Goal: Task Accomplishment & Management: Manage account settings

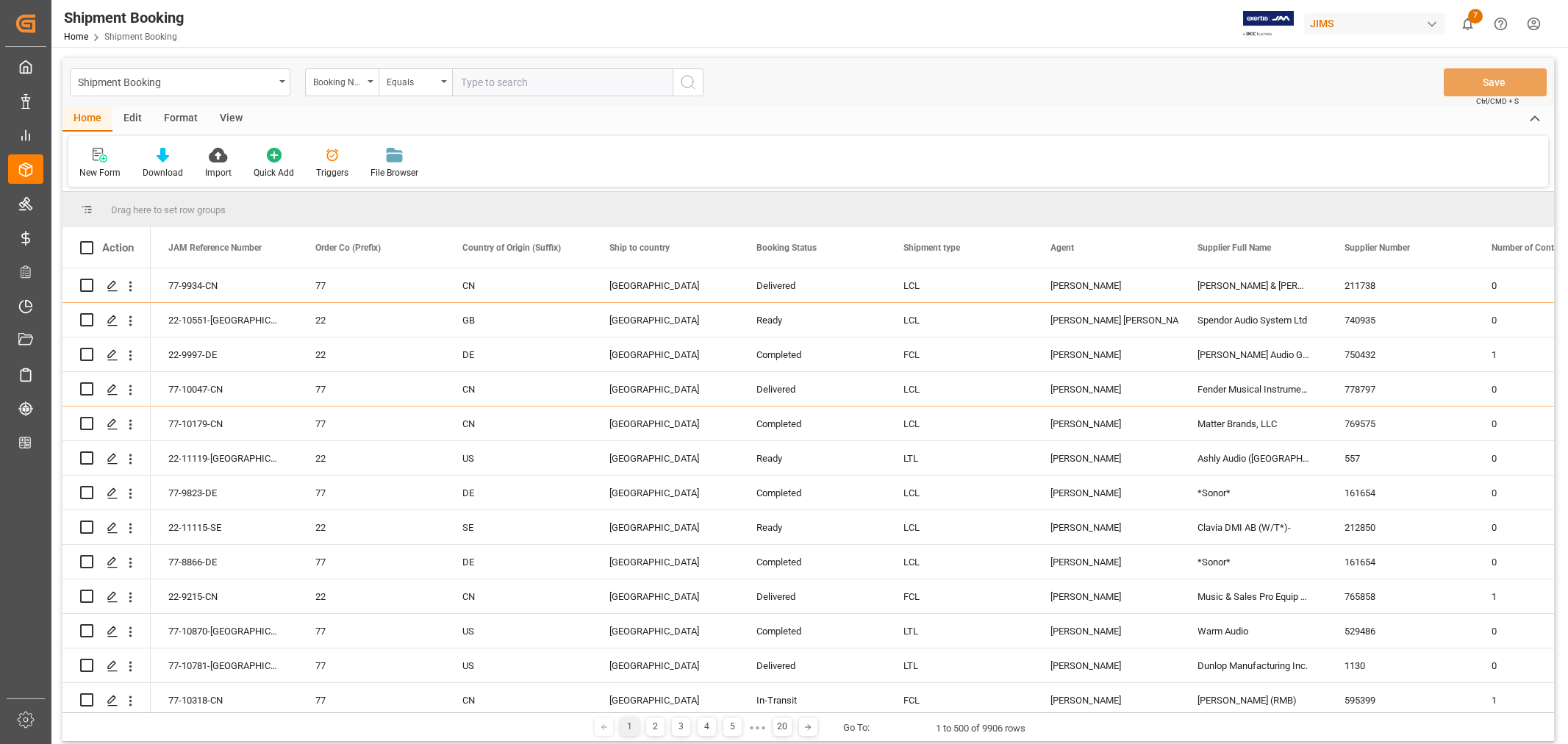
click at [487, 78] on input "text" at bounding box center [563, 83] width 221 height 28
type input "22-8443-se"
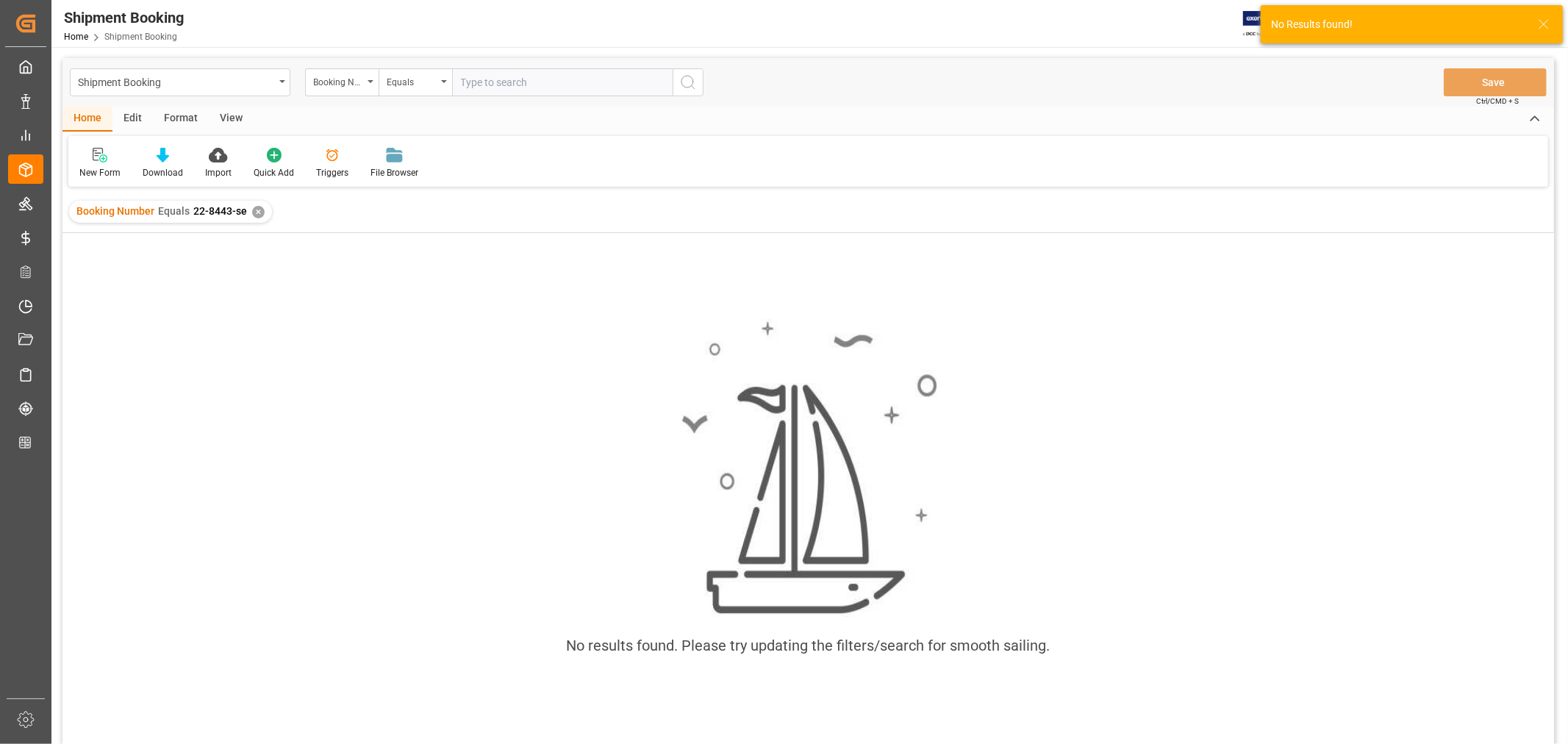
click at [253, 209] on div "✕" at bounding box center [259, 212] width 12 height 12
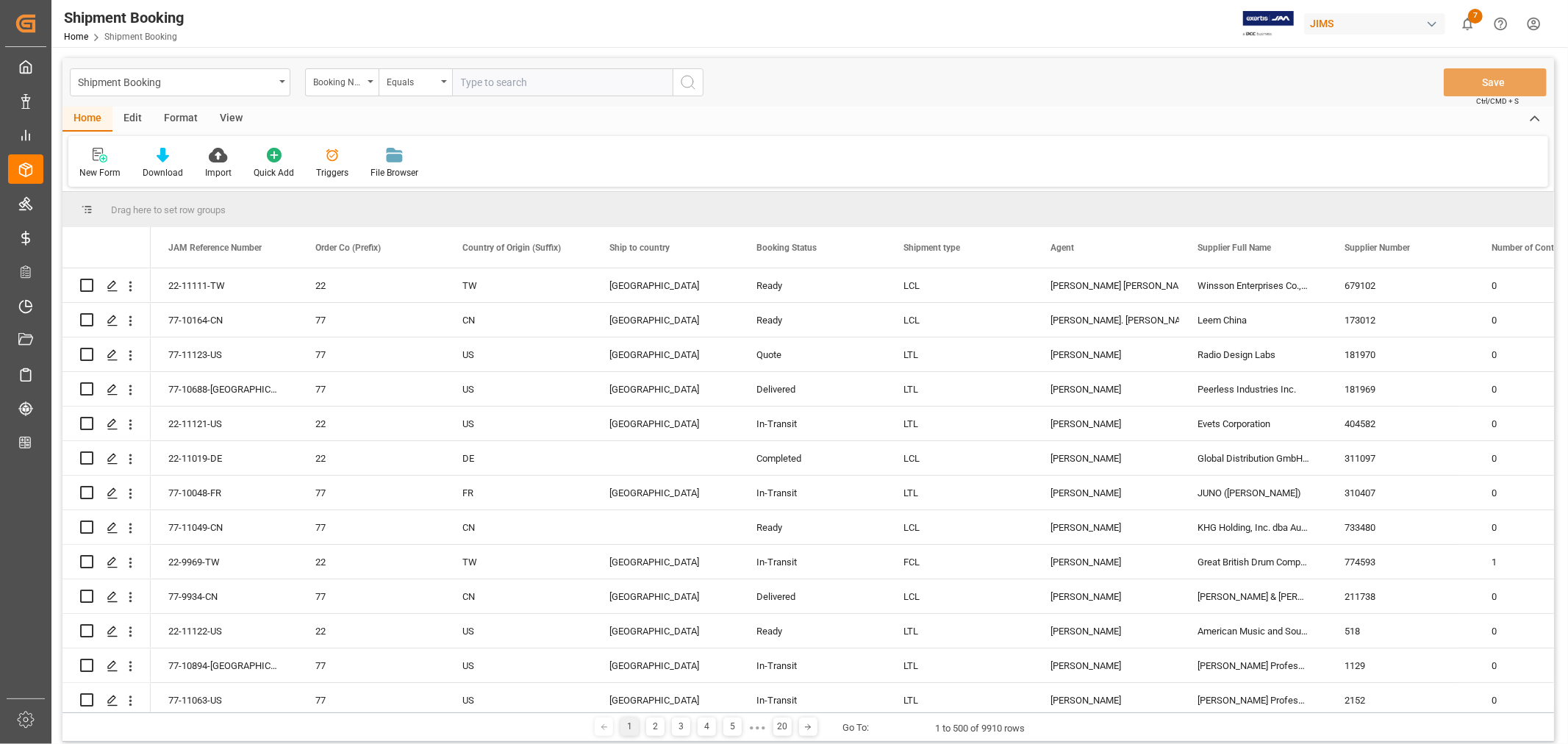
click at [372, 80] on icon "open menu" at bounding box center [370, 82] width 6 height 3
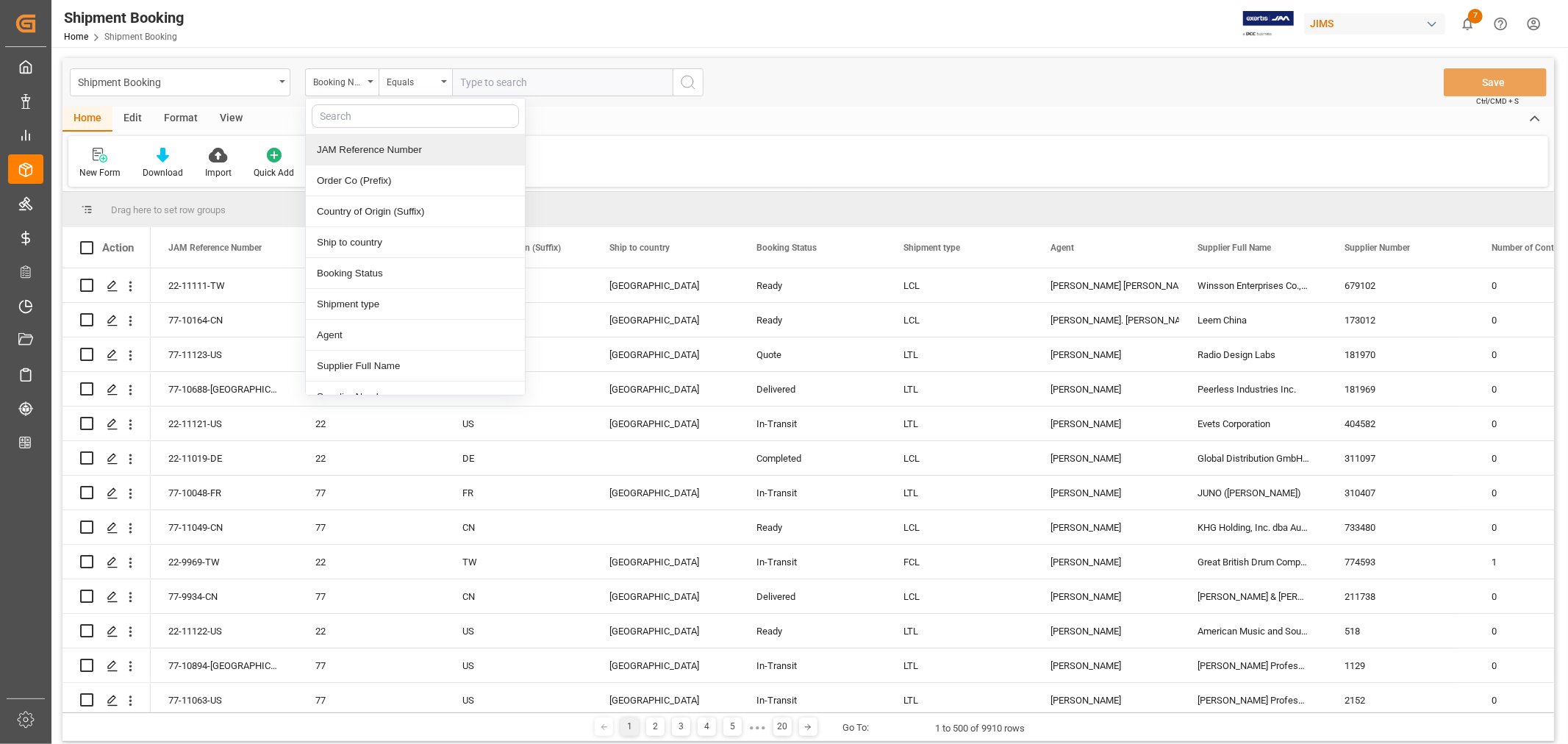
click at [351, 148] on div "JAM Reference Number" at bounding box center [415, 150] width 219 height 31
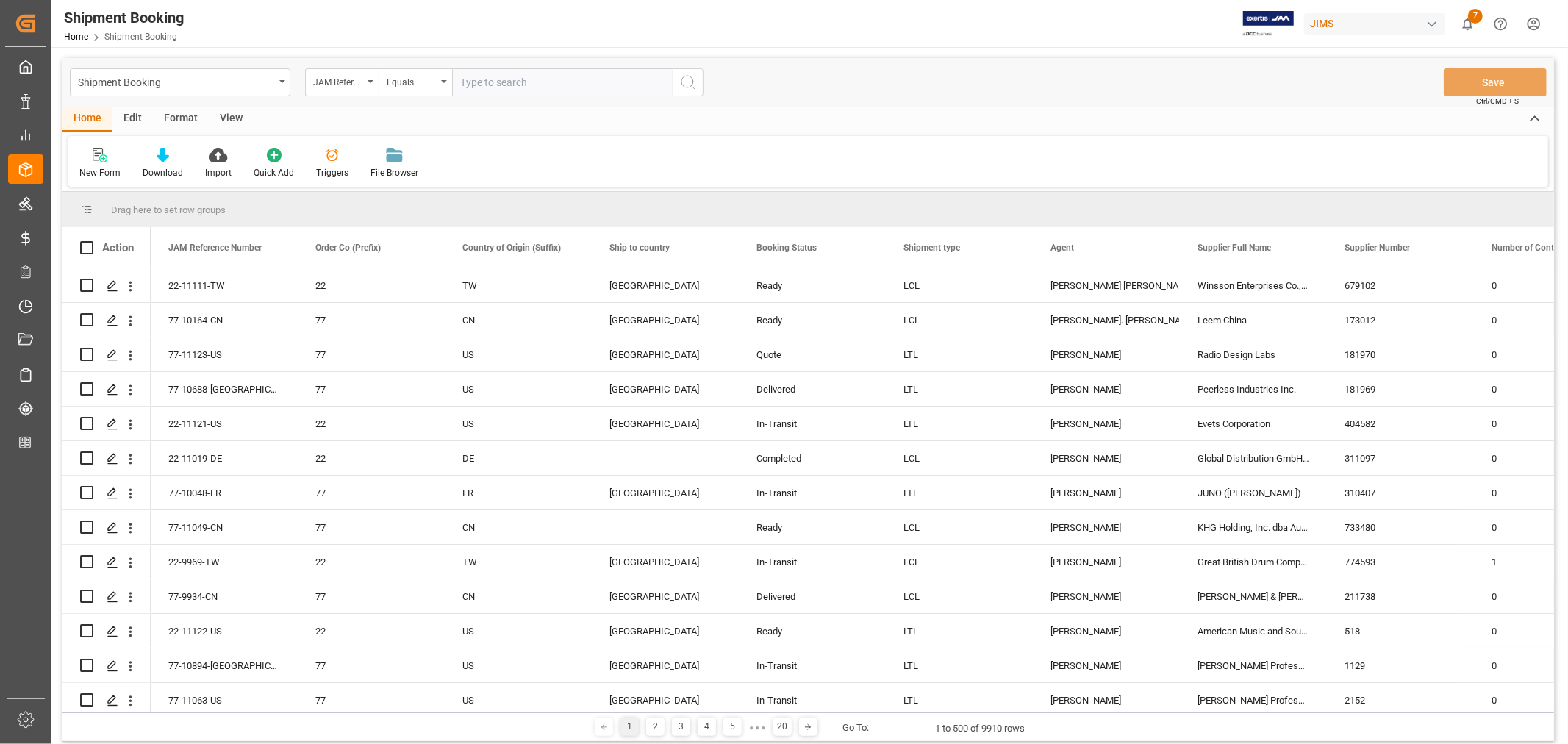
click at [454, 81] on input "text" at bounding box center [563, 83] width 221 height 28
type input "22-8443-se"
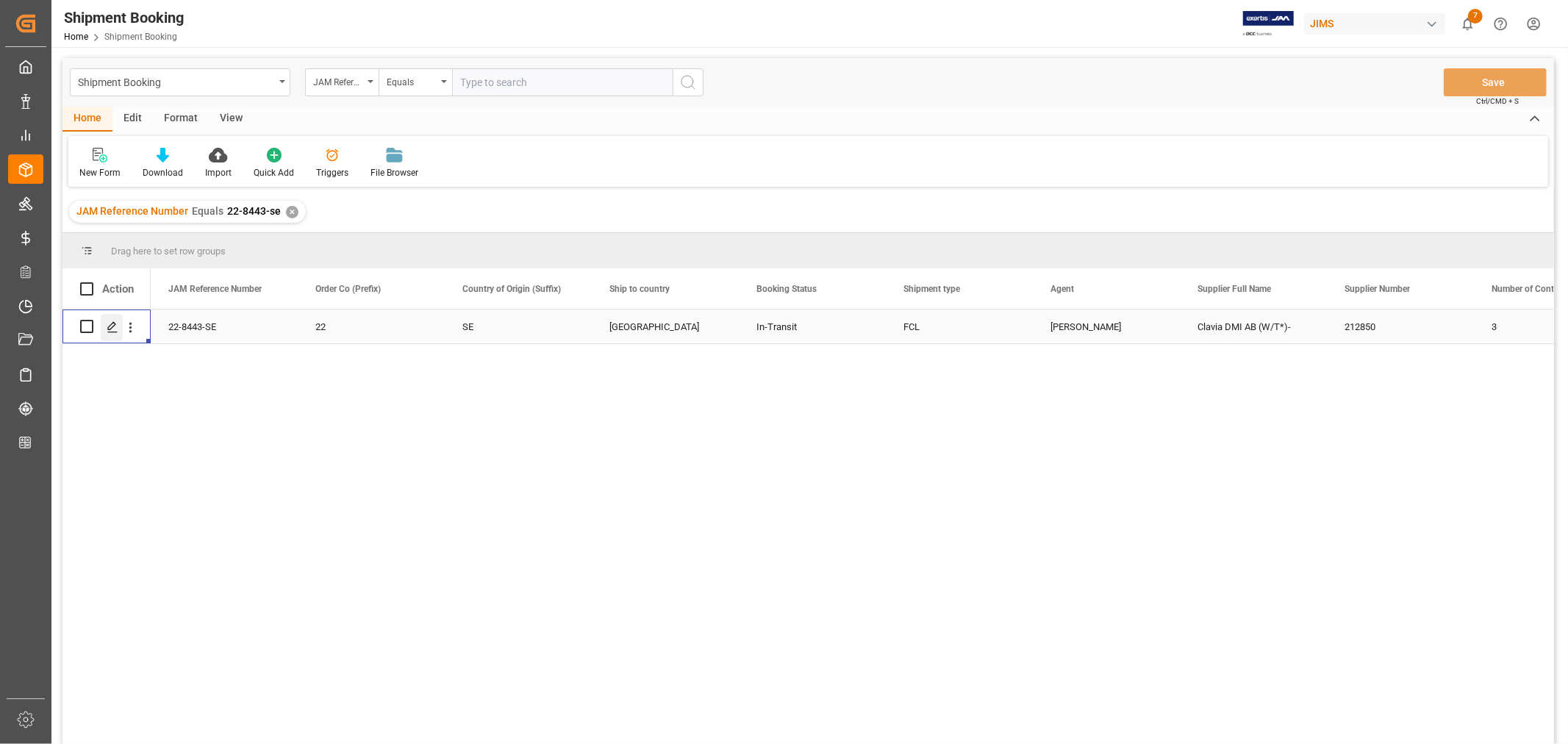
click at [111, 326] on icon "Press SPACE to select this row." at bounding box center [112, 326] width 12 height 12
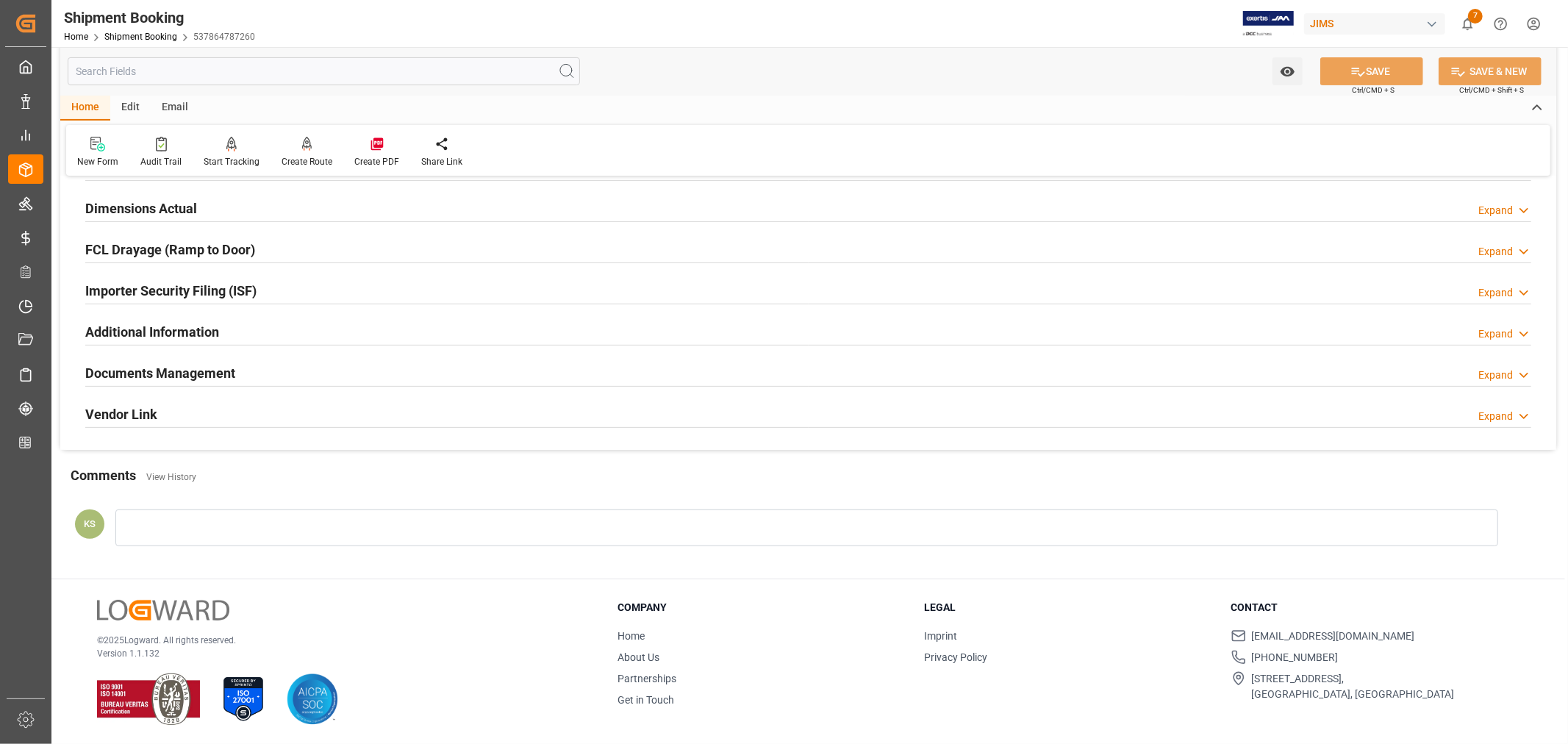
scroll to position [361, 0]
click at [299, 370] on div "Documents Management Expand" at bounding box center [809, 370] width 1446 height 28
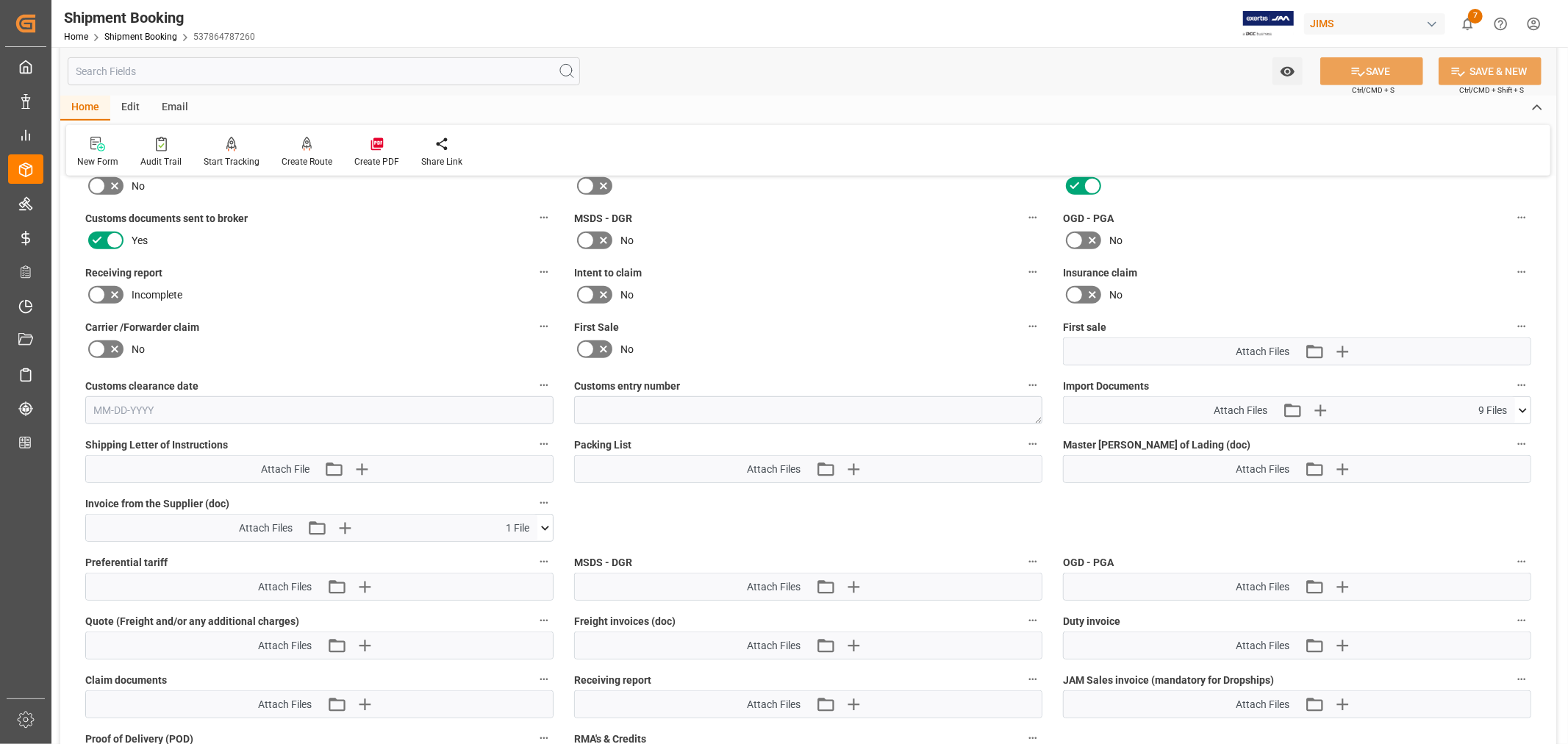
scroll to position [606, 0]
click at [1325, 407] on icon "button" at bounding box center [1320, 409] width 23 height 23
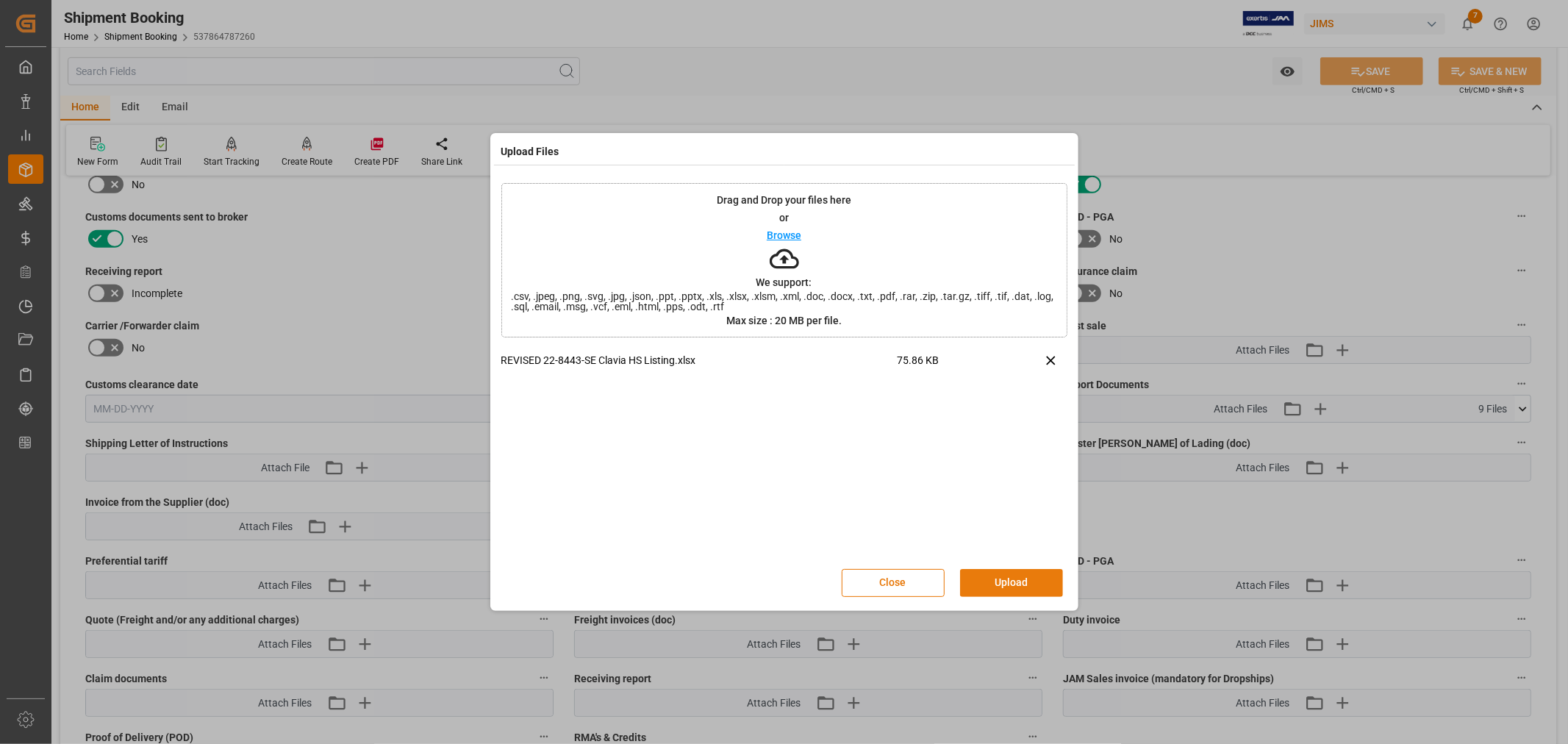
click at [1015, 583] on button "Upload" at bounding box center [1011, 583] width 103 height 28
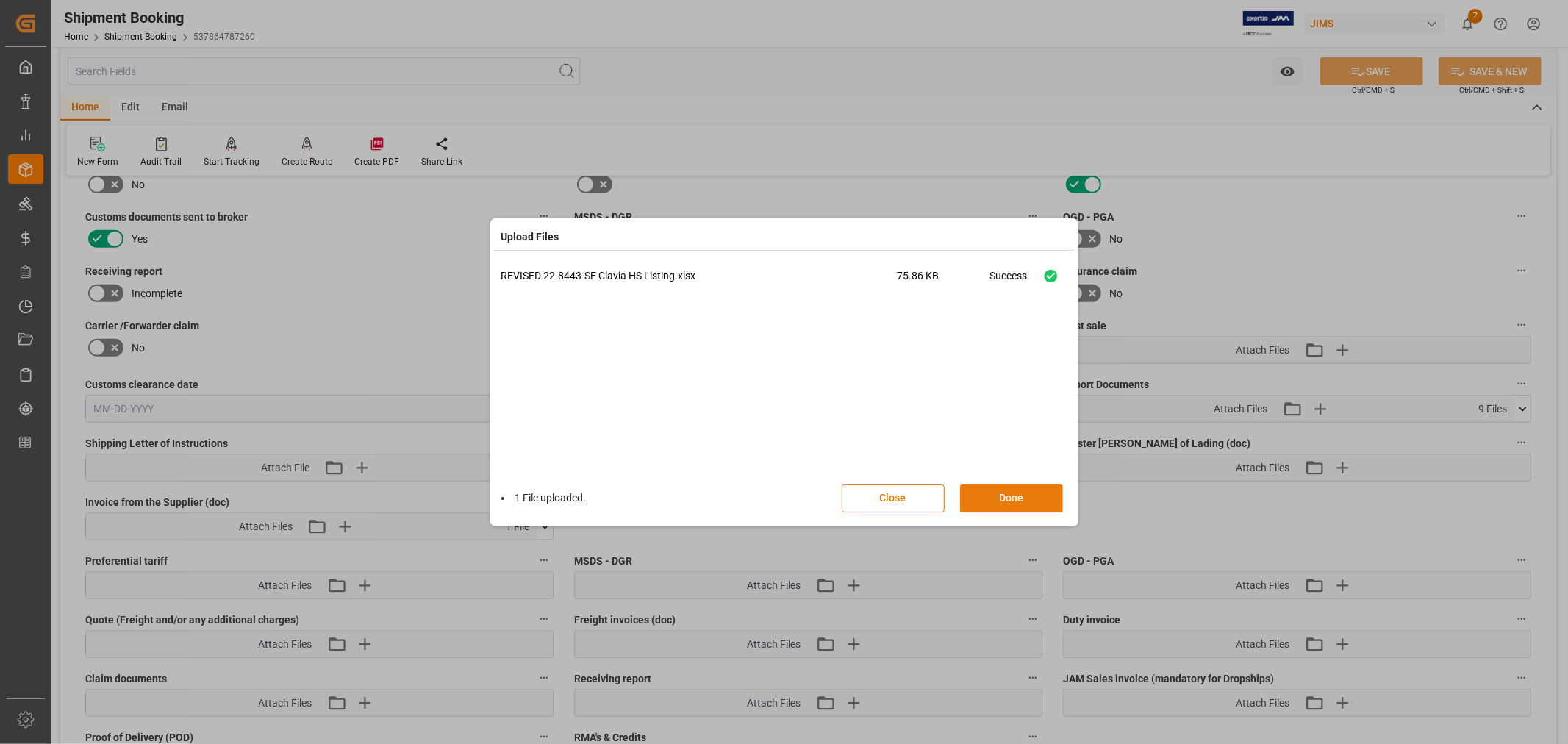
click at [1005, 496] on button "Done" at bounding box center [1011, 499] width 103 height 28
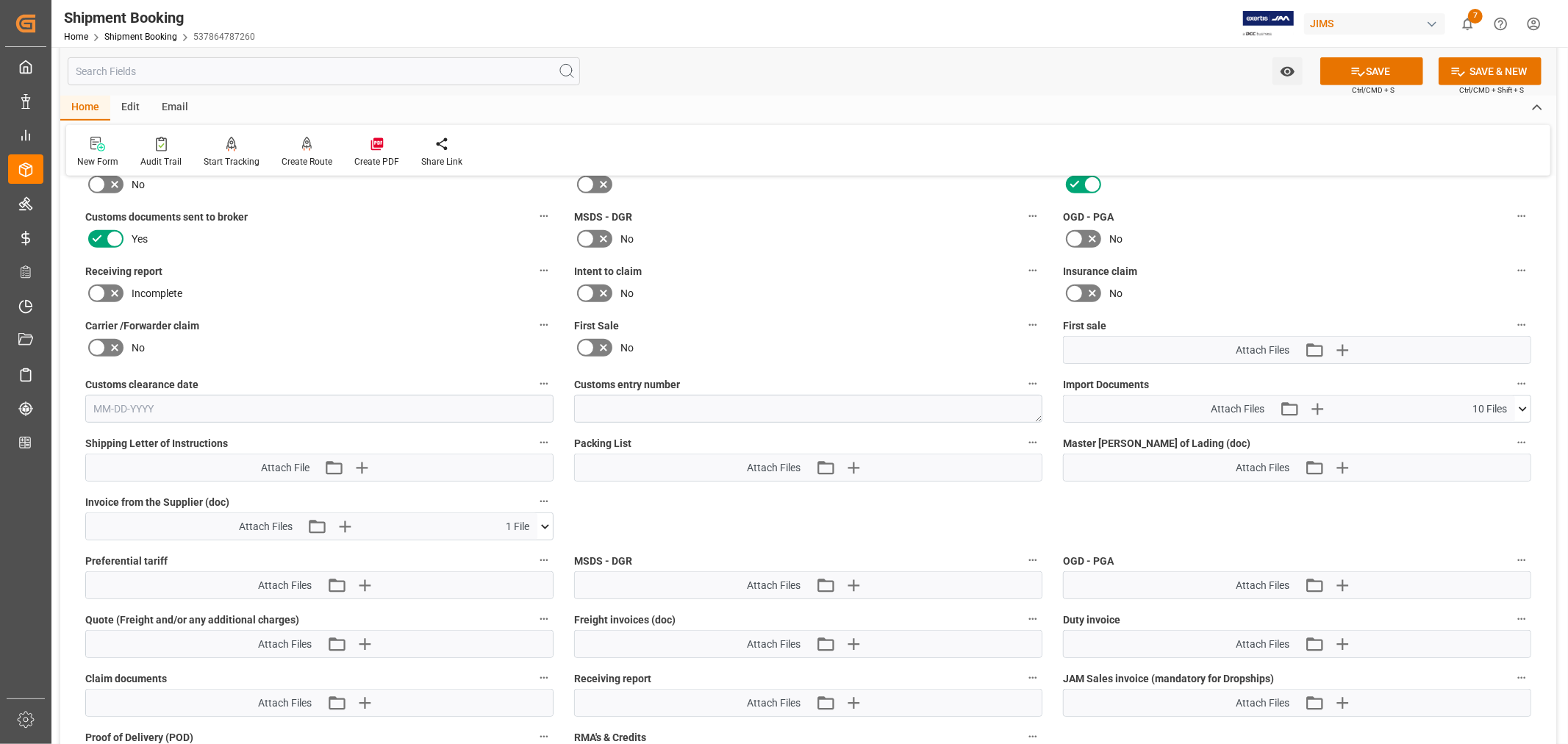
click at [1523, 405] on icon at bounding box center [1523, 409] width 15 height 15
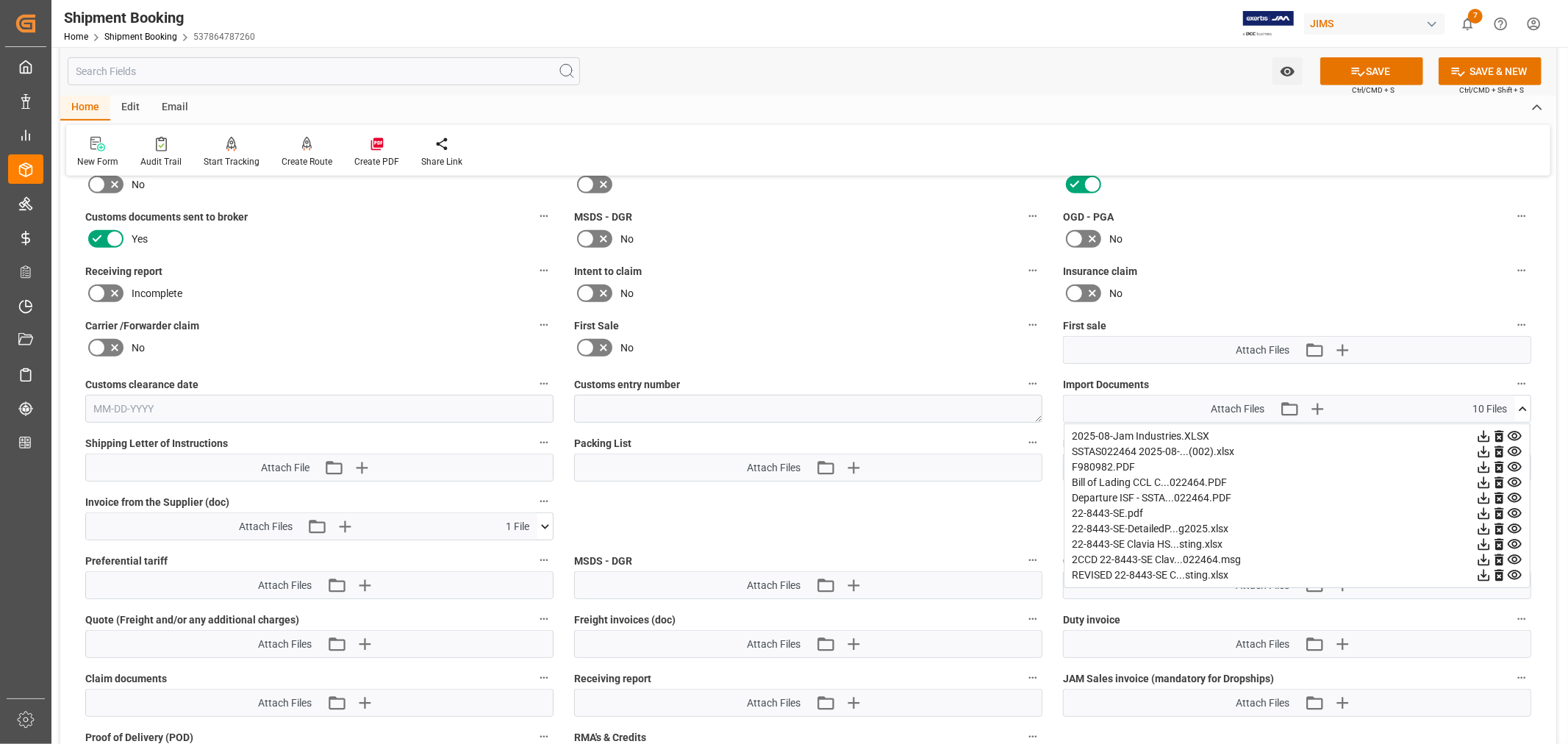
click at [1523, 405] on icon at bounding box center [1523, 409] width 15 height 15
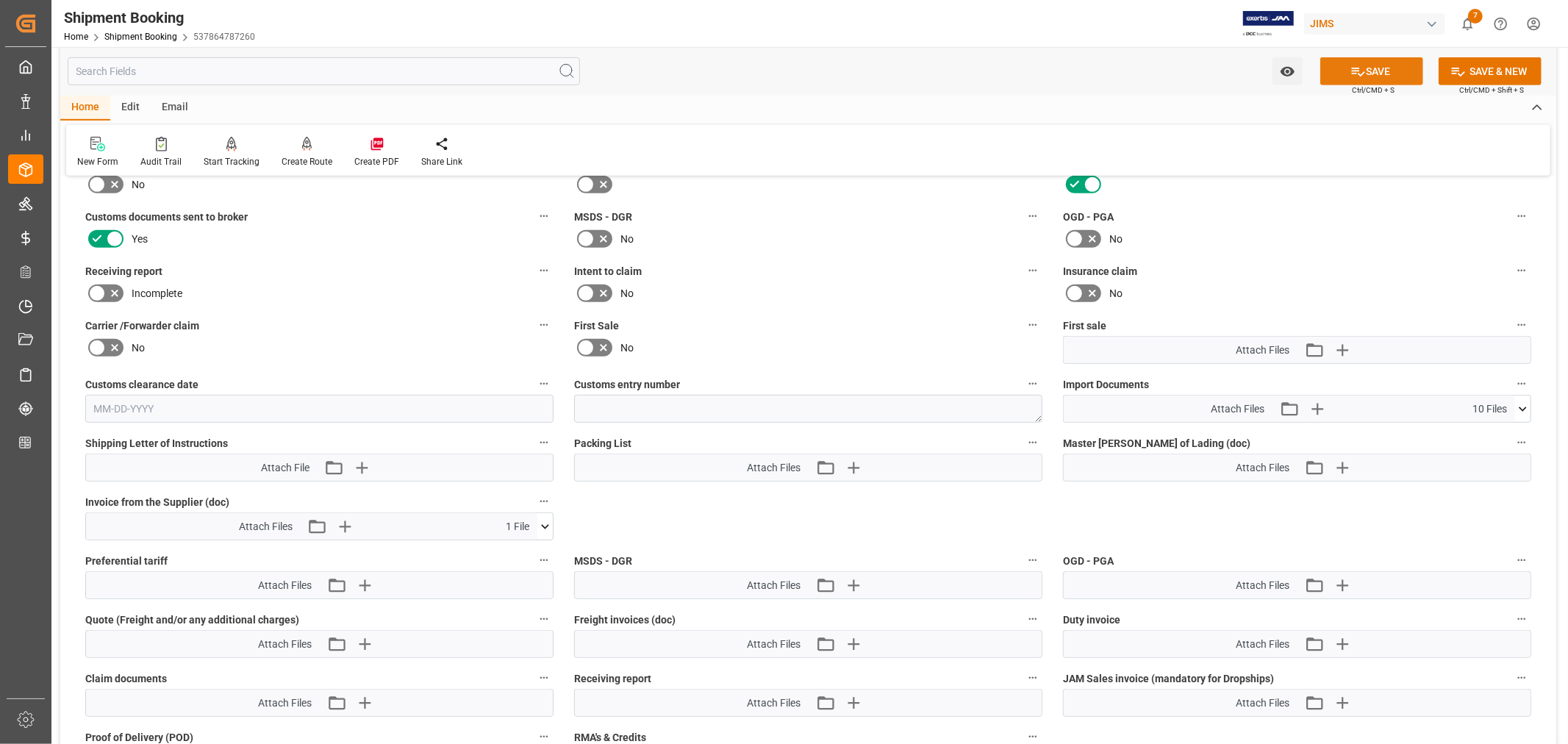
click at [1361, 71] on icon at bounding box center [1358, 72] width 15 height 15
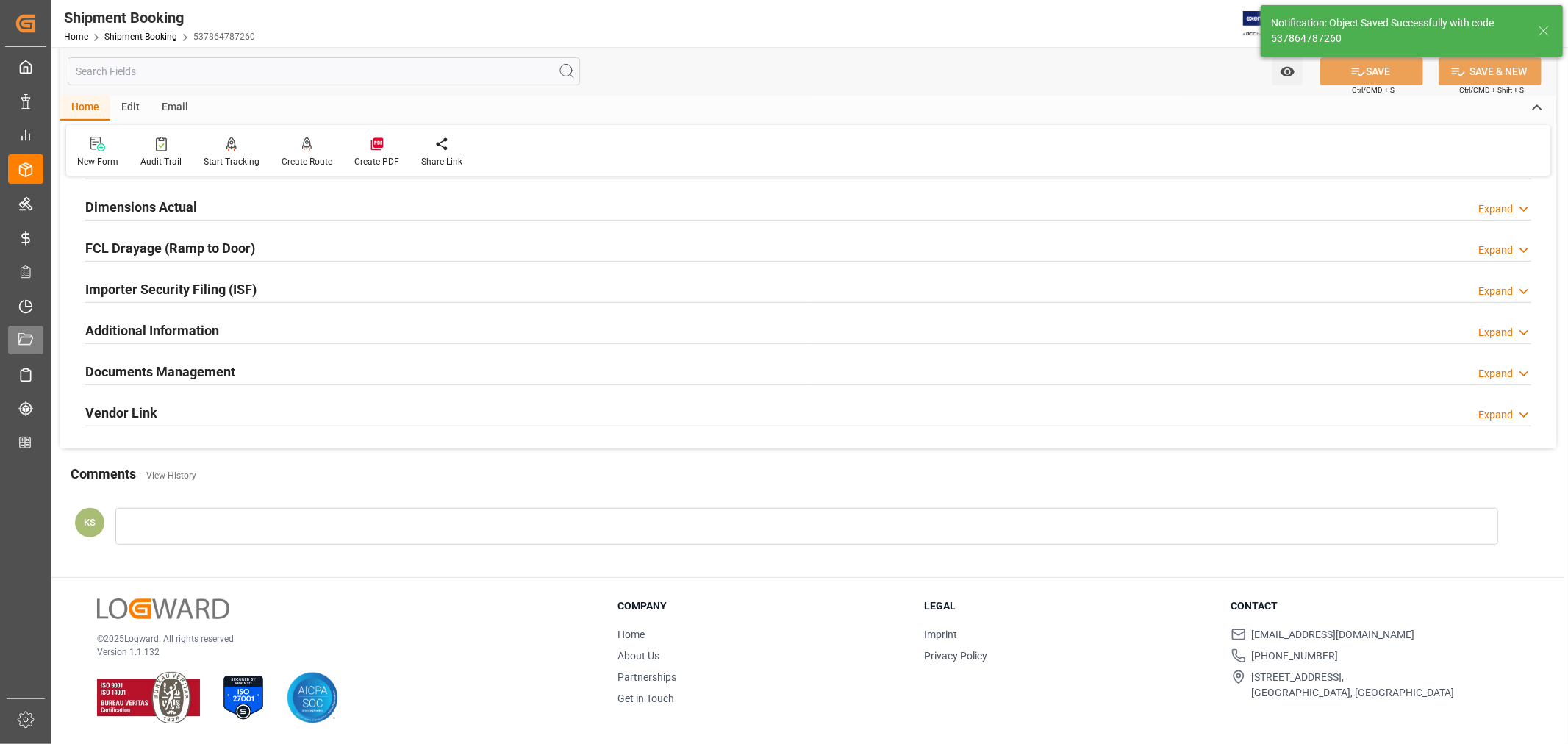
scroll to position [361, 0]
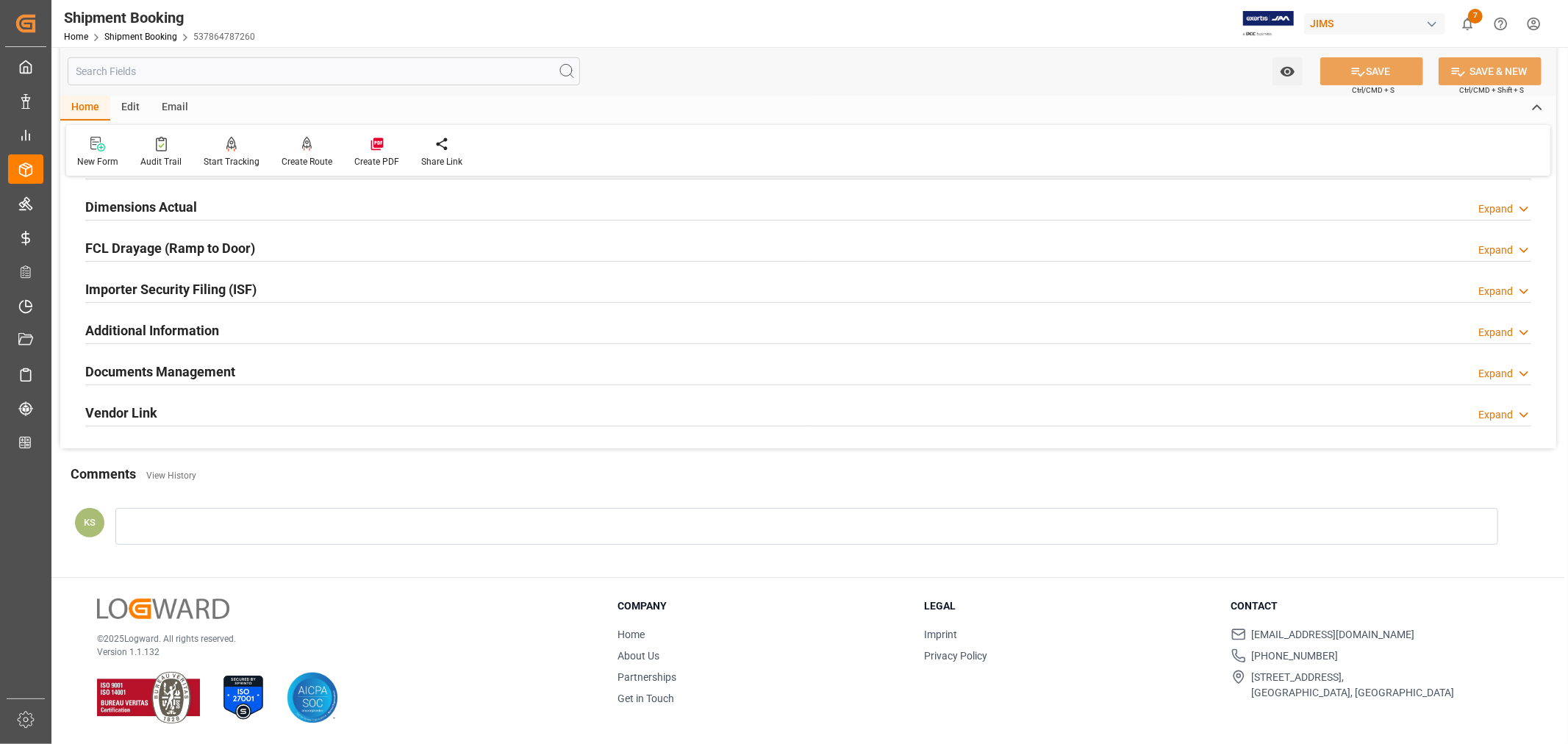
click at [1184, 373] on div "Documents Management Expand" at bounding box center [809, 370] width 1446 height 28
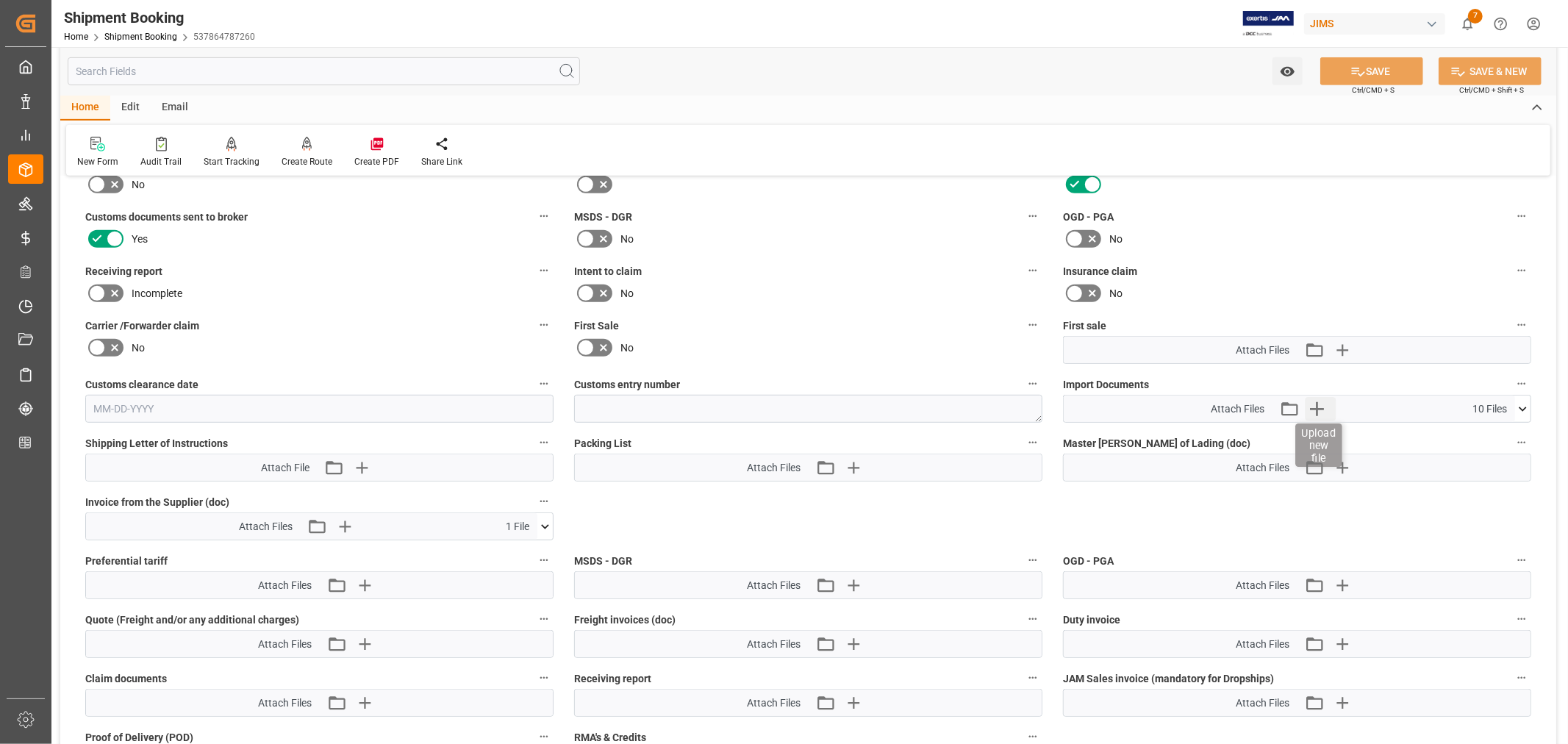
click at [1316, 408] on icon "button" at bounding box center [1317, 409] width 14 height 14
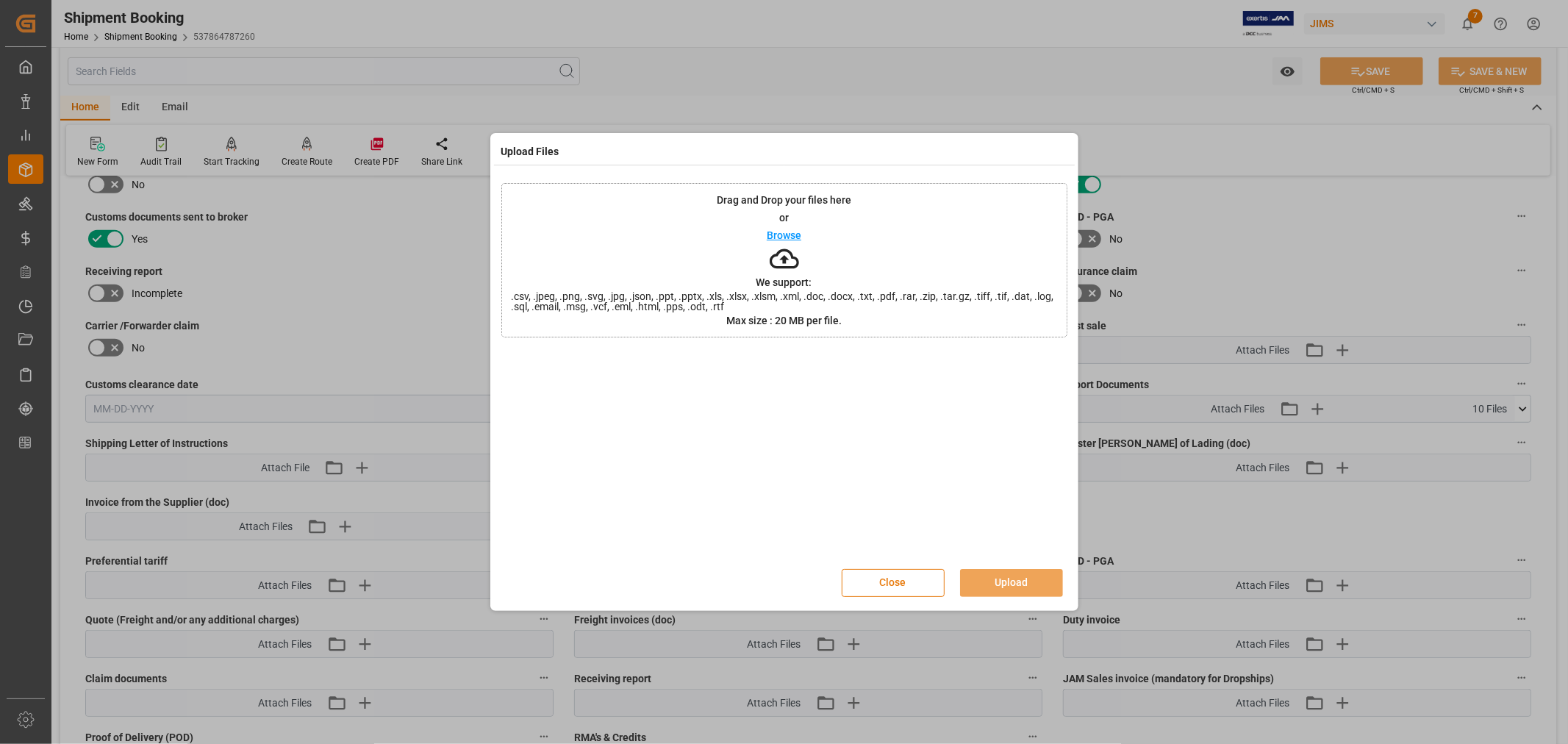
click at [864, 585] on button "Close" at bounding box center [893, 583] width 103 height 28
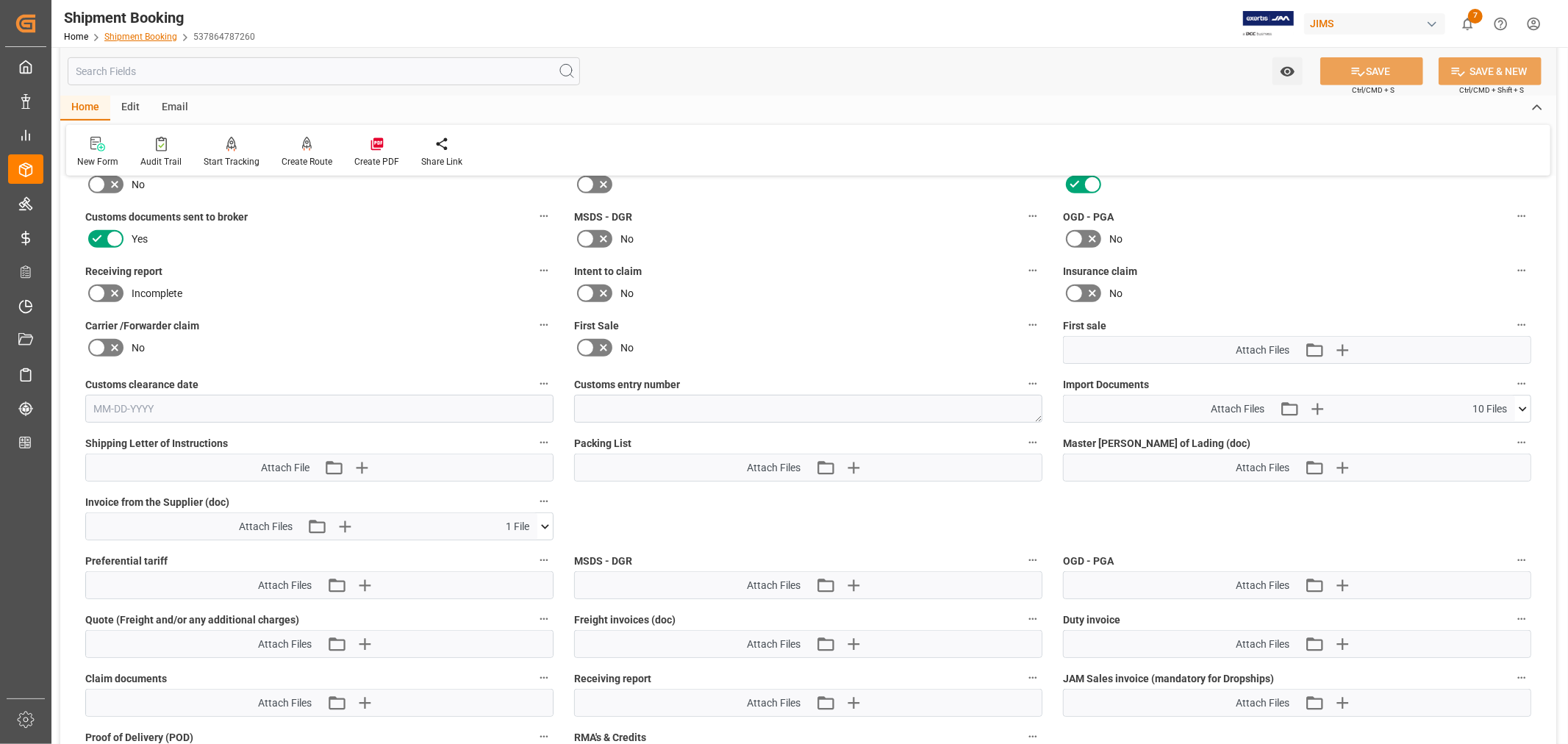
click at [148, 39] on link "Shipment Booking" at bounding box center [140, 36] width 73 height 10
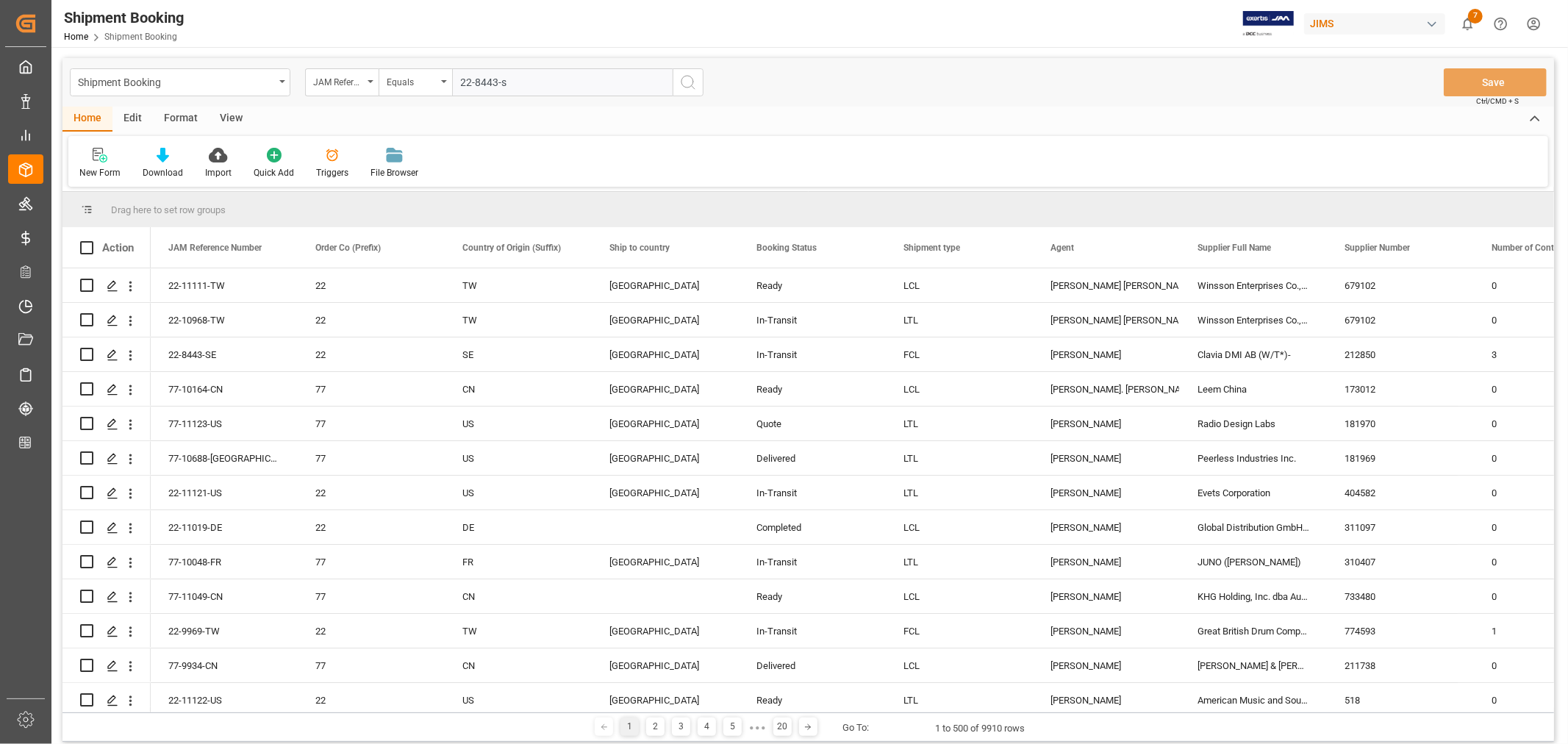
type input "22-8443-se"
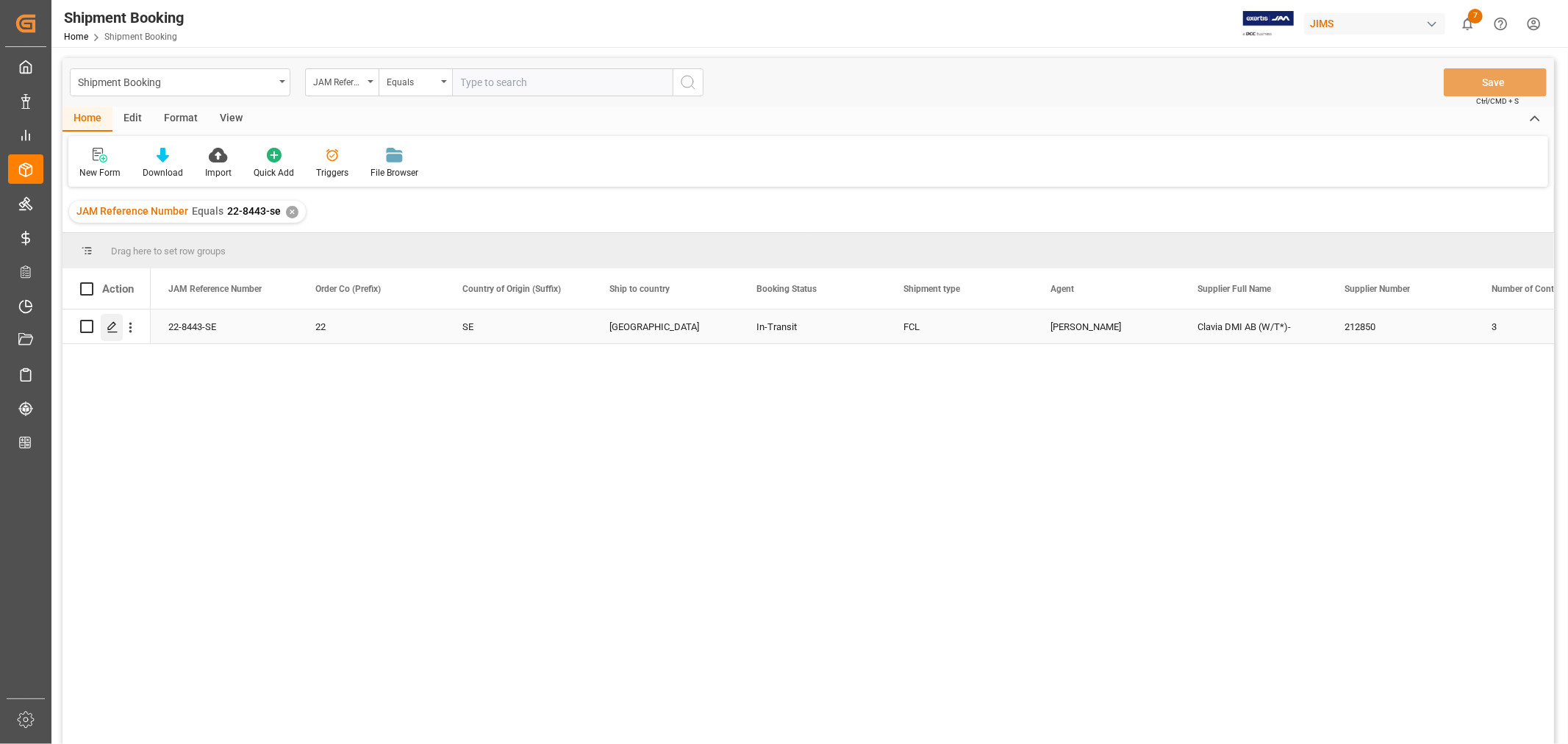
click at [116, 329] on icon "Press SPACE to select this row." at bounding box center [112, 326] width 12 height 12
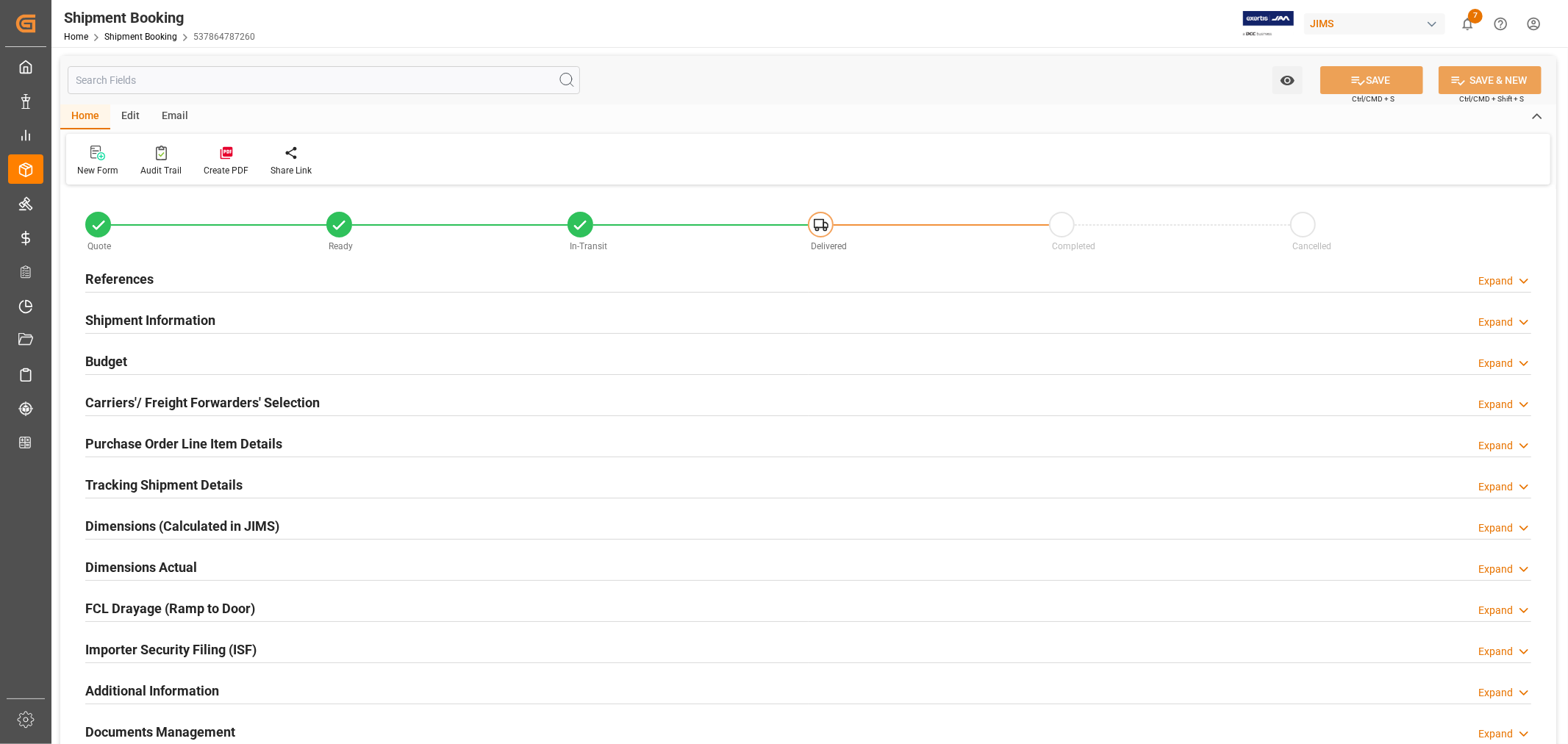
type input "48"
click at [150, 318] on h2 "Shipment Information" at bounding box center [150, 320] width 130 height 20
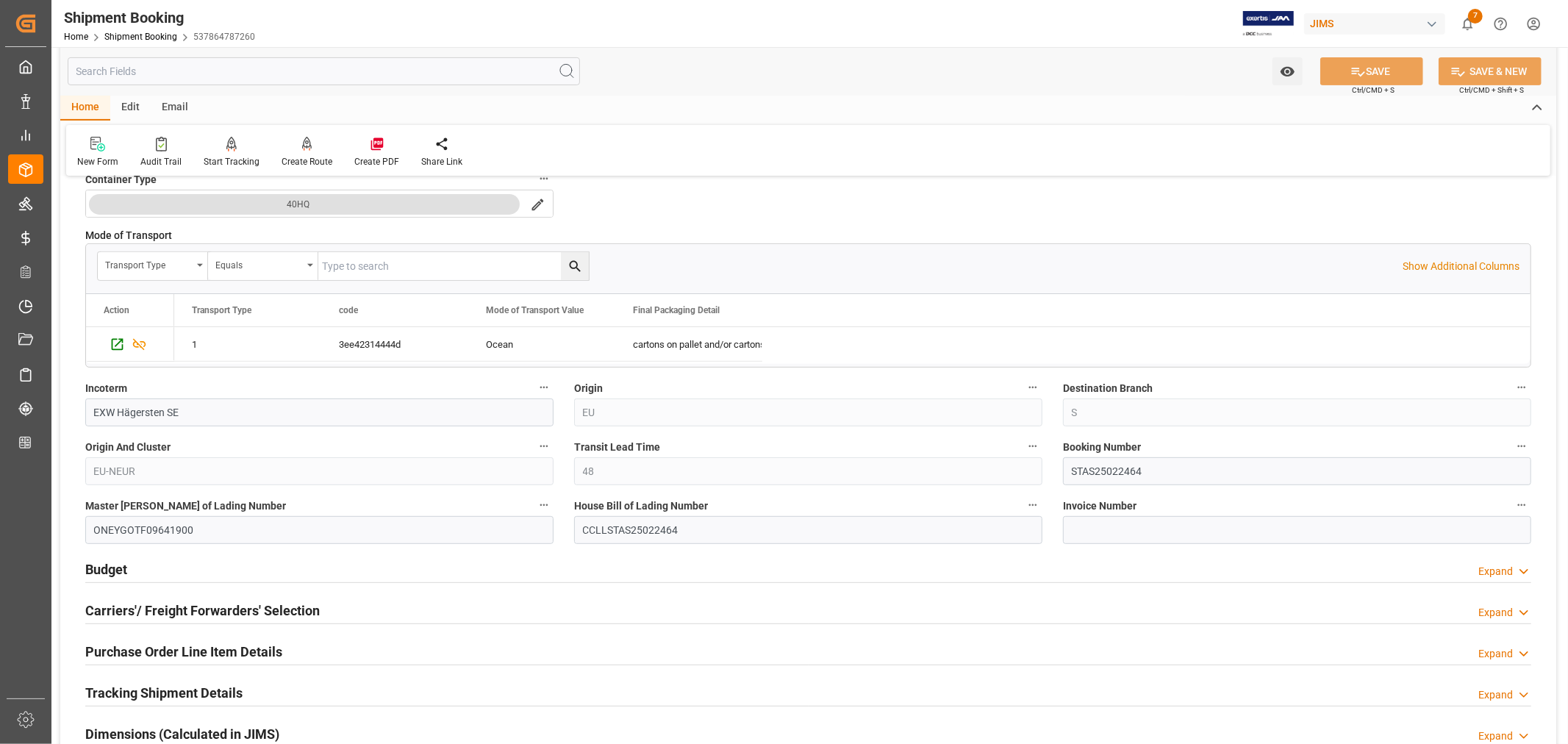
scroll to position [408, 0]
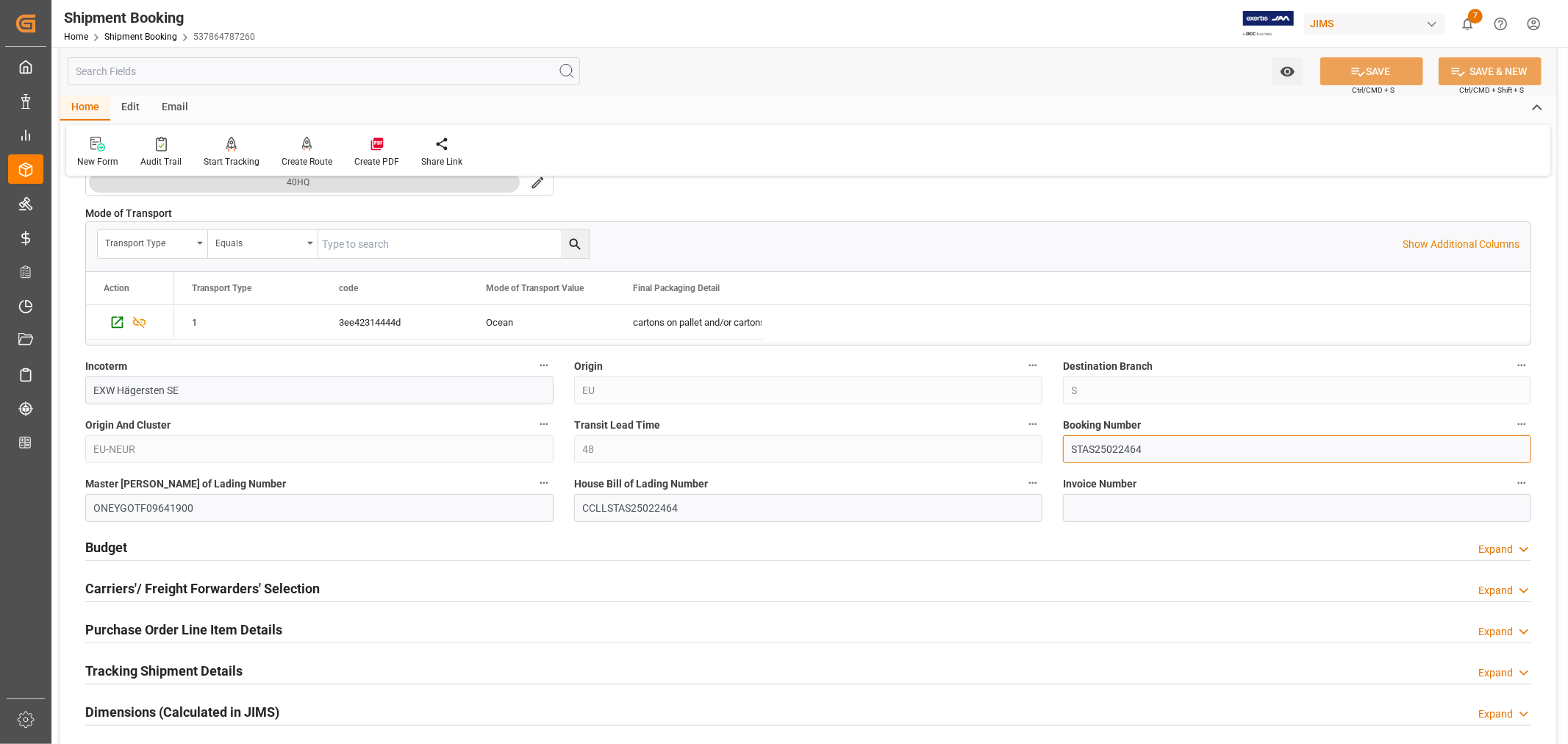
click at [1084, 451] on input "STAS25022464" at bounding box center [1297, 449] width 468 height 28
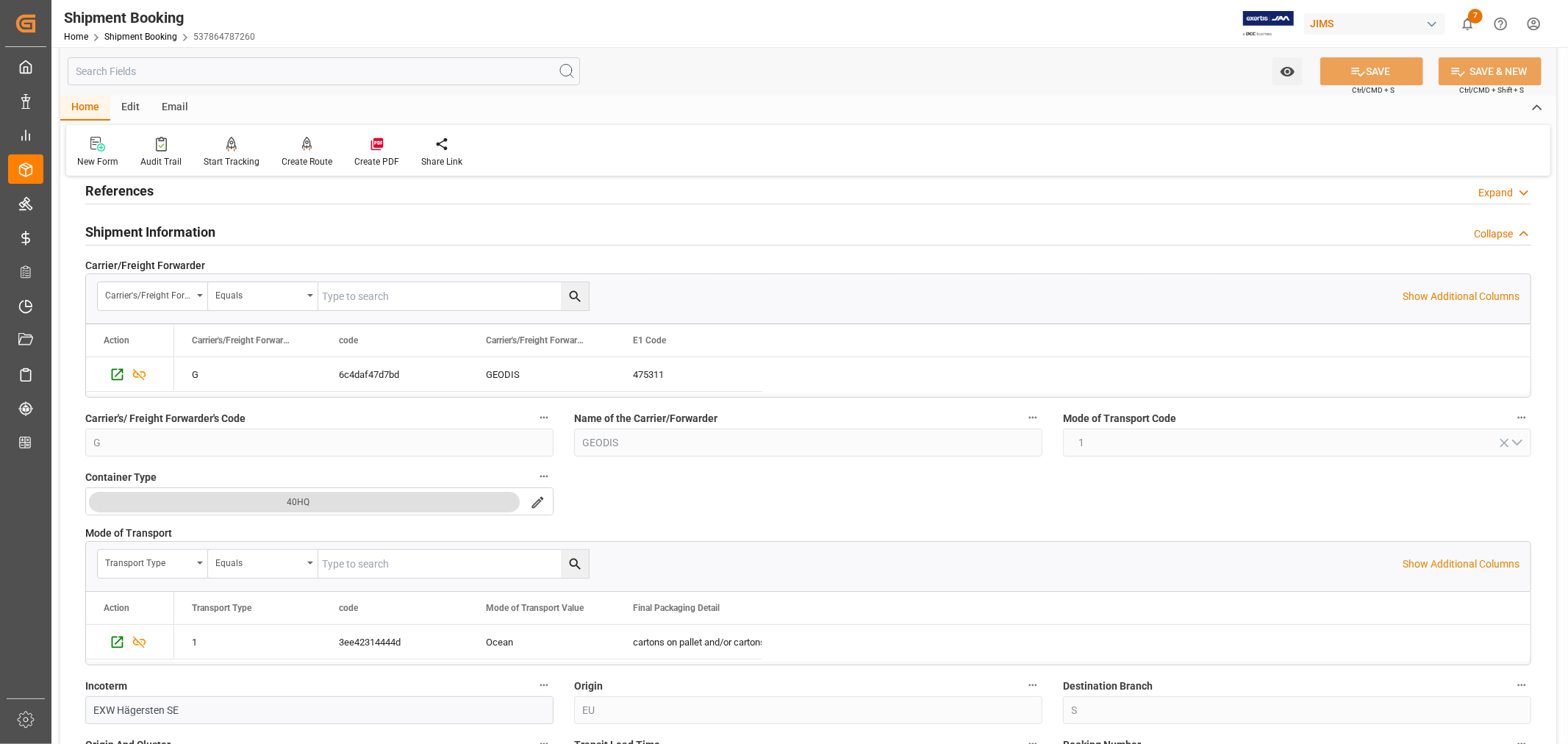
scroll to position [82, 0]
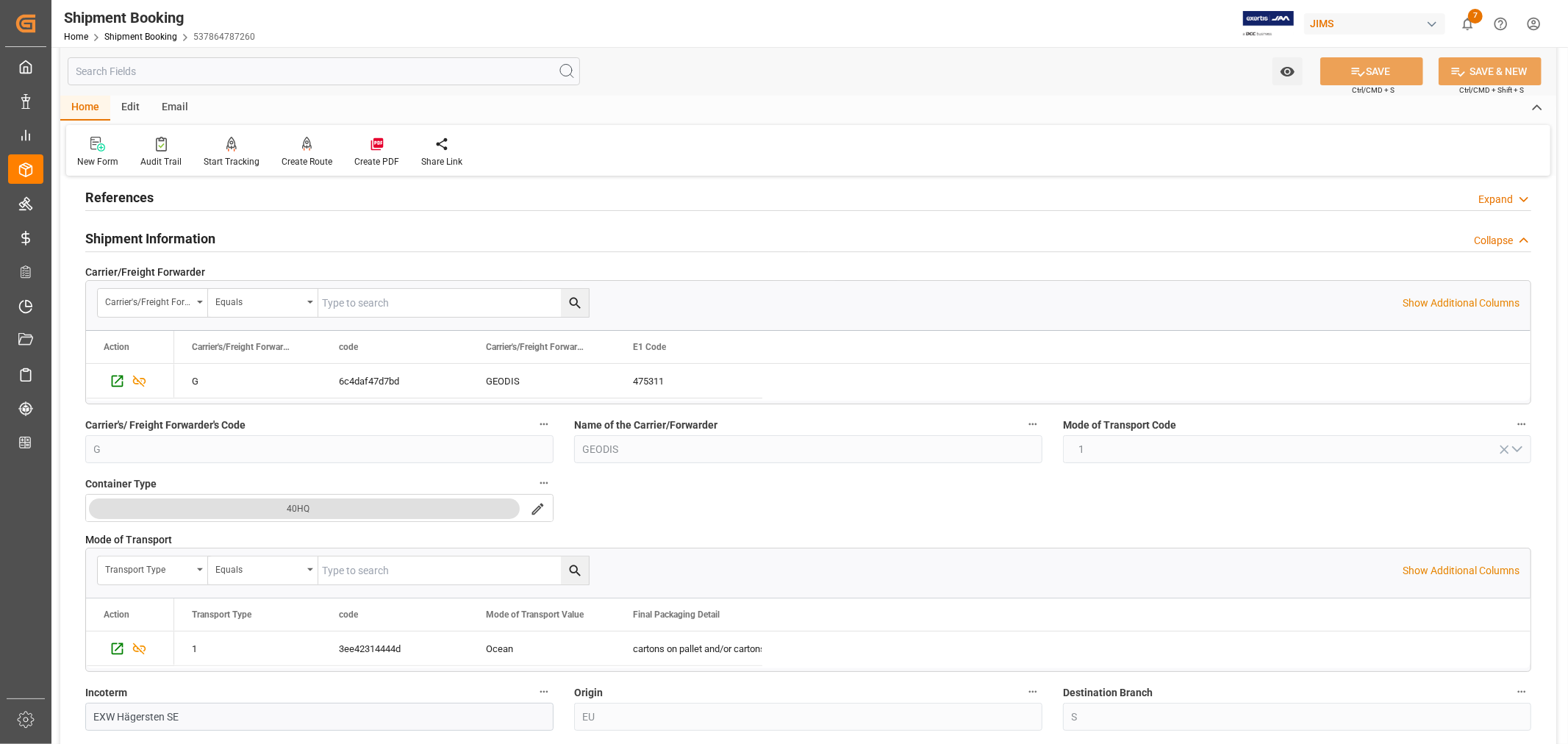
click at [156, 238] on h2 "Shipment Information" at bounding box center [150, 238] width 130 height 20
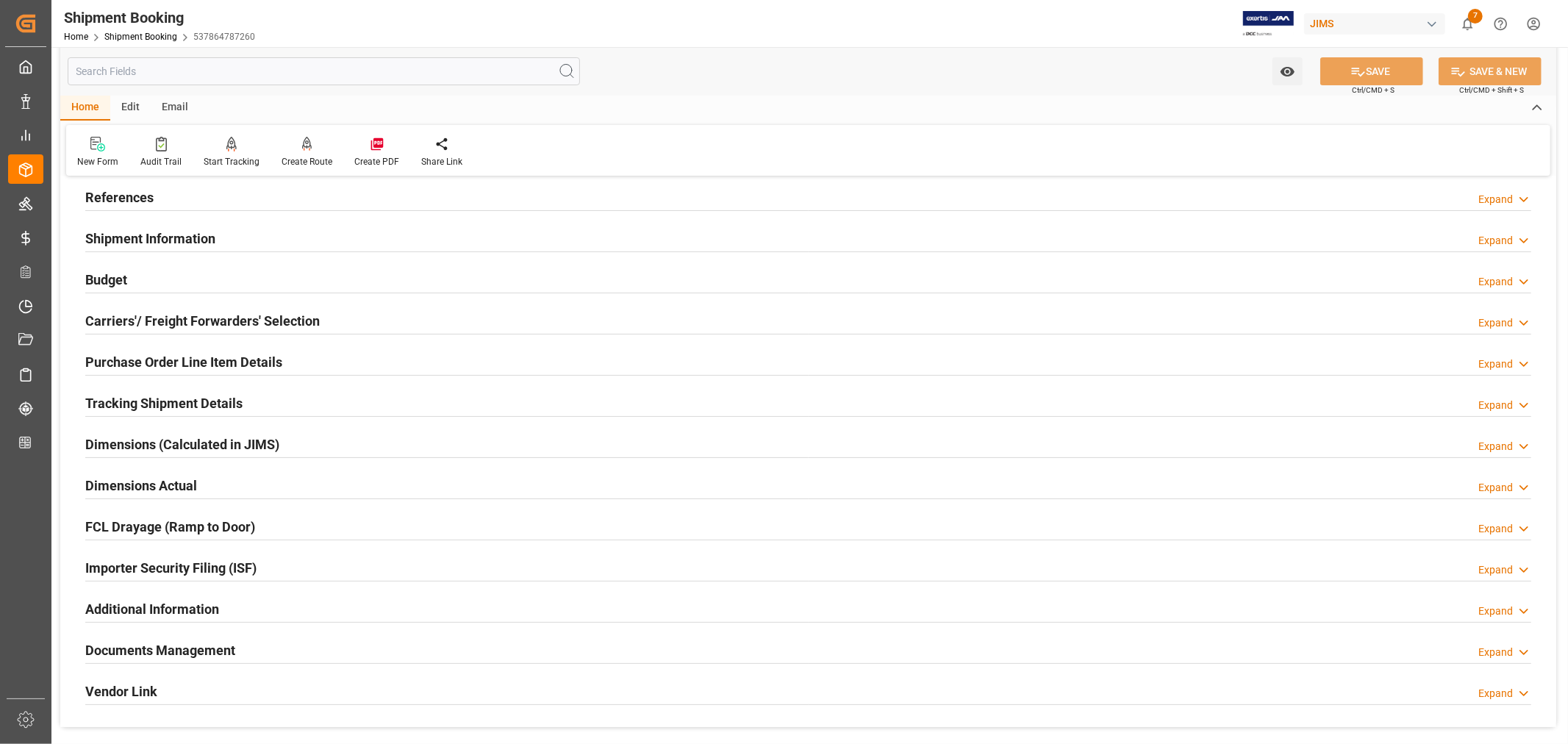
click at [130, 397] on h2 "Tracking Shipment Details" at bounding box center [164, 404] width 157 height 20
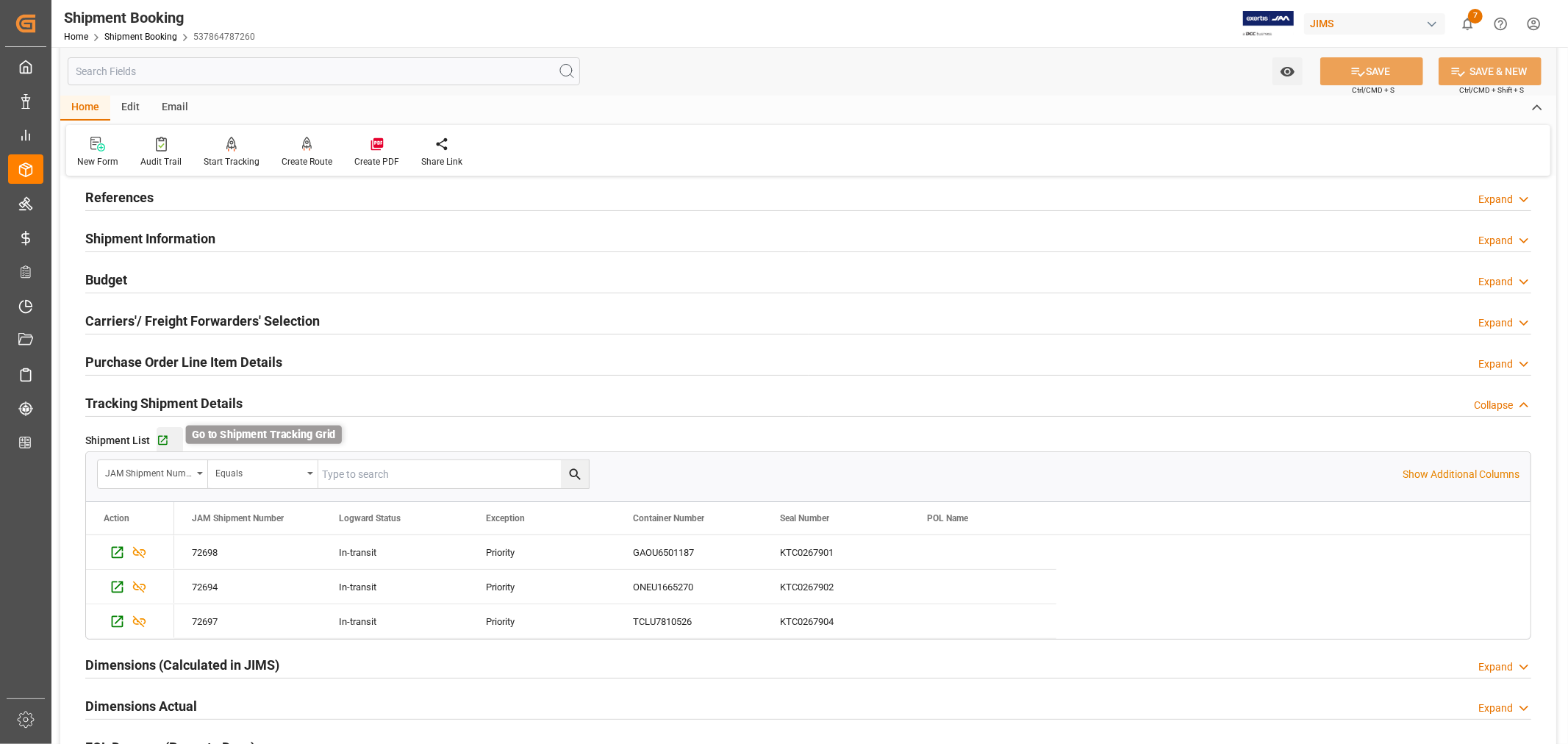
click at [164, 436] on icon "button" at bounding box center [163, 441] width 9 height 9
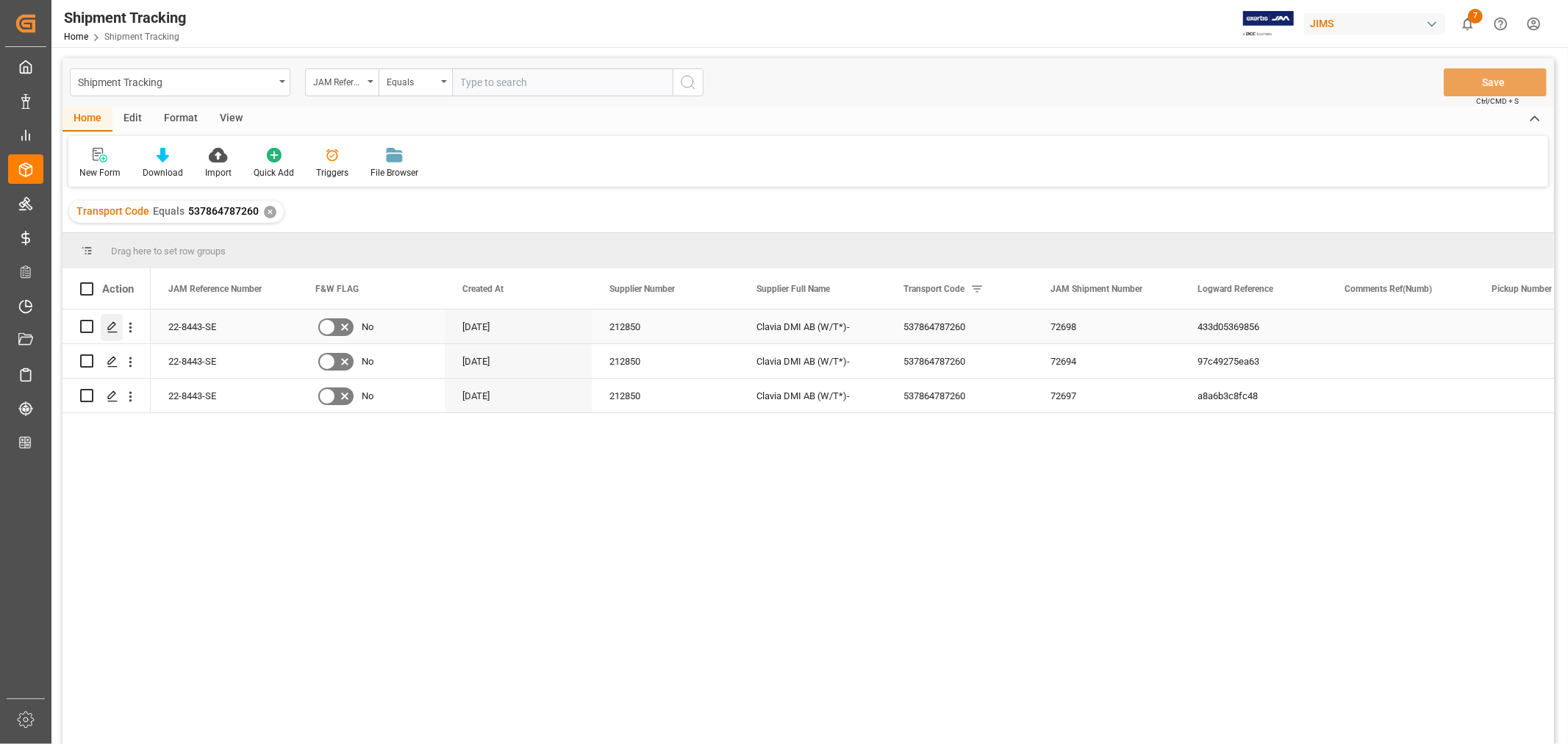
click at [111, 323] on icon "Press SPACE to select this row." at bounding box center [112, 326] width 12 height 12
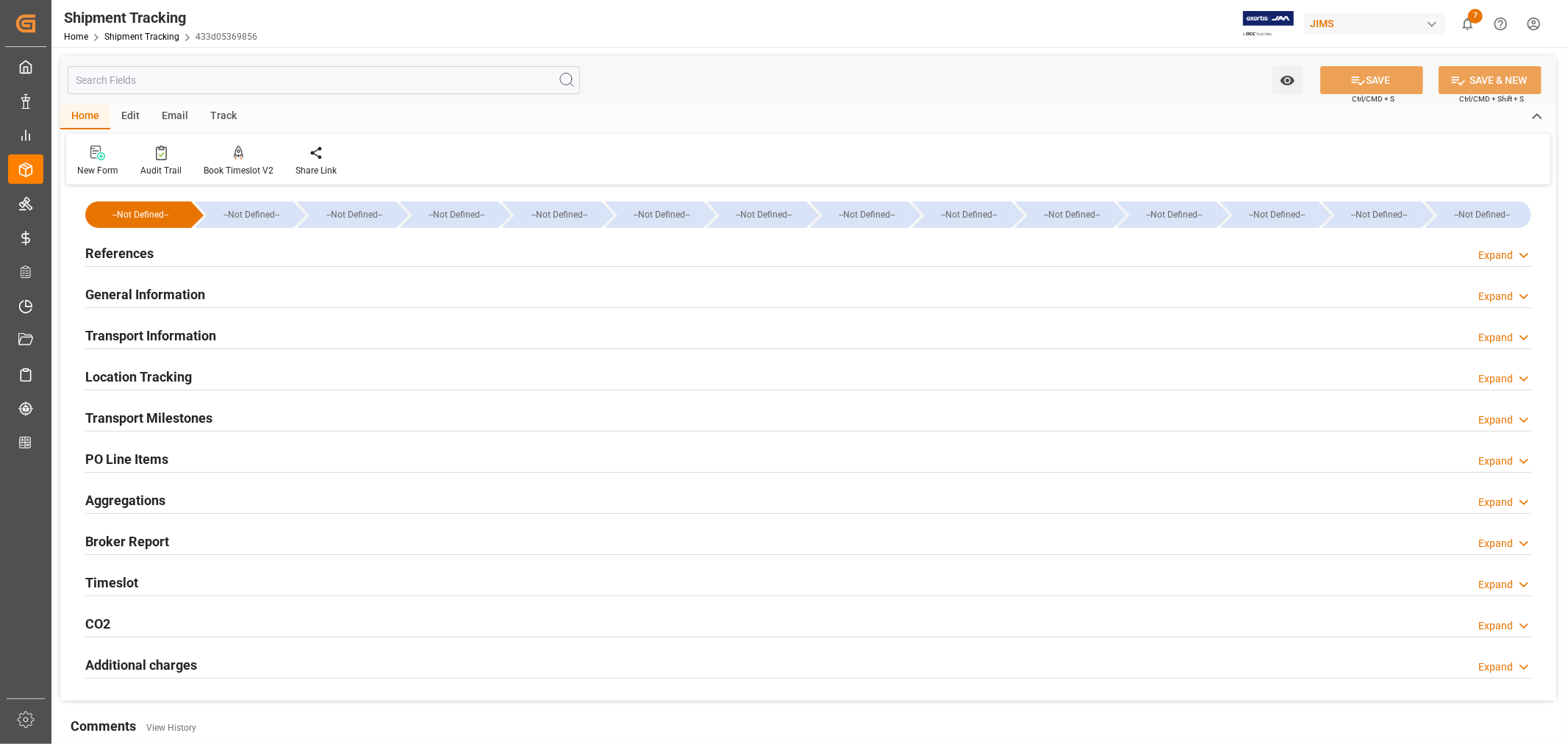
type input "[DATE] 00:00"
type input "08-08-2025 00:00"
type input "08-08-2025"
type input "08-13-2025 00:00"
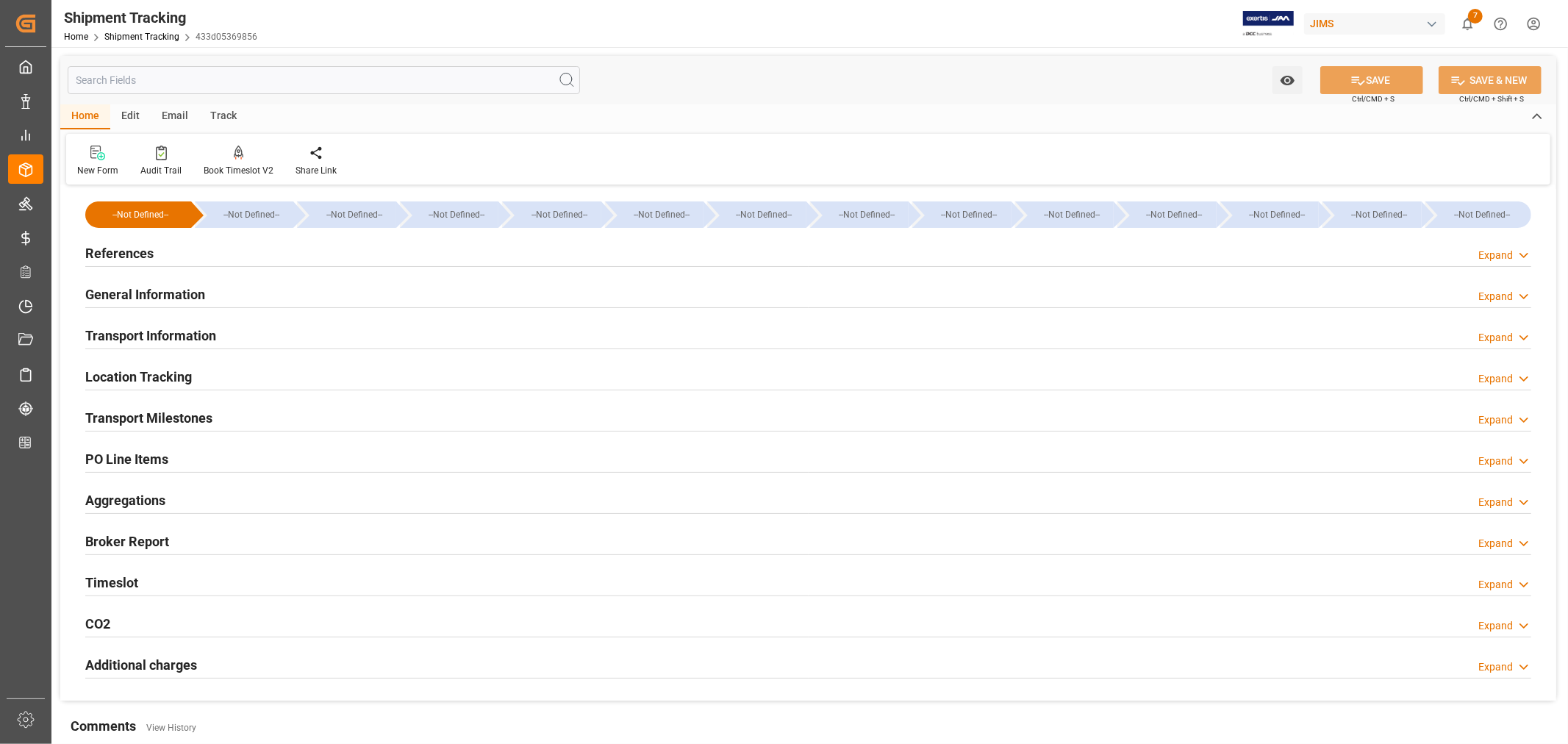
type input "09-15-2025"
type input "09-24-2025 00:00"
click at [184, 419] on h2 "Transport Milestones" at bounding box center [149, 418] width 127 height 20
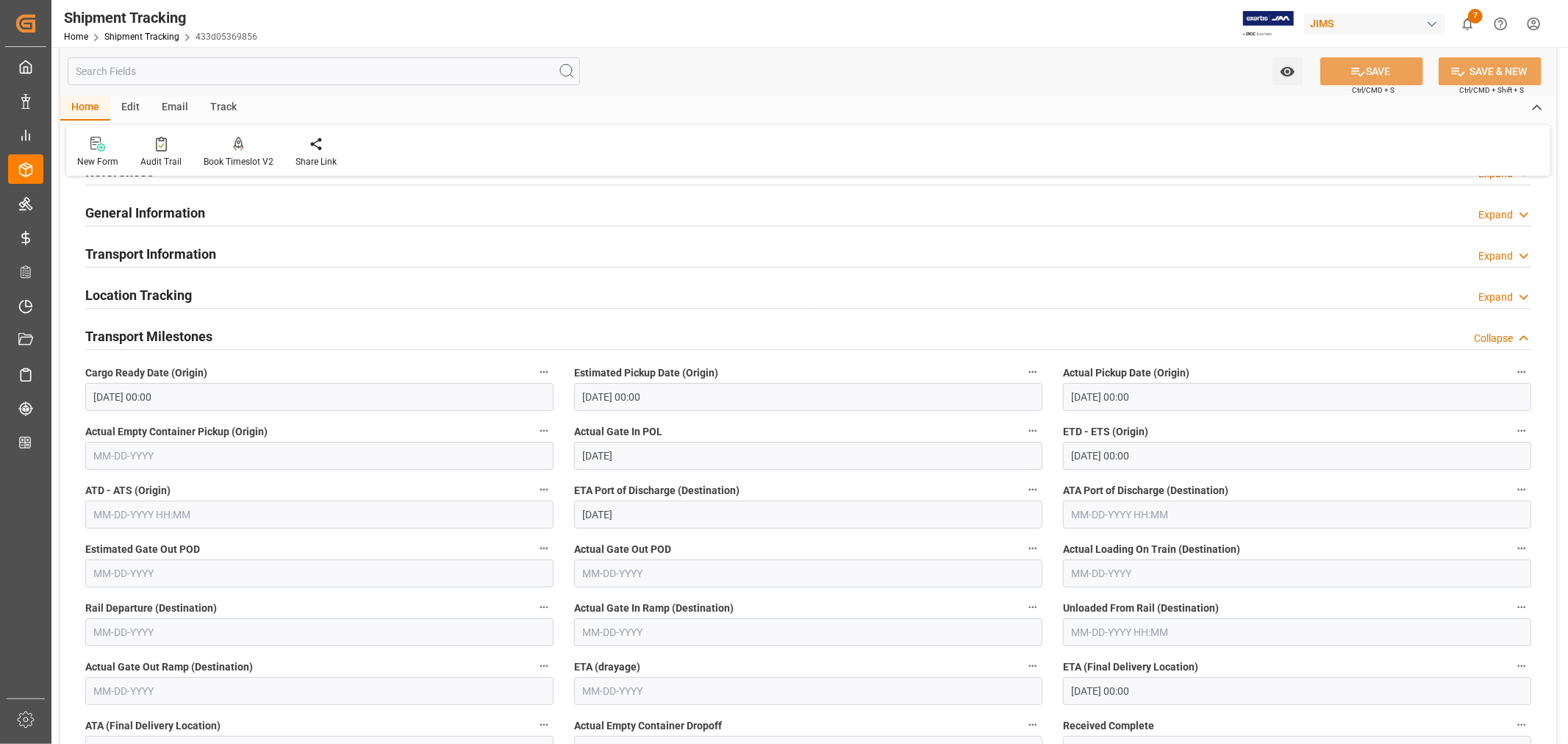
scroll to position [164, 0]
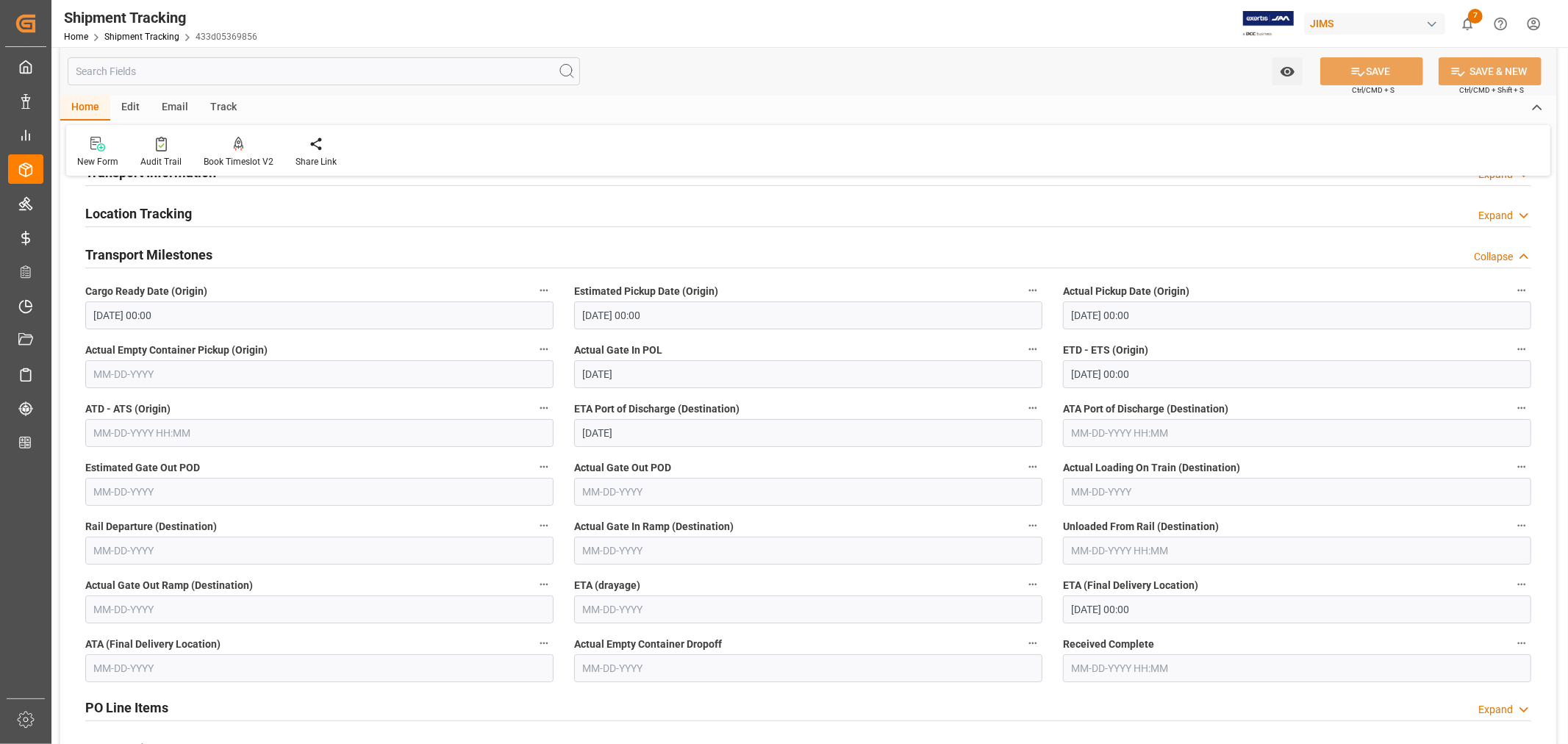
click at [1105, 432] on input "text" at bounding box center [1297, 433] width 468 height 28
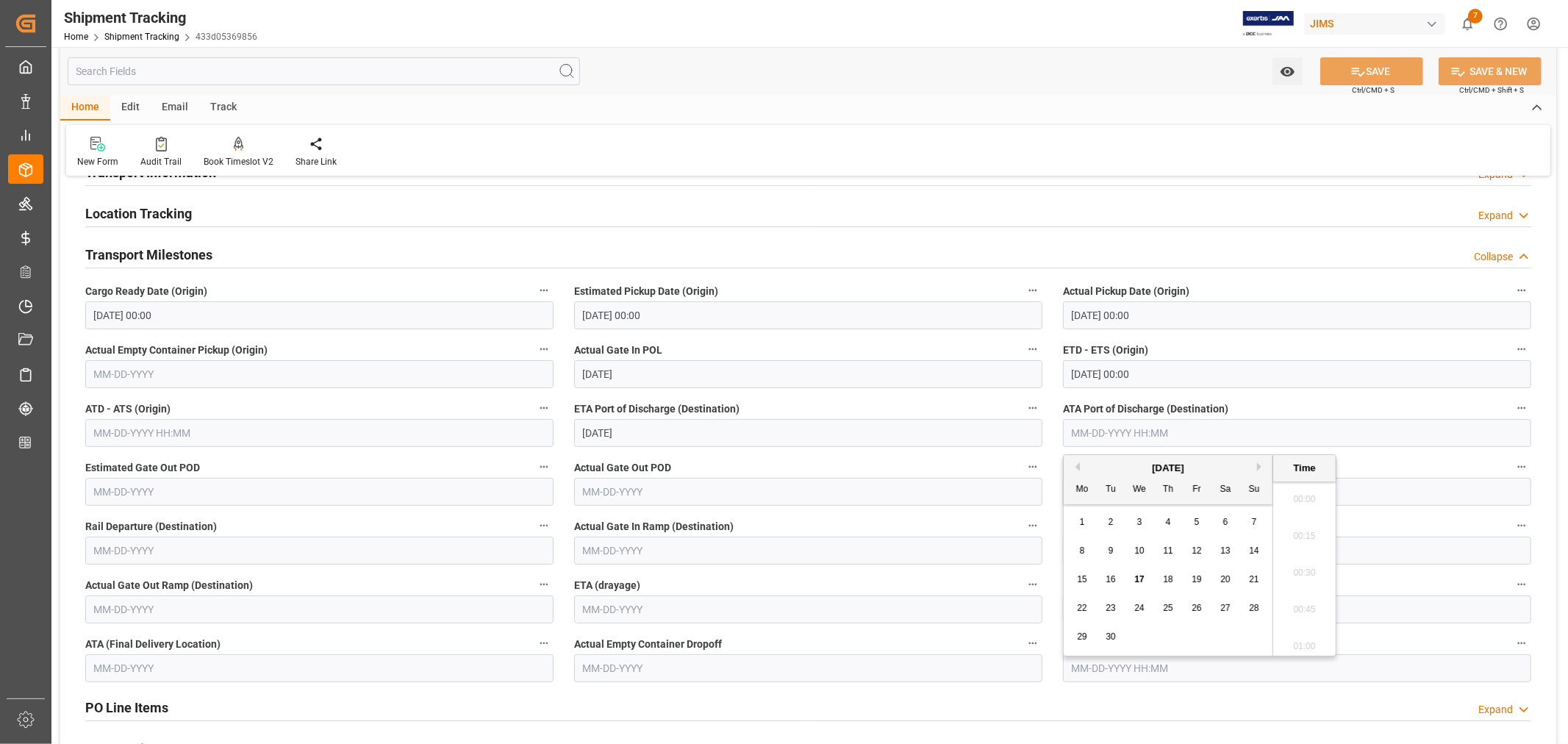
scroll to position [1328, 0]
click at [1083, 581] on span "15" at bounding box center [1082, 579] width 9 height 10
type input "09-15-2025 00:00"
click at [201, 547] on input "text" at bounding box center [319, 551] width 468 height 28
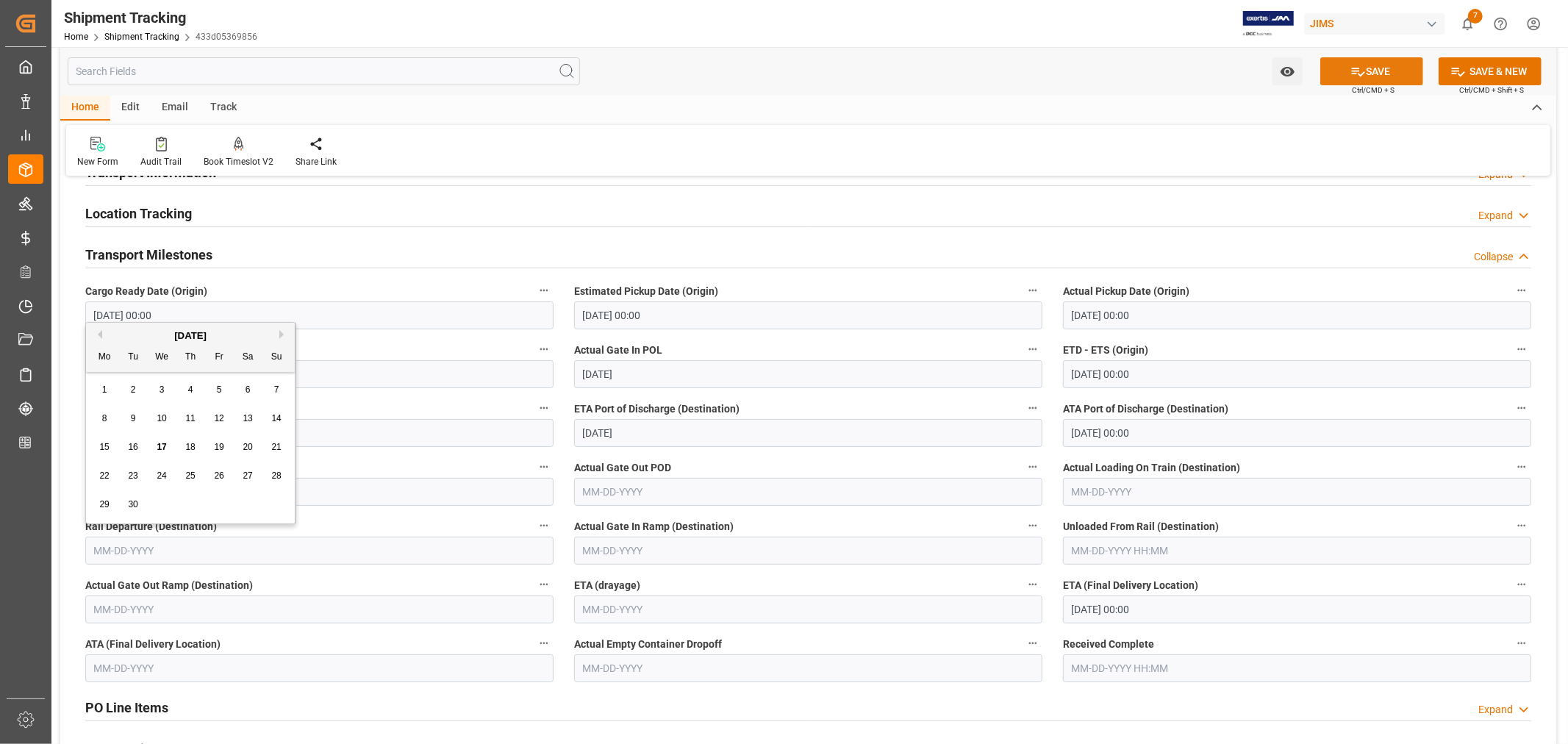
click at [1380, 64] on button "SAVE" at bounding box center [1371, 71] width 103 height 28
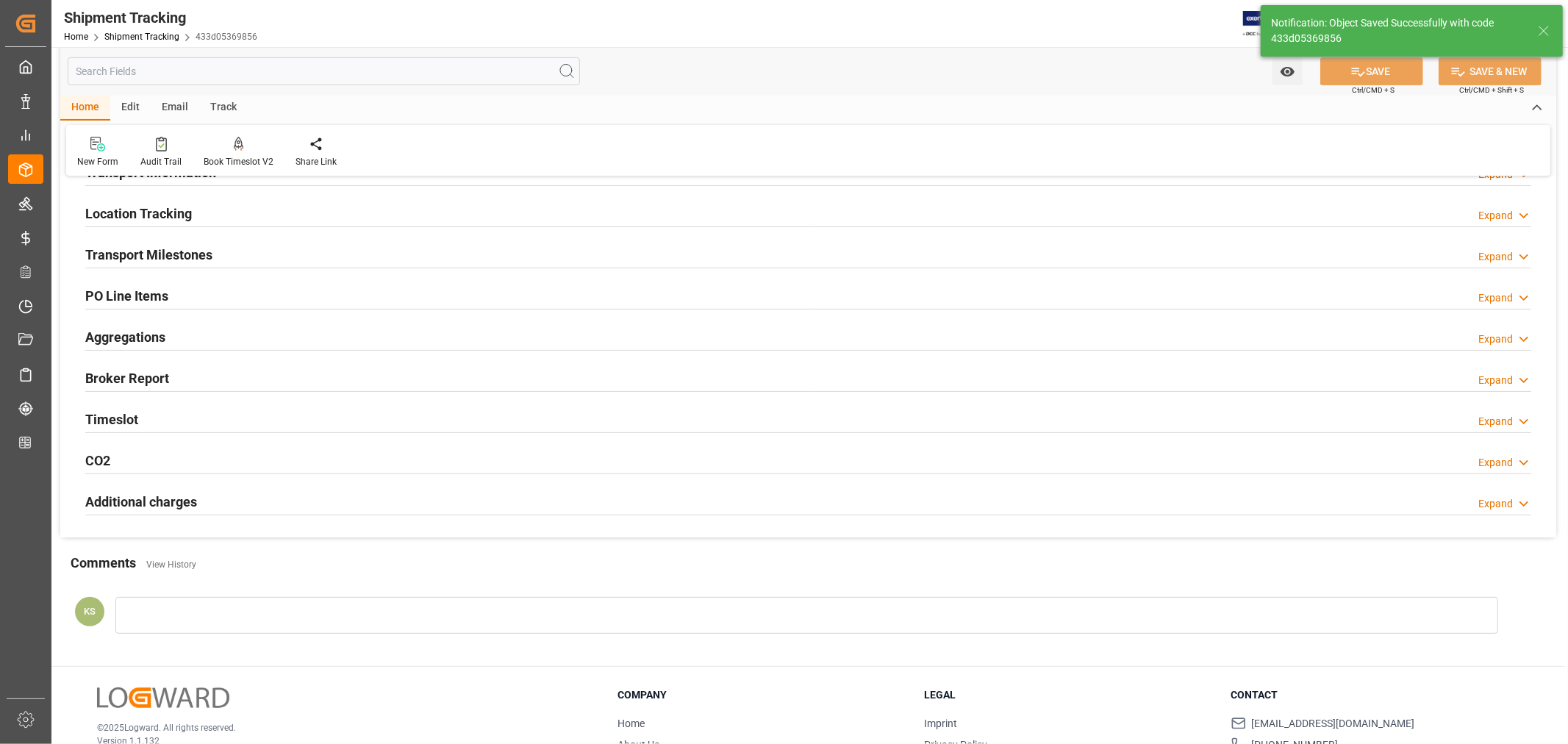
click at [161, 255] on h2 "Transport Milestones" at bounding box center [149, 255] width 127 height 20
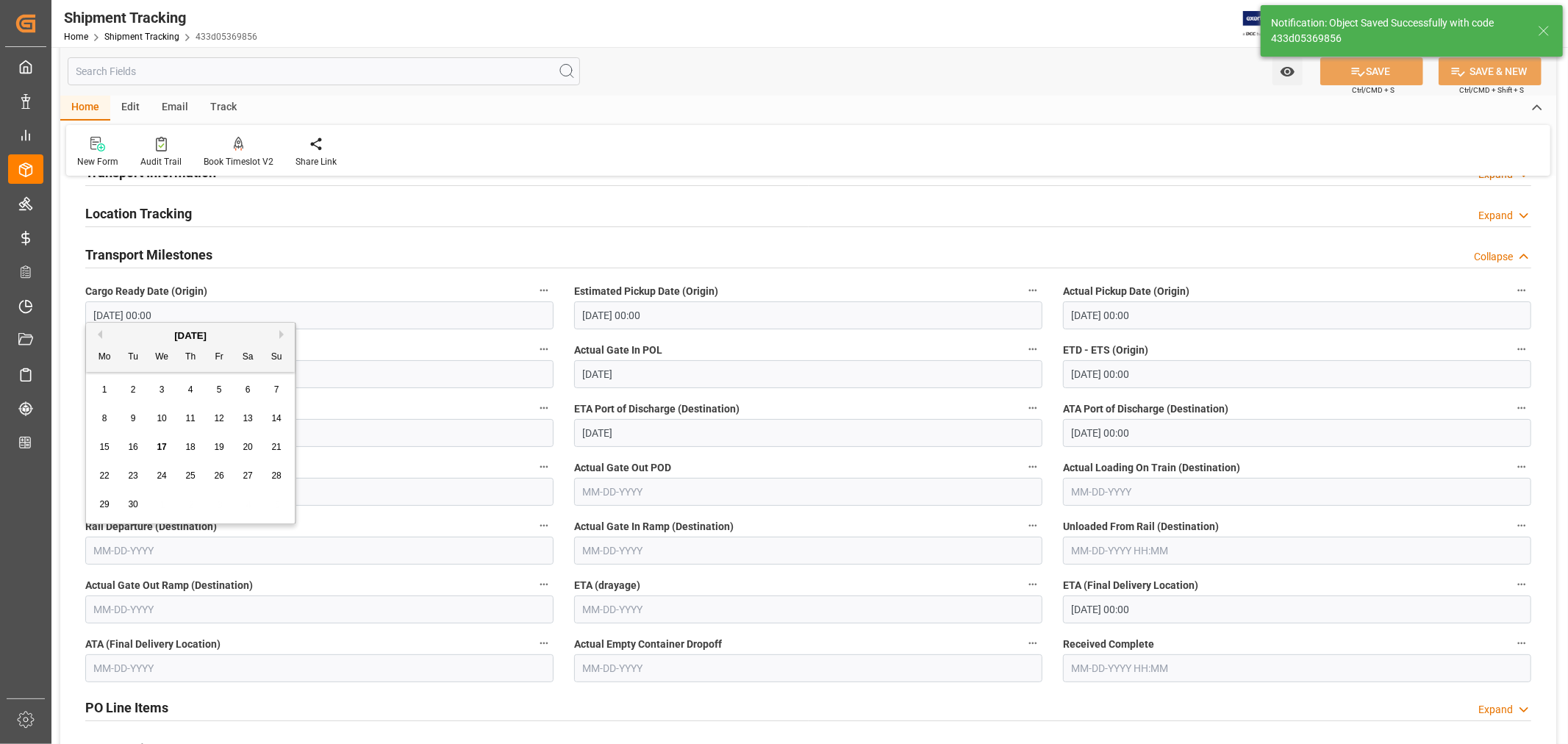
click at [149, 548] on input "text" at bounding box center [319, 551] width 468 height 28
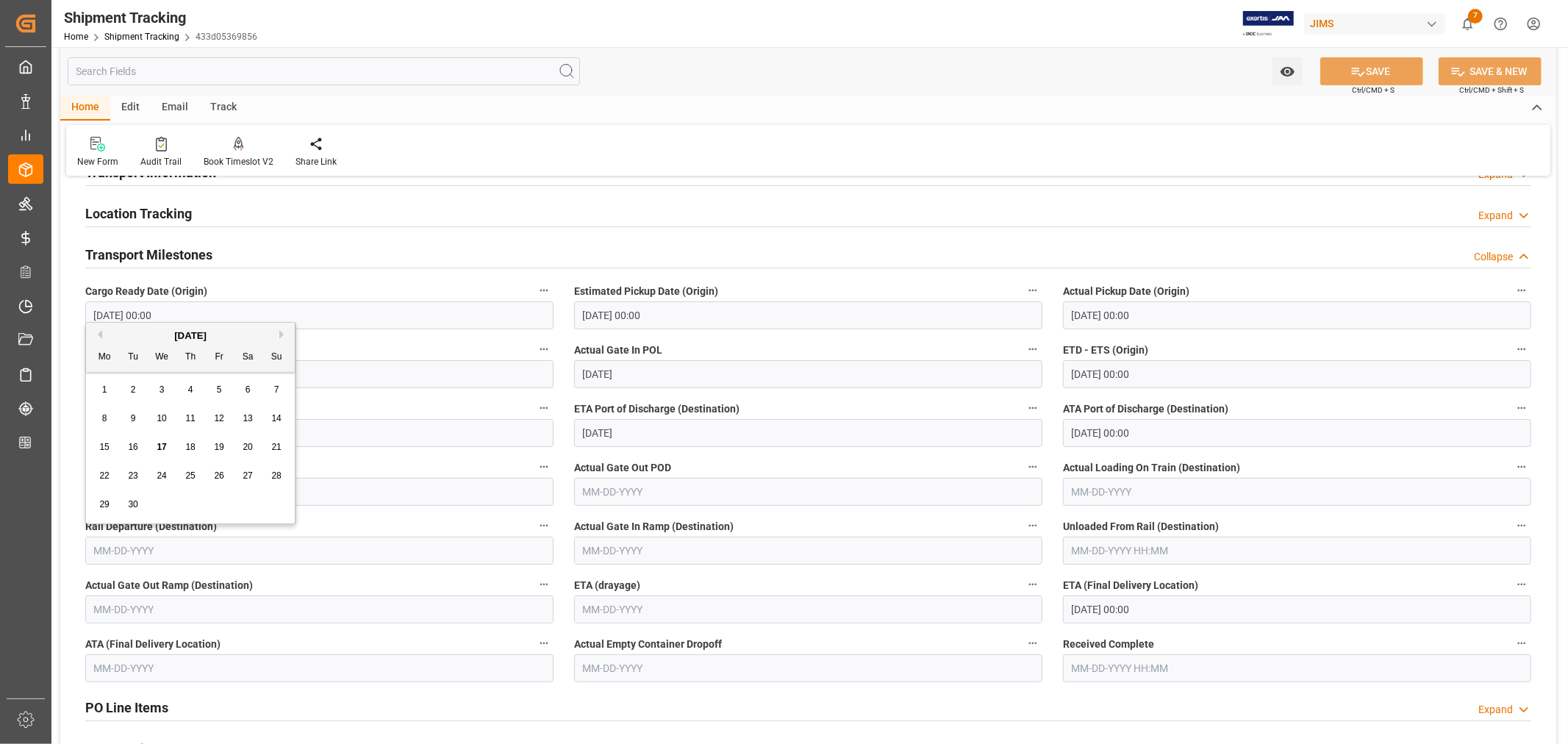
click at [135, 447] on span "16" at bounding box center [133, 447] width 9 height 10
type input "[DATE]"
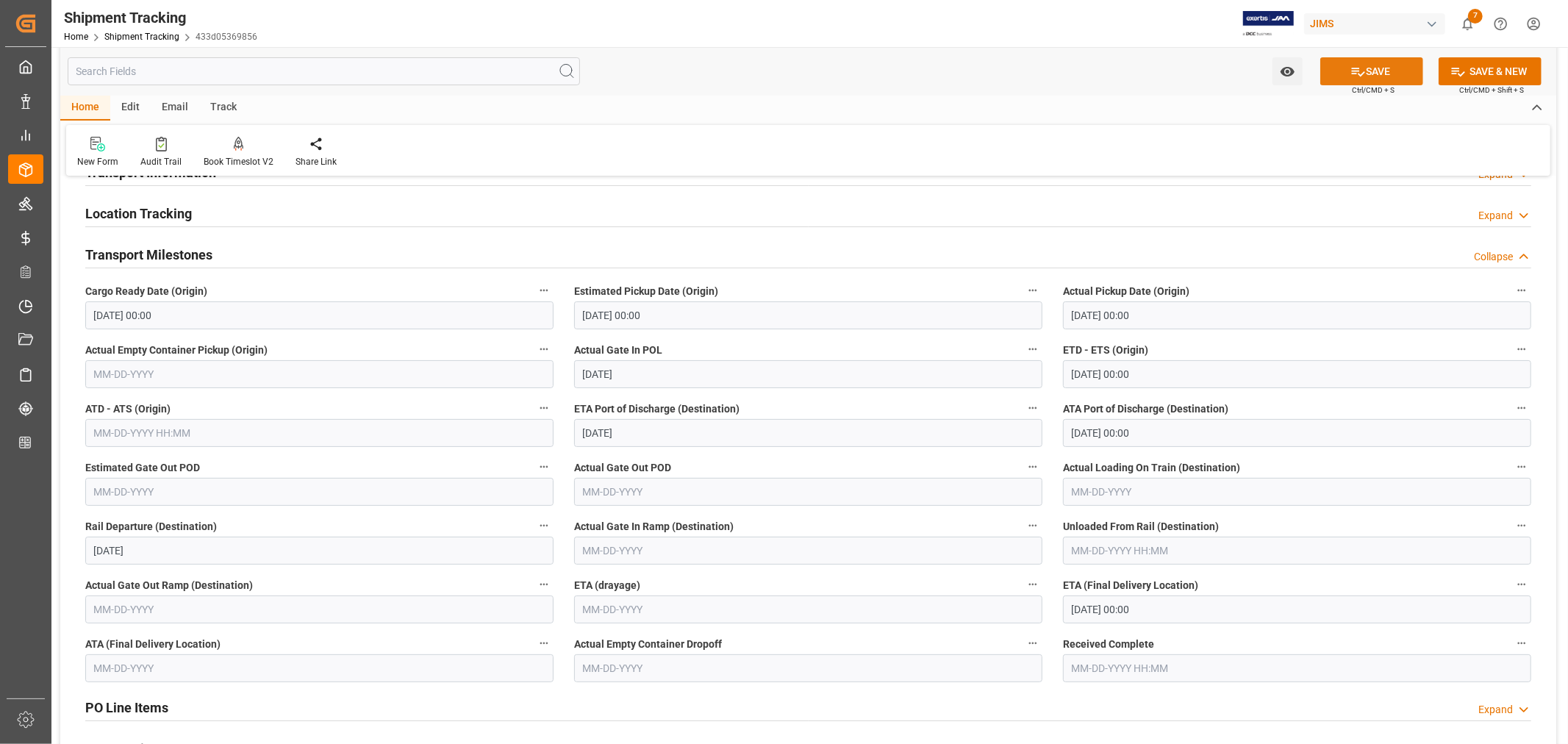
click at [1384, 75] on button "SAVE" at bounding box center [1371, 71] width 103 height 28
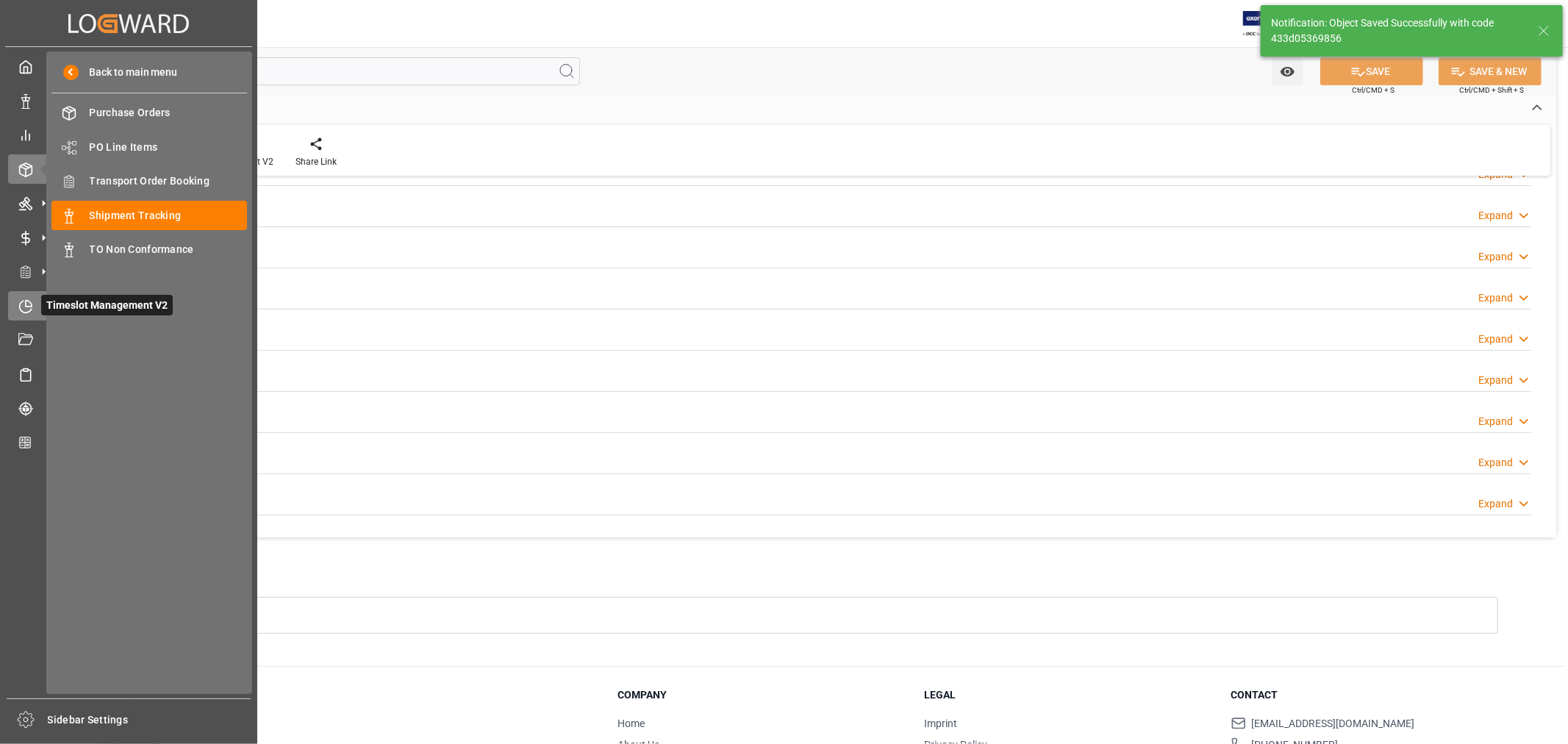
click at [23, 304] on icon at bounding box center [25, 306] width 15 height 15
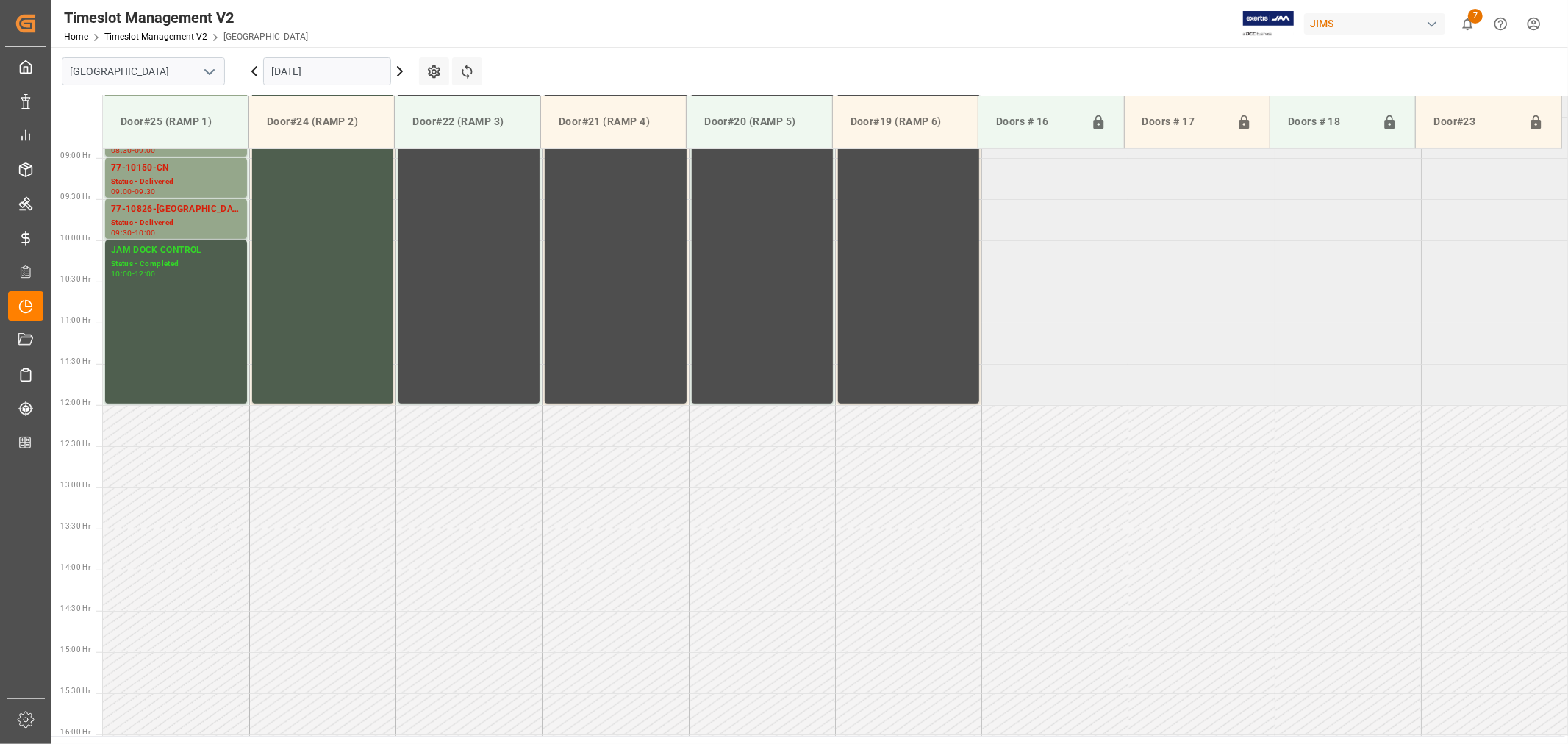
scroll to position [732, 0]
click at [208, 72] on polyline "open menu" at bounding box center [209, 73] width 8 height 5
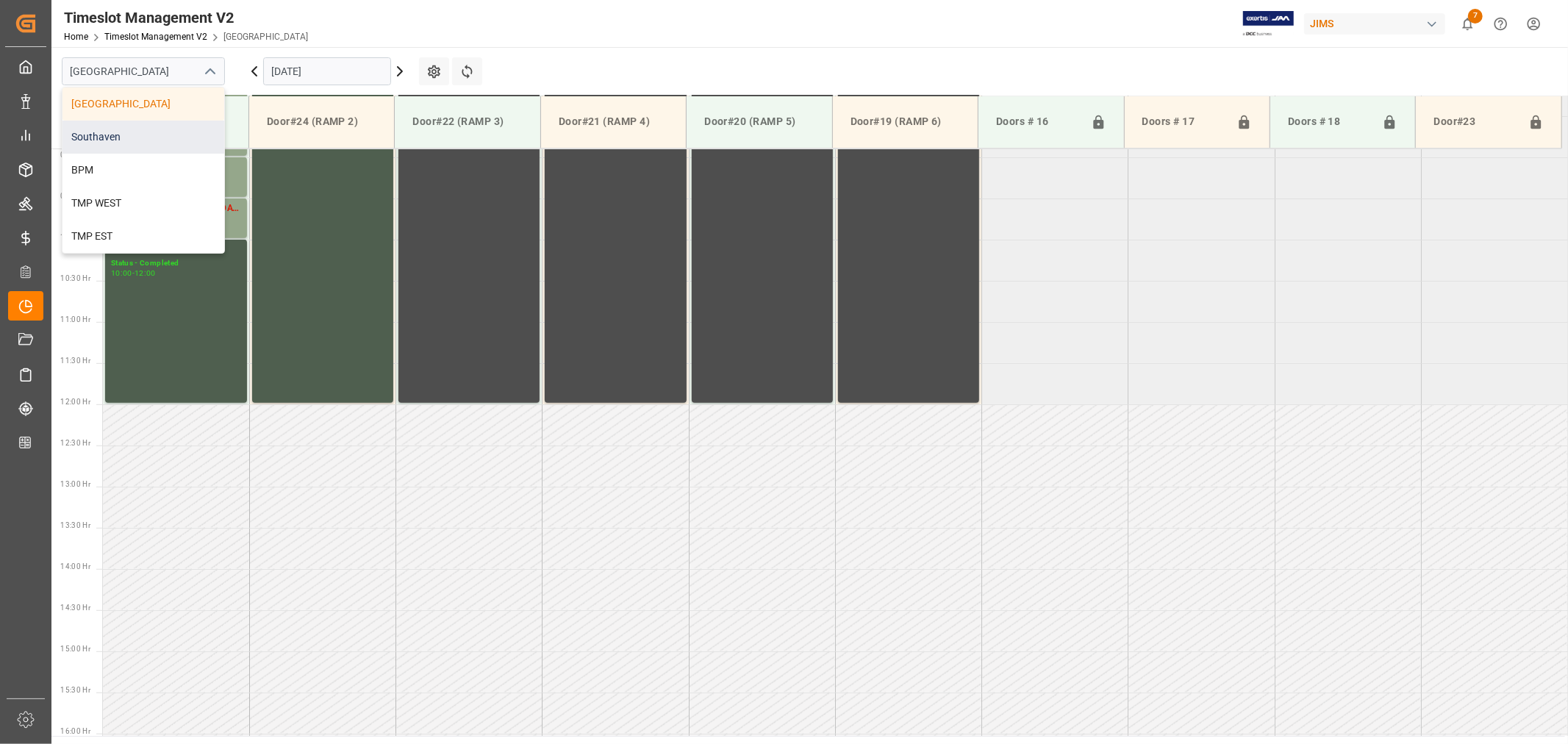
click at [153, 130] on div "Southaven" at bounding box center [144, 137] width 162 height 33
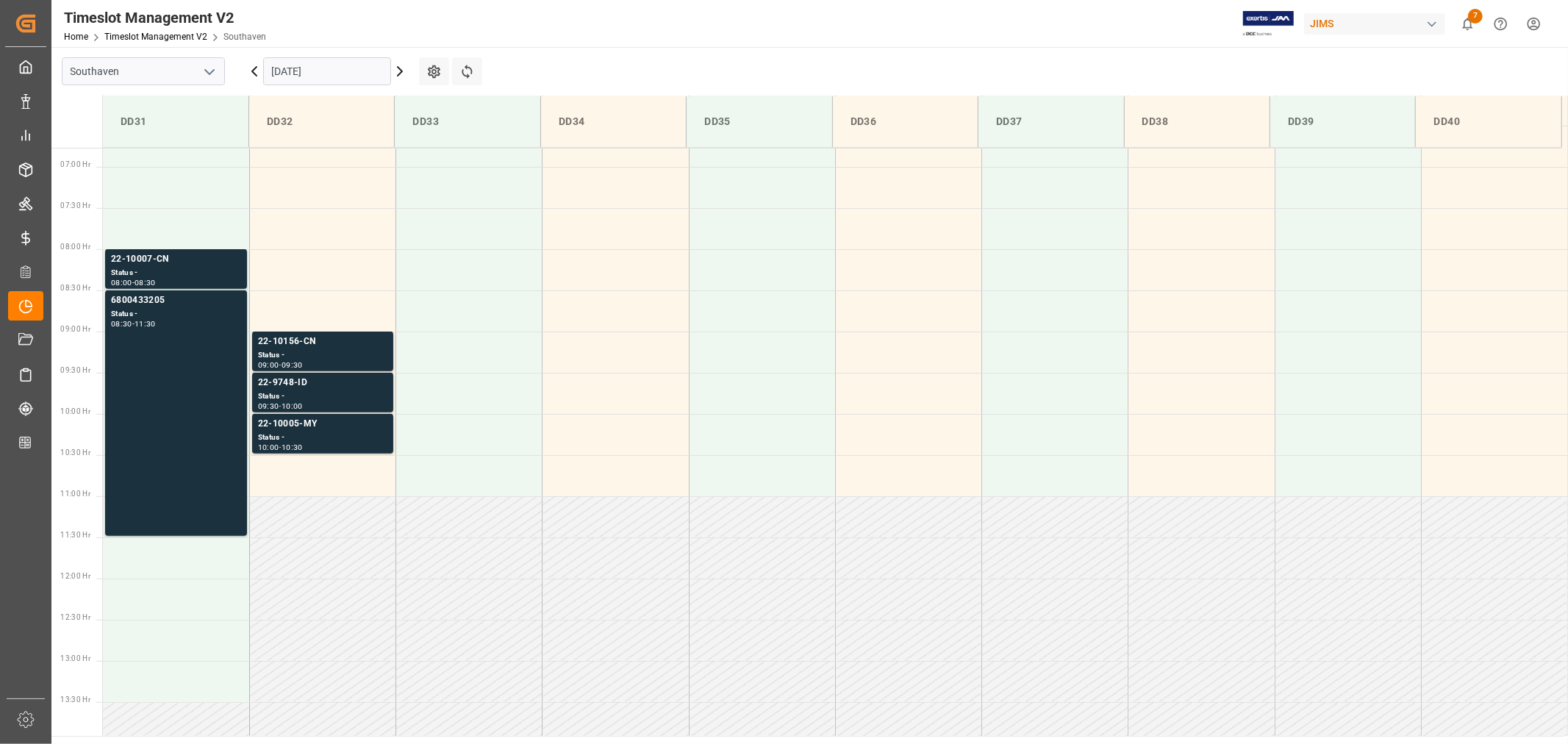
scroll to position [487, 0]
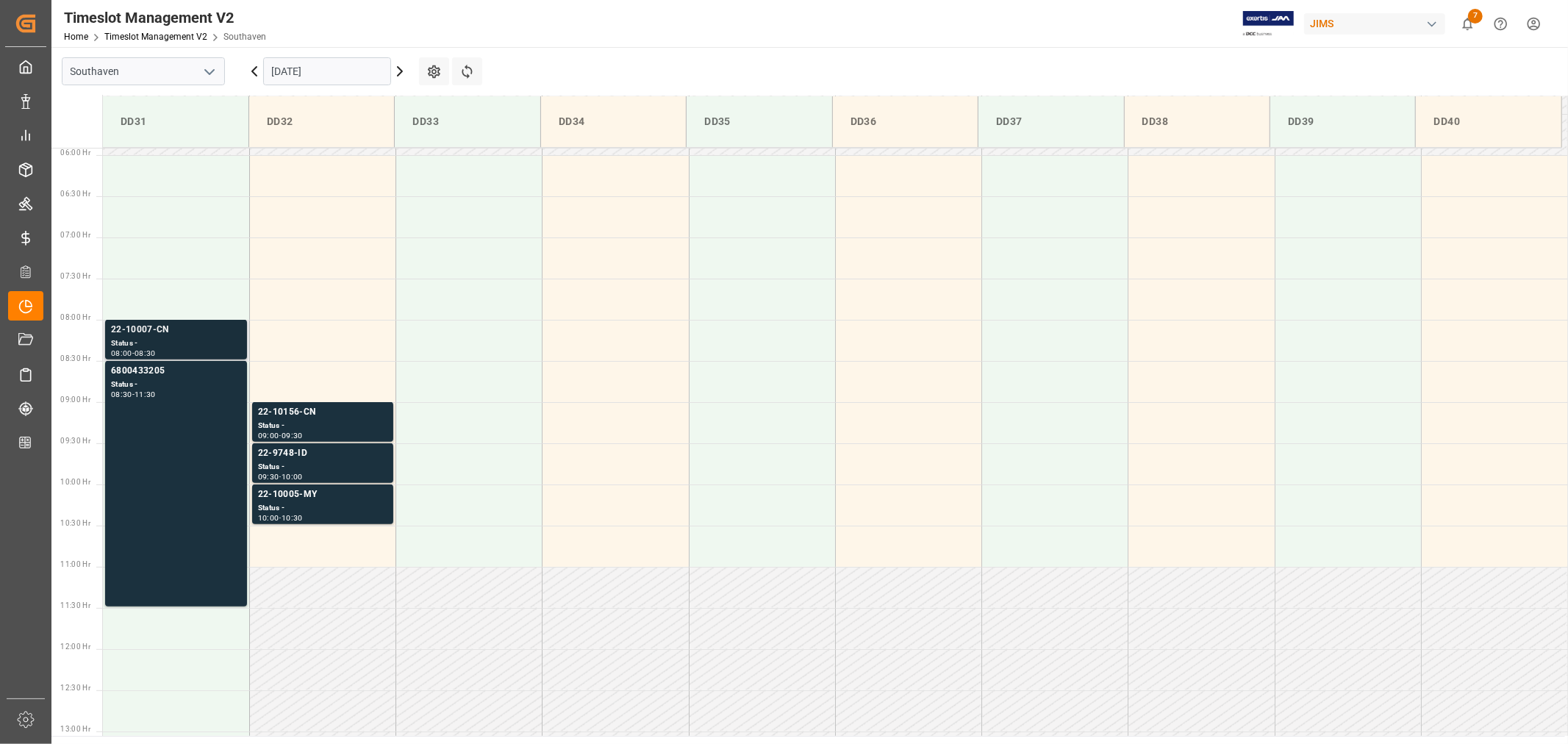
click at [143, 328] on div "22-10007-CN" at bounding box center [176, 330] width 130 height 15
click at [297, 414] on div "22-10156-CN" at bounding box center [323, 412] width 130 height 15
click at [292, 493] on div "22-10005-MY" at bounding box center [323, 495] width 130 height 15
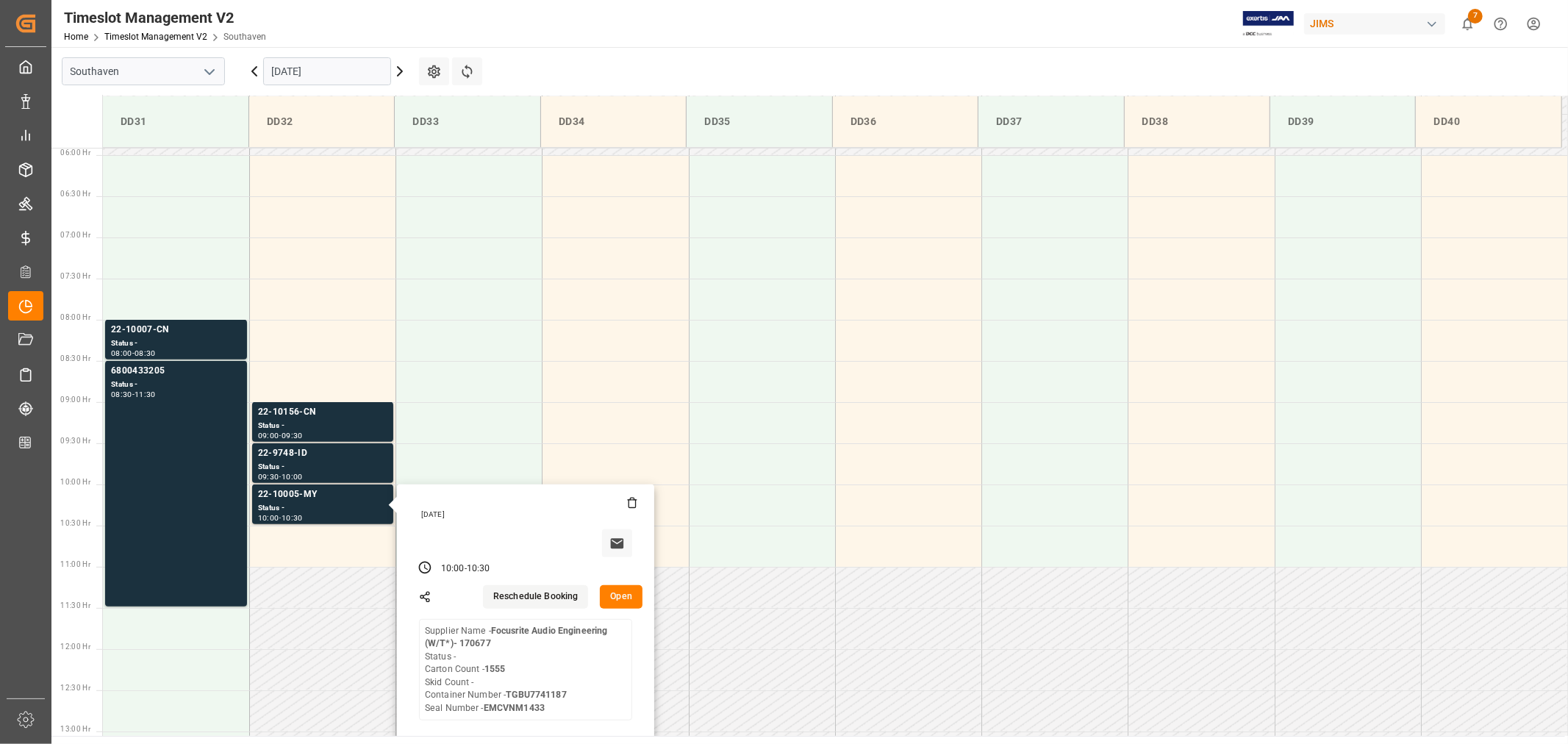
click at [342, 76] on input "[DATE]" at bounding box center [327, 71] width 128 height 28
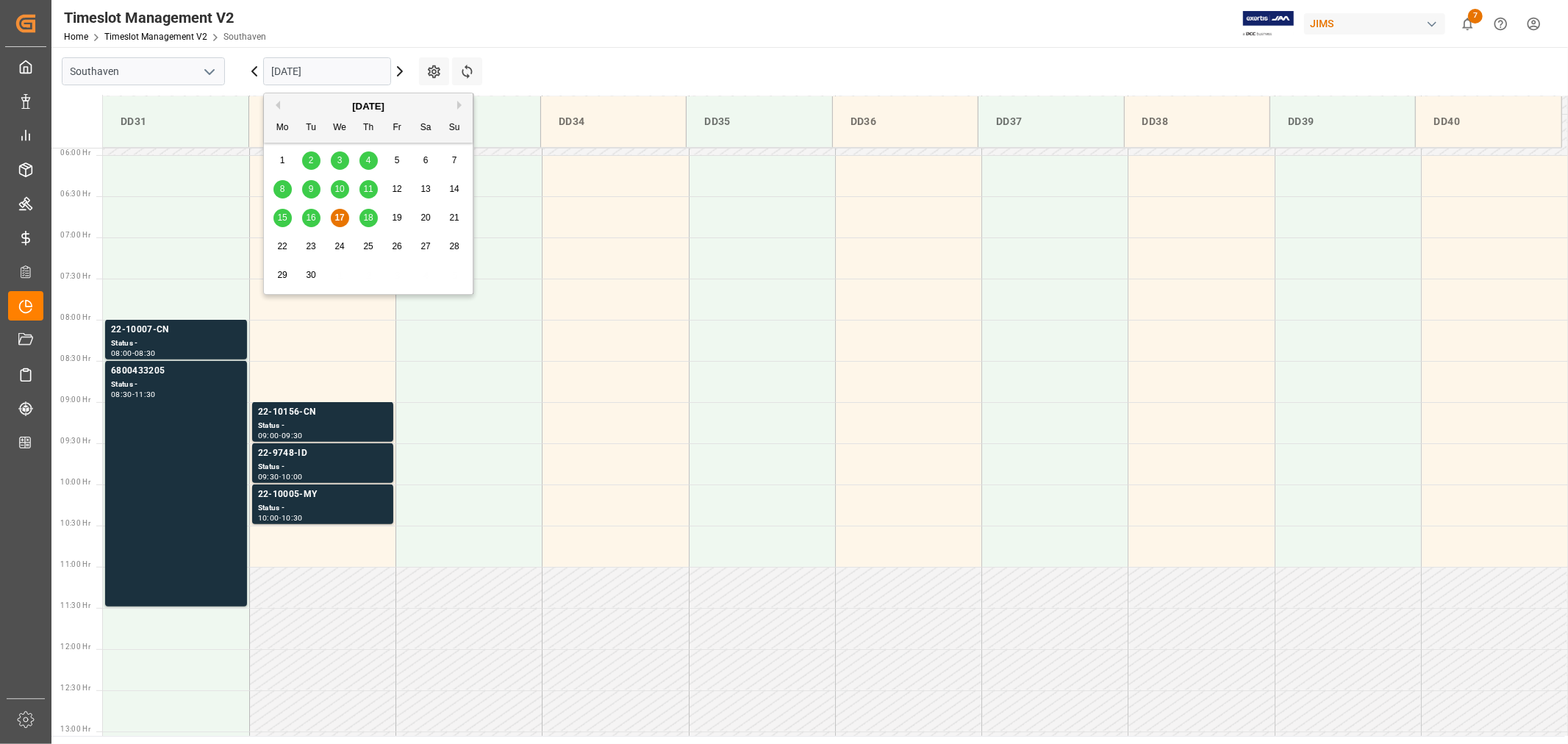
click at [364, 221] on span "18" at bounding box center [368, 217] width 9 height 10
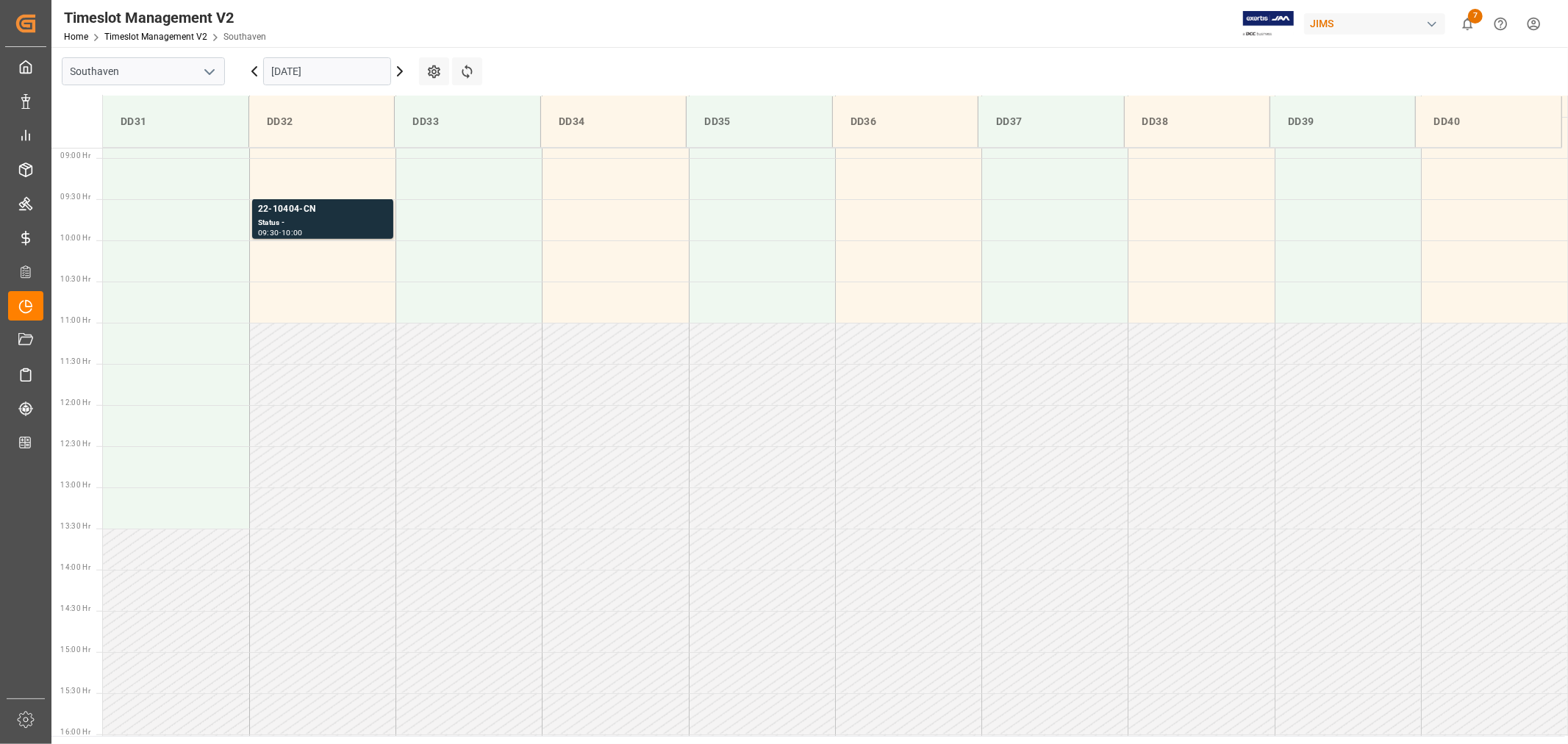
scroll to position [732, 0]
click at [292, 208] on div "22-10404-CN" at bounding box center [323, 208] width 130 height 15
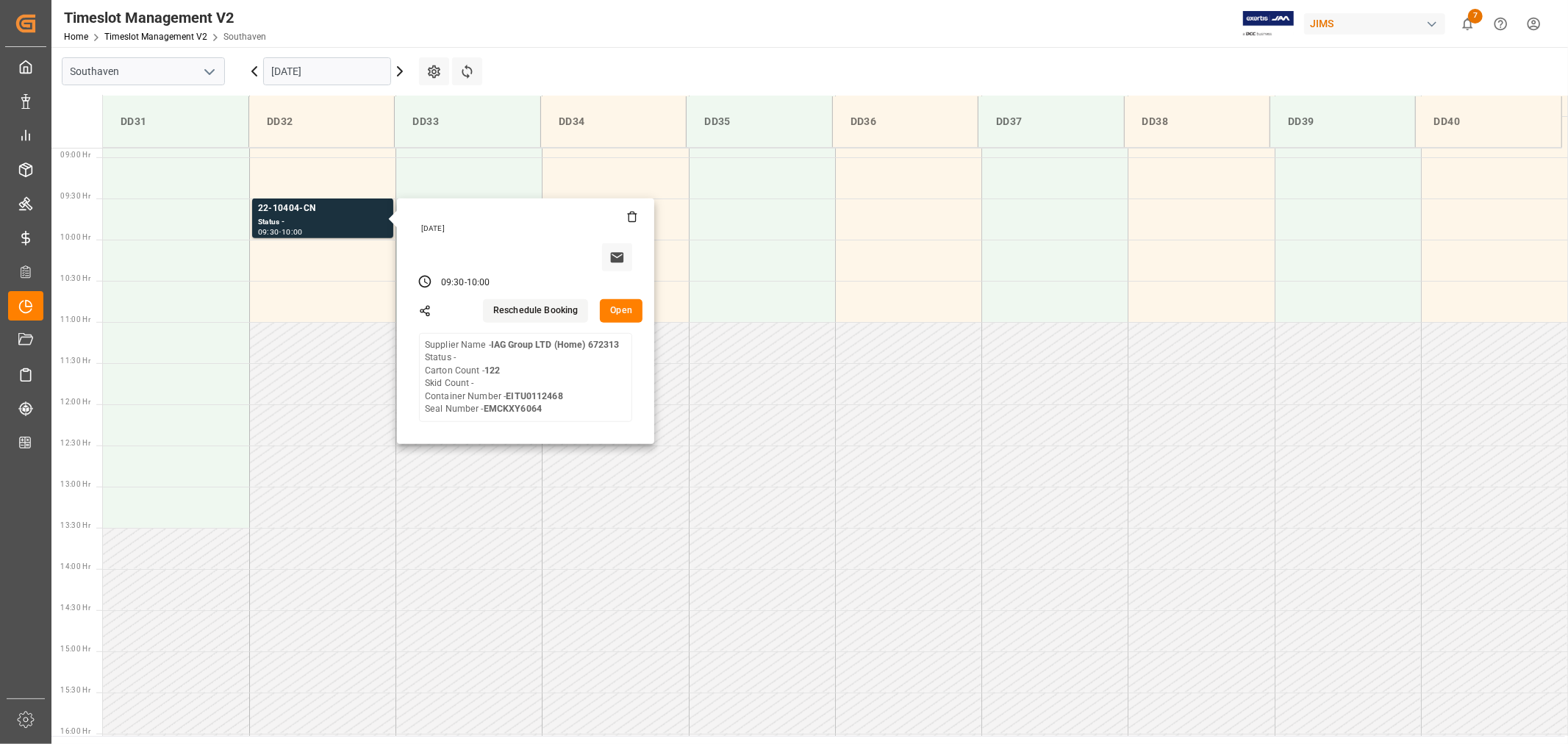
click at [309, 70] on input "09-18-2025" at bounding box center [327, 71] width 128 height 28
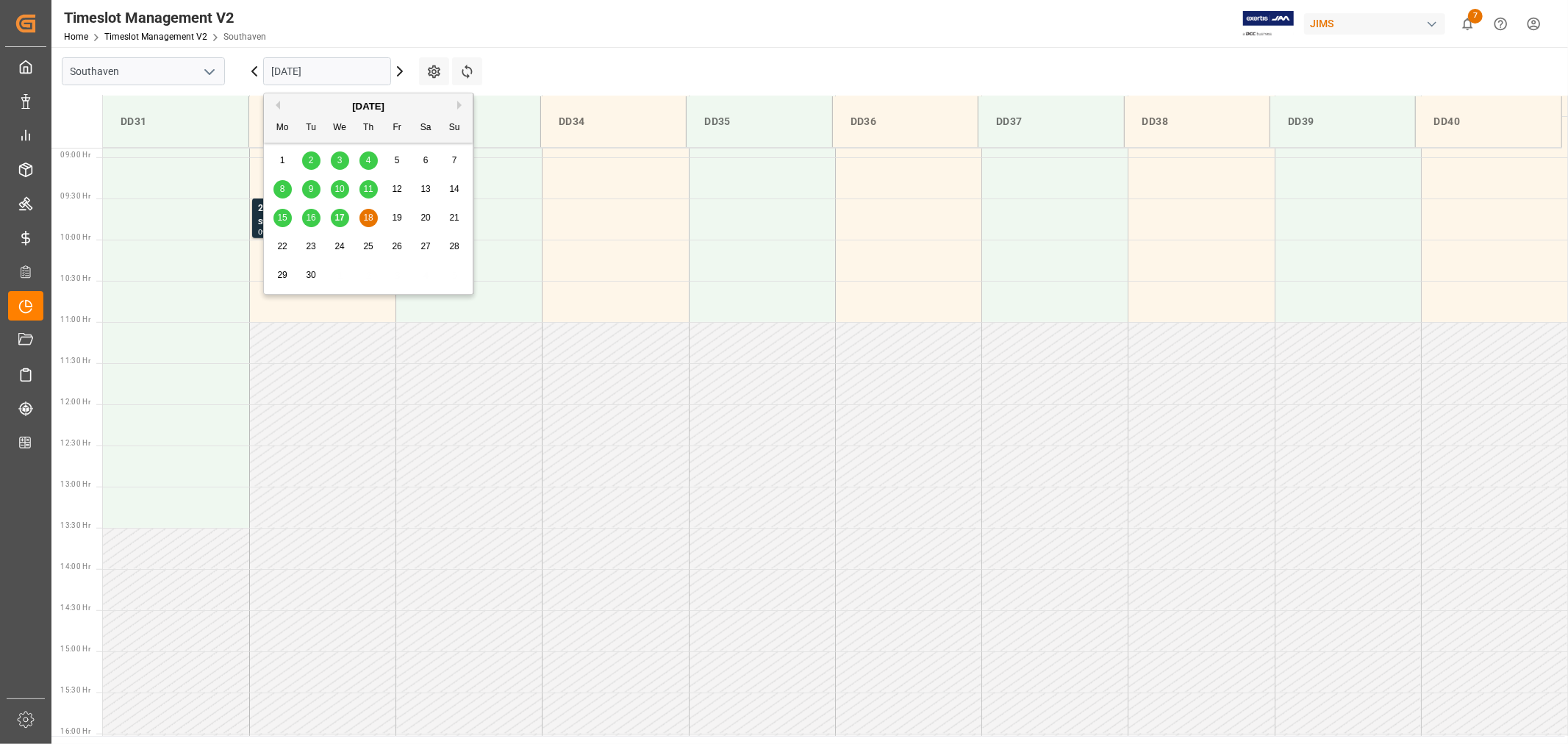
click at [339, 214] on span "17" at bounding box center [340, 217] width 9 height 10
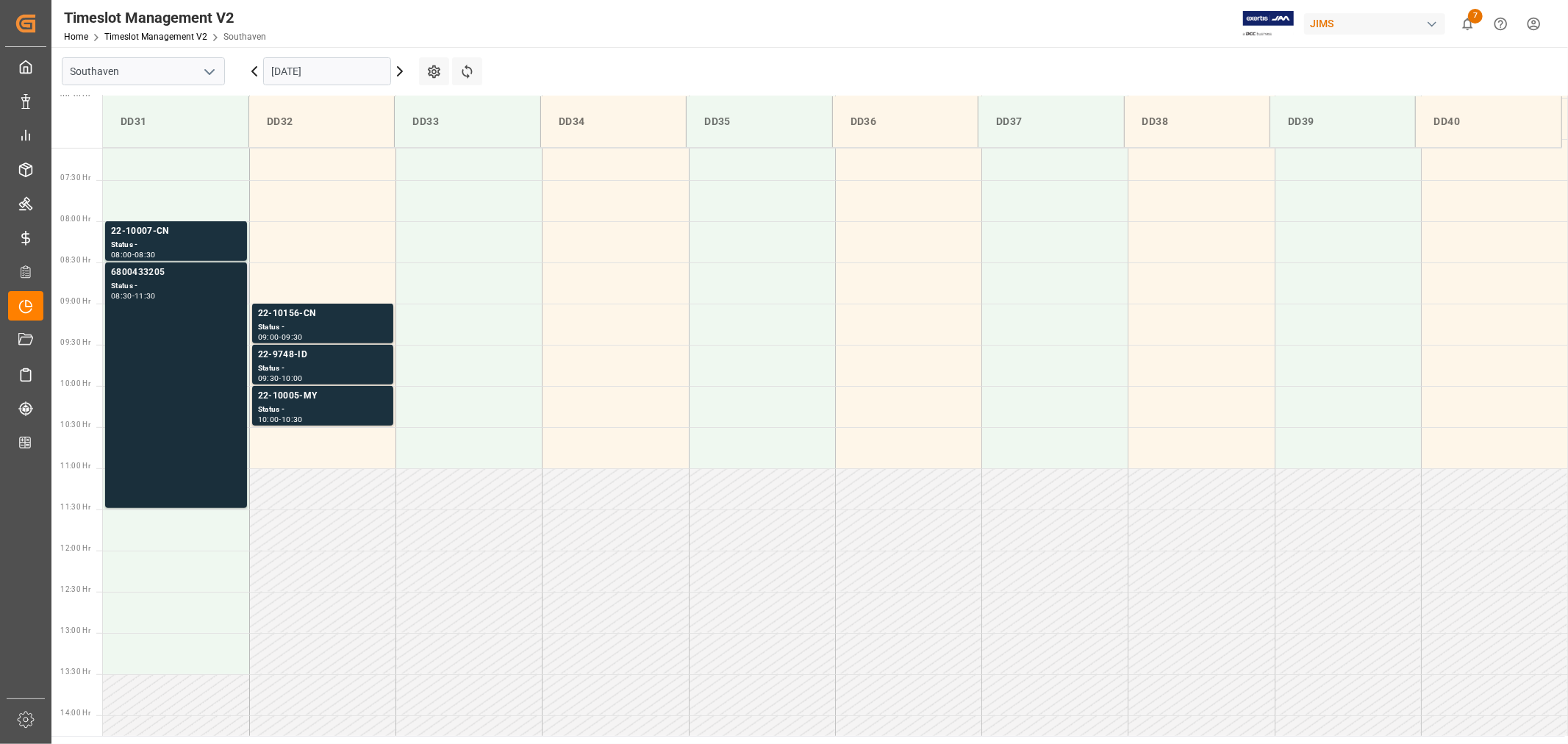
scroll to position [569, 0]
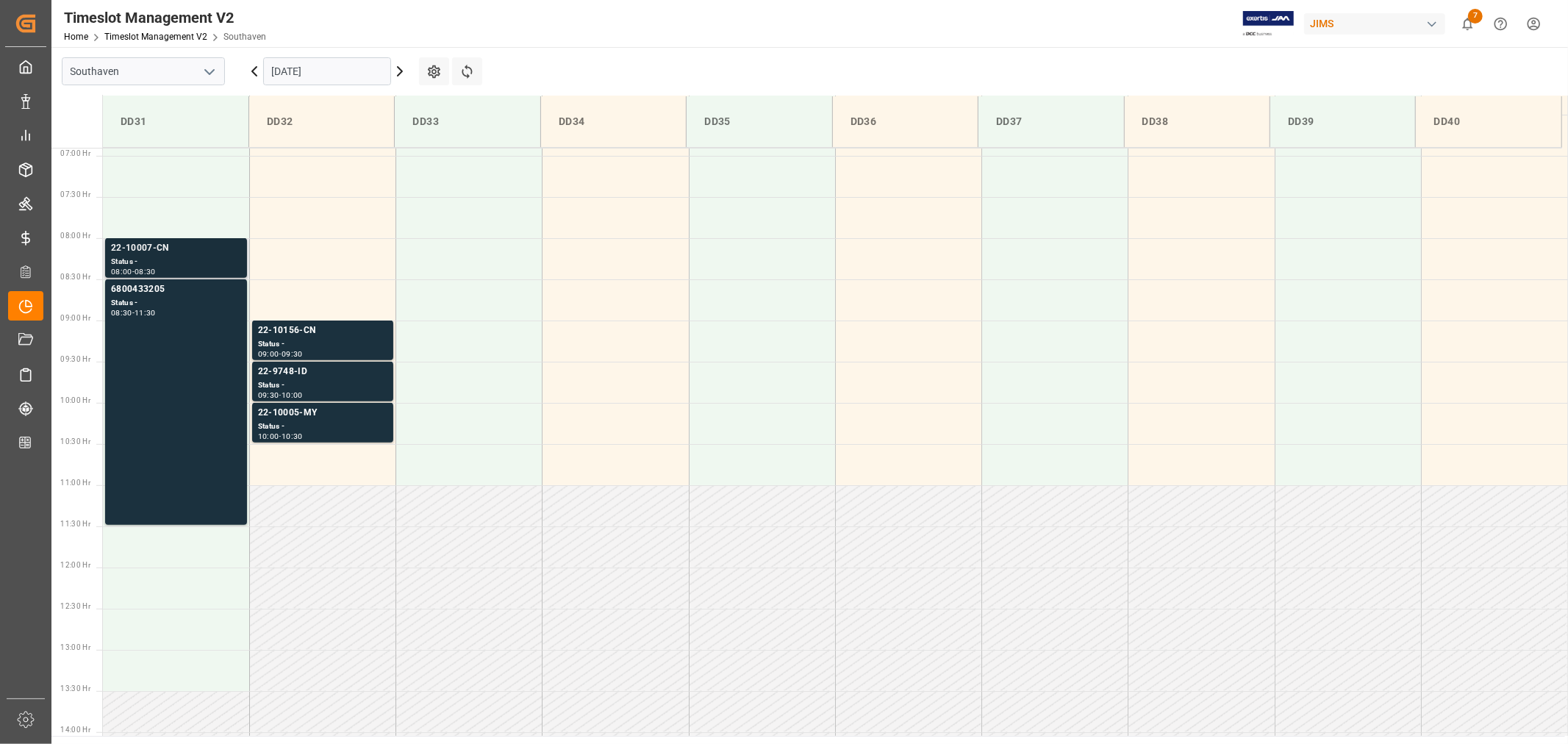
click at [144, 250] on div "22-10007-CN" at bounding box center [176, 249] width 130 height 15
click at [143, 251] on div "22-10007-CN" at bounding box center [176, 249] width 130 height 15
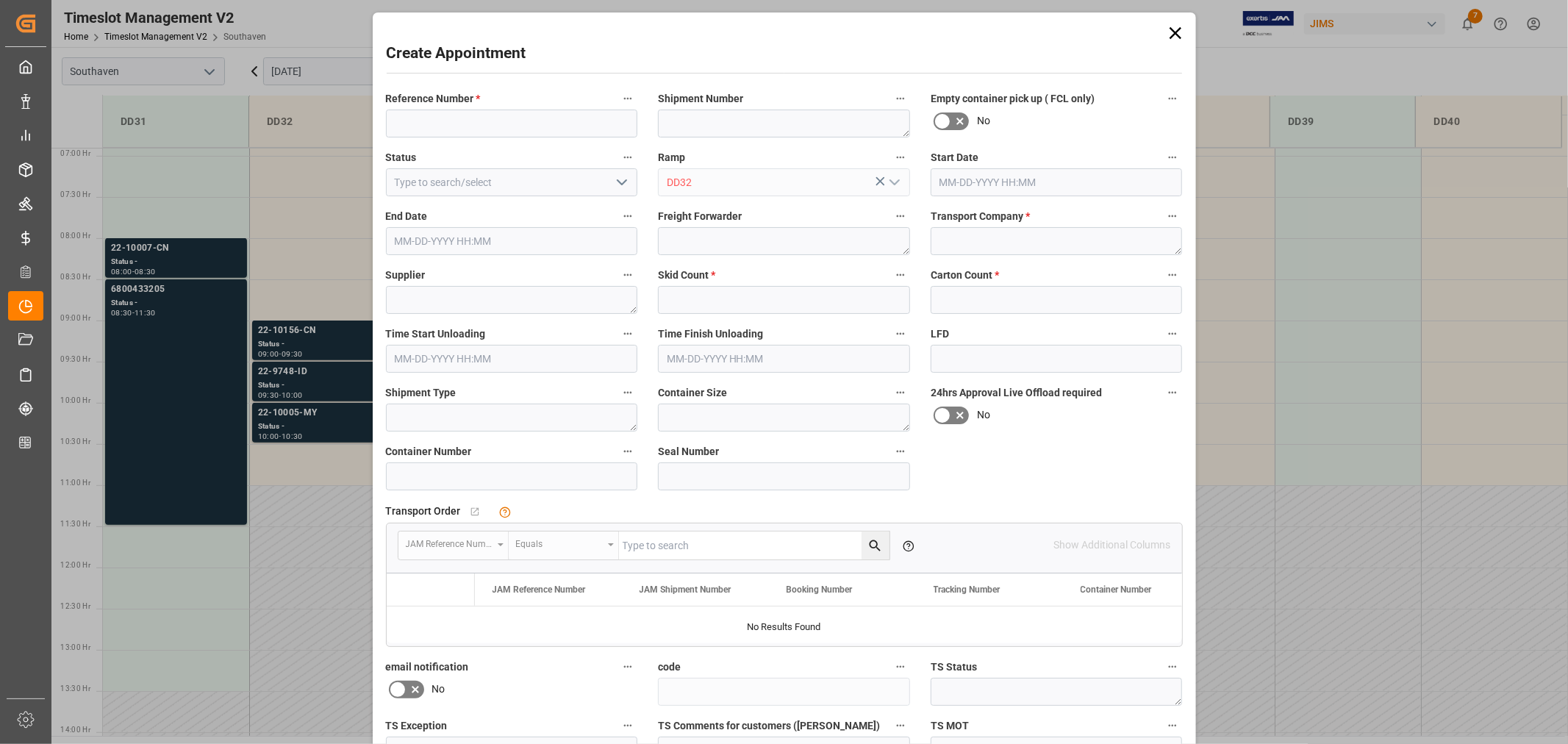
type input "09-17-2025 07:30"
type input "[DATE] 08:00"
click at [1177, 34] on icon at bounding box center [1175, 33] width 21 height 21
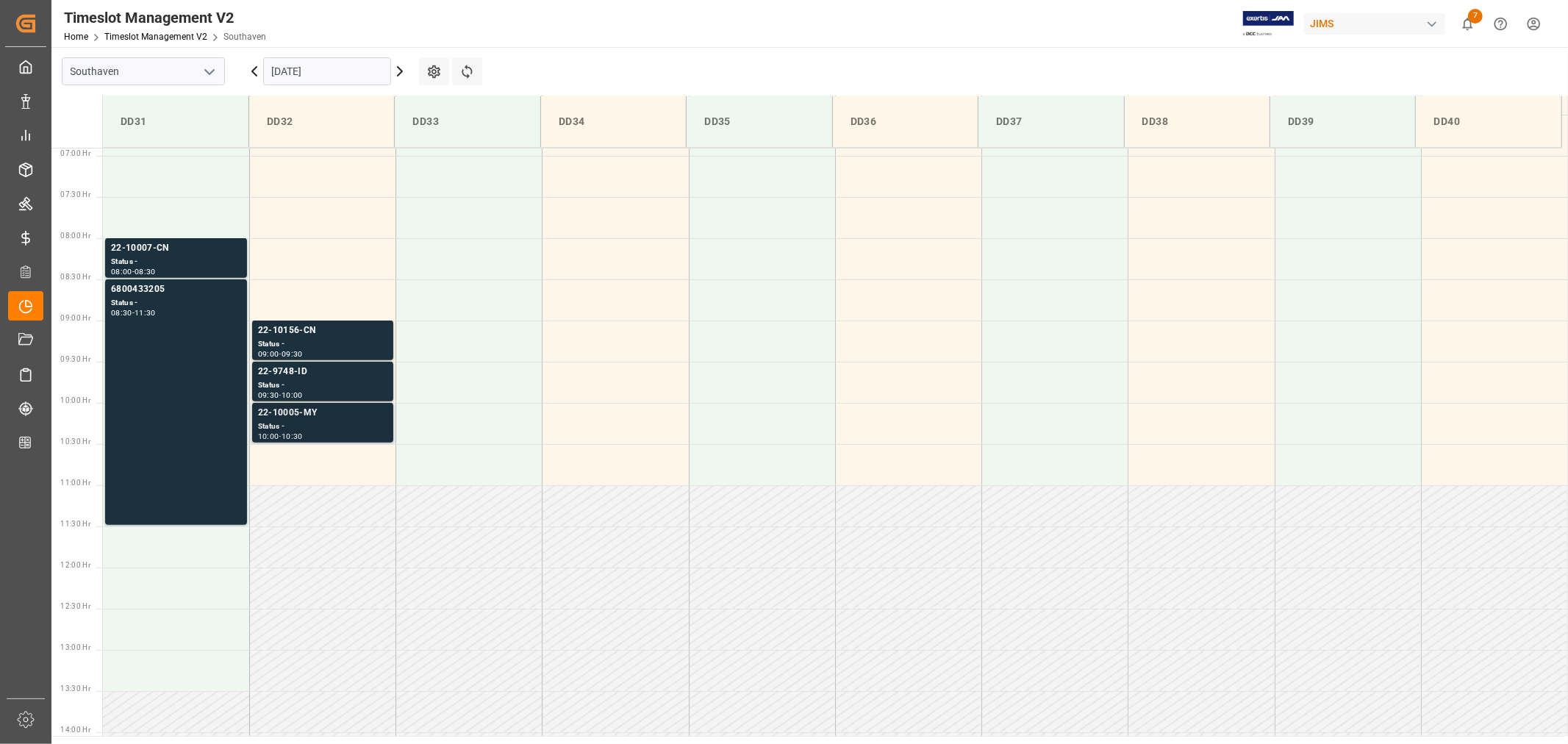
click at [286, 409] on div "22-10005-MY" at bounding box center [323, 413] width 130 height 15
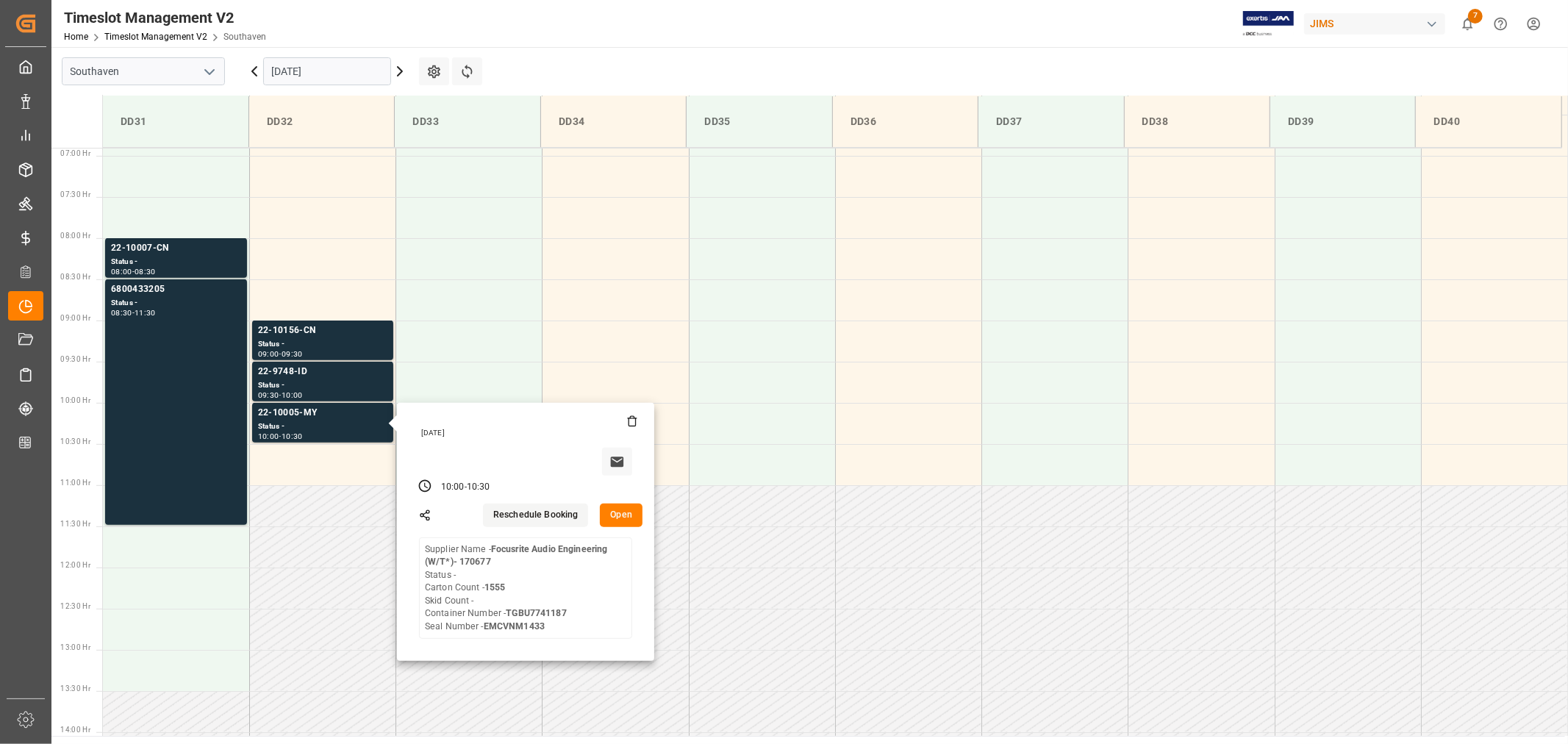
click at [335, 69] on input "[DATE]" at bounding box center [327, 71] width 128 height 28
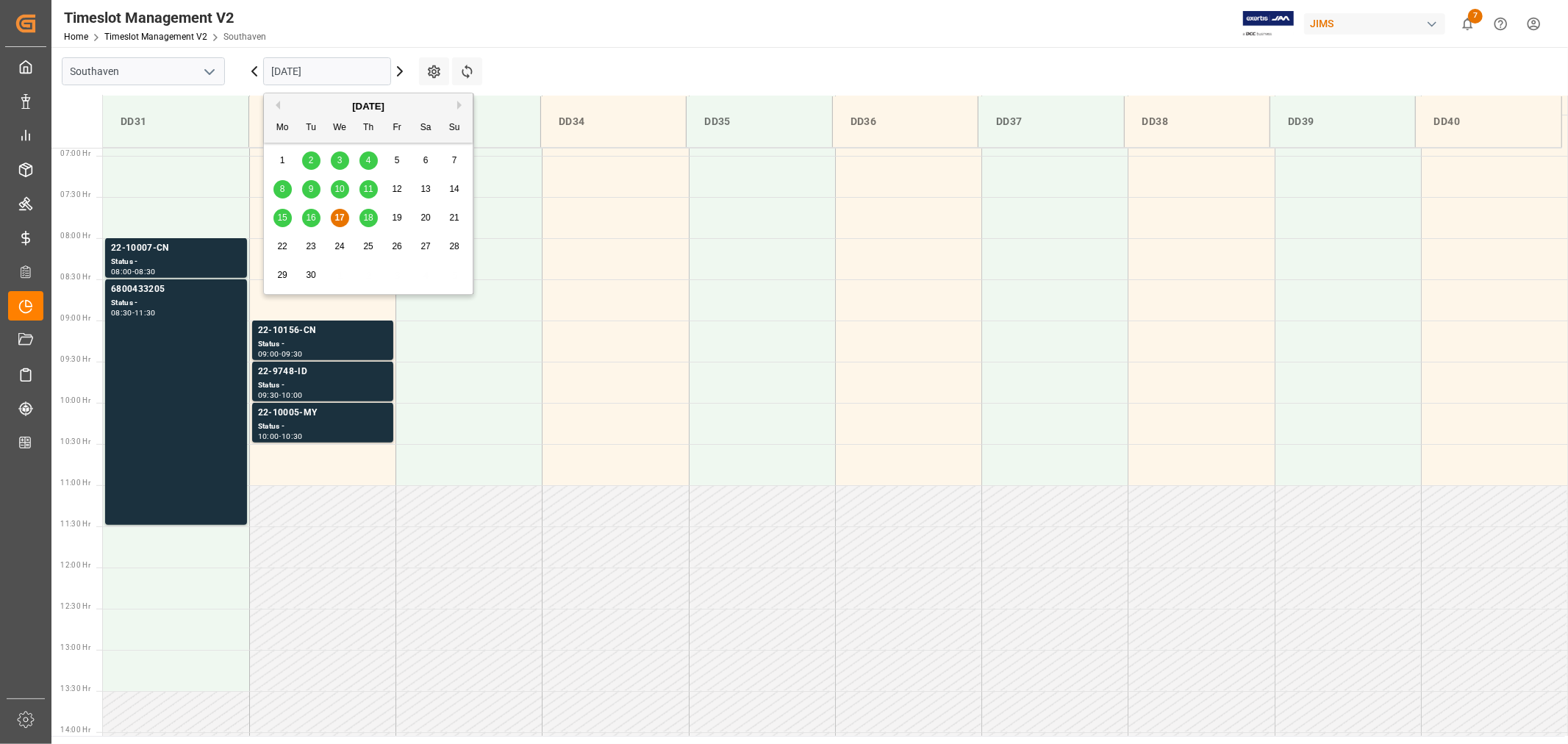
click at [366, 212] on span "18" at bounding box center [368, 217] width 9 height 10
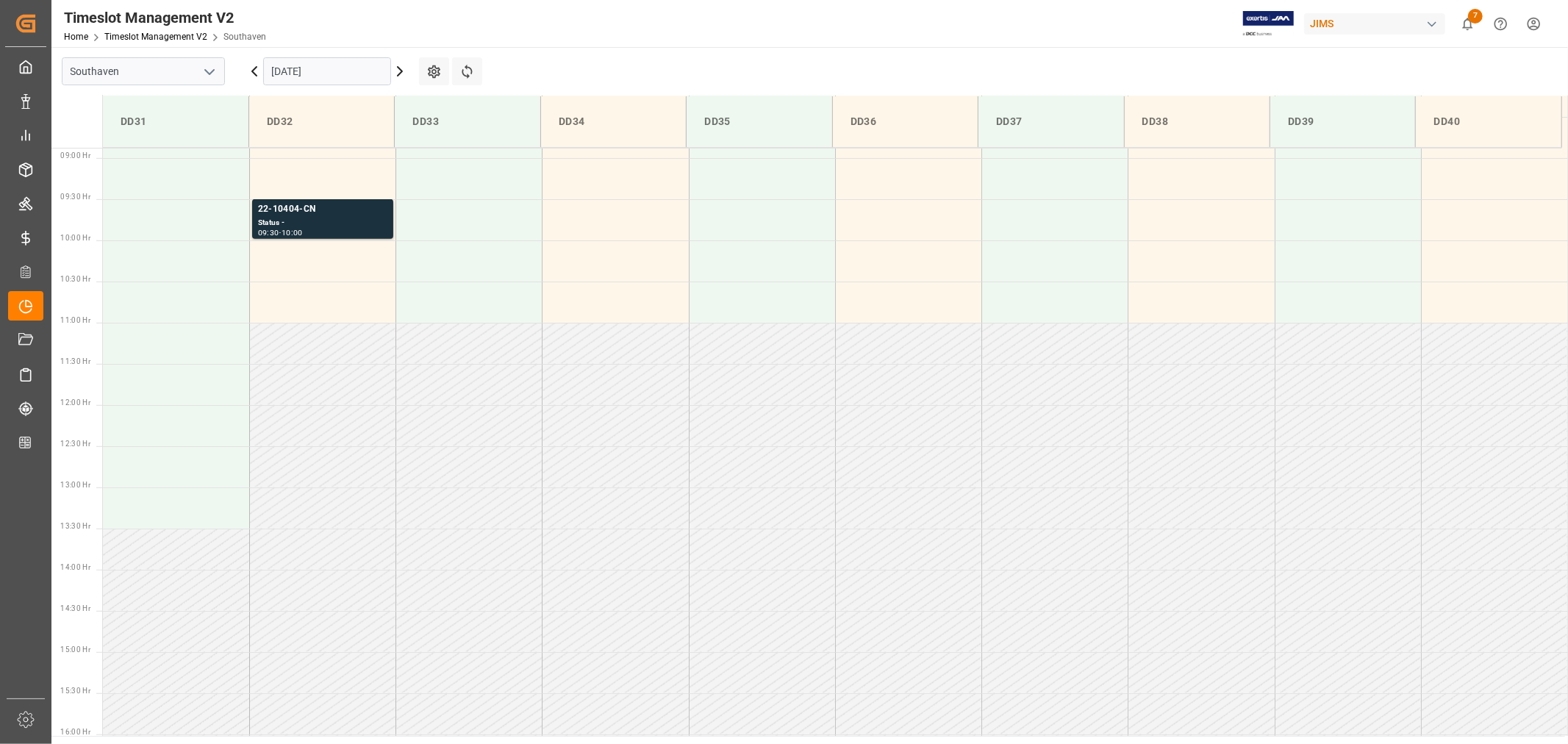
scroll to position [732, 0]
click at [348, 70] on input "09-18-2025" at bounding box center [327, 71] width 128 height 28
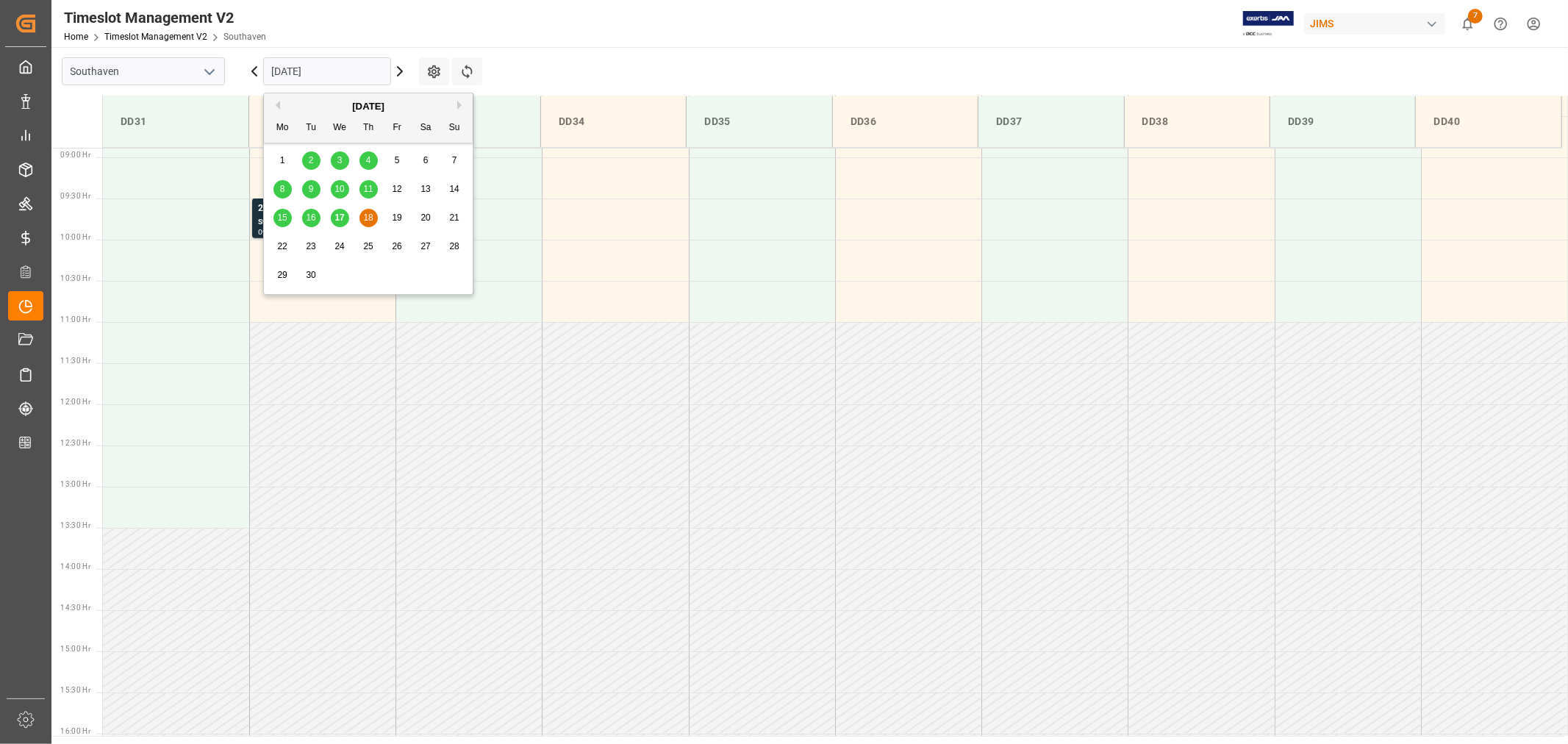
click at [347, 218] on div "17" at bounding box center [340, 218] width 19 height 18
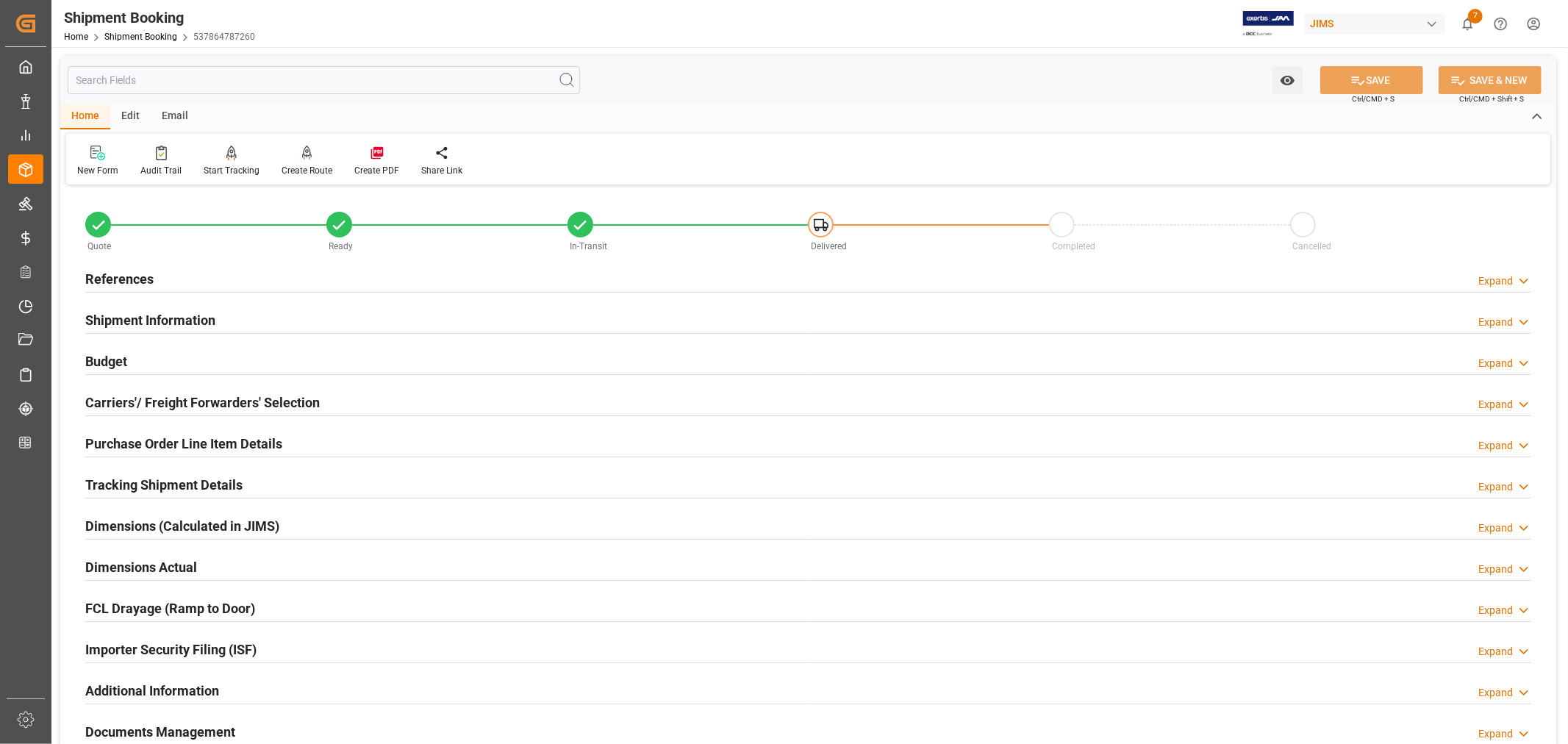
click at [133, 483] on h2 "Tracking Shipment Details" at bounding box center [164, 485] width 157 height 20
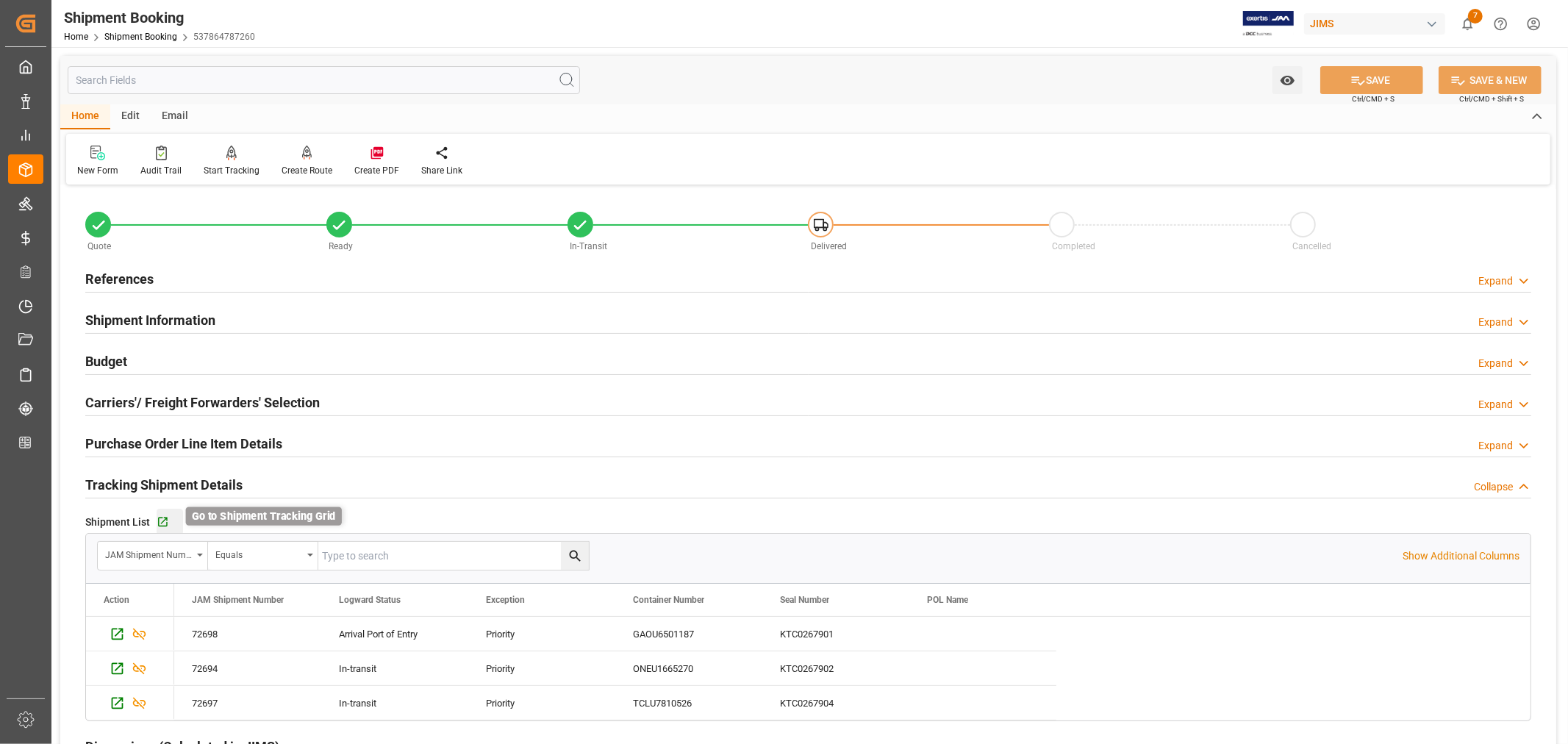
click at [163, 525] on icon "button" at bounding box center [163, 522] width 12 height 12
click at [137, 39] on link "Shipment Booking" at bounding box center [140, 36] width 73 height 10
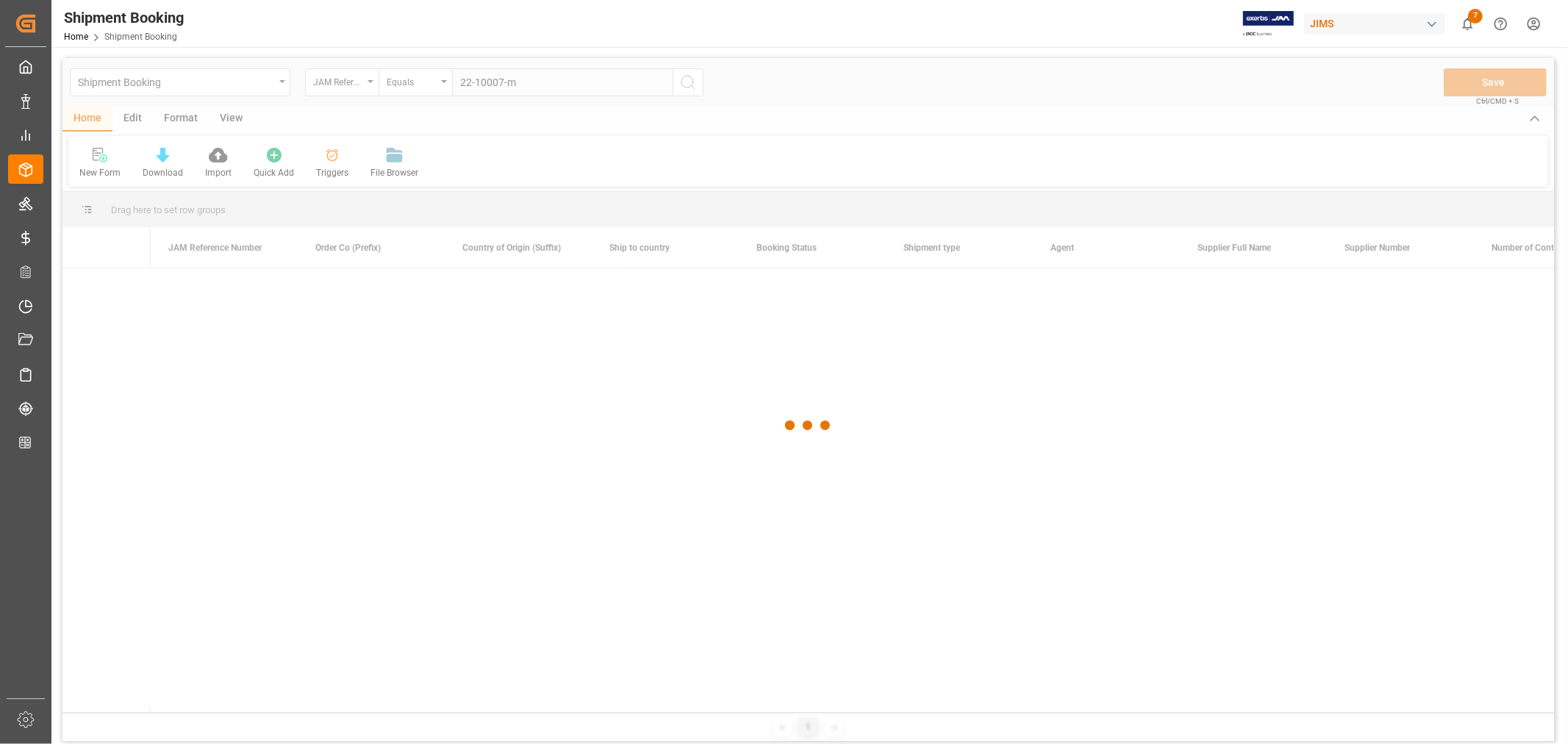
type input "22-10007-my"
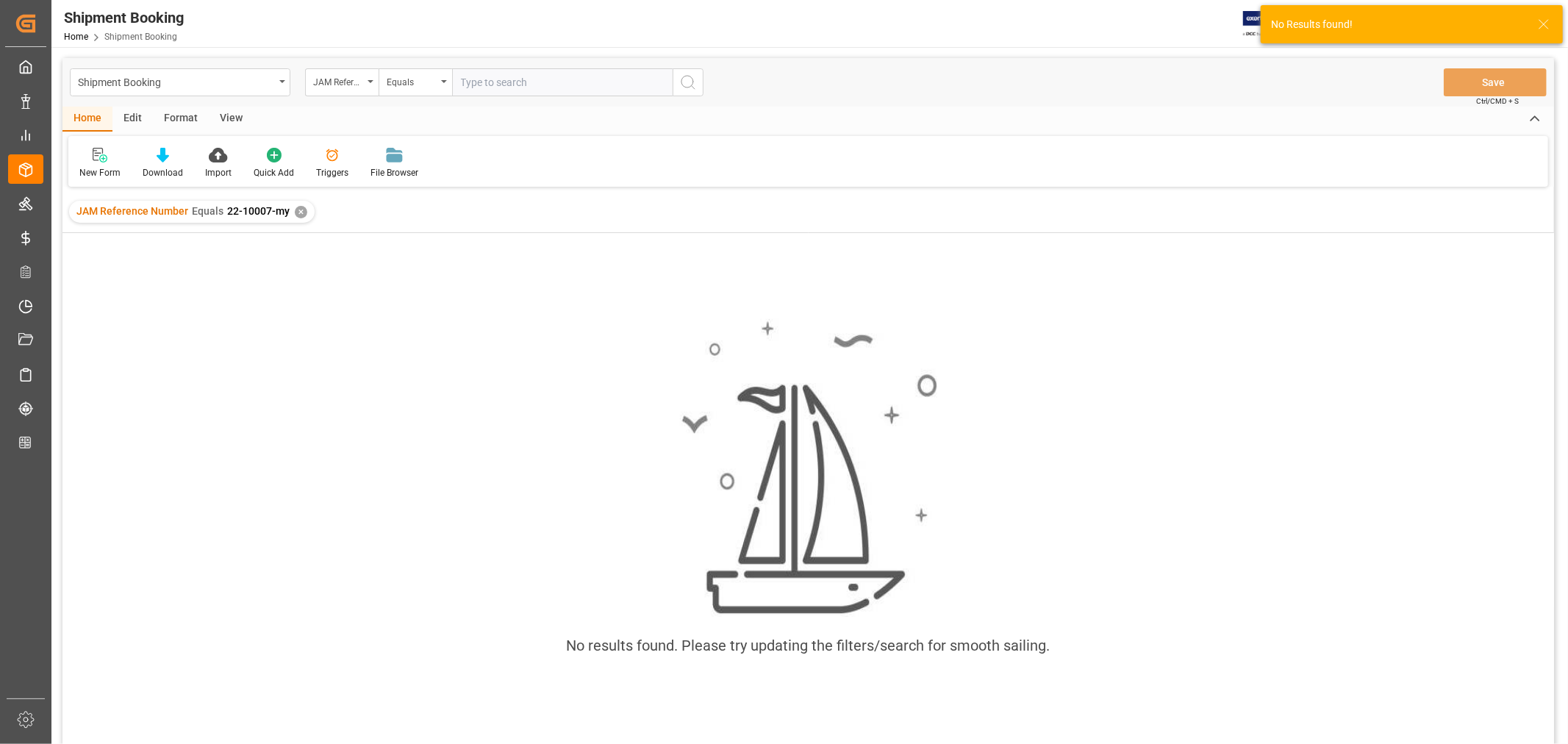
click at [300, 211] on div "✕" at bounding box center [301, 212] width 12 height 12
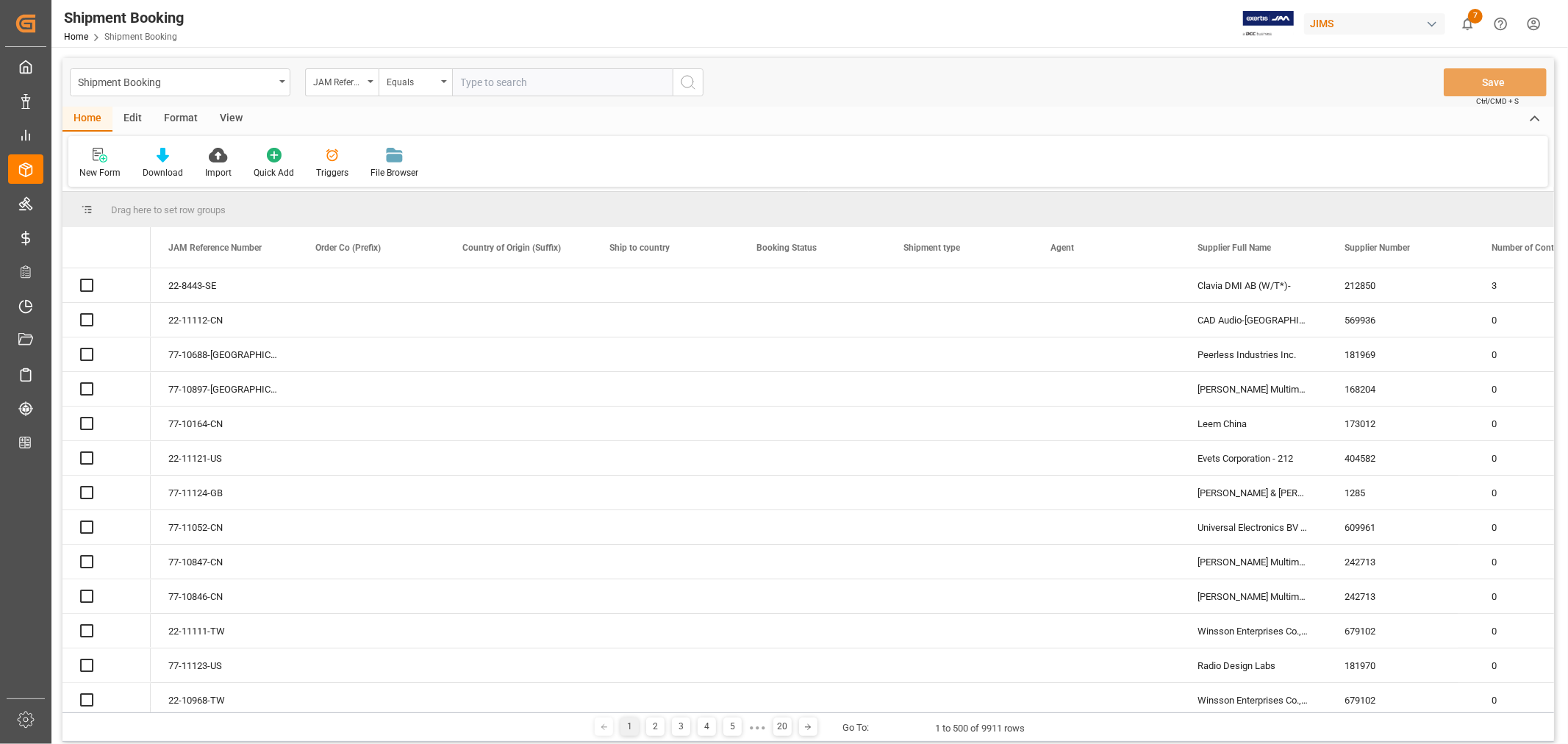
click at [468, 78] on input "text" at bounding box center [563, 83] width 221 height 28
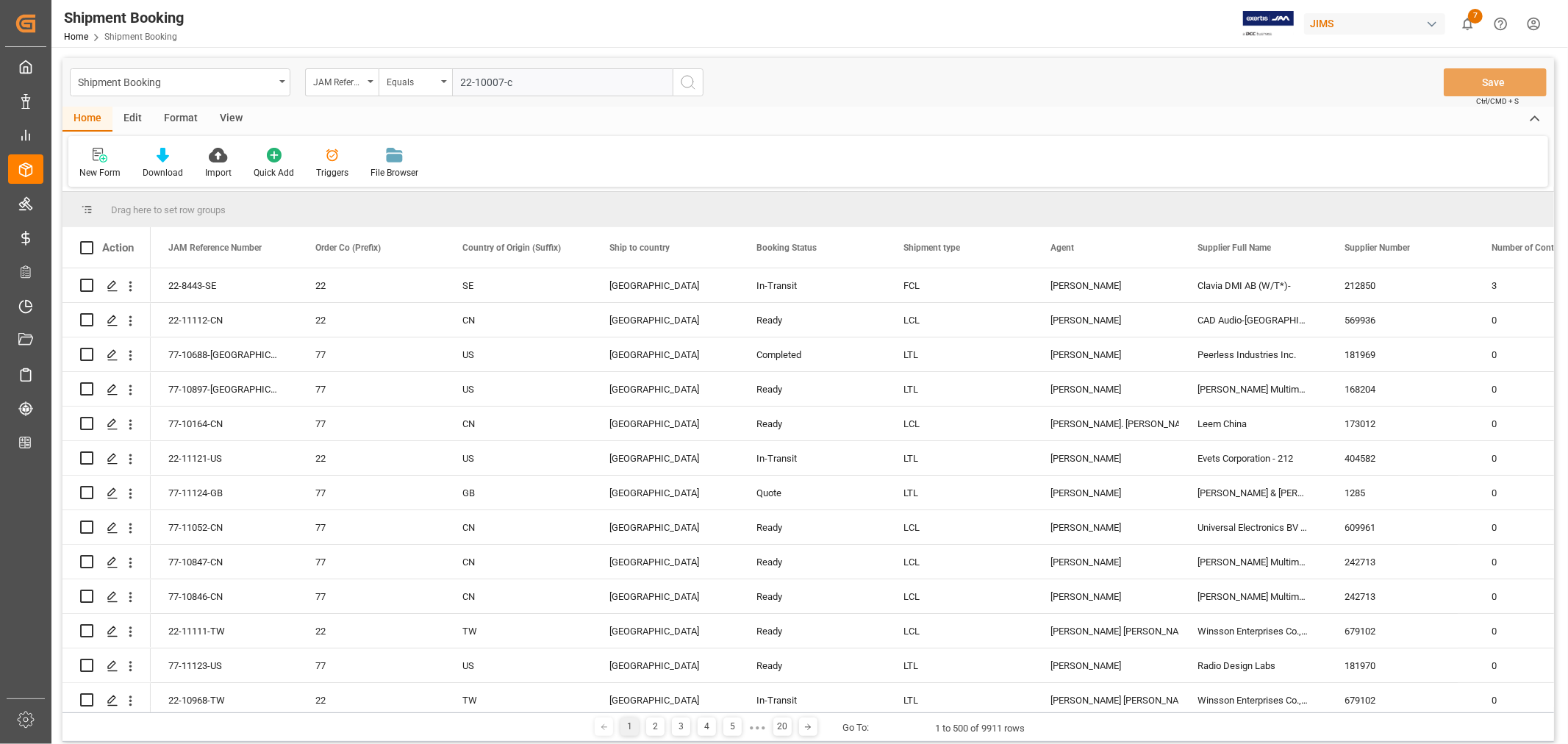
type input "22-10007-cn"
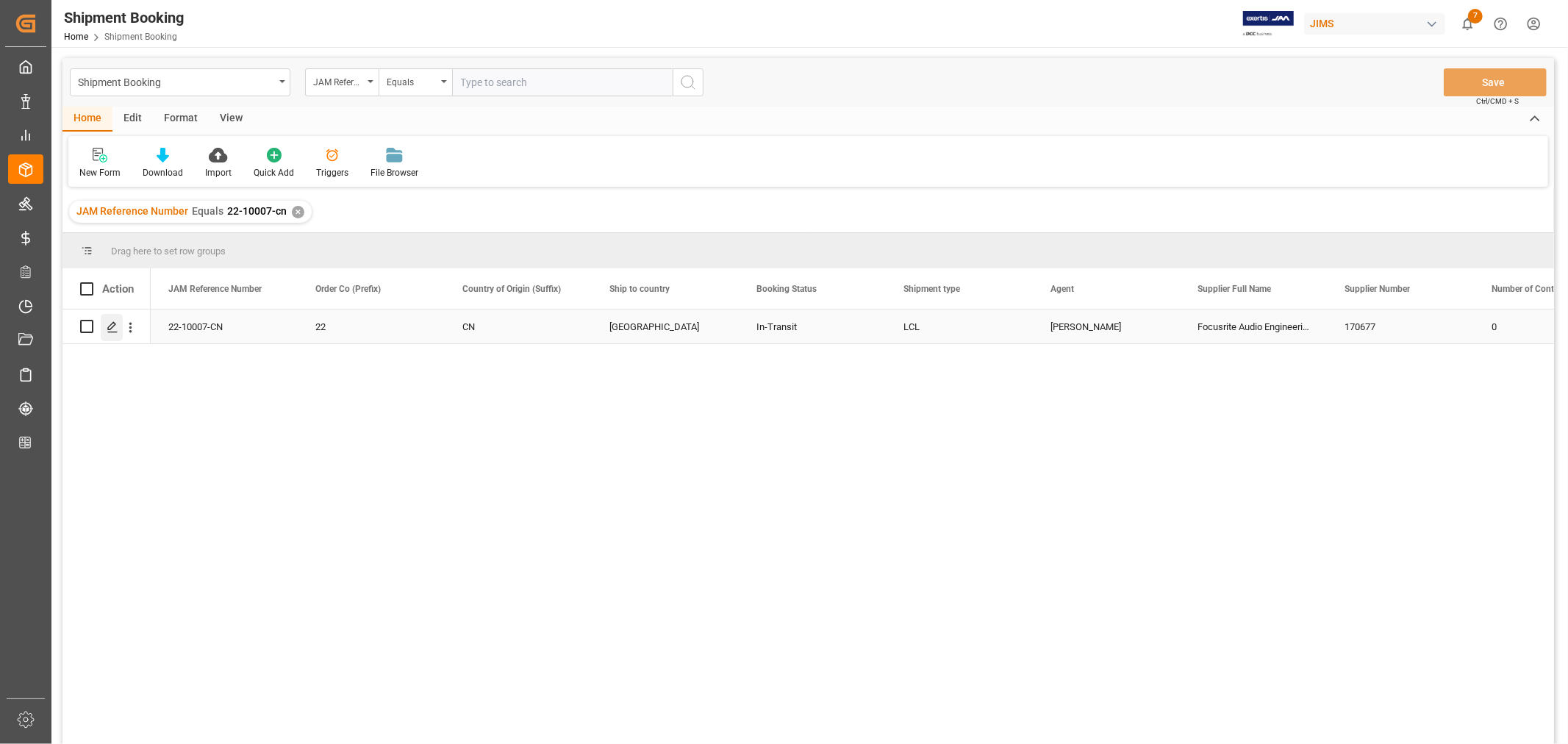
click at [111, 322] on icon "Press SPACE to select this row." at bounding box center [112, 326] width 12 height 12
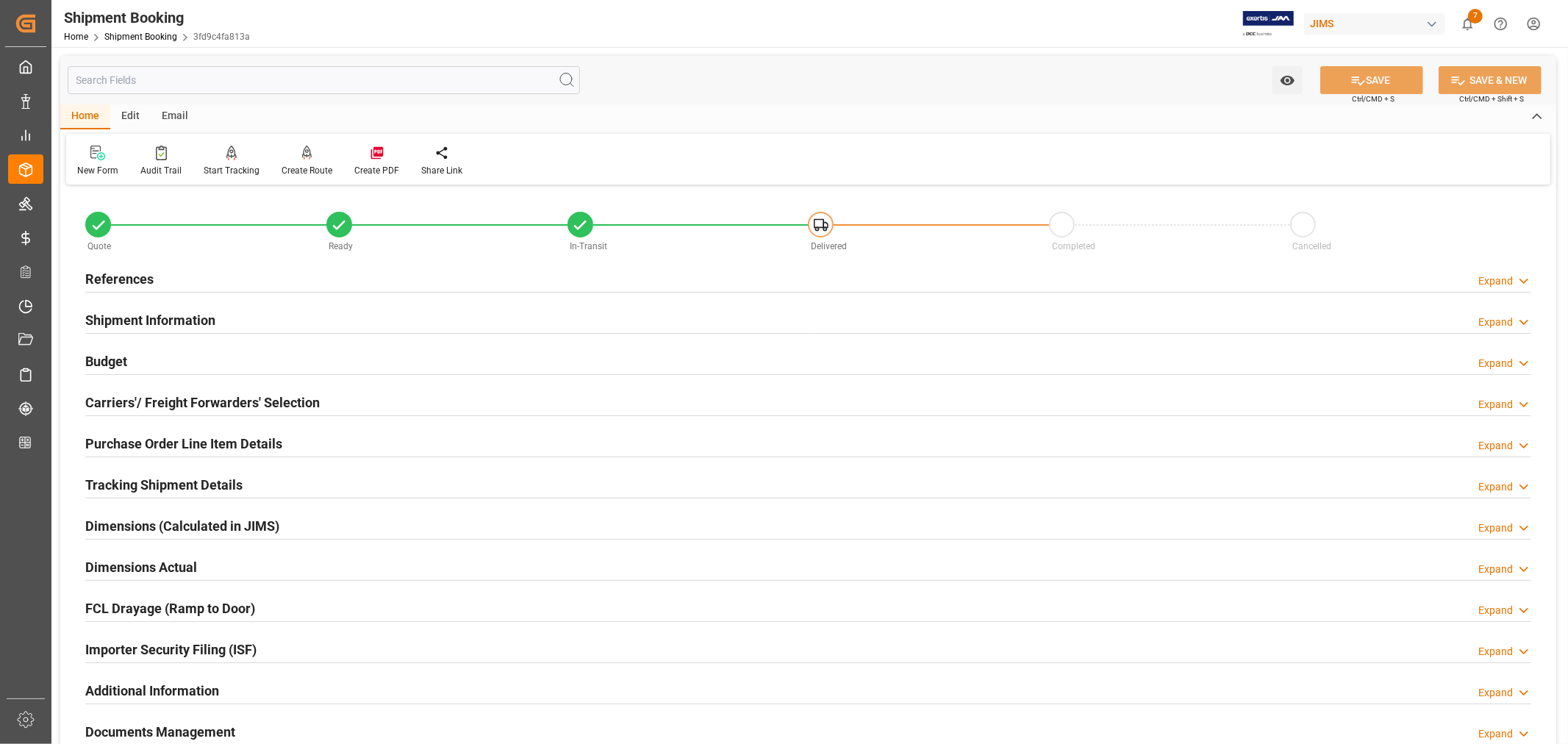
click at [136, 481] on h2 "Tracking Shipment Details" at bounding box center [164, 485] width 157 height 20
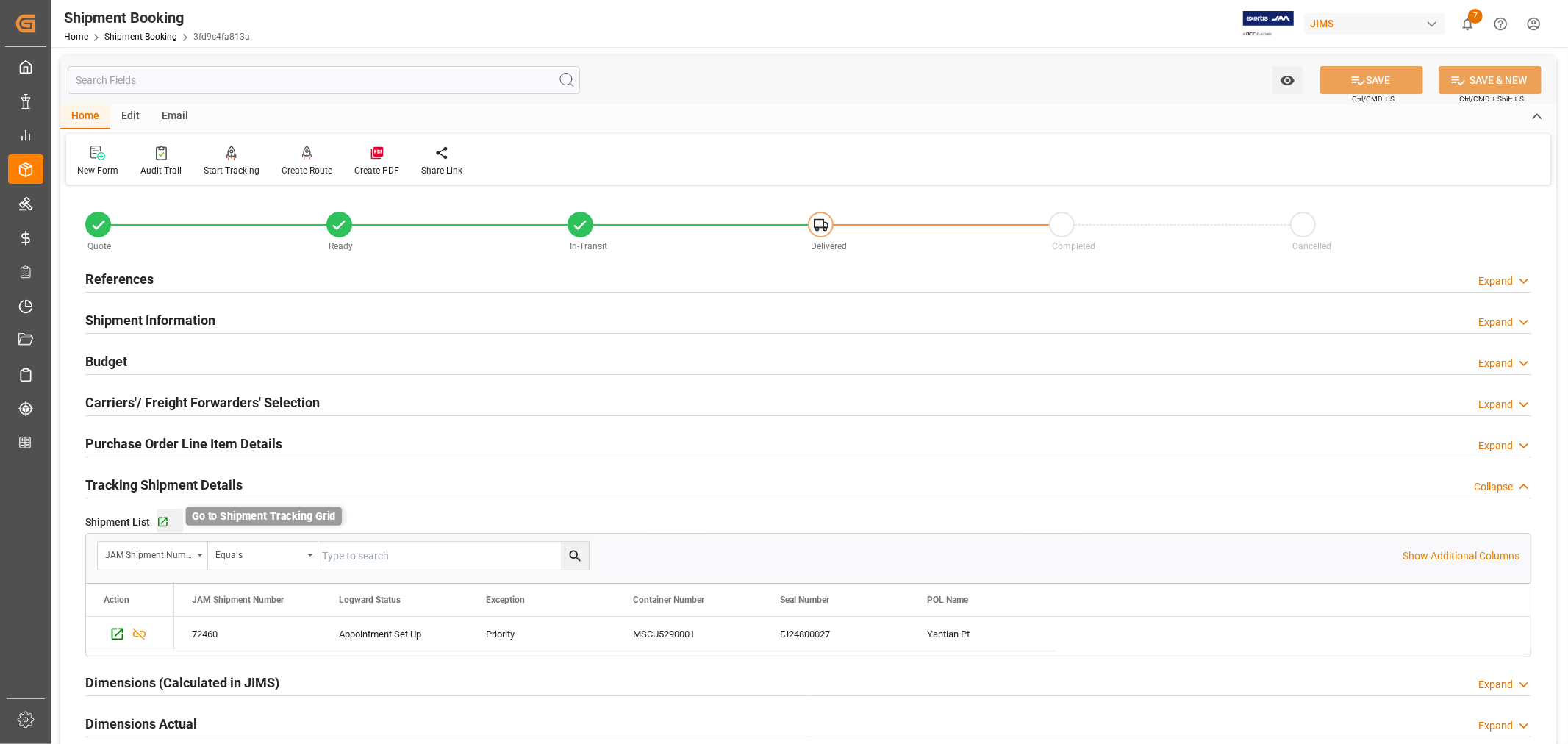
click at [160, 517] on icon "button" at bounding box center [163, 522] width 12 height 12
click at [141, 279] on h2 "References" at bounding box center [120, 279] width 69 height 20
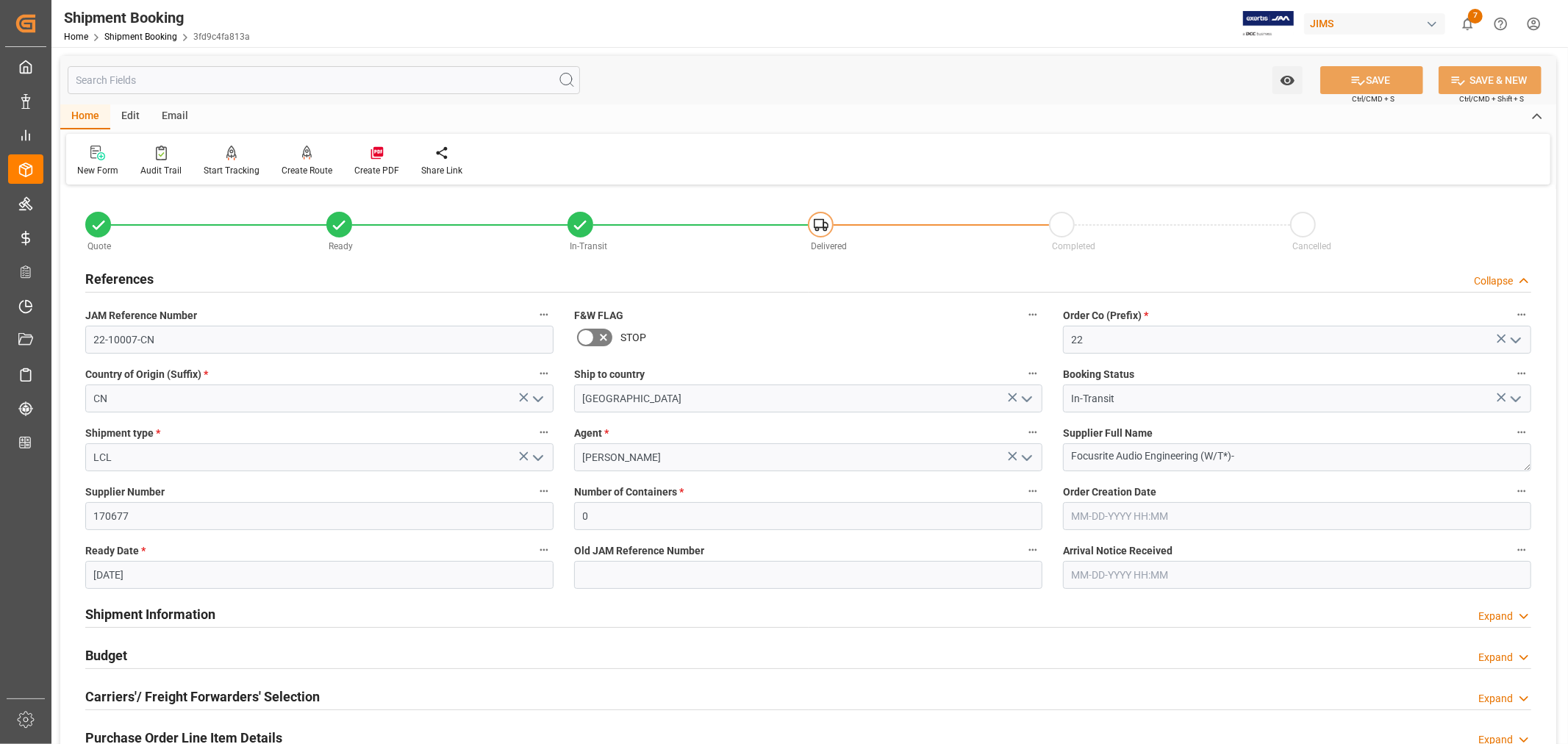
click at [141, 278] on h2 "References" at bounding box center [120, 279] width 69 height 20
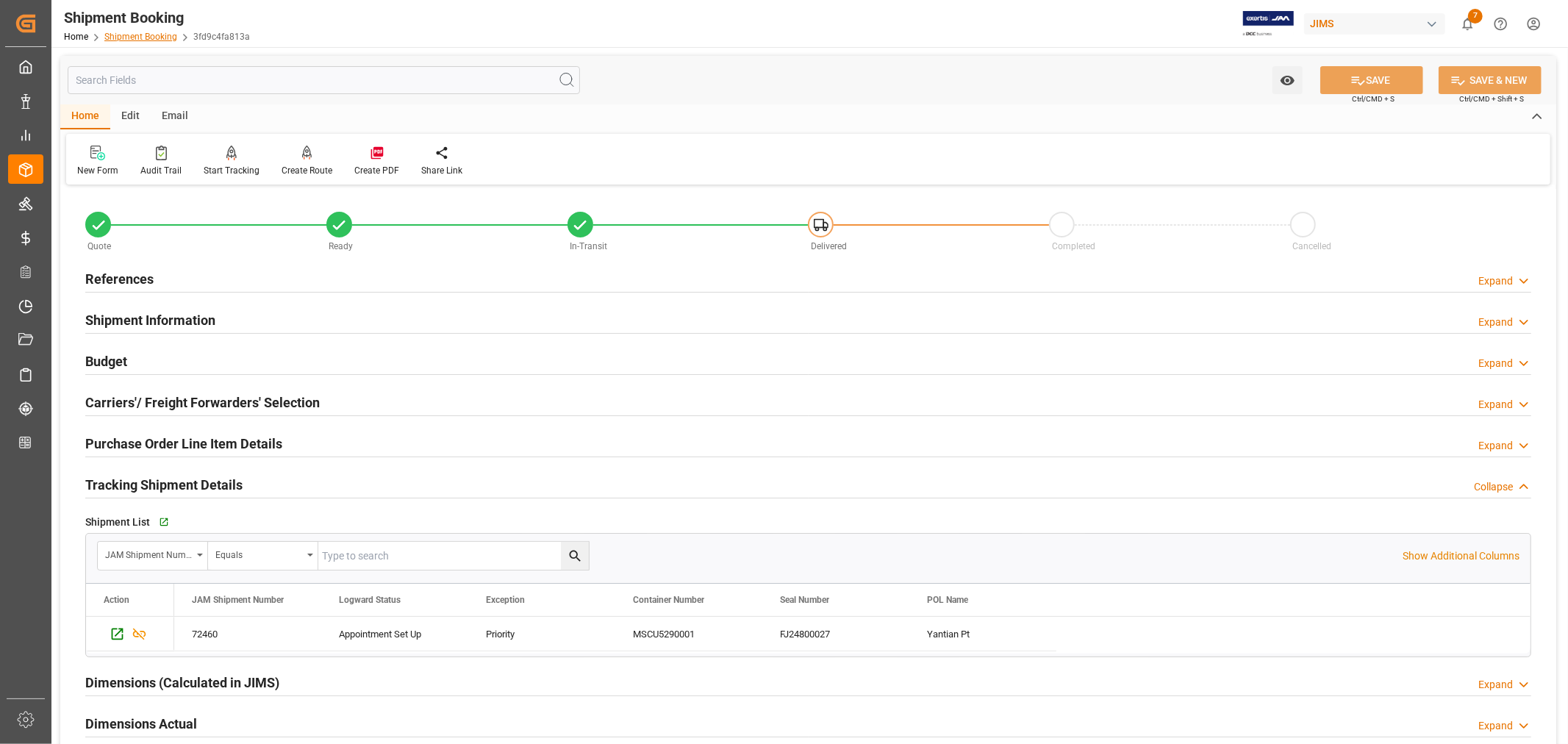
click at [135, 36] on link "Shipment Booking" at bounding box center [140, 36] width 73 height 10
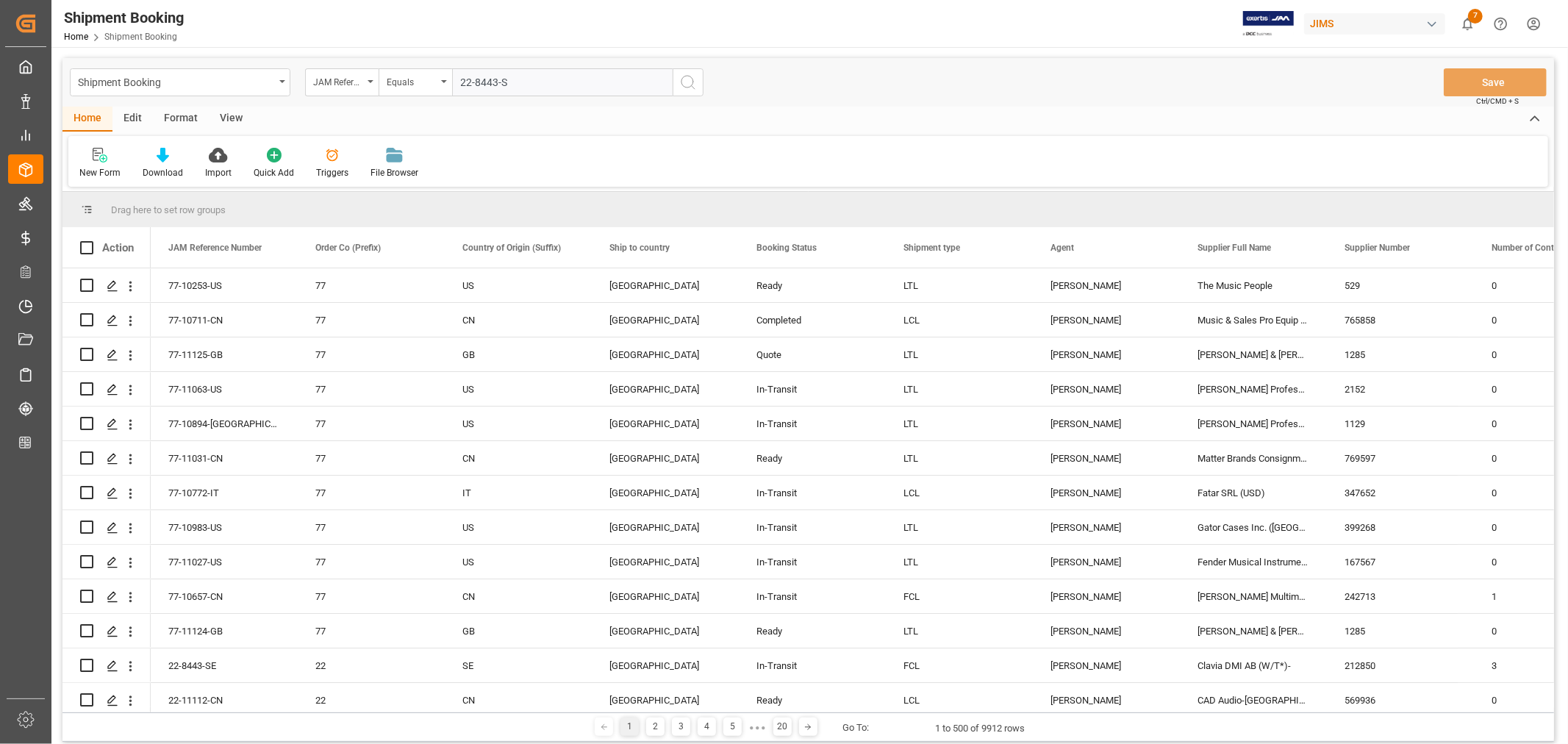
type input "22-8443-SE"
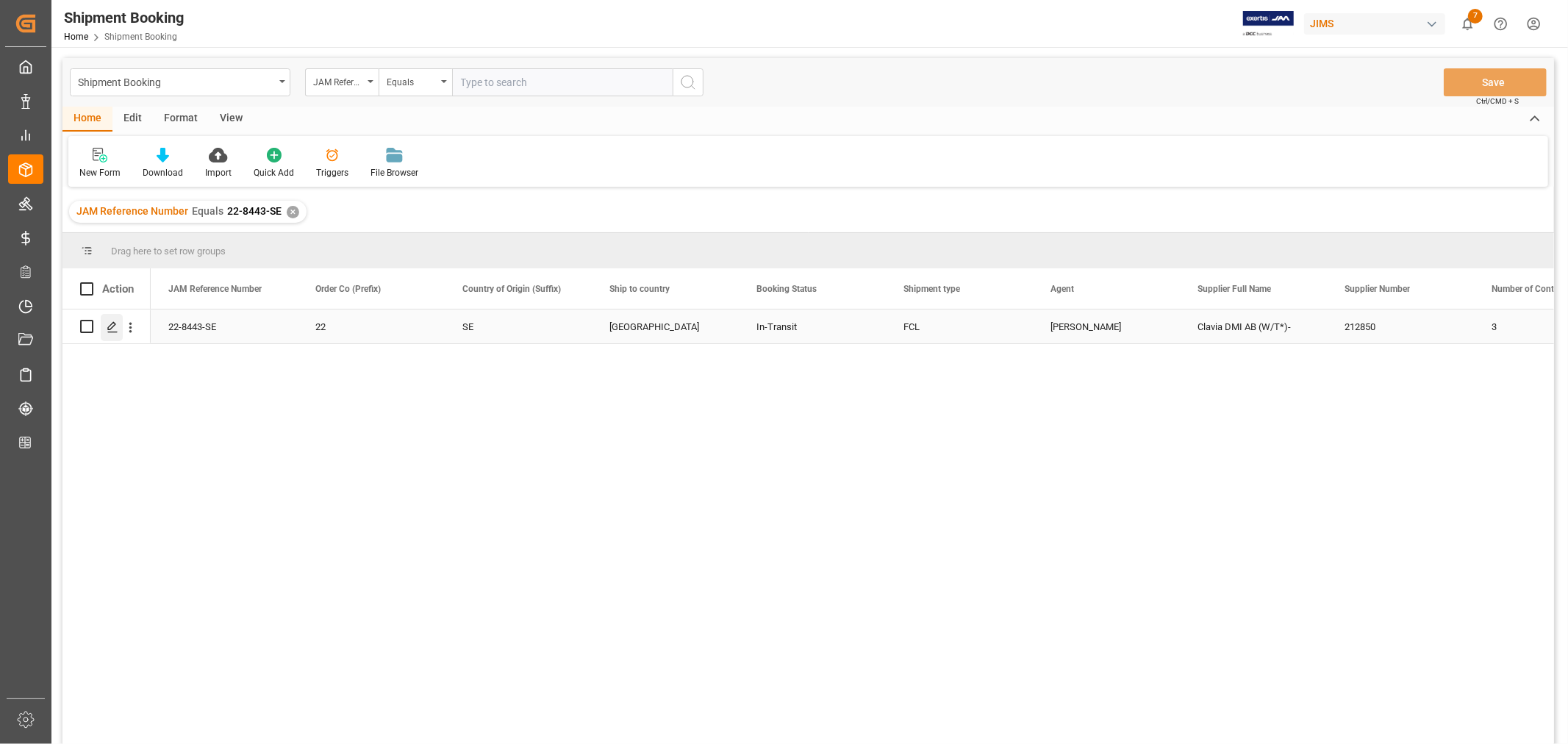
click at [114, 321] on icon "Press SPACE to select this row." at bounding box center [112, 326] width 12 height 12
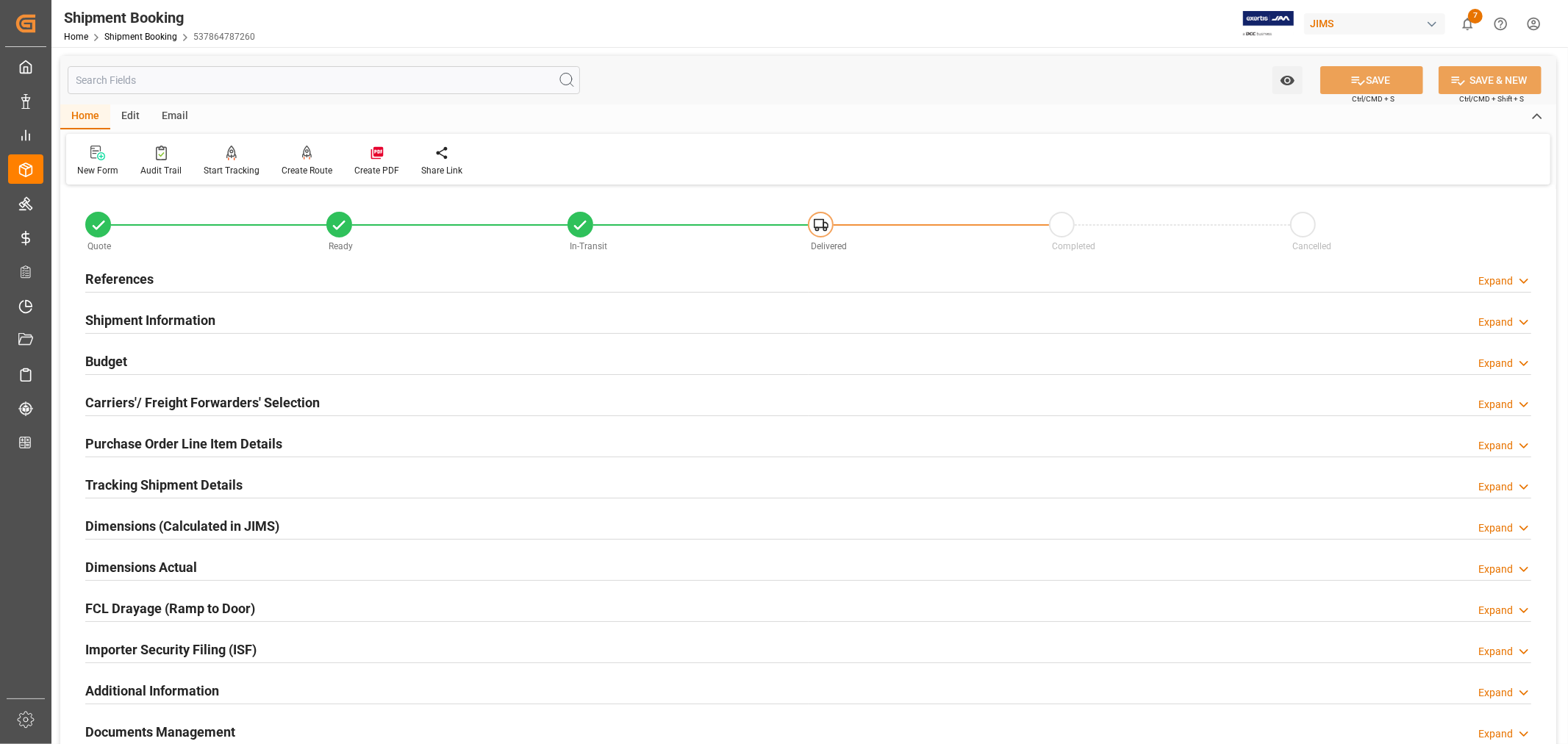
drag, startPoint x: 148, startPoint y: 320, endPoint x: 200, endPoint y: 324, distance: 52.2
click at [148, 320] on h2 "Shipment Information" at bounding box center [150, 320] width 130 height 20
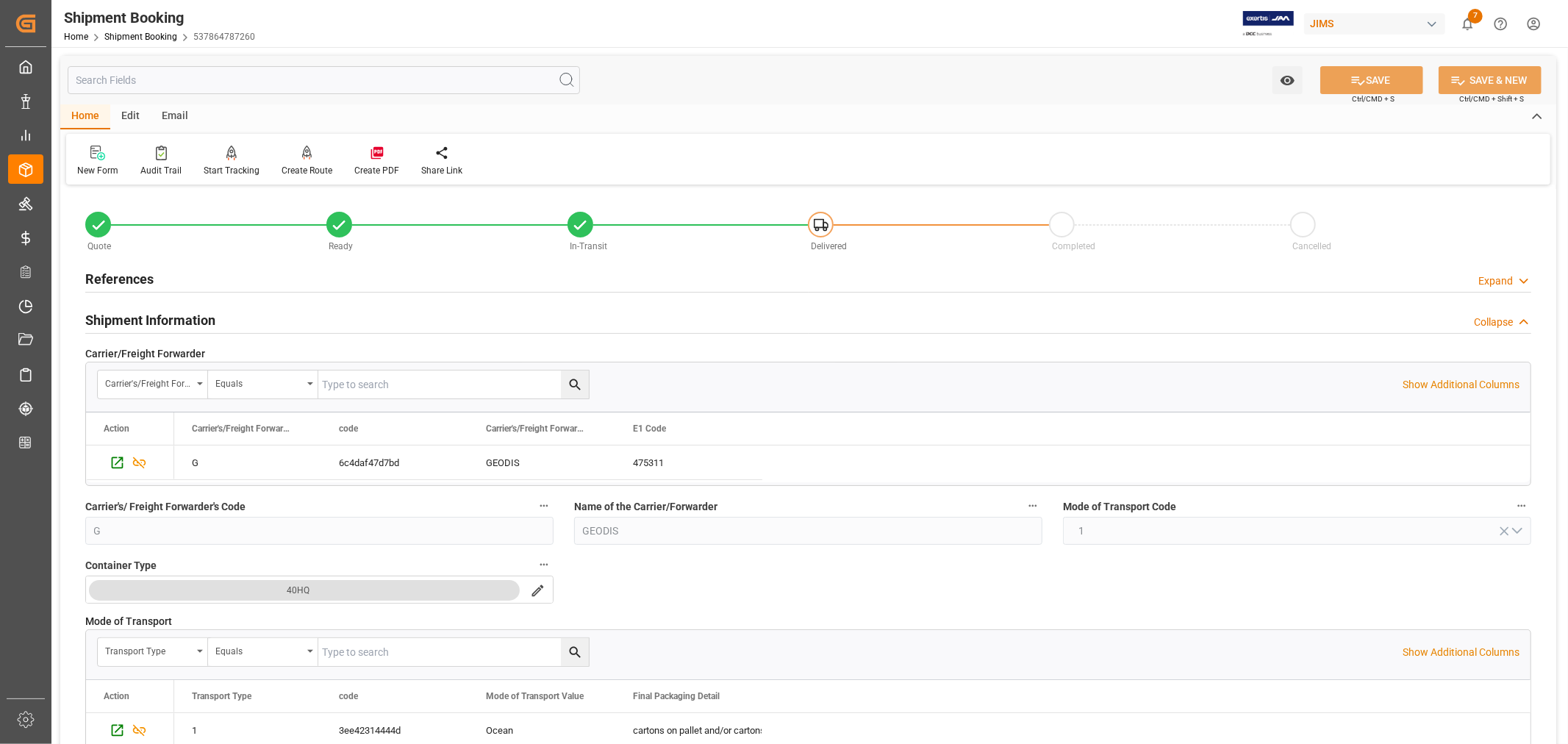
click at [131, 317] on h2 "Shipment Information" at bounding box center [150, 320] width 130 height 20
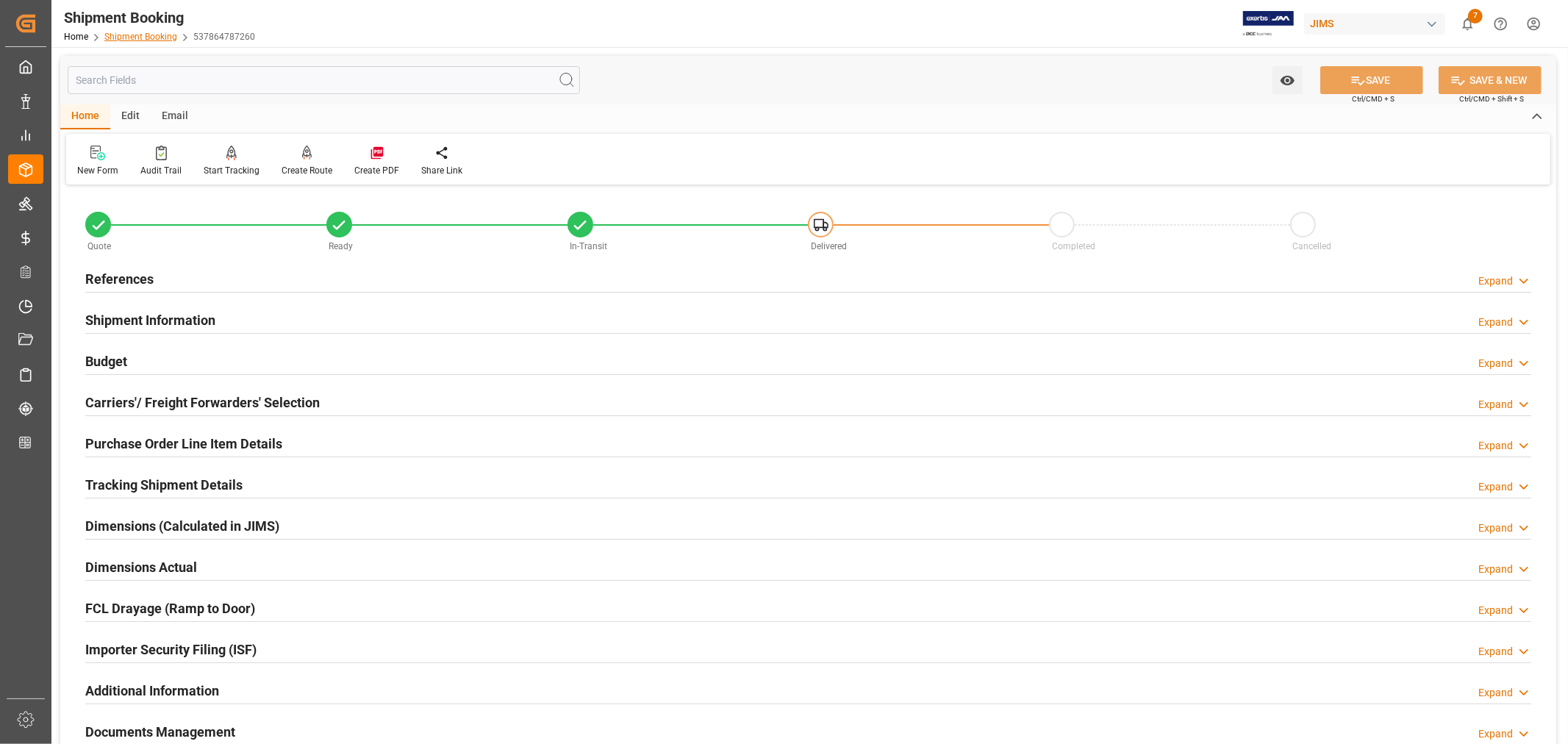
click at [133, 38] on link "Shipment Booking" at bounding box center [140, 36] width 73 height 10
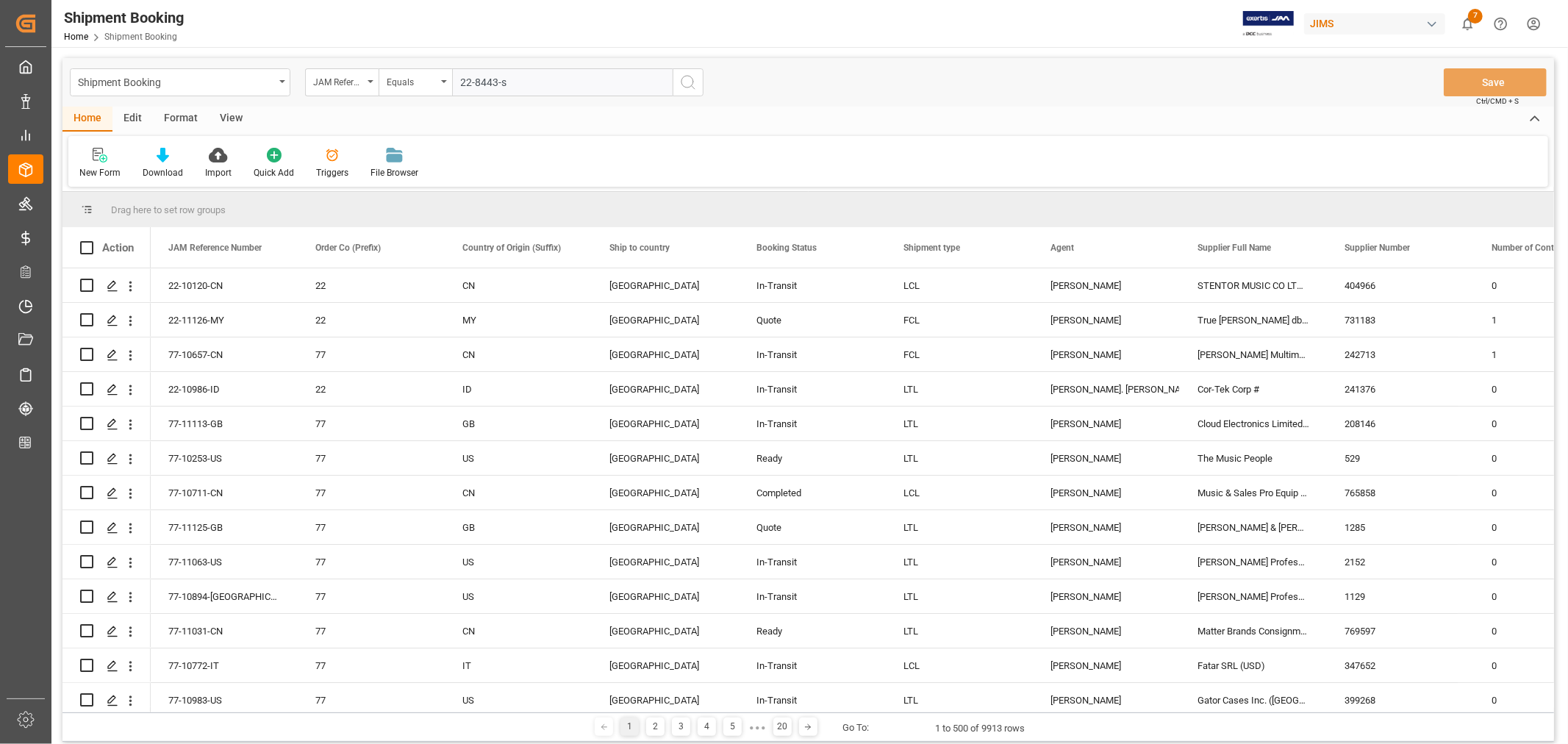
type input "22-8443-se"
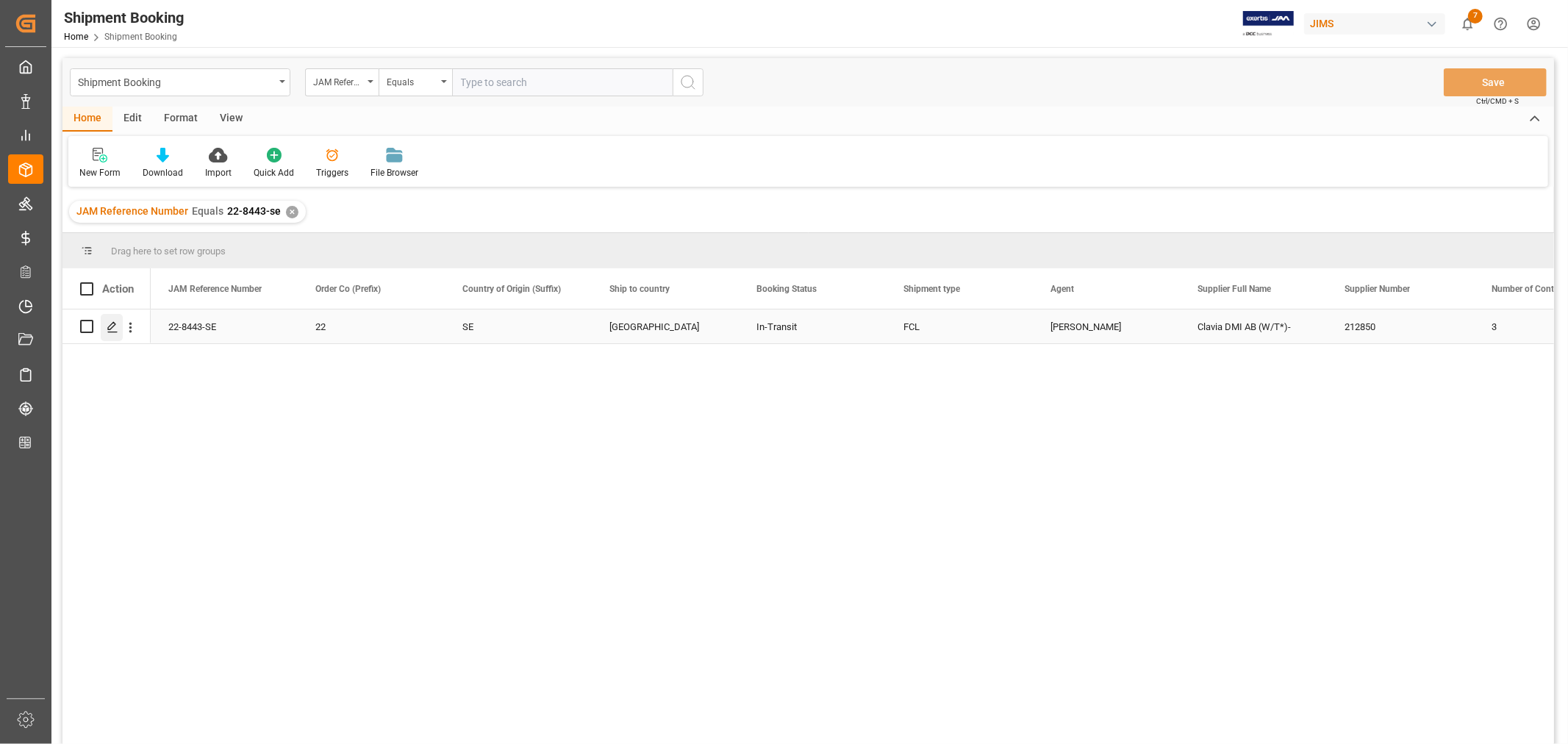
click at [114, 327] on icon "Press SPACE to select this row." at bounding box center [112, 326] width 12 height 12
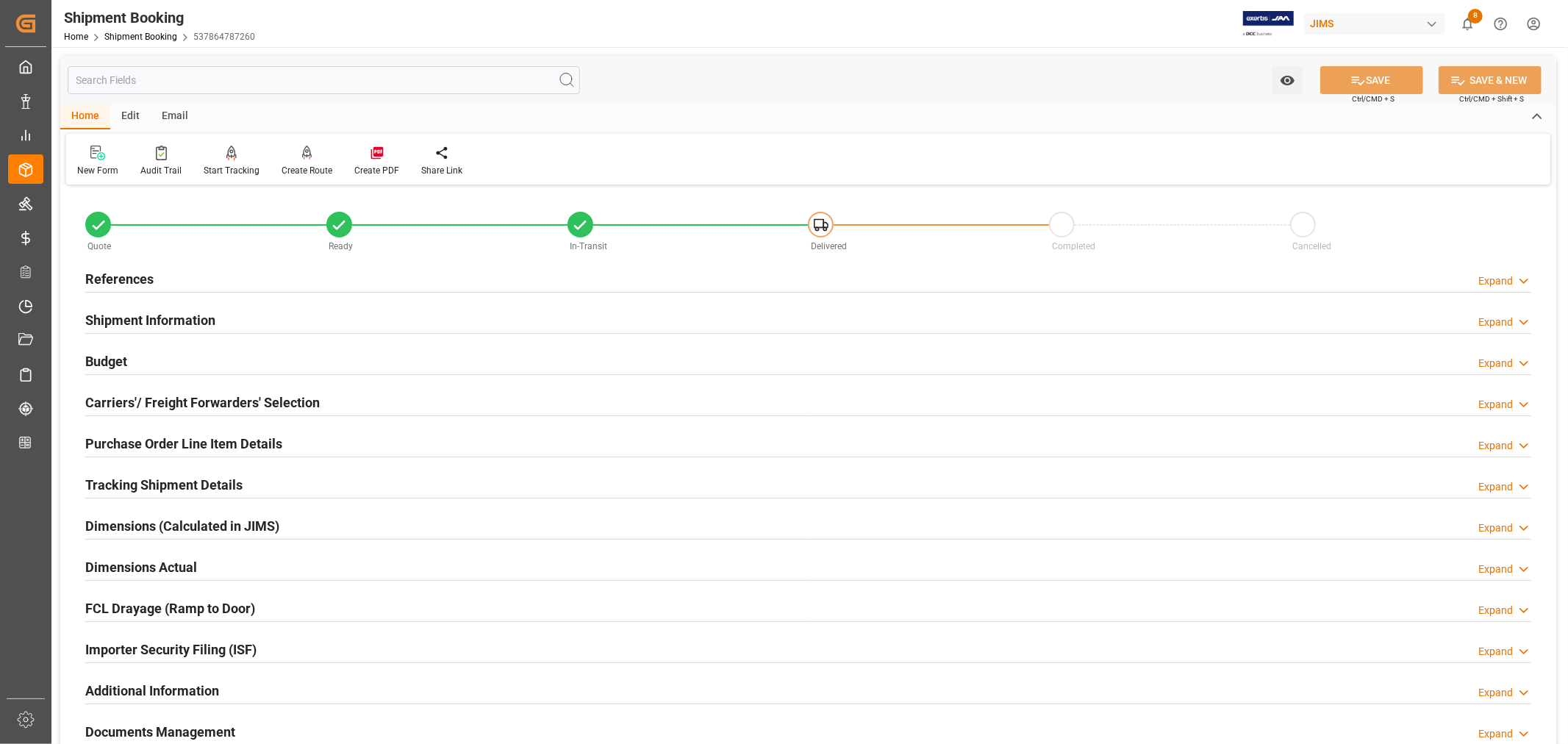
click at [135, 316] on h2 "Shipment Information" at bounding box center [150, 320] width 130 height 20
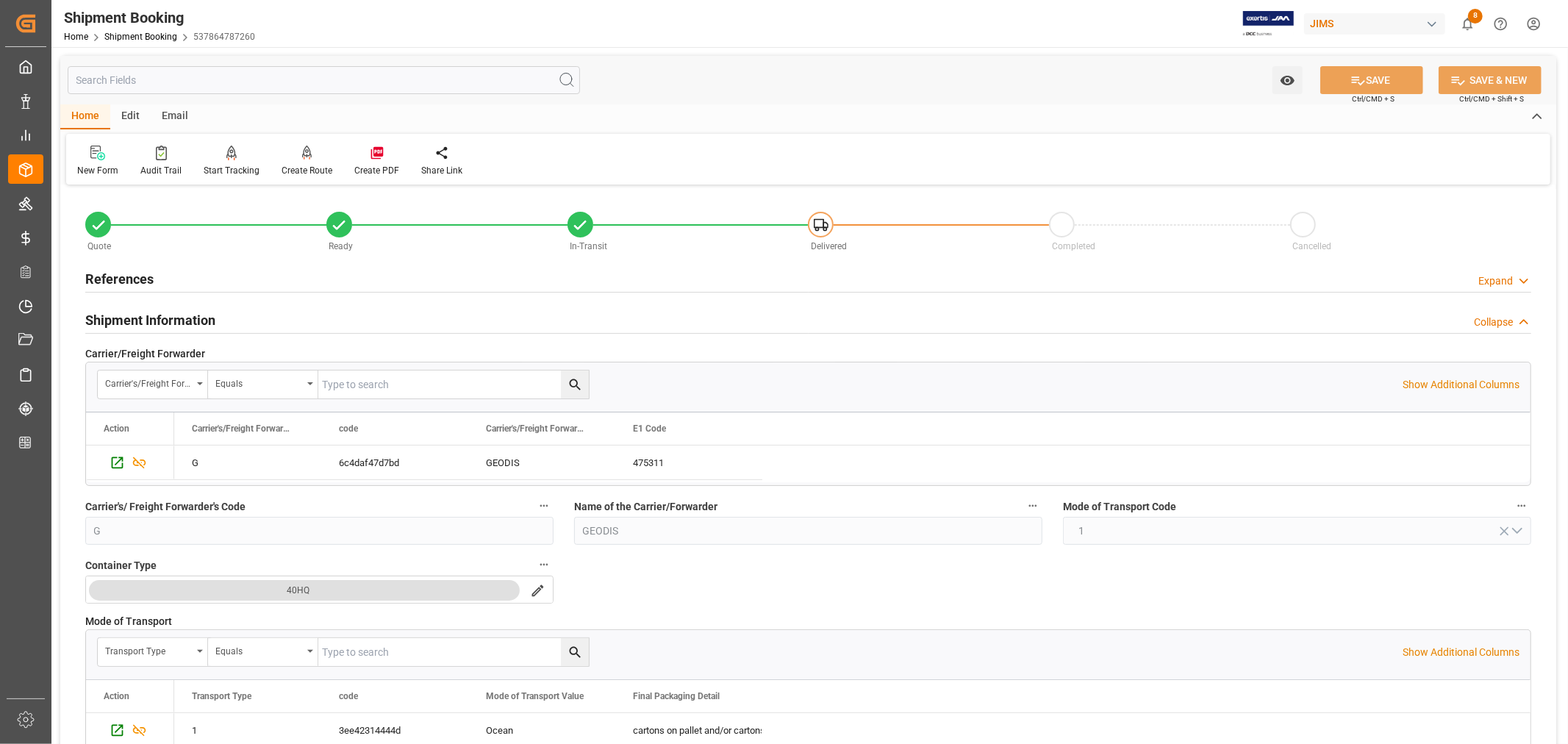
click at [182, 313] on h2 "Shipment Information" at bounding box center [150, 320] width 130 height 20
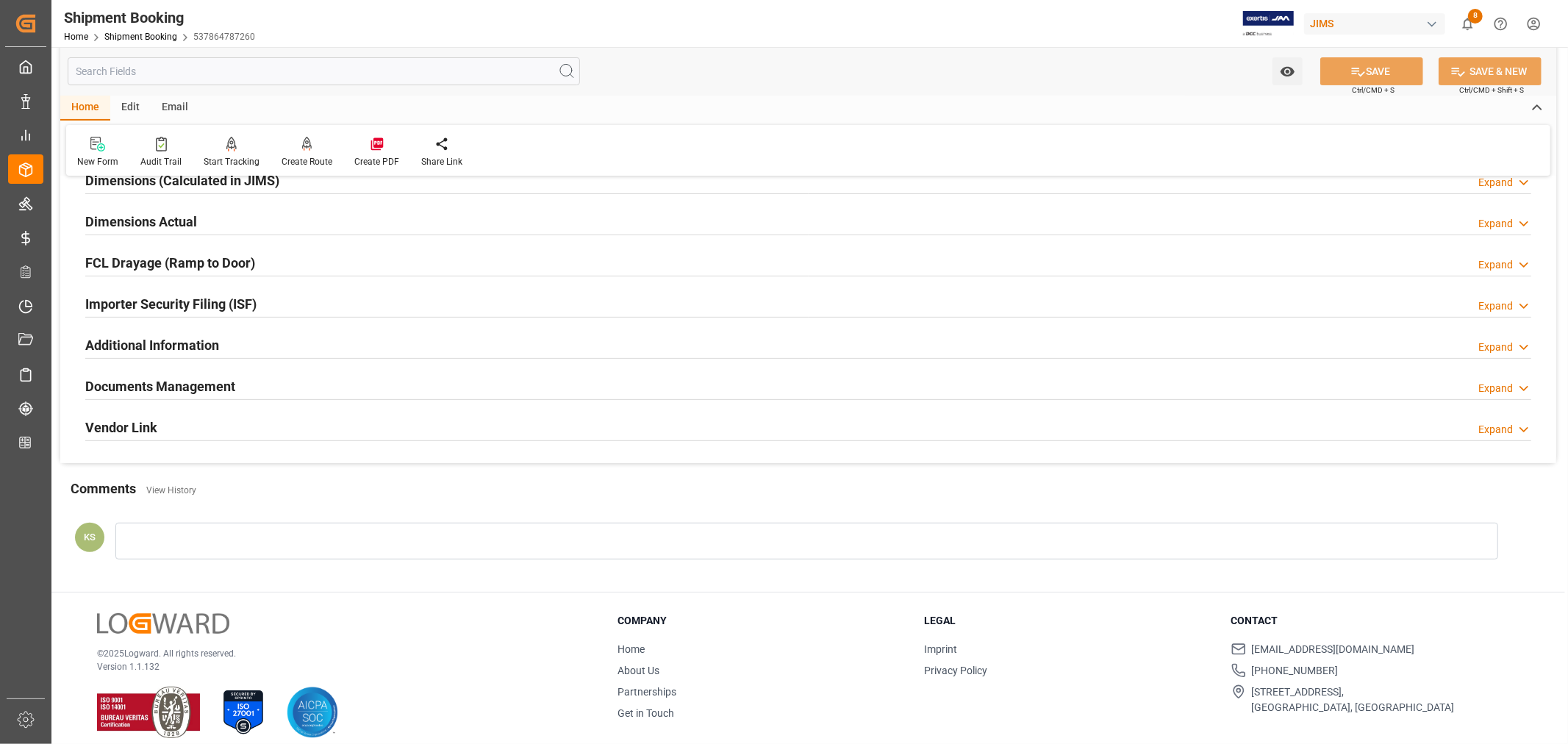
scroll to position [361, 0]
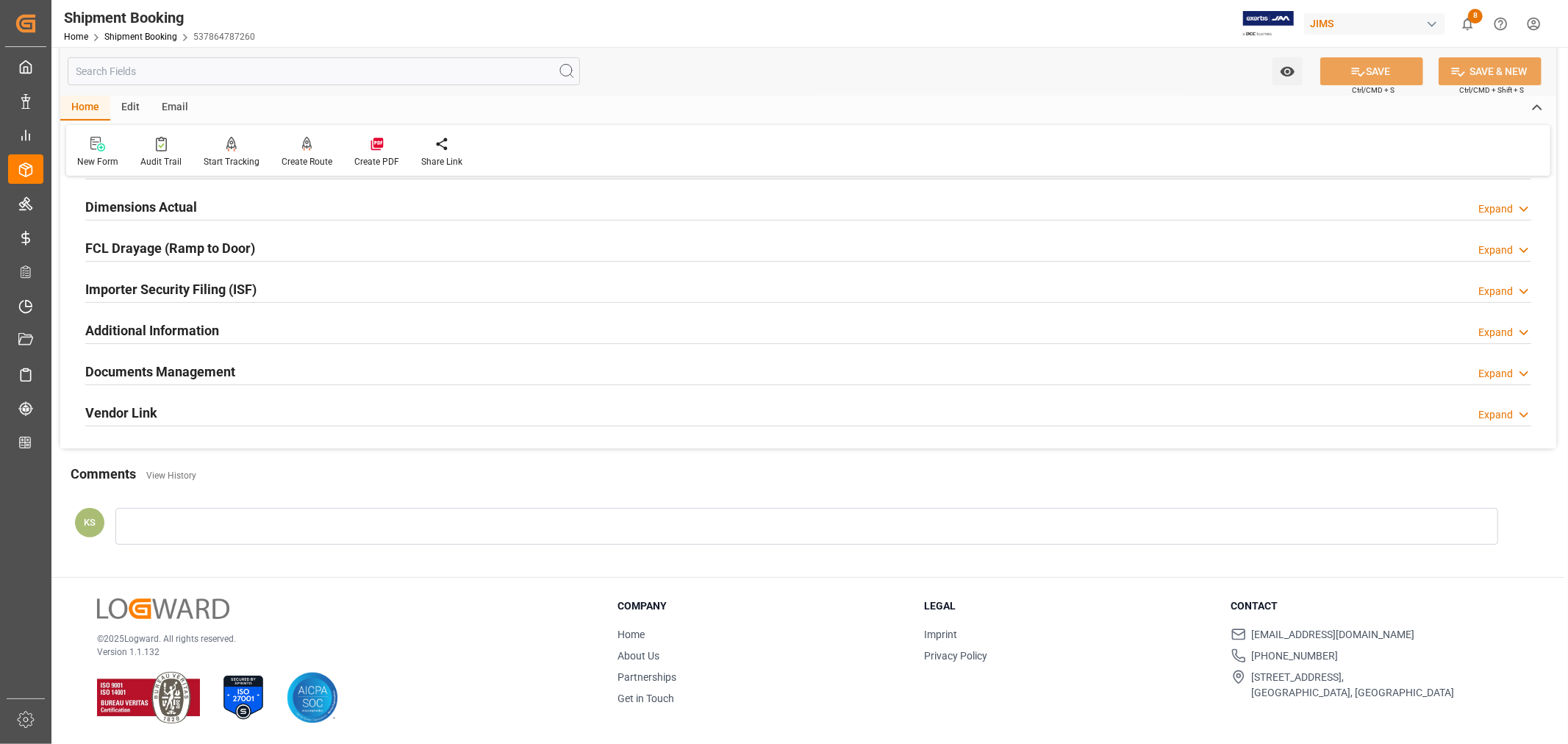
click at [658, 372] on div "Documents Management Expand" at bounding box center [809, 370] width 1446 height 28
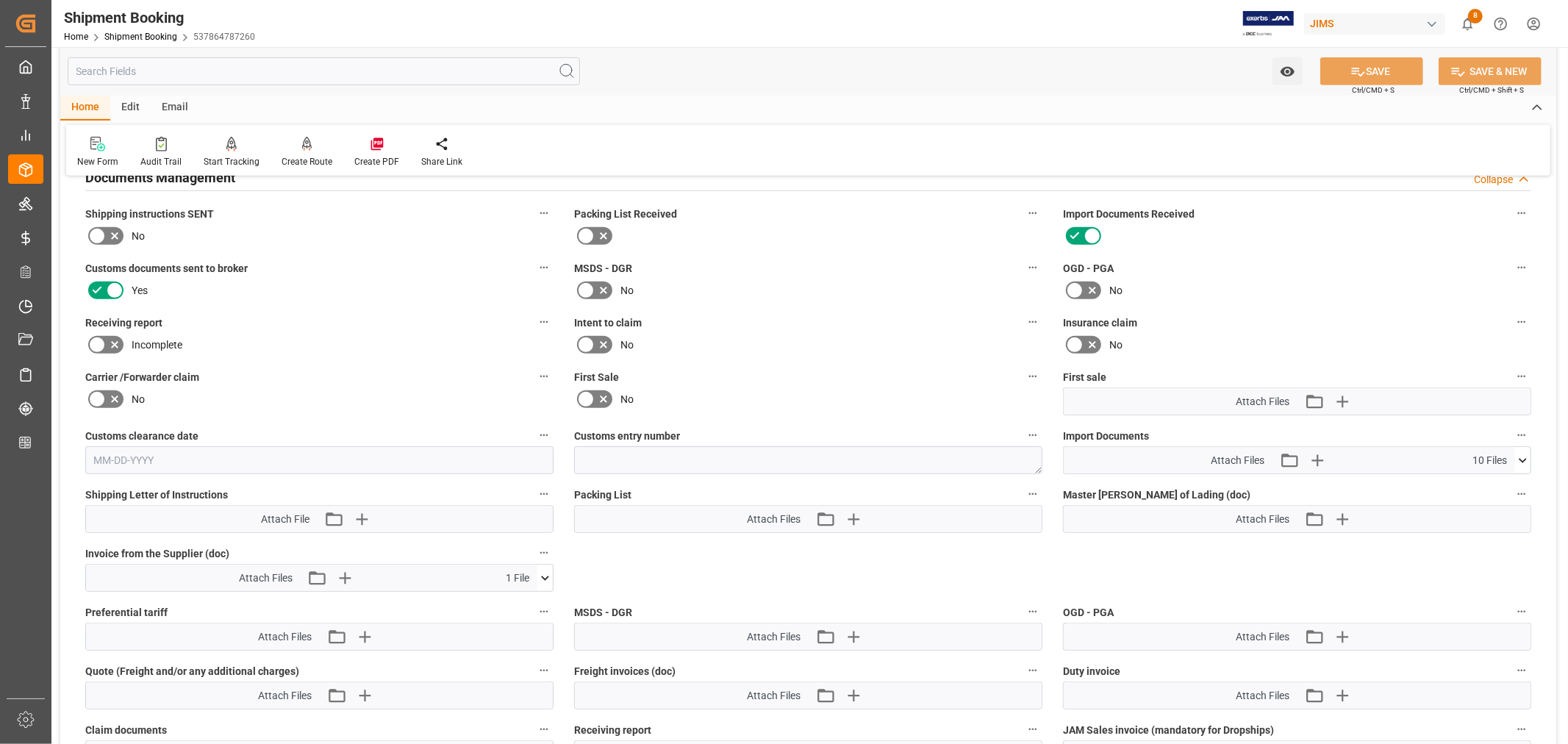
scroll to position [606, 0]
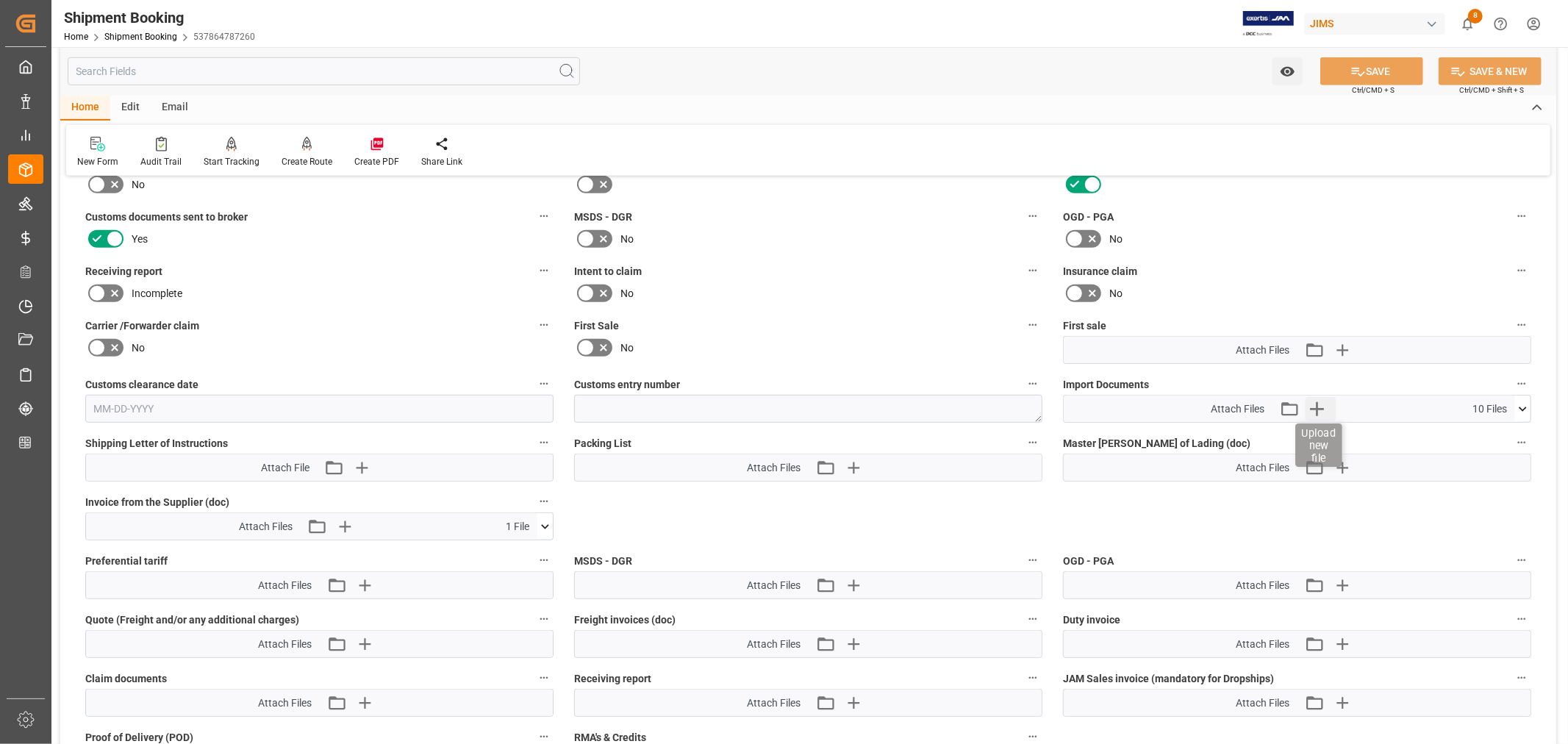
click at [1316, 402] on icon "button" at bounding box center [1317, 409] width 14 height 14
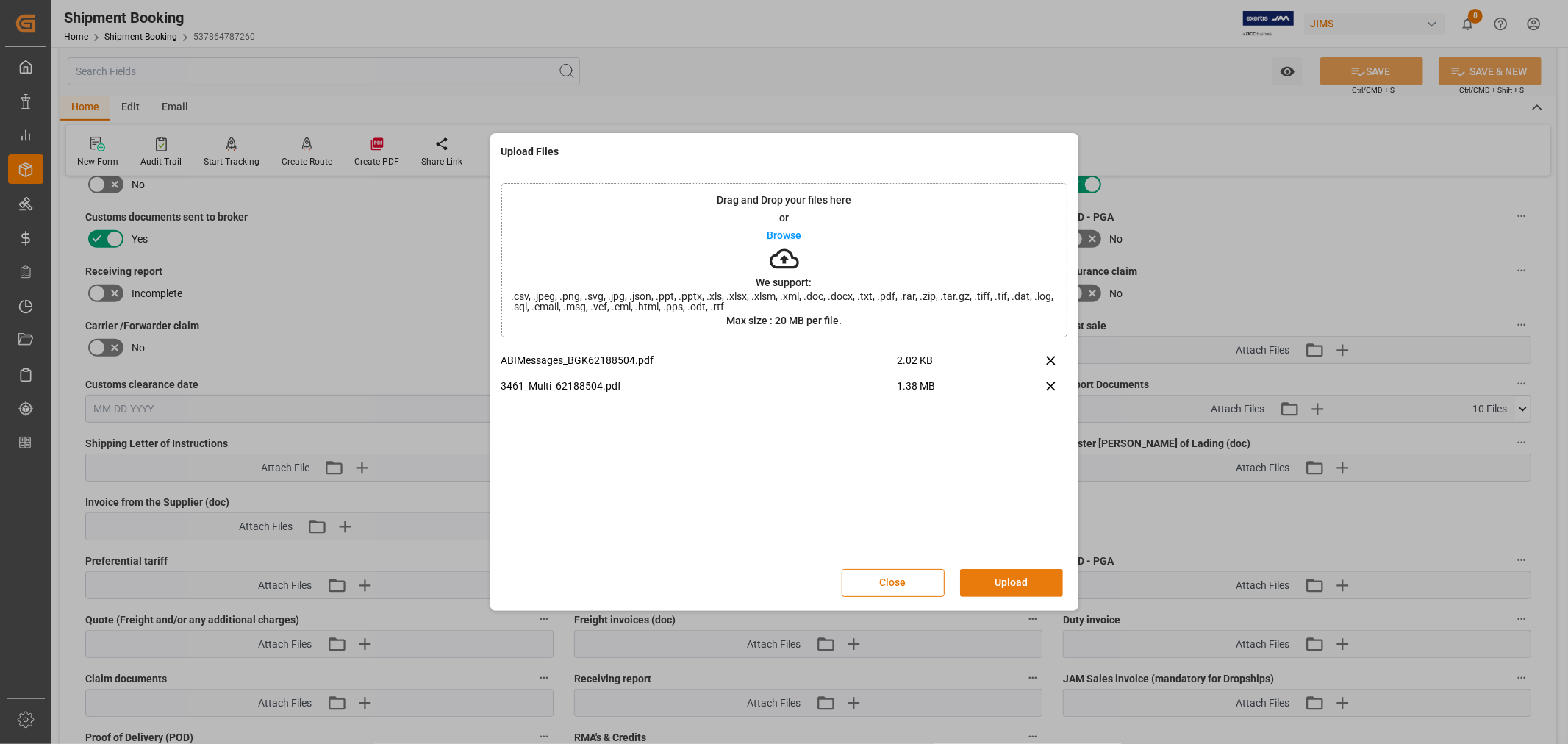
click at [993, 576] on button "Upload" at bounding box center [1011, 583] width 103 height 28
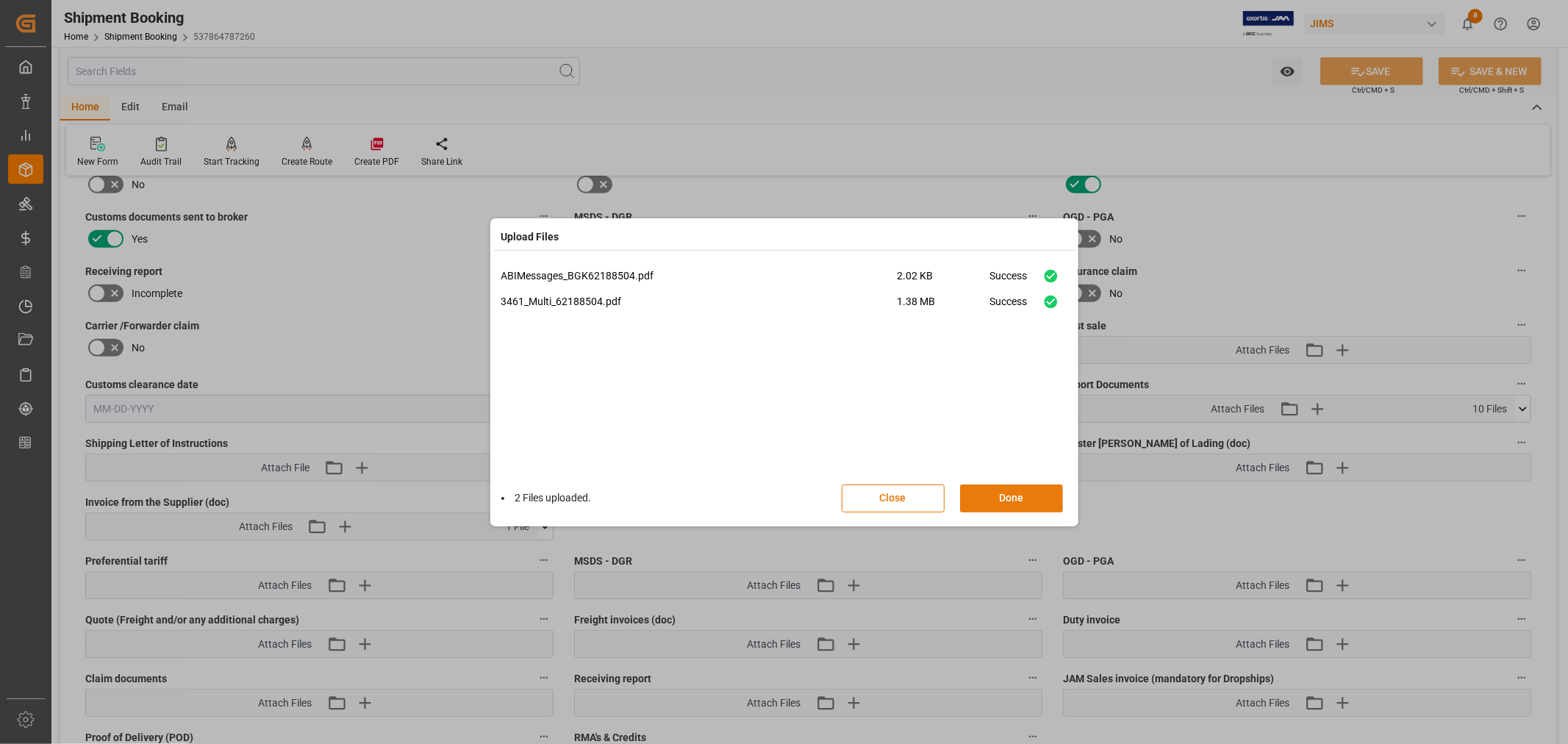
click at [1002, 494] on button "Done" at bounding box center [1011, 499] width 103 height 28
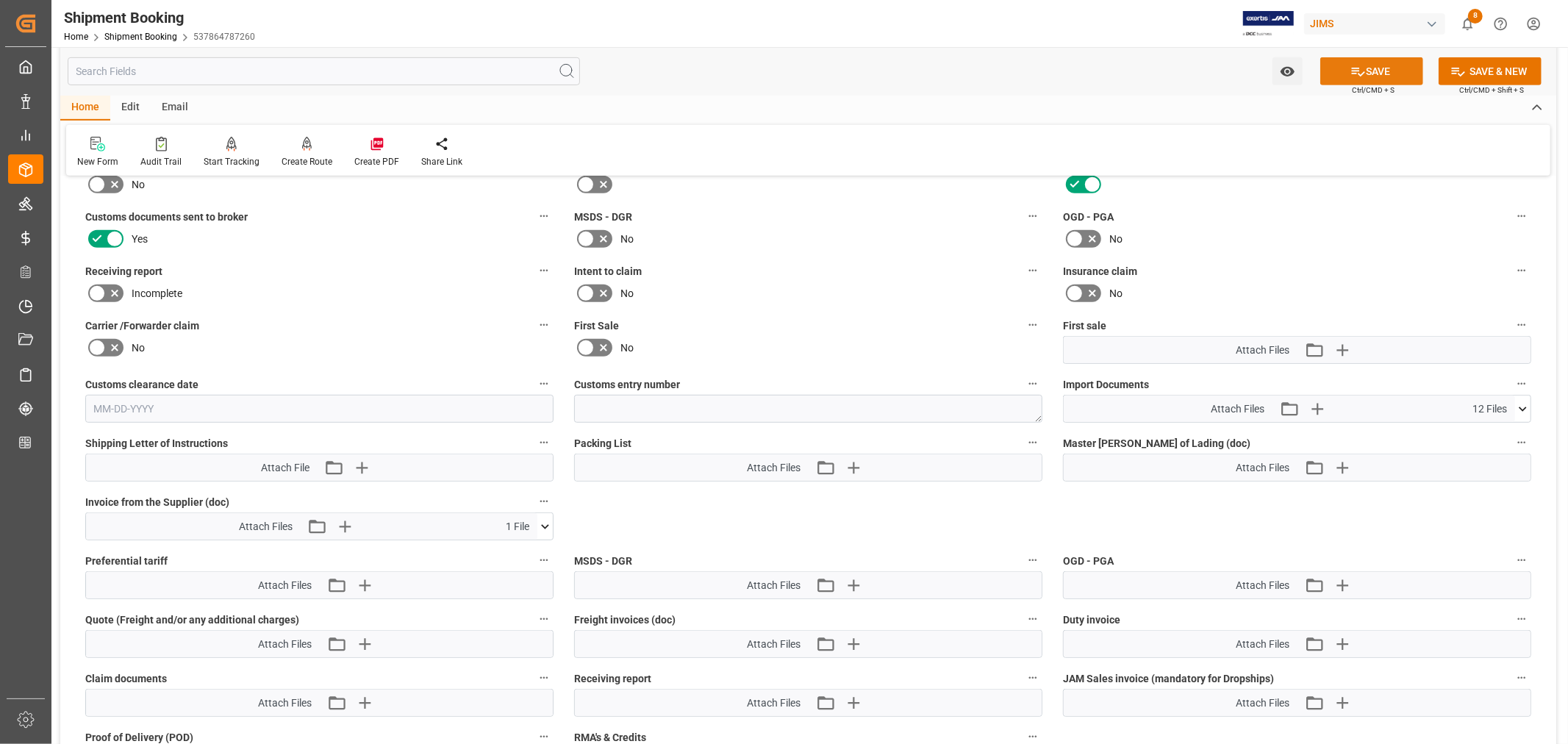
click at [1368, 69] on button "SAVE" at bounding box center [1371, 71] width 103 height 28
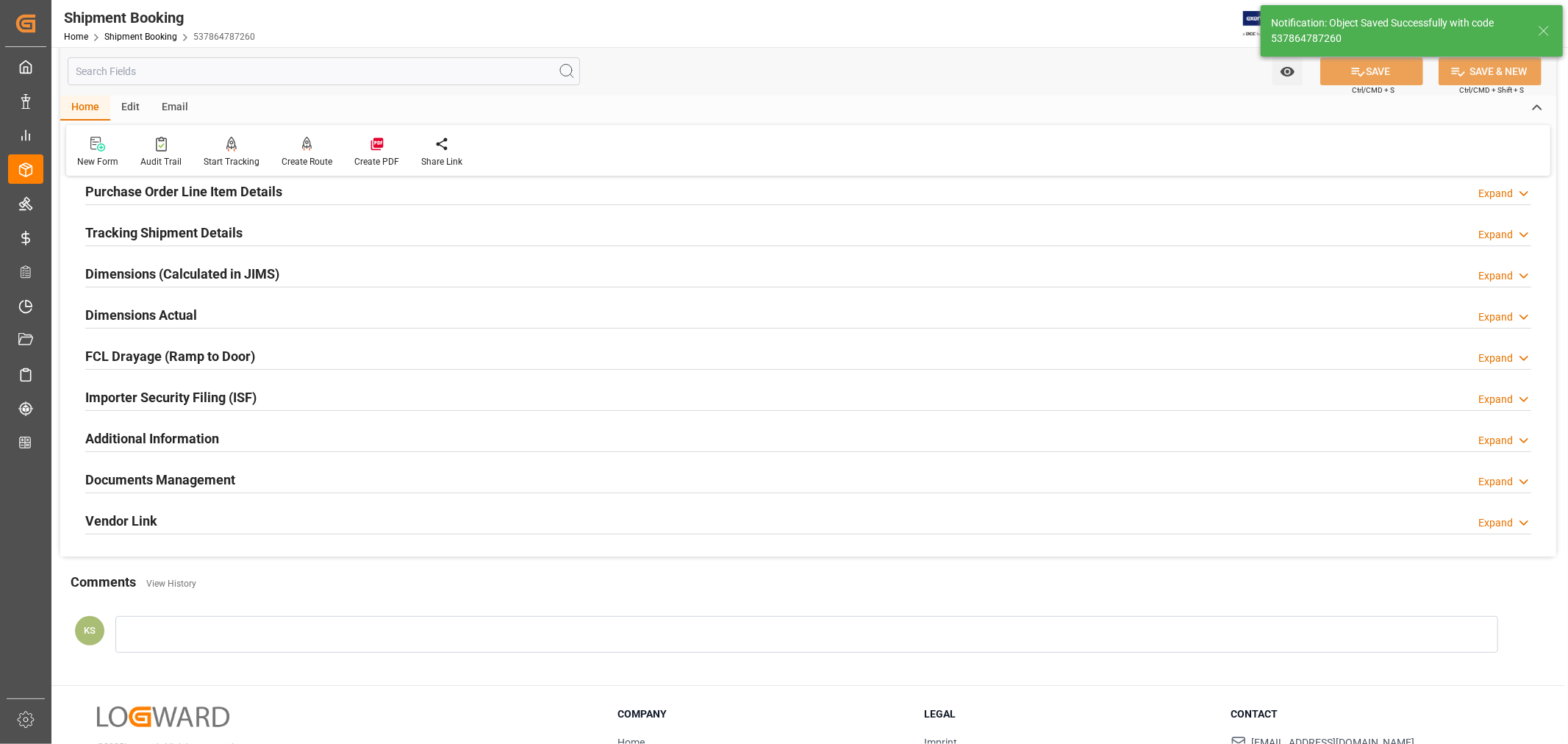
scroll to position [0, 0]
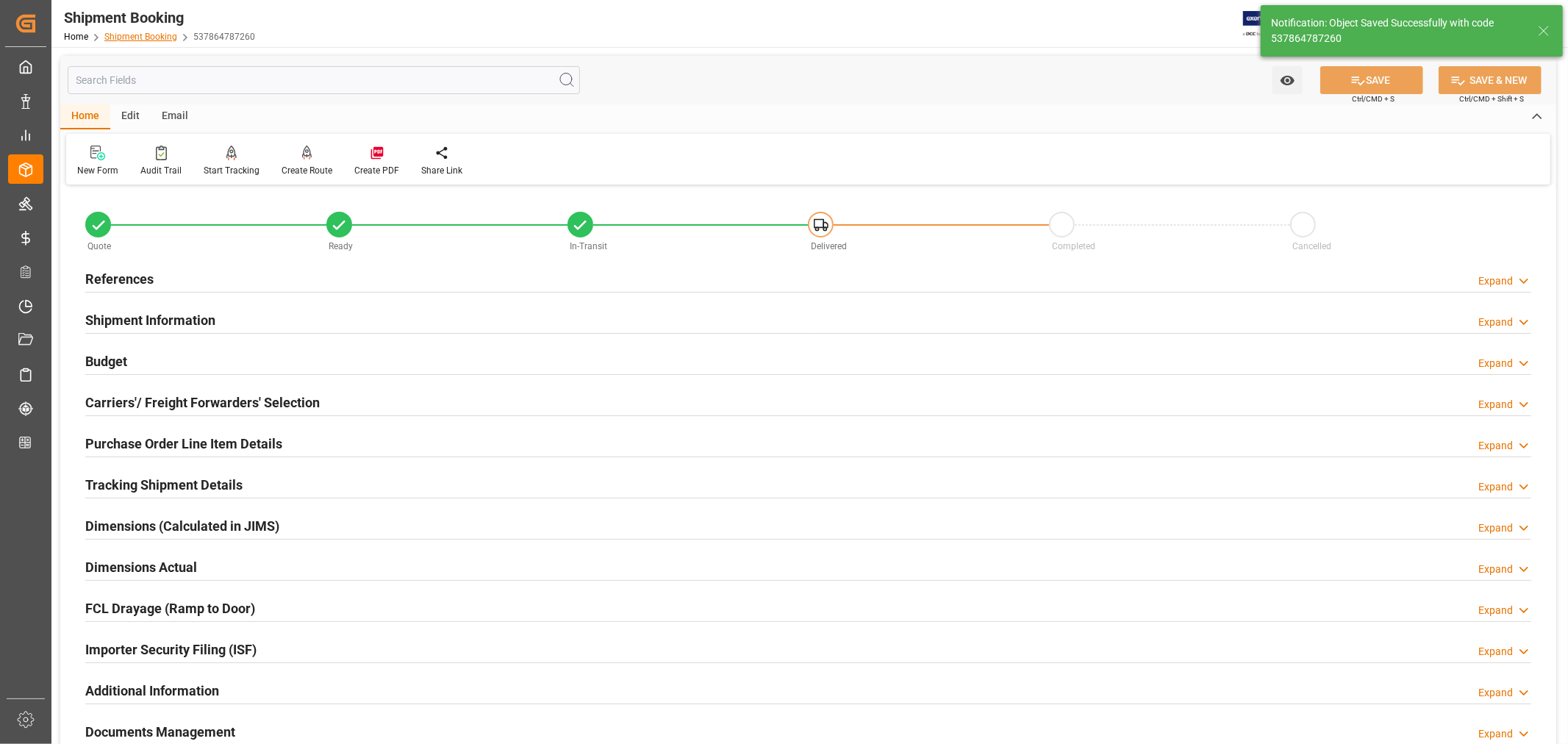
click at [127, 35] on link "Shipment Booking" at bounding box center [140, 36] width 73 height 10
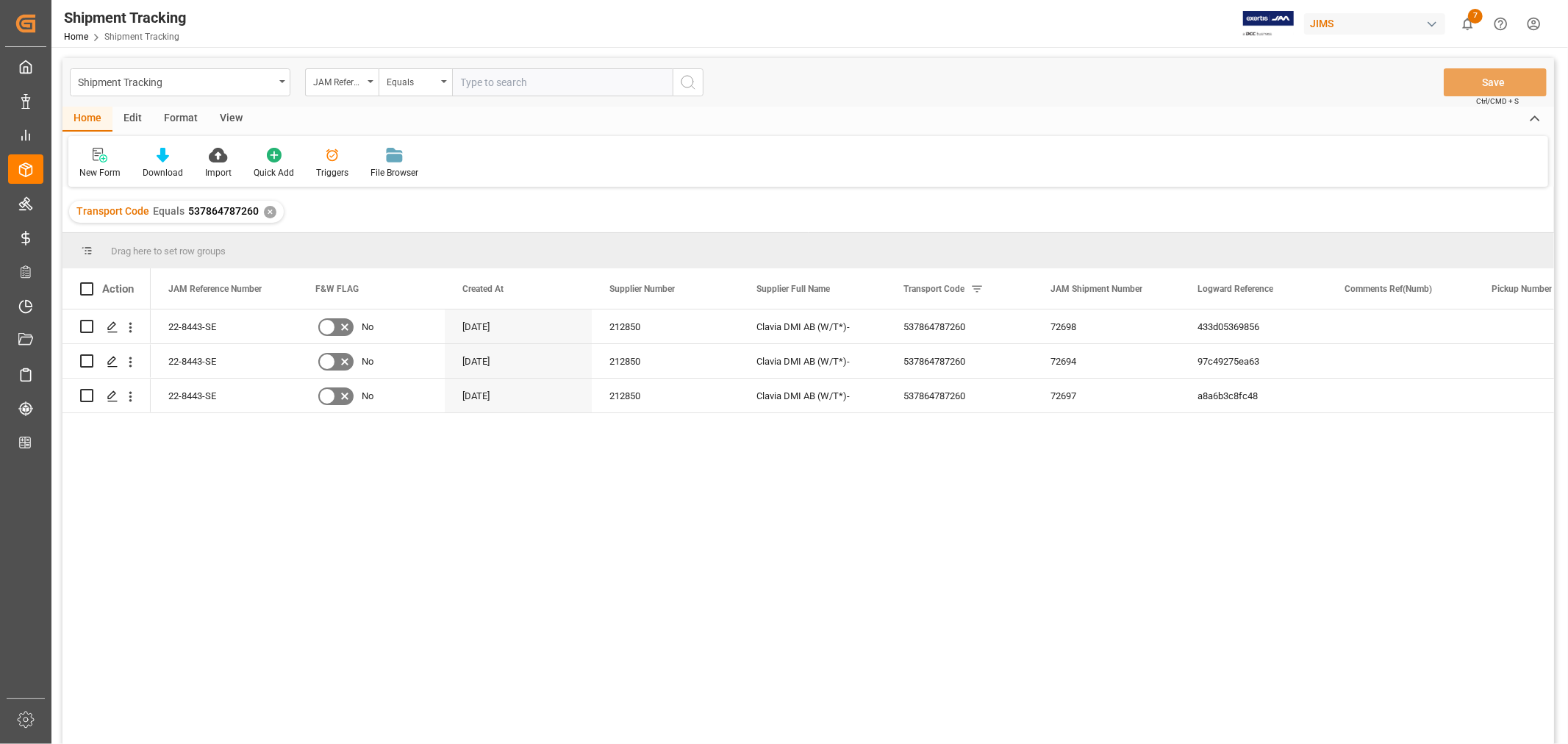
click at [226, 117] on div "View" at bounding box center [231, 119] width 45 height 25
click at [90, 164] on div "Default" at bounding box center [94, 164] width 51 height 32
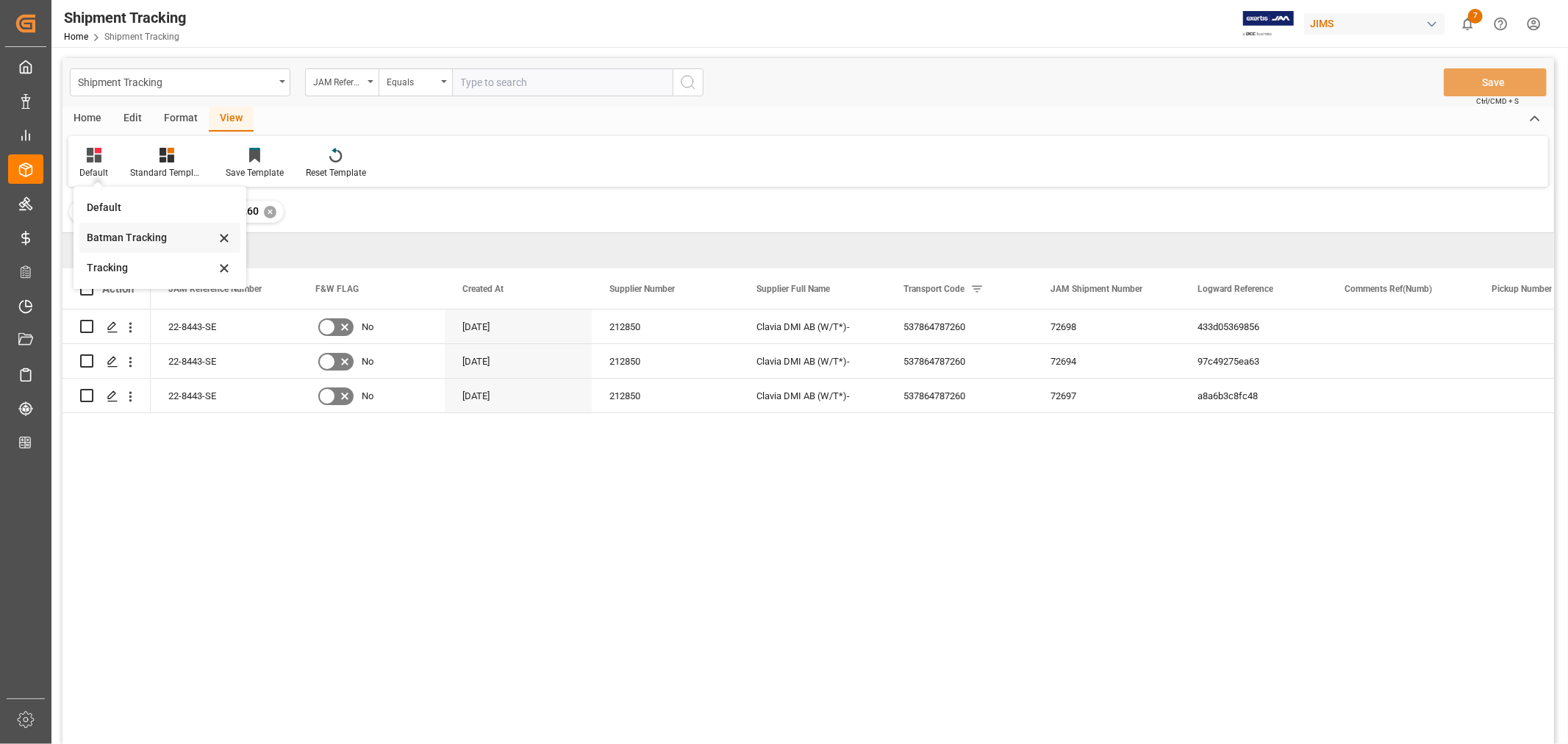
click at [112, 235] on div "Batman Tracking" at bounding box center [150, 238] width 129 height 15
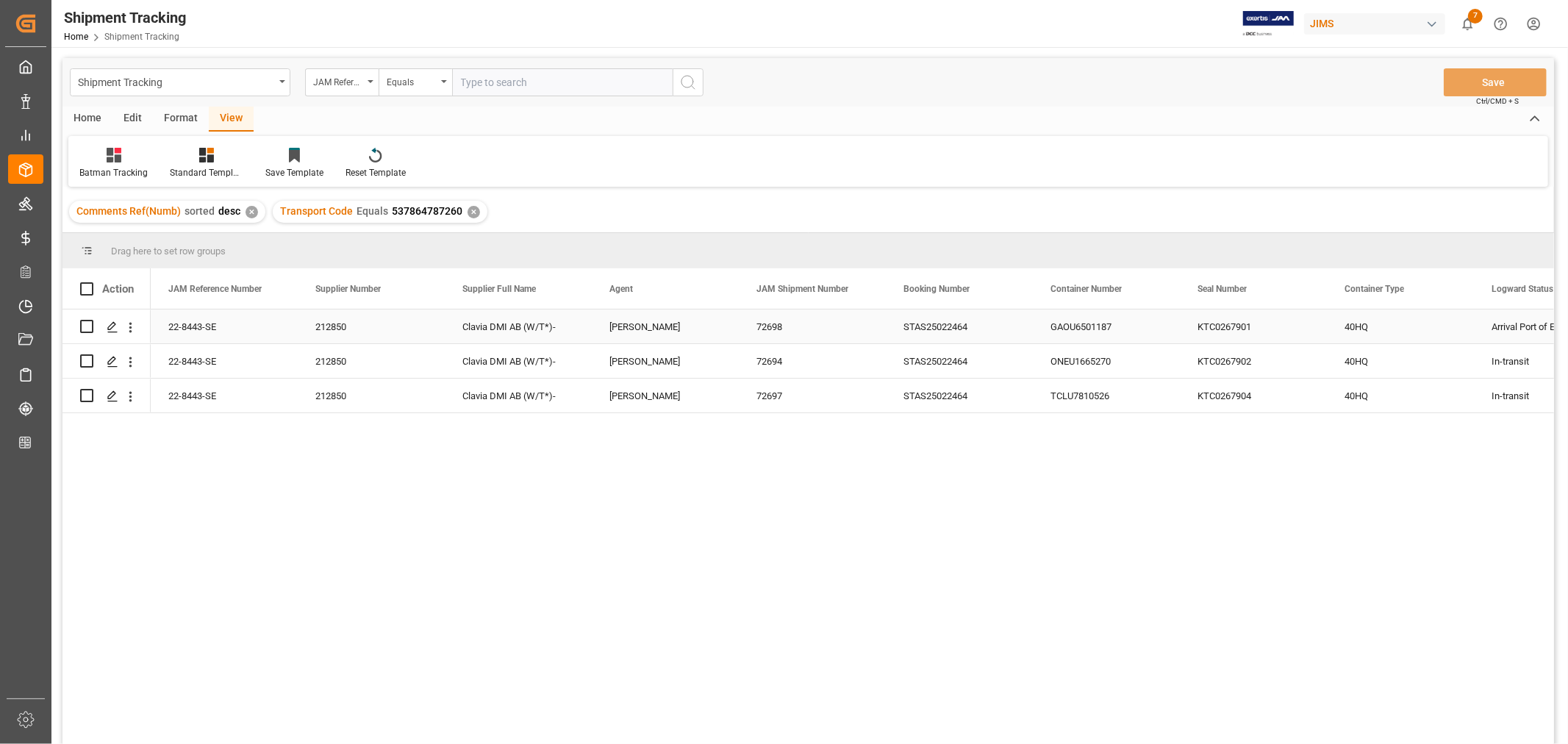
click at [822, 311] on div "72698" at bounding box center [813, 326] width 147 height 34
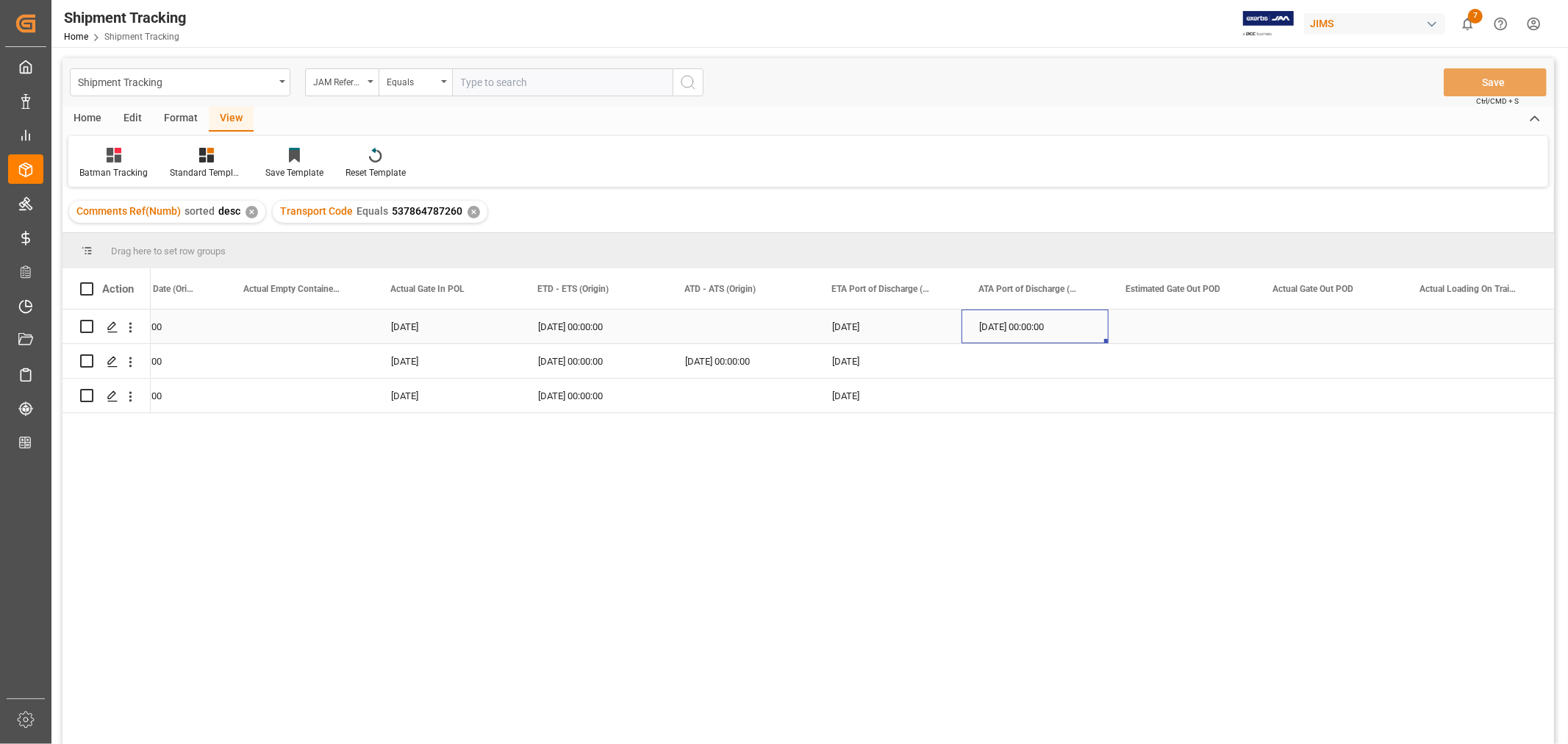
click at [1037, 322] on div "09-15-2025 00:00:00" at bounding box center [1035, 326] width 147 height 34
drag, startPoint x: 1106, startPoint y: 341, endPoint x: 1100, endPoint y: 396, distance: 55.3
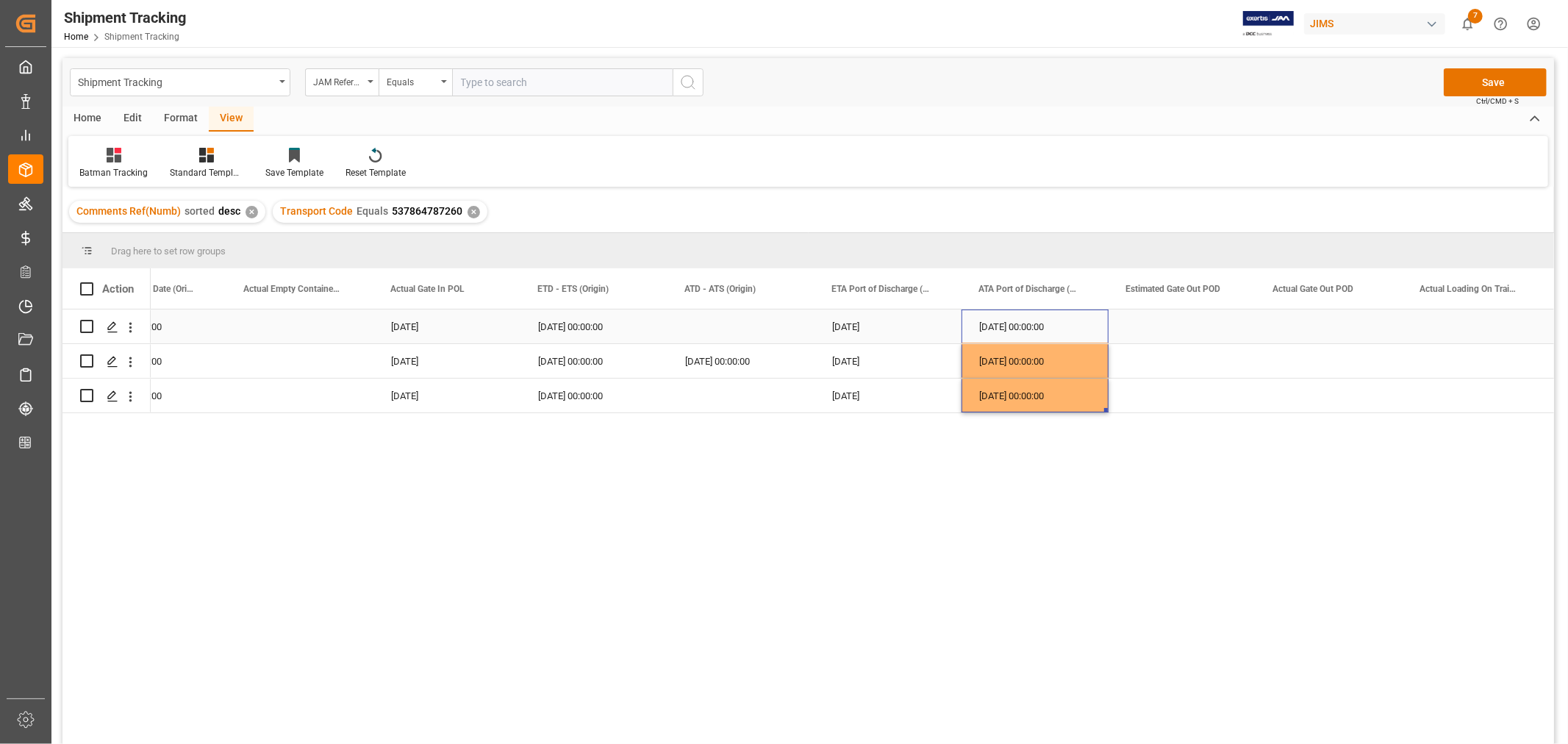
click at [1148, 314] on div "Press SPACE to select this row." at bounding box center [1182, 326] width 147 height 34
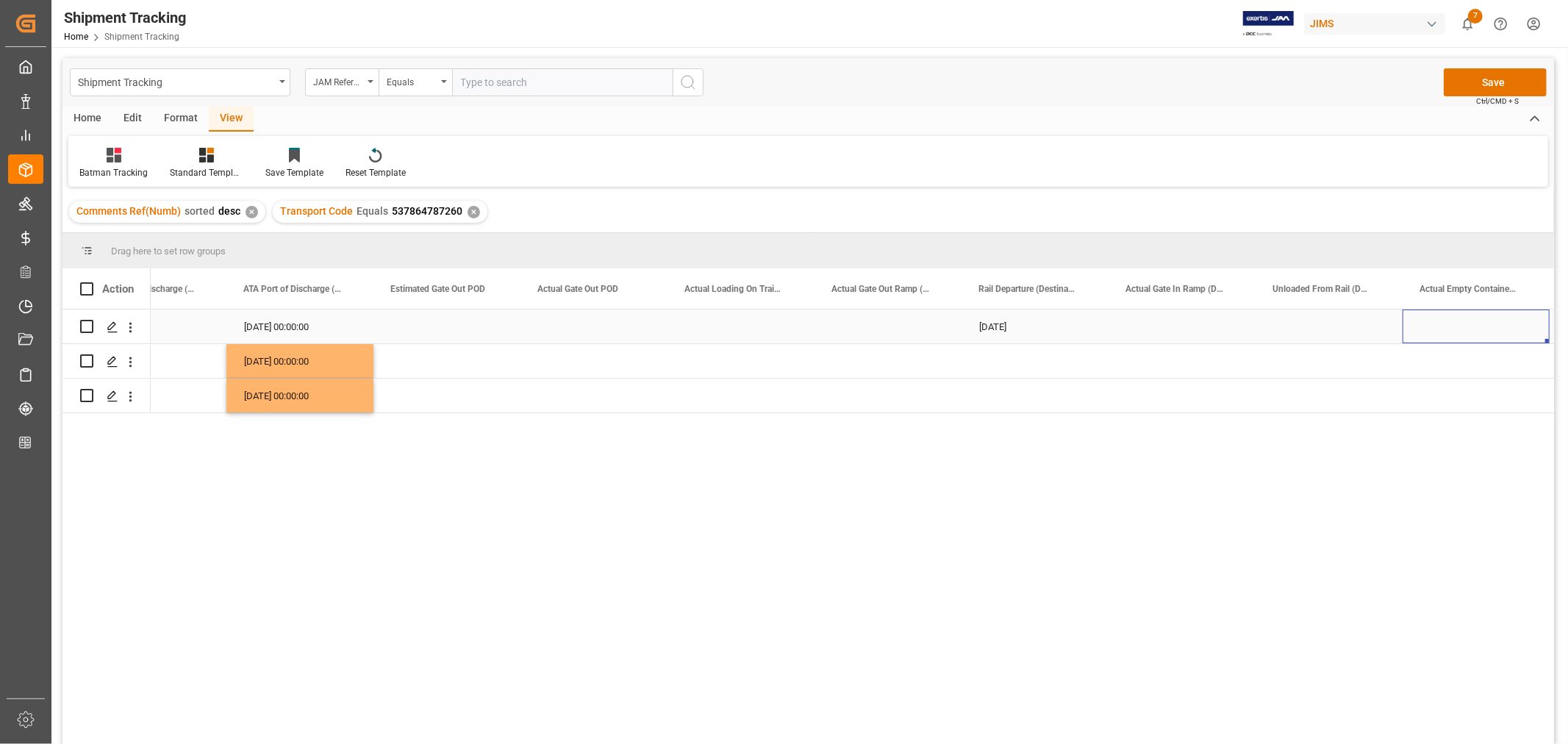
click at [1011, 323] on div "09-16-2025" at bounding box center [1035, 326] width 147 height 34
drag, startPoint x: 1107, startPoint y: 341, endPoint x: 1098, endPoint y: 394, distance: 53.8
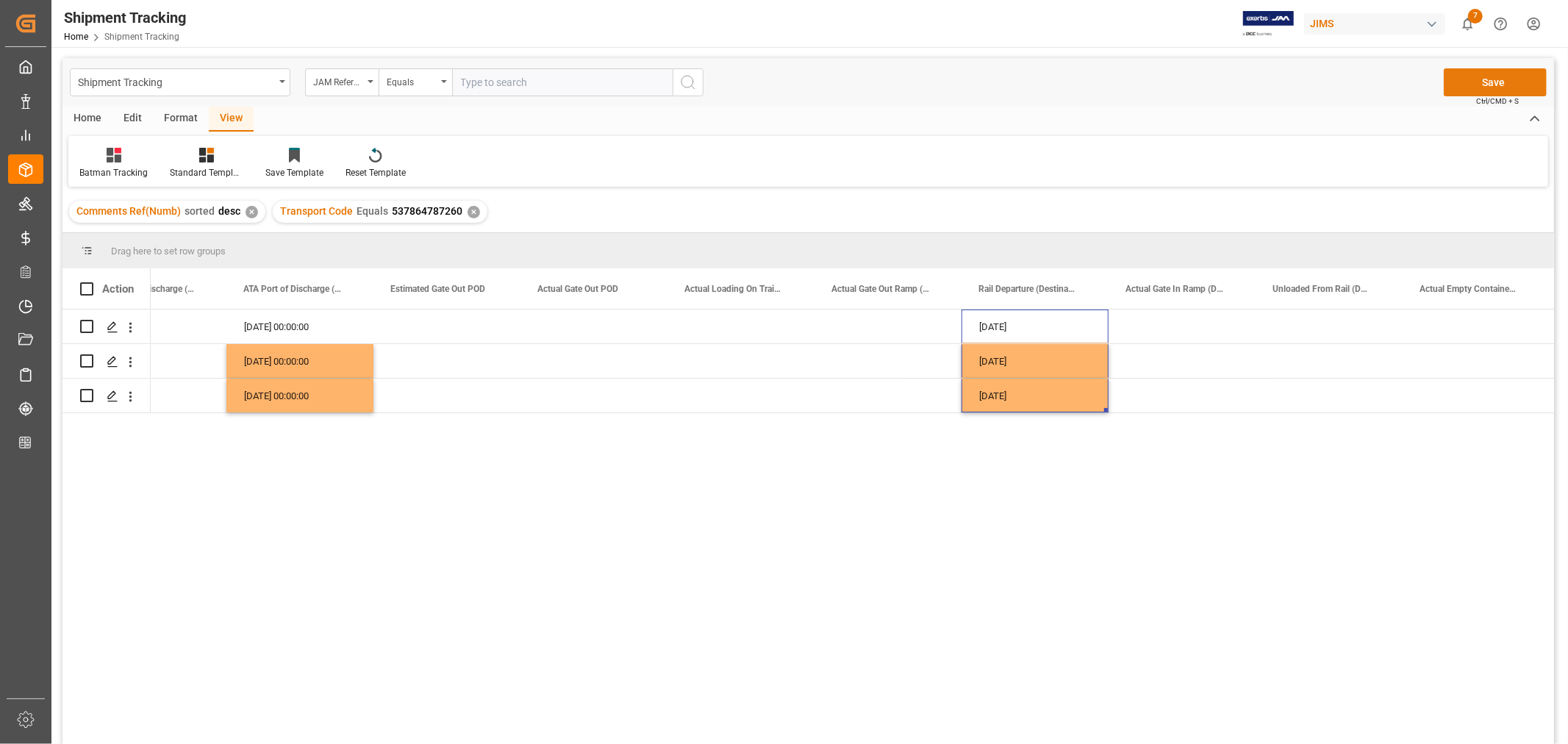
click at [1487, 84] on button "Save" at bounding box center [1495, 83] width 103 height 28
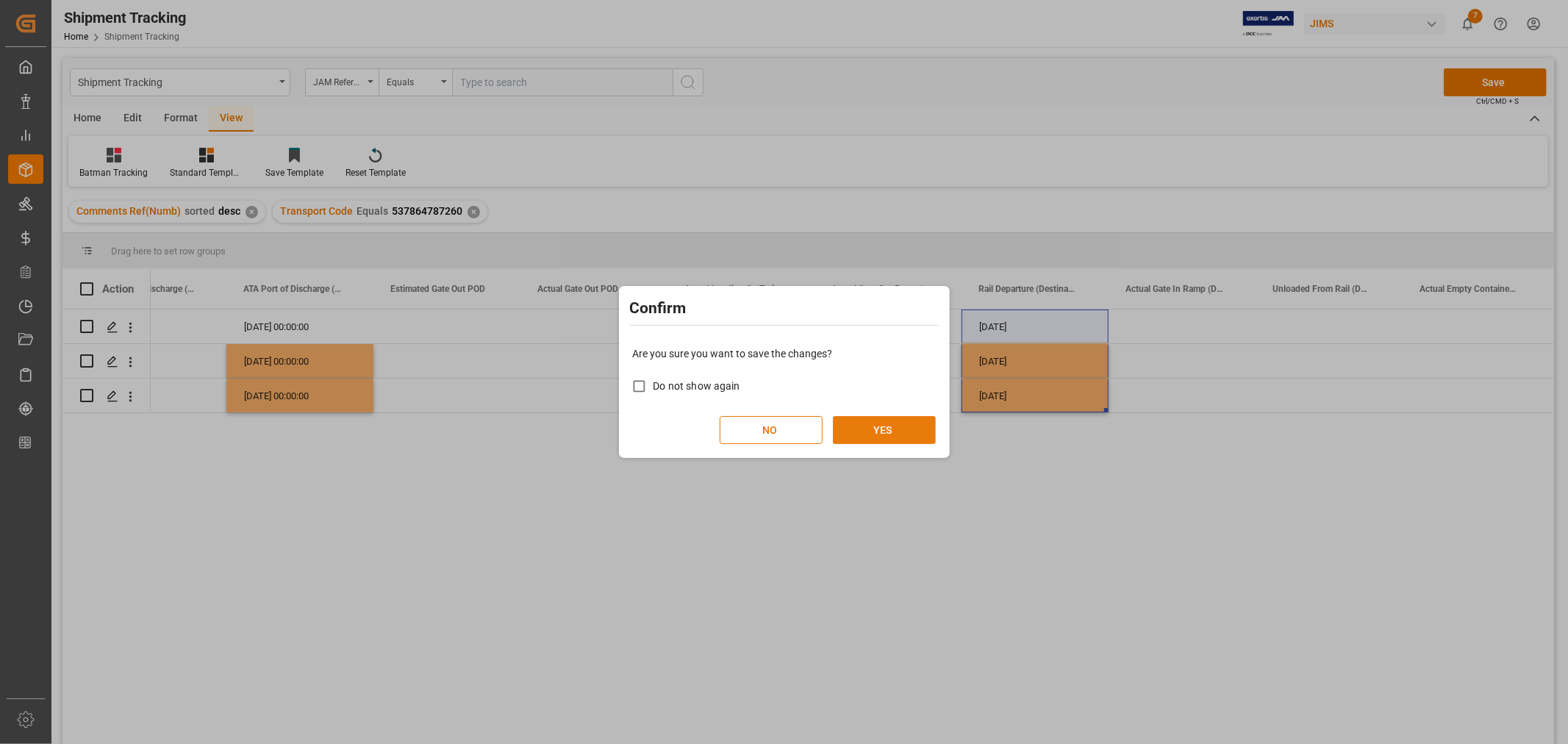
click at [884, 431] on button "YES" at bounding box center [884, 430] width 103 height 28
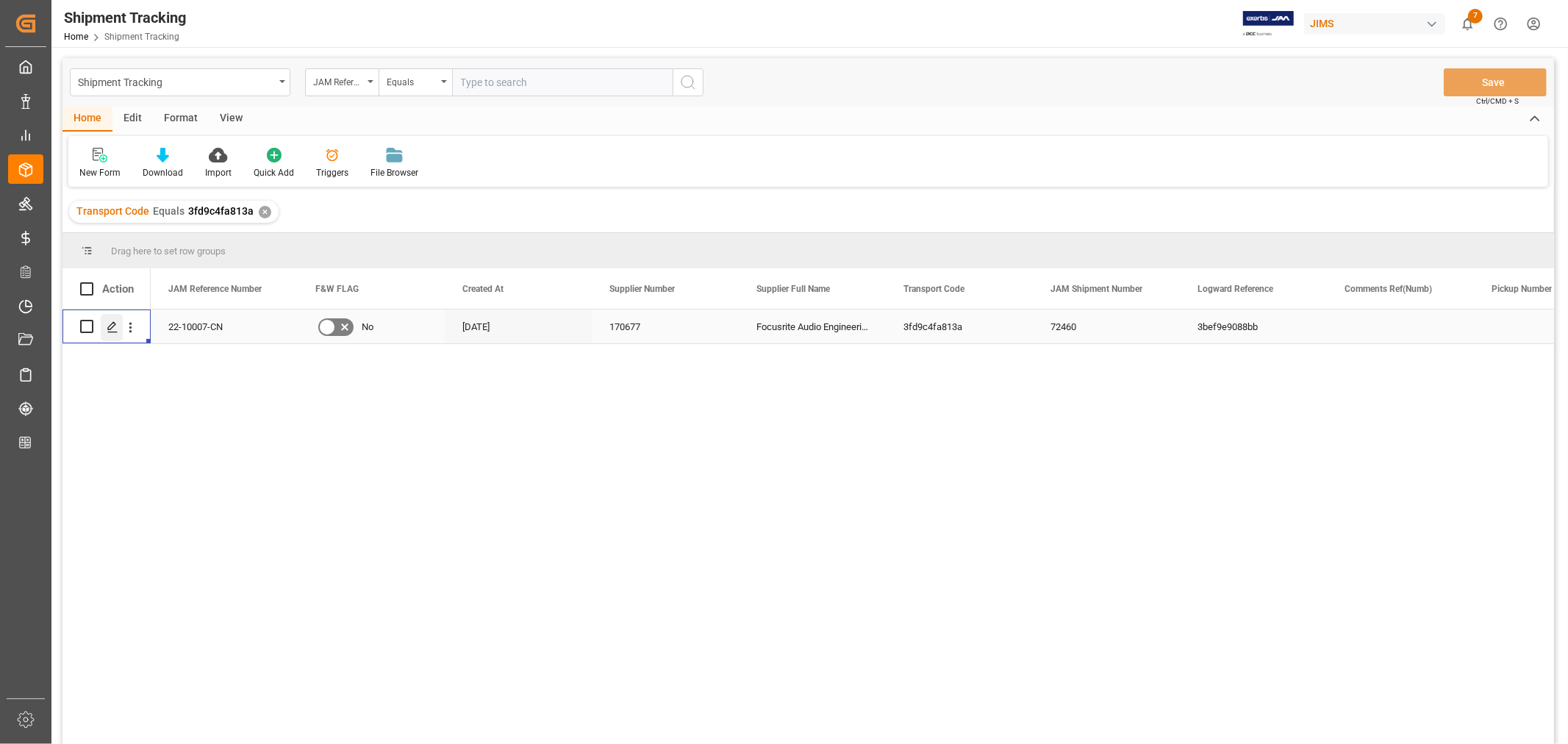
click at [111, 325] on icon "Press SPACE to select this row." at bounding box center [112, 326] width 12 height 12
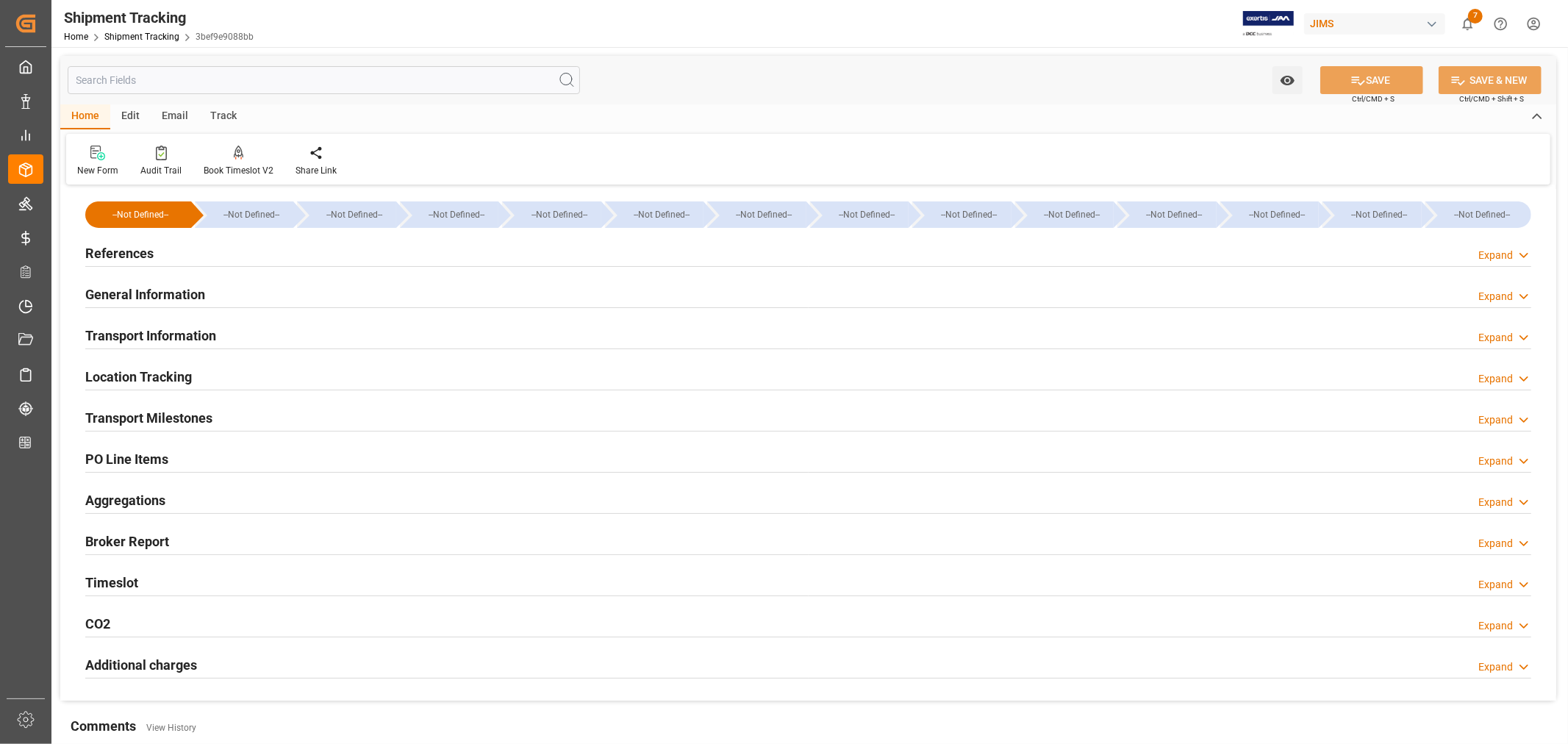
type input "[DATE] 11:59"
type input "[DATE] 00:00"
type input "[DATE]"
type input "[DATE] 00:00"
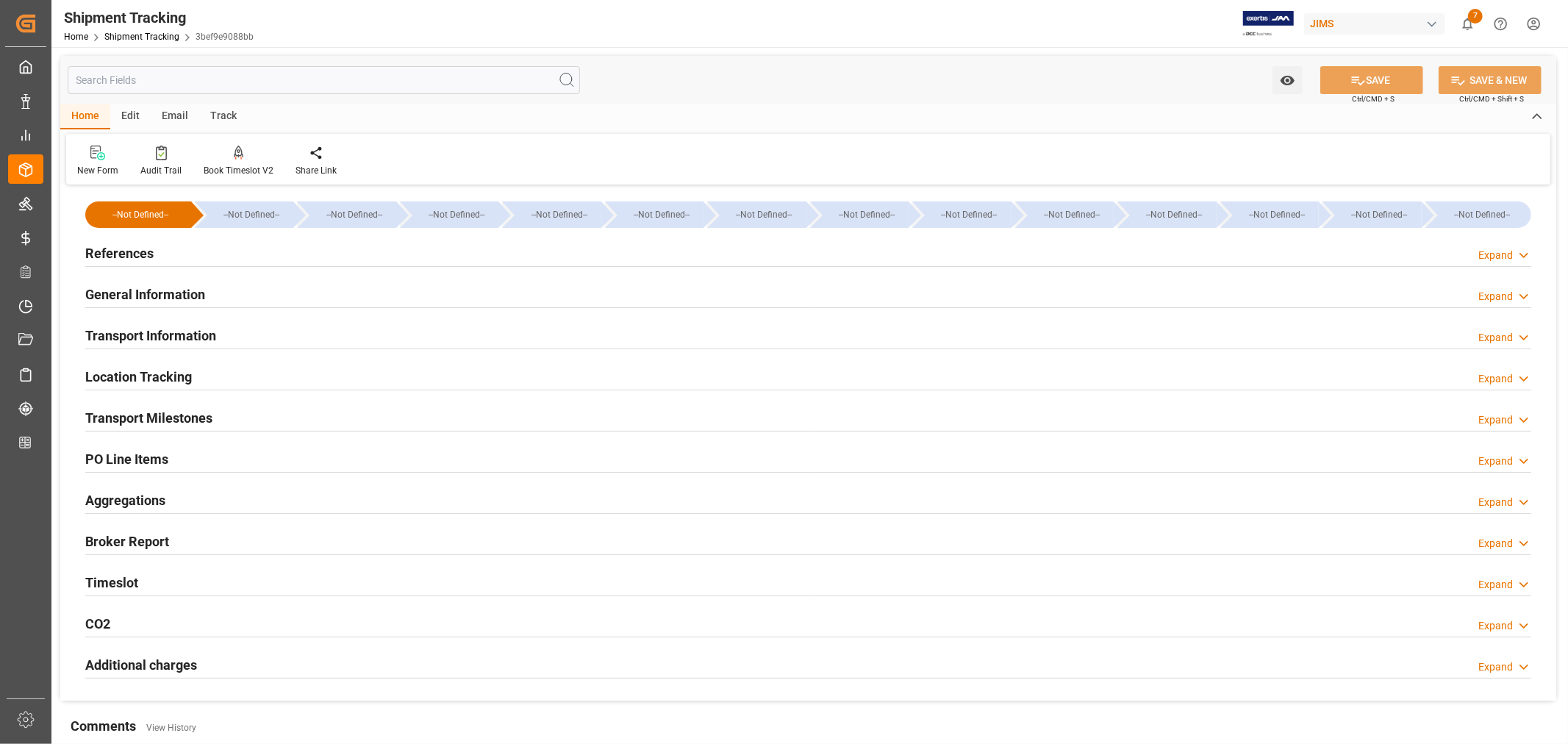
type input "[DATE]"
type input "[DATE] 00:00"
type input "[DATE]"
type input "[DATE] 00:00"
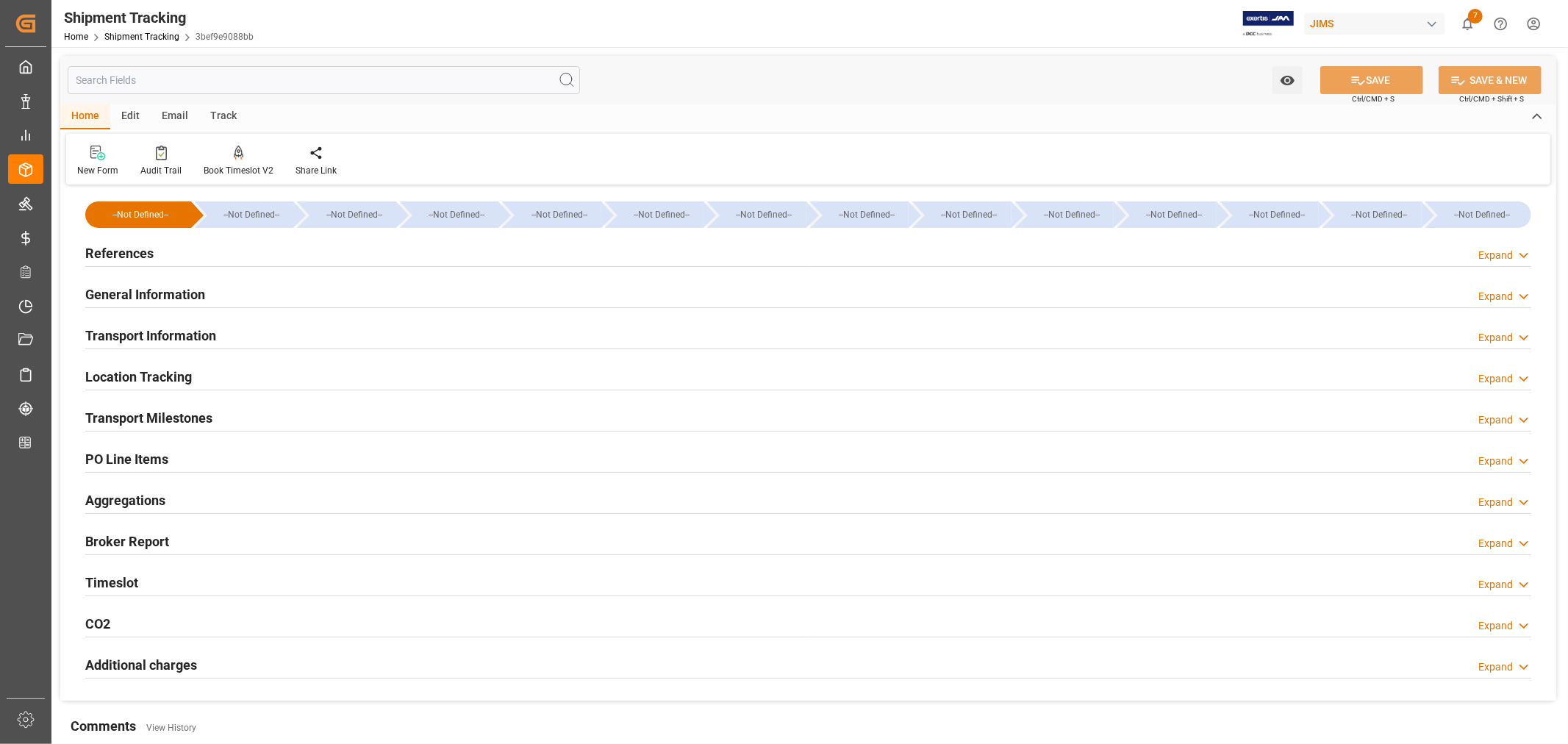
click at [185, 413] on h2 "Transport Milestones" at bounding box center [149, 418] width 127 height 20
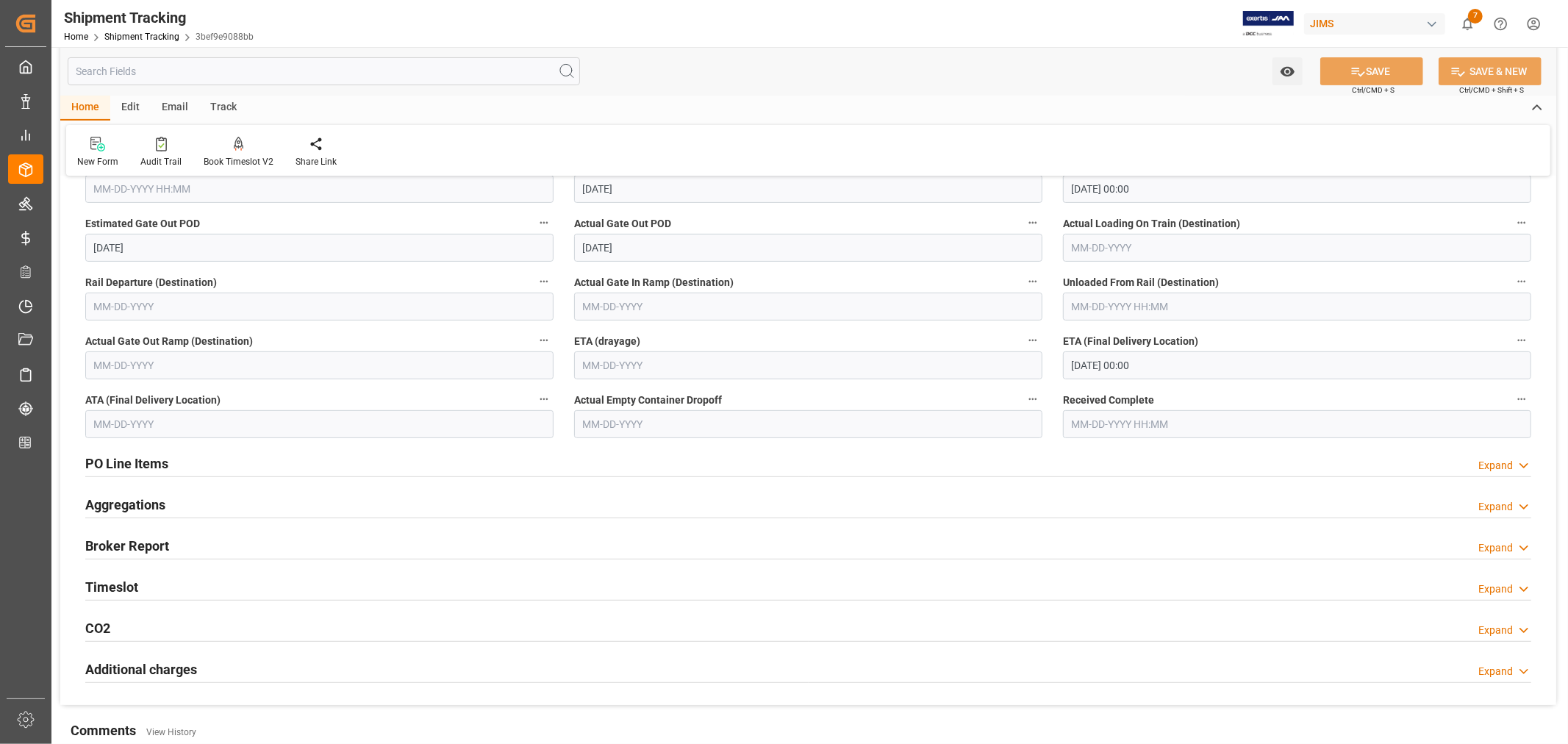
scroll to position [408, 0]
click at [198, 584] on div "Timeslot Expand" at bounding box center [809, 585] width 1446 height 28
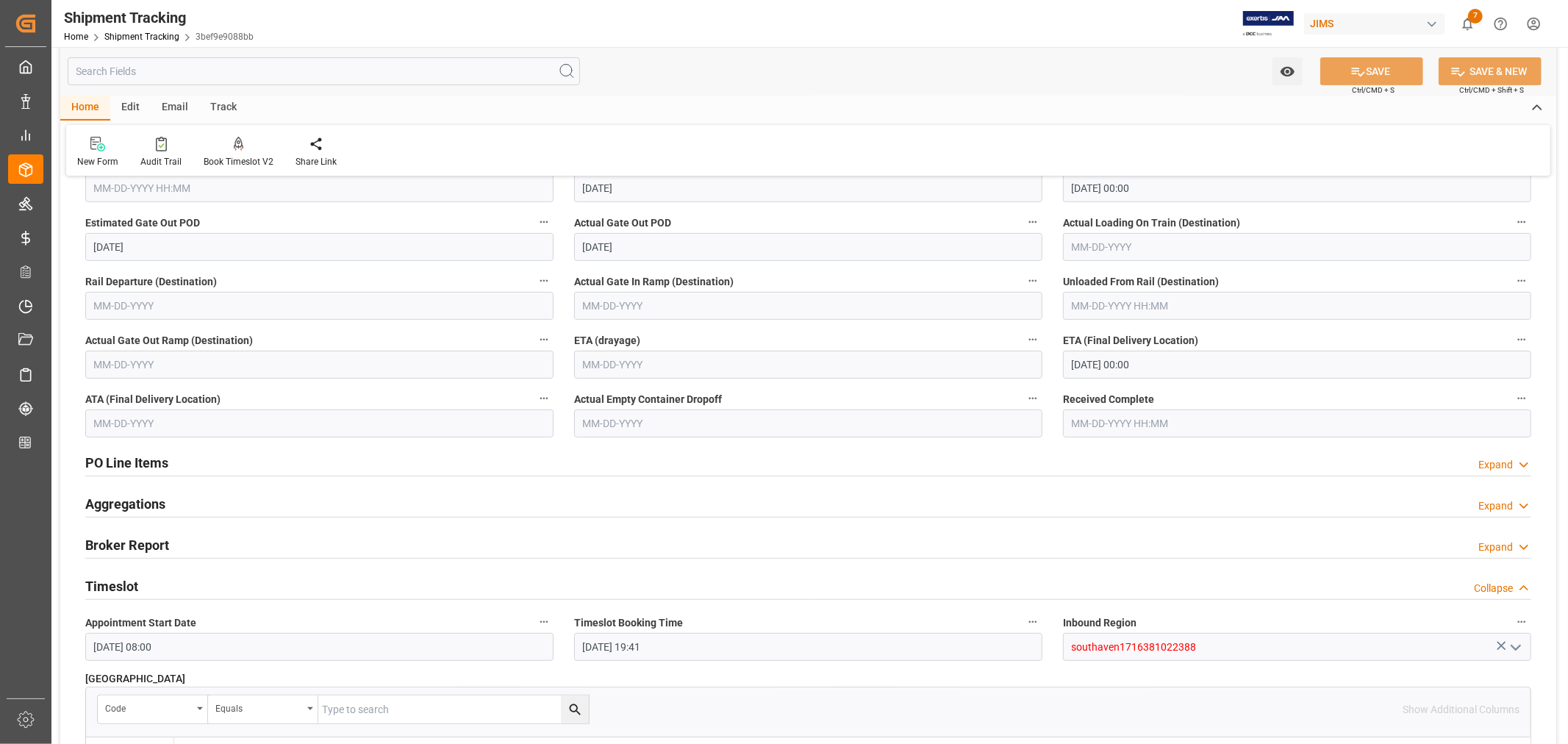
click at [198, 584] on div "Timeslot Collapse" at bounding box center [809, 585] width 1446 height 28
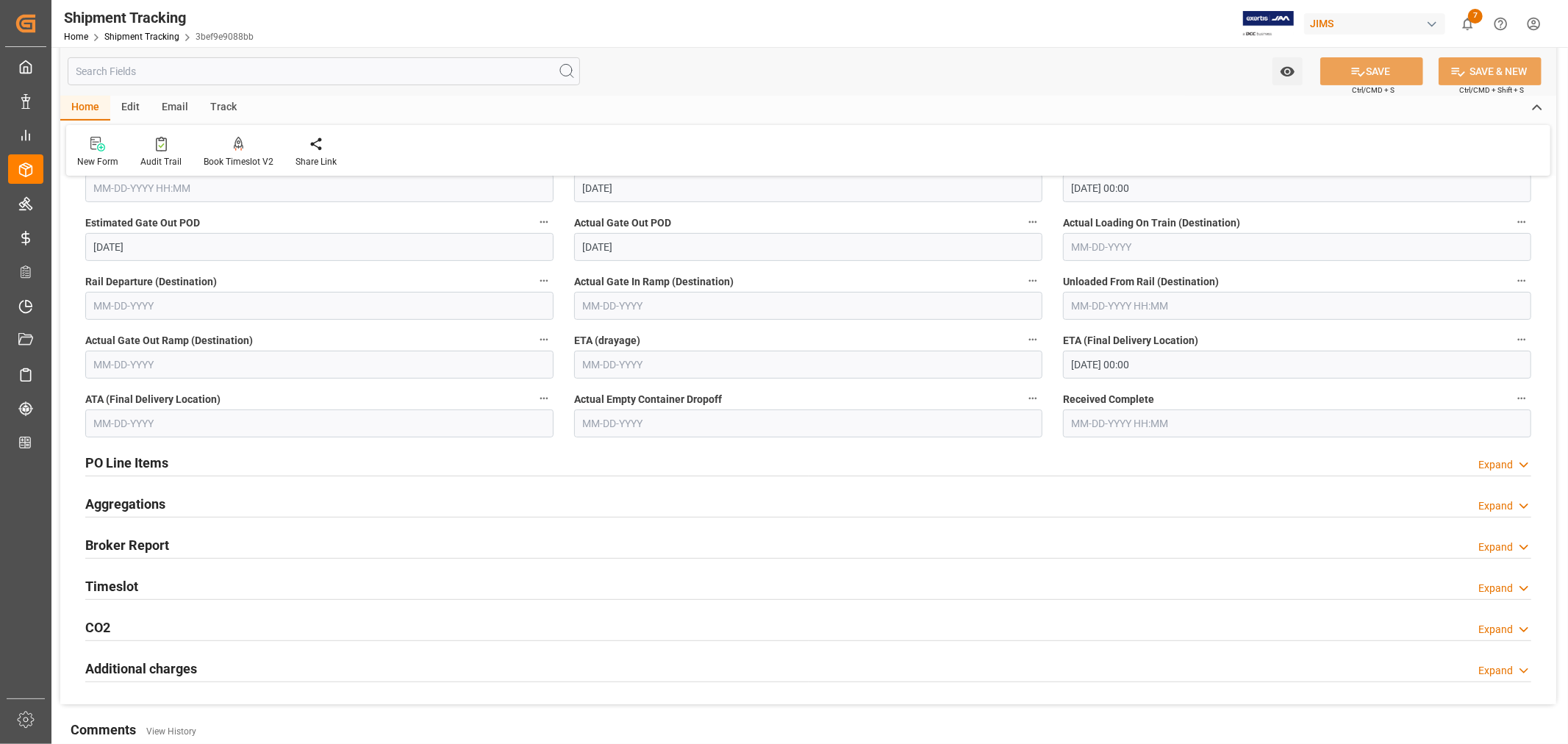
scroll to position [326, 0]
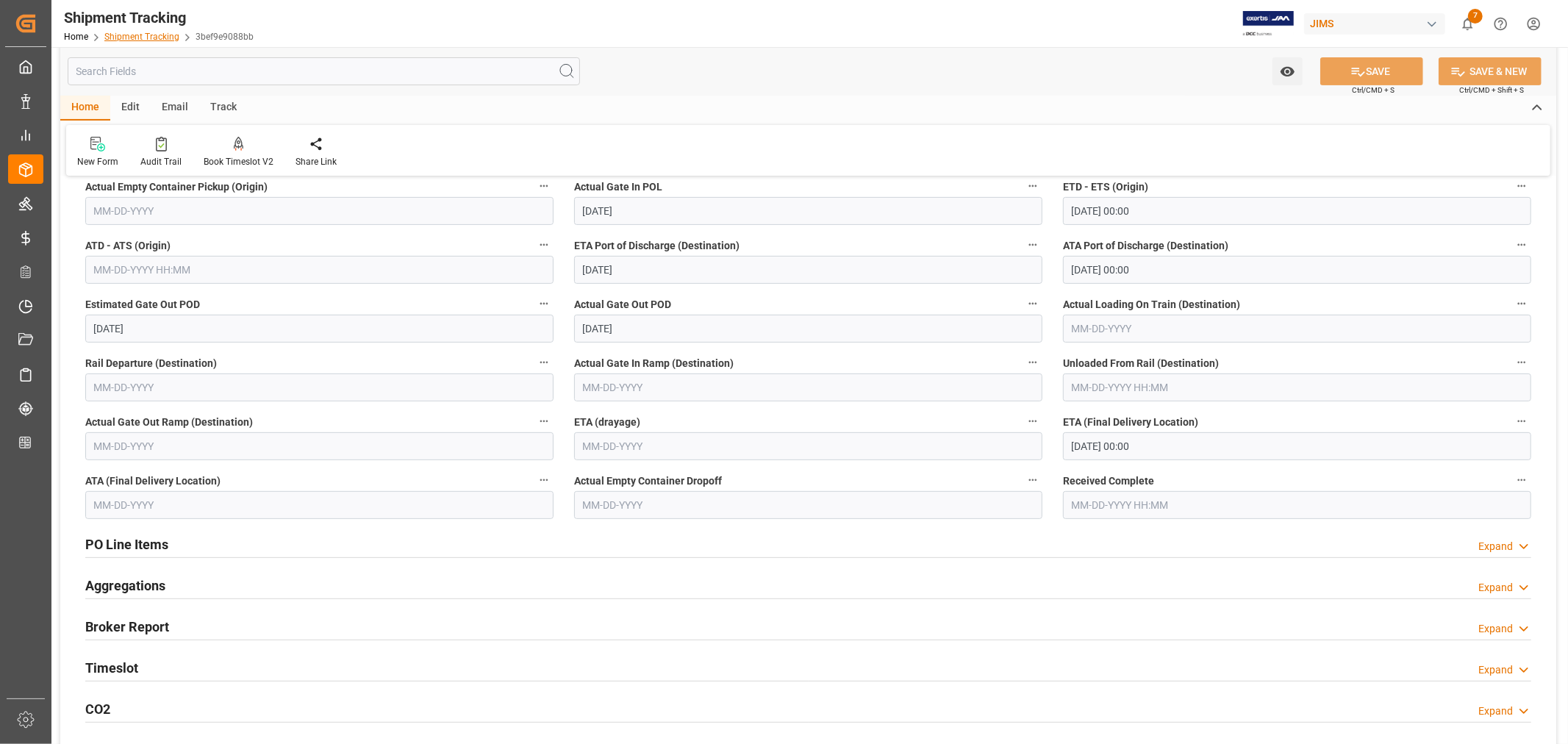
click at [148, 34] on link "Shipment Tracking" at bounding box center [141, 36] width 75 height 10
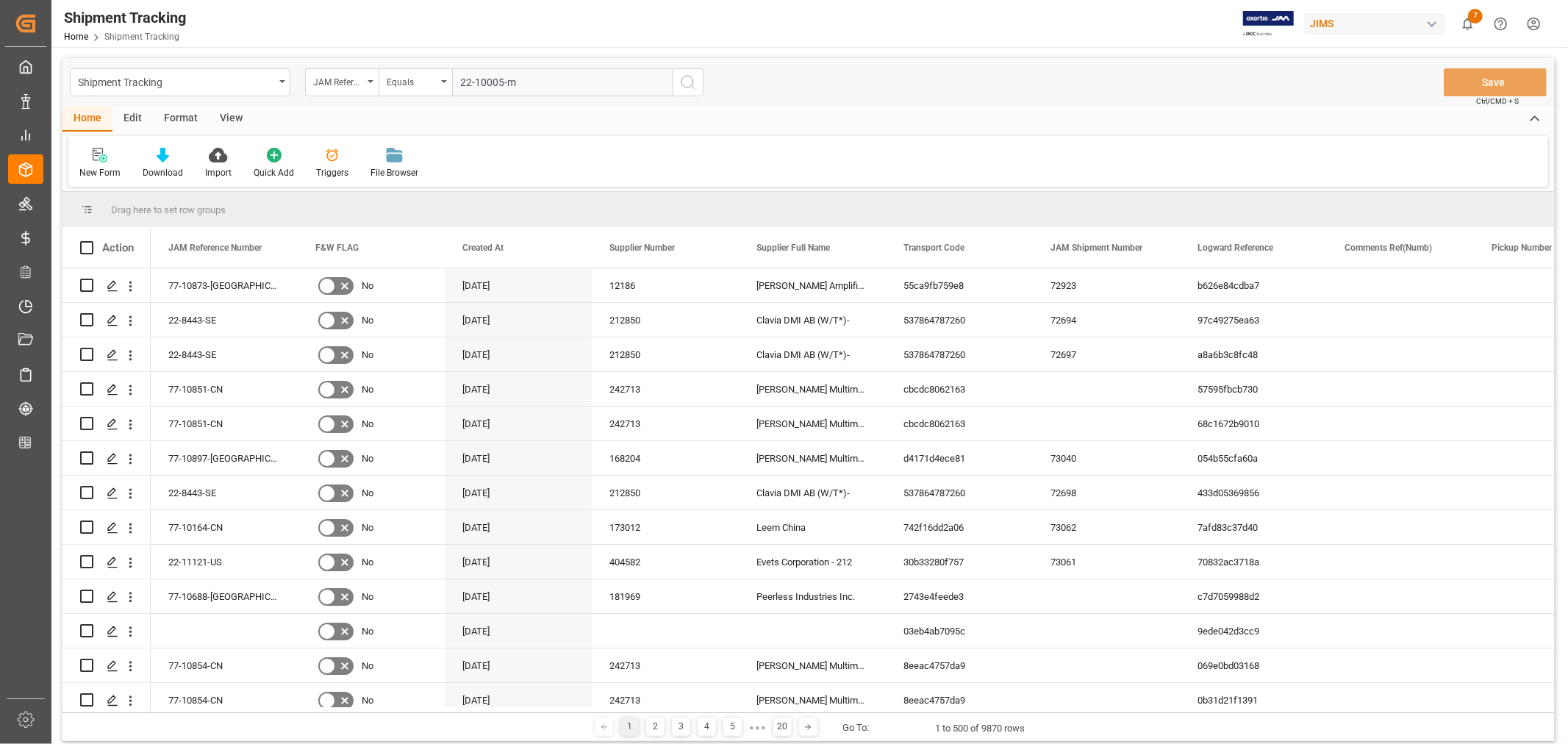
type input "22-10005-my"
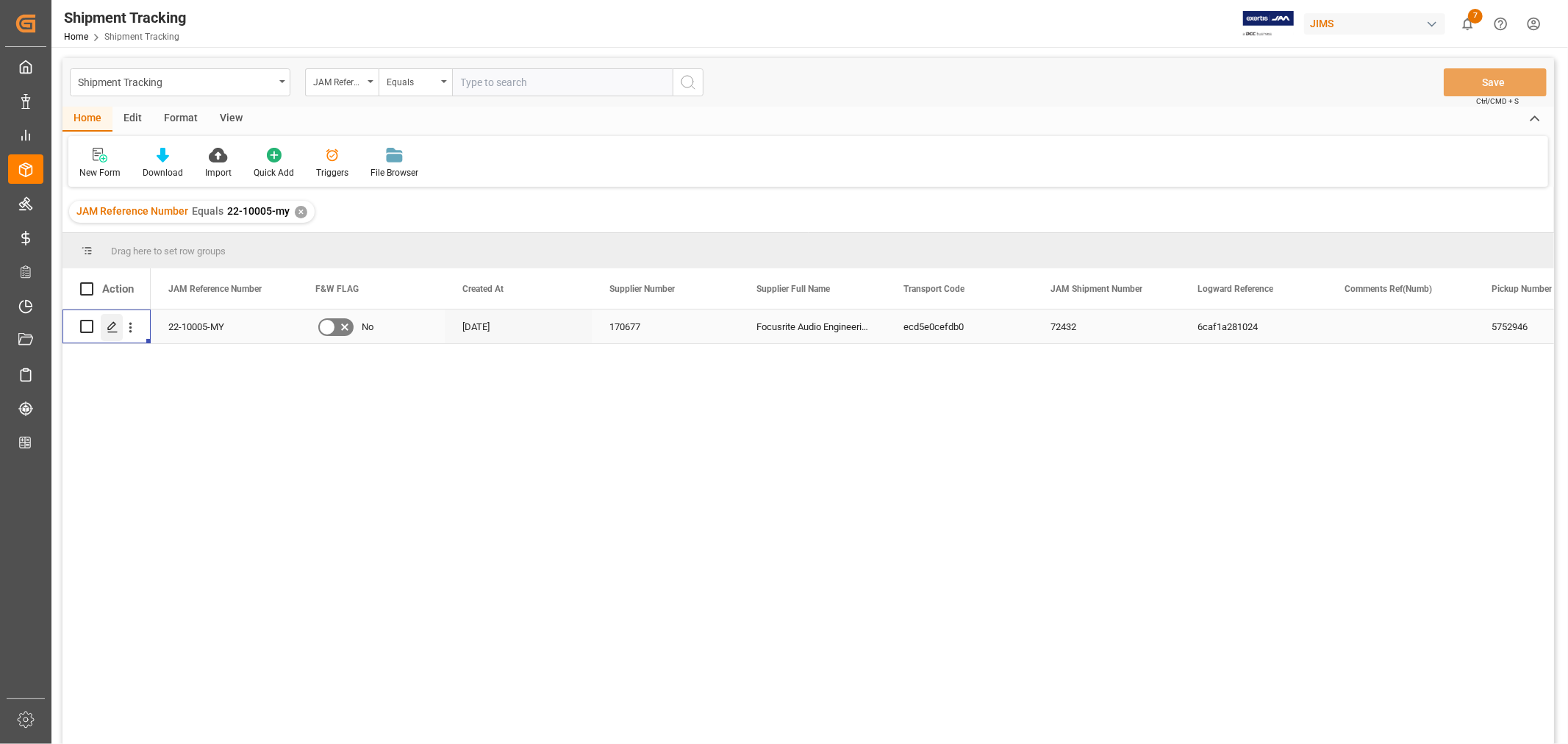
click at [111, 328] on polygon "Press SPACE to select this row." at bounding box center [112, 326] width 8 height 8
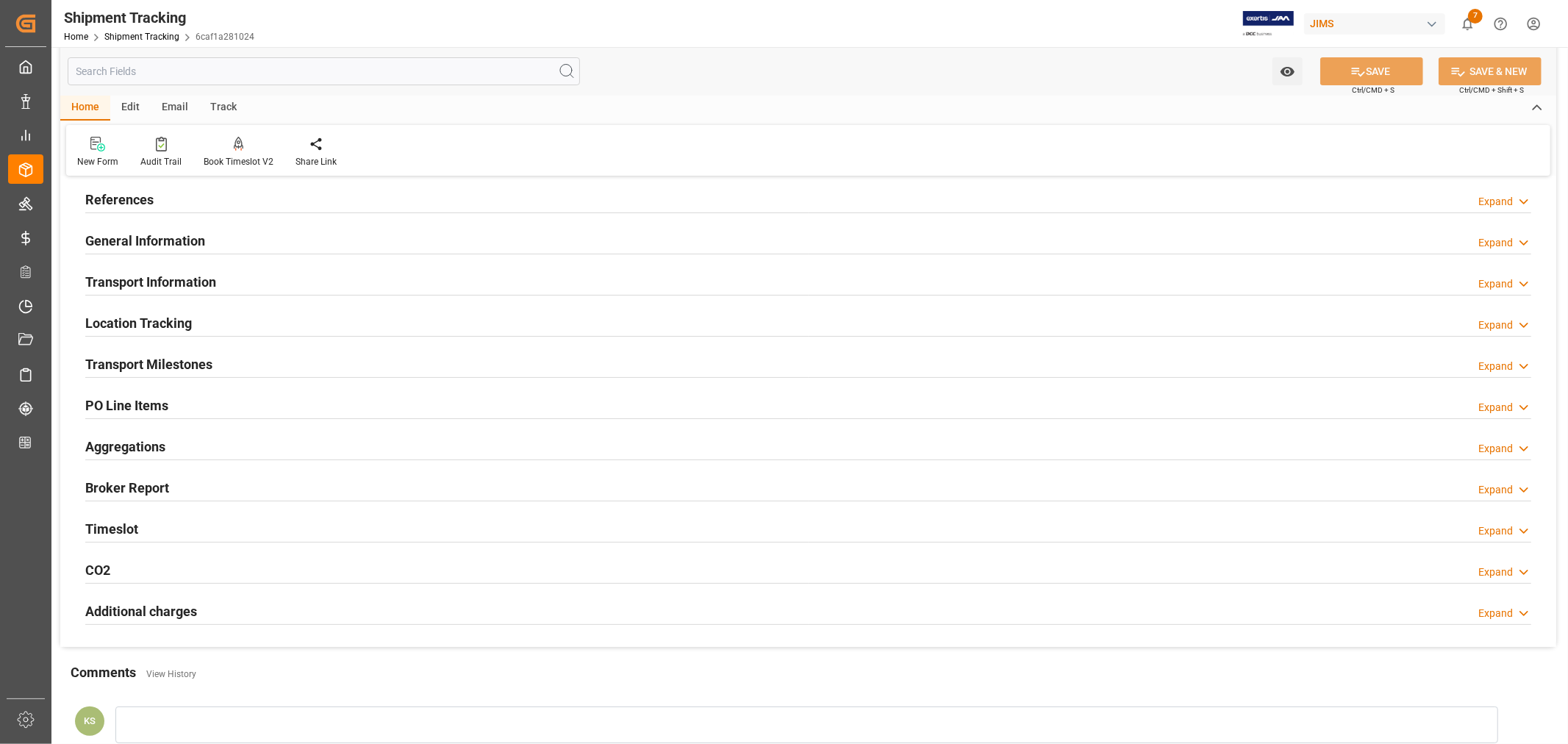
scroll to position [82, 0]
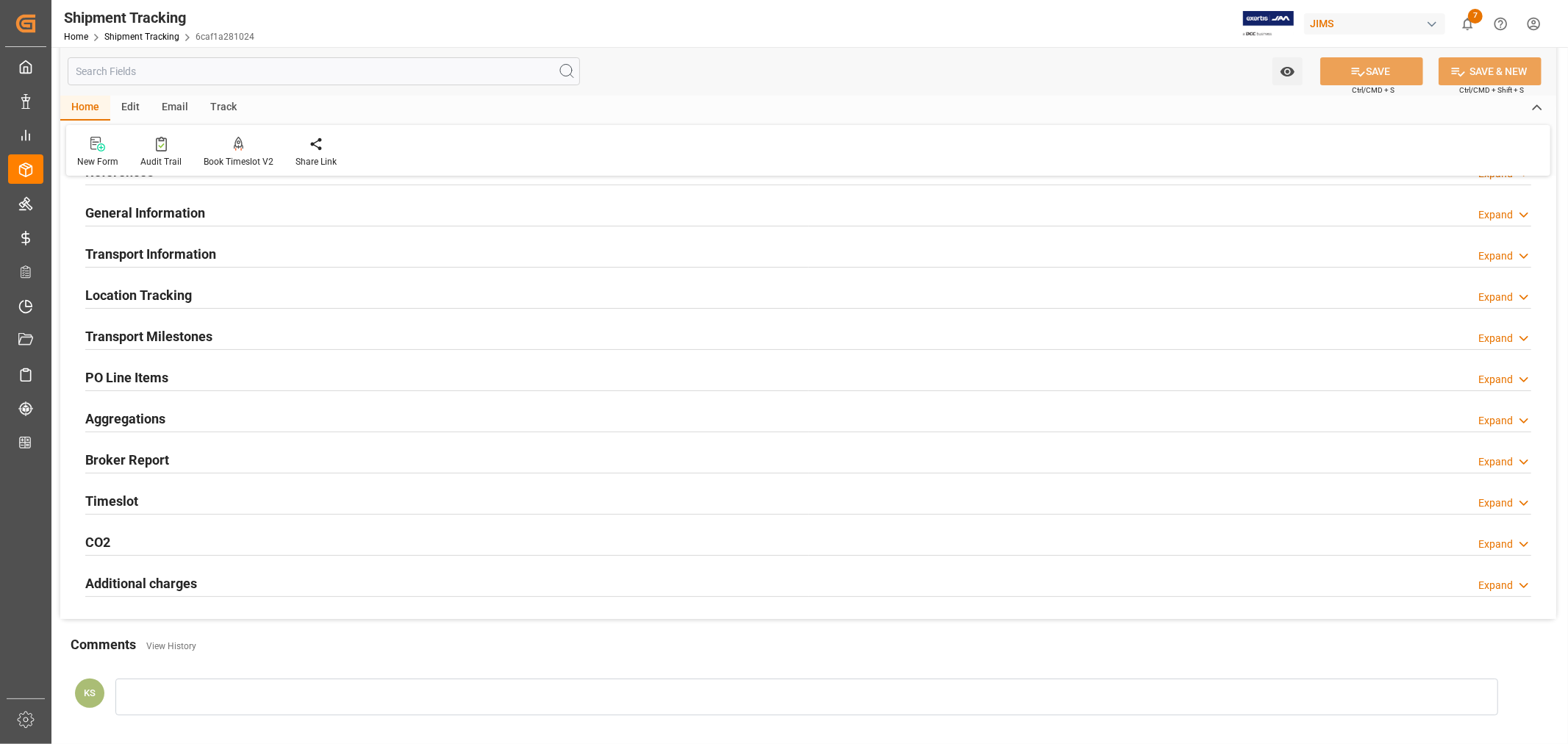
click at [157, 499] on div "Timeslot Expand" at bounding box center [809, 500] width 1446 height 28
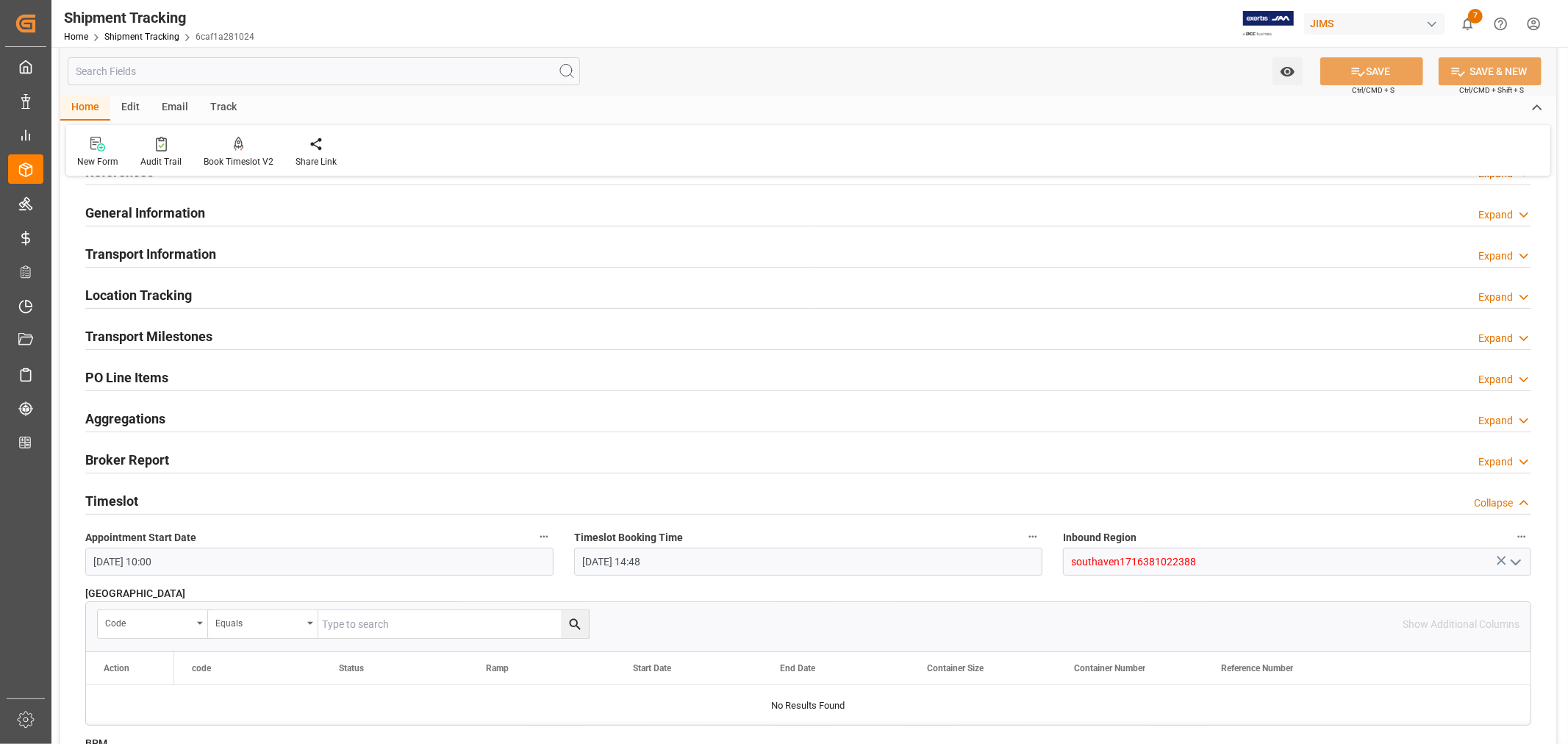
click at [157, 499] on div "Timeslot Collapse" at bounding box center [809, 500] width 1446 height 28
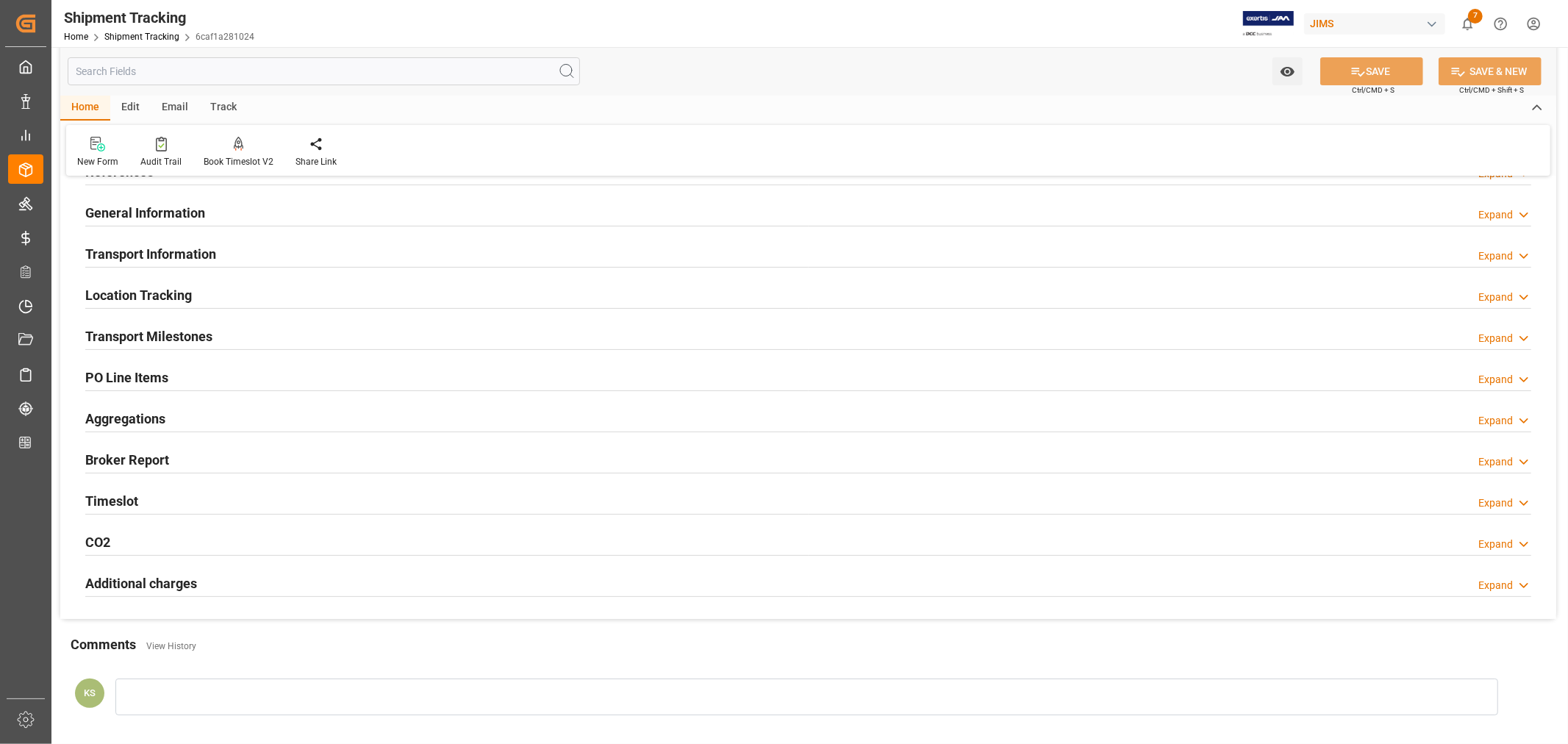
click at [184, 336] on h2 "Transport Milestones" at bounding box center [149, 336] width 127 height 20
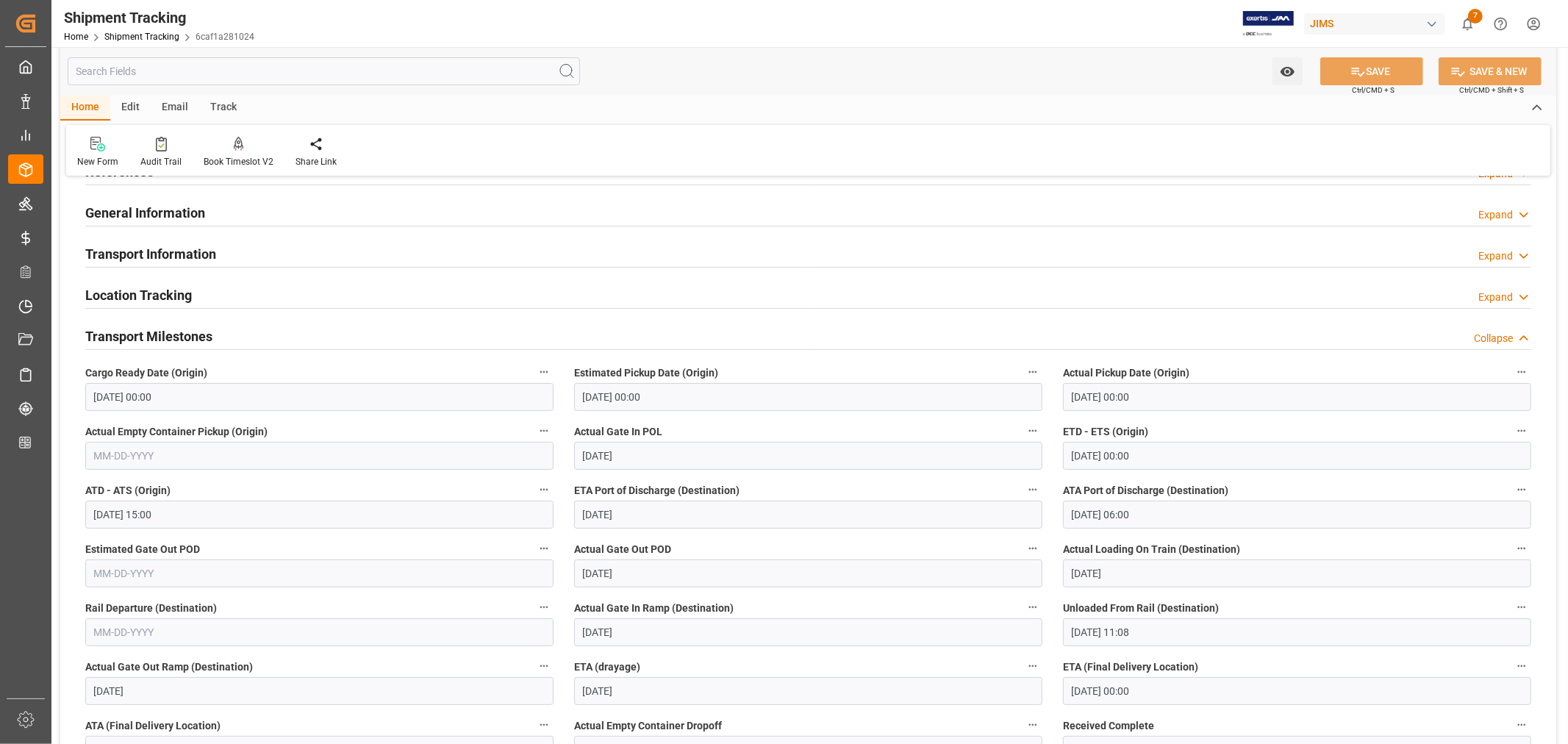
click at [184, 336] on h2 "Transport Milestones" at bounding box center [149, 336] width 127 height 20
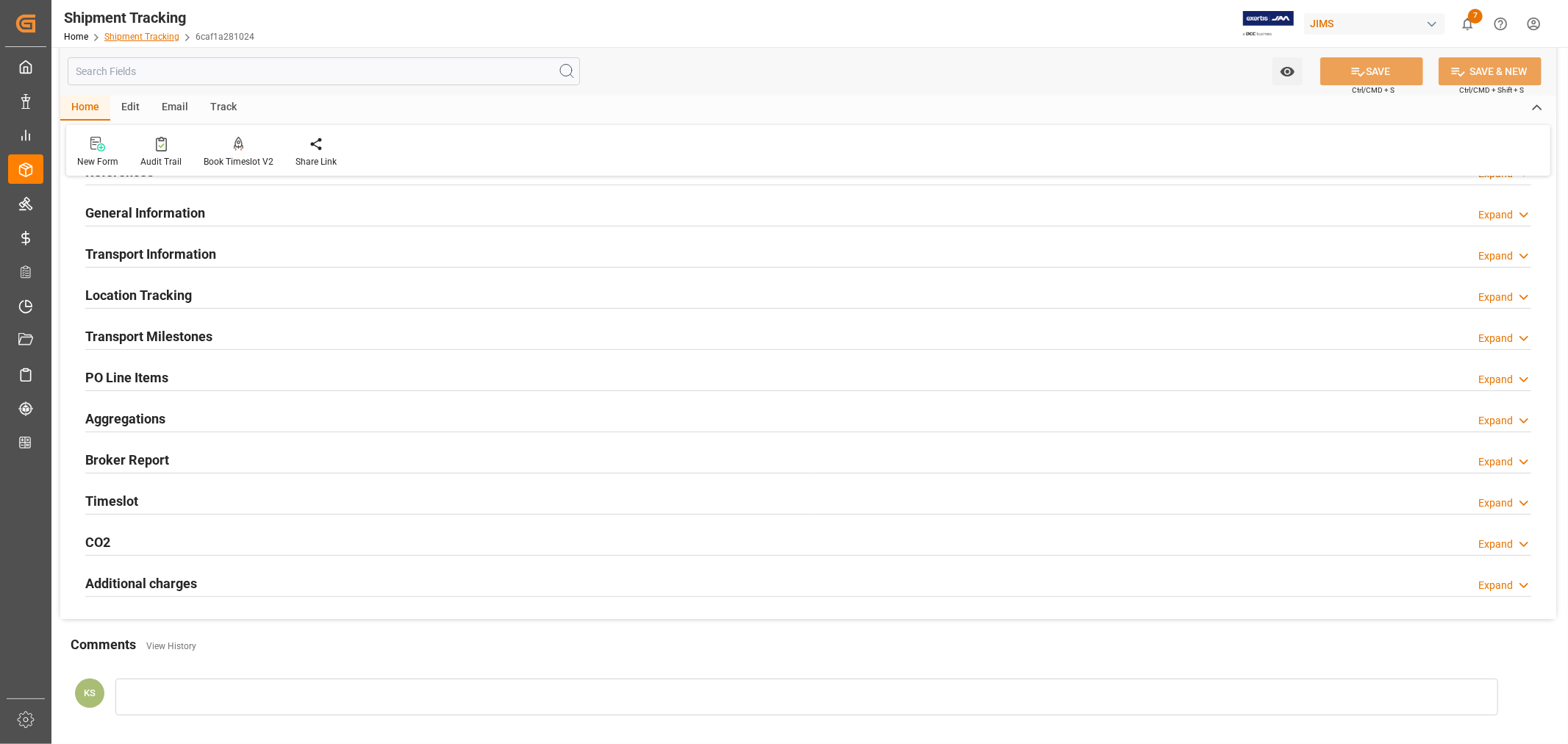
click at [151, 37] on link "Shipment Tracking" at bounding box center [141, 36] width 75 height 10
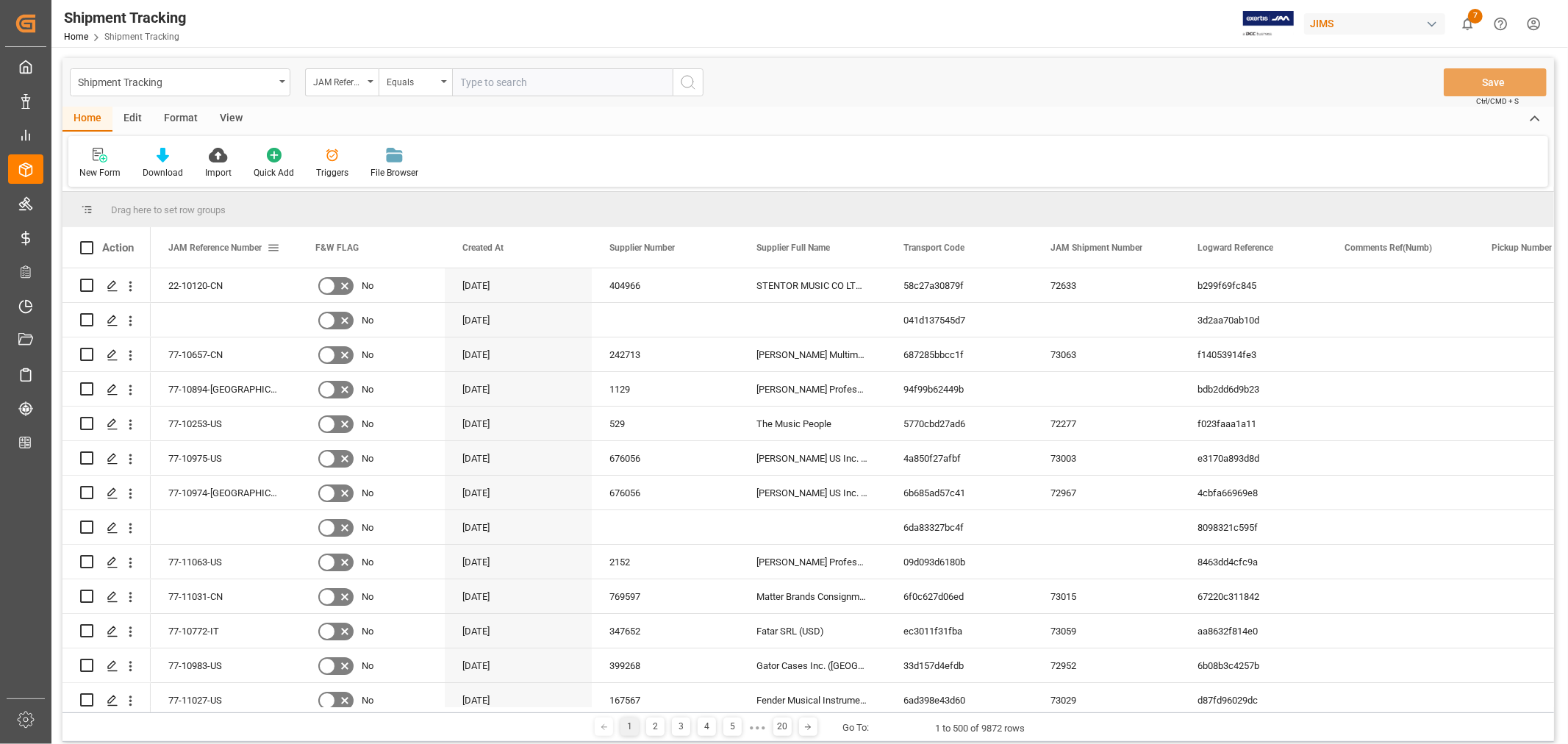
click at [272, 249] on span at bounding box center [273, 248] width 13 height 13
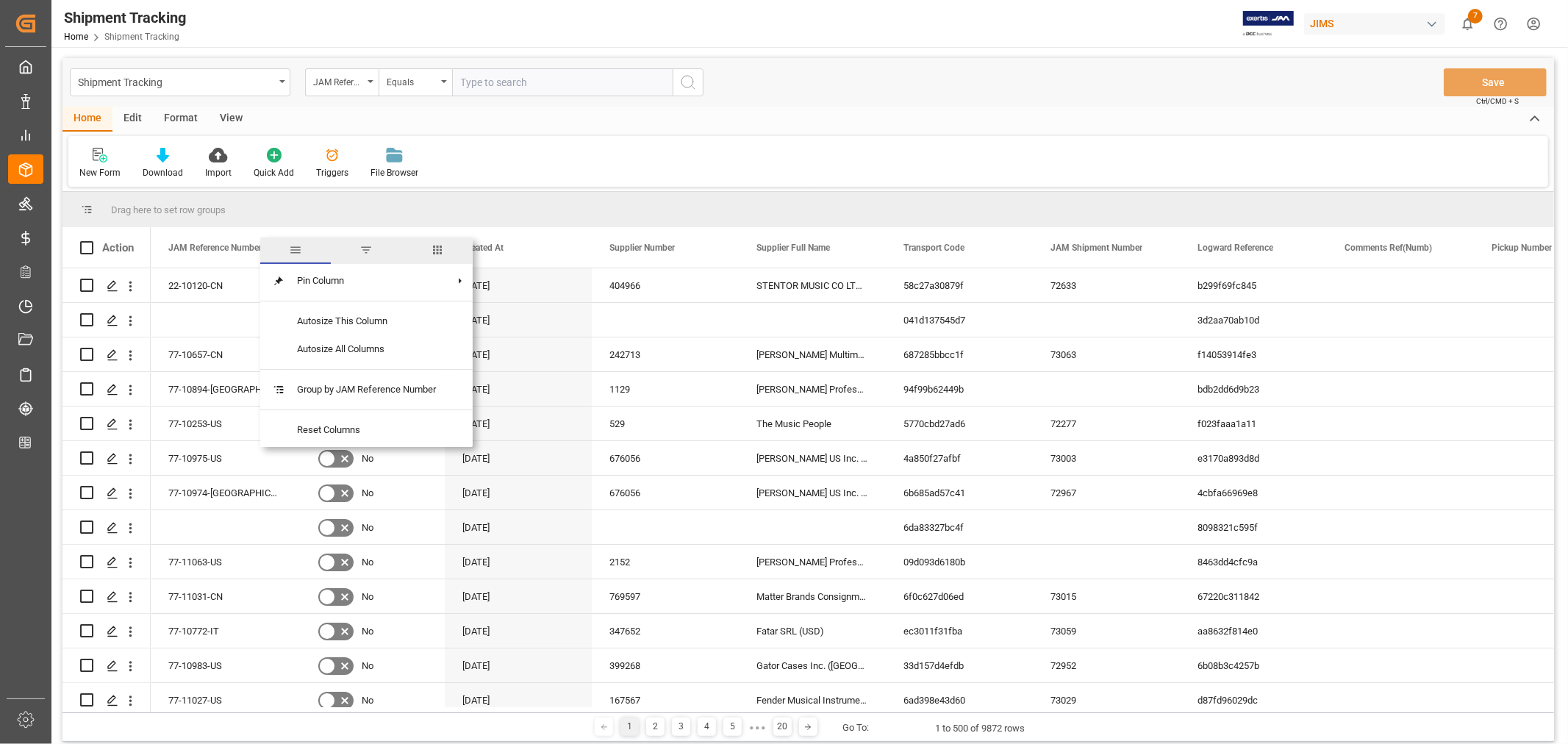
click at [438, 248] on span "columns" at bounding box center [437, 249] width 13 height 13
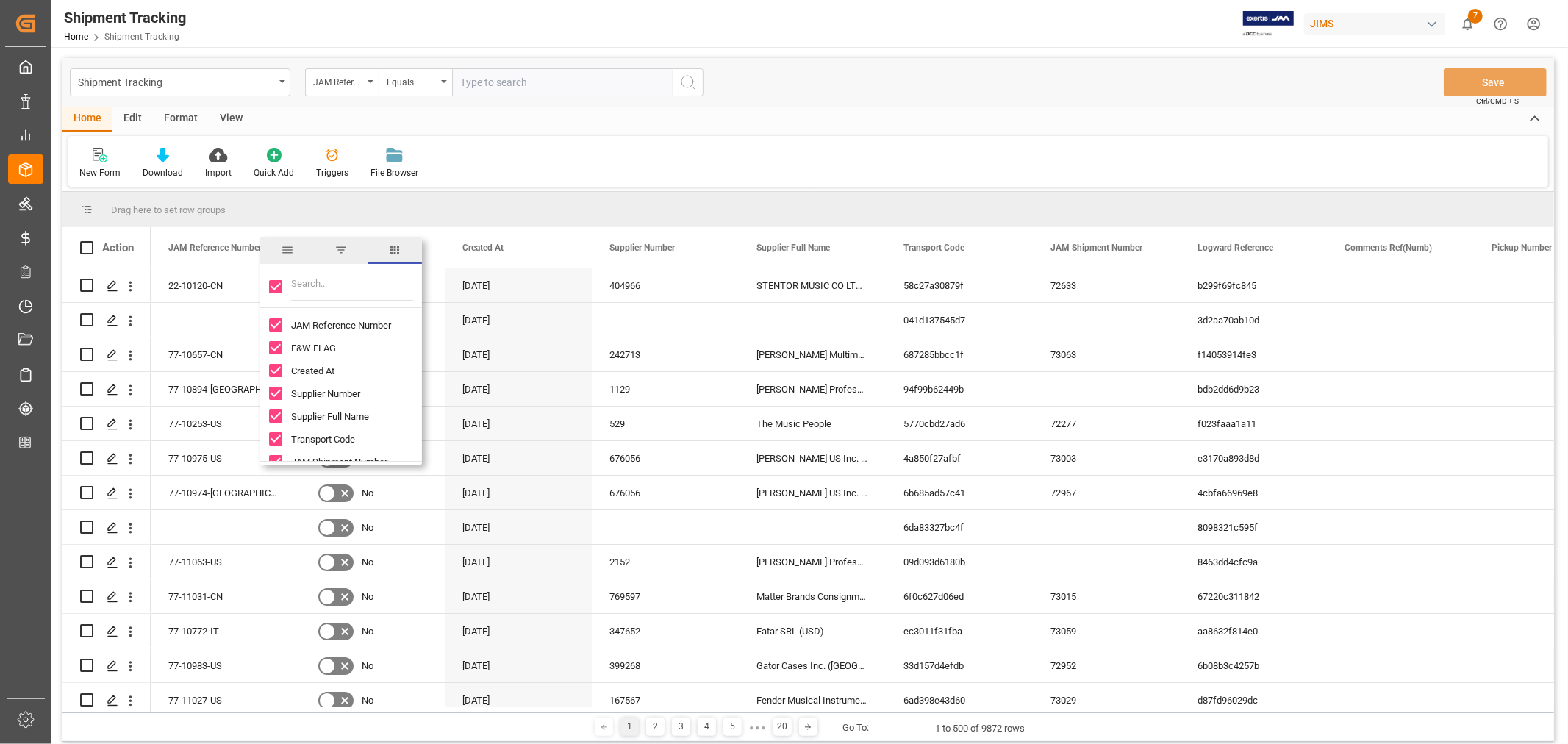
click at [276, 289] on input "Toggle Select All Columns" at bounding box center [275, 286] width 13 height 13
checkbox input "false"
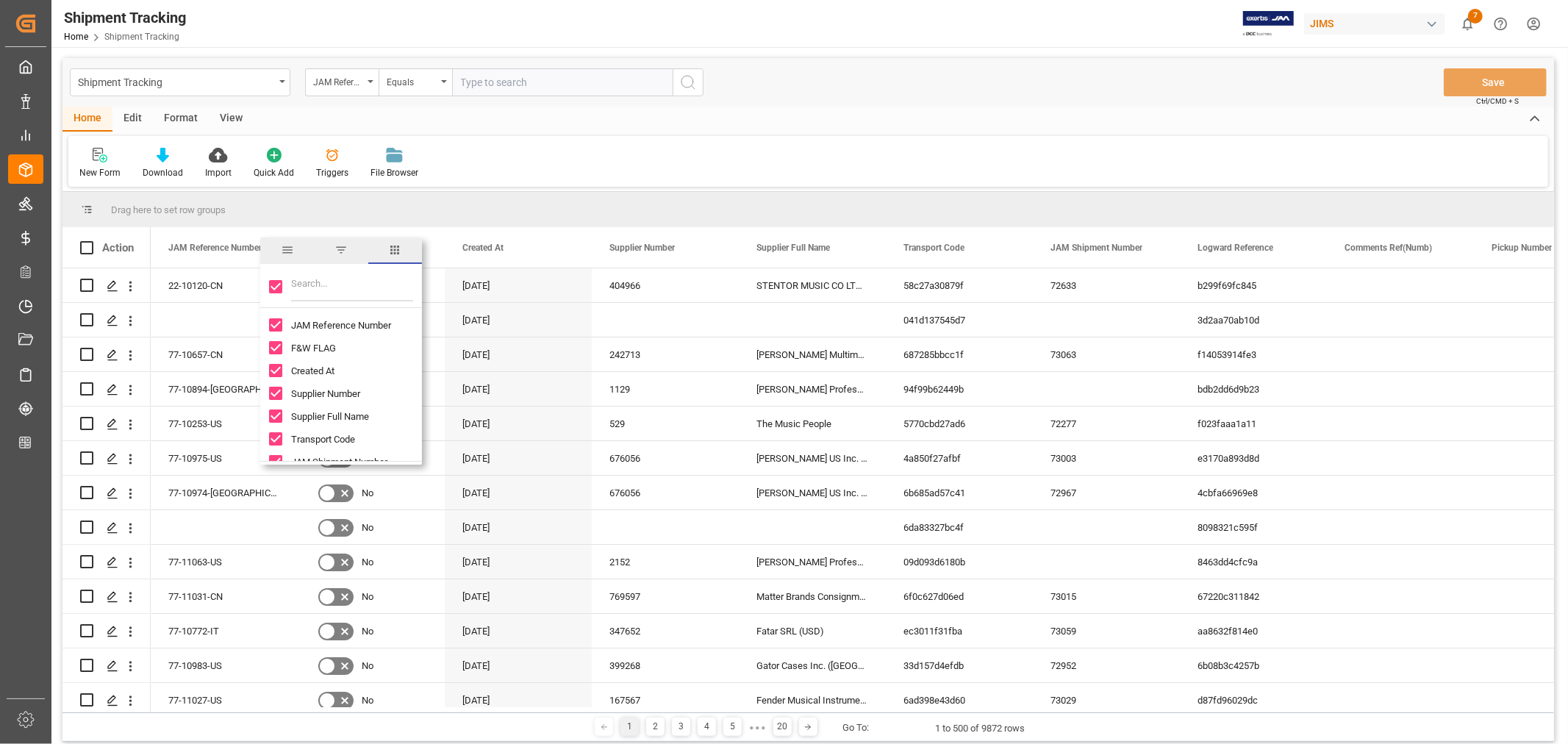
checkbox input "false"
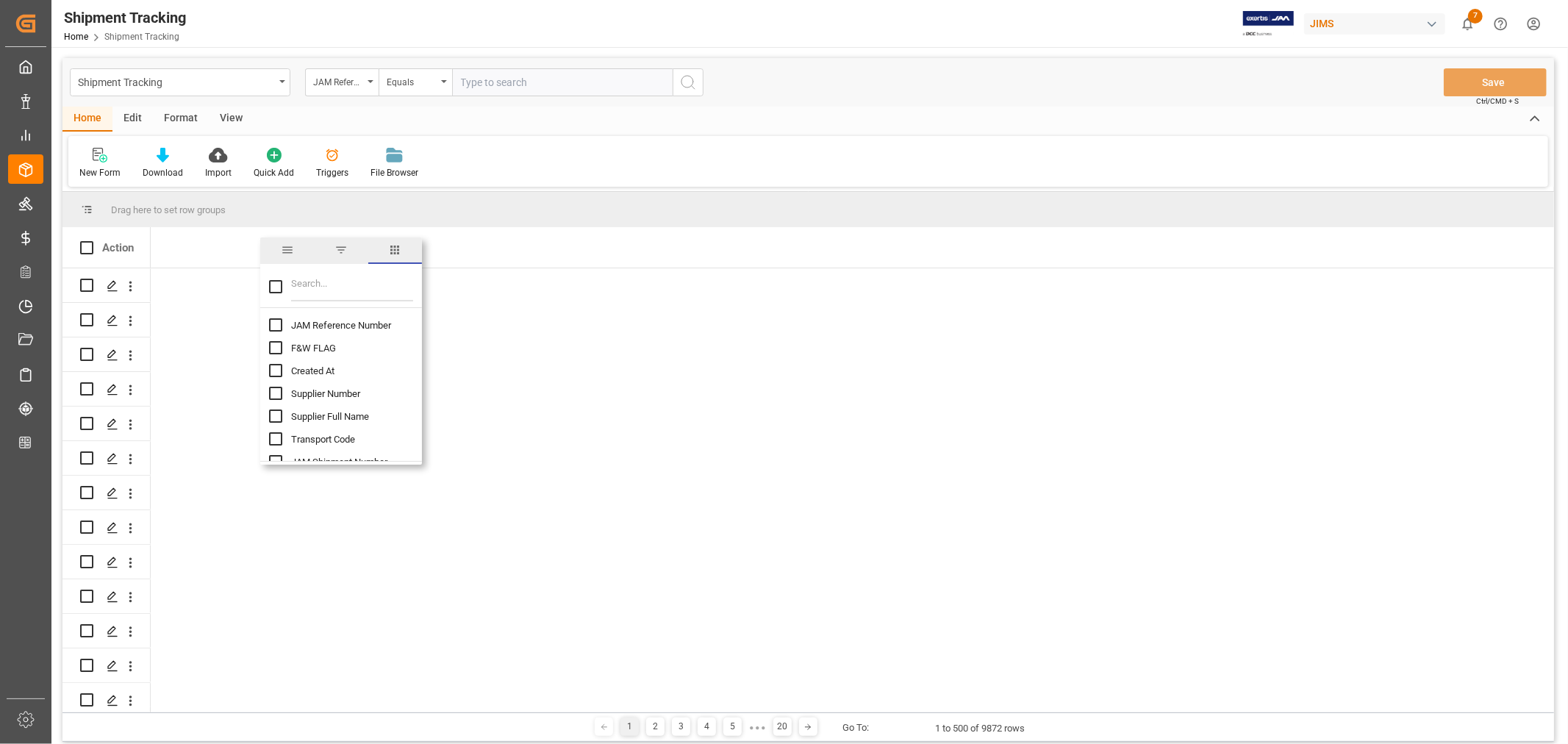
click at [277, 325] on input "JAM Reference Number column toggle visibility (hidden)" at bounding box center [275, 325] width 13 height 13
checkbox input "true"
checkbox input "false"
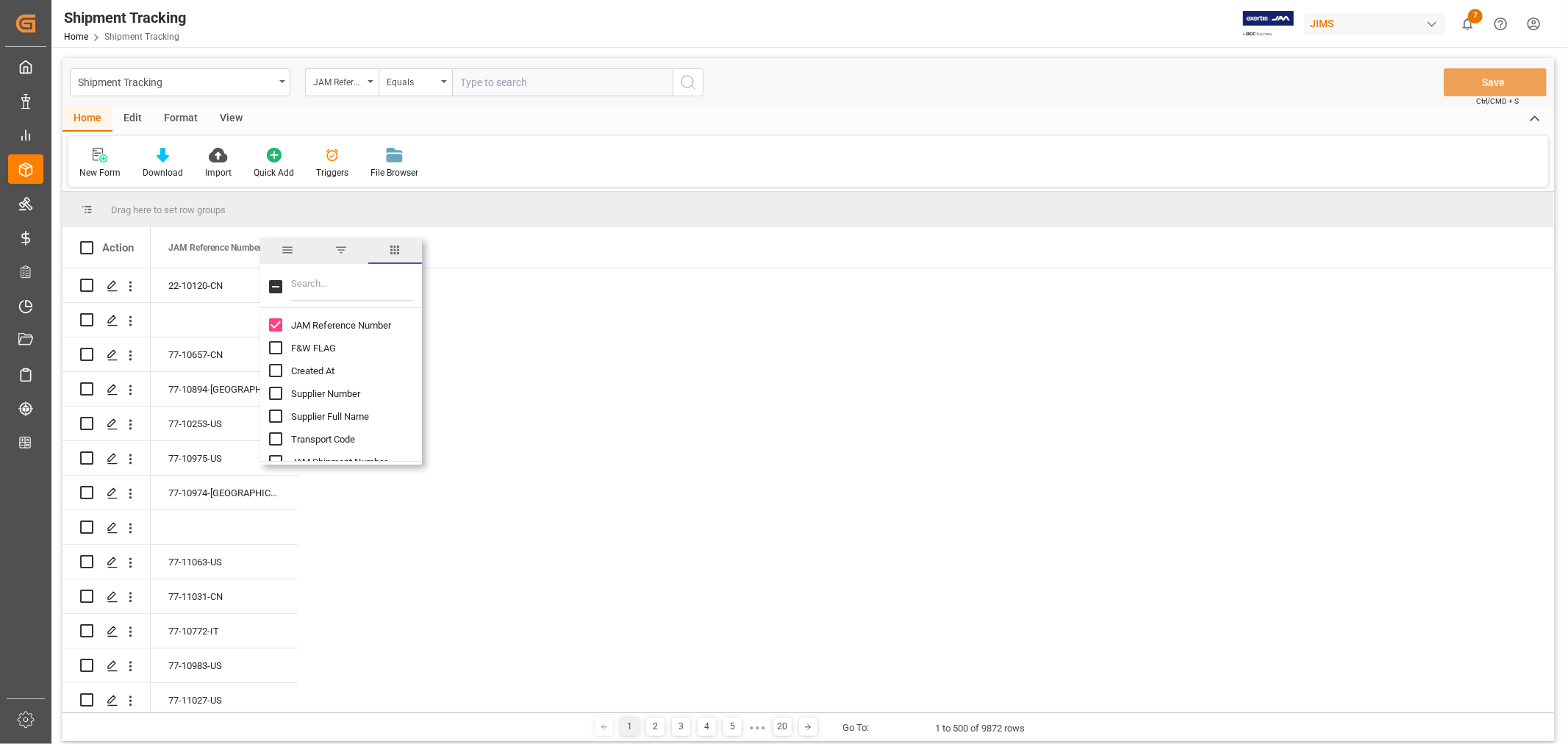
click at [296, 284] on input "Filter Columns Input" at bounding box center [352, 287] width 122 height 29
type input "supp"
click at [275, 350] on input "Supplier Full Name column toggle visibility (hidden)" at bounding box center [275, 347] width 13 height 13
checkbox input "true"
checkbox input "false"
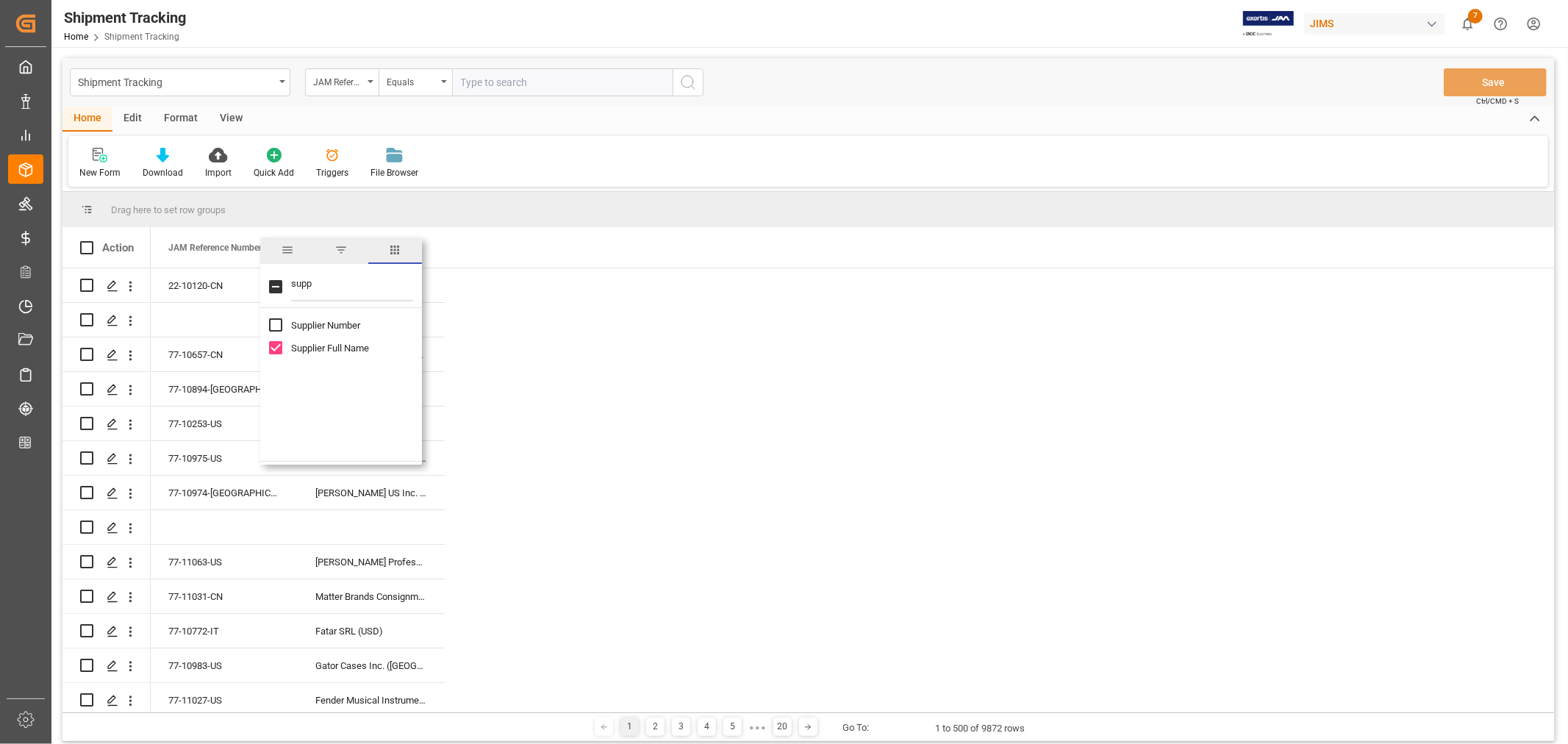
drag, startPoint x: 318, startPoint y: 282, endPoint x: 280, endPoint y: 282, distance: 38.0
click at [280, 282] on div "supp" at bounding box center [341, 287] width 162 height 41
type input "agen"
click at [275, 324] on input "Agent column toggle visibility (hidden)" at bounding box center [275, 325] width 13 height 13
checkbox input "true"
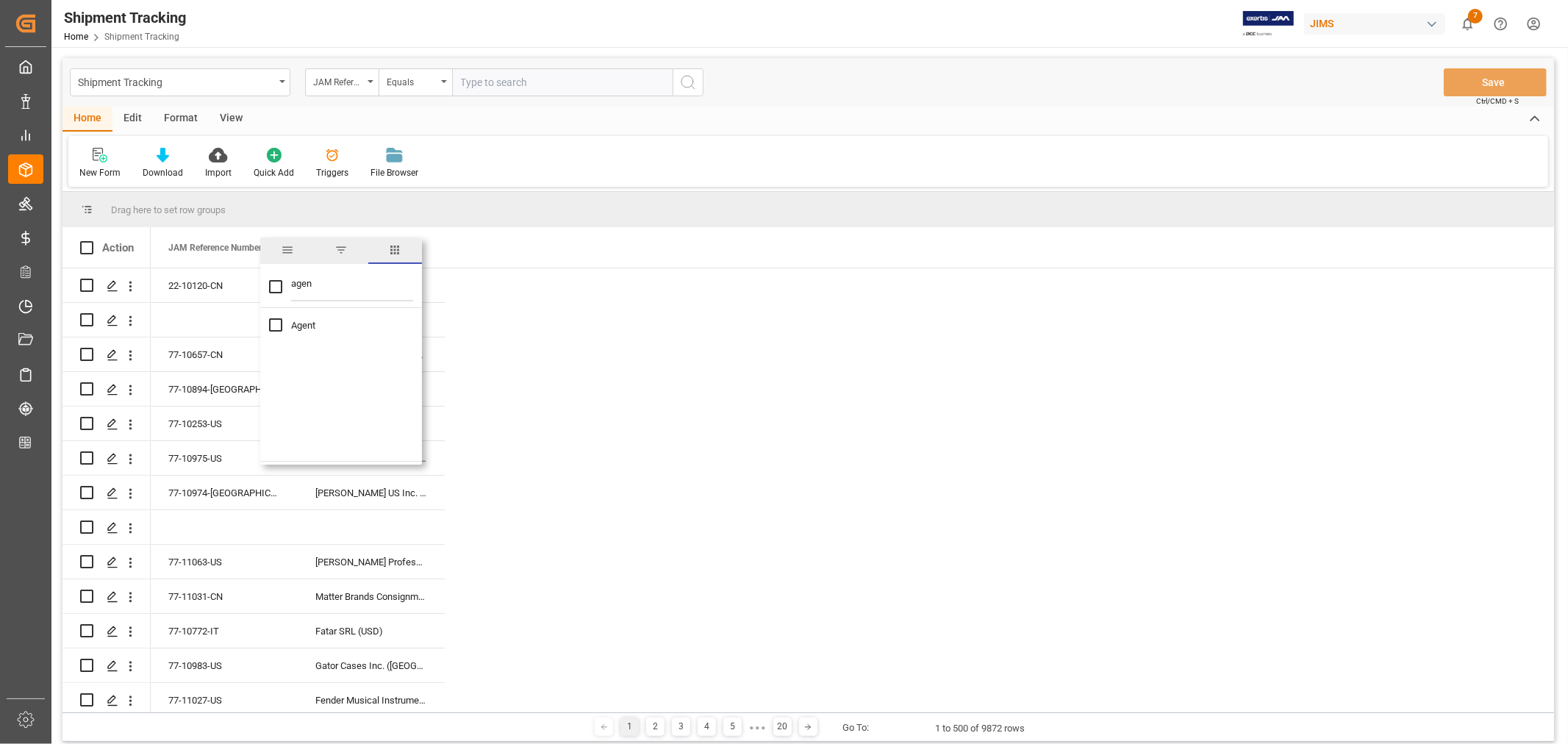
checkbox input "true"
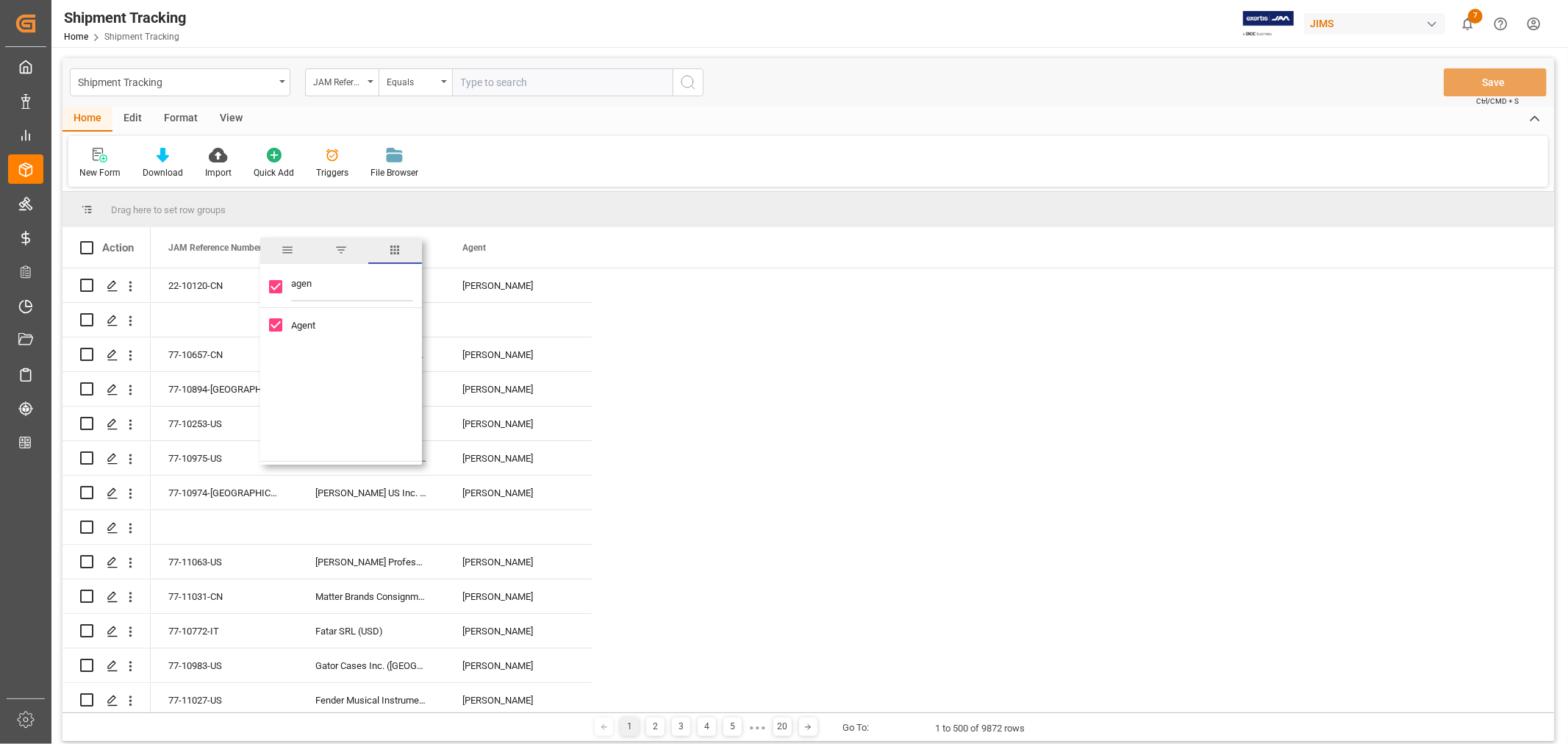
drag, startPoint x: 315, startPoint y: 283, endPoint x: 291, endPoint y: 286, distance: 24.2
click at [291, 286] on input "agen" at bounding box center [352, 287] width 122 height 29
type input "lo"
checkbox input "false"
type input "log"
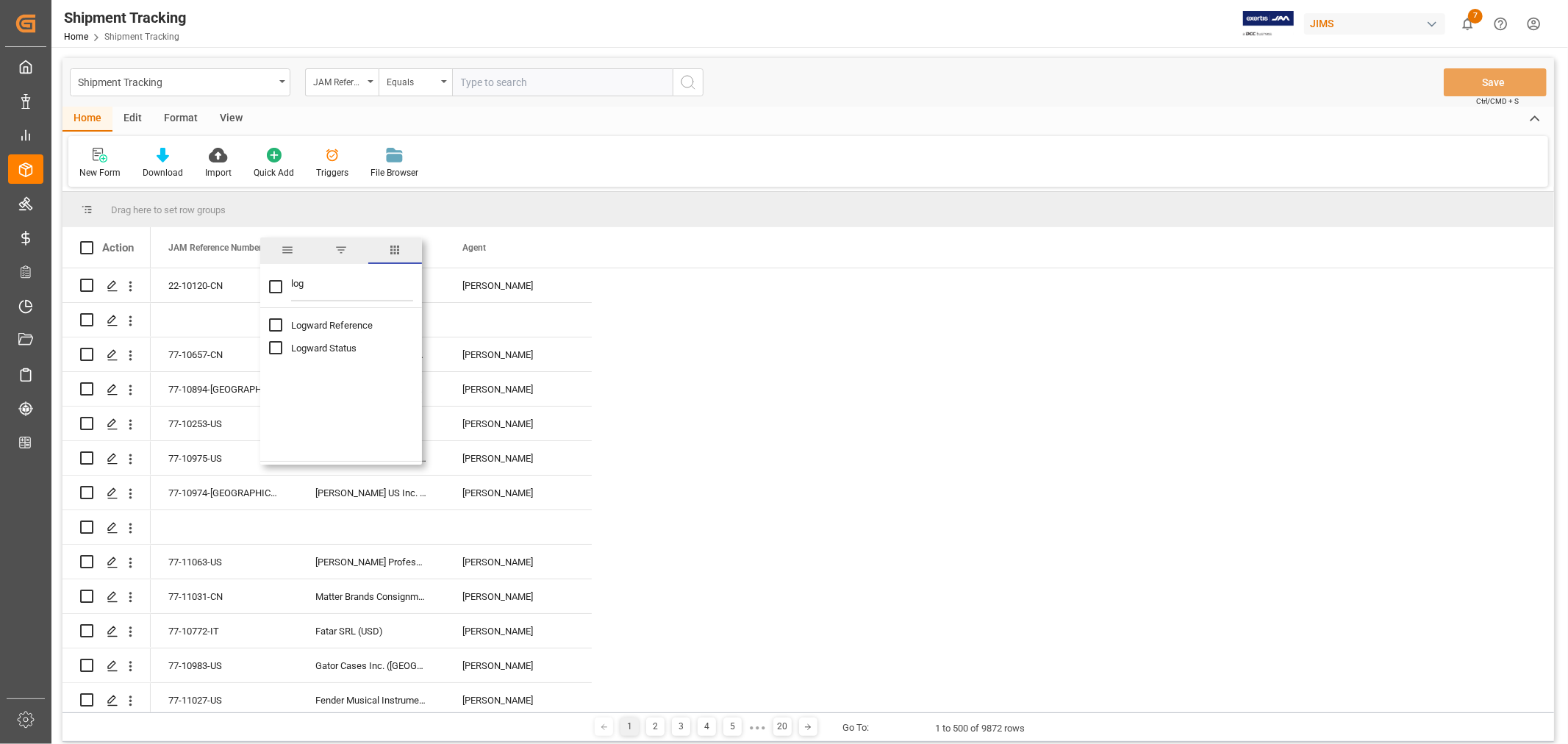
click at [276, 347] on input "Logward Status column toggle visibility (hidden)" at bounding box center [275, 347] width 13 height 13
checkbox input "true"
checkbox input "false"
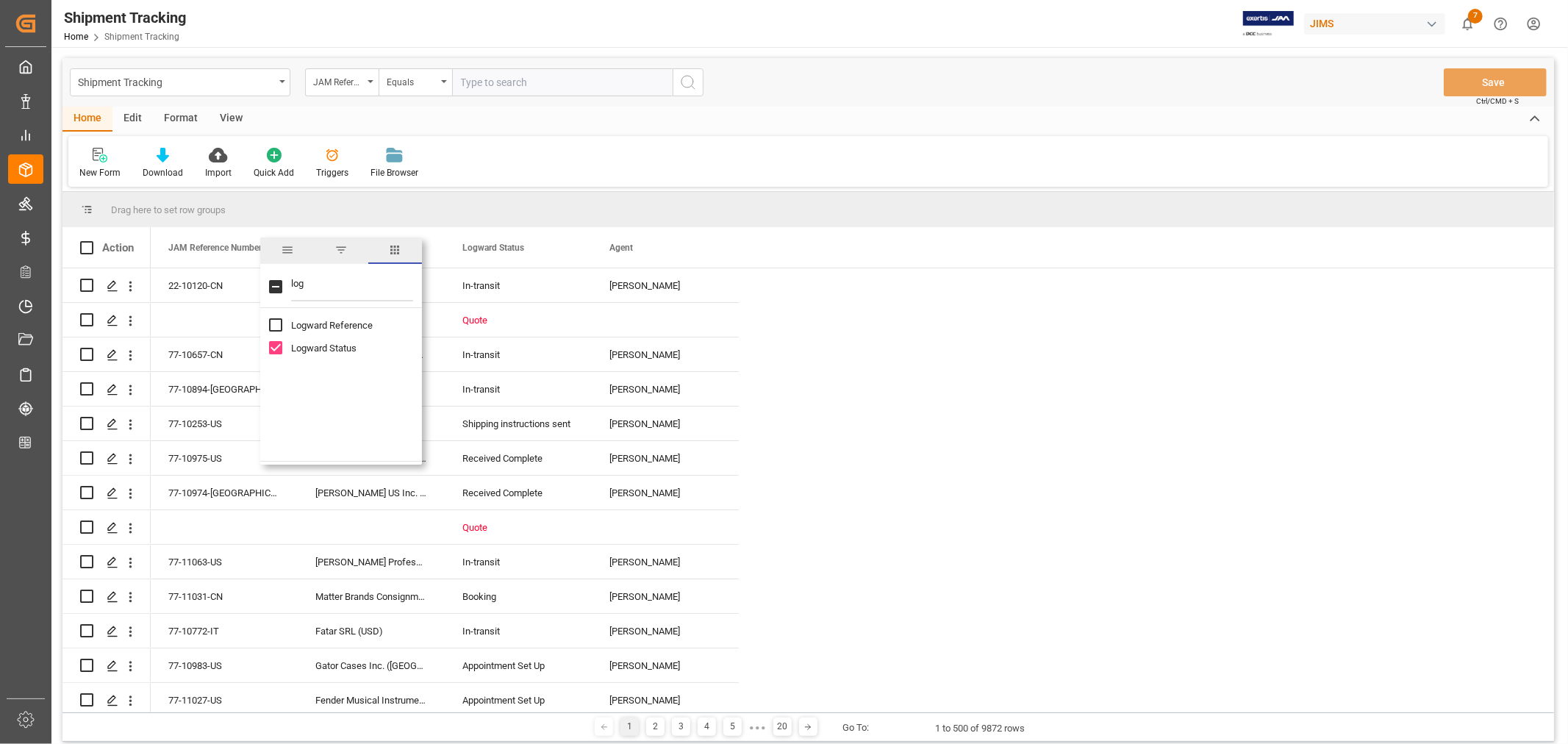
drag, startPoint x: 305, startPoint y: 280, endPoint x: 288, endPoint y: 281, distance: 17.0
click at [288, 281] on div "log" at bounding box center [341, 287] width 162 height 41
type input "cont"
click at [277, 350] on input "Container Type column toggle visibility (hidden)" at bounding box center [275, 347] width 13 height 13
checkbox input "true"
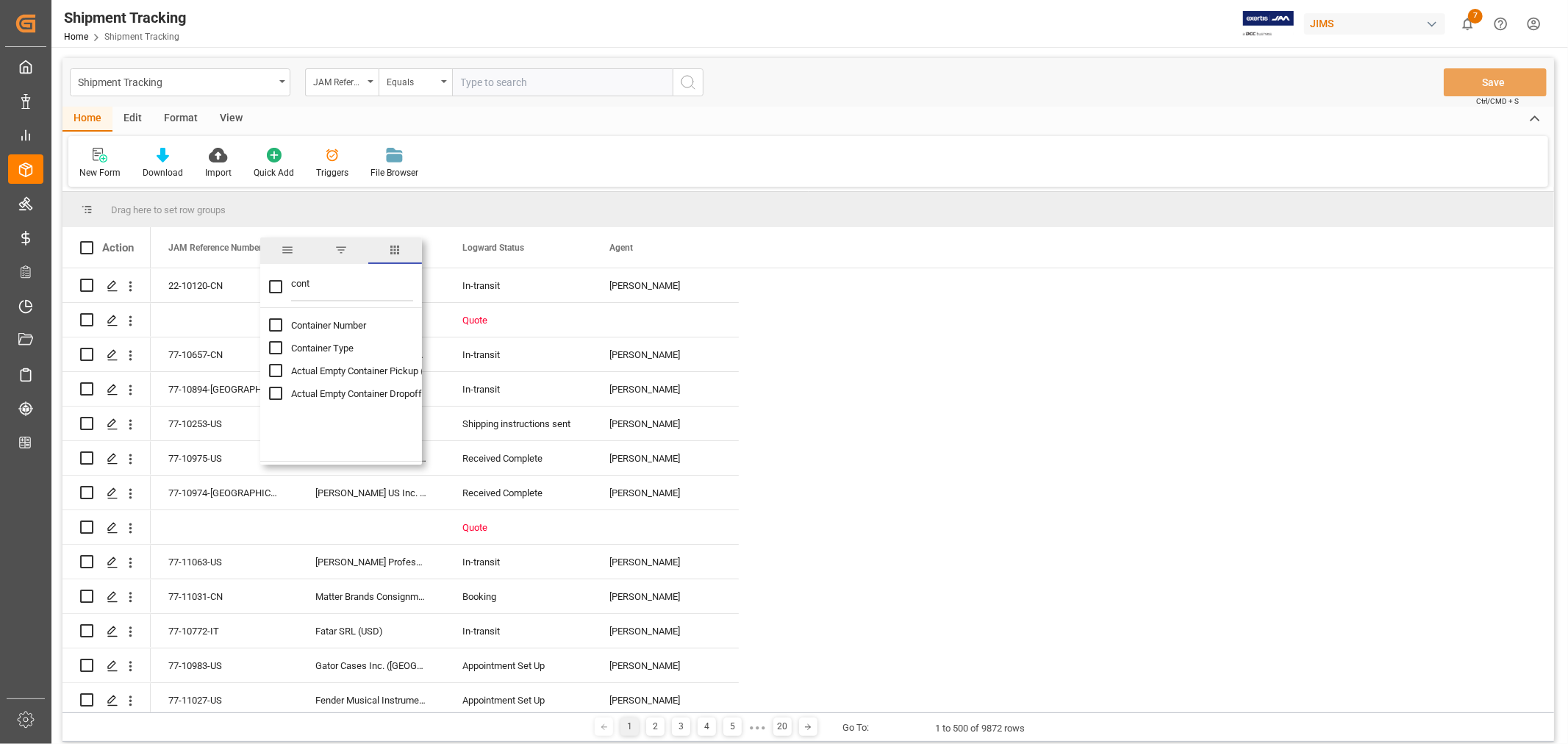
checkbox input "false"
drag, startPoint x: 313, startPoint y: 284, endPoint x: 282, endPoint y: 282, distance: 31.1
click at [282, 282] on div "cont" at bounding box center [341, 287] width 162 height 41
type input "eta"
click at [277, 369] on input "ETA (Final Delivery Location) column toggle visibility (hidden)" at bounding box center [275, 370] width 13 height 13
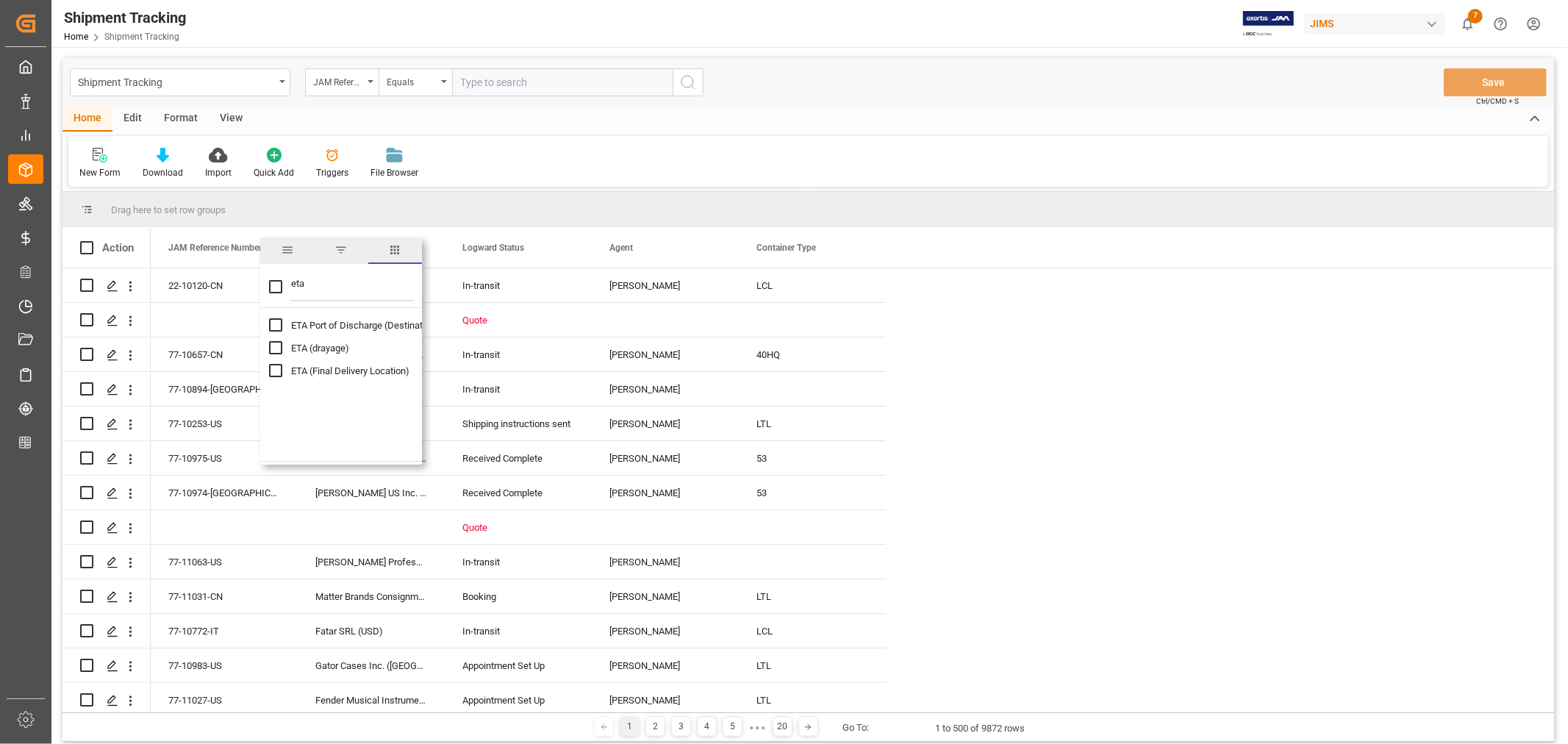
checkbox input "true"
checkbox input "false"
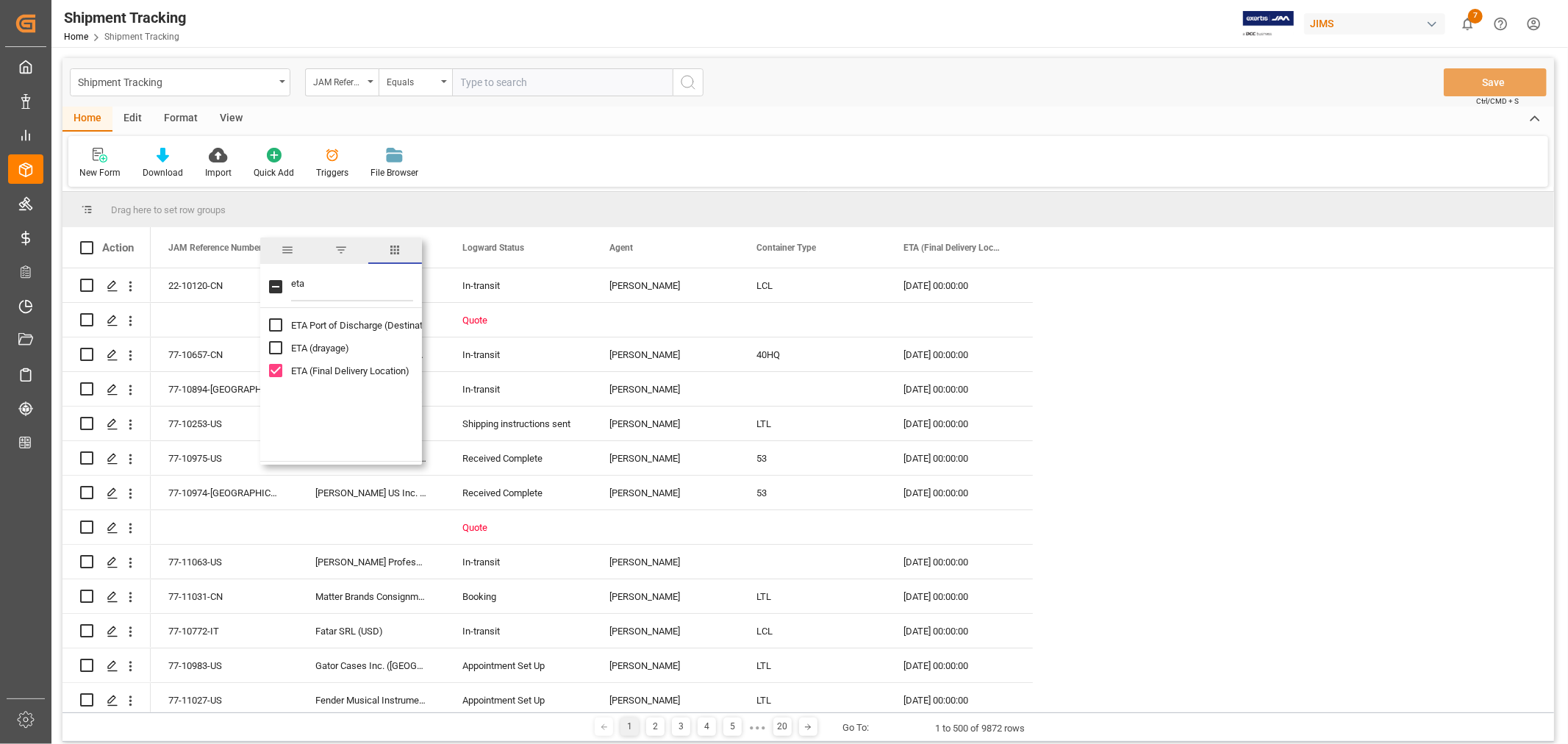
click at [657, 166] on div "New Form Download Import Quick Add Triggers File Browser" at bounding box center [809, 161] width 1480 height 51
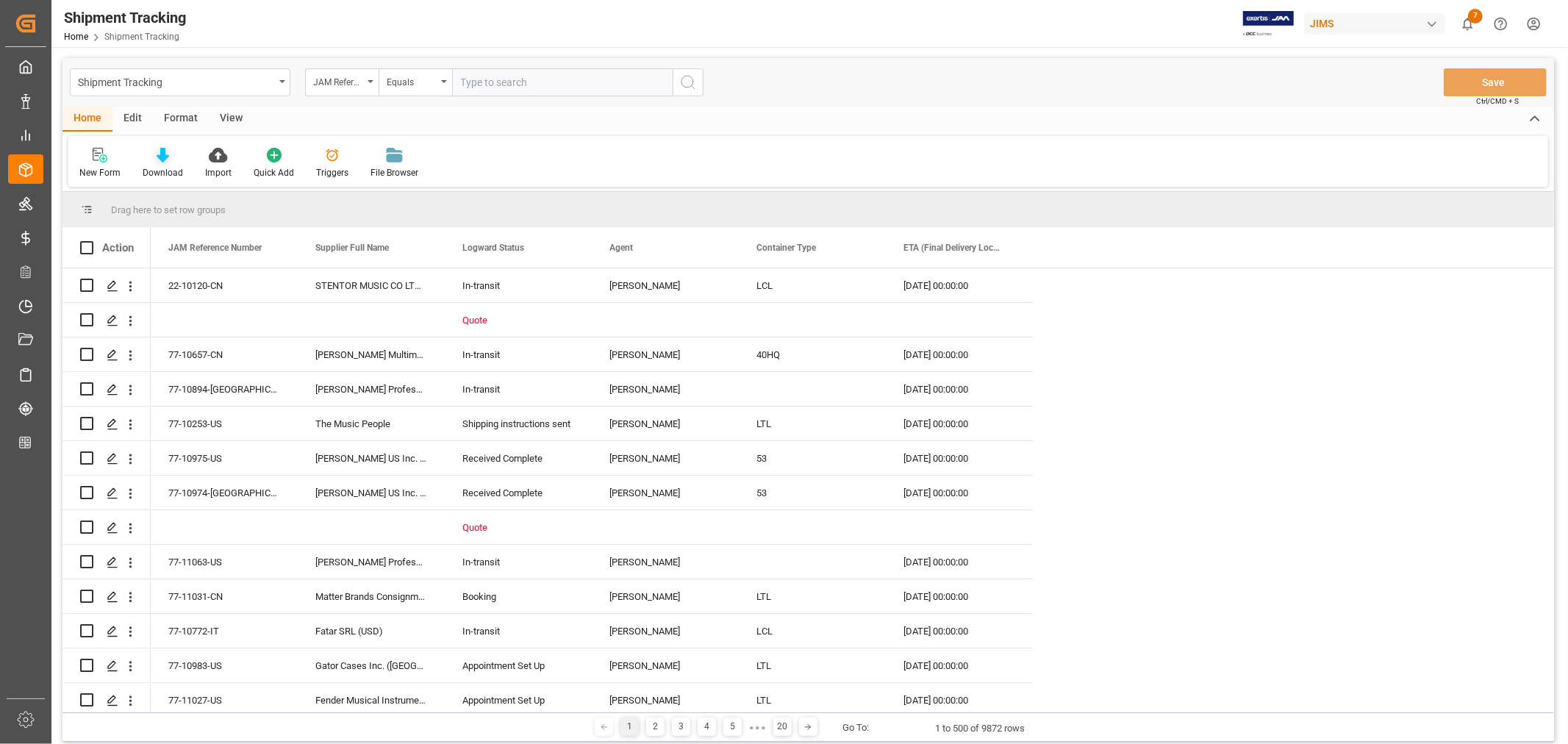
click at [162, 161] on icon at bounding box center [163, 155] width 12 height 15
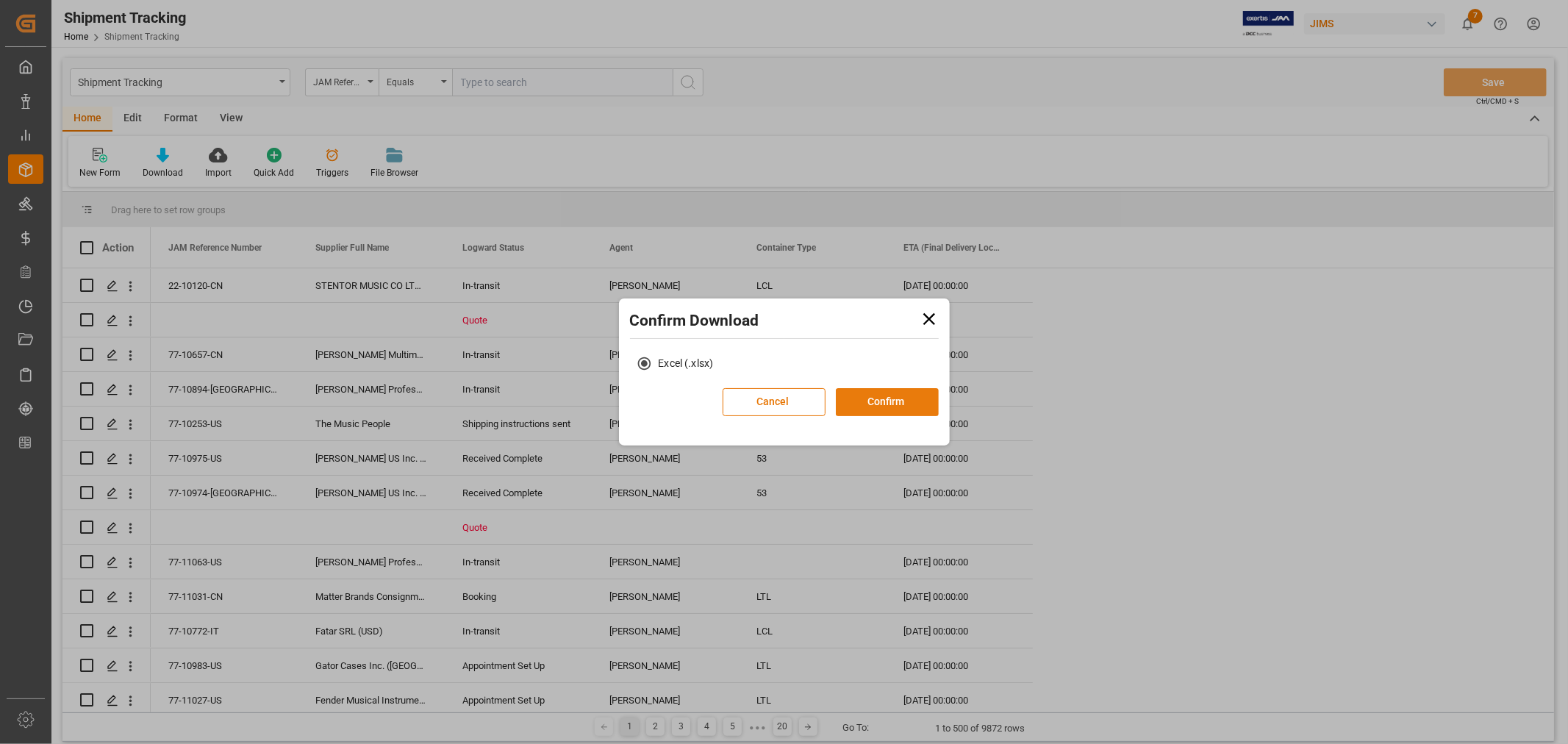
click at [880, 398] on button "Confirm" at bounding box center [887, 402] width 103 height 28
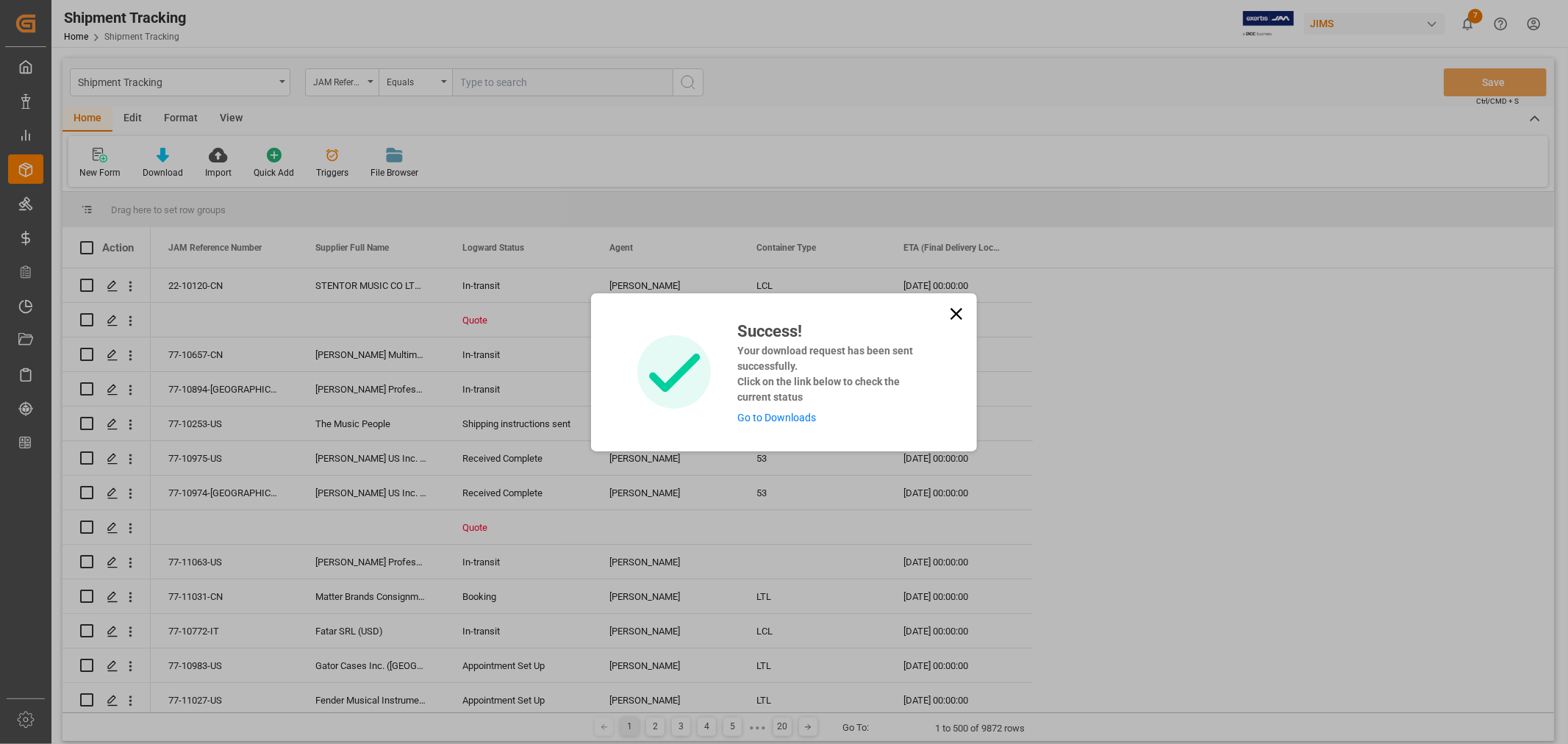
click at [776, 415] on link "Go to Downloads" at bounding box center [777, 418] width 79 height 12
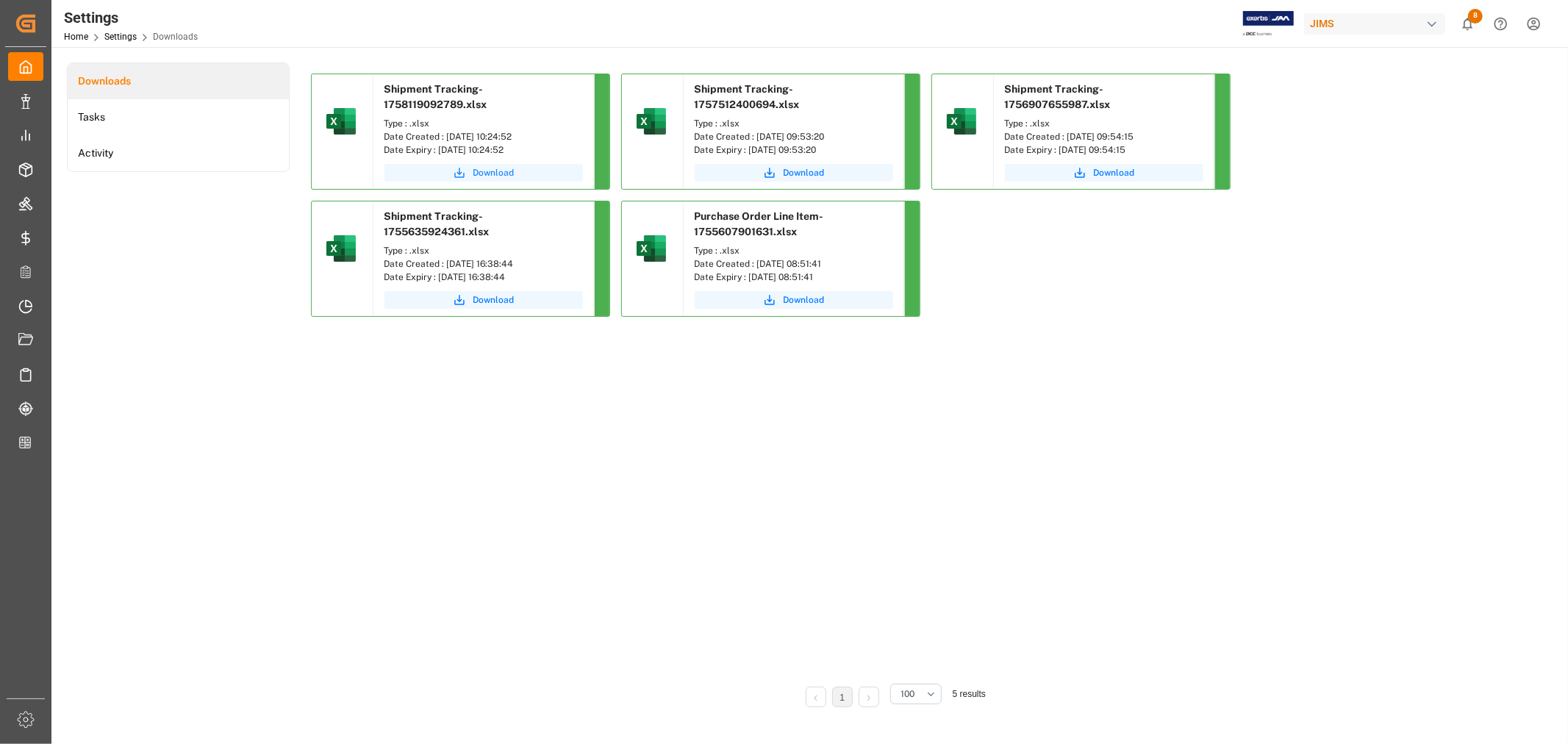
click at [498, 174] on span "Download" at bounding box center [494, 172] width 41 height 13
click at [83, 37] on link "Home" at bounding box center [76, 36] width 24 height 10
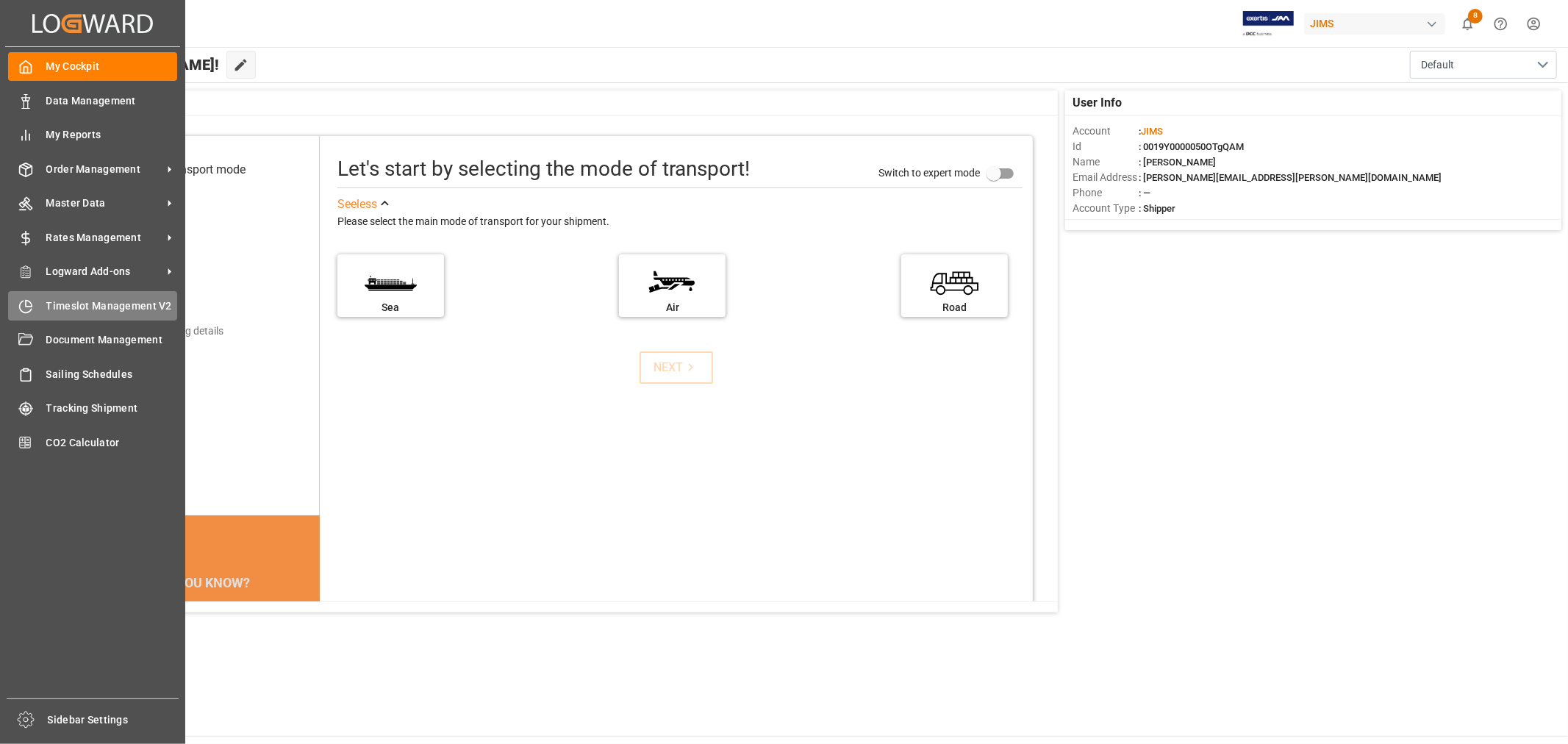
click at [77, 299] on span "Timeslot Management V2" at bounding box center [112, 306] width 132 height 15
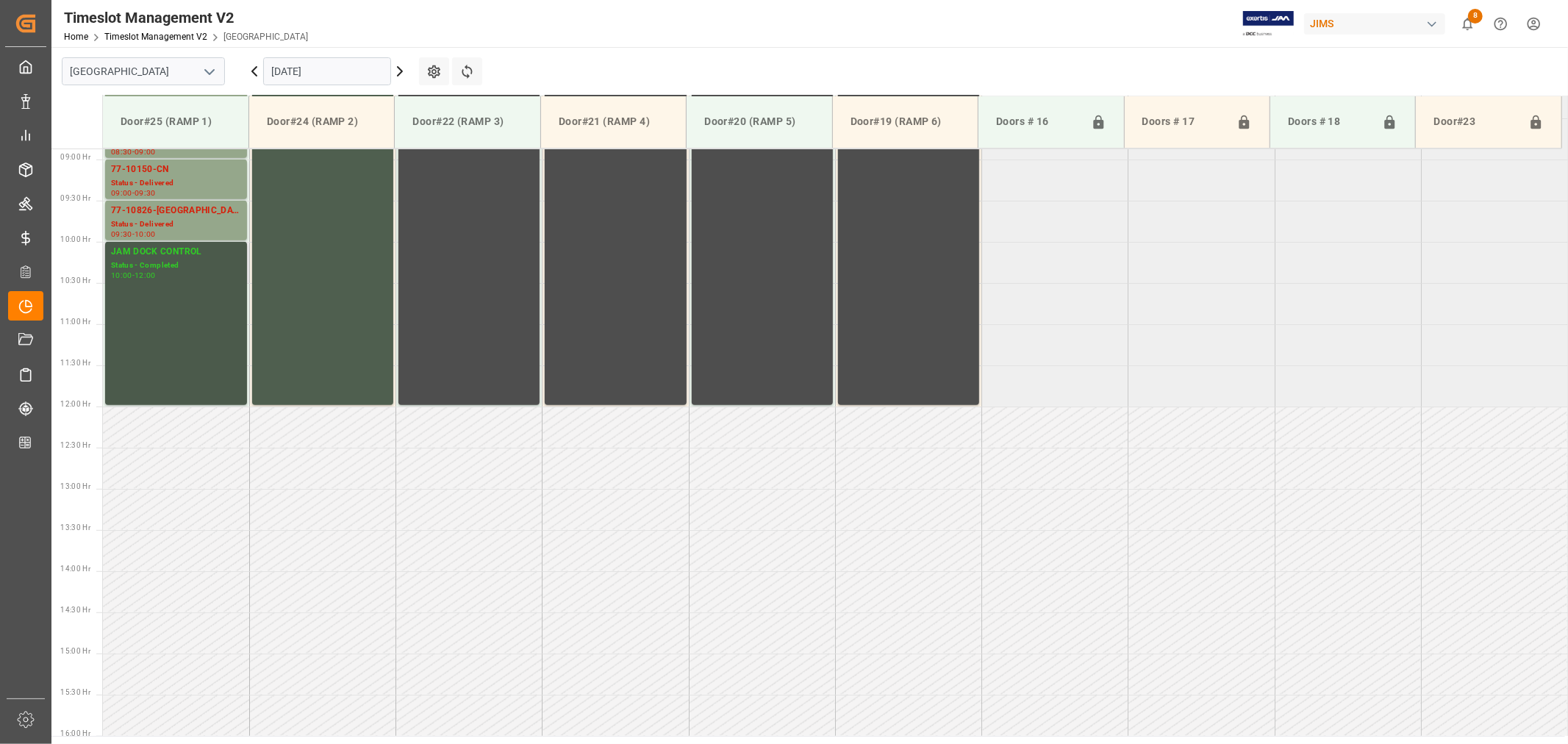
scroll to position [732, 0]
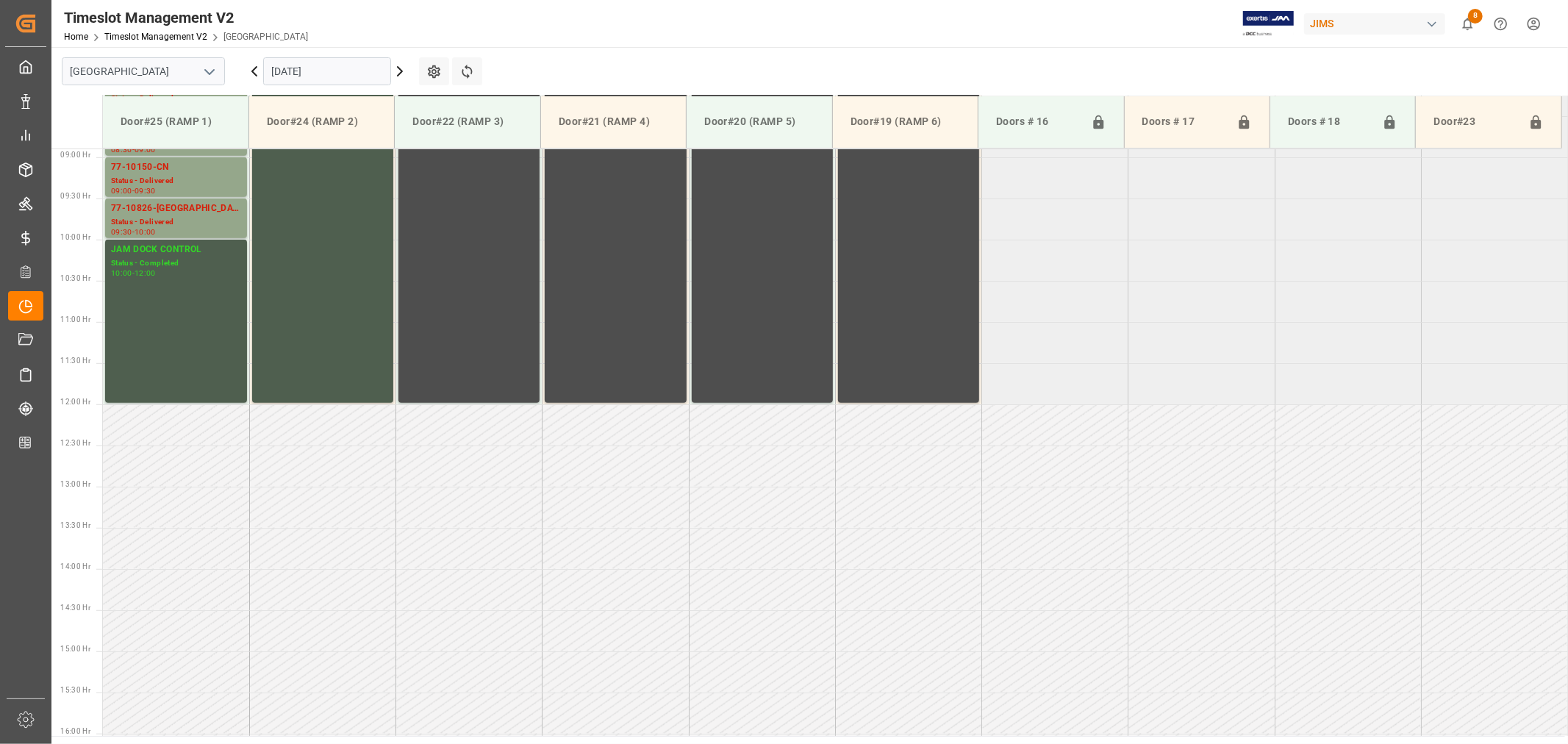
click at [208, 70] on polyline "open menu" at bounding box center [209, 73] width 8 height 5
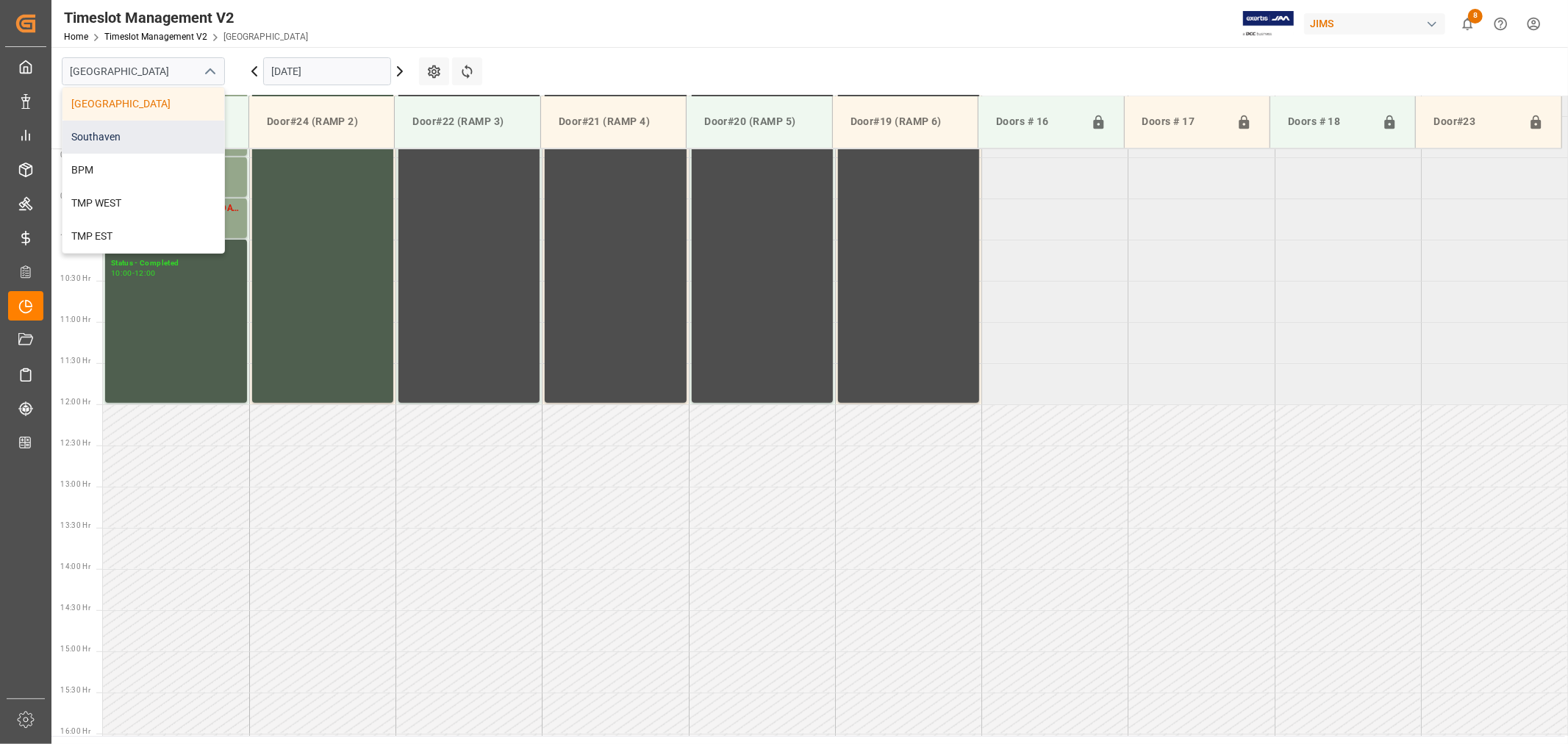
click at [96, 134] on div "Southaven" at bounding box center [144, 137] width 162 height 33
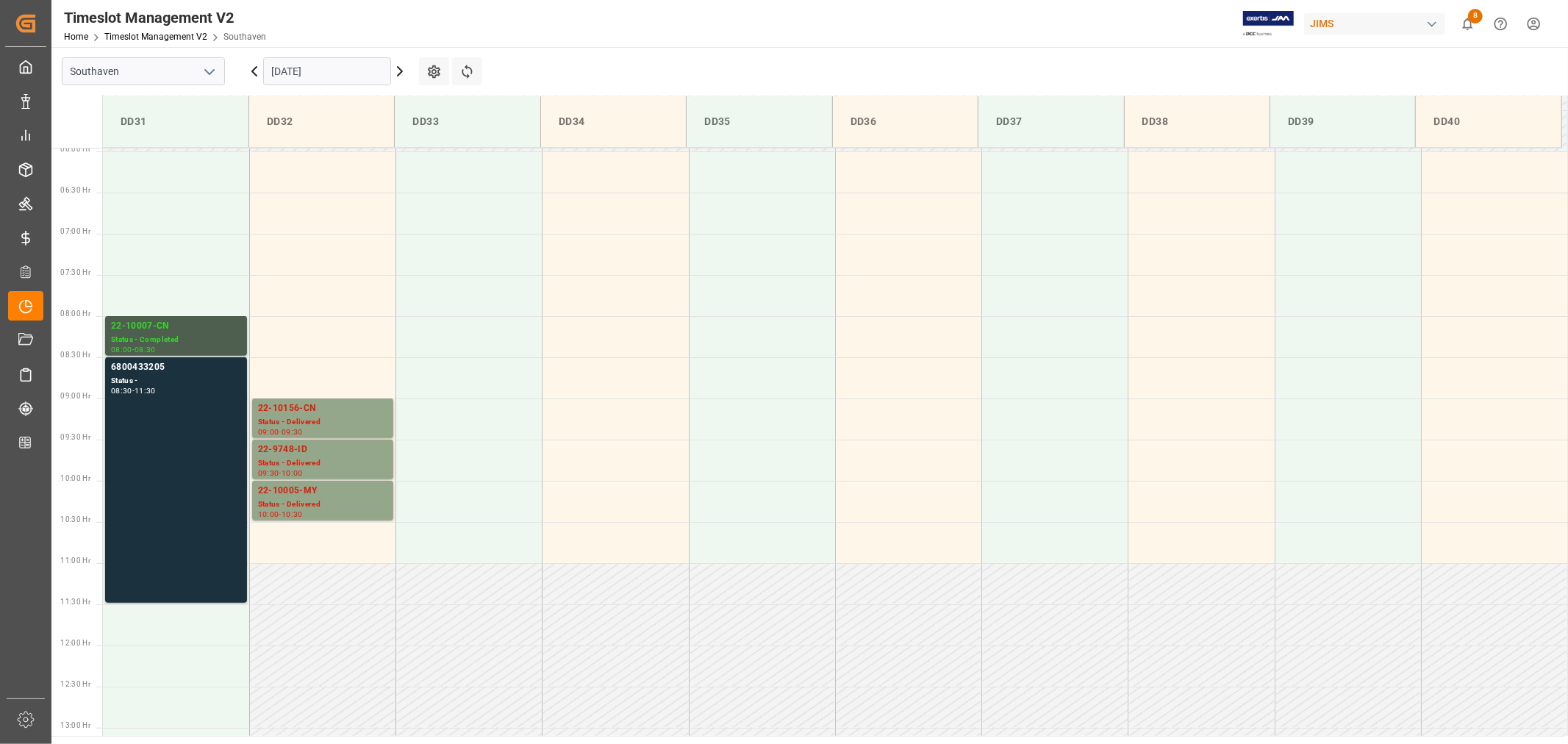
scroll to position [487, 0]
click at [350, 70] on input "09-17-2025" at bounding box center [327, 71] width 128 height 28
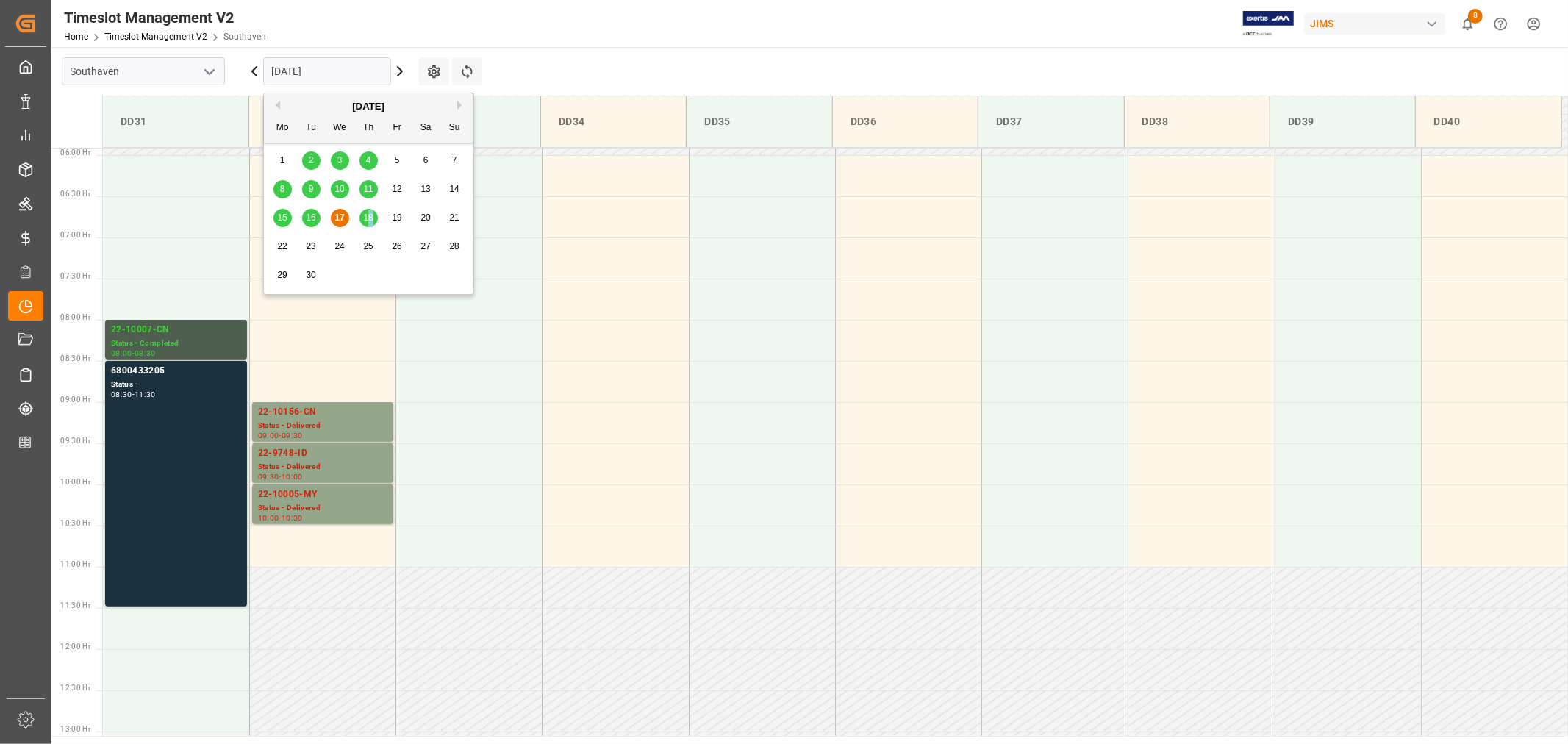
click at [372, 218] on span "18" at bounding box center [368, 217] width 9 height 10
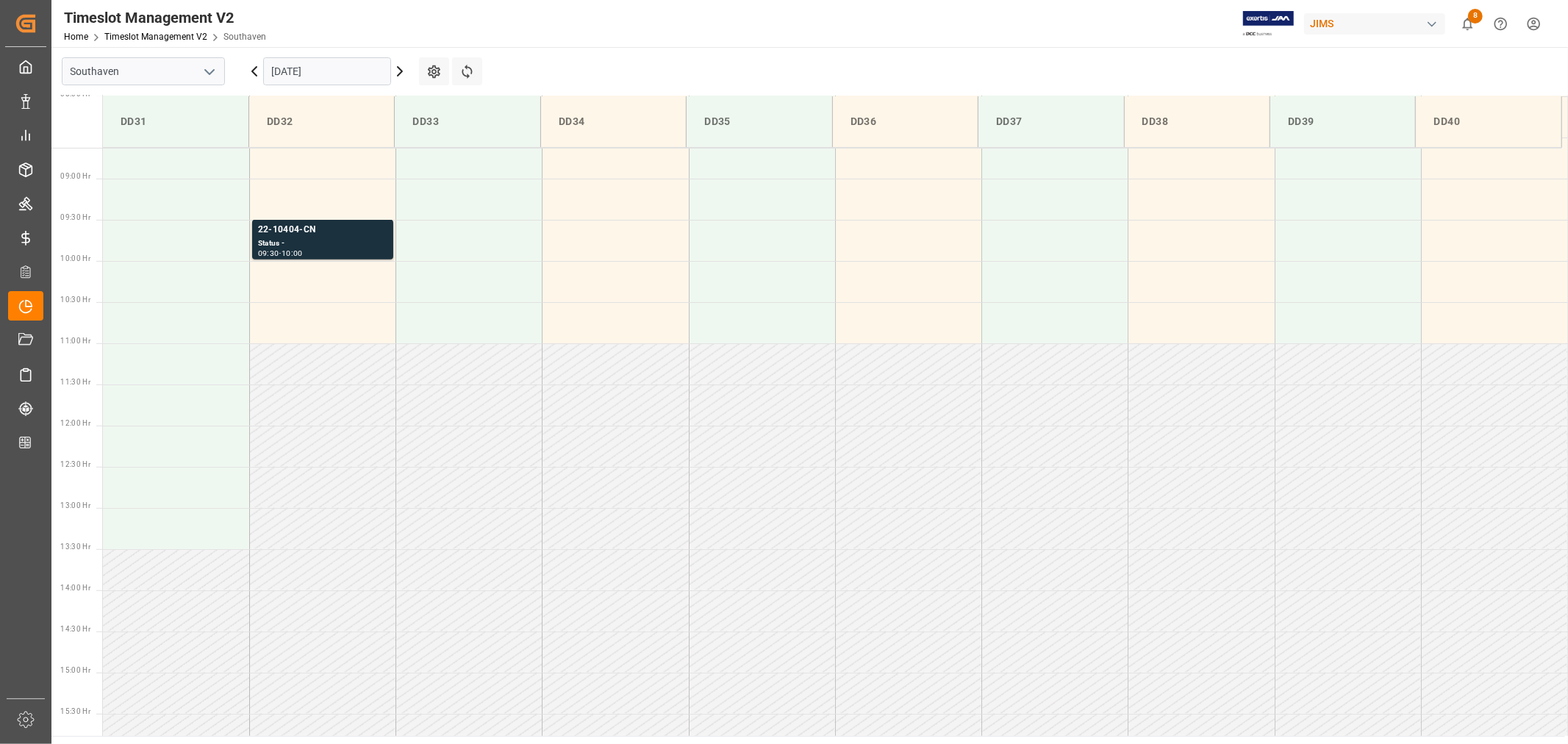
scroll to position [732, 0]
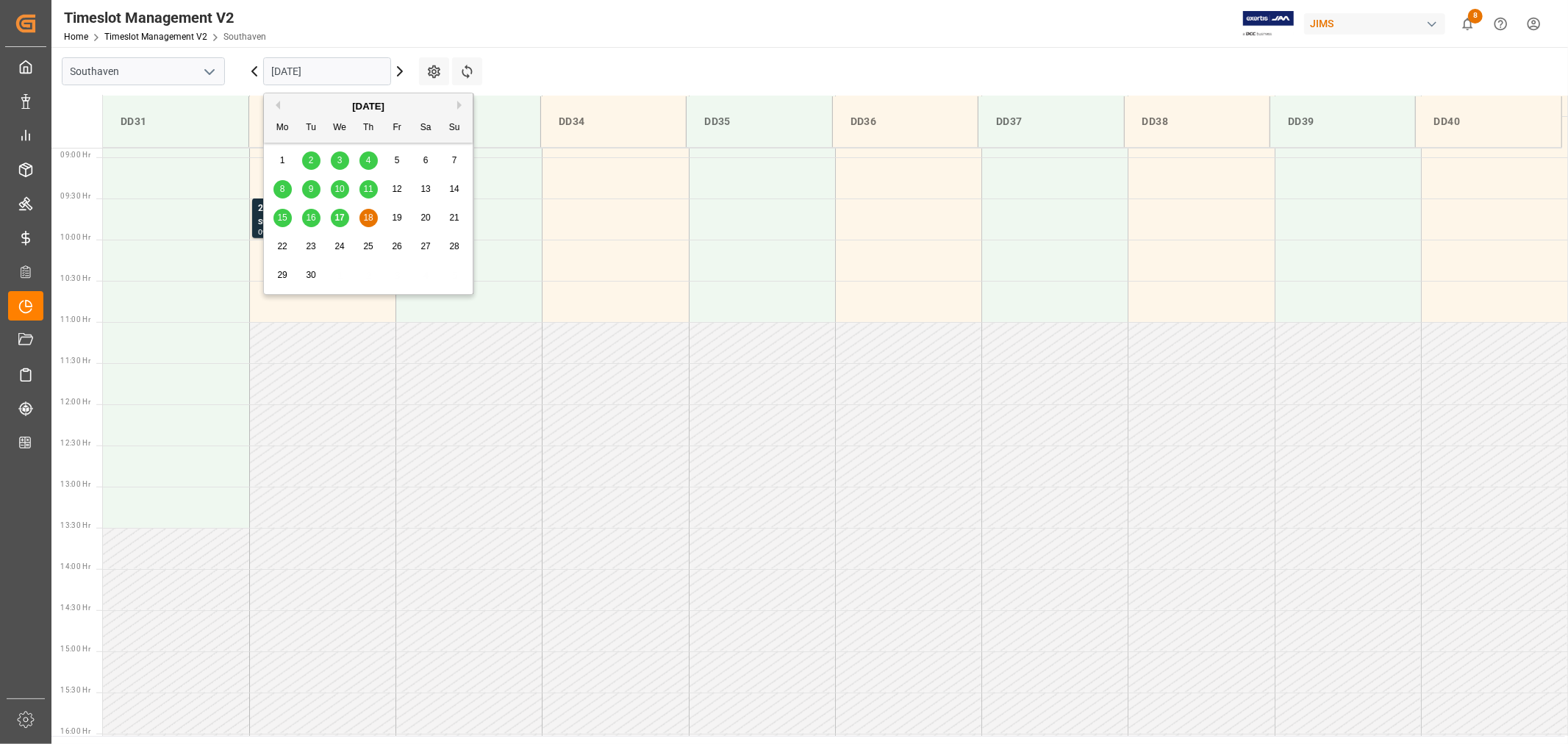
click at [325, 70] on input "09-18-2025" at bounding box center [327, 71] width 128 height 28
click at [336, 218] on span "17" at bounding box center [340, 217] width 9 height 10
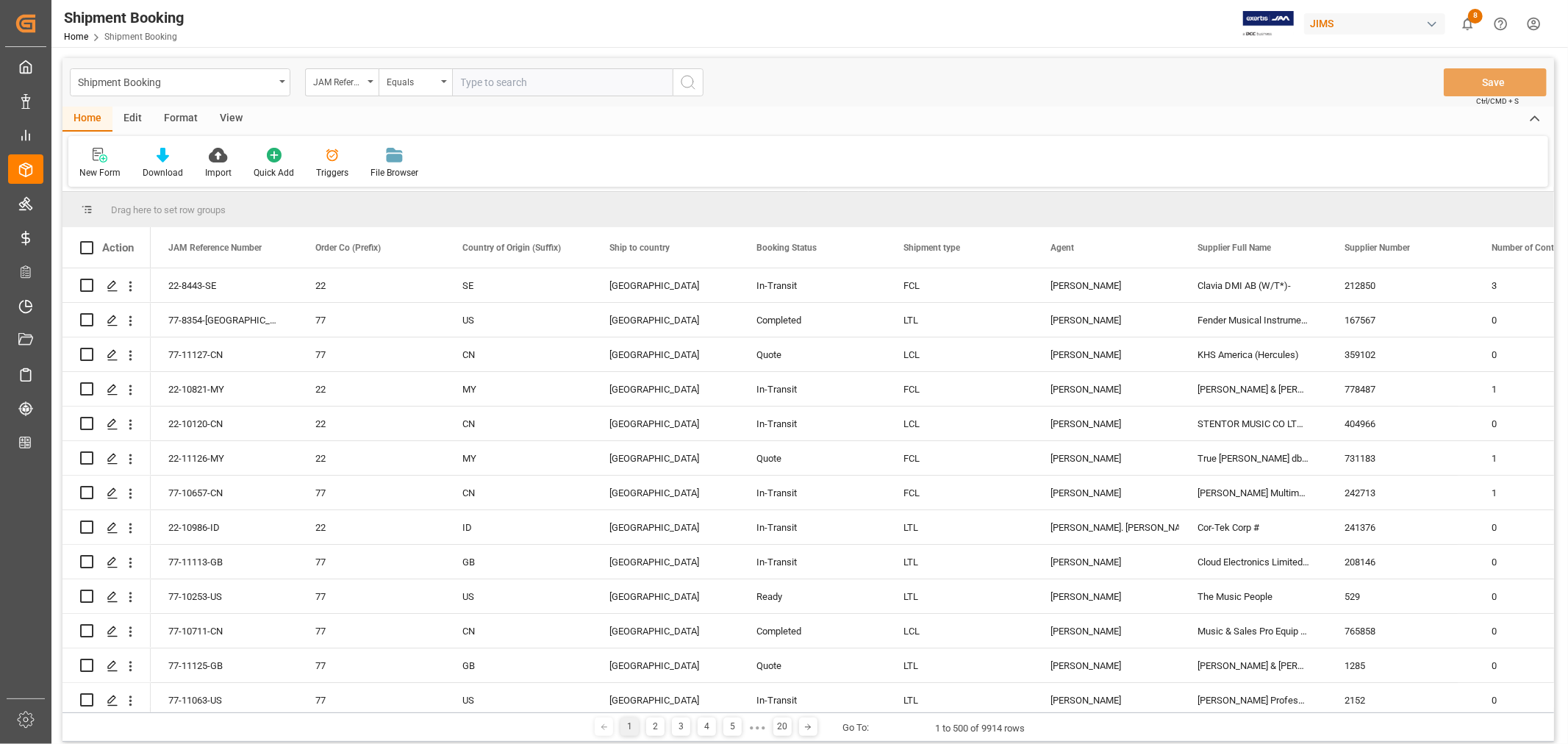
click at [465, 86] on input "text" at bounding box center [563, 83] width 221 height 28
paste input "22-10622-VN"
type input "22-10622-VN"
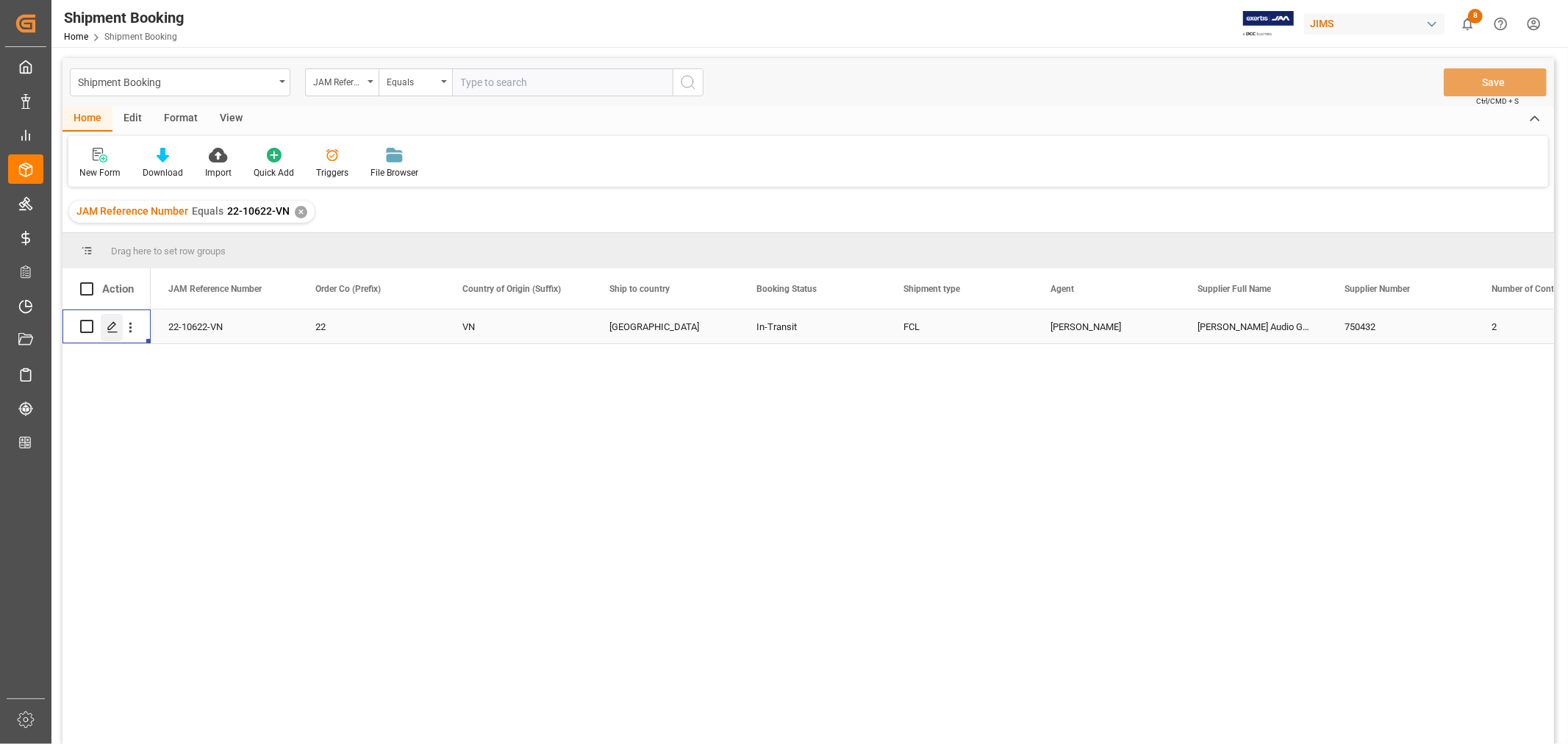
click at [113, 326] on icon "Press SPACE to select this row." at bounding box center [112, 326] width 12 height 12
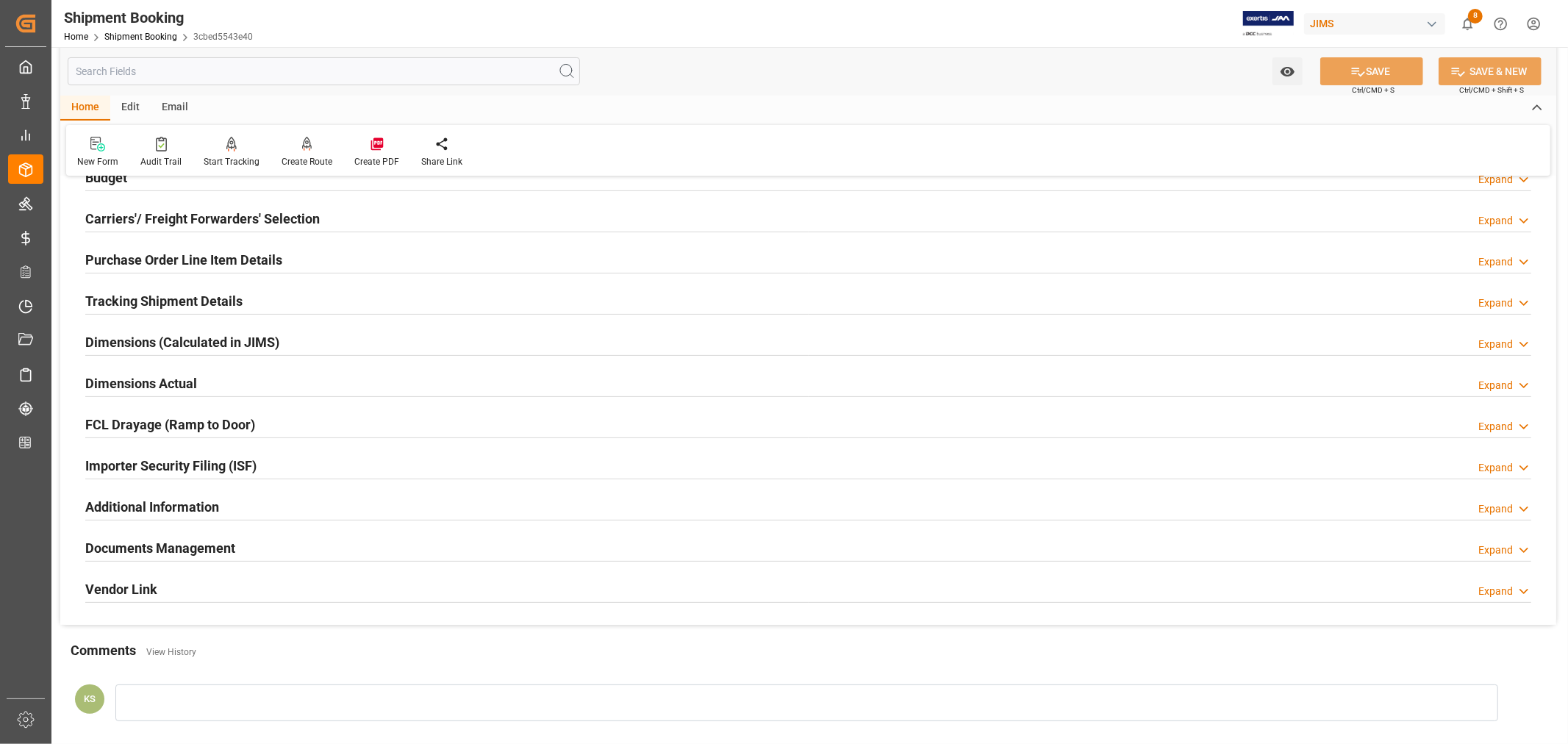
scroll to position [361, 0]
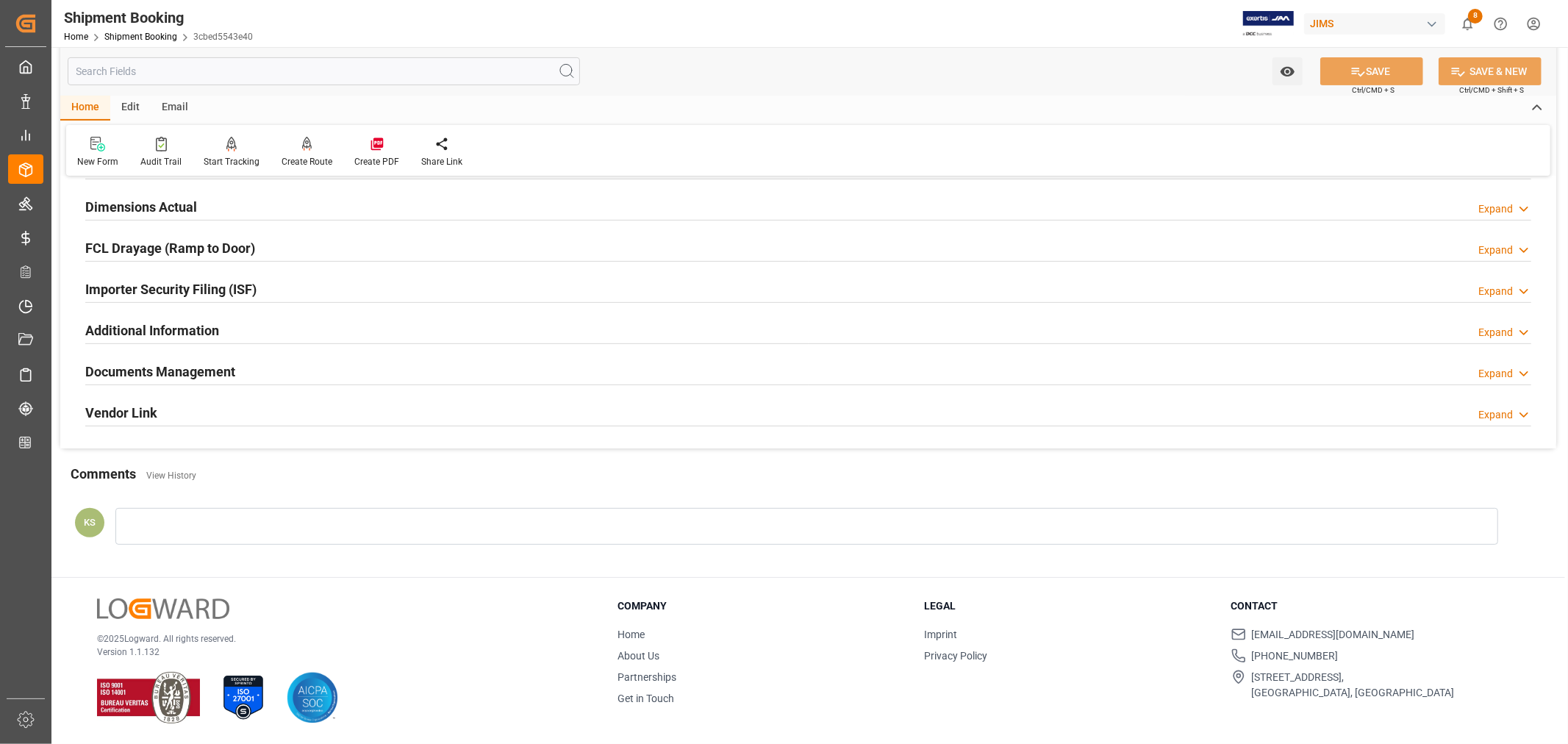
click at [279, 373] on div "Documents Management Expand" at bounding box center [809, 370] width 1446 height 28
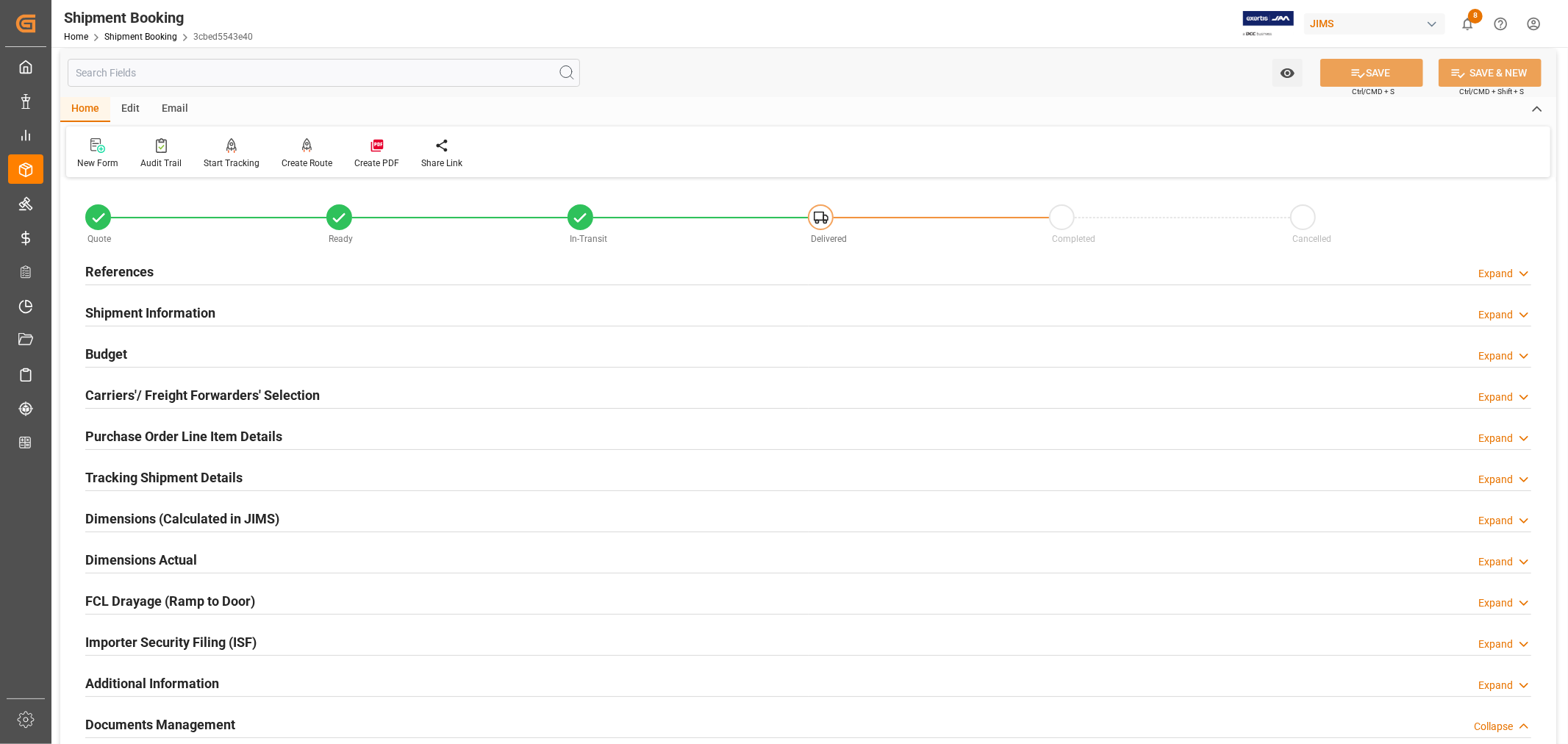
scroll to position [0, 0]
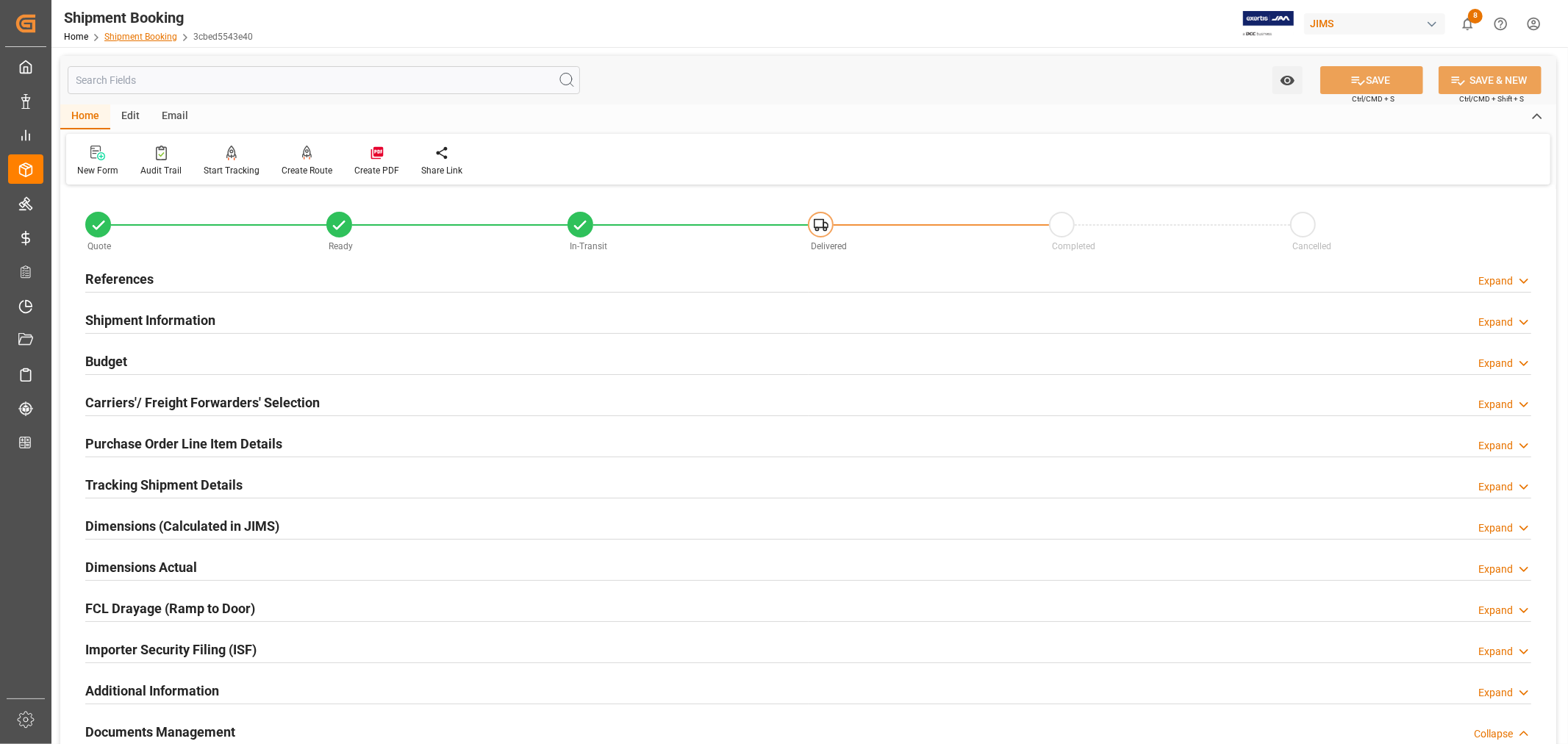
click at [146, 35] on link "Shipment Booking" at bounding box center [140, 36] width 73 height 10
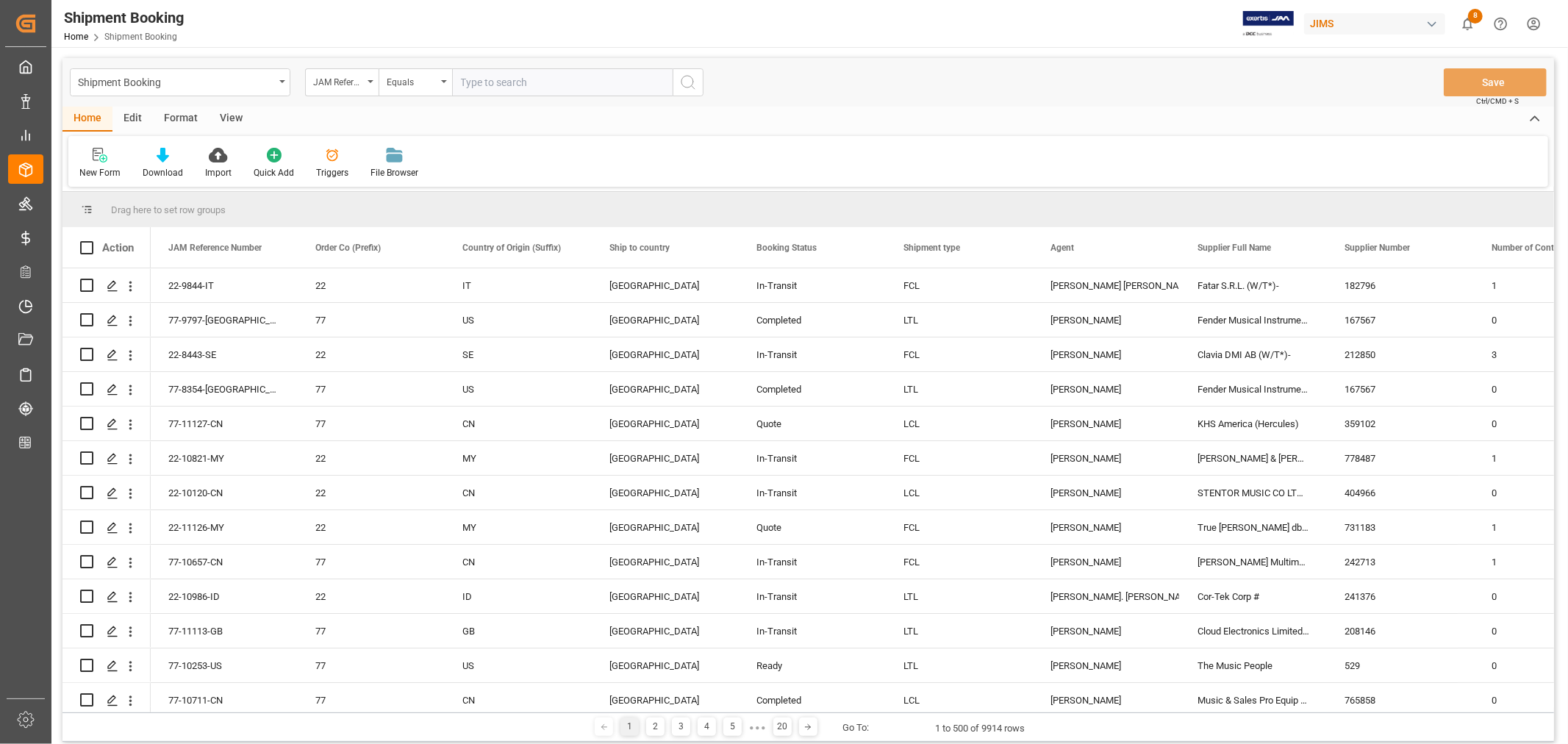
click at [465, 78] on input "text" at bounding box center [563, 83] width 221 height 28
paste input "22-10352-MY"
type input "22-10352-MY"
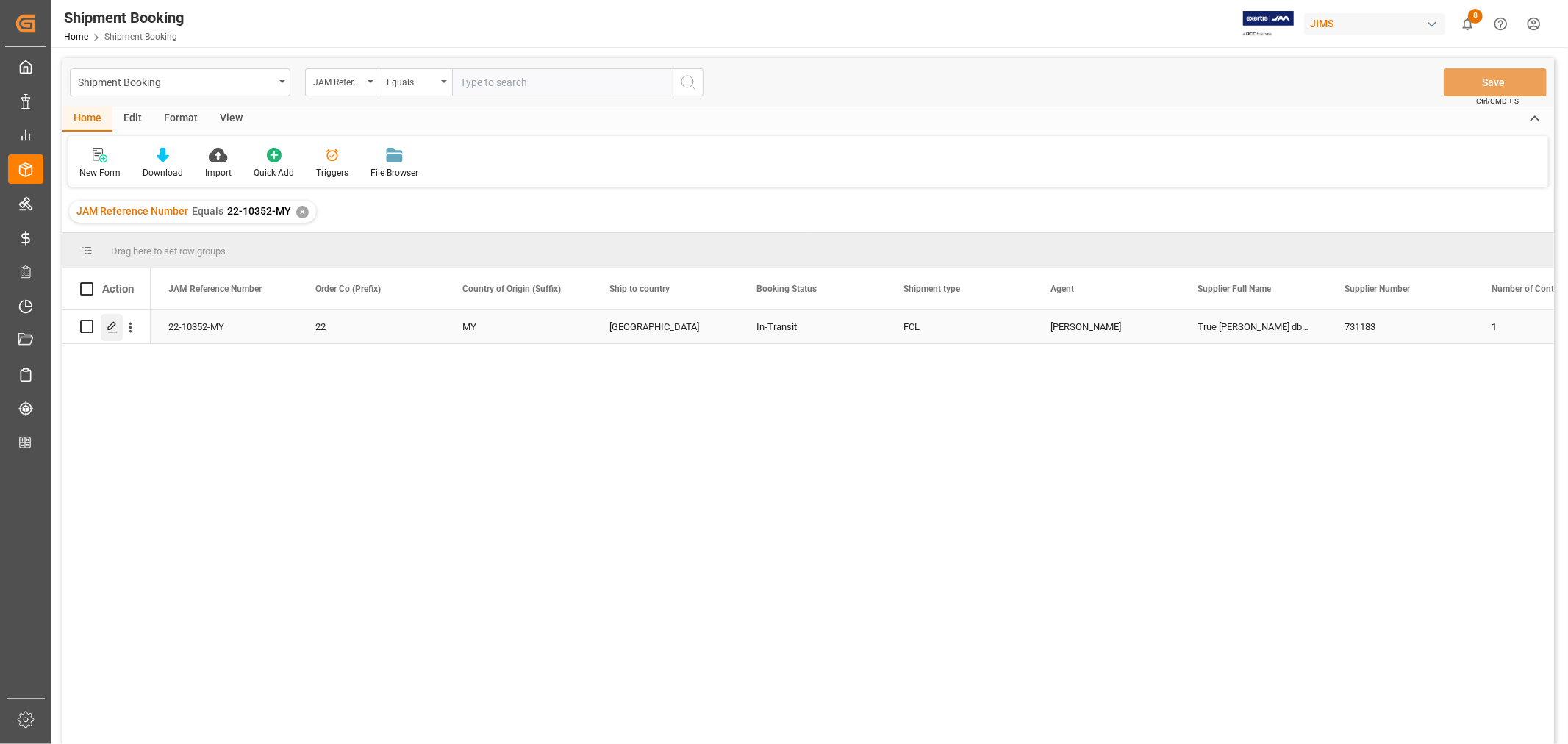
click at [113, 329] on icon "Press SPACE to select this row." at bounding box center [112, 326] width 12 height 12
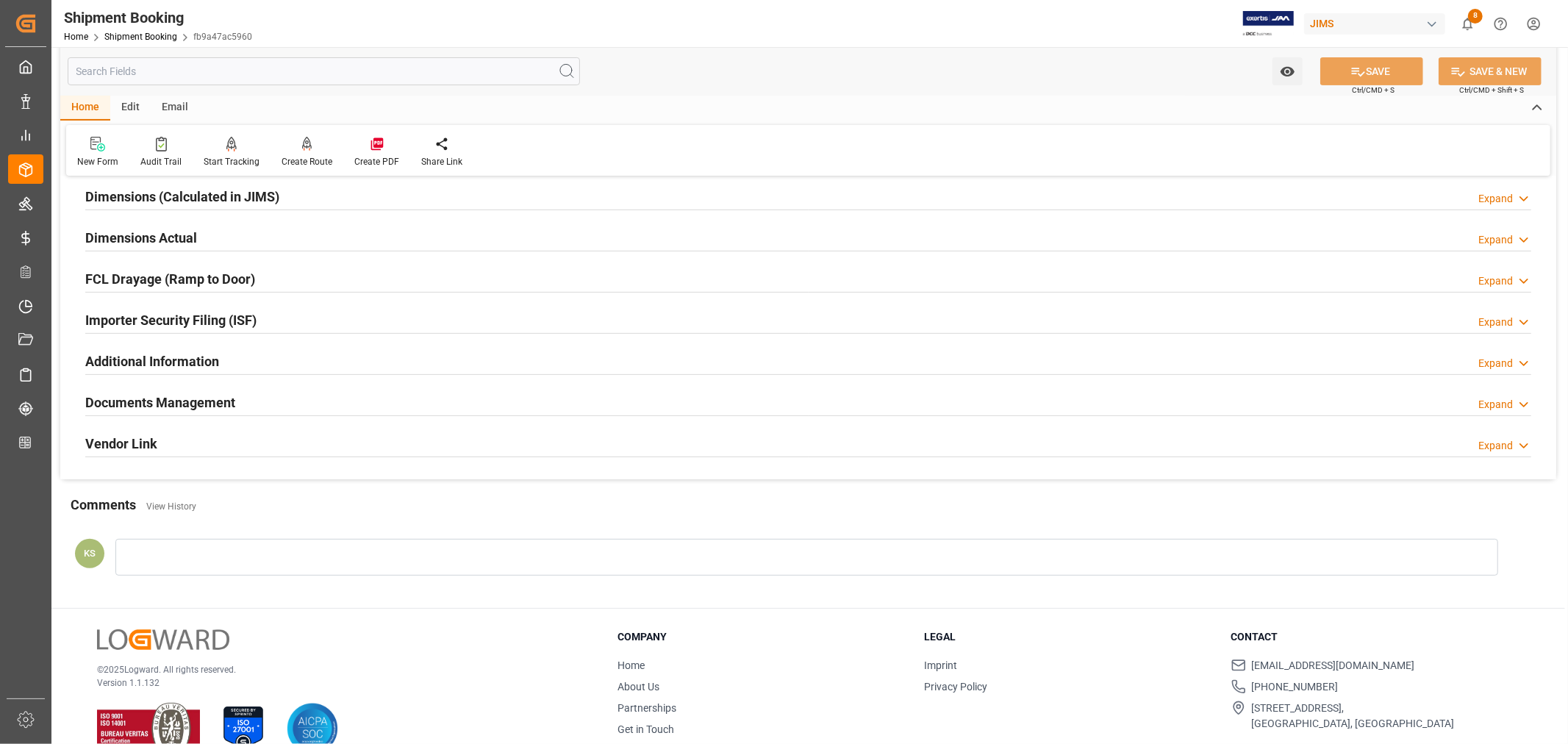
scroll to position [361, 0]
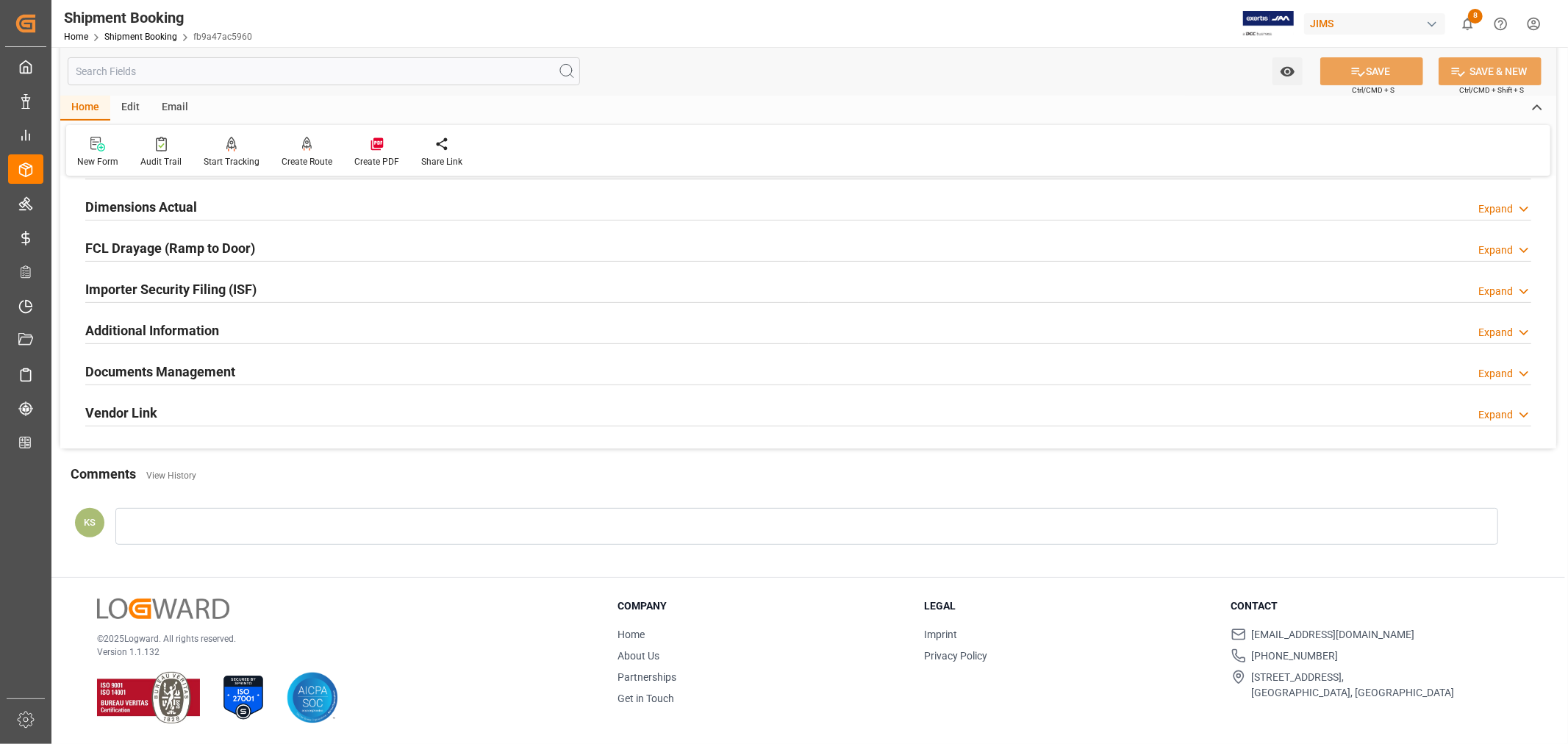
click at [198, 370] on h2 "Documents Management" at bounding box center [161, 372] width 150 height 20
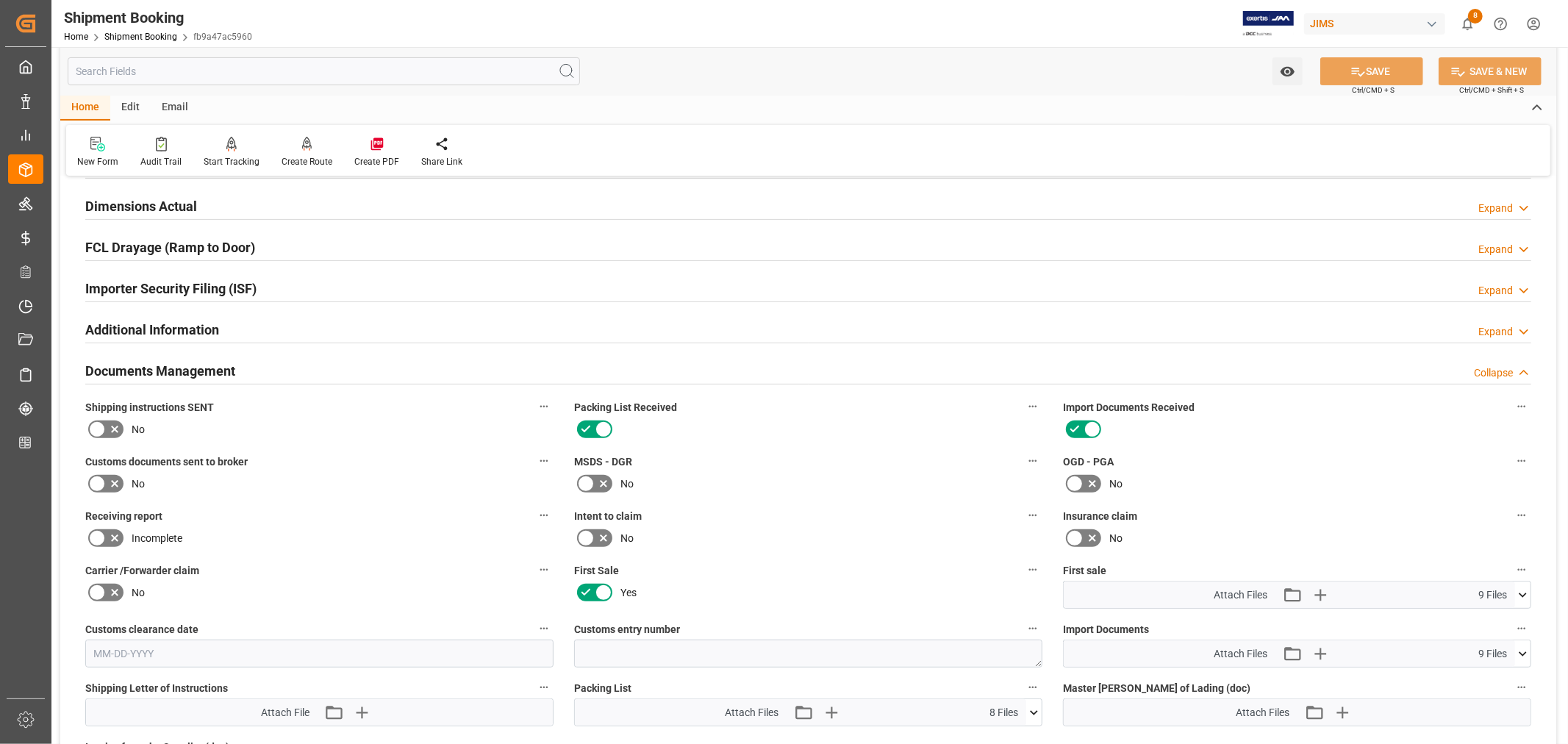
click at [198, 370] on h2 "Documents Management" at bounding box center [161, 371] width 150 height 20
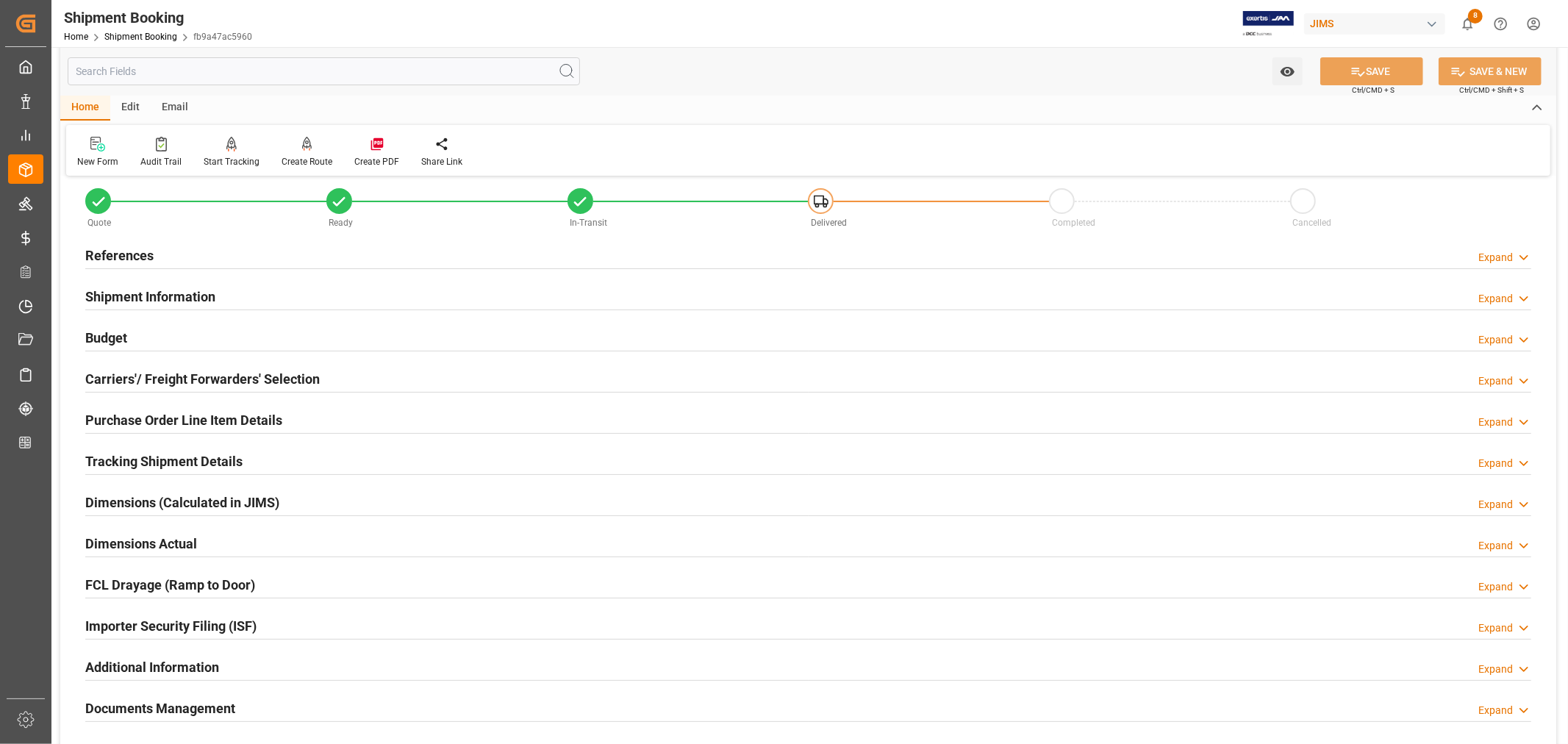
scroll to position [0, 0]
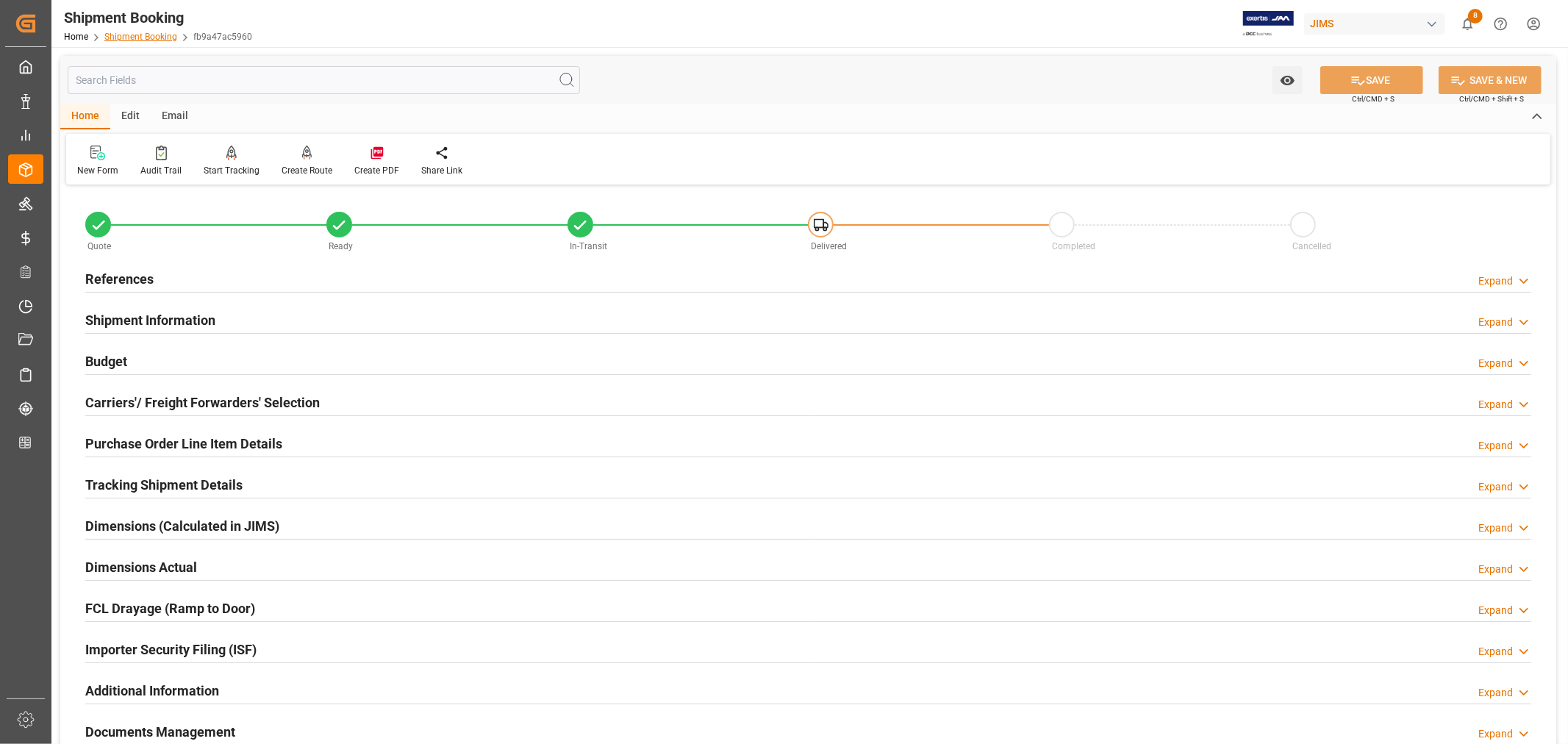
click at [133, 32] on link "Shipment Booking" at bounding box center [140, 36] width 73 height 10
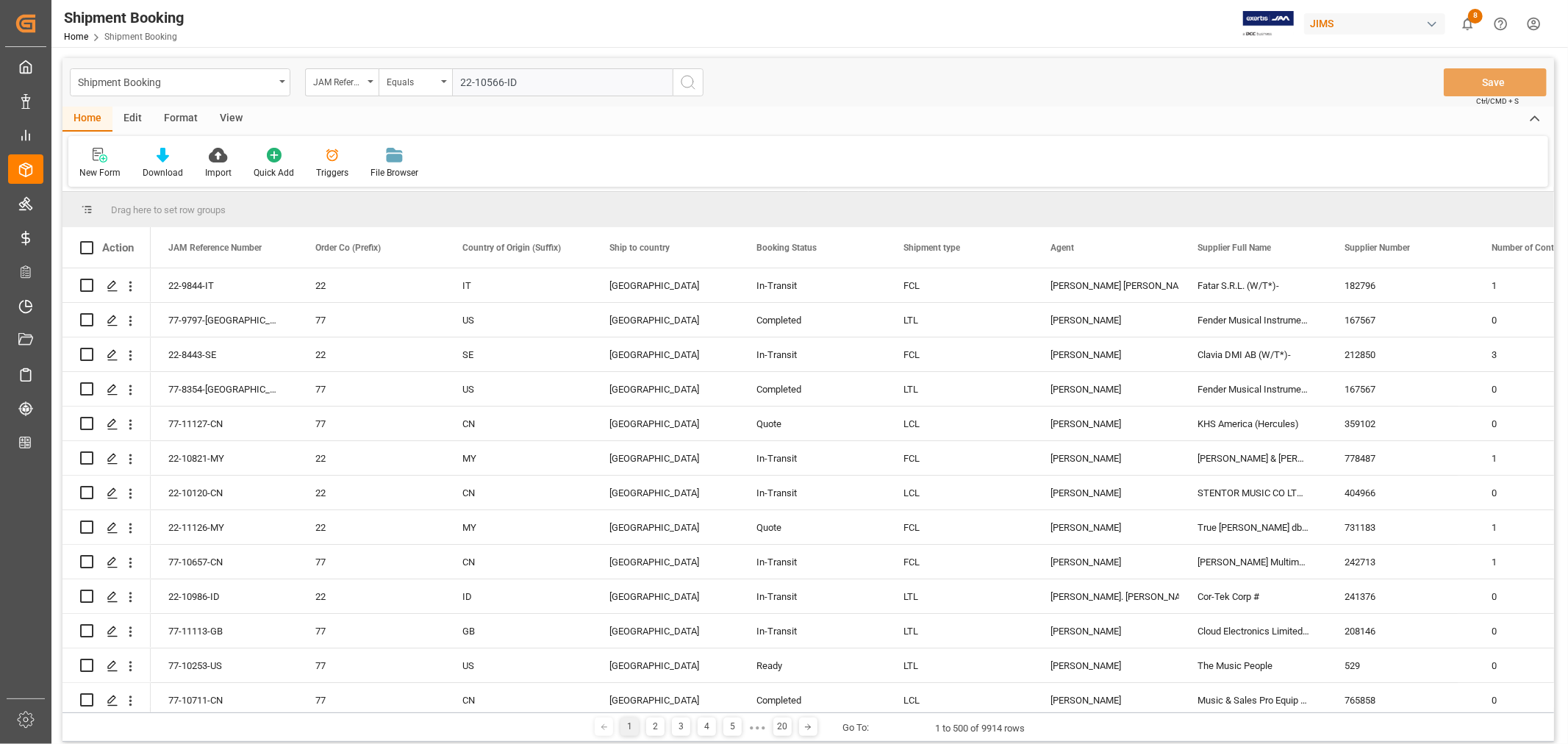
type input "22-10566-ID"
click at [685, 79] on icon "search button" at bounding box center [688, 82] width 18 height 18
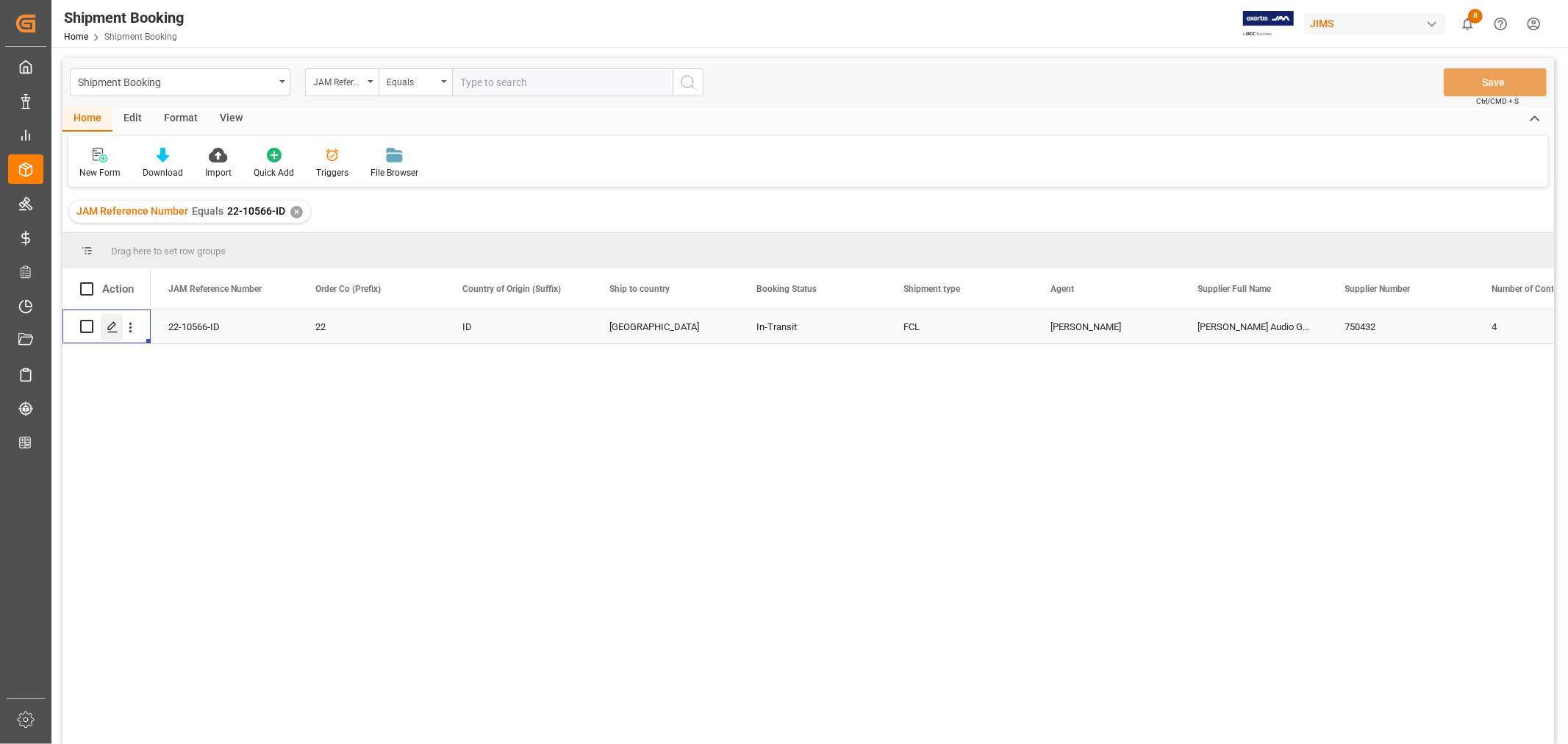
click at [109, 327] on icon "Press SPACE to select this row." at bounding box center [112, 326] width 12 height 12
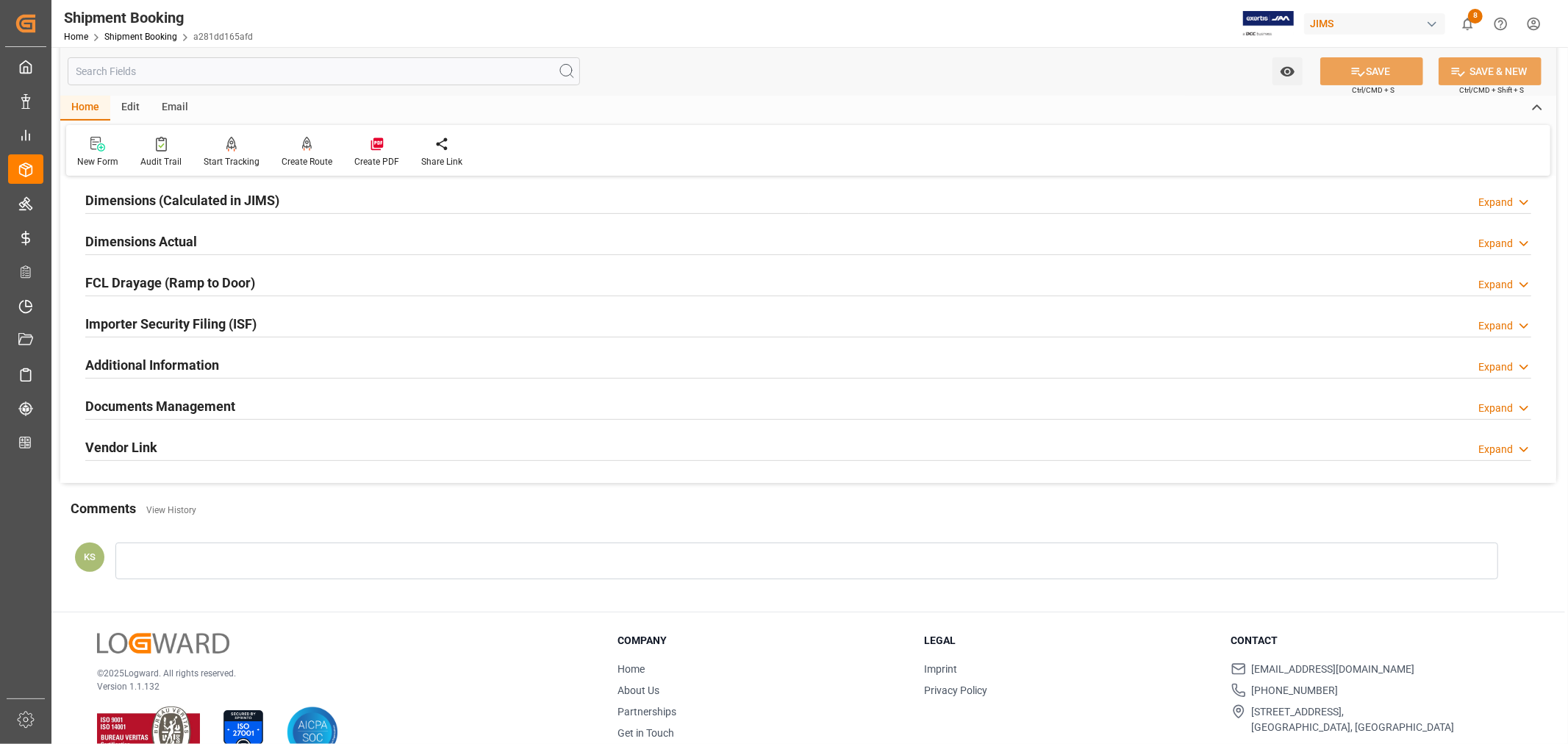
scroll to position [326, 0]
click at [214, 399] on h2 "Documents Management" at bounding box center [161, 406] width 150 height 20
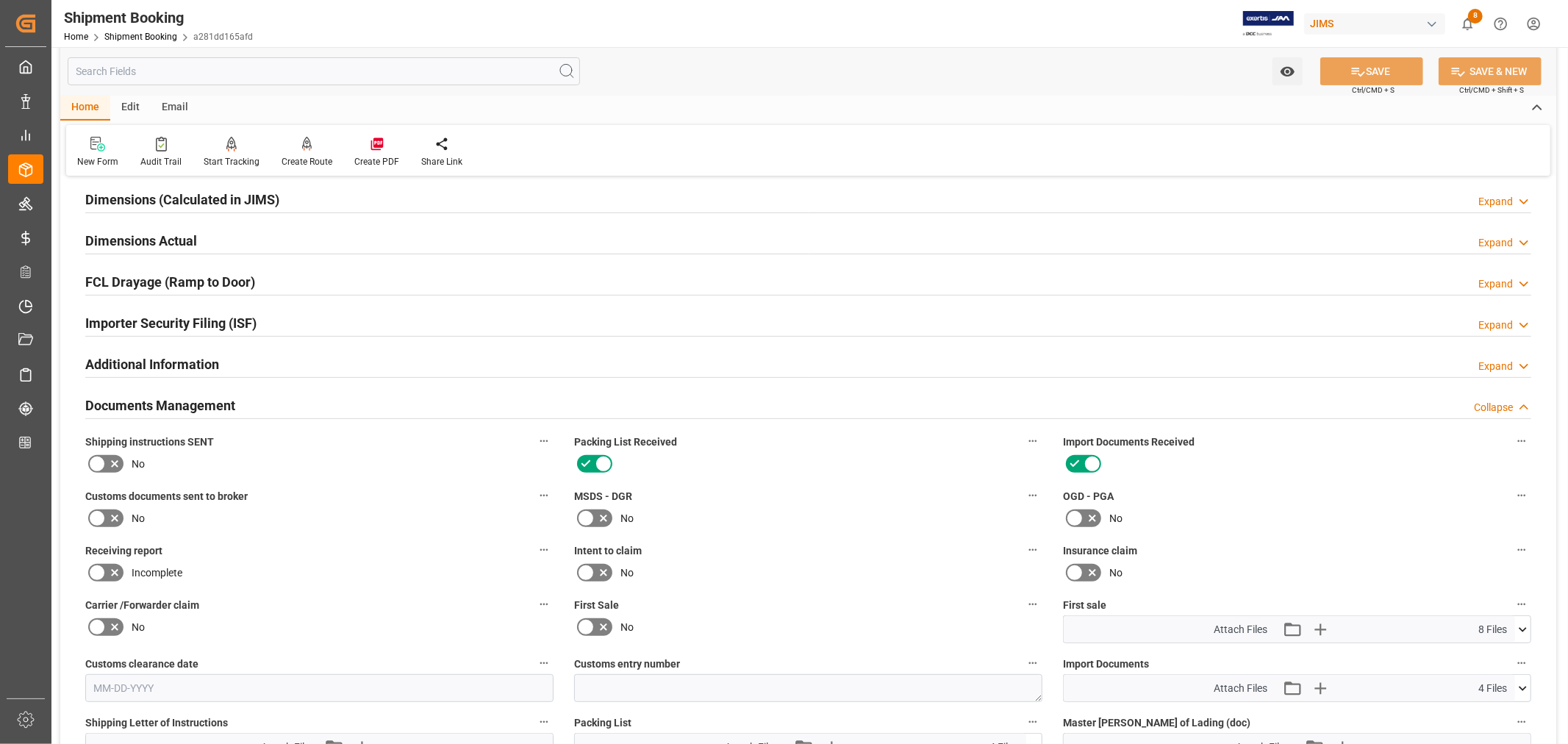
click at [215, 399] on h2 "Documents Management" at bounding box center [161, 406] width 150 height 20
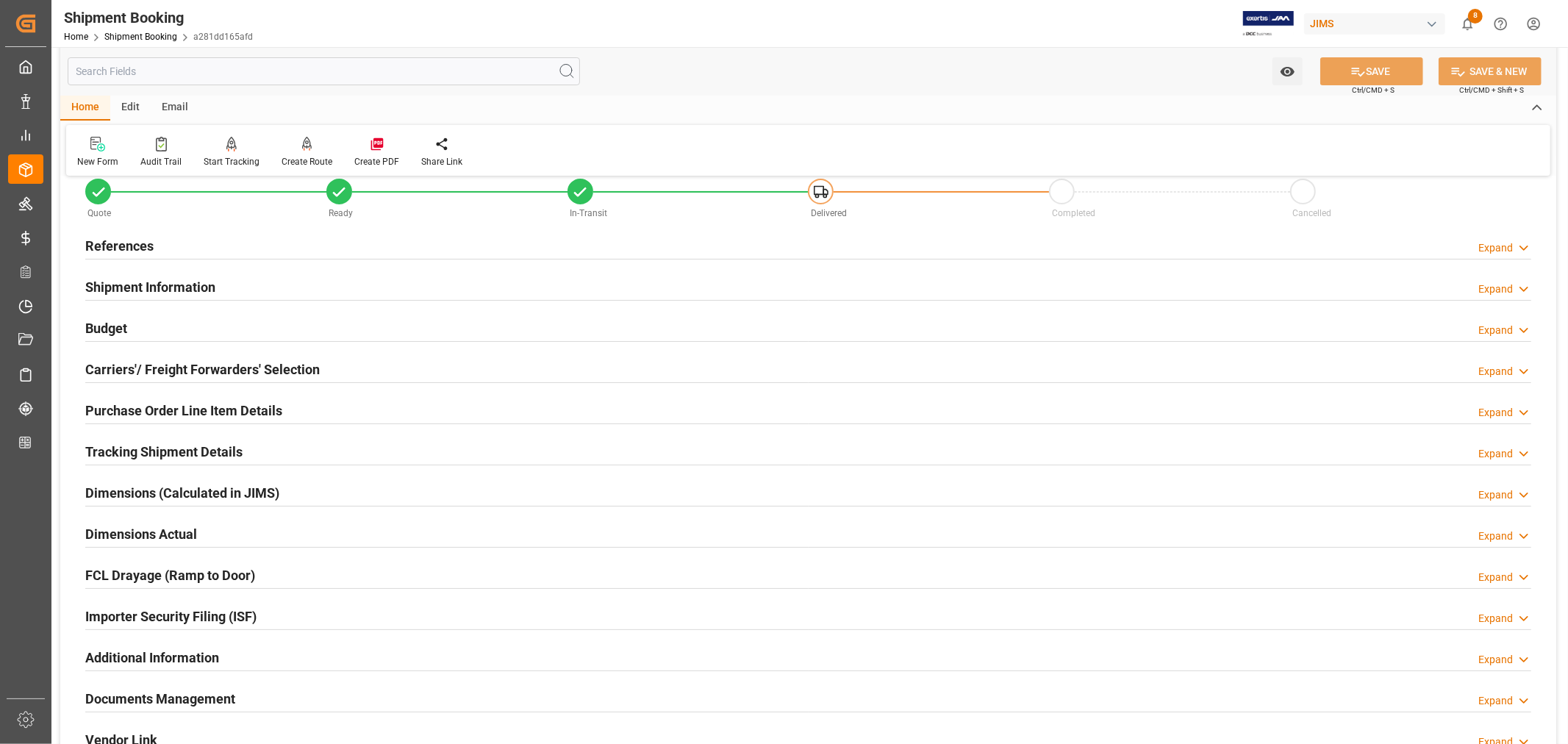
scroll to position [0, 0]
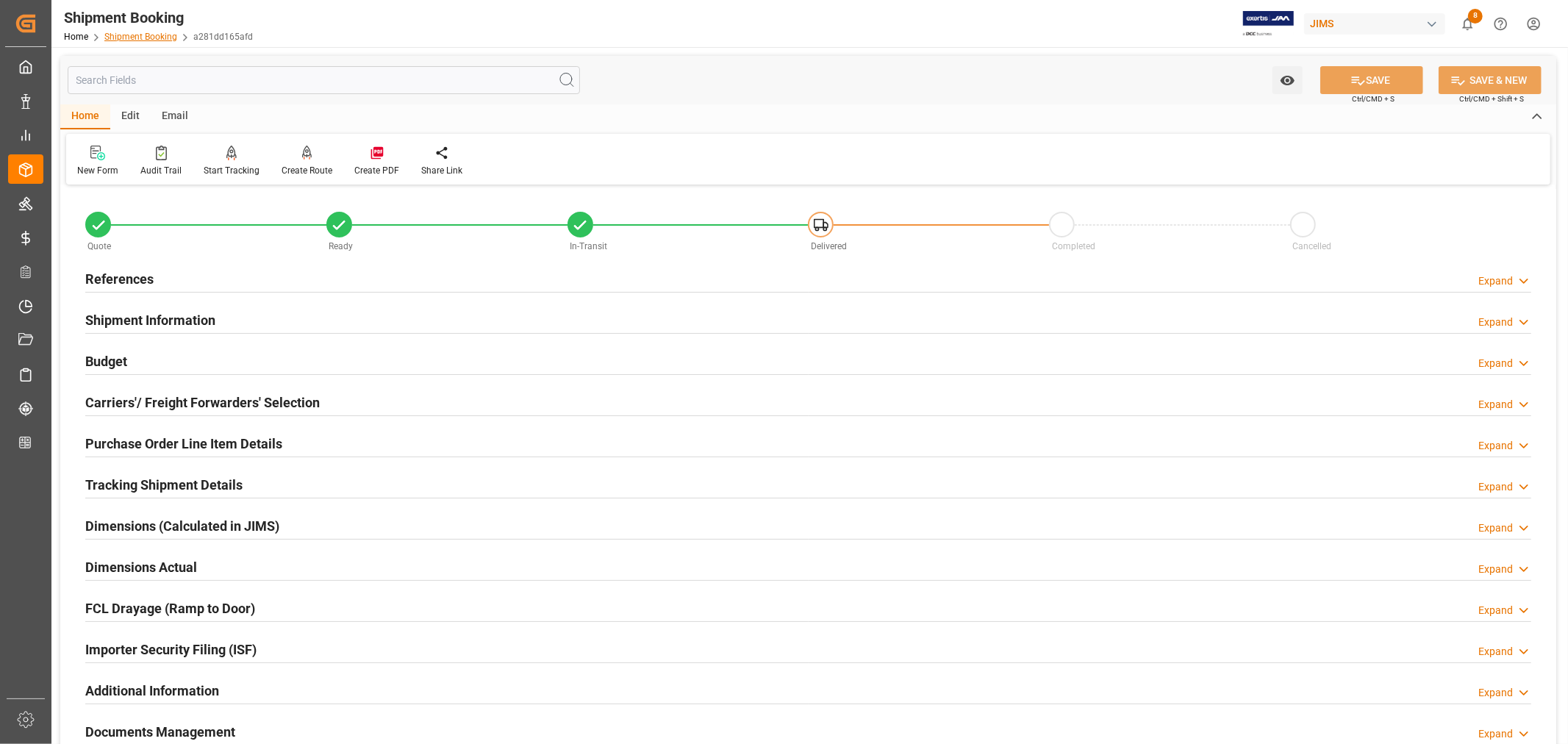
click at [150, 35] on link "Shipment Booking" at bounding box center [140, 36] width 73 height 10
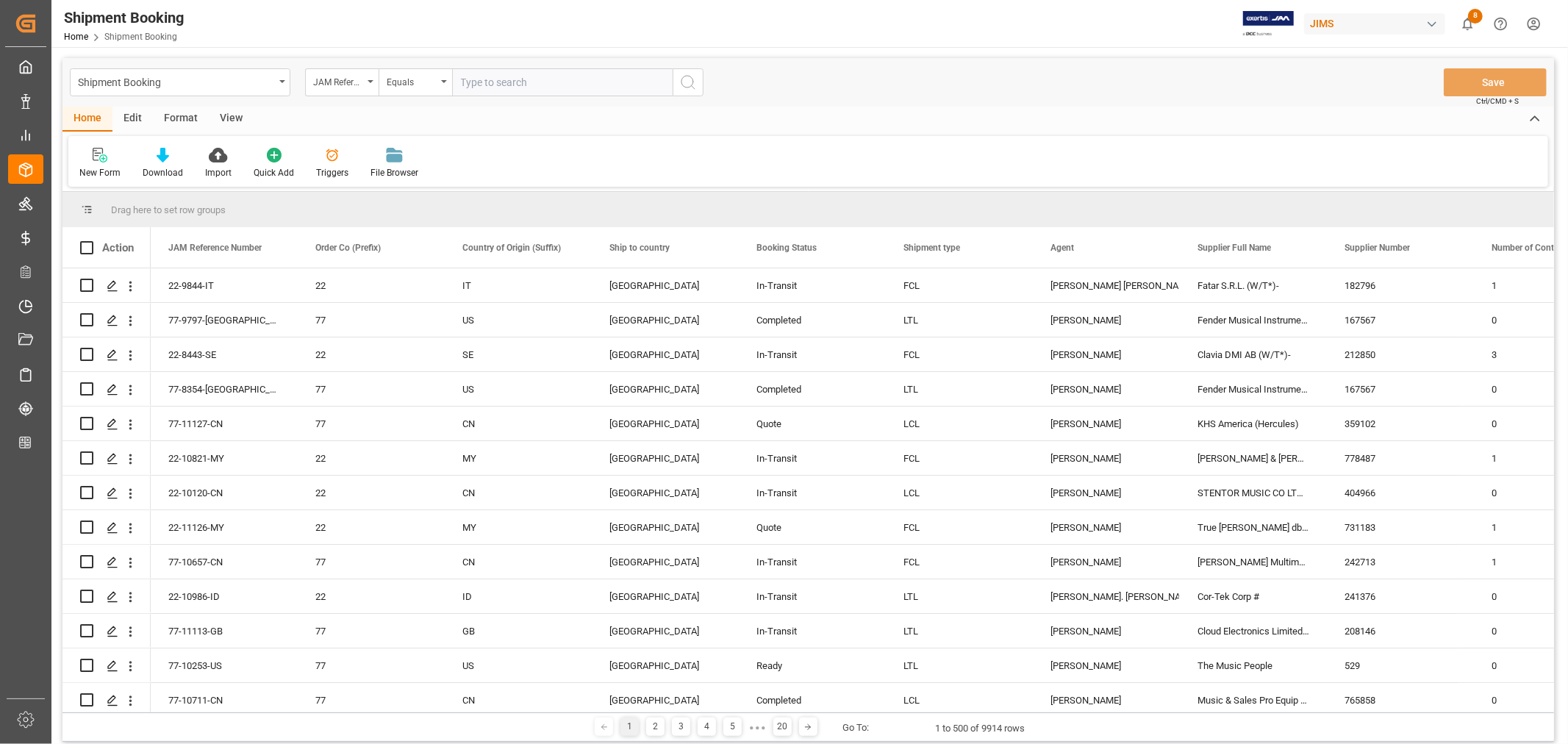
click at [483, 82] on input "text" at bounding box center [563, 83] width 221 height 28
paste input "22-10352-MY"
type input "22-10352-MY"
click at [686, 77] on icon "search button" at bounding box center [688, 82] width 18 height 18
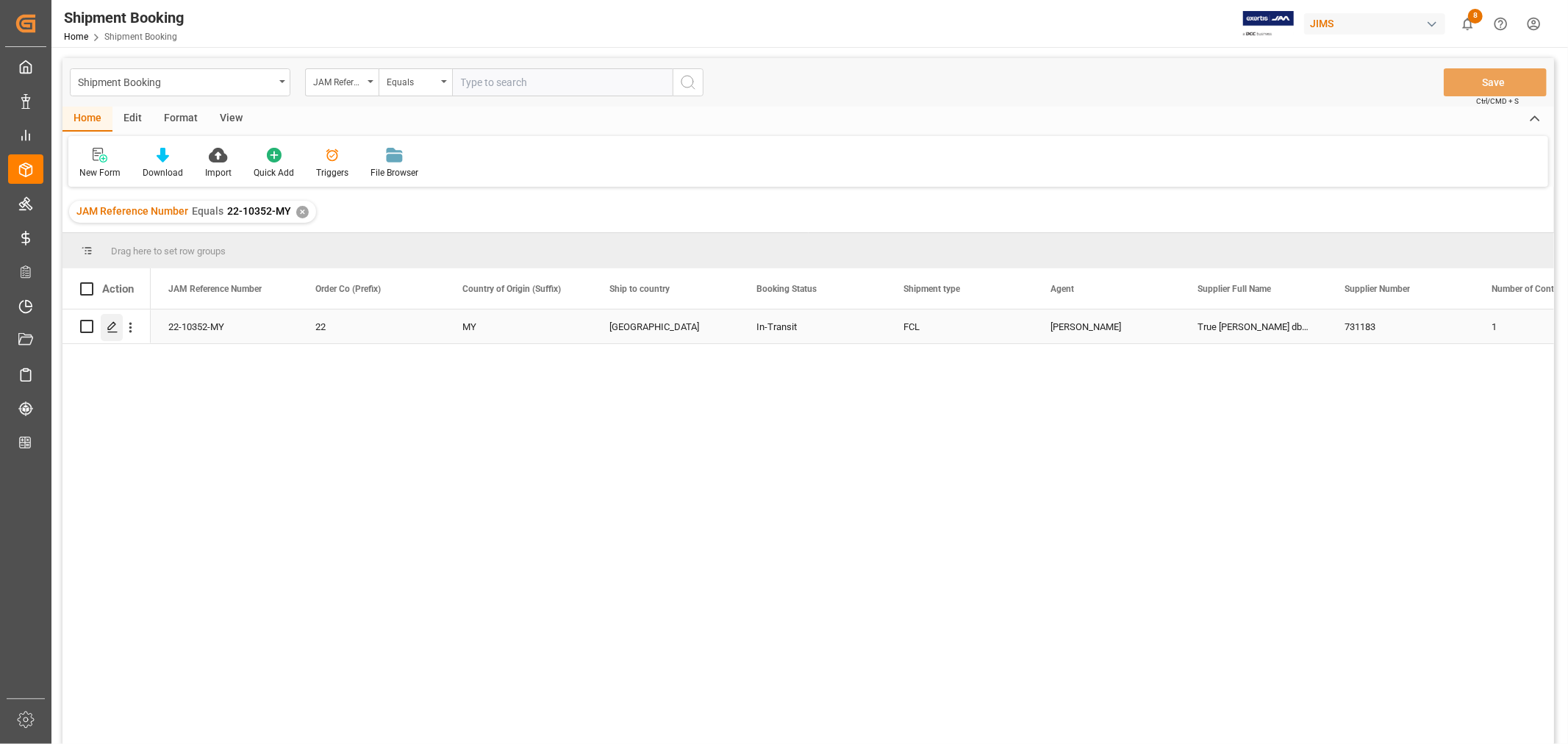
click at [108, 321] on icon "Press SPACE to select this row." at bounding box center [112, 326] width 12 height 12
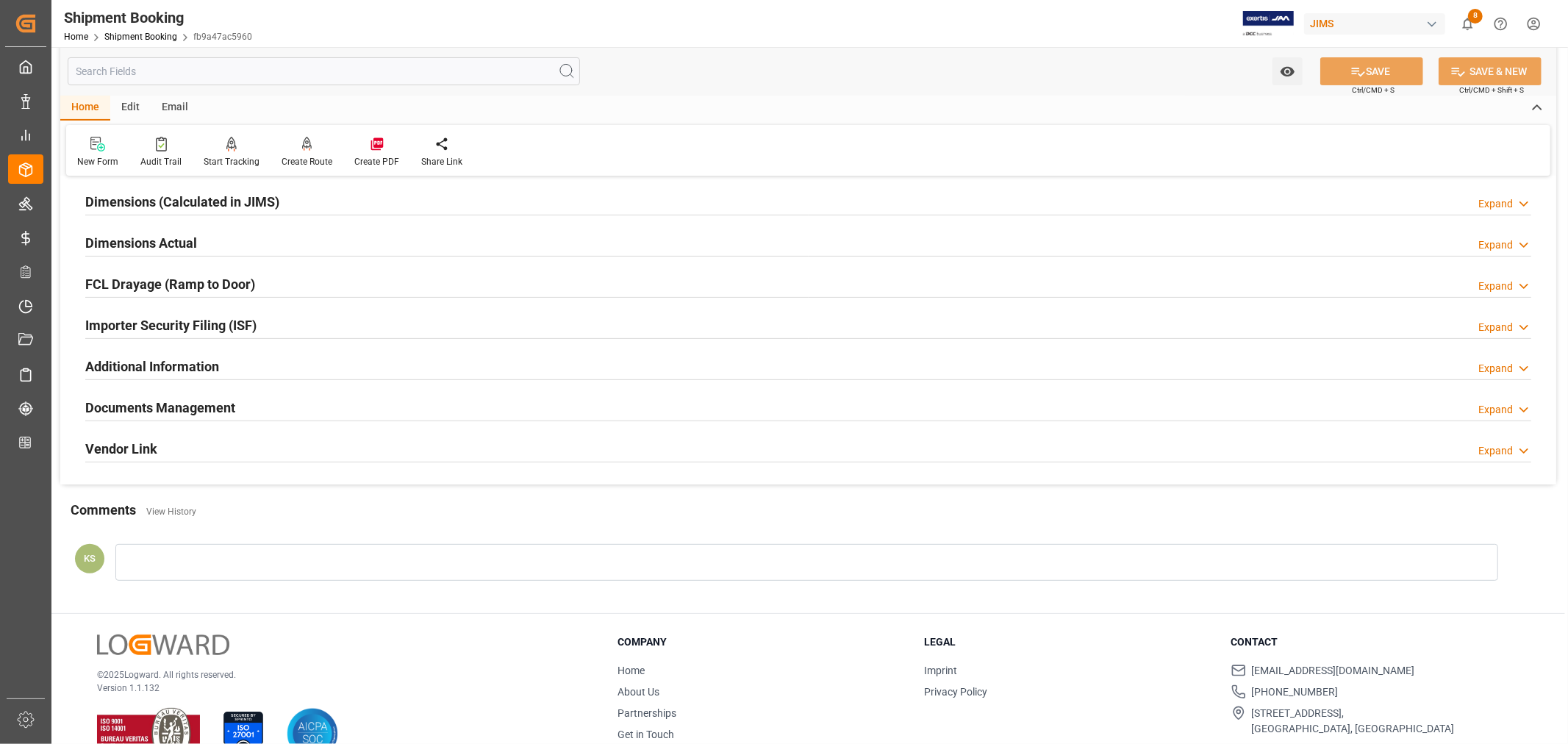
scroll to position [361, 0]
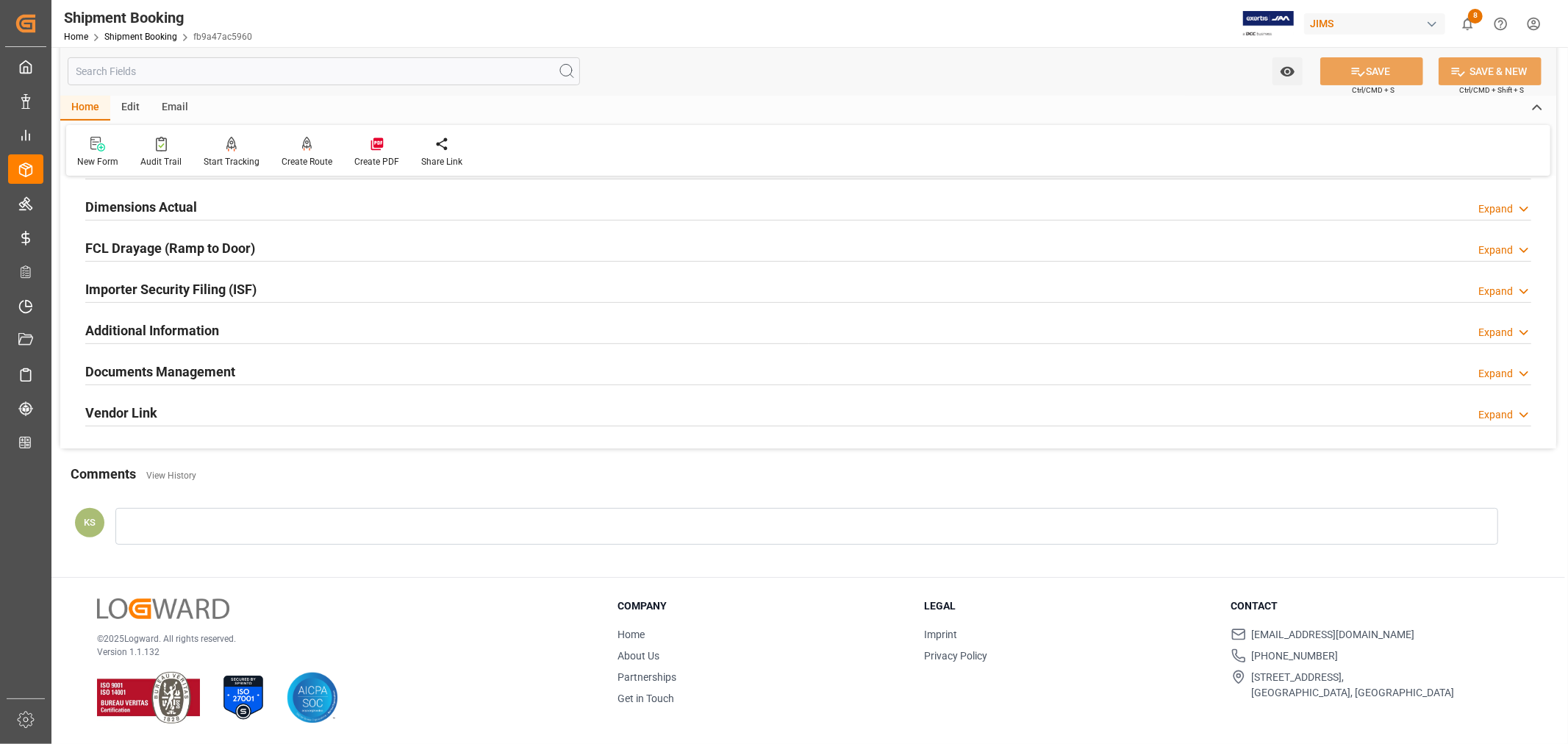
click at [461, 370] on div "Documents Management Expand" at bounding box center [809, 370] width 1446 height 28
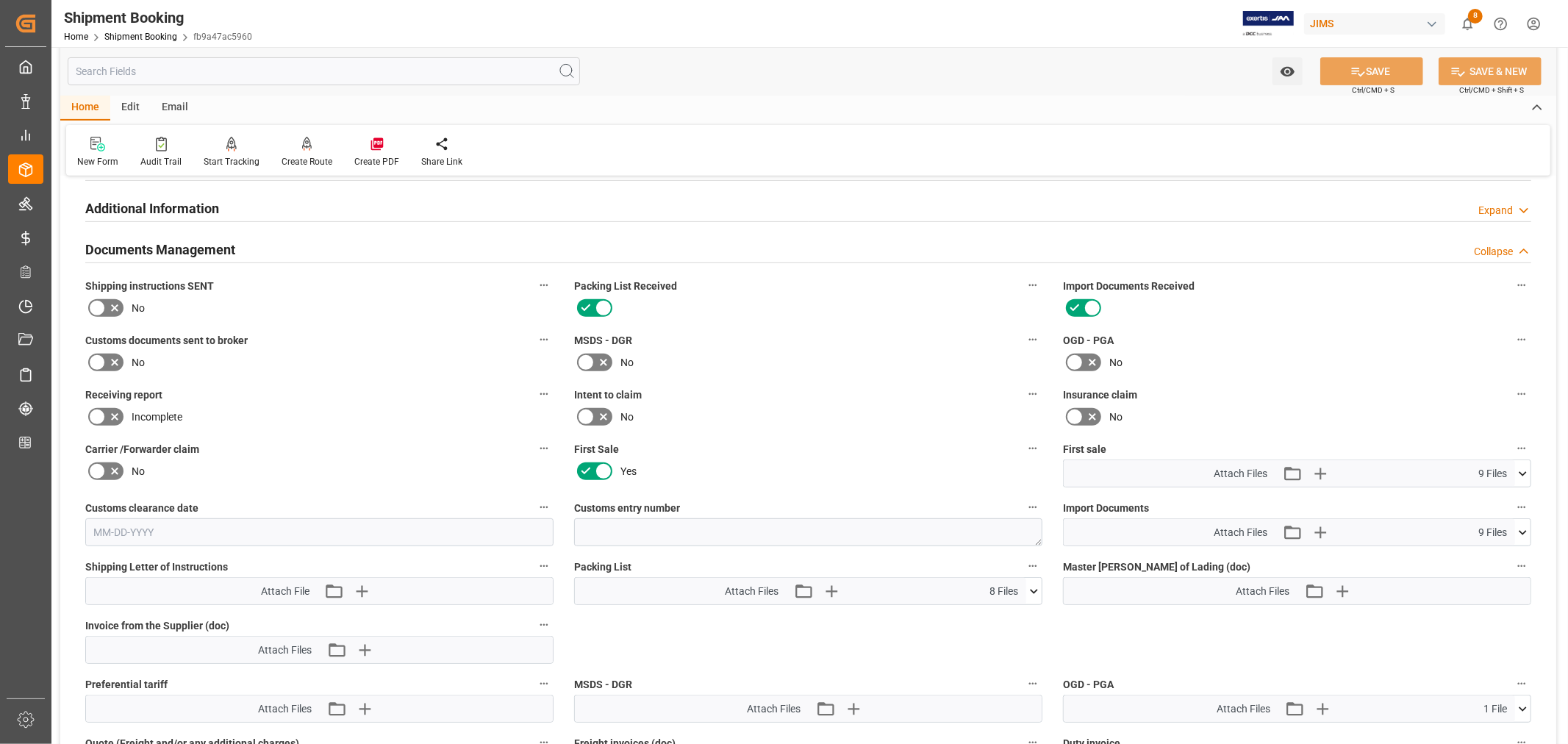
scroll to position [524, 0]
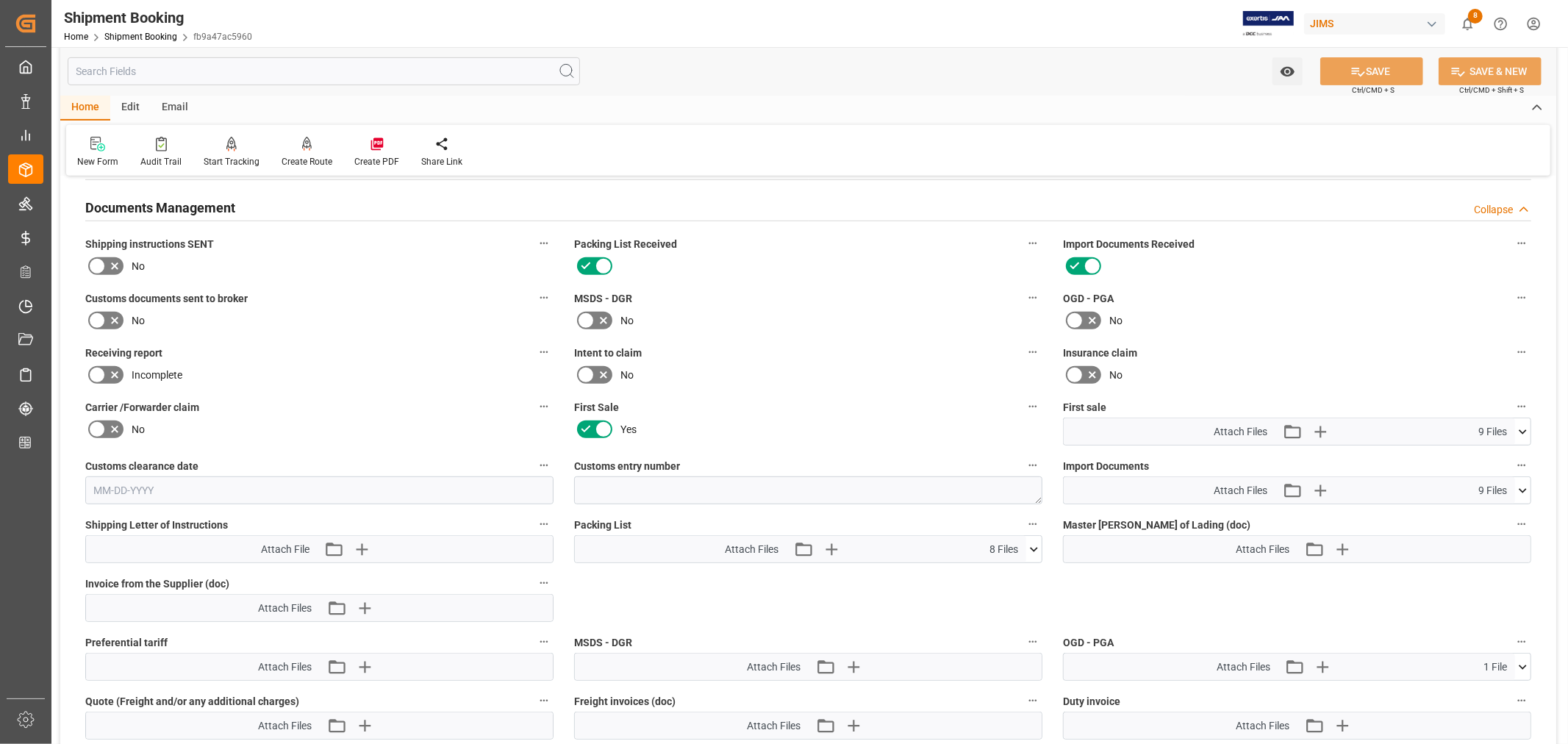
click at [1527, 425] on icon at bounding box center [1523, 432] width 15 height 15
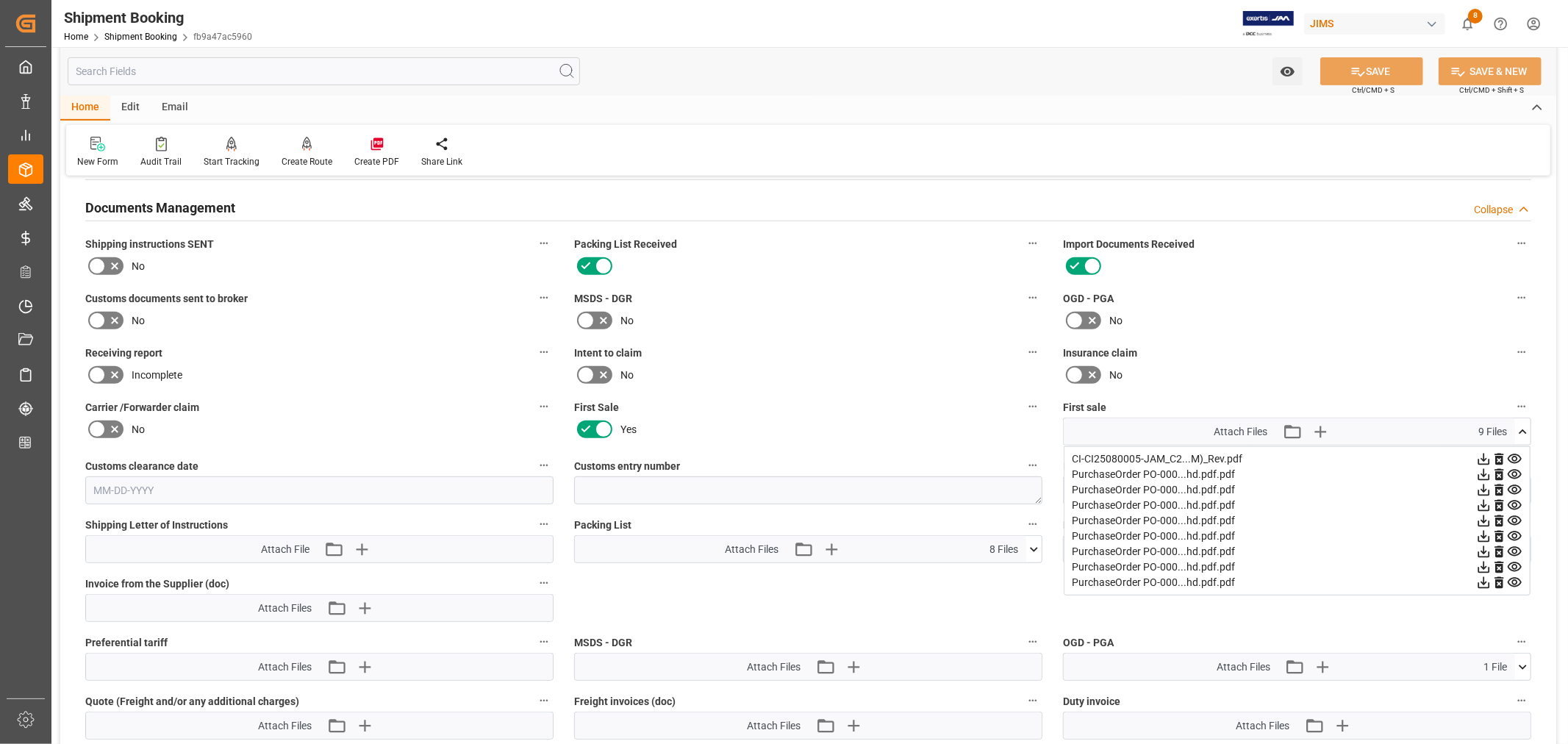
click at [1527, 425] on icon at bounding box center [1523, 432] width 15 height 15
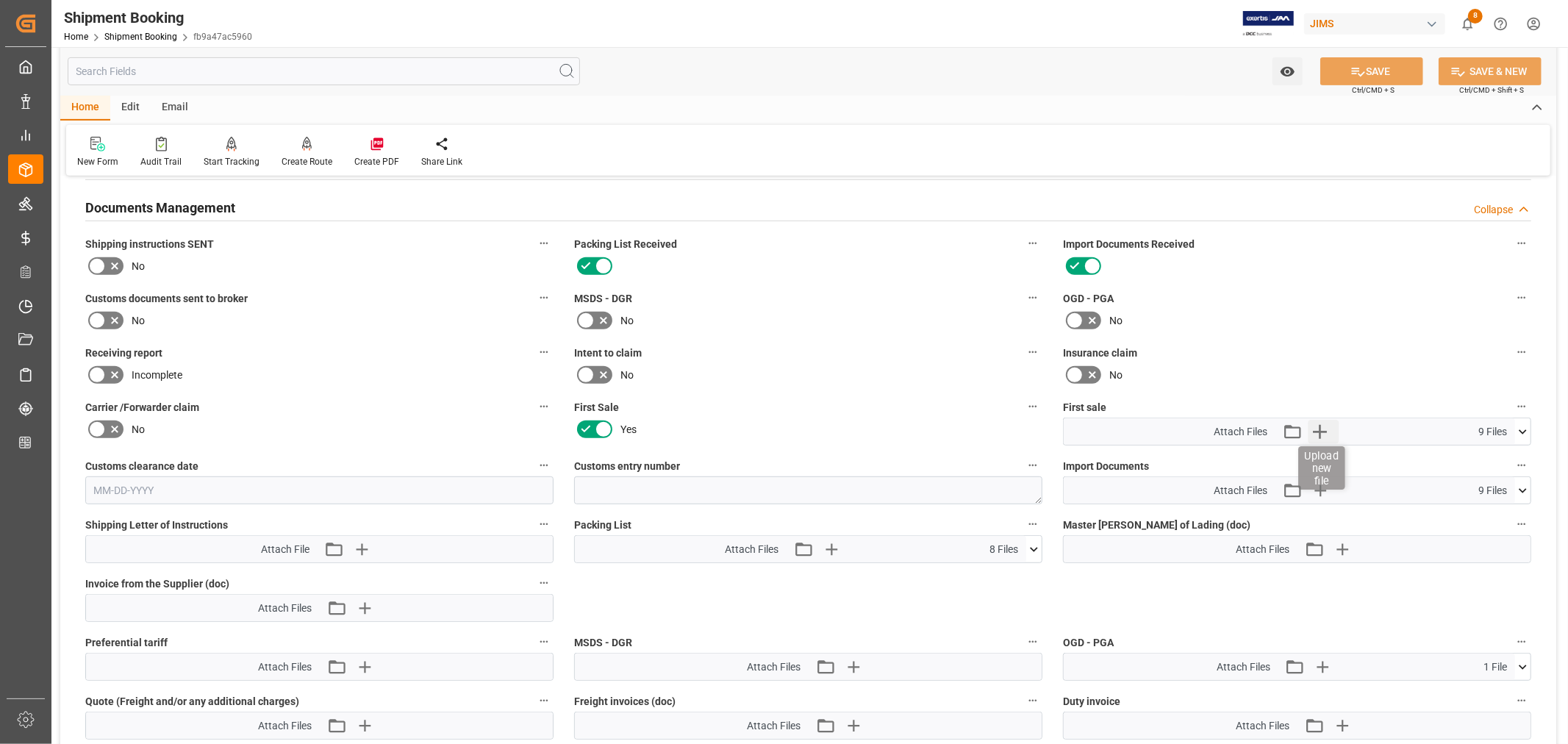
click at [1320, 428] on icon "button" at bounding box center [1320, 432] width 14 height 14
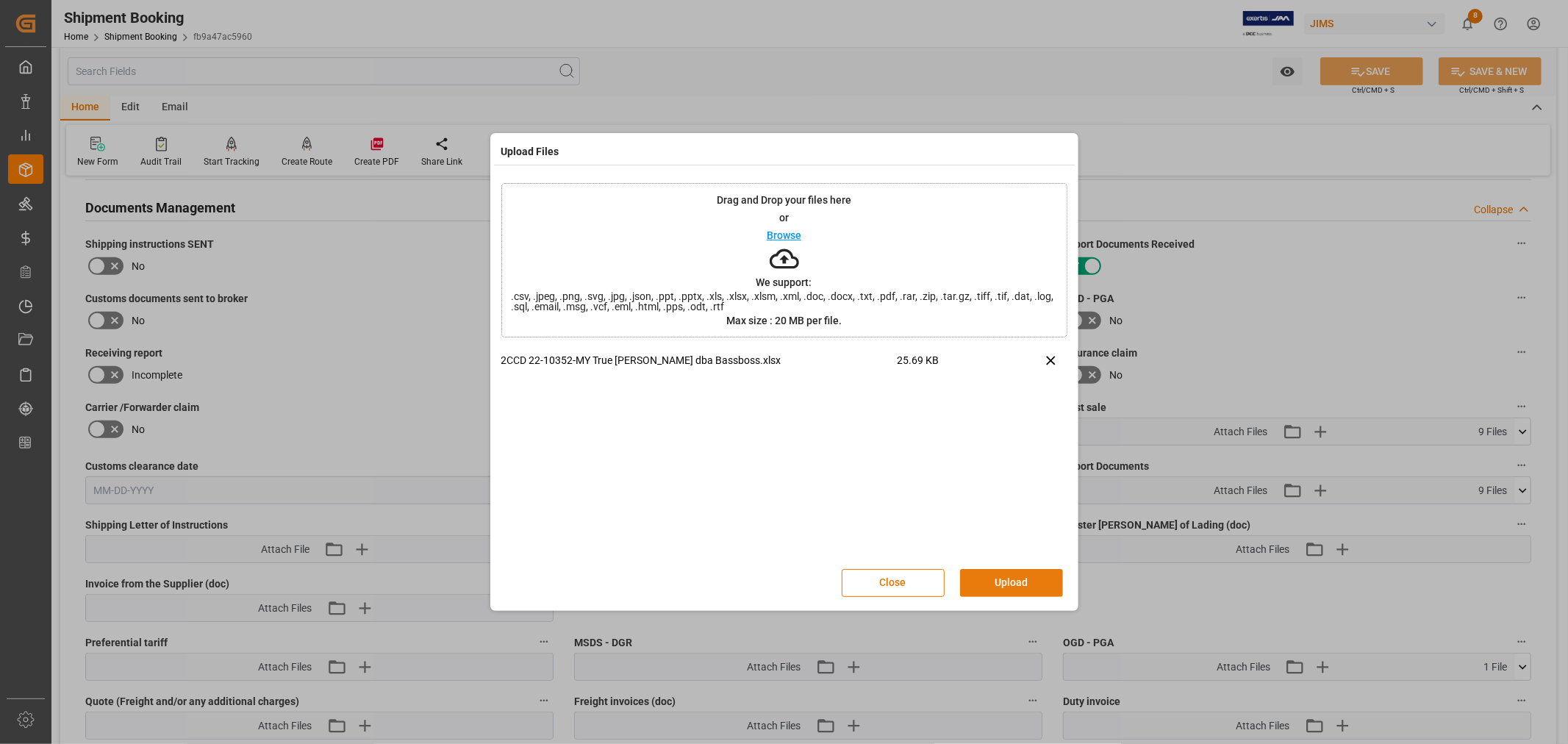
click at [1016, 584] on button "Upload" at bounding box center [1011, 583] width 103 height 28
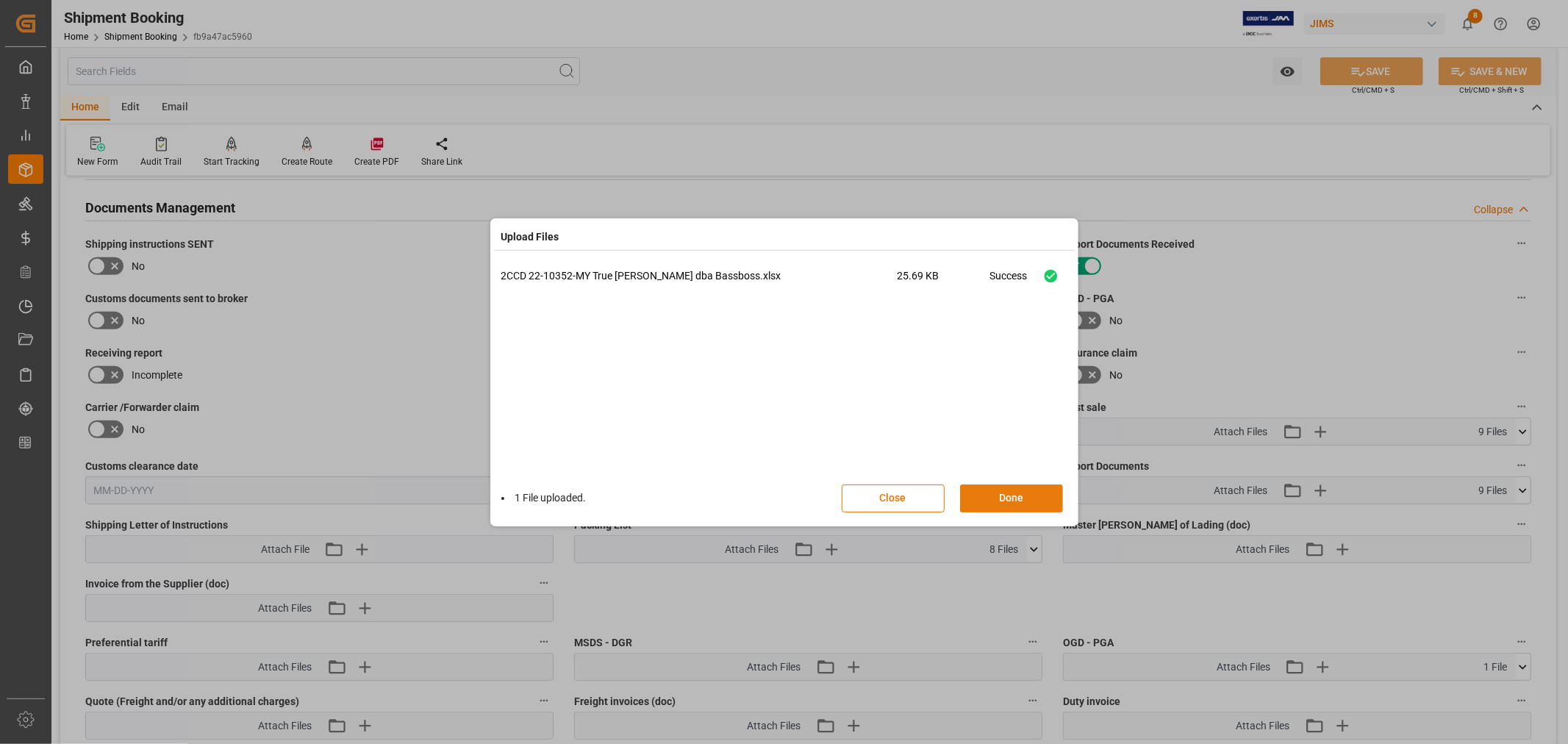
click at [1012, 495] on button "Done" at bounding box center [1011, 499] width 103 height 28
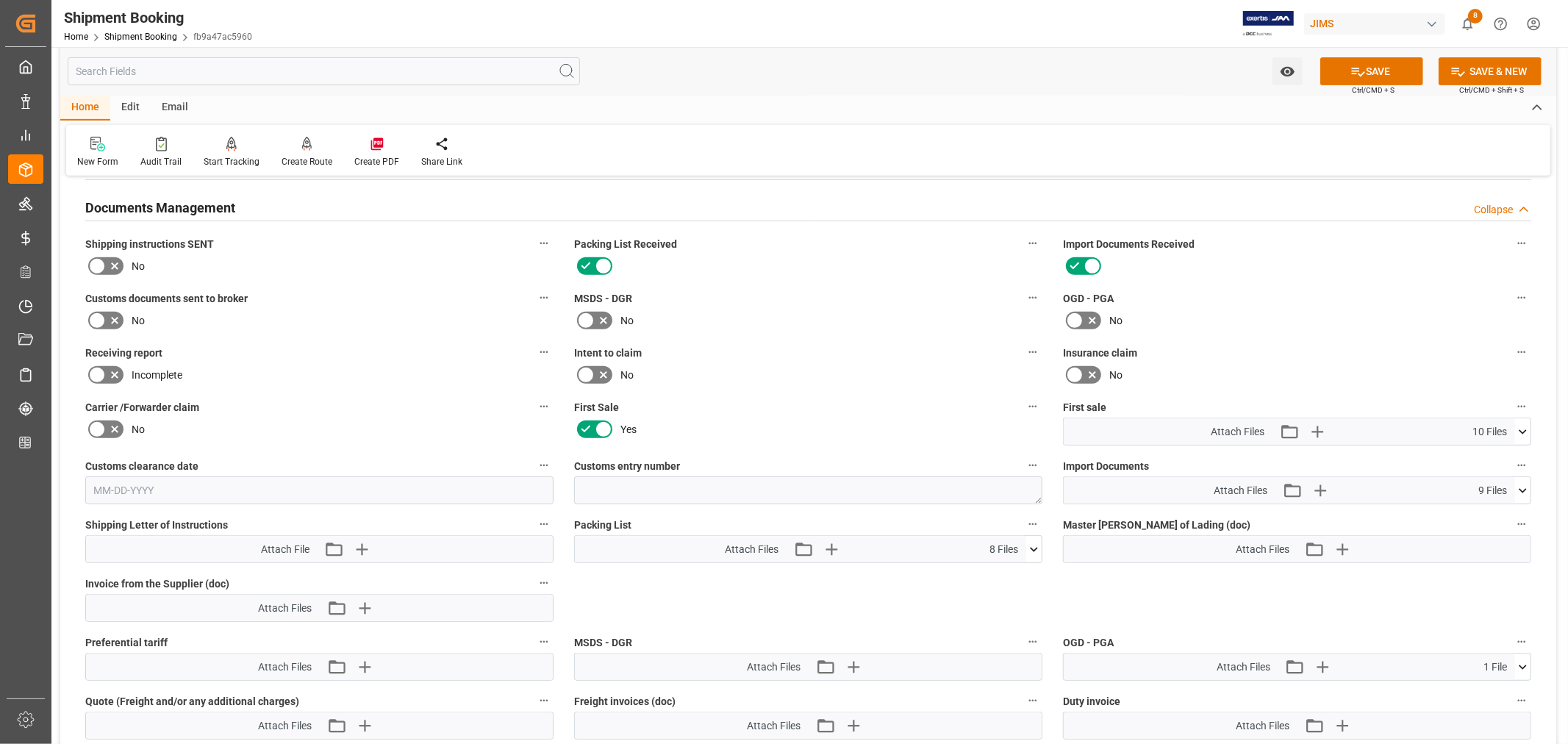
click at [1522, 425] on icon at bounding box center [1523, 432] width 15 height 15
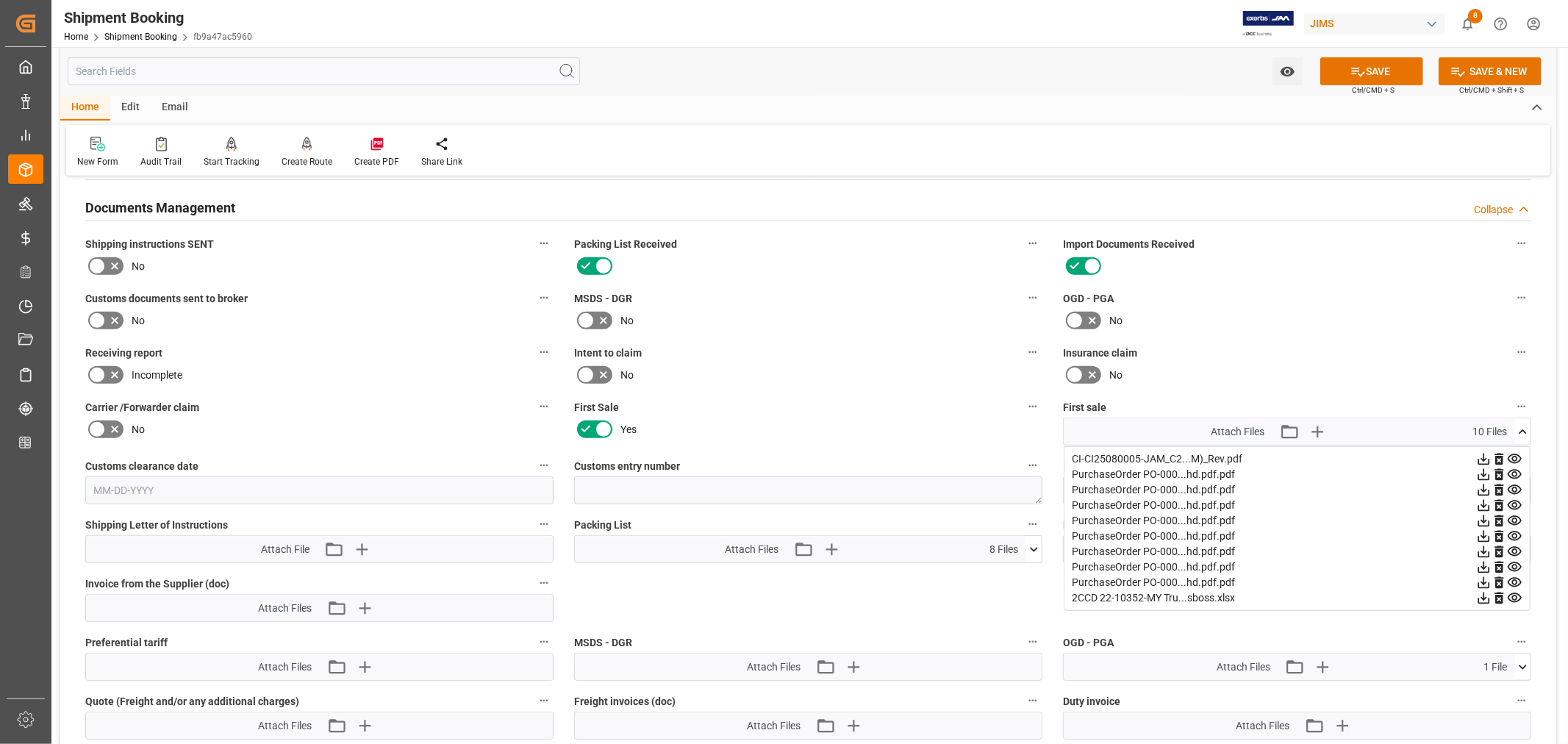
click at [1522, 425] on icon at bounding box center [1523, 432] width 15 height 15
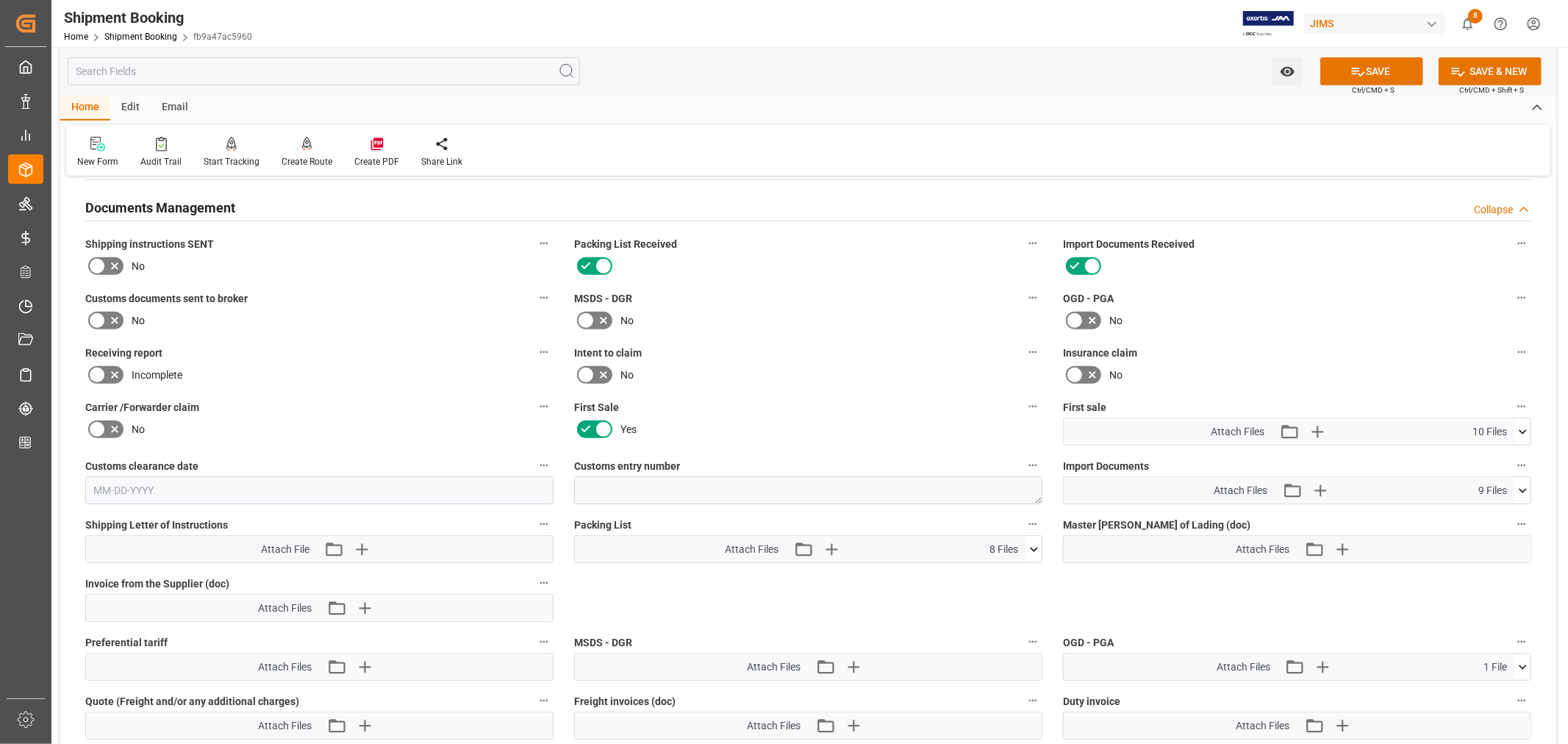
click at [1522, 489] on icon at bounding box center [1522, 491] width 8 height 5
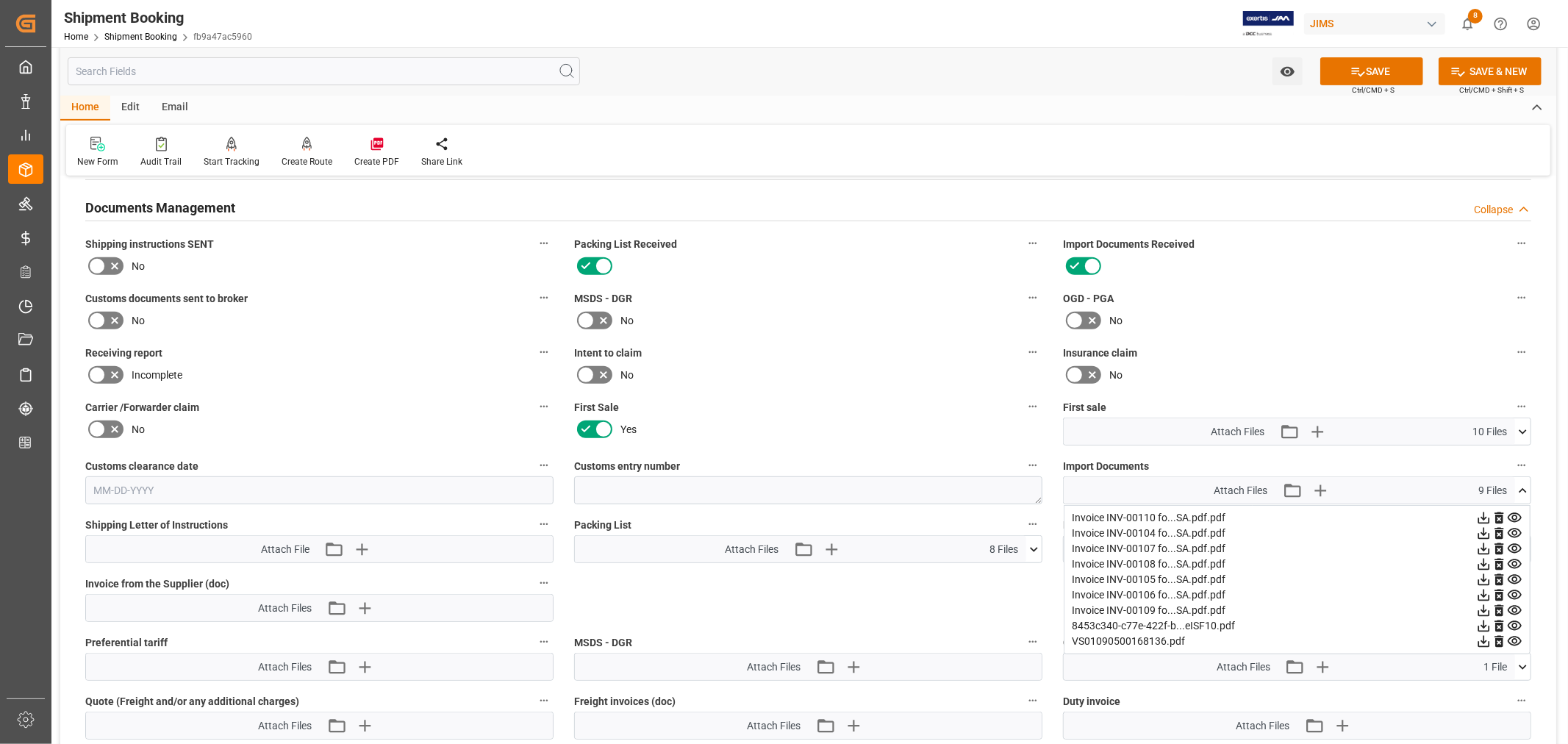
click at [1512, 640] on icon at bounding box center [1515, 641] width 15 height 15
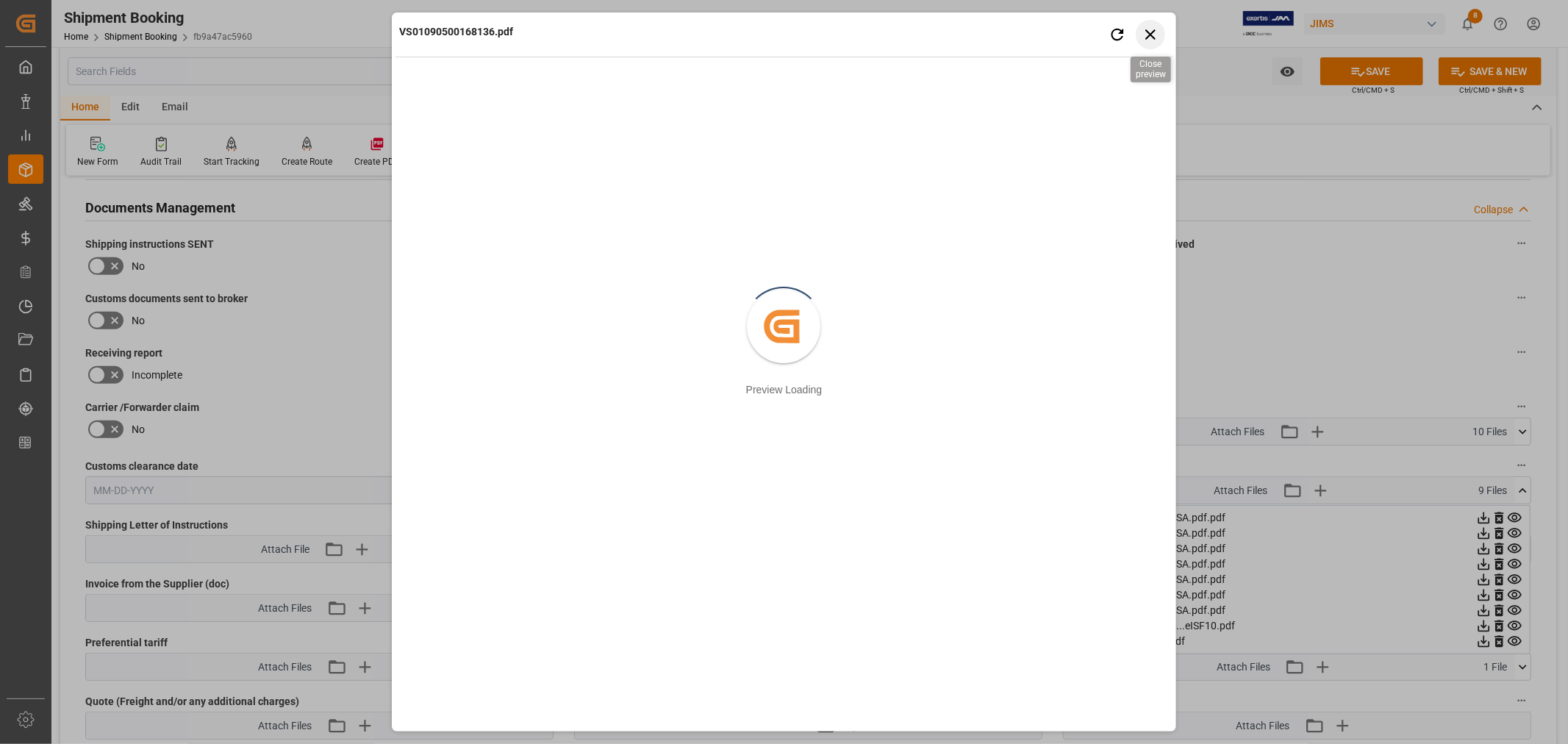
click at [1154, 34] on icon "button" at bounding box center [1151, 34] width 19 height 19
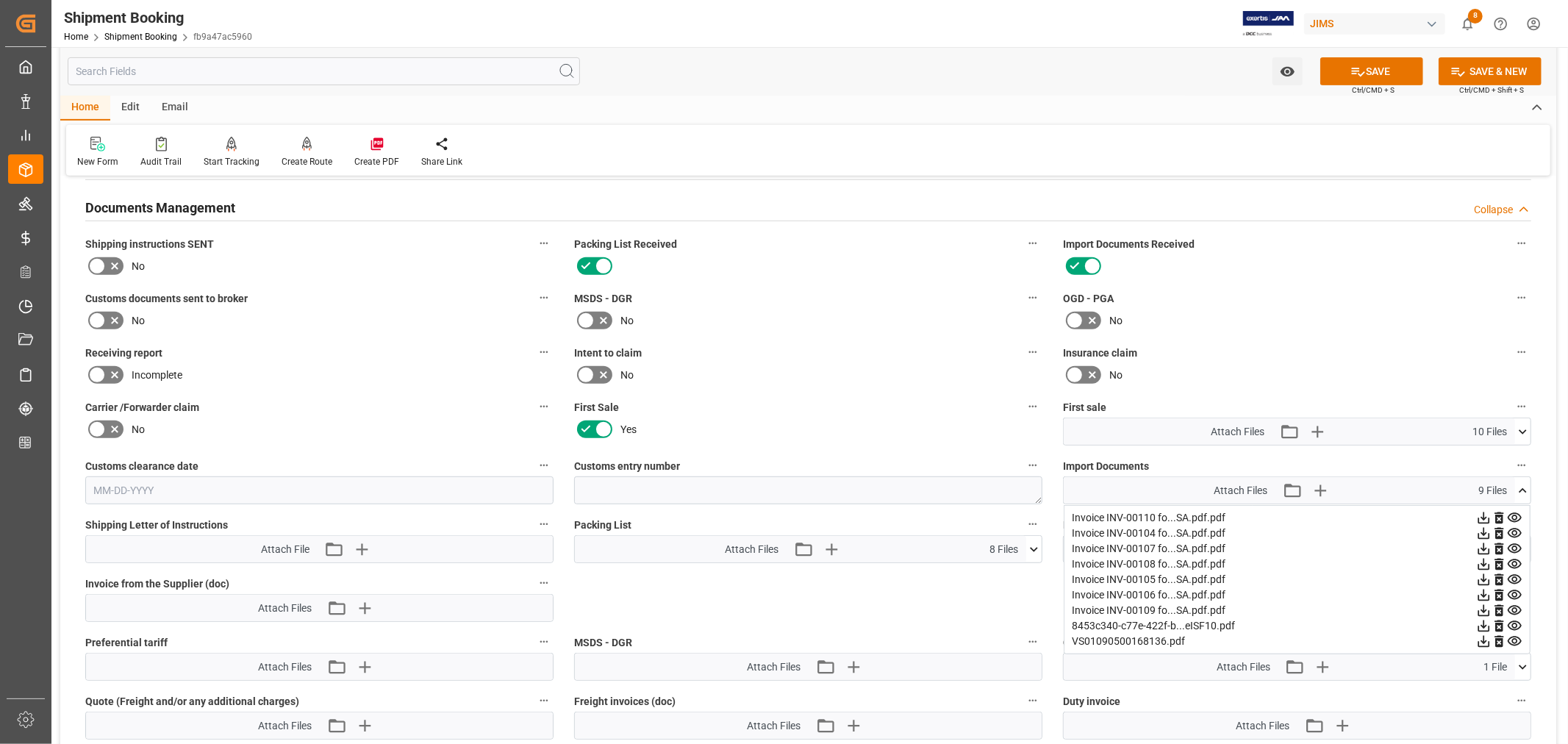
click at [1523, 488] on icon at bounding box center [1523, 491] width 15 height 15
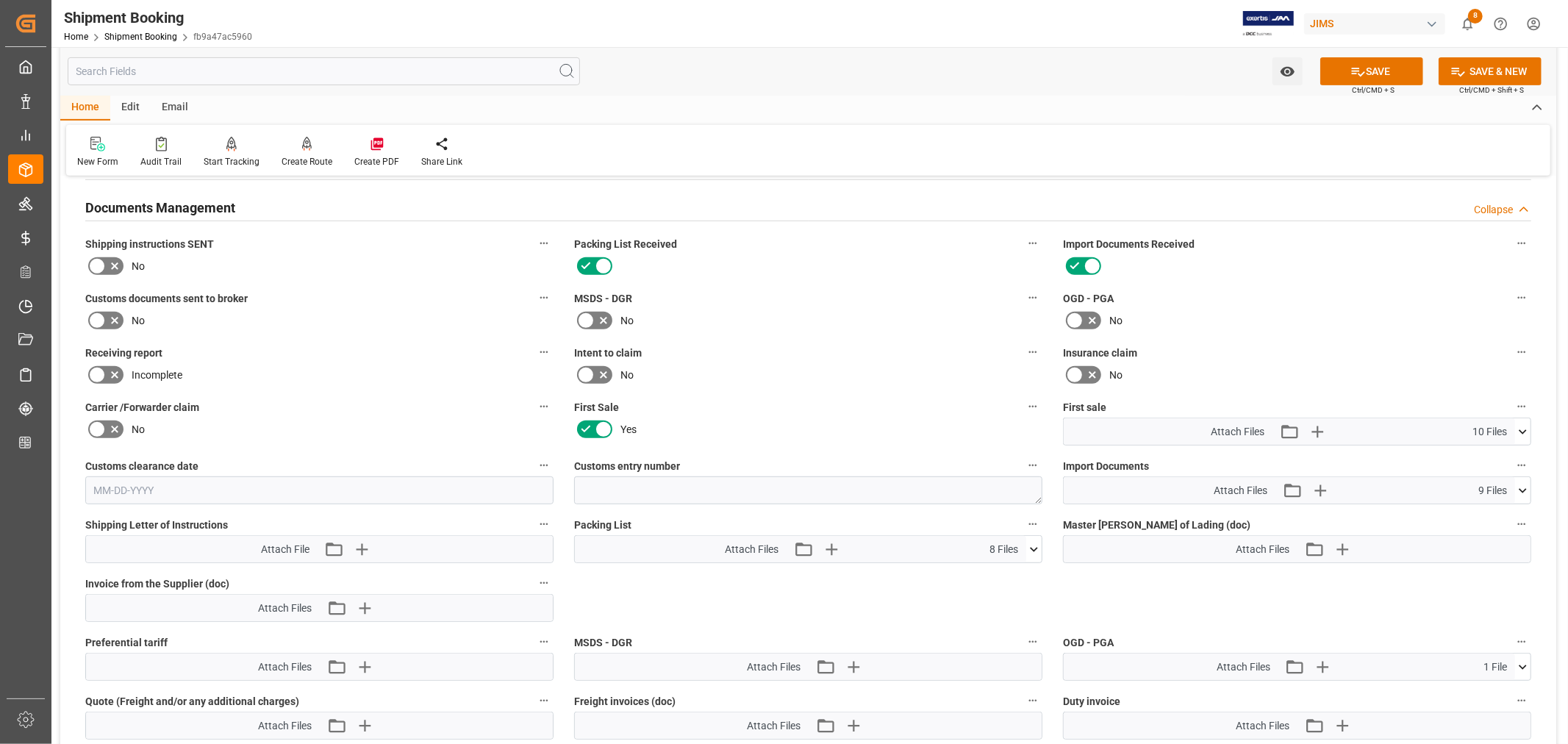
click at [1519, 429] on icon at bounding box center [1522, 431] width 8 height 5
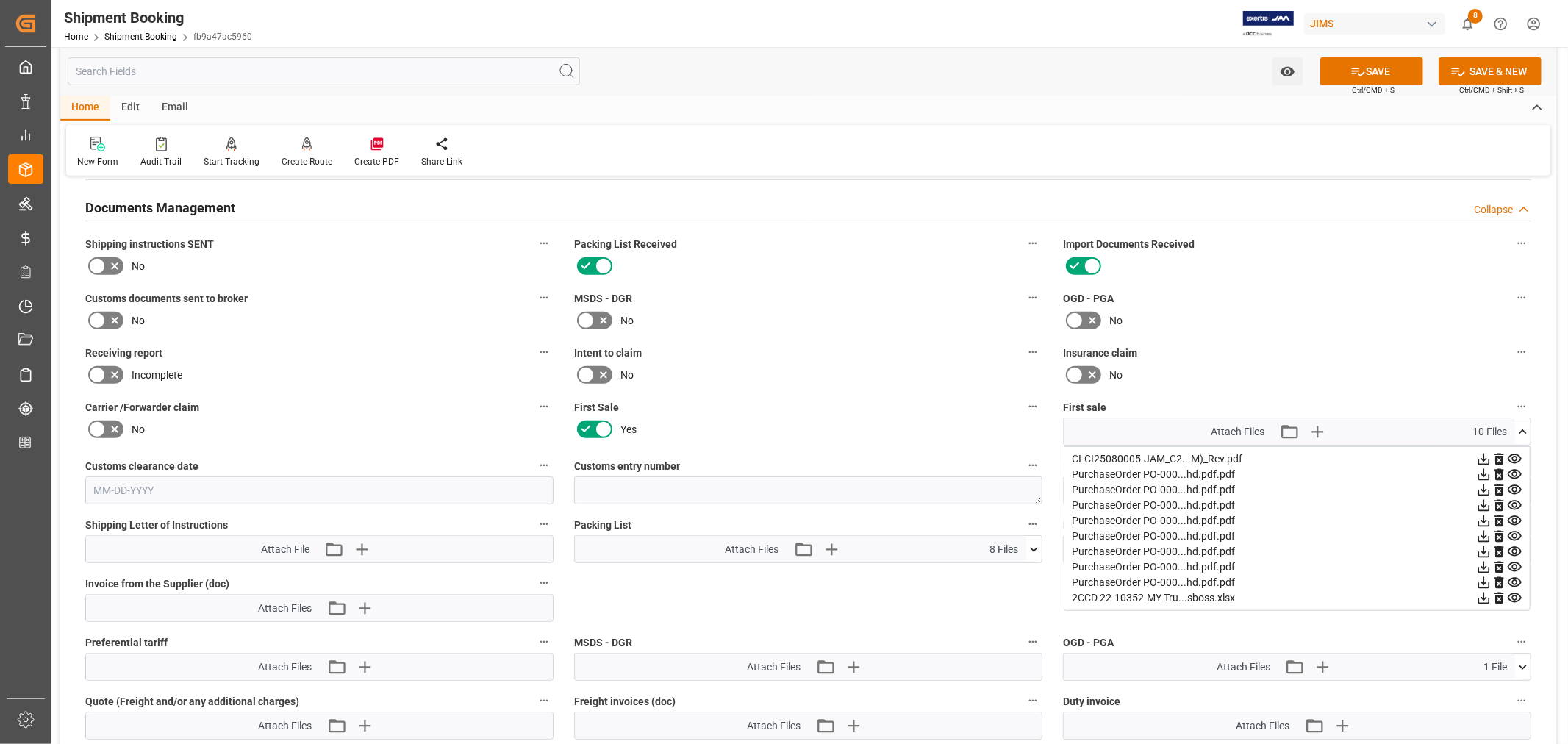
click at [1519, 427] on icon at bounding box center [1523, 432] width 15 height 15
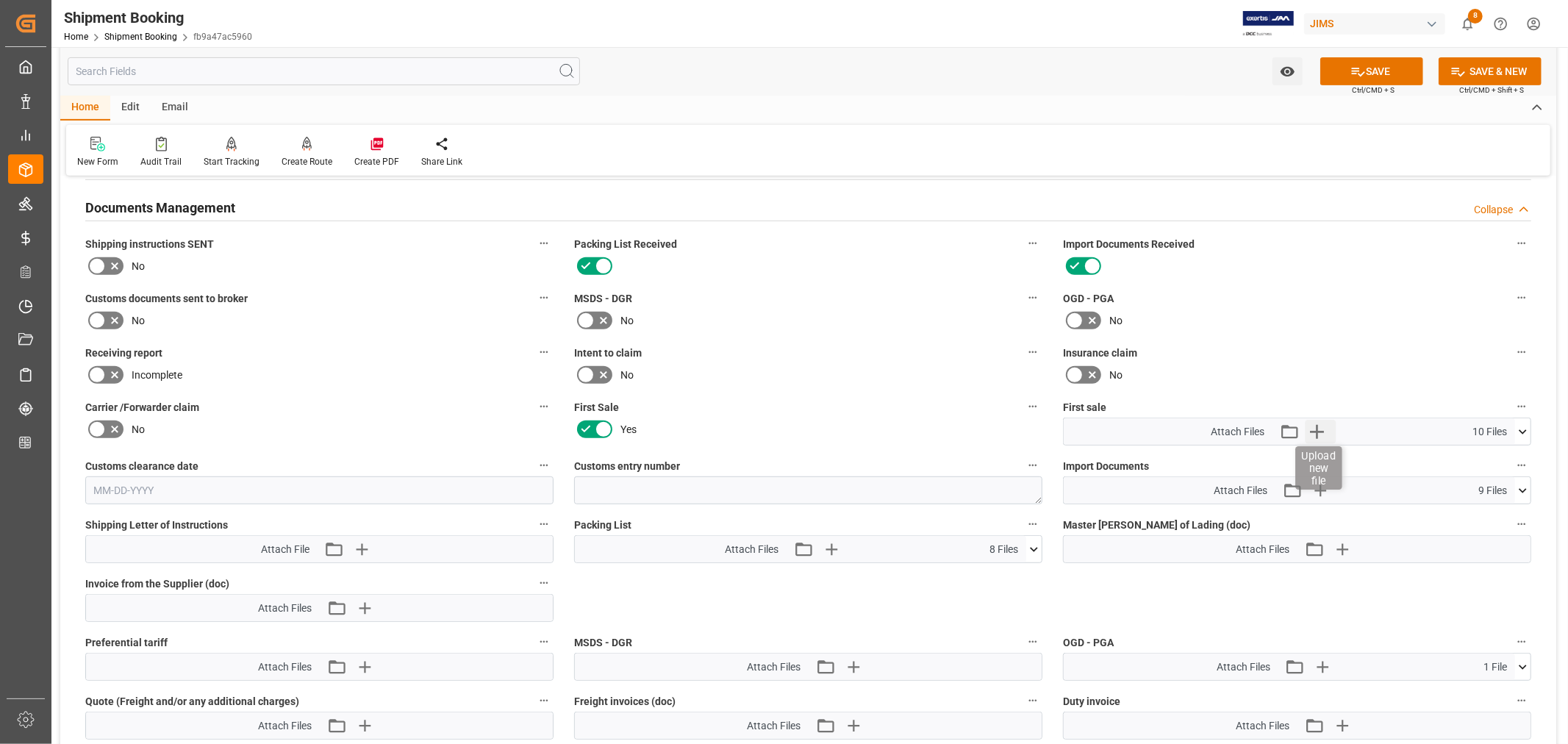
click at [1316, 427] on icon "button" at bounding box center [1317, 432] width 14 height 14
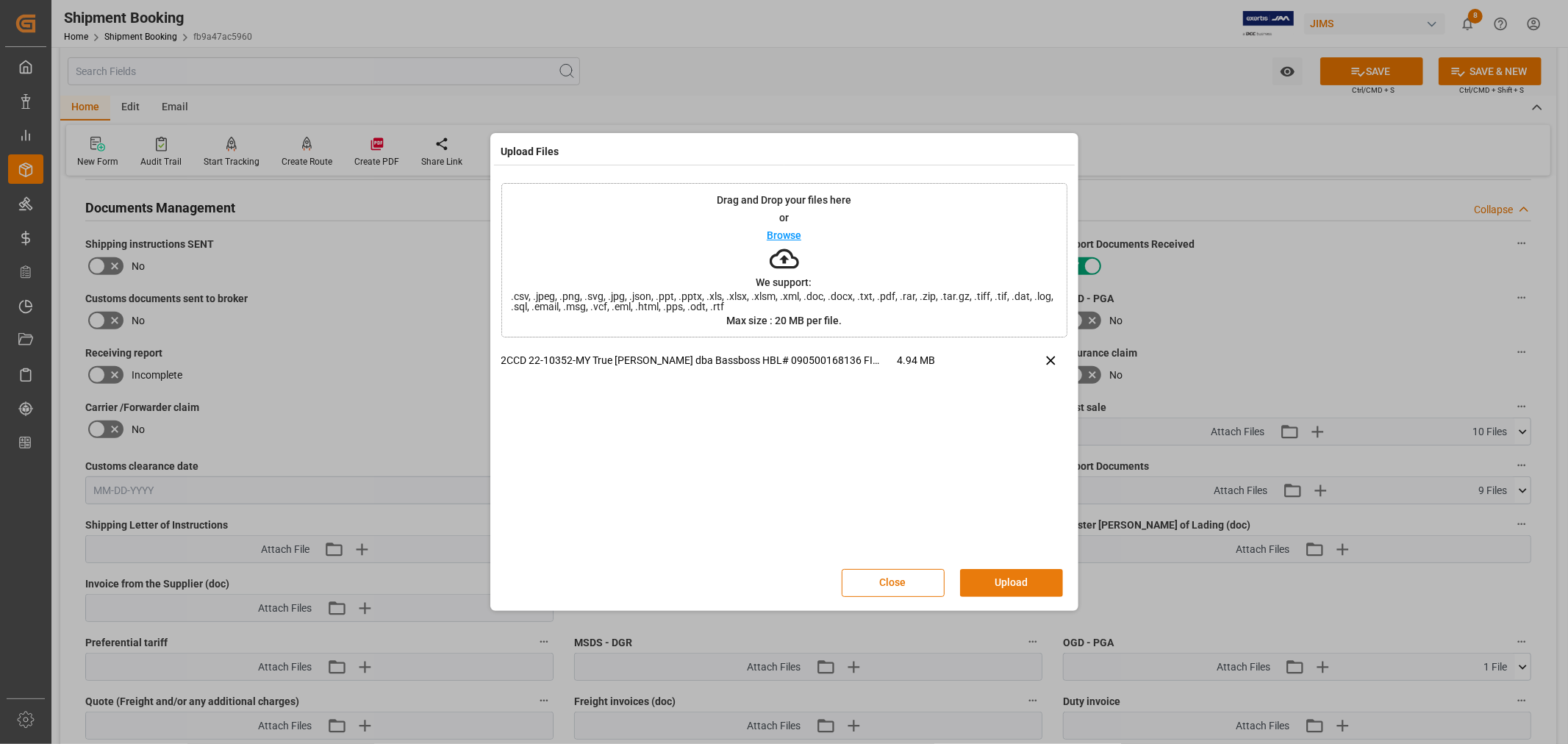
click at [1005, 580] on button "Upload" at bounding box center [1011, 583] width 103 height 28
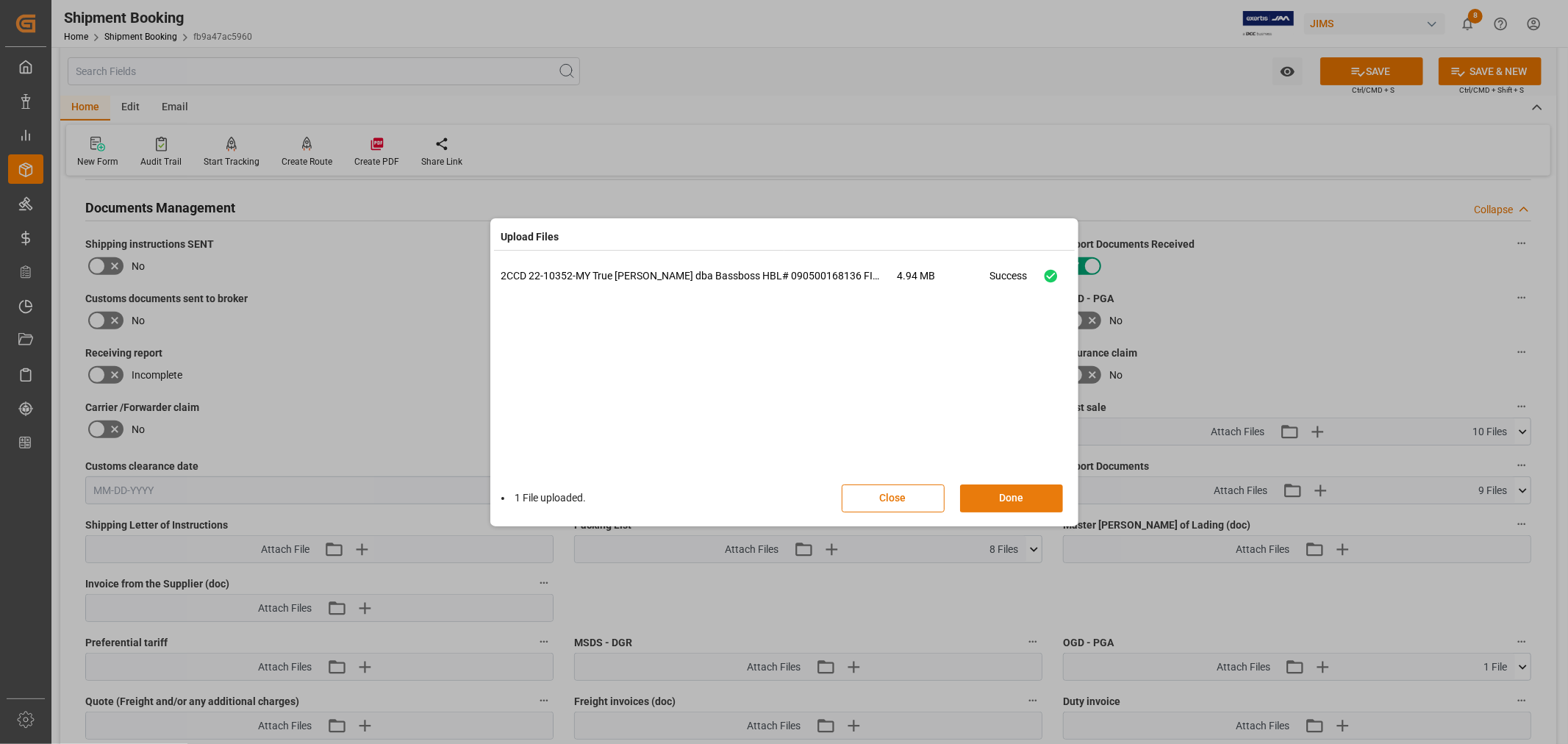
click at [998, 496] on button "Done" at bounding box center [1011, 499] width 103 height 28
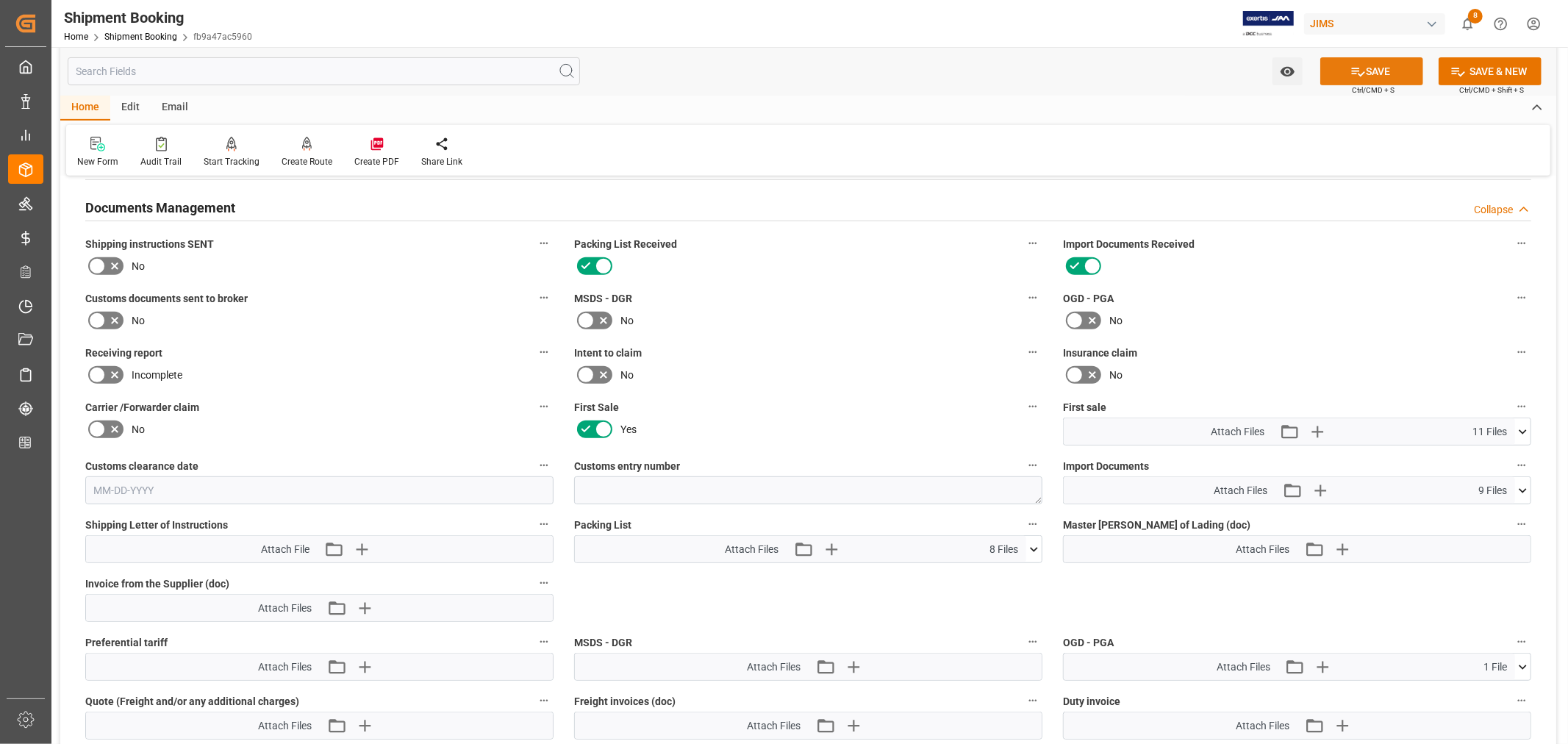
click at [1384, 73] on button "SAVE" at bounding box center [1371, 71] width 103 height 28
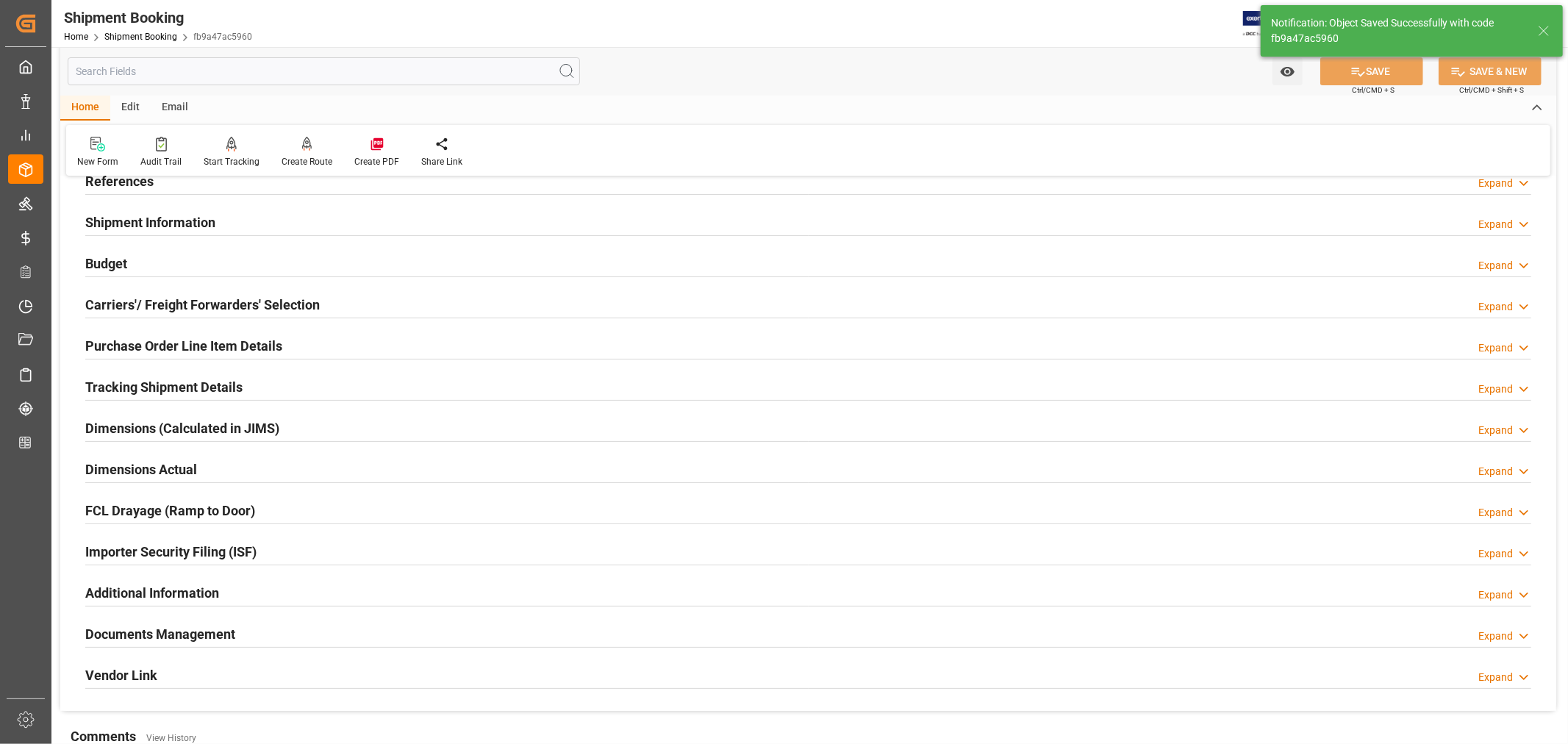
scroll to position [0, 0]
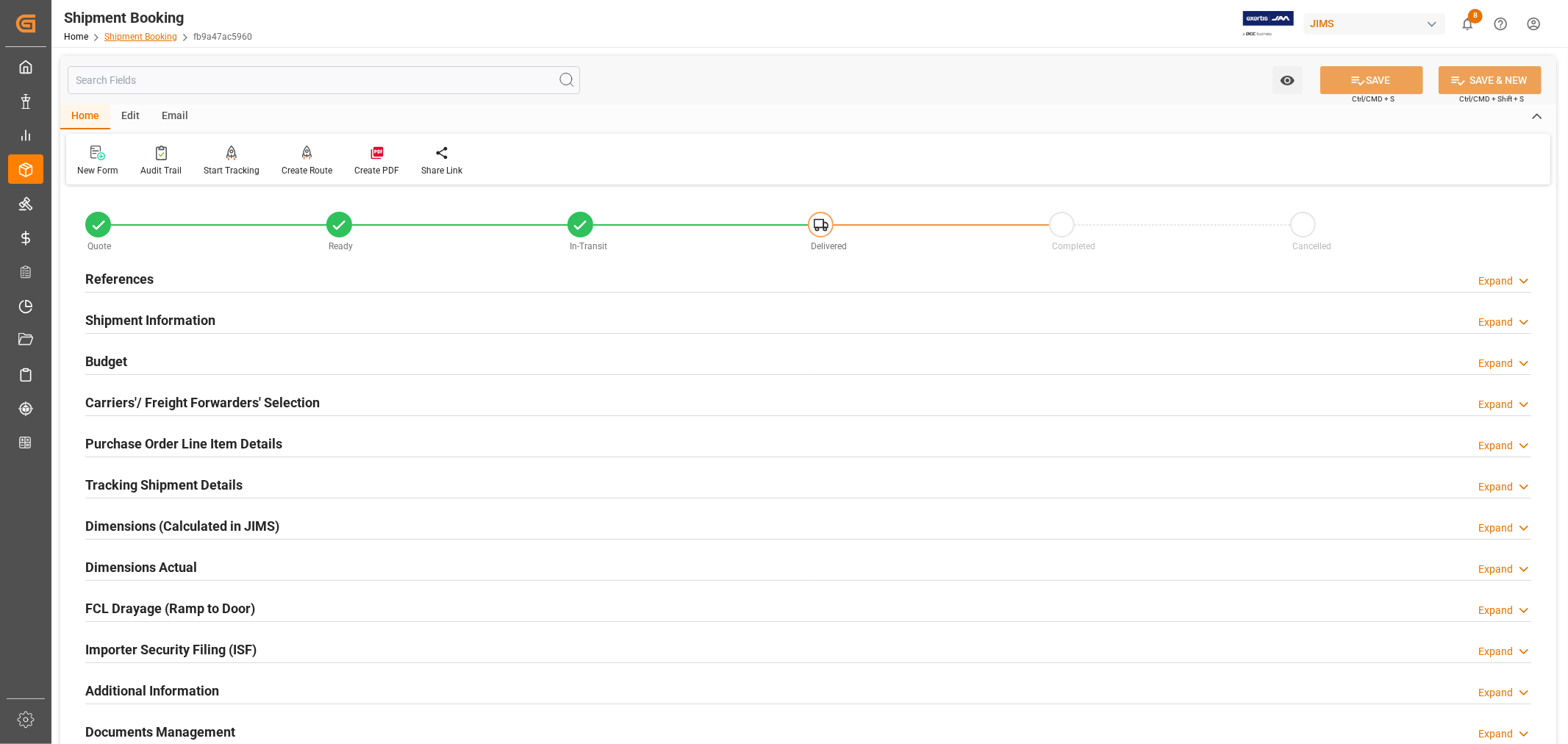
click at [151, 32] on link "Shipment Booking" at bounding box center [140, 36] width 73 height 10
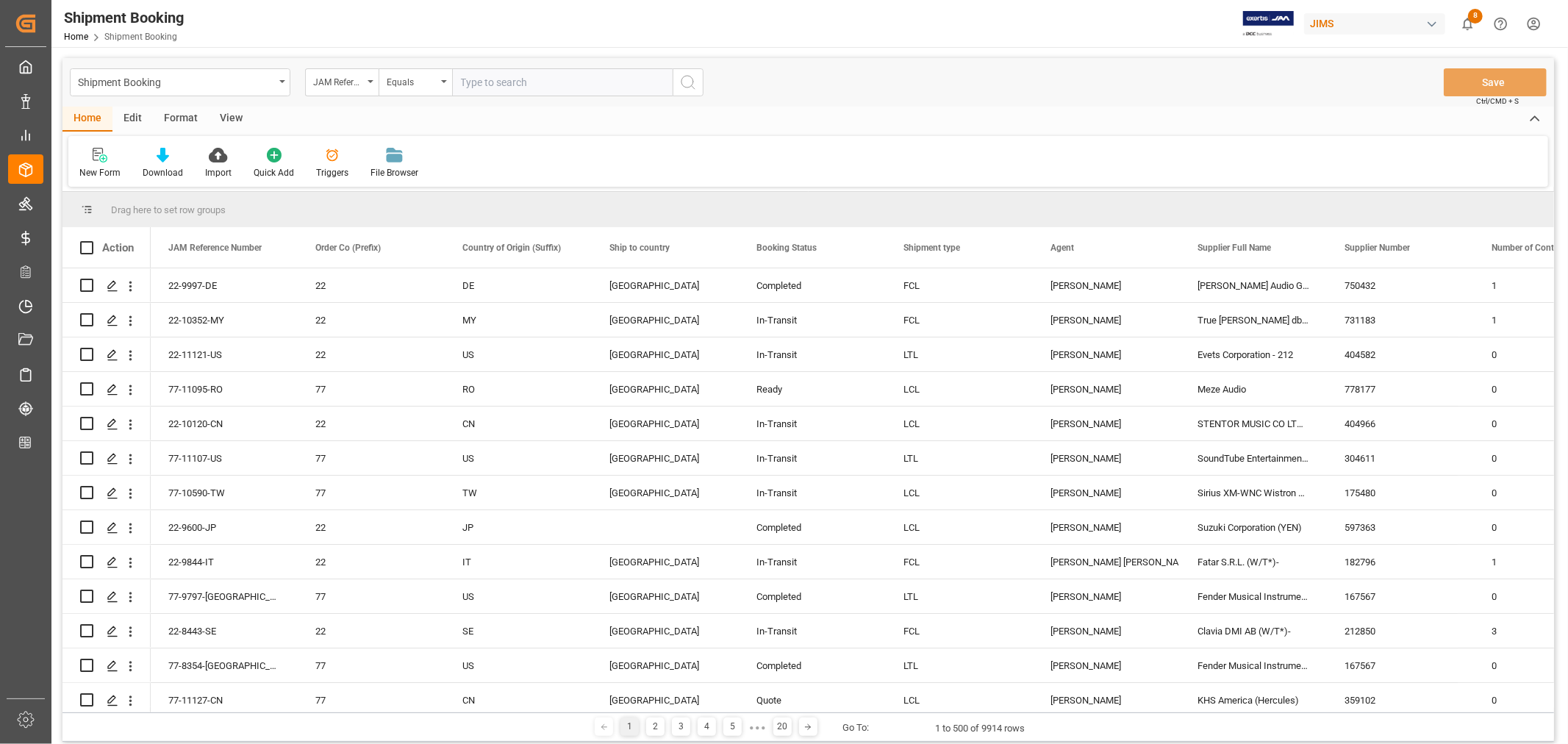
click at [478, 79] on input "text" at bounding box center [563, 83] width 221 height 28
paste input "22-10622-VN"
type input "22-10622-VN"
click at [688, 86] on circle "search button" at bounding box center [687, 81] width 12 height 12
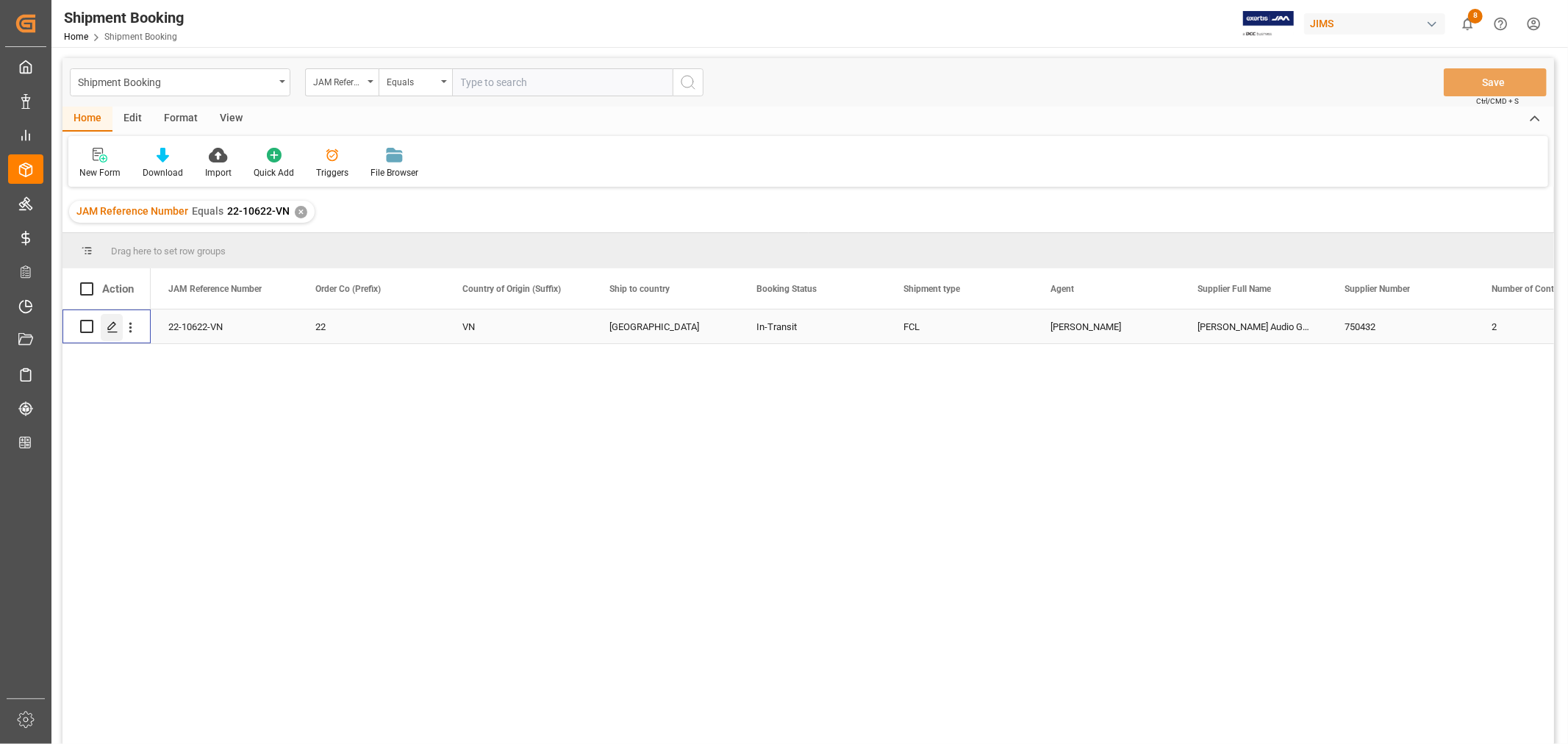
click at [115, 324] on polygon "Press SPACE to select this row." at bounding box center [112, 326] width 8 height 8
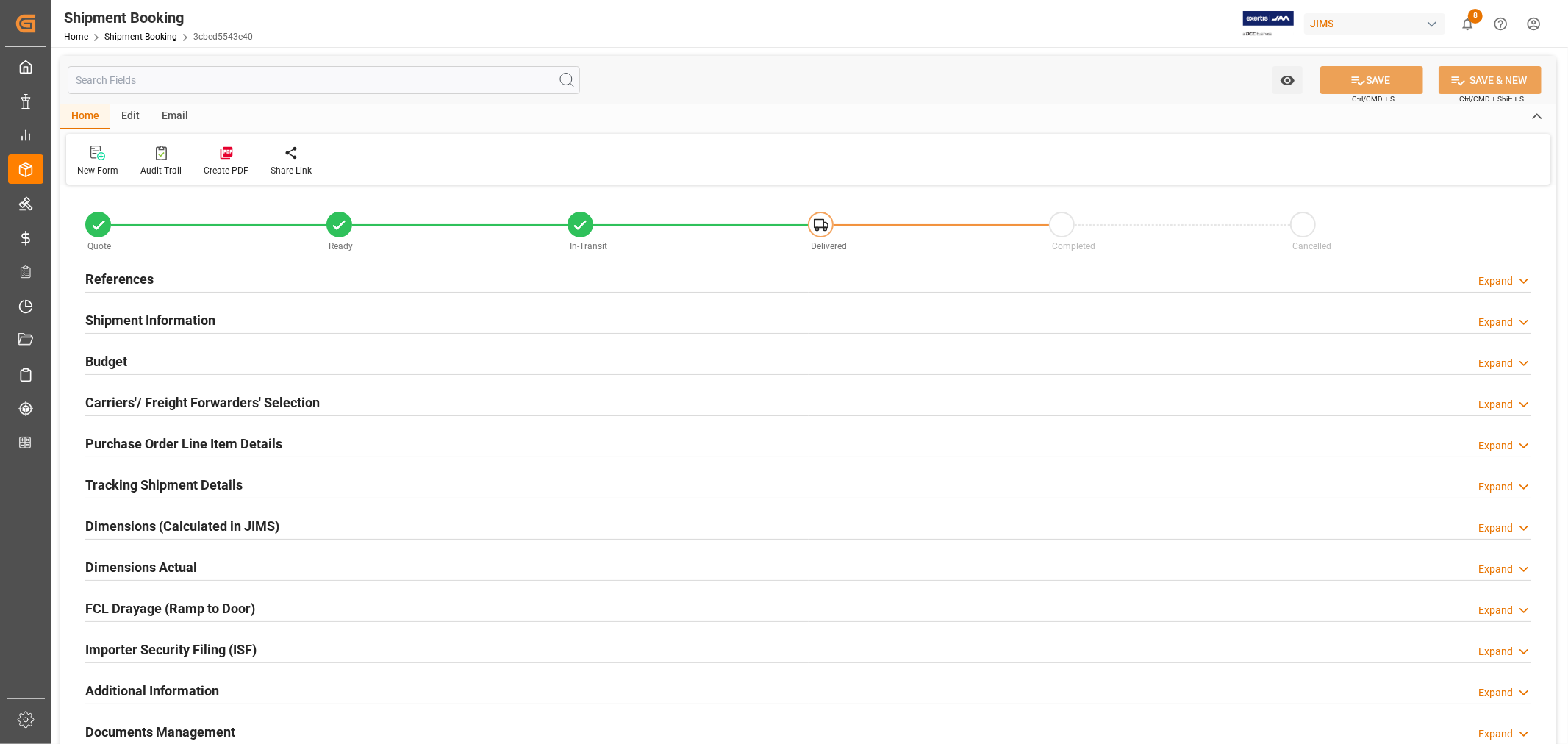
type input "54"
click at [141, 309] on div "Shipment Information" at bounding box center [150, 319] width 130 height 28
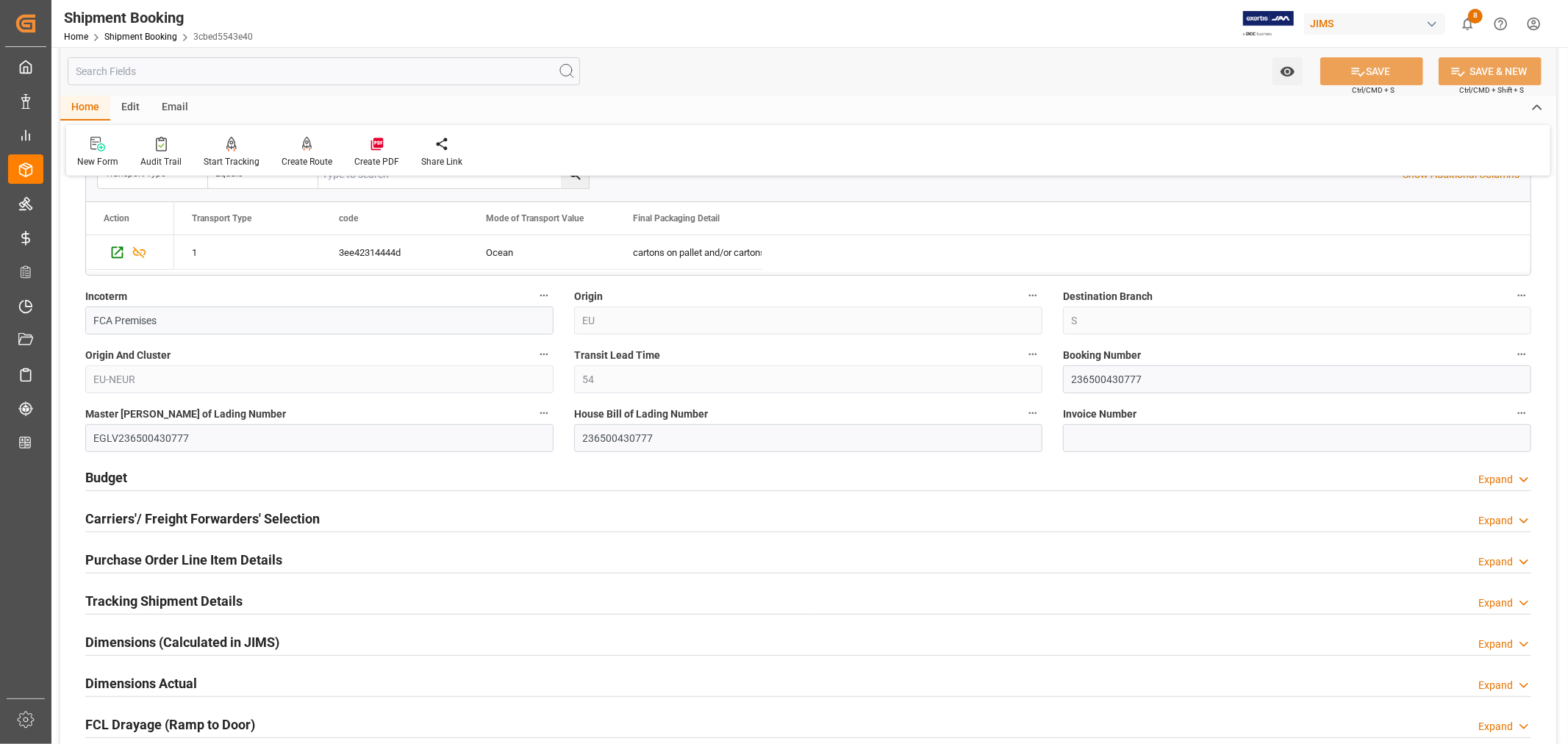
scroll to position [490, 0]
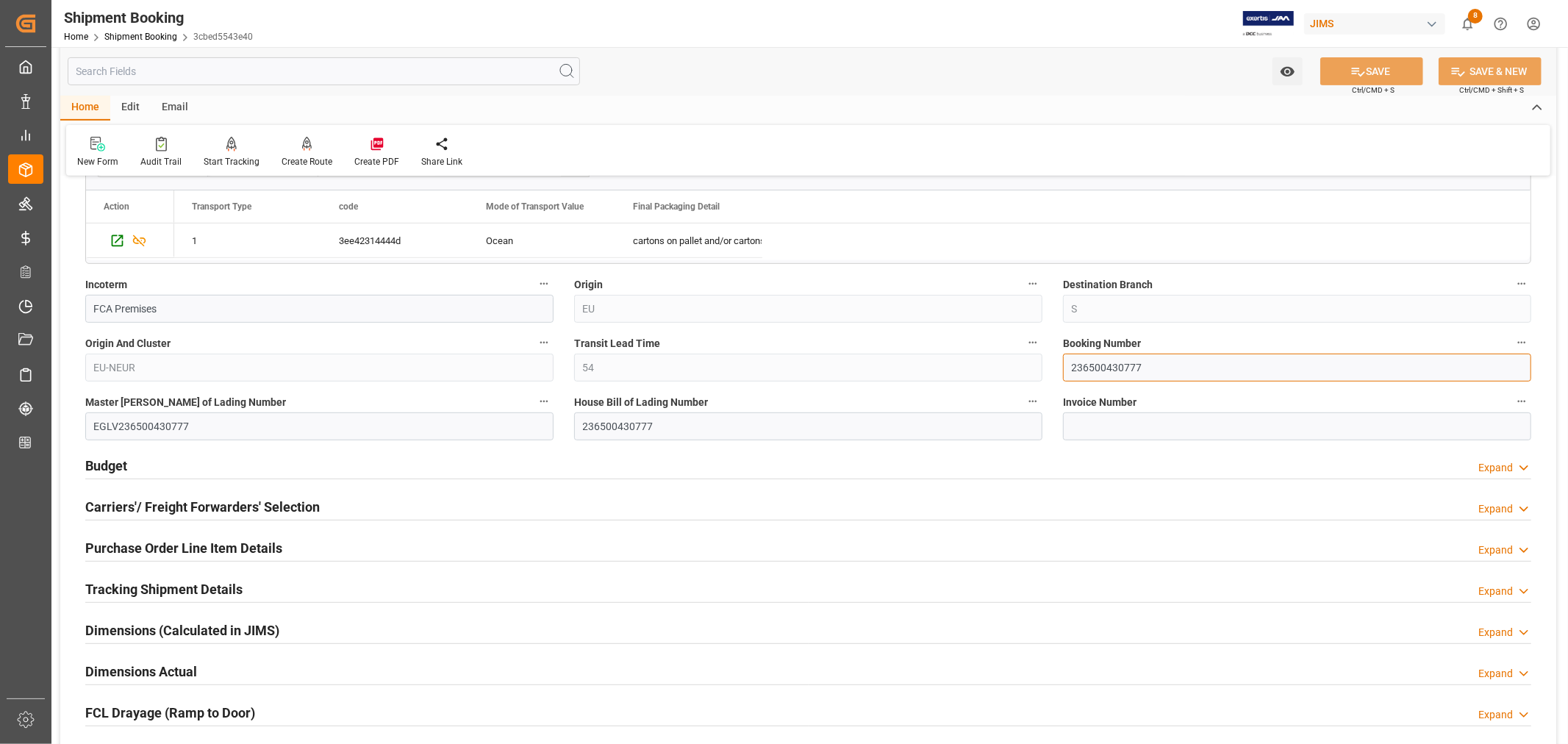
click at [1103, 370] on input "236500430777" at bounding box center [1297, 367] width 468 height 28
click at [1103, 370] on input "236500430777" at bounding box center [1297, 367] width 468 height 28
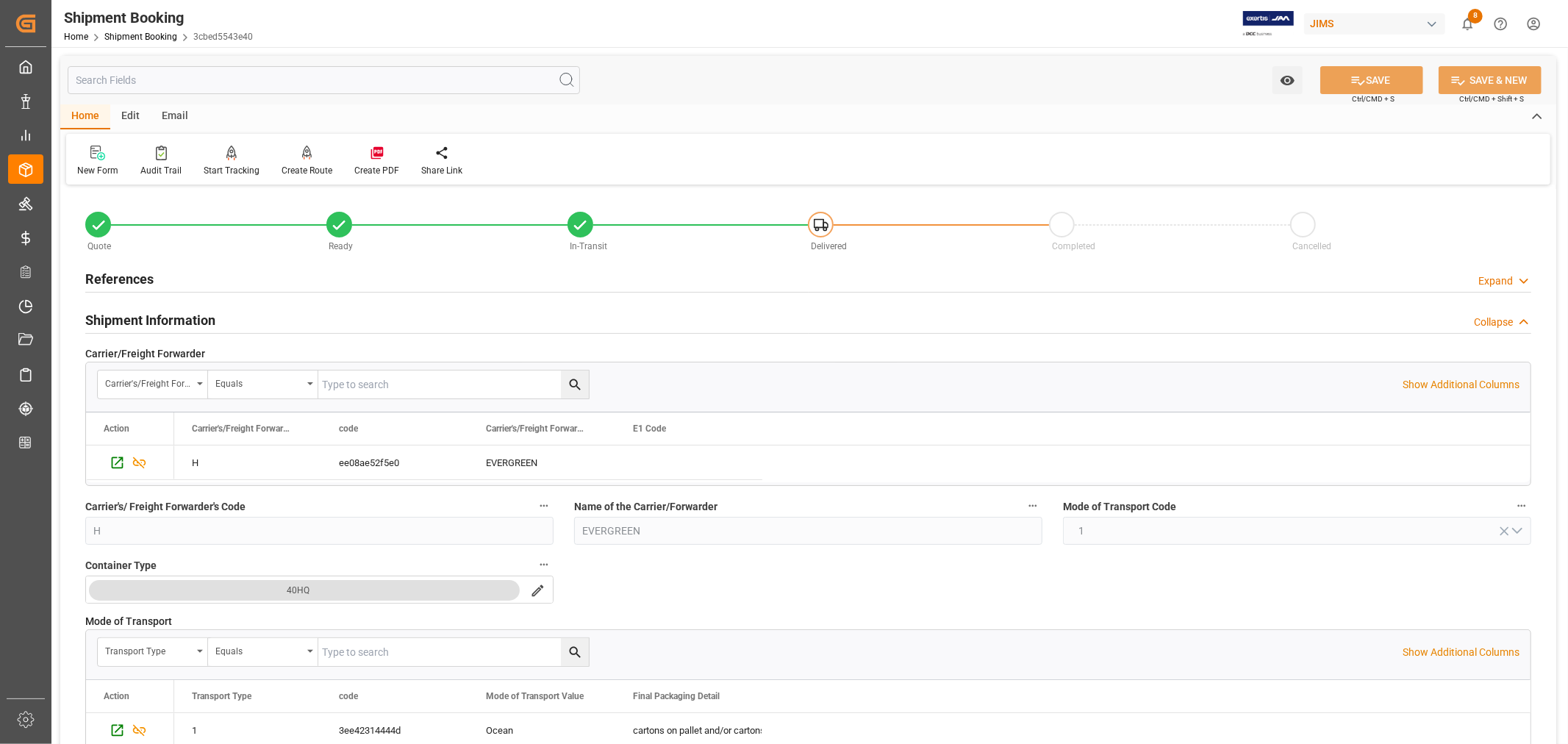
click at [140, 317] on h2 "Shipment Information" at bounding box center [150, 320] width 130 height 20
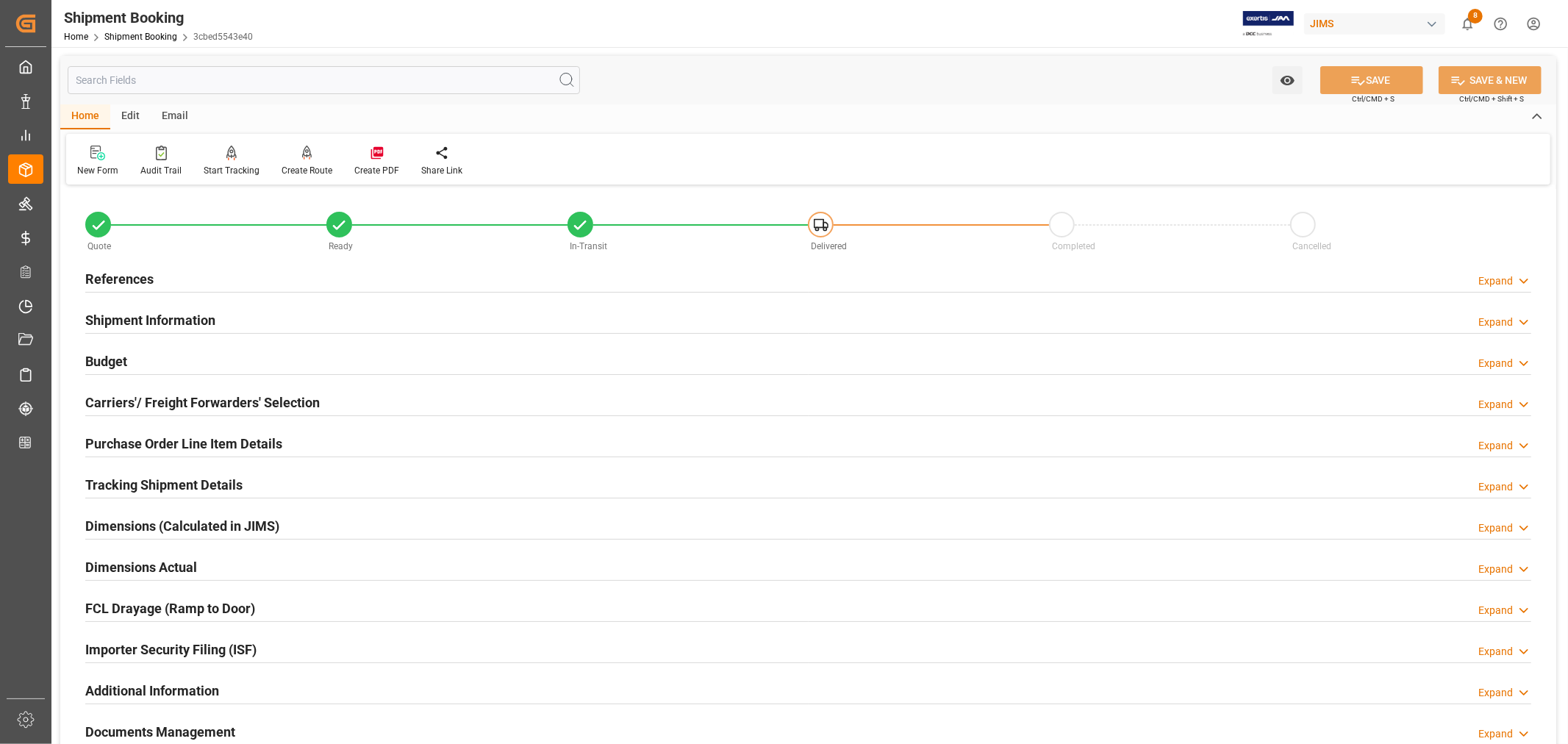
click at [130, 270] on h2 "References" at bounding box center [120, 279] width 69 height 20
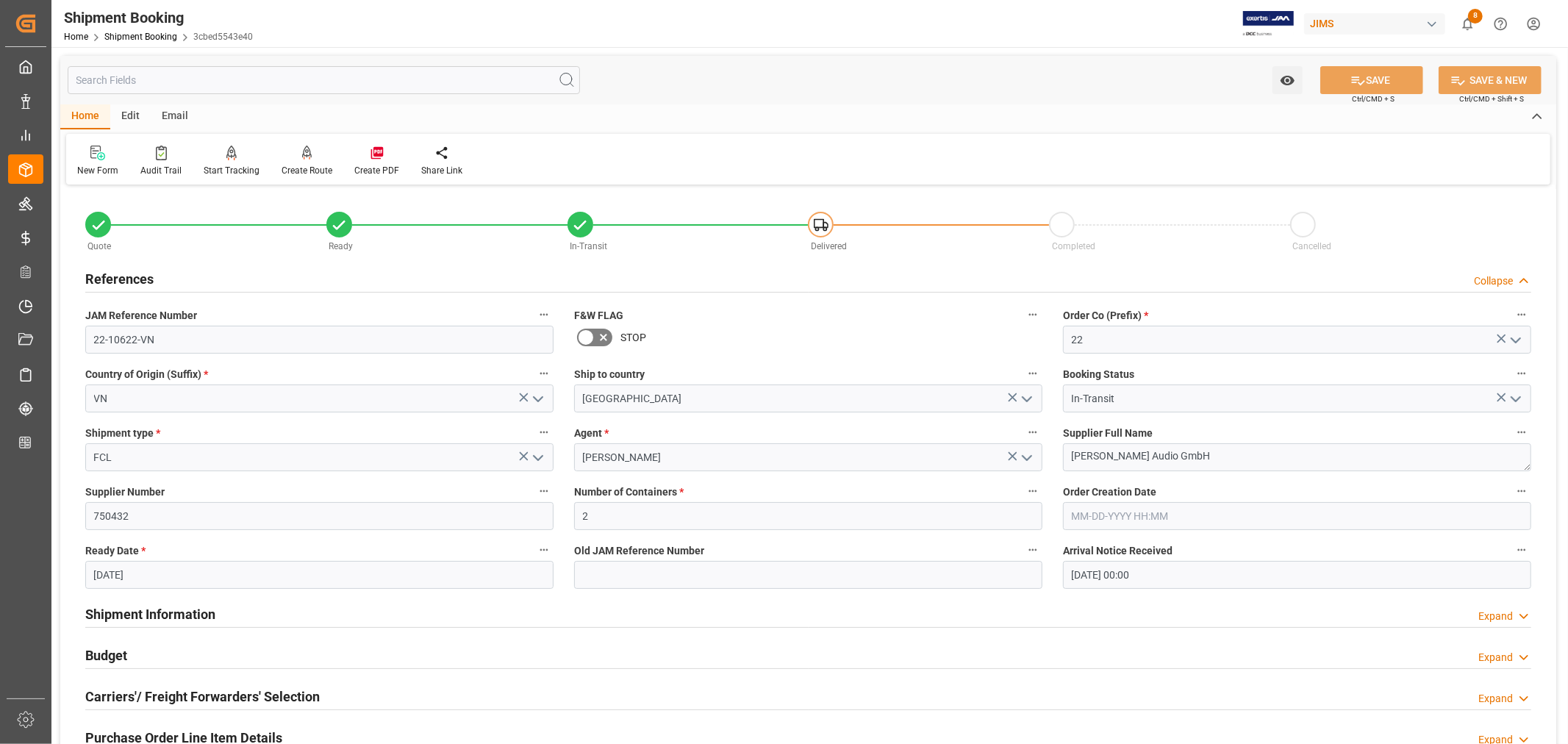
click at [130, 270] on h2 "References" at bounding box center [120, 279] width 69 height 20
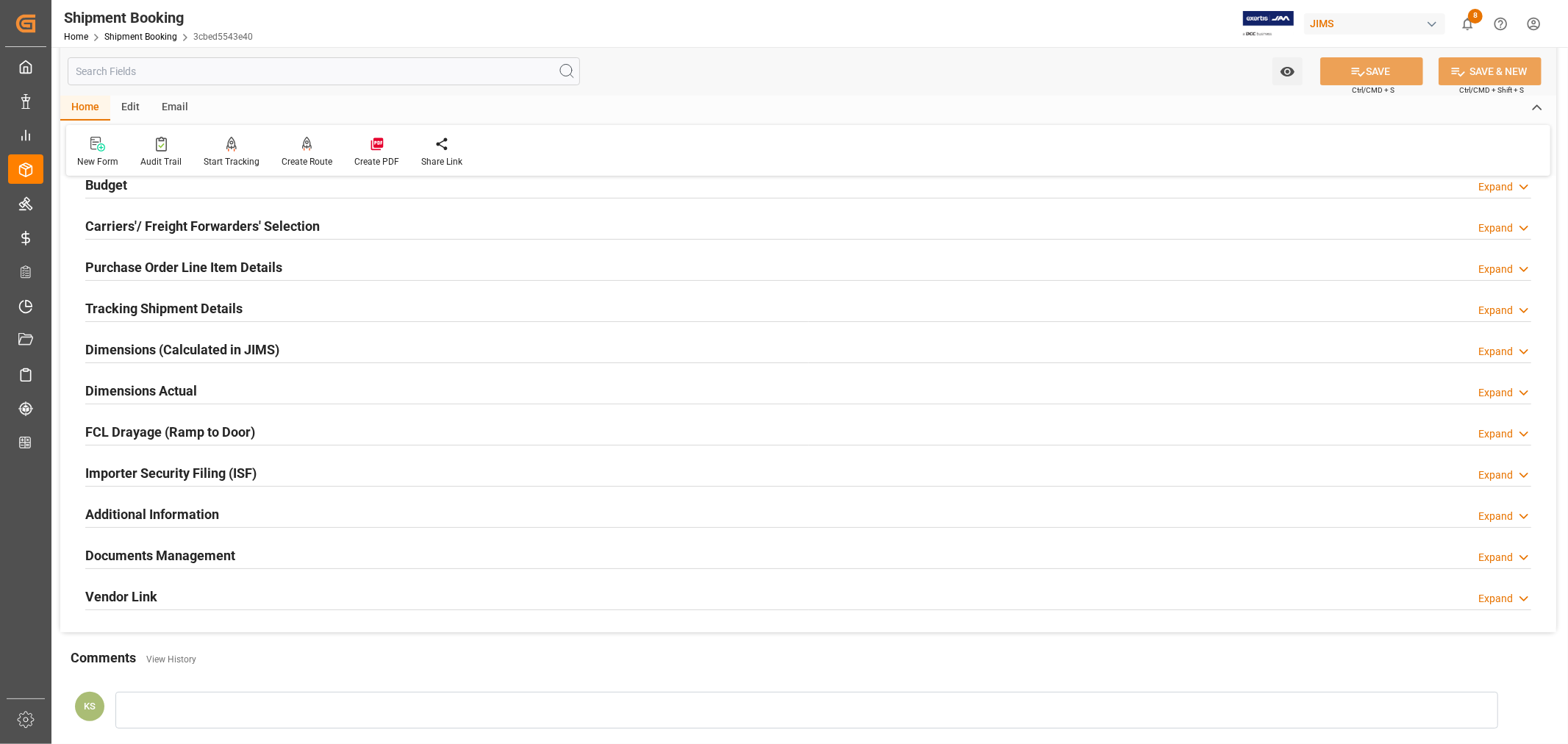
scroll to position [164, 0]
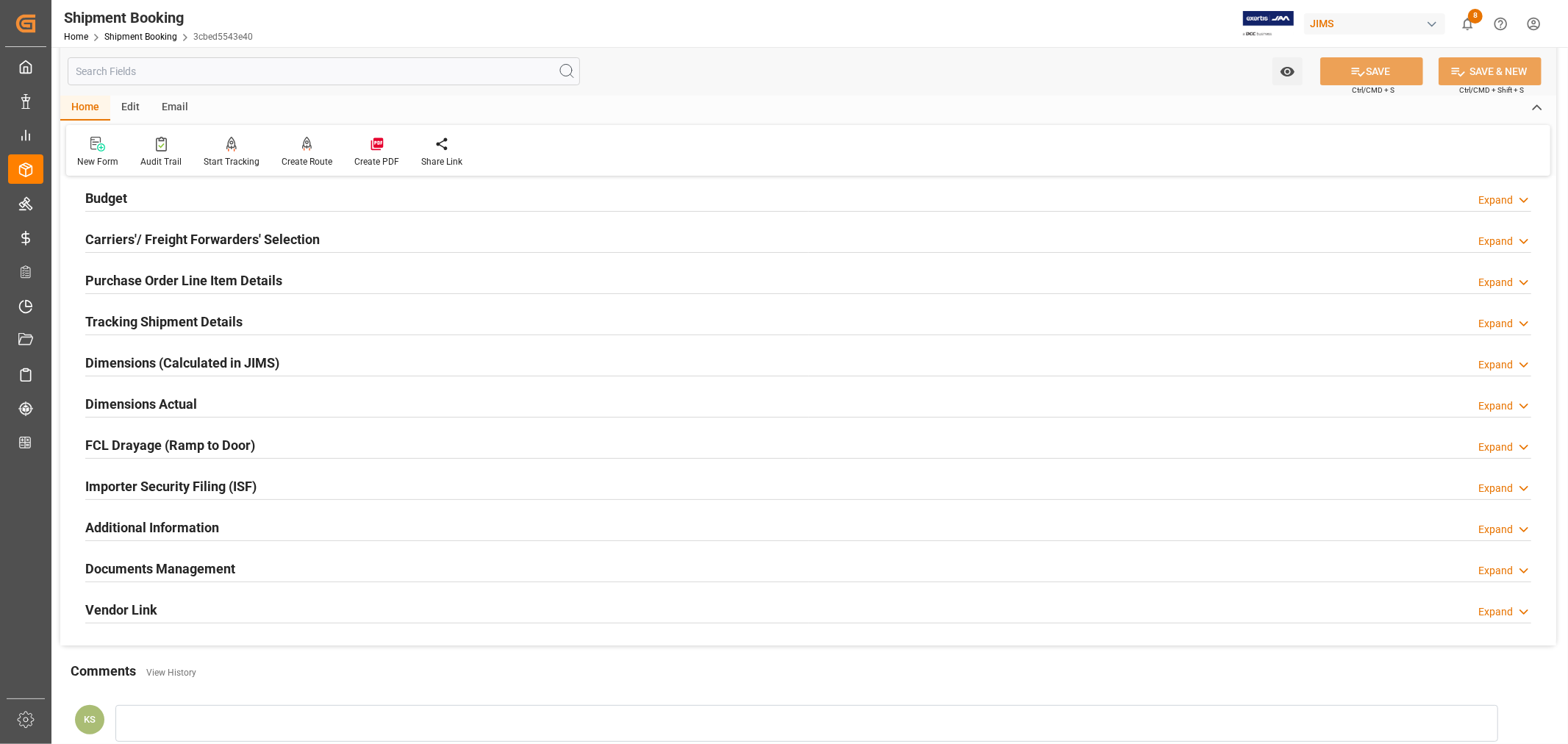
click at [147, 324] on h2 "Tracking Shipment Details" at bounding box center [164, 322] width 157 height 20
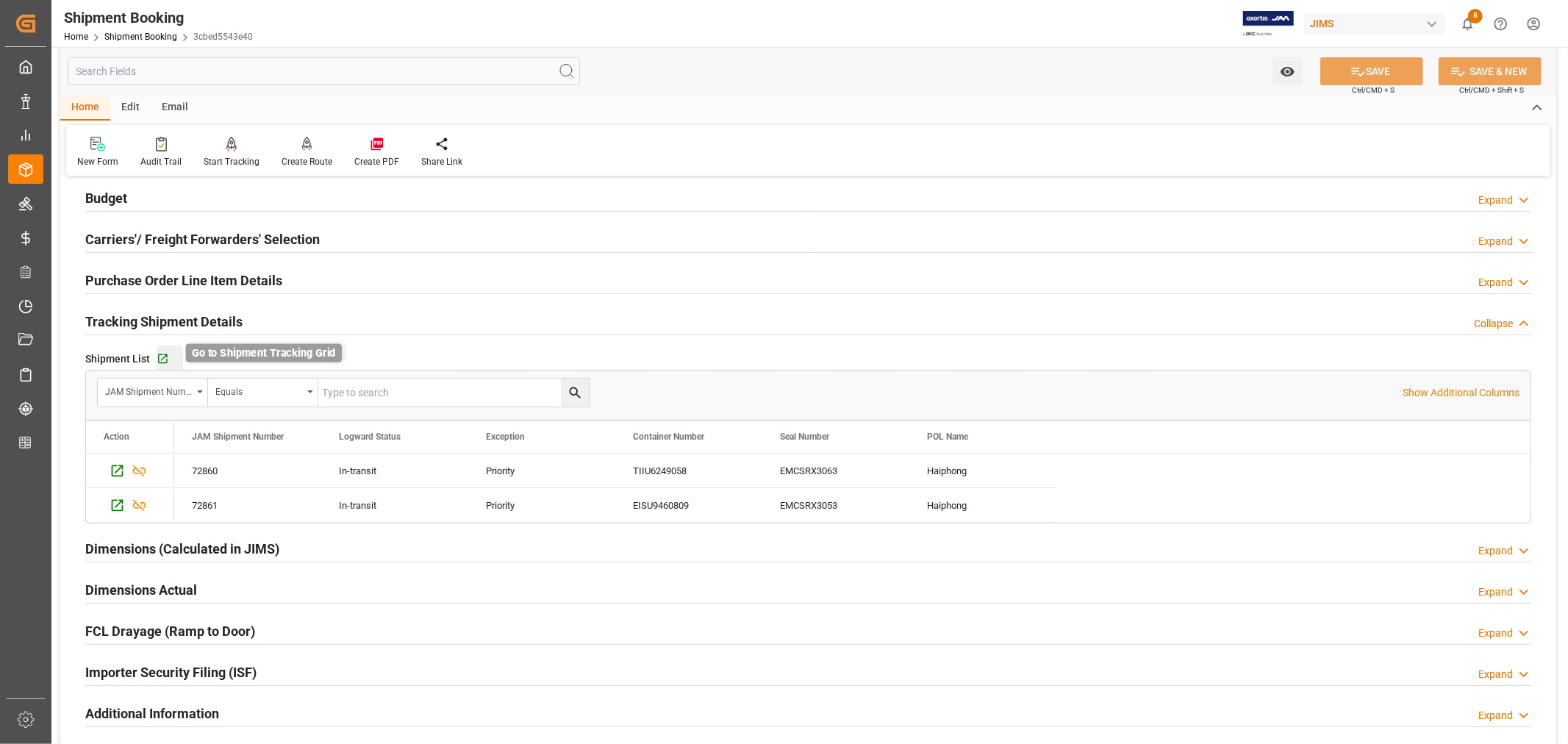
click at [160, 359] on icon "button" at bounding box center [163, 359] width 12 height 12
click at [119, 37] on link "Shipment Booking" at bounding box center [140, 36] width 73 height 10
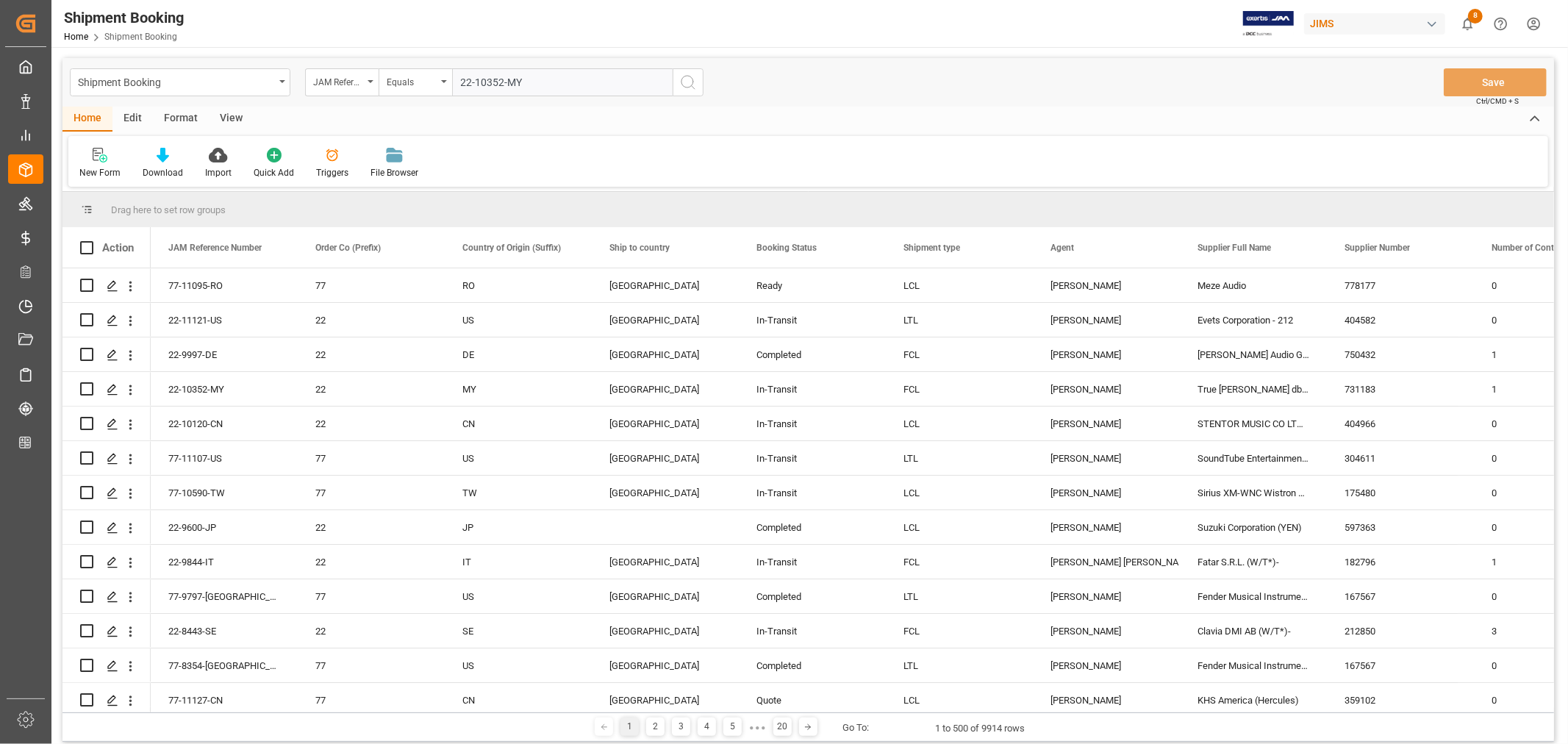
type input "22-10352-MY"
click at [691, 83] on icon "search button" at bounding box center [688, 82] width 18 height 18
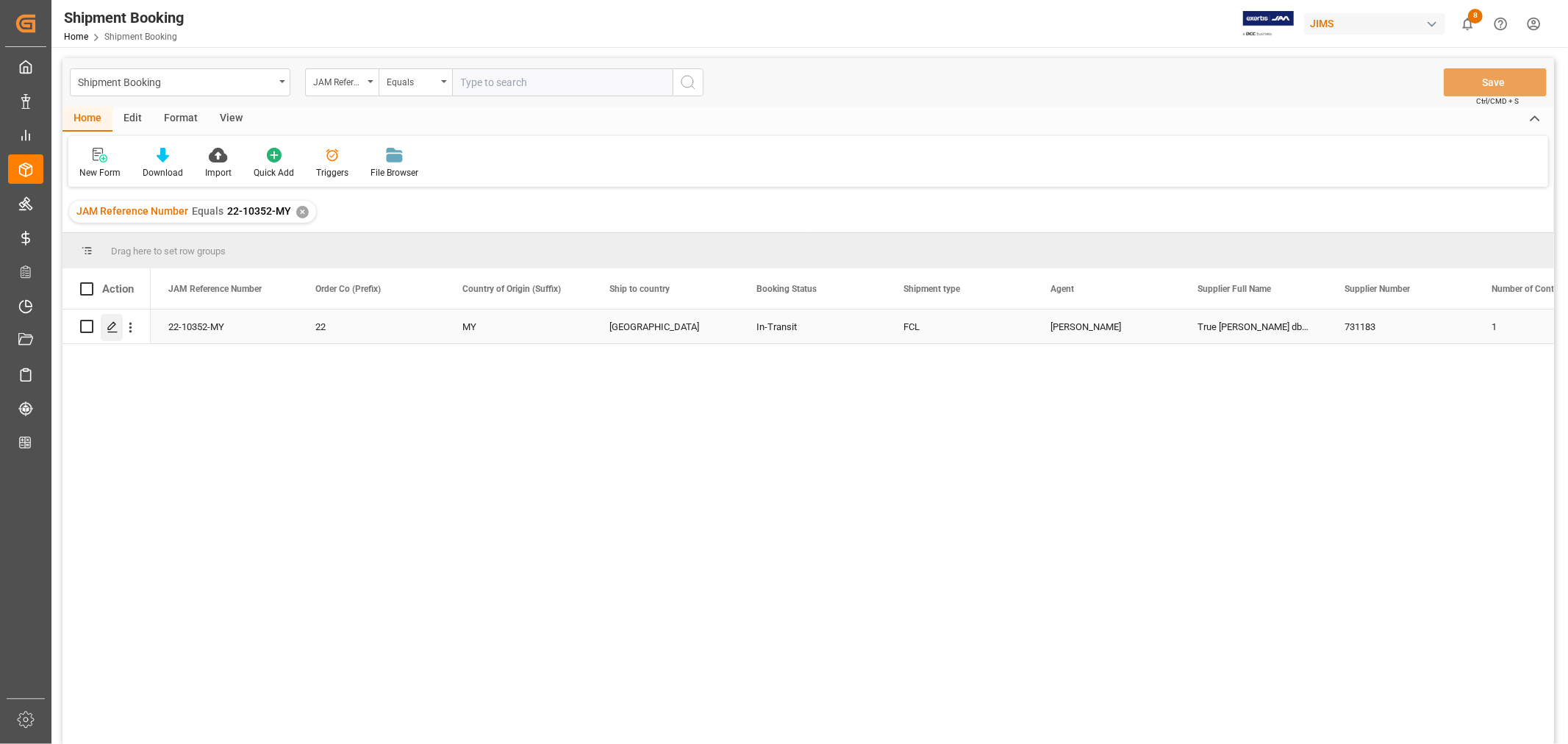
click at [113, 326] on polygon "Press SPACE to select this row." at bounding box center [112, 326] width 8 height 8
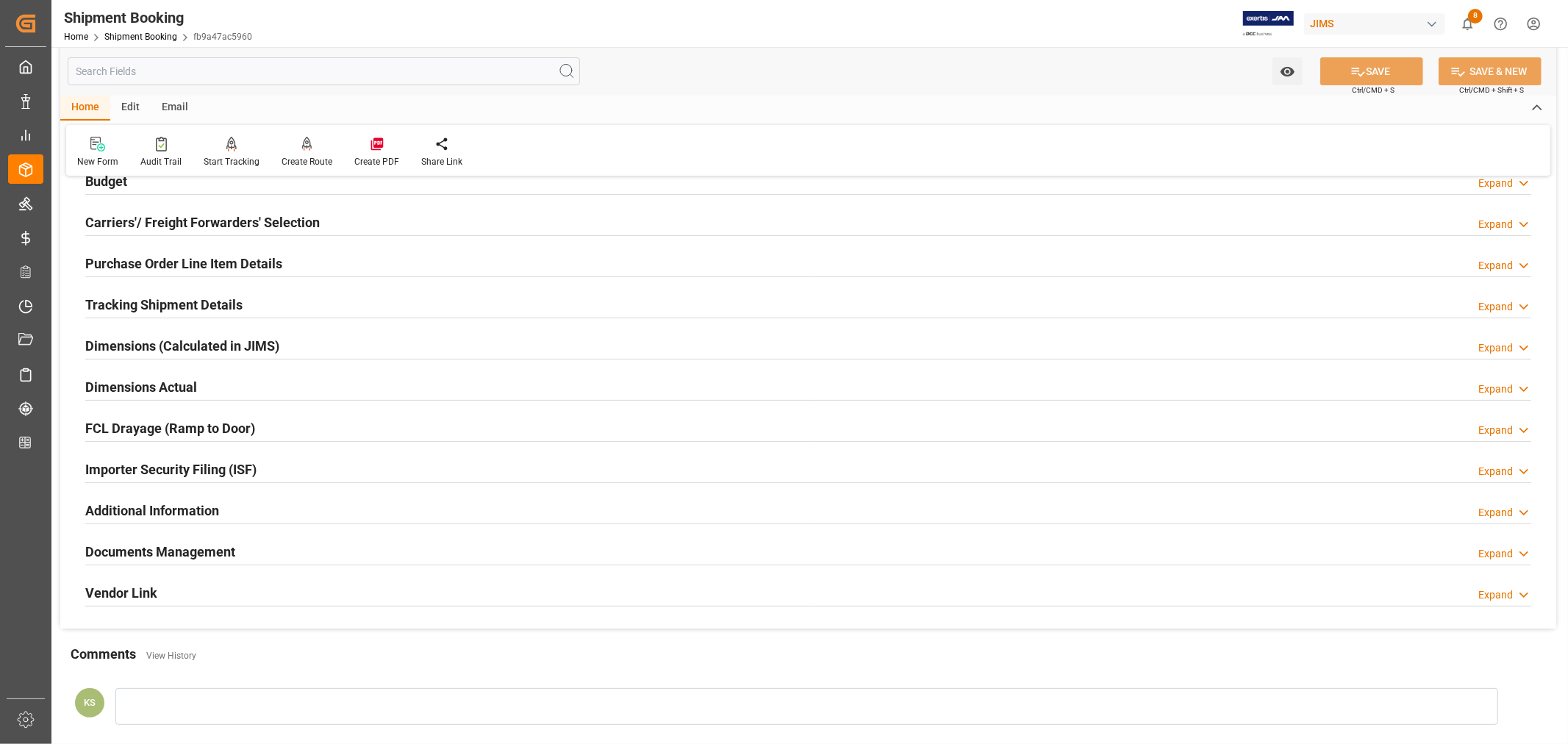
scroll to position [361, 0]
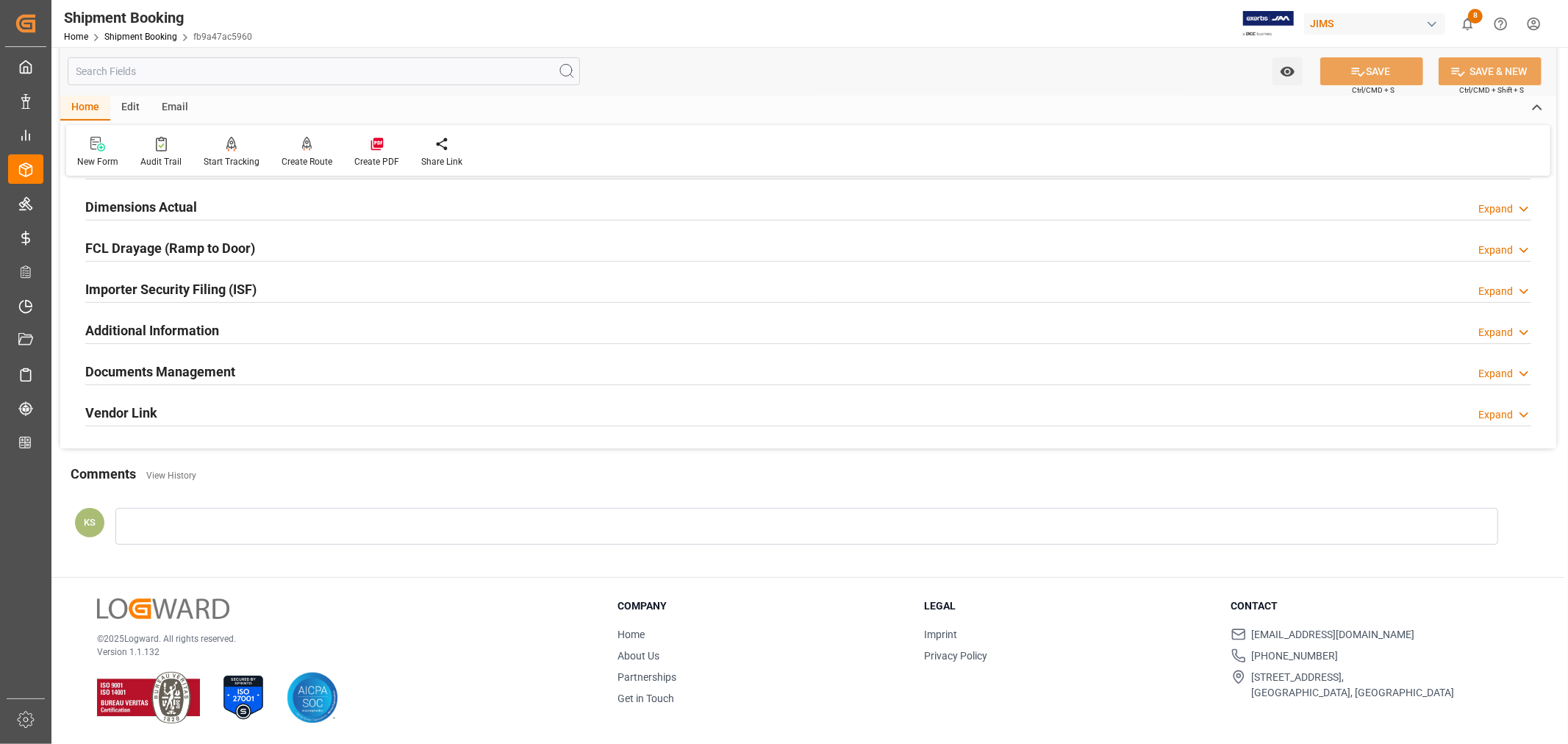
click at [276, 370] on div "Documents Management Expand" at bounding box center [809, 370] width 1446 height 28
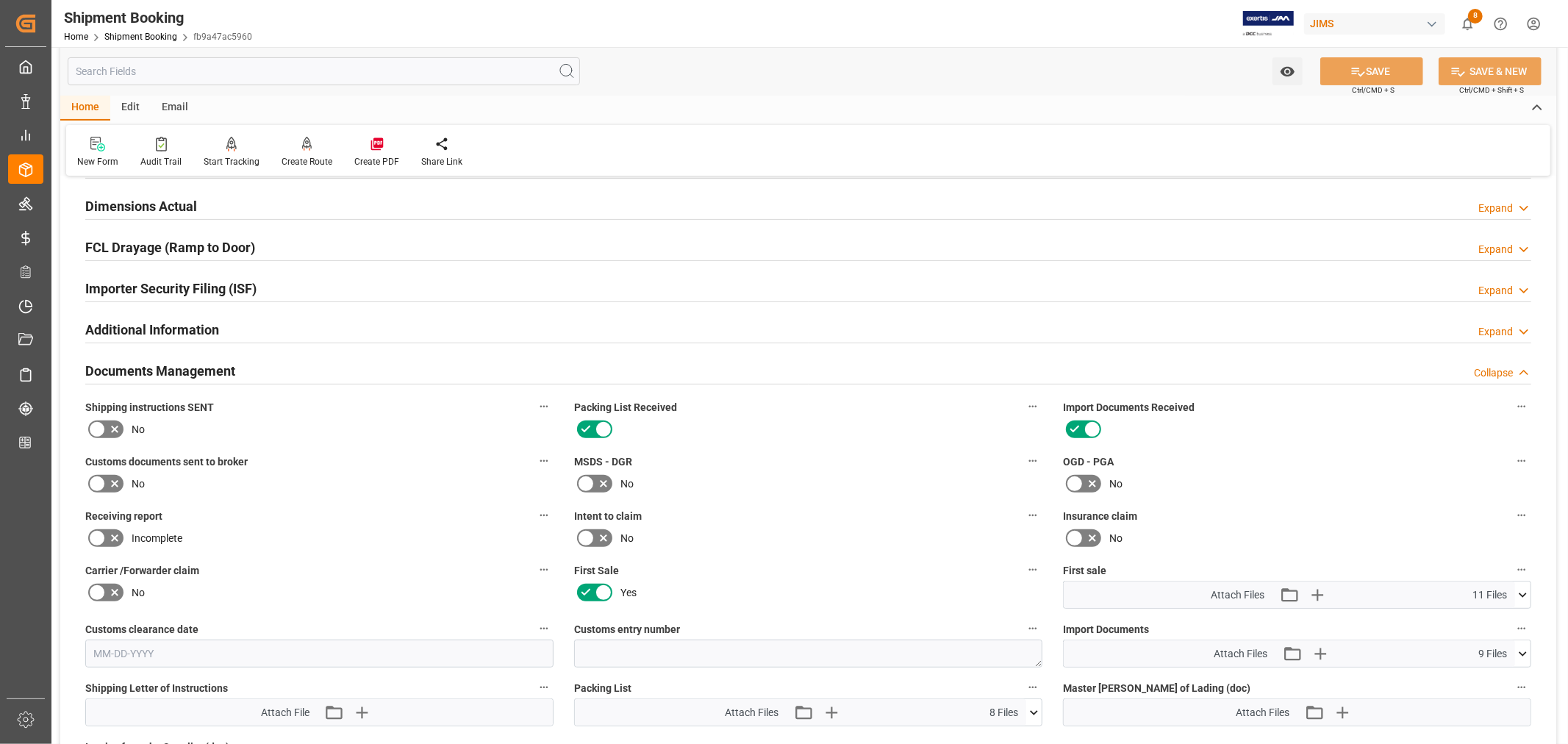
click at [101, 482] on icon at bounding box center [96, 484] width 18 height 18
click at [0, 0] on input "checkbox" at bounding box center [0, 0] width 0 height 0
click at [1370, 70] on button "SAVE" at bounding box center [1371, 71] width 103 height 28
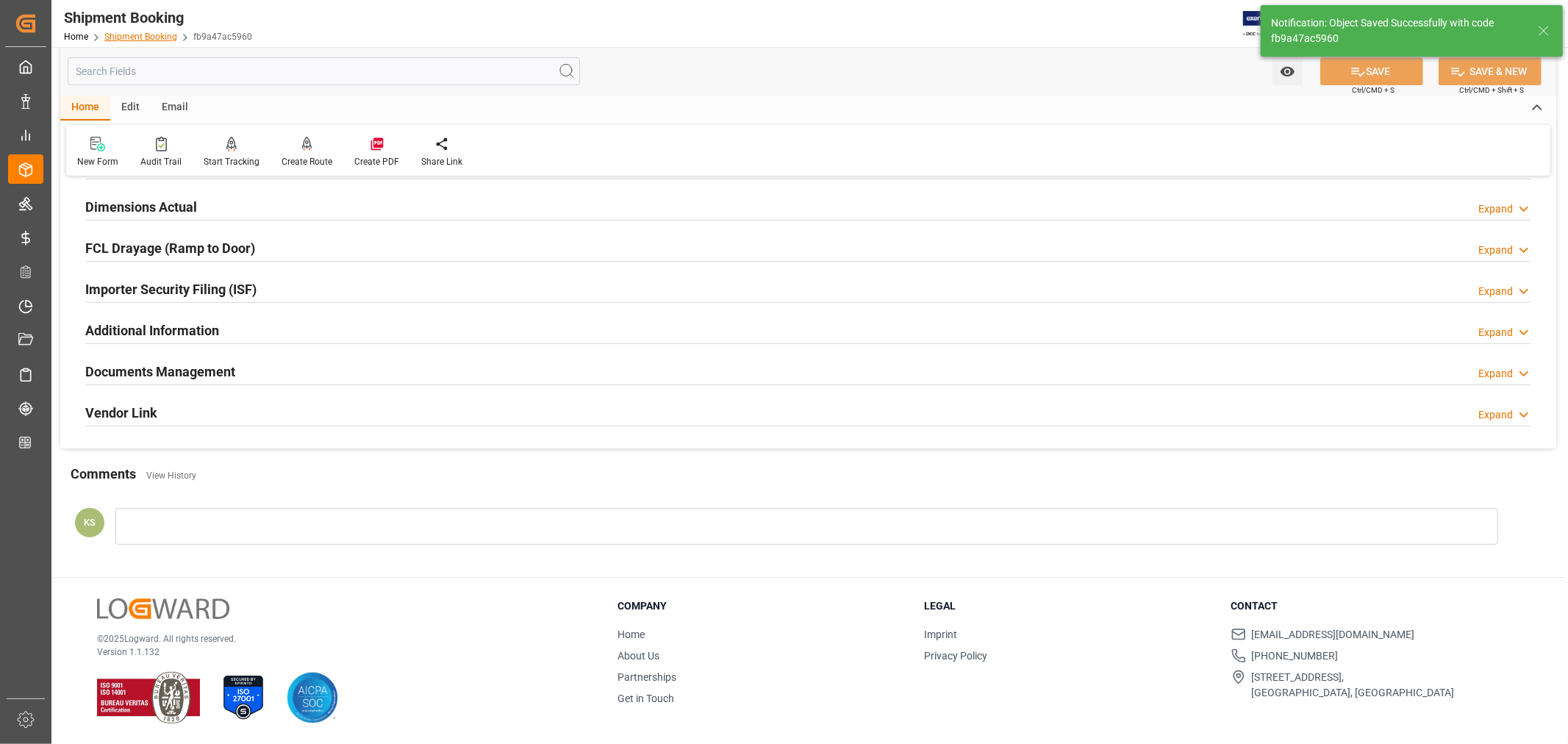
click at [144, 39] on link "Shipment Booking" at bounding box center [140, 36] width 73 height 10
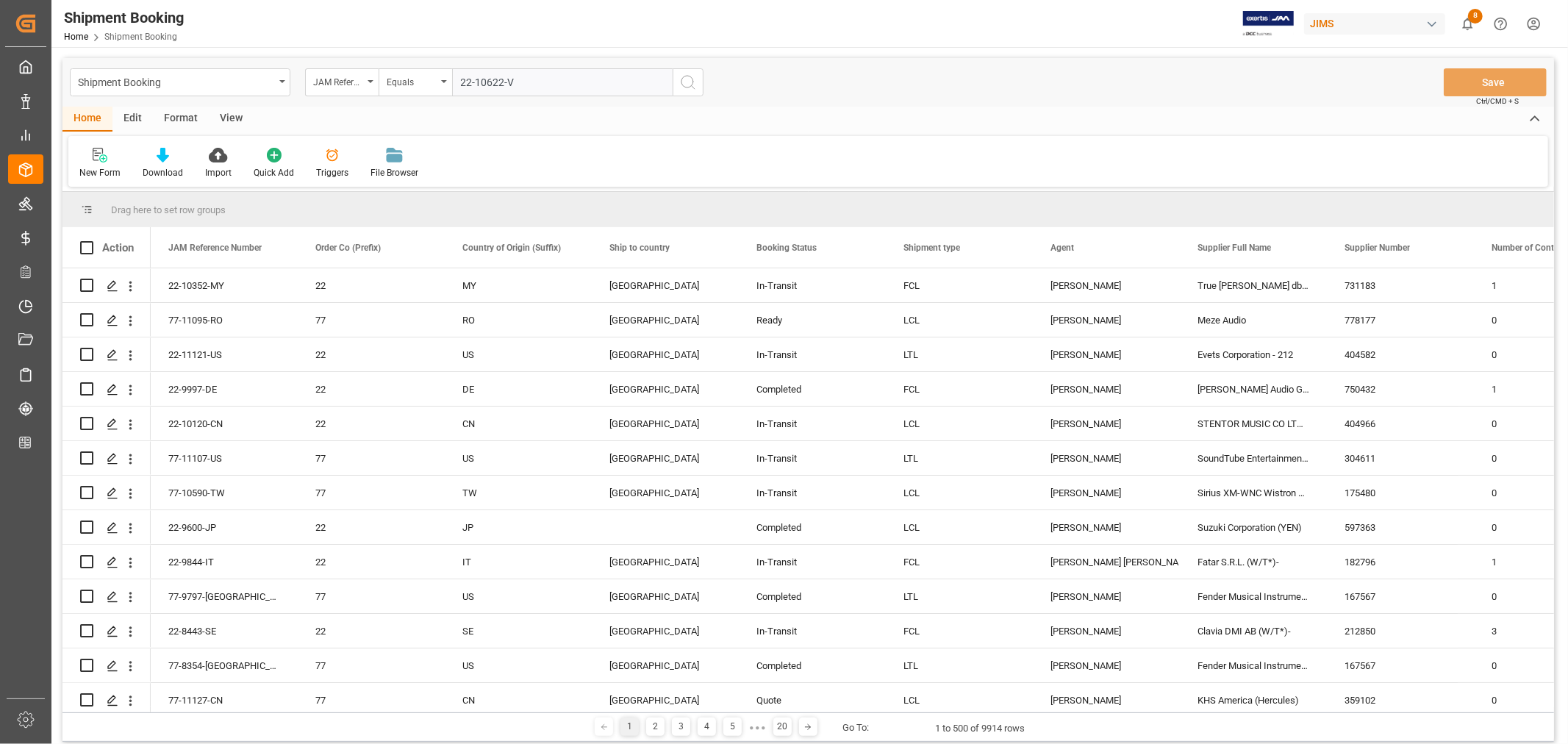
type input "22-10622-VN"
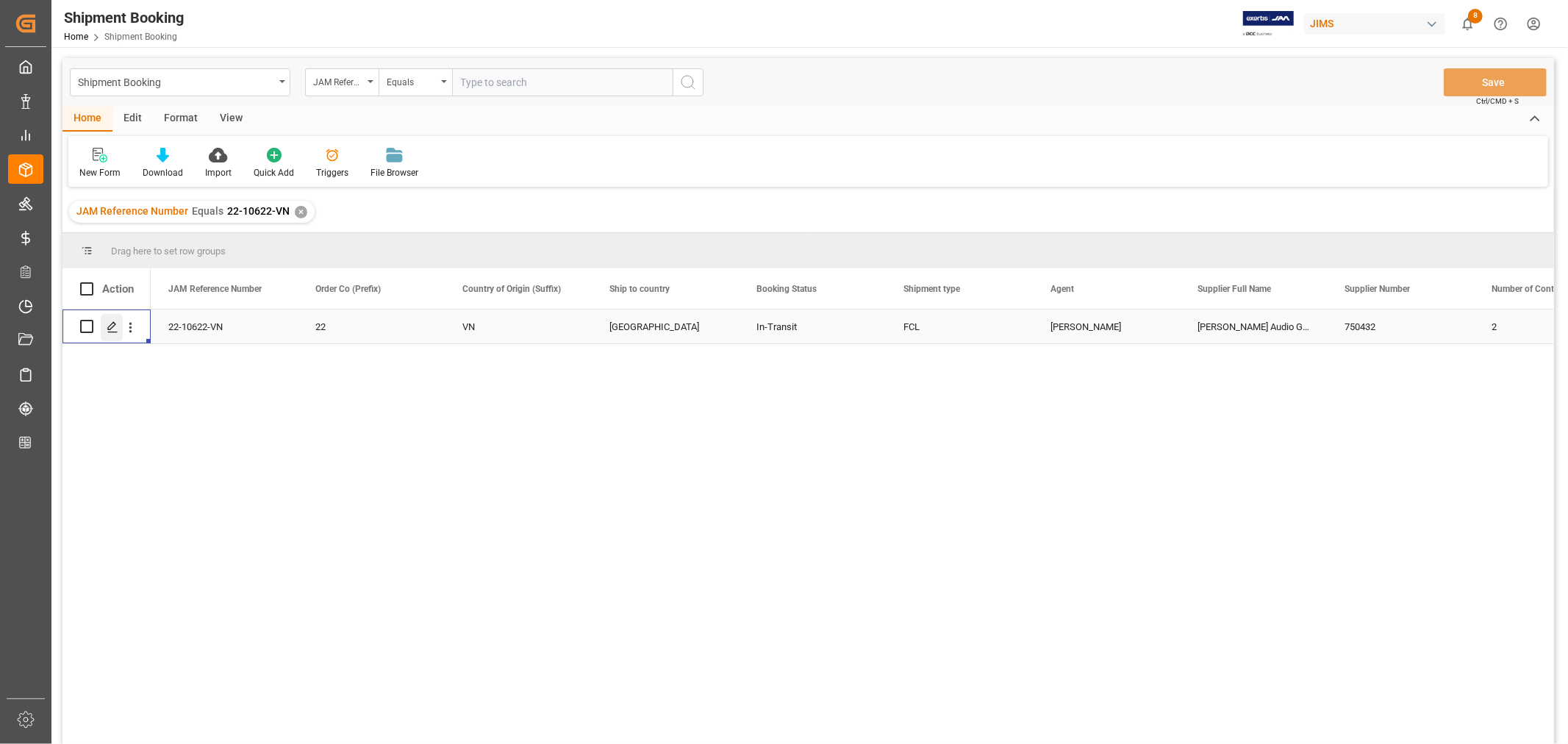
click at [109, 325] on icon "Press SPACE to select this row." at bounding box center [112, 326] width 12 height 12
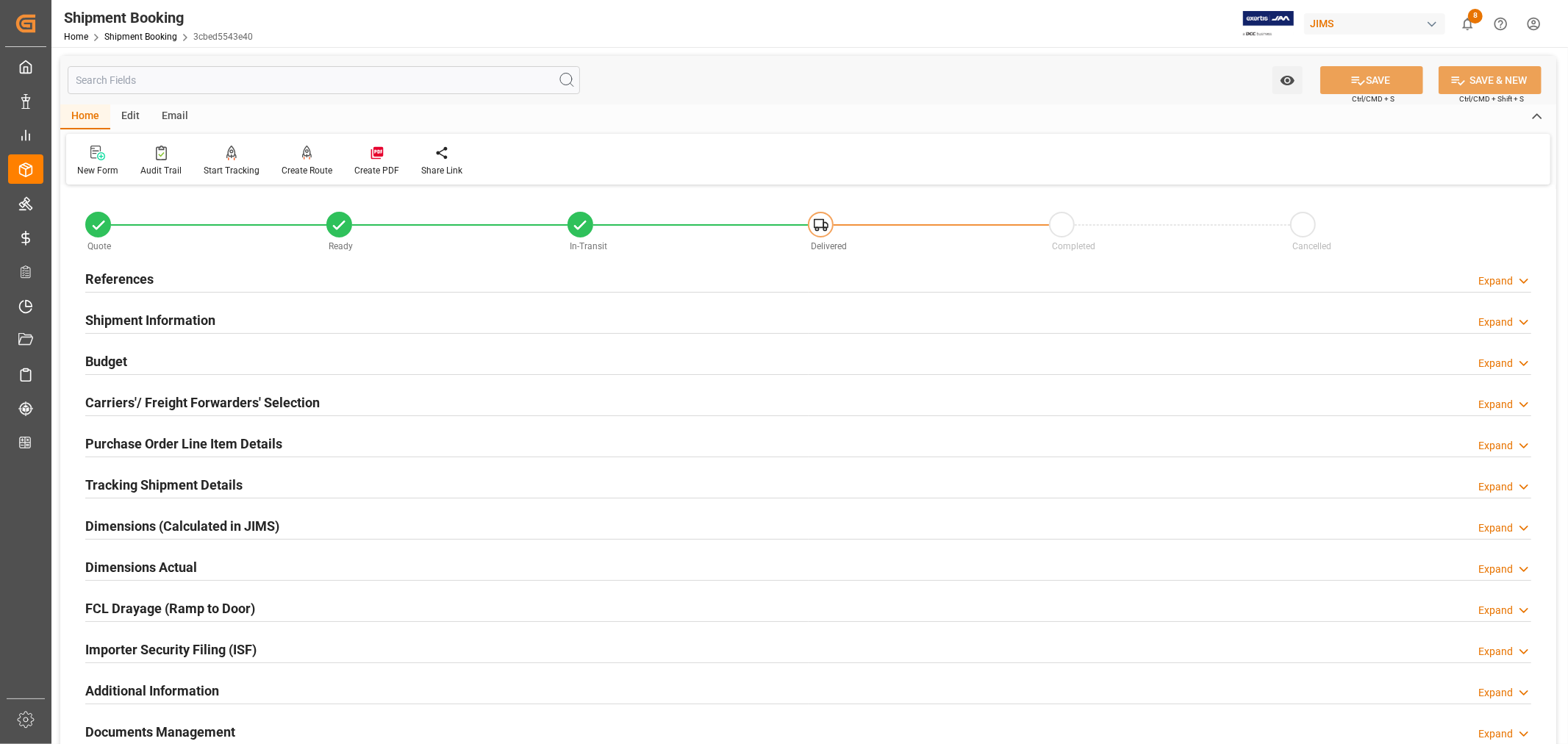
click at [122, 275] on h2 "References" at bounding box center [120, 279] width 69 height 20
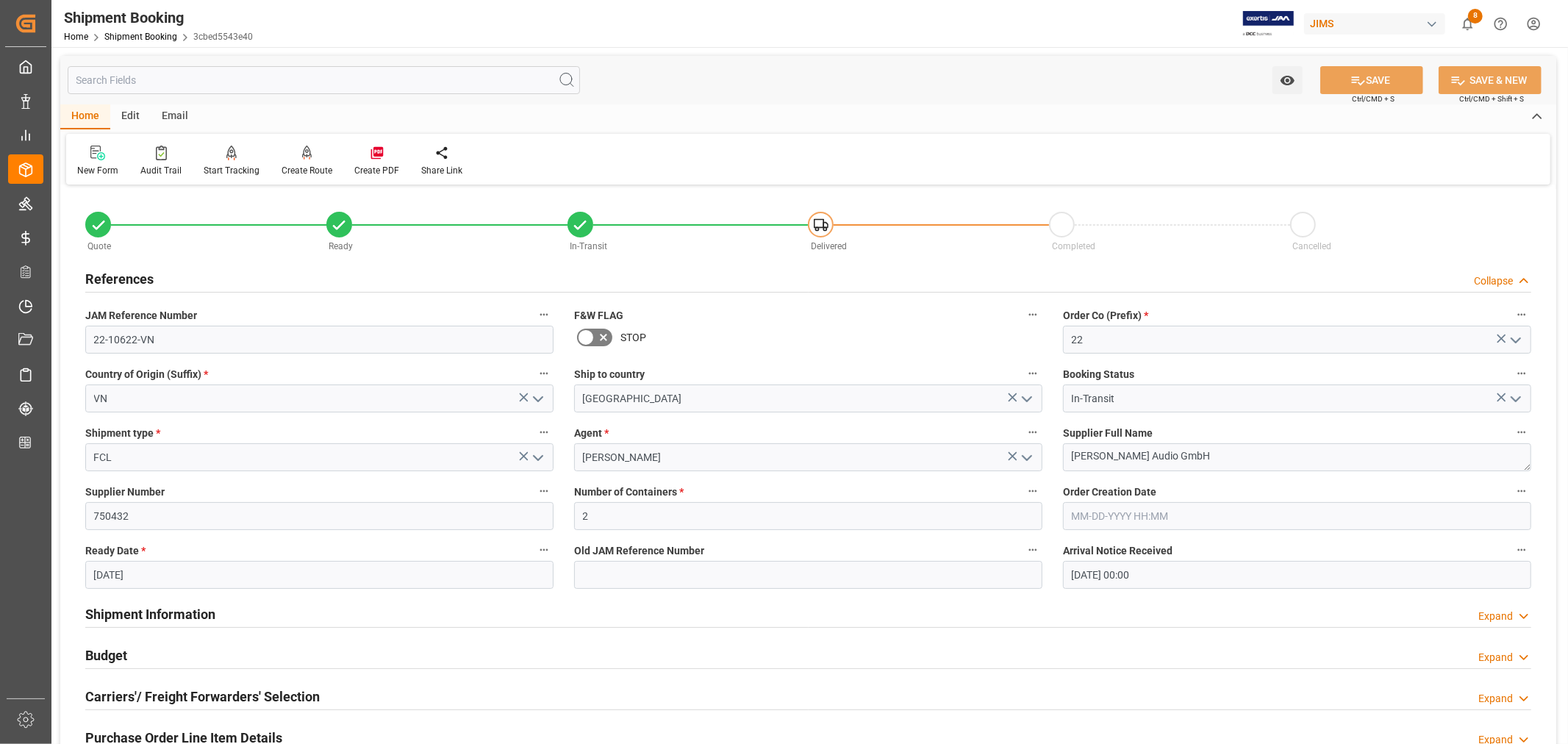
click at [122, 275] on h2 "References" at bounding box center [120, 279] width 69 height 20
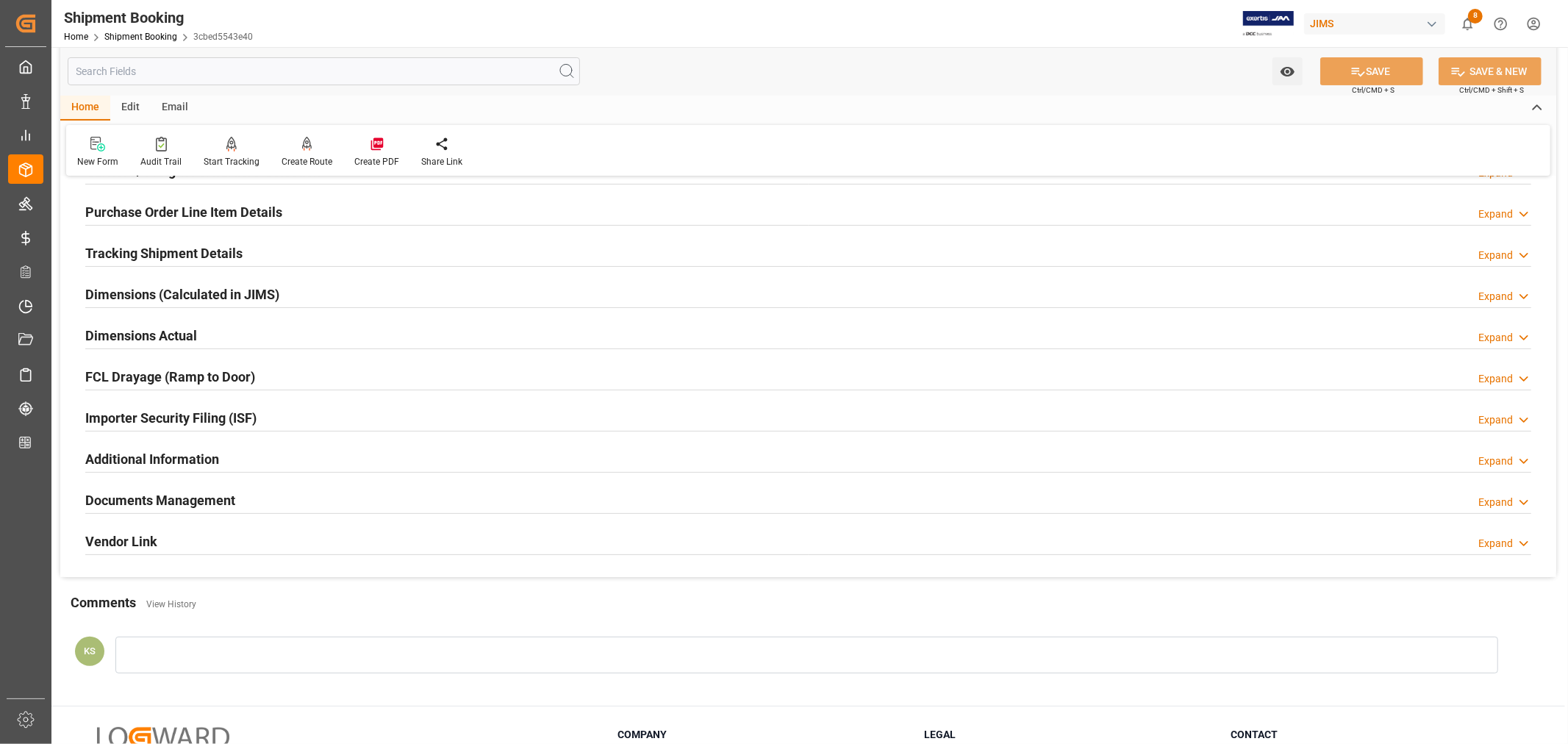
scroll to position [245, 0]
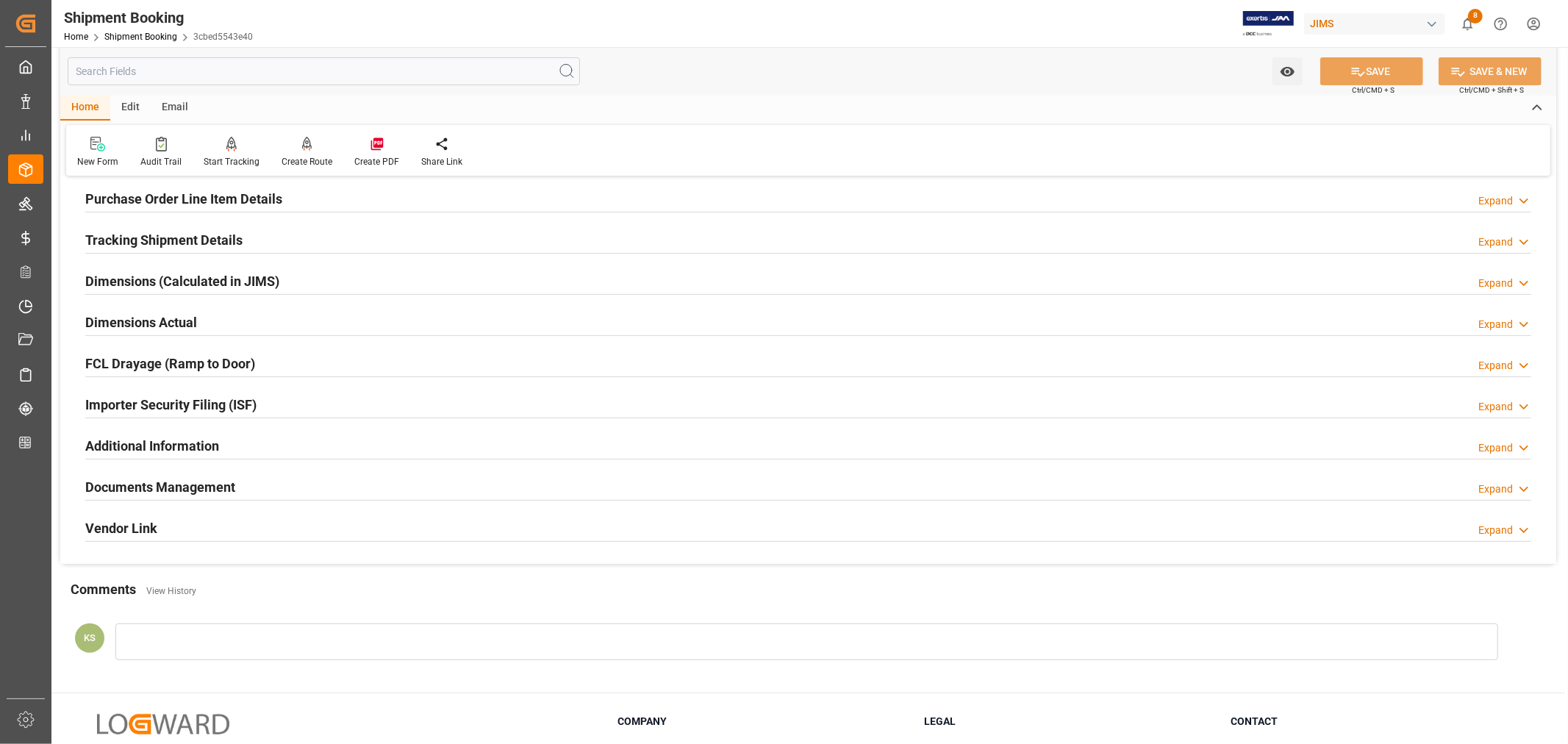
click at [370, 482] on div "Documents Management Expand" at bounding box center [809, 486] width 1446 height 28
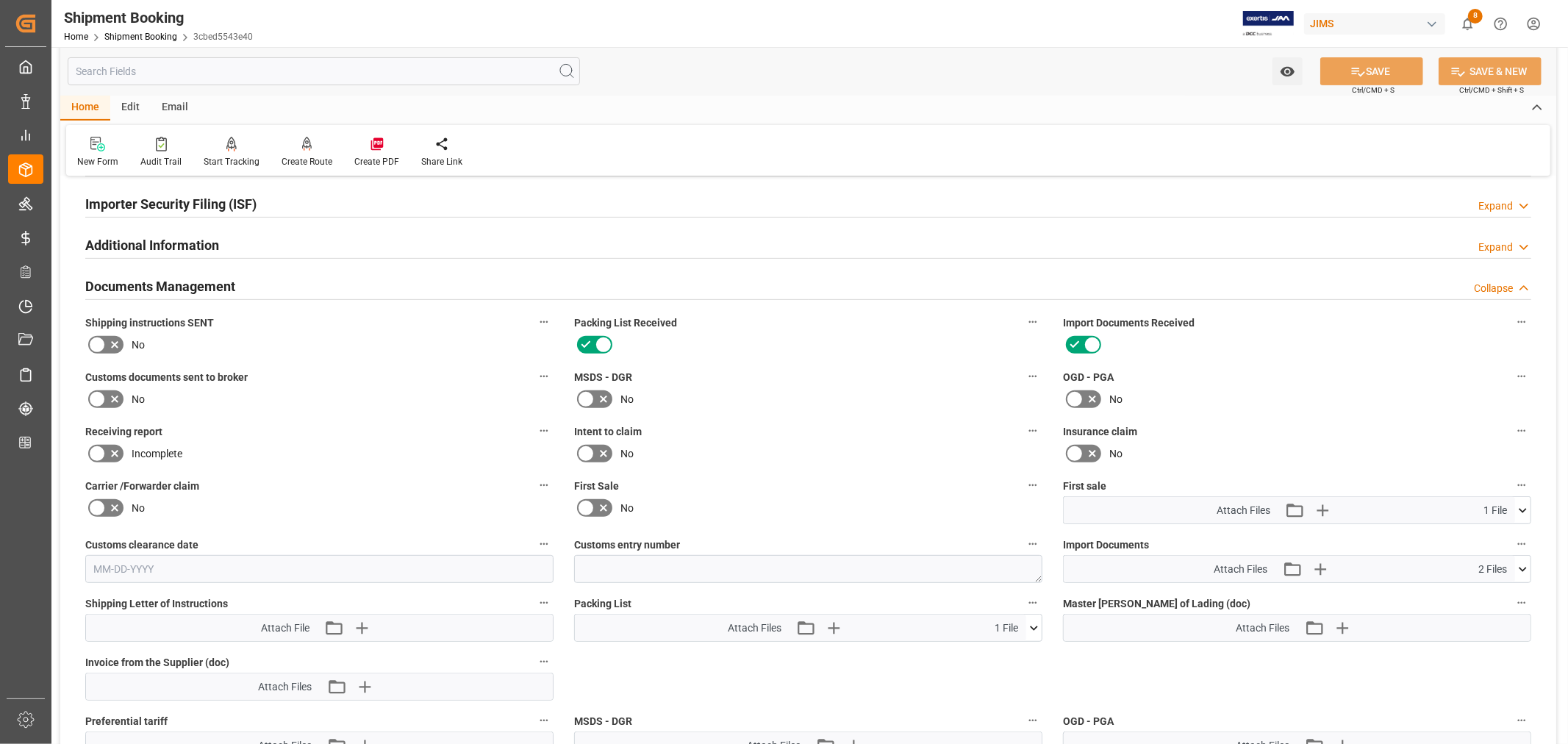
scroll to position [490, 0]
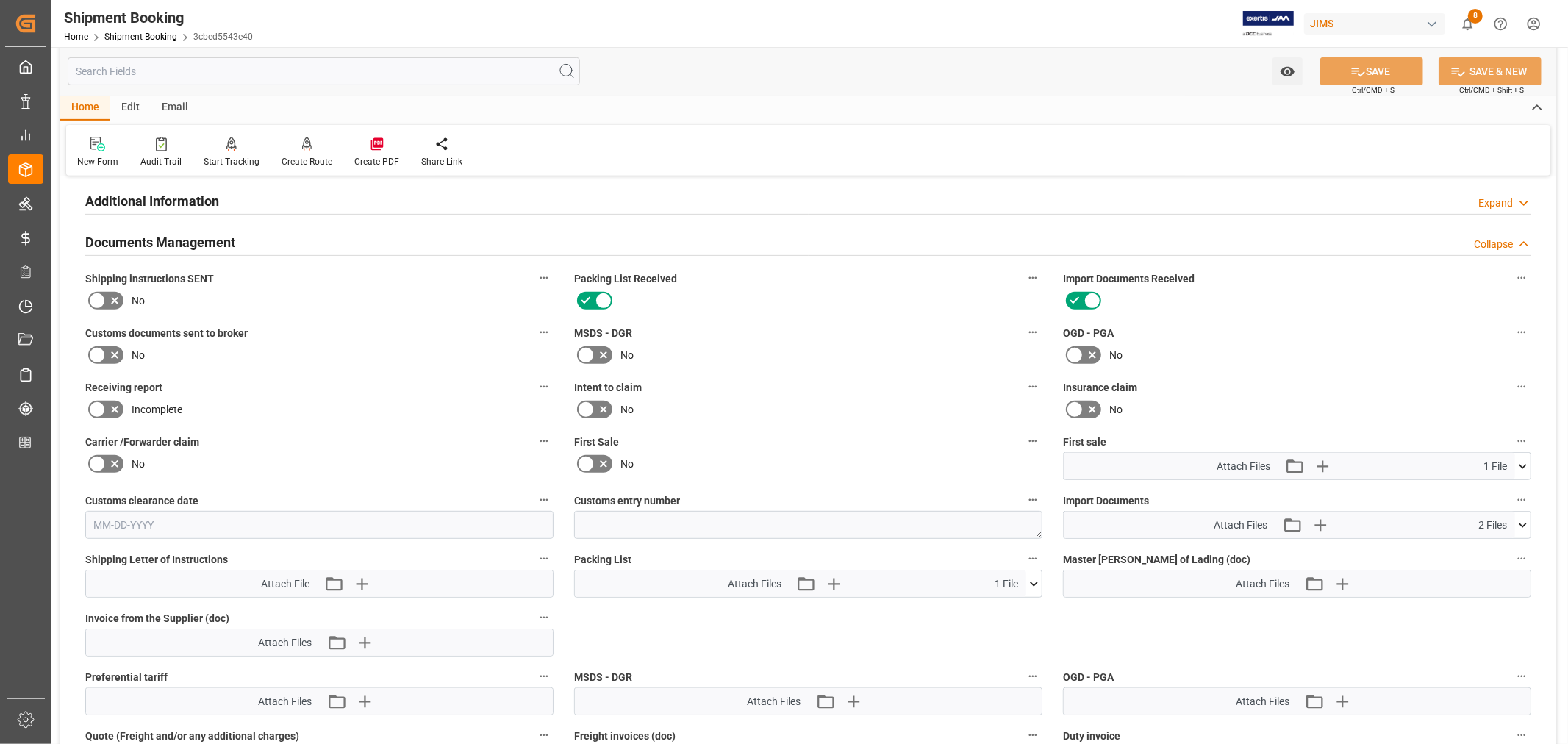
click at [585, 458] on icon at bounding box center [586, 464] width 18 height 18
click at [0, 0] on input "checkbox" at bounding box center [0, 0] width 0 height 0
click at [1375, 68] on button "SAVE" at bounding box center [1371, 71] width 103 height 28
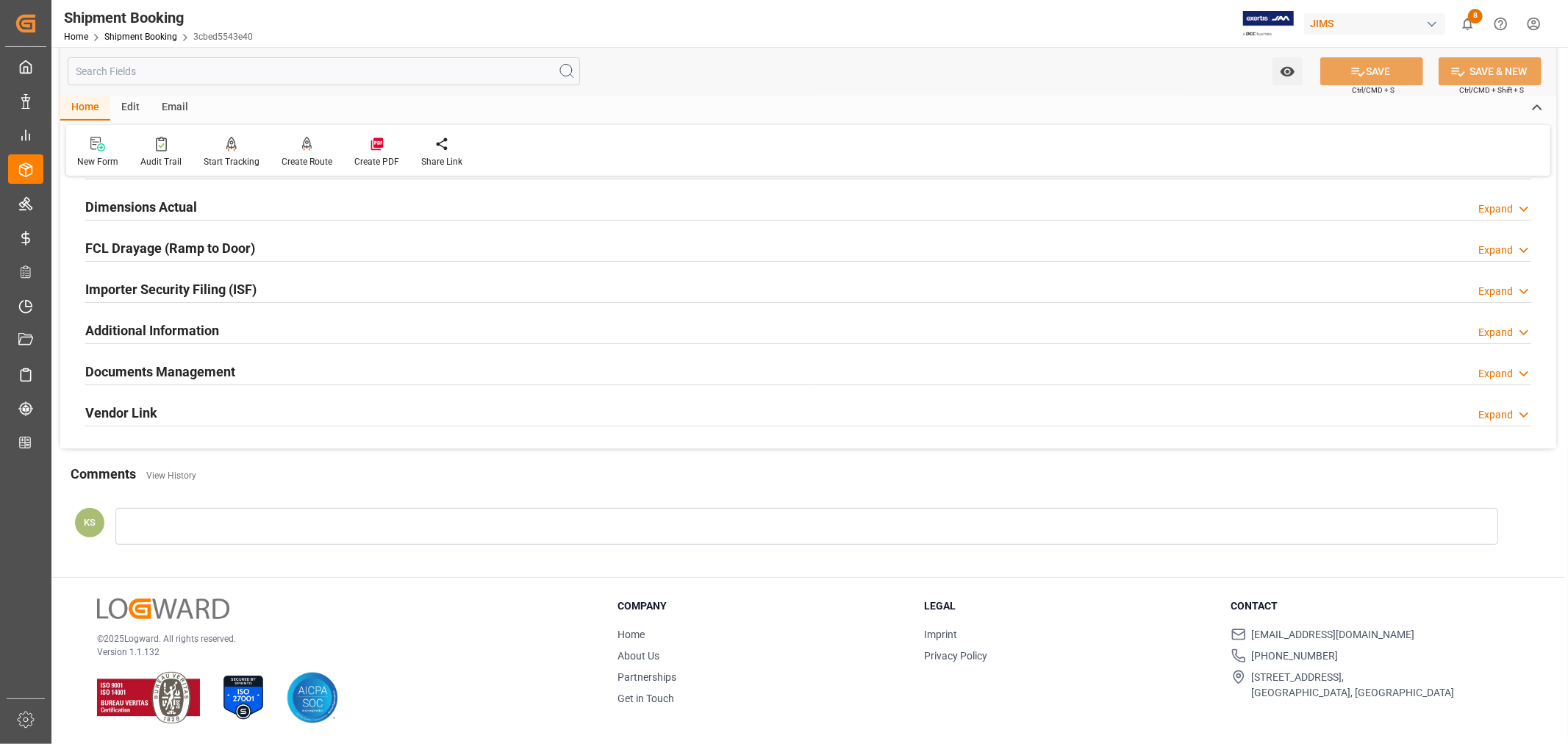
scroll to position [361, 0]
click at [382, 368] on div "Documents Management Expand" at bounding box center [809, 370] width 1446 height 28
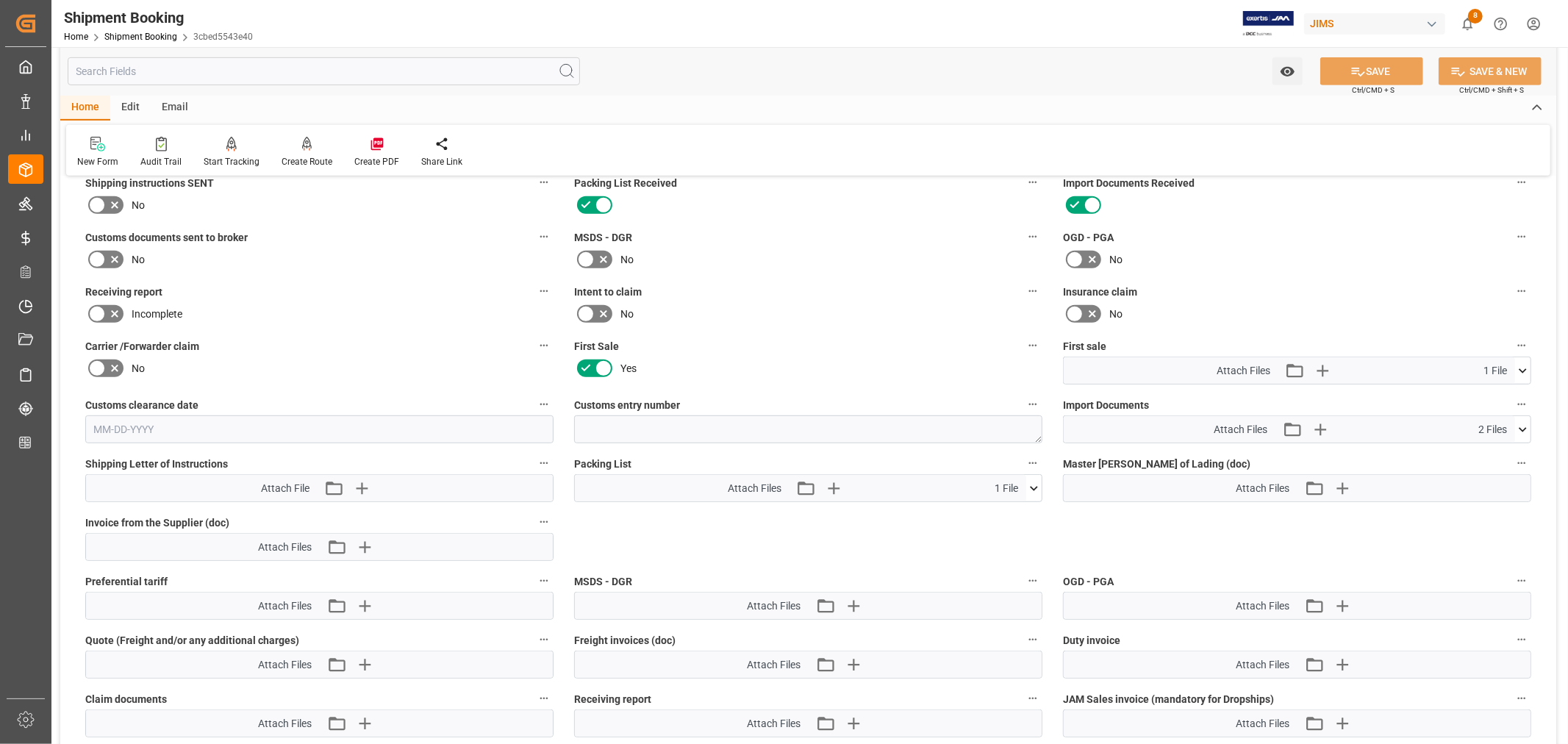
scroll to position [571, 0]
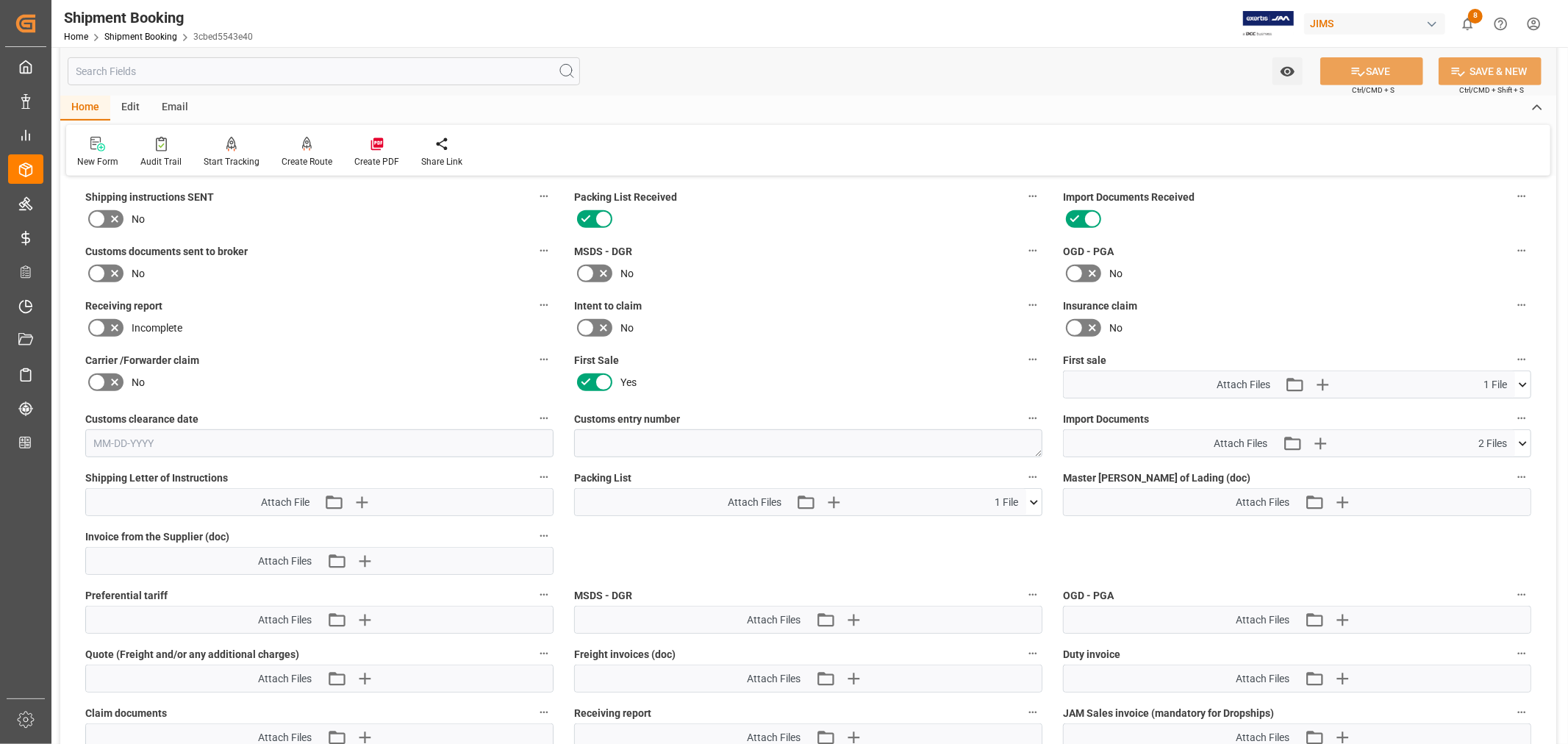
click at [1519, 380] on icon at bounding box center [1523, 385] width 15 height 15
click at [1513, 410] on icon at bounding box center [1515, 412] width 14 height 9
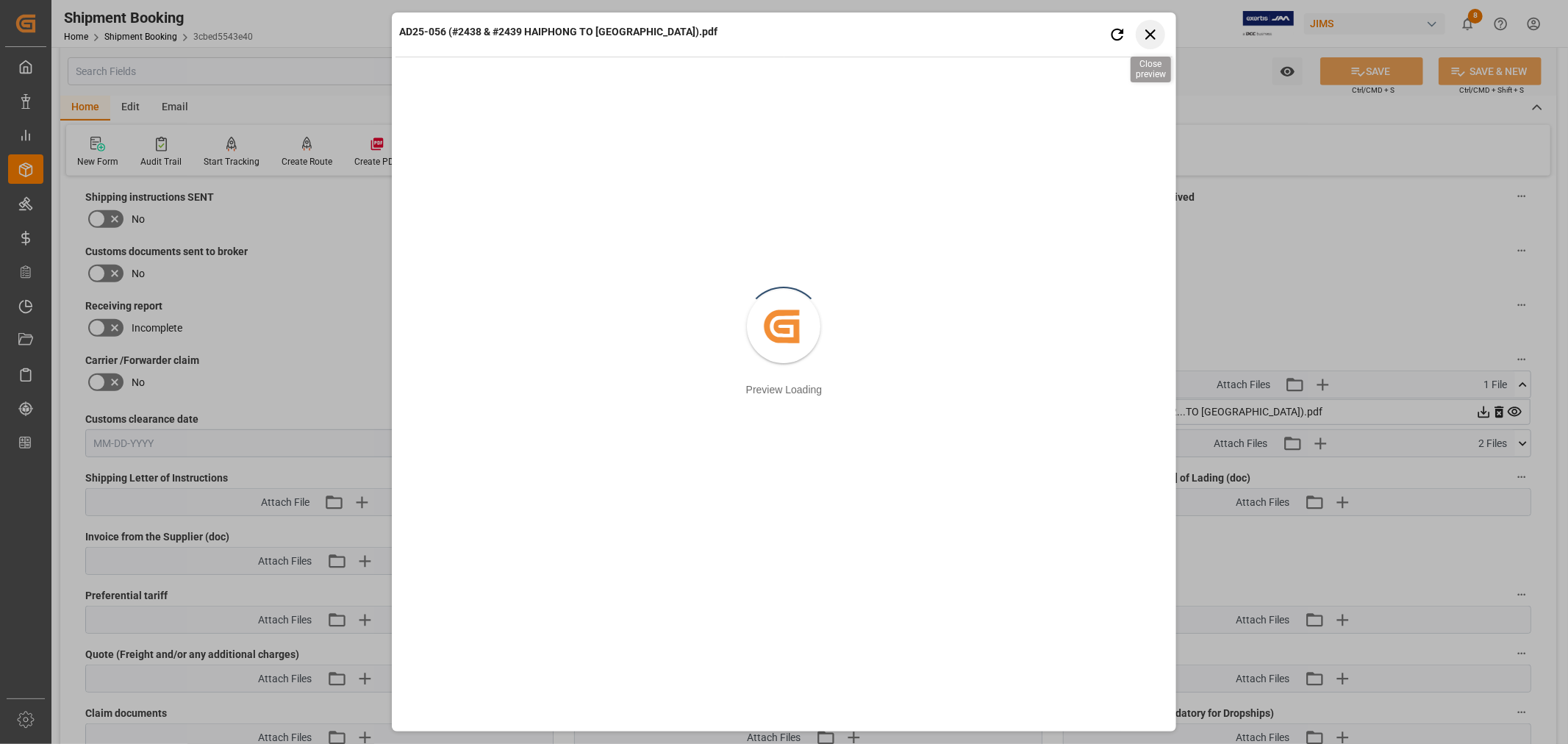
click at [1147, 31] on icon "button" at bounding box center [1150, 34] width 10 height 10
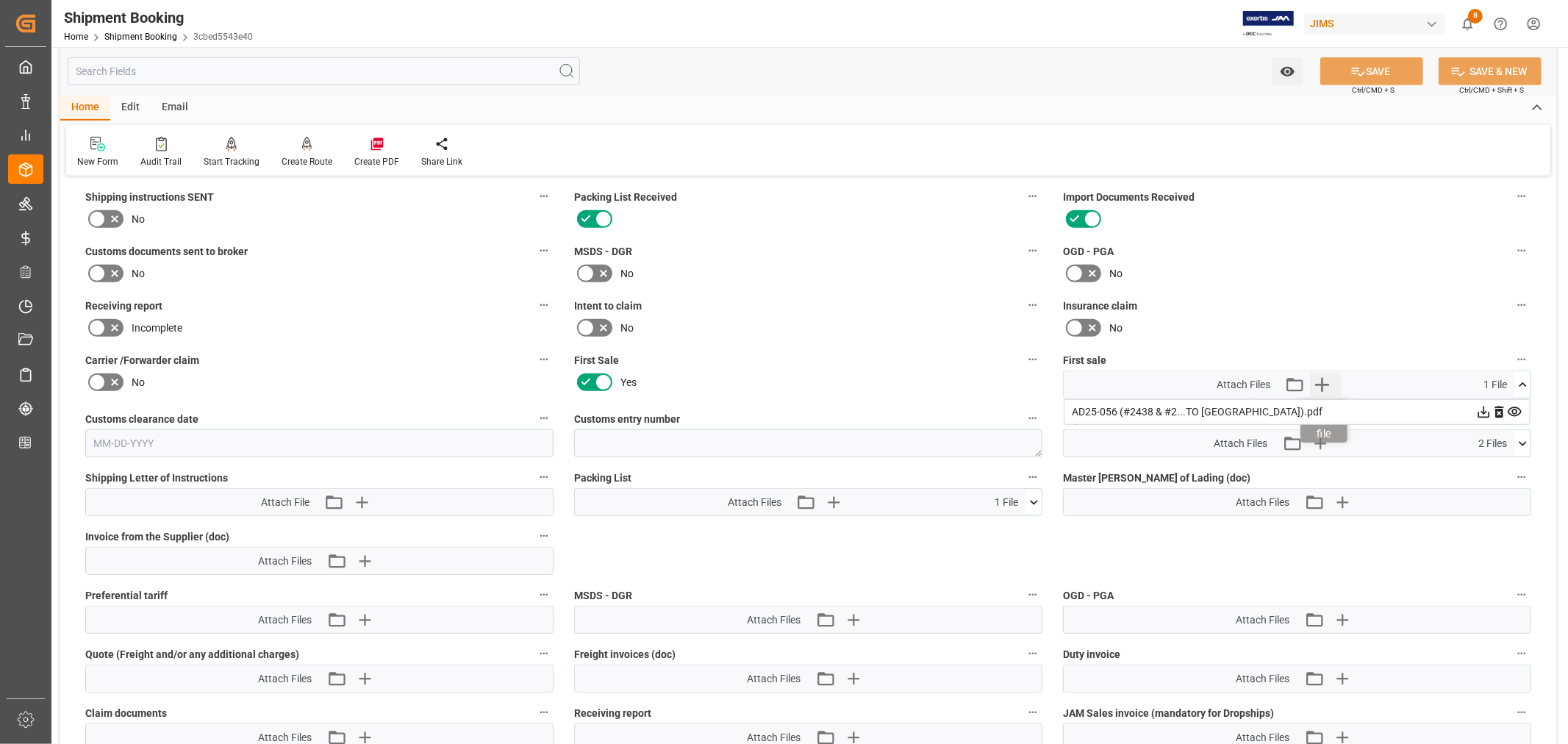
click at [1326, 381] on icon "button" at bounding box center [1323, 385] width 14 height 14
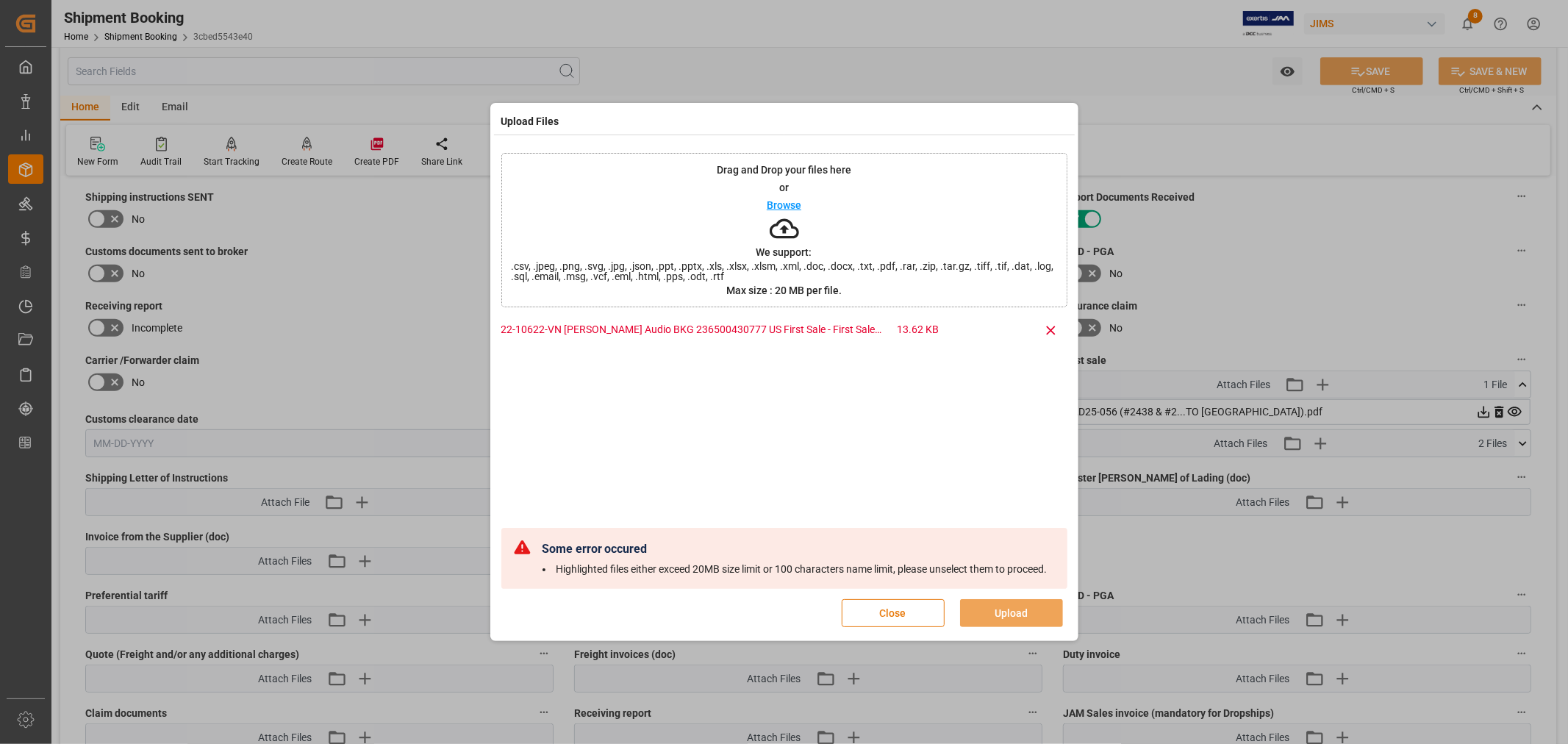
click at [897, 610] on button "Close" at bounding box center [893, 614] width 103 height 28
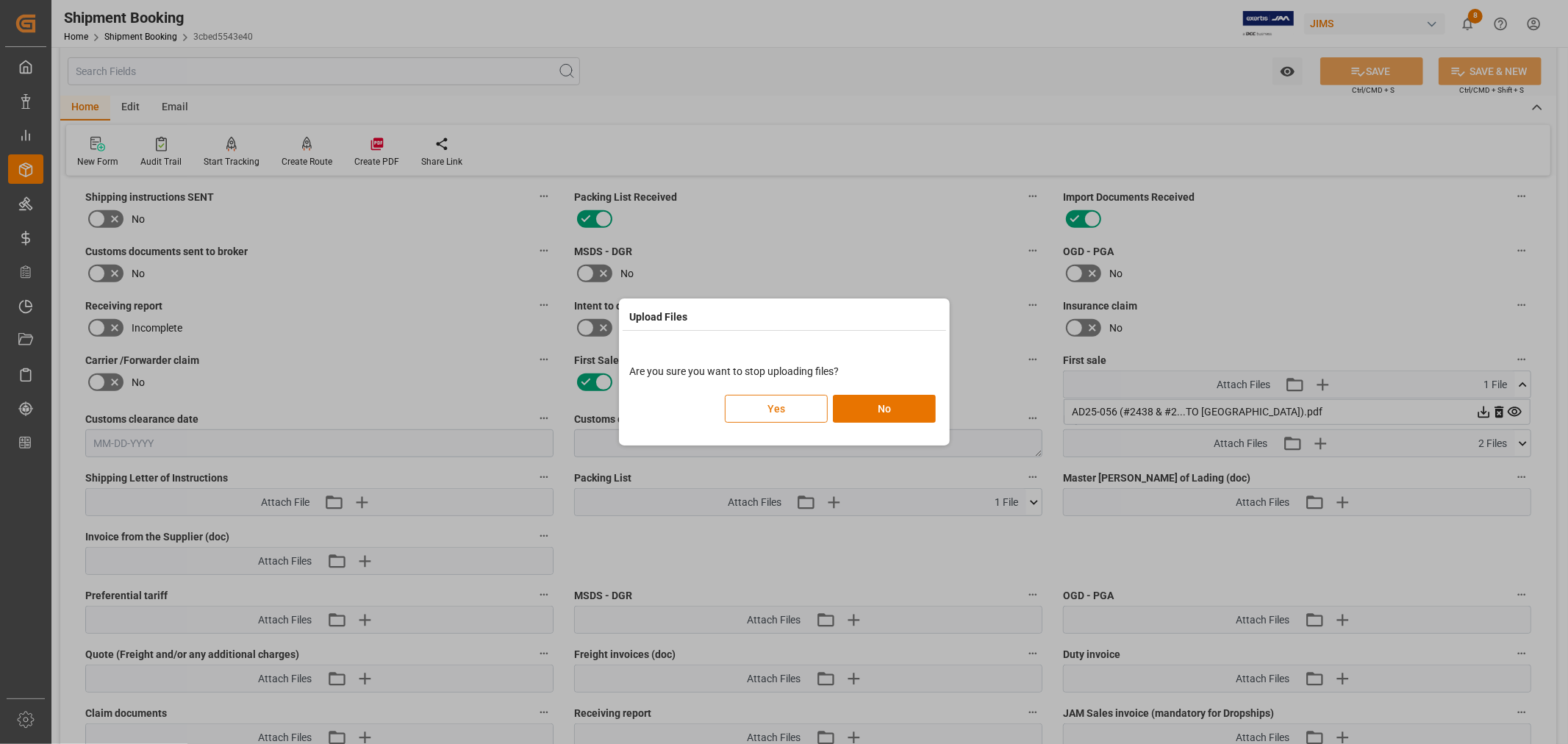
click at [765, 402] on button "Yes" at bounding box center [776, 409] width 103 height 28
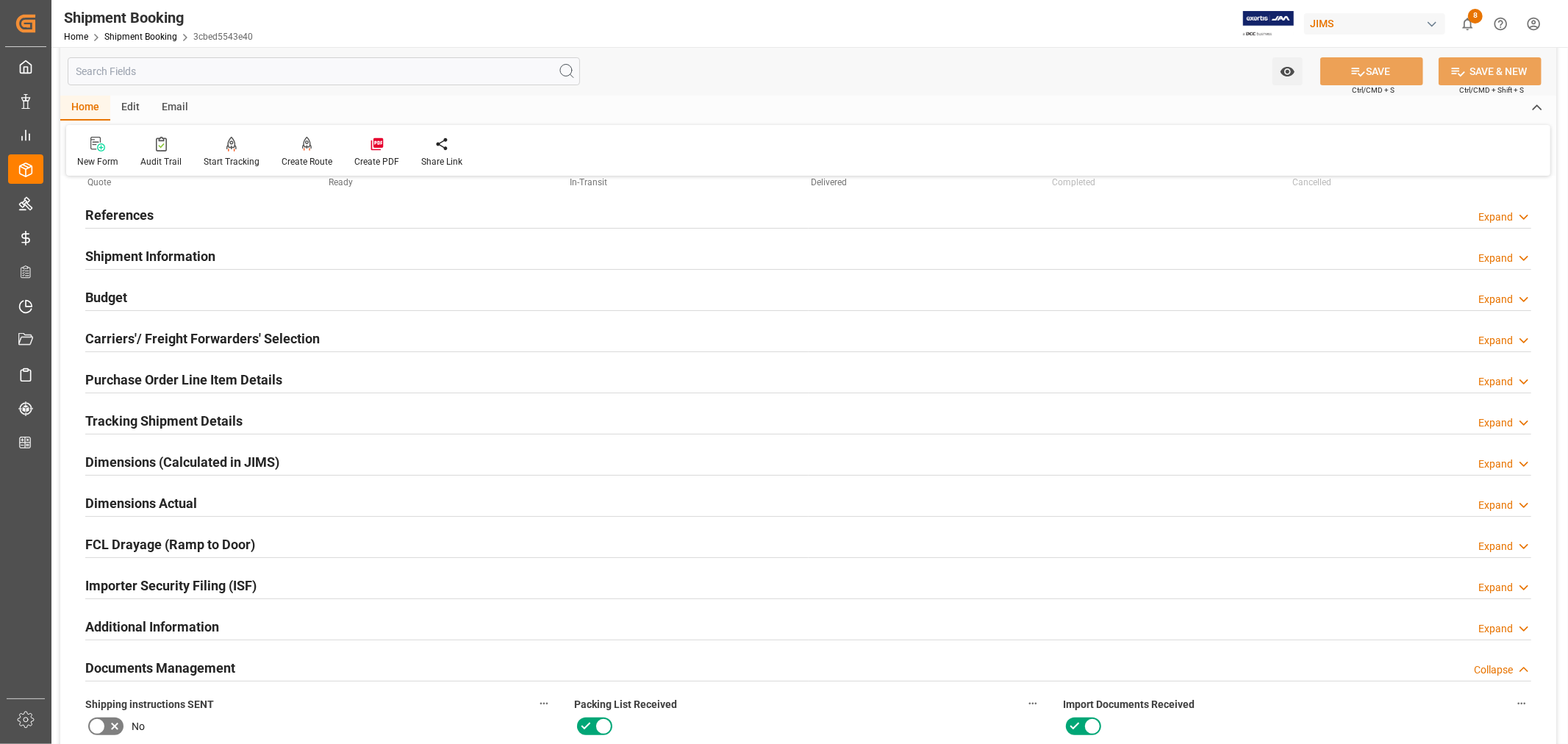
scroll to position [0, 0]
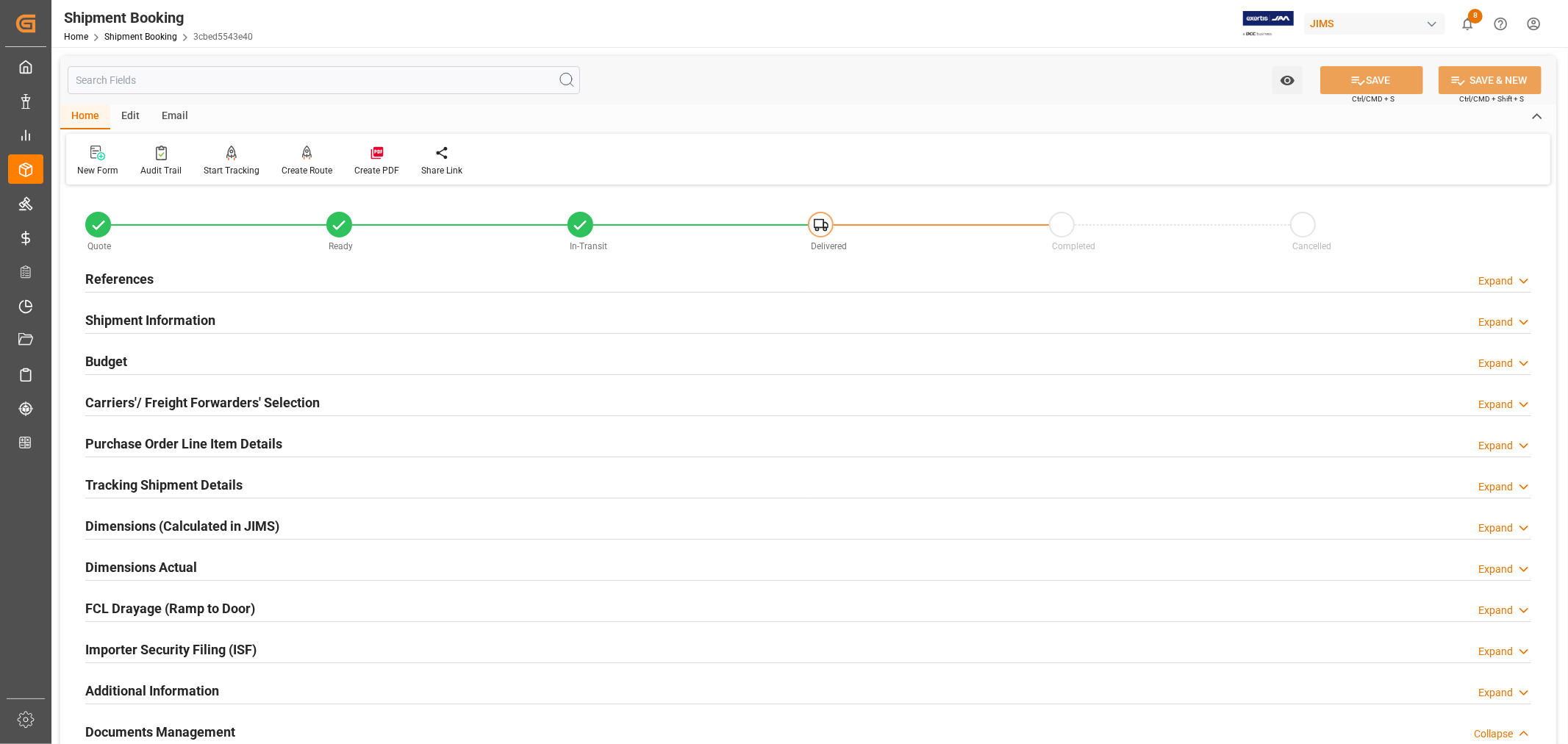
click at [117, 276] on h2 "References" at bounding box center [120, 279] width 69 height 20
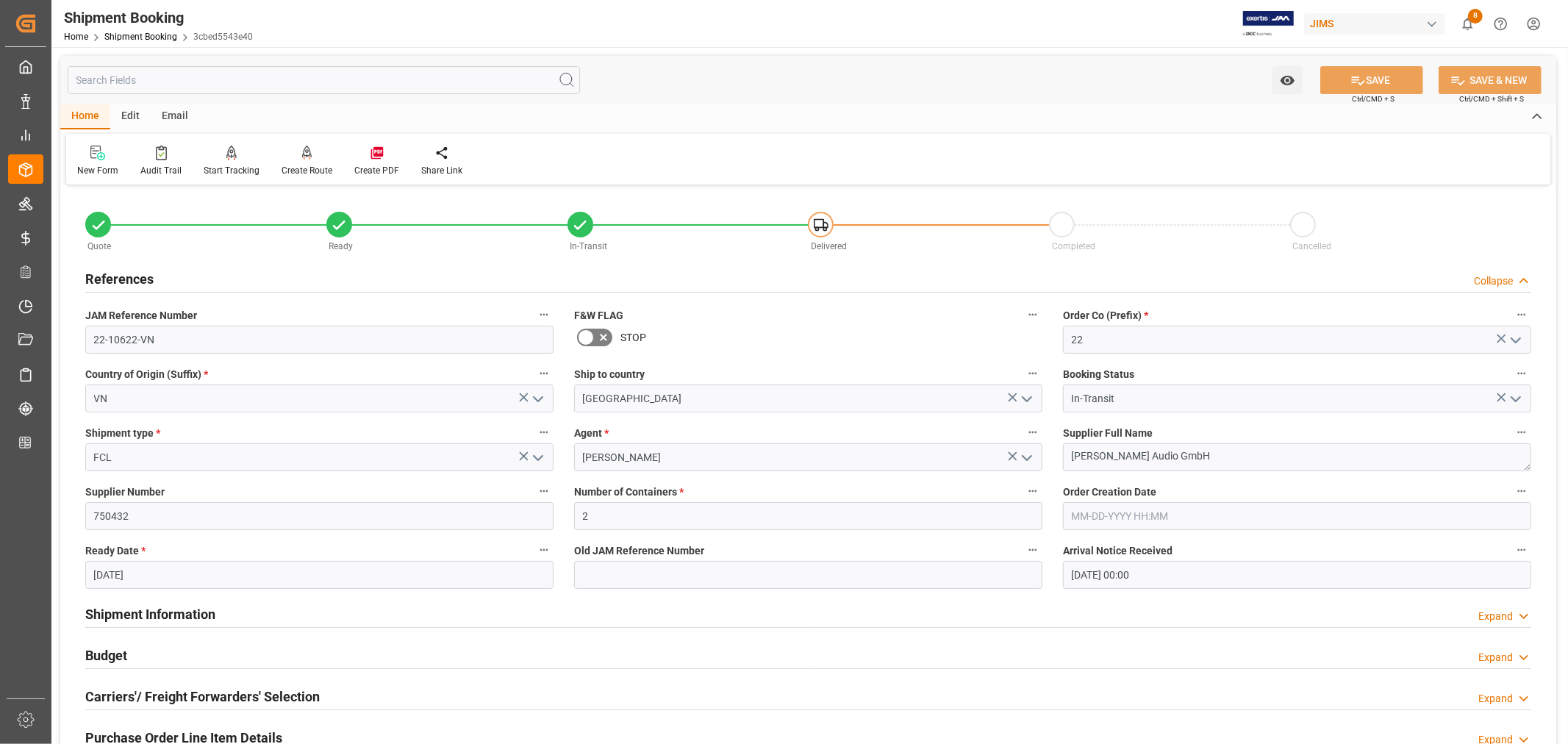
click at [117, 276] on h2 "References" at bounding box center [120, 279] width 69 height 20
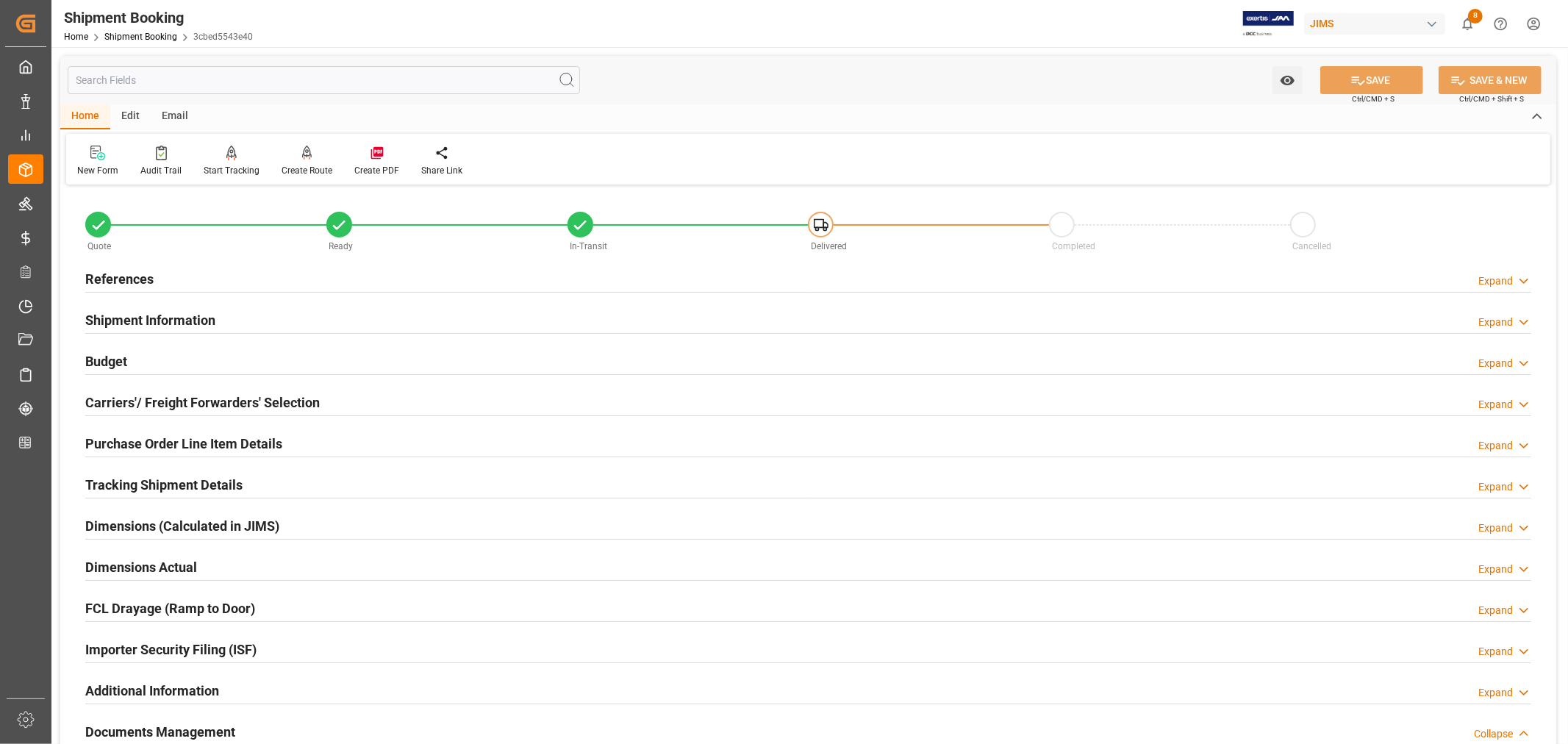
click at [130, 313] on h2 "Shipment Information" at bounding box center [150, 320] width 130 height 20
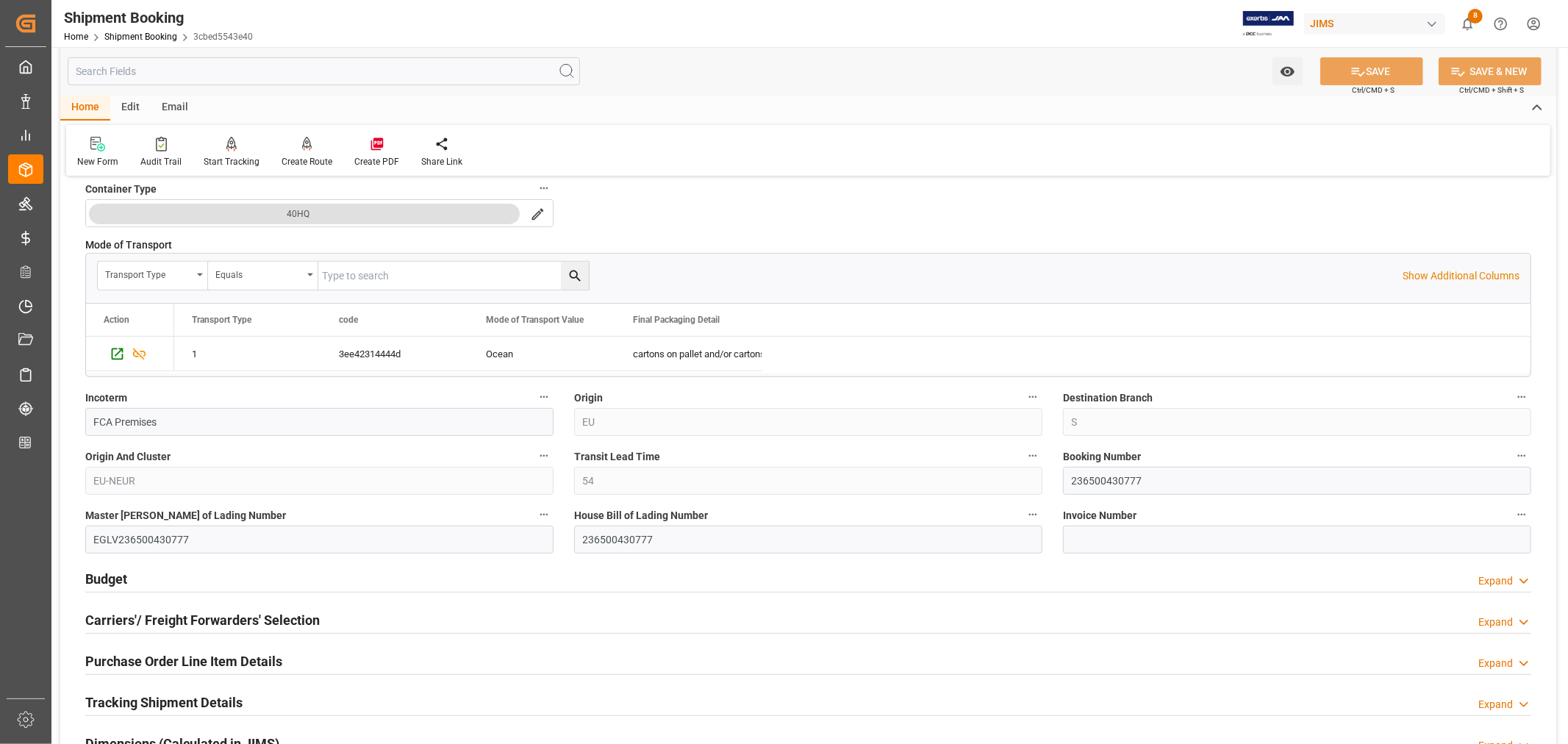
scroll to position [408, 0]
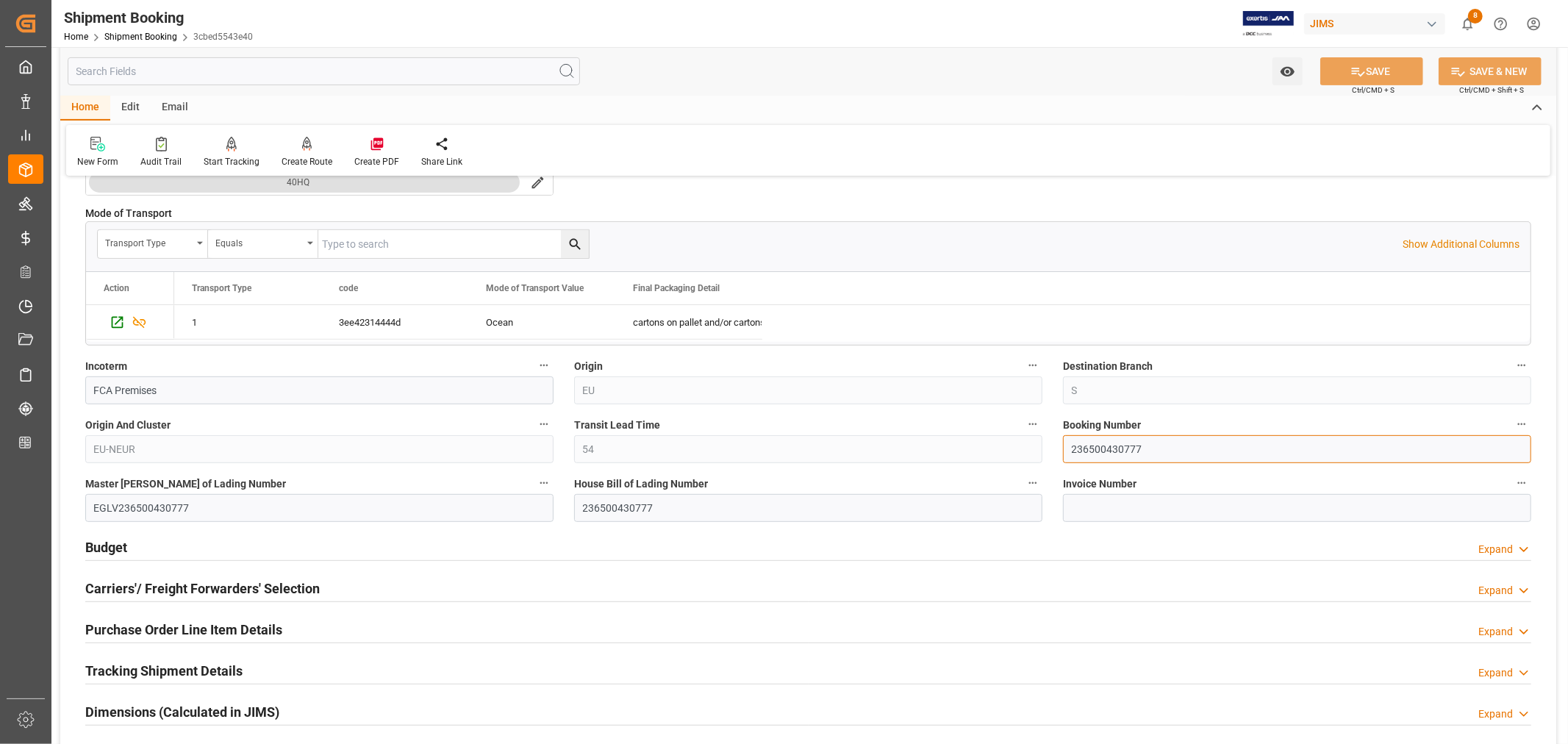
click at [1097, 449] on input "236500430777" at bounding box center [1297, 449] width 468 height 28
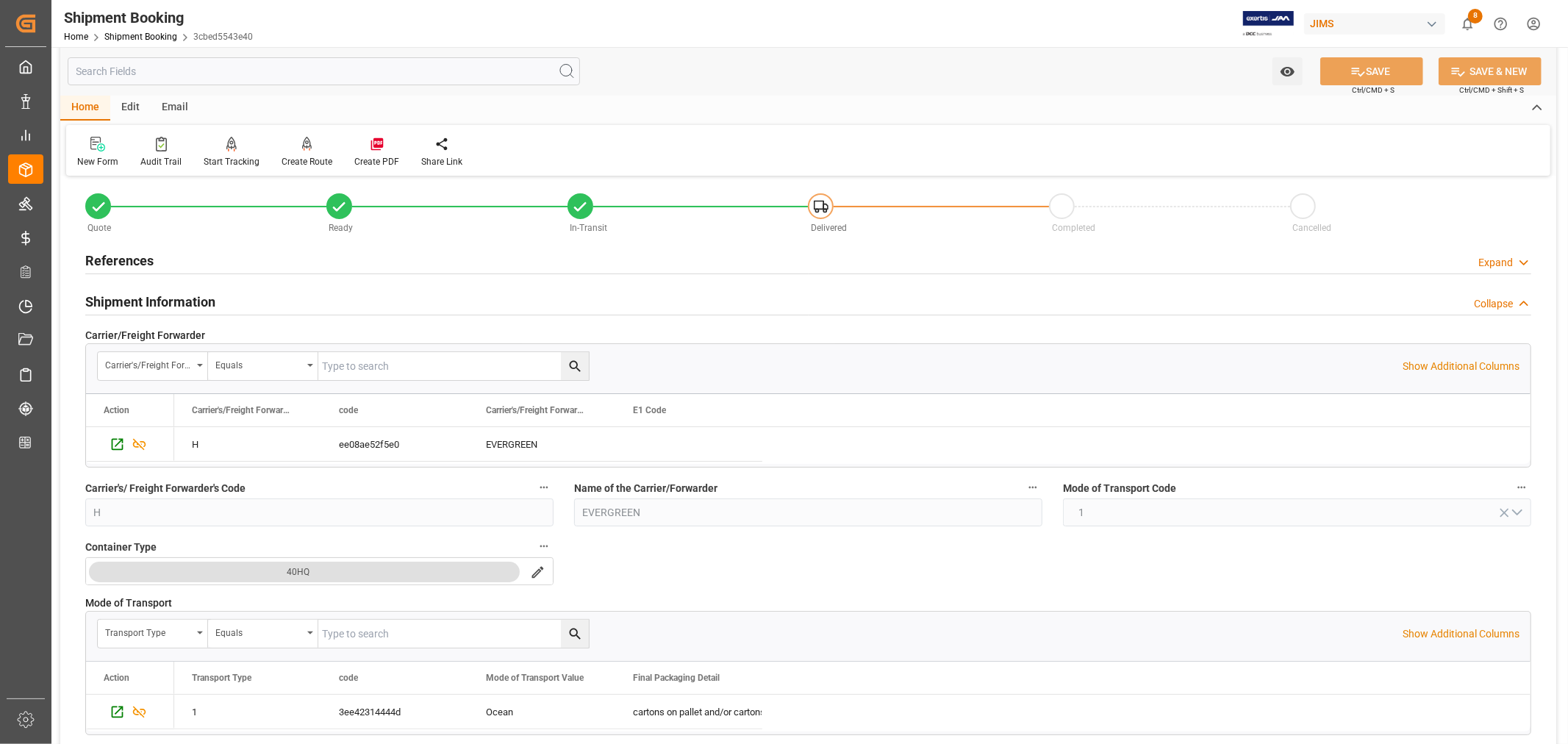
scroll to position [0, 0]
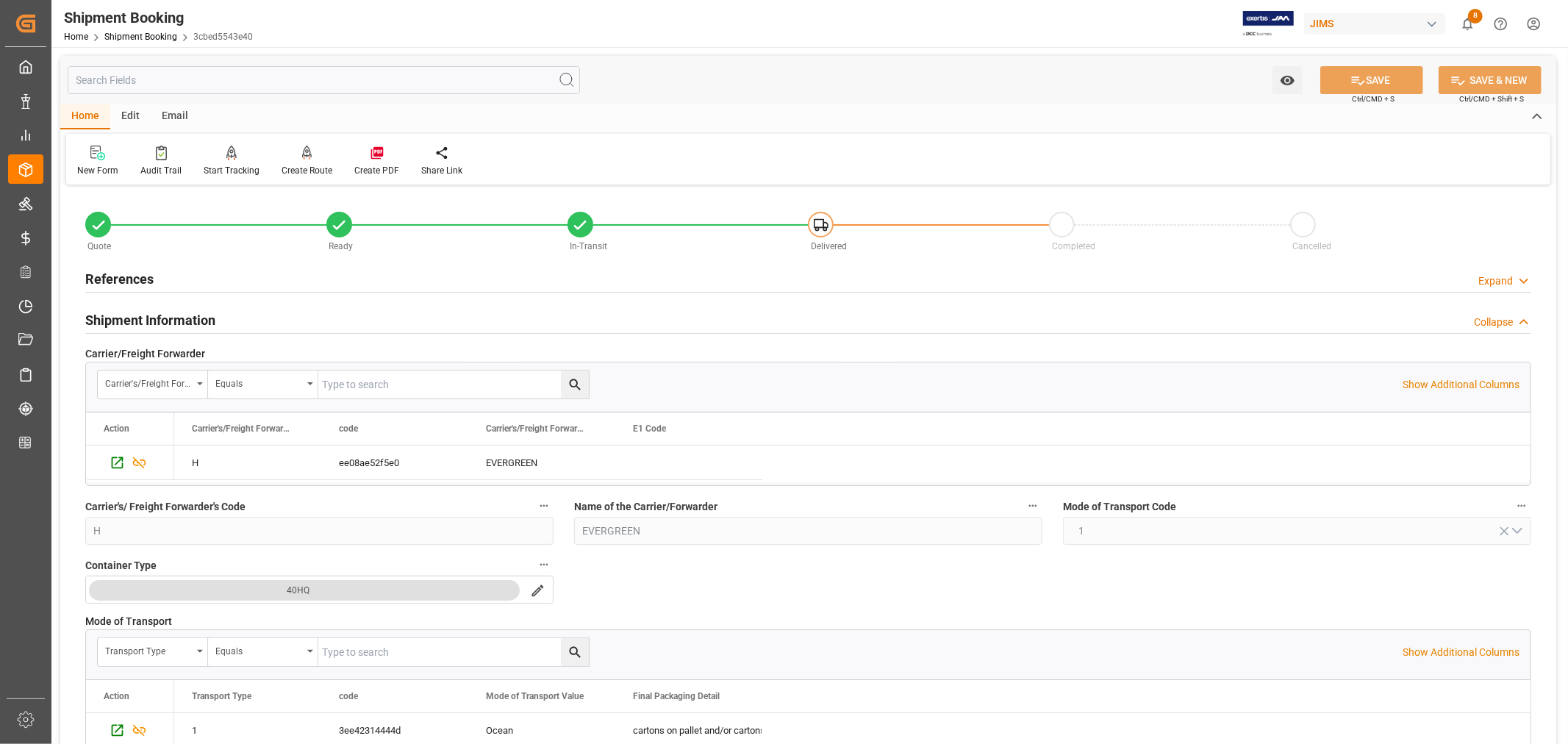
click at [153, 320] on h2 "Shipment Information" at bounding box center [150, 320] width 130 height 20
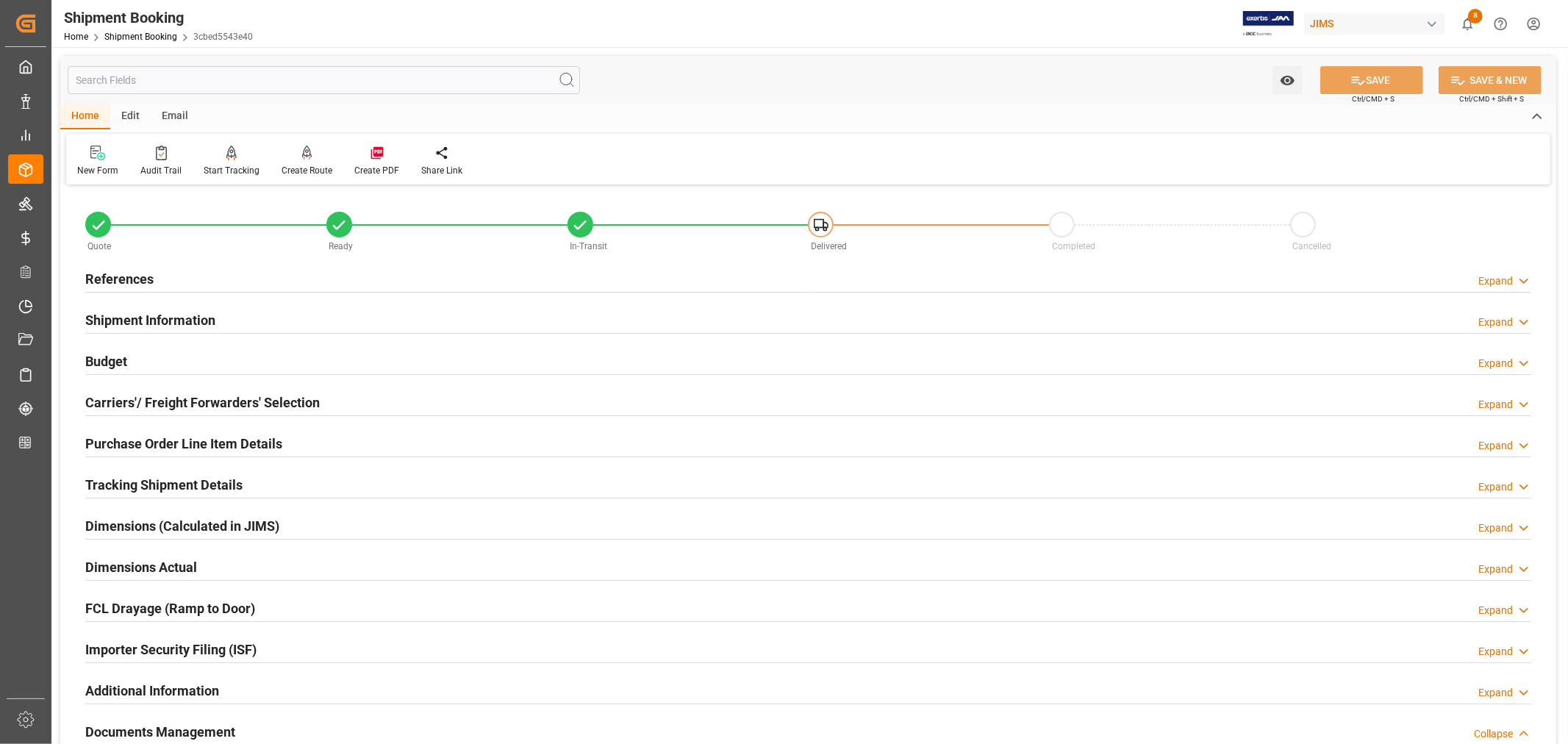
click at [120, 482] on h2 "Tracking Shipment Details" at bounding box center [164, 485] width 157 height 20
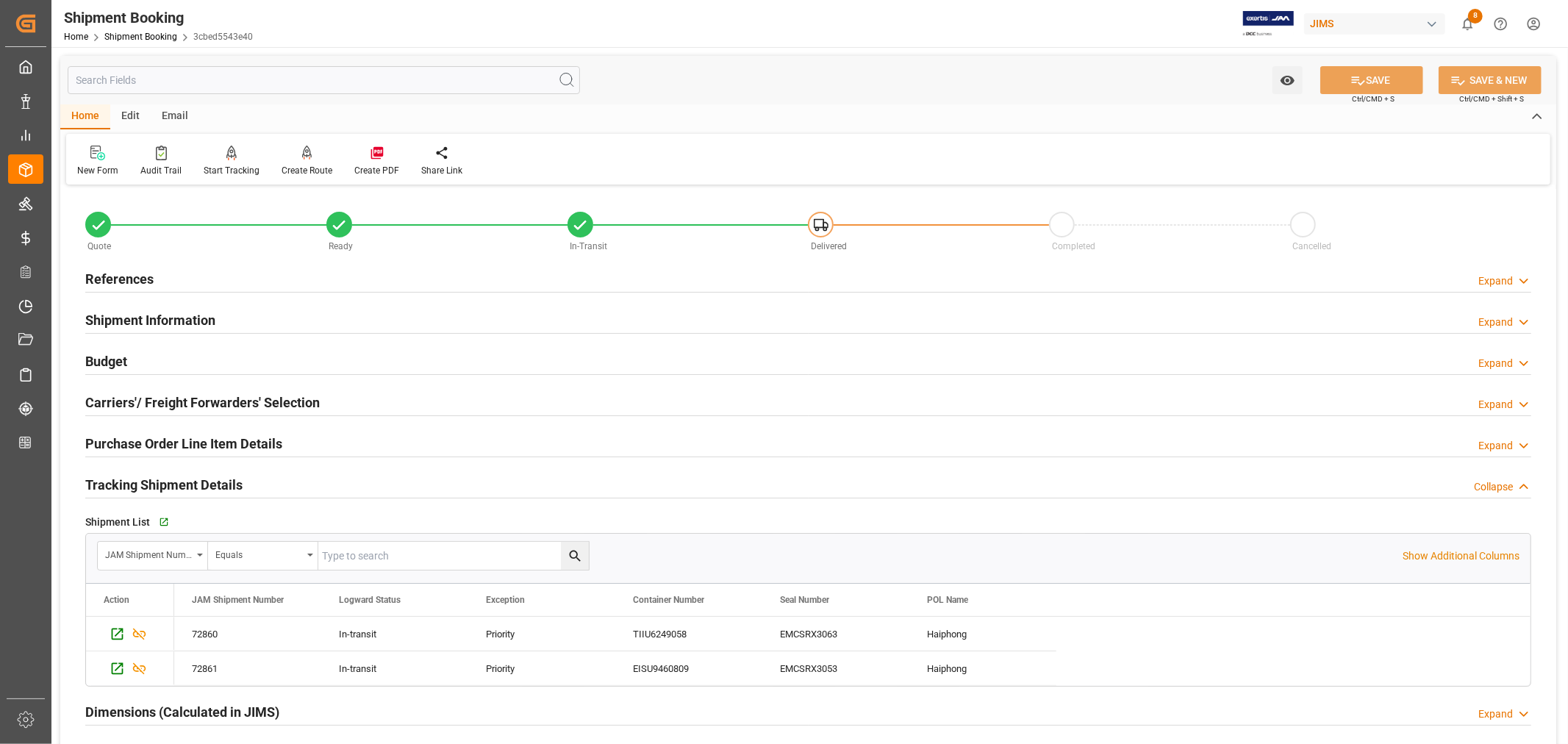
click at [120, 482] on h2 "Tracking Shipment Details" at bounding box center [164, 485] width 157 height 20
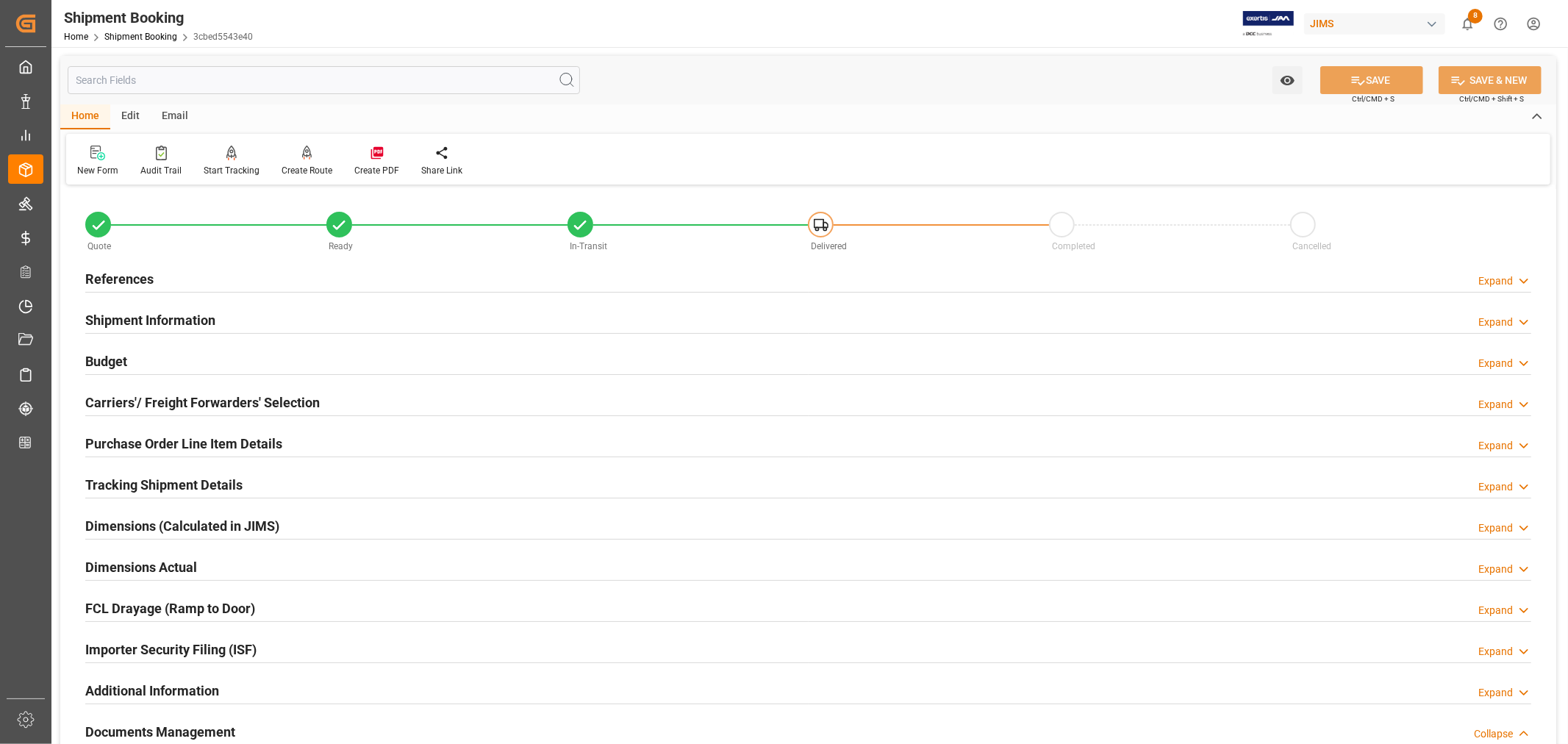
click at [133, 440] on h2 "Purchase Order Line Item Details" at bounding box center [184, 444] width 197 height 20
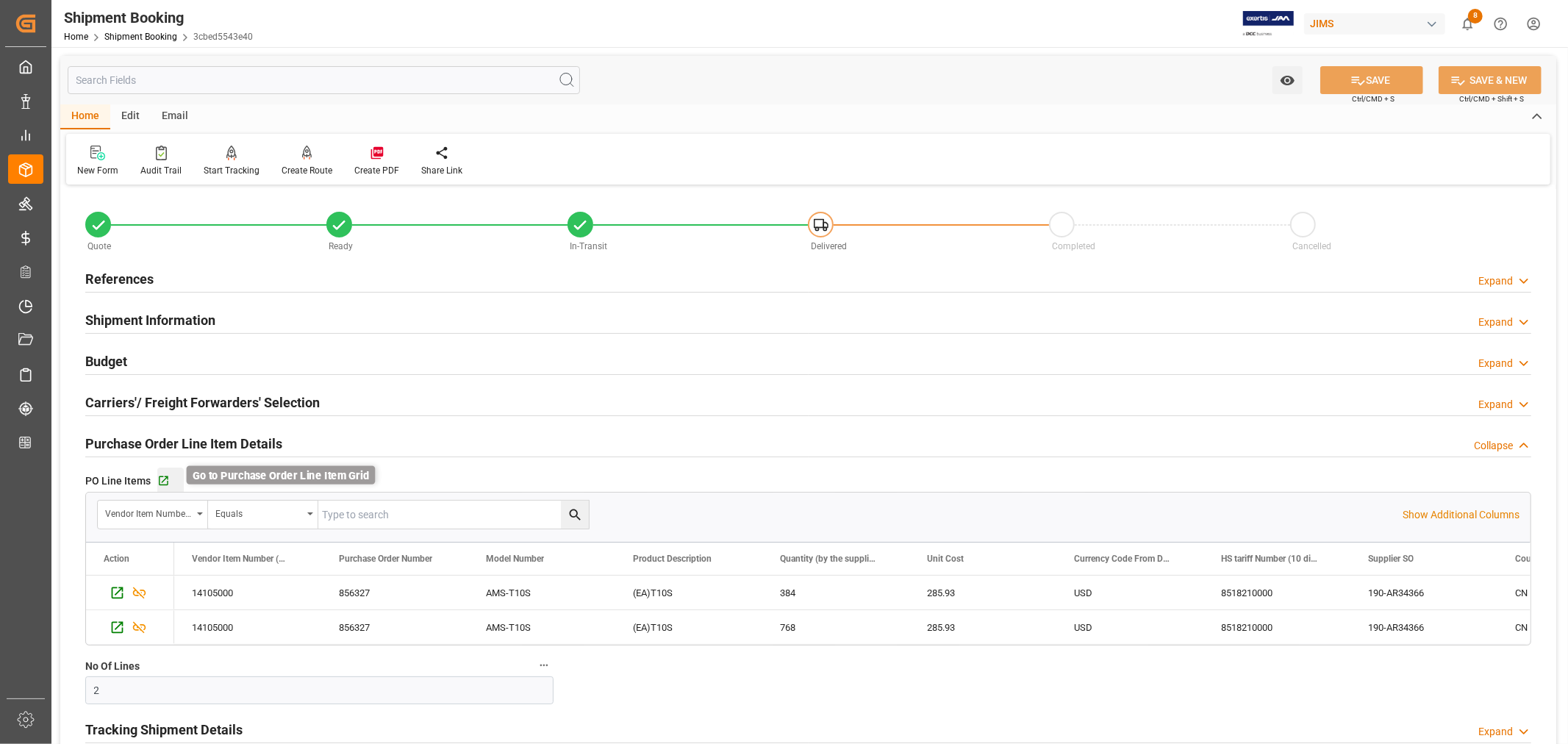
click at [164, 480] on icon "button" at bounding box center [164, 482] width 12 height 12
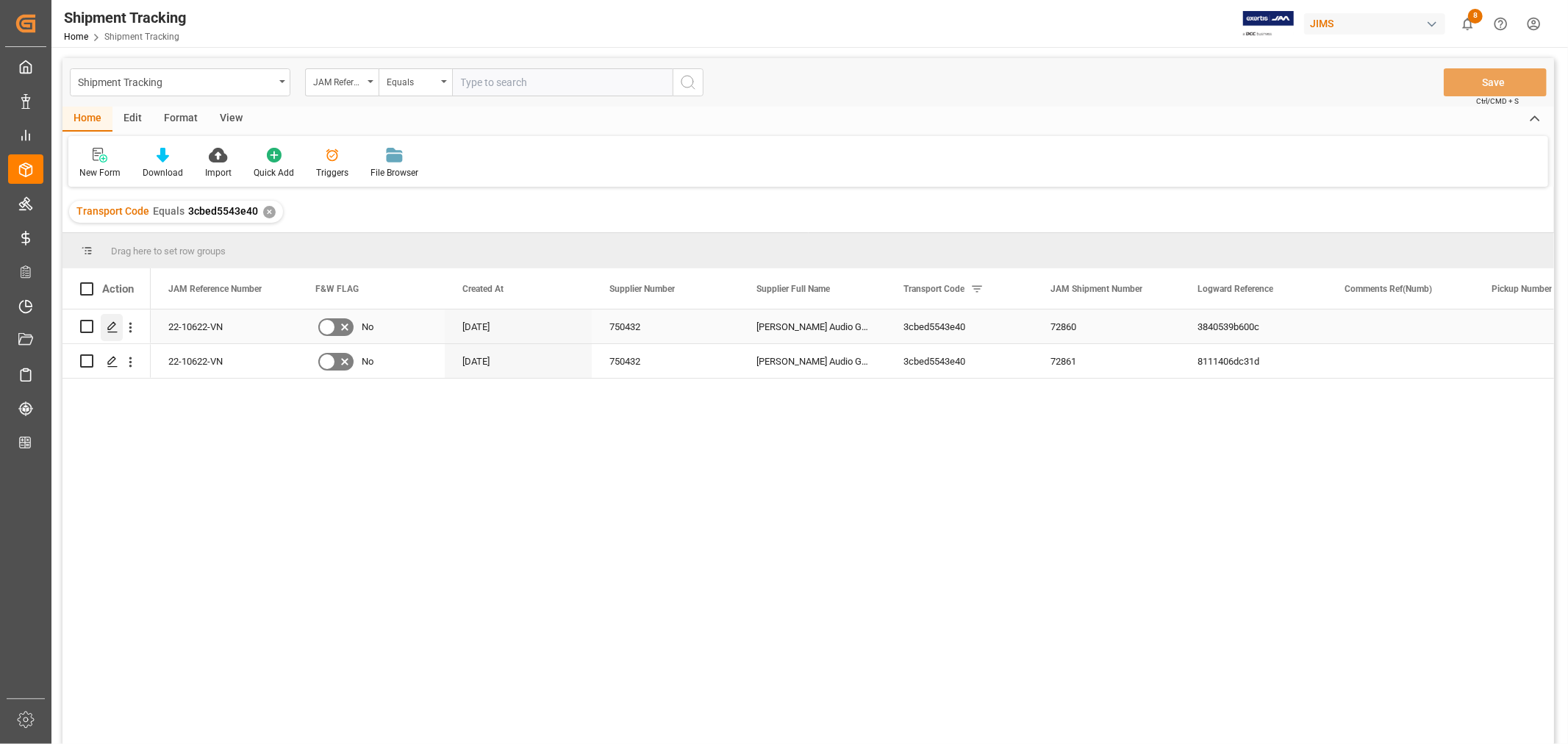
click at [113, 327] on icon "Press SPACE to select this row." at bounding box center [112, 326] width 12 height 12
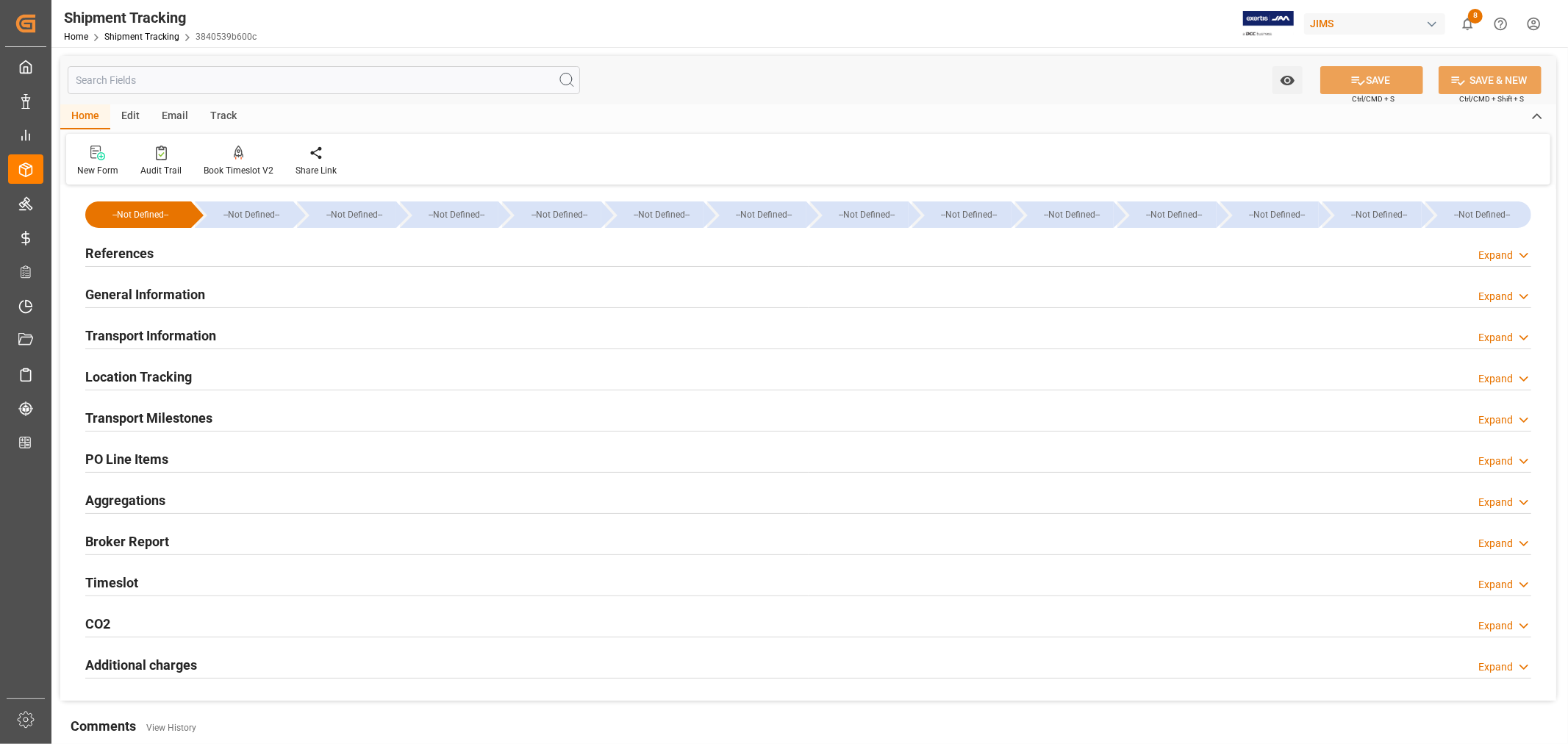
click at [189, 416] on h2 "Transport Milestones" at bounding box center [149, 418] width 127 height 20
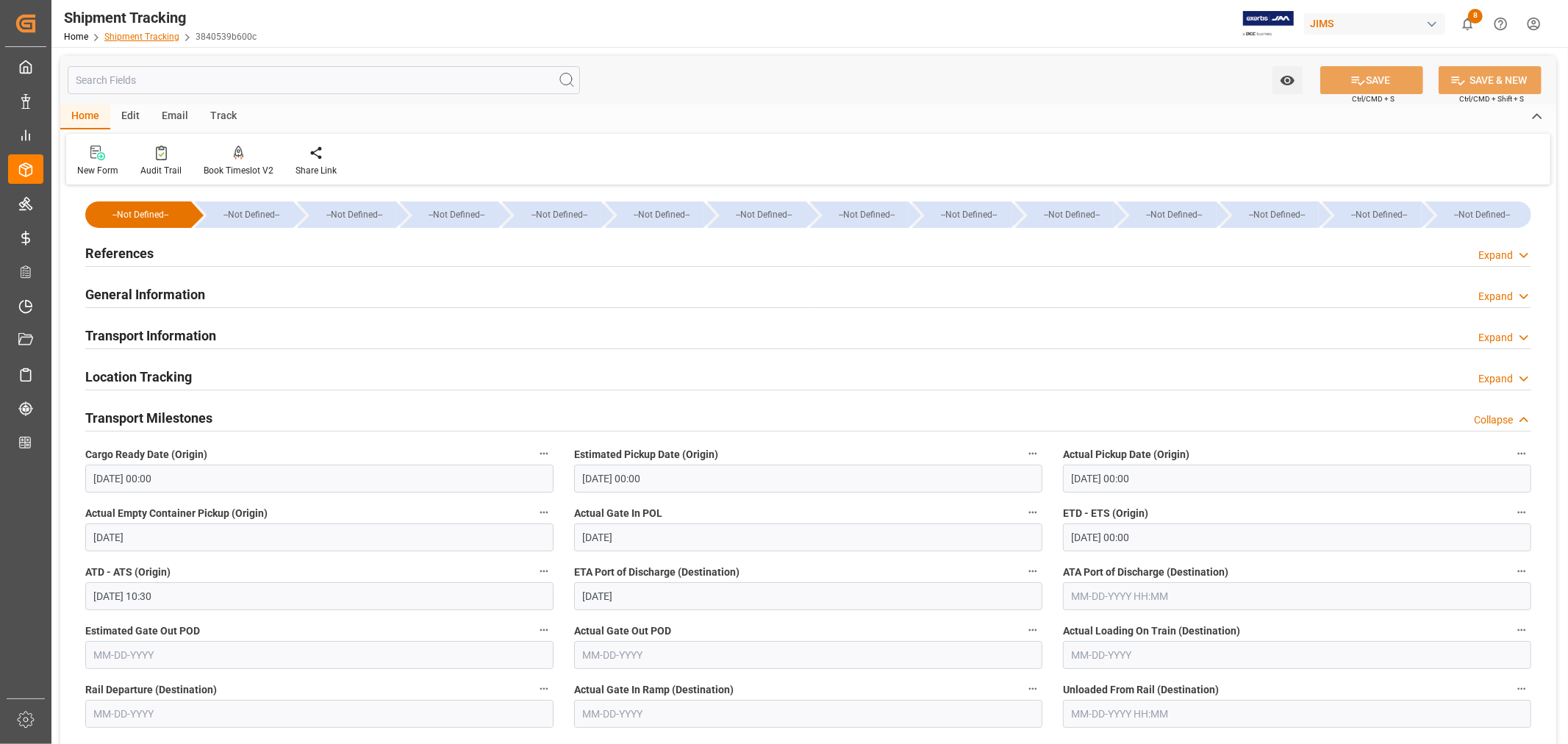
click at [137, 39] on link "Shipment Tracking" at bounding box center [141, 36] width 75 height 10
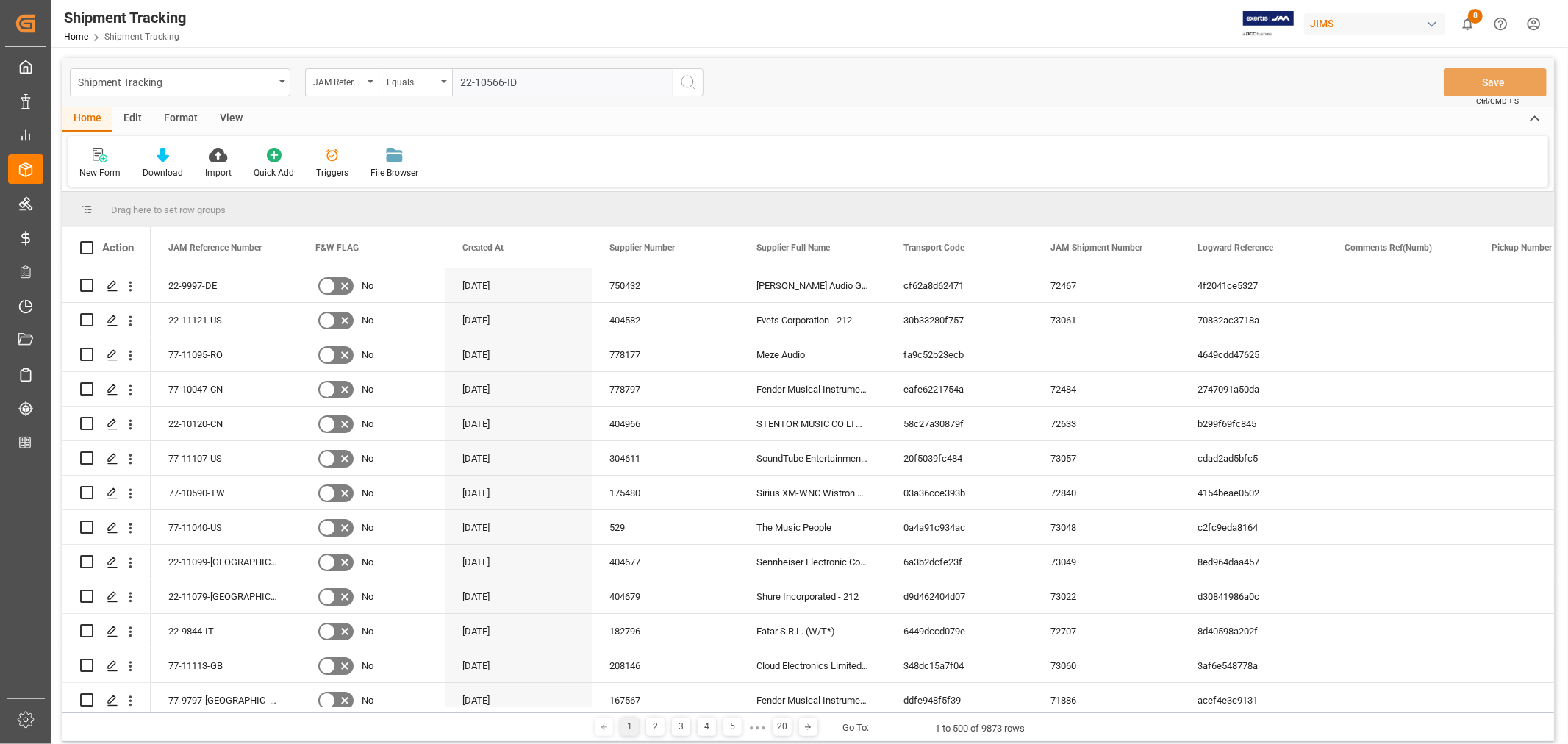
type input "22-10566-ID"
click at [684, 83] on icon "search button" at bounding box center [688, 82] width 18 height 18
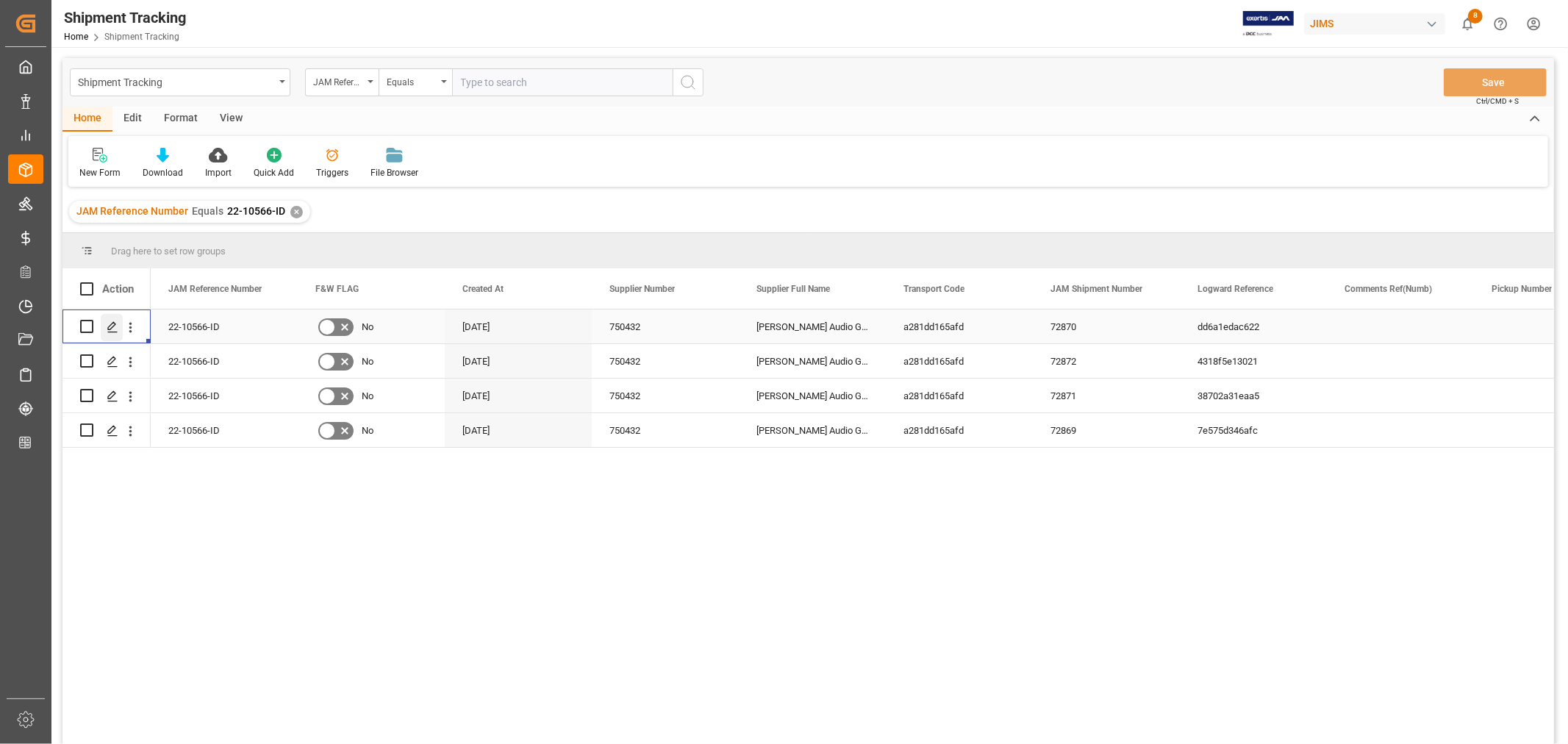
click at [110, 327] on icon "Press SPACE to select this row." at bounding box center [112, 326] width 12 height 12
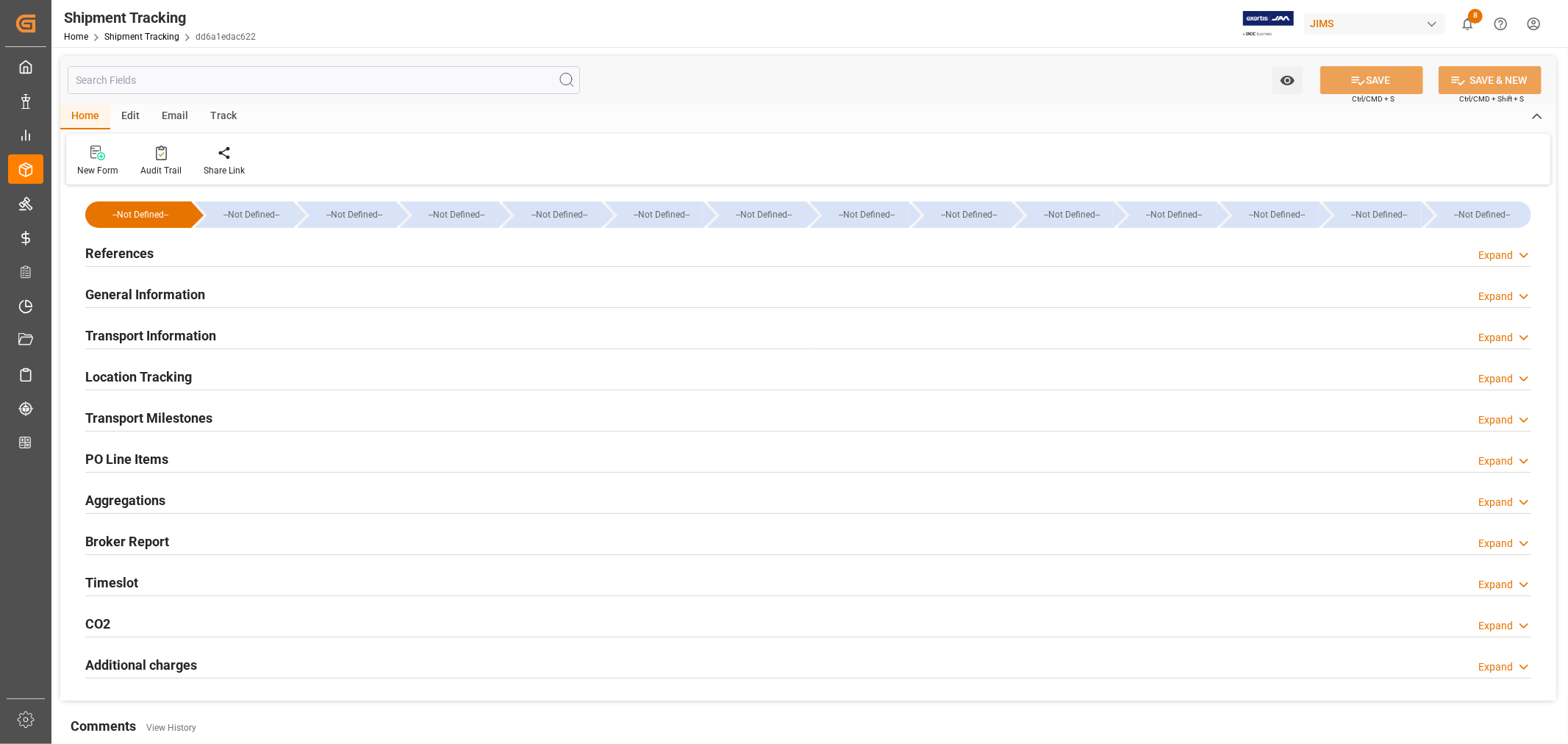
type input "Evergreen"
type input "Evergreen Marine Corp."
type input "9935210"
type input "124893.6"
click at [141, 287] on h2 "General Information" at bounding box center [145, 295] width 120 height 20
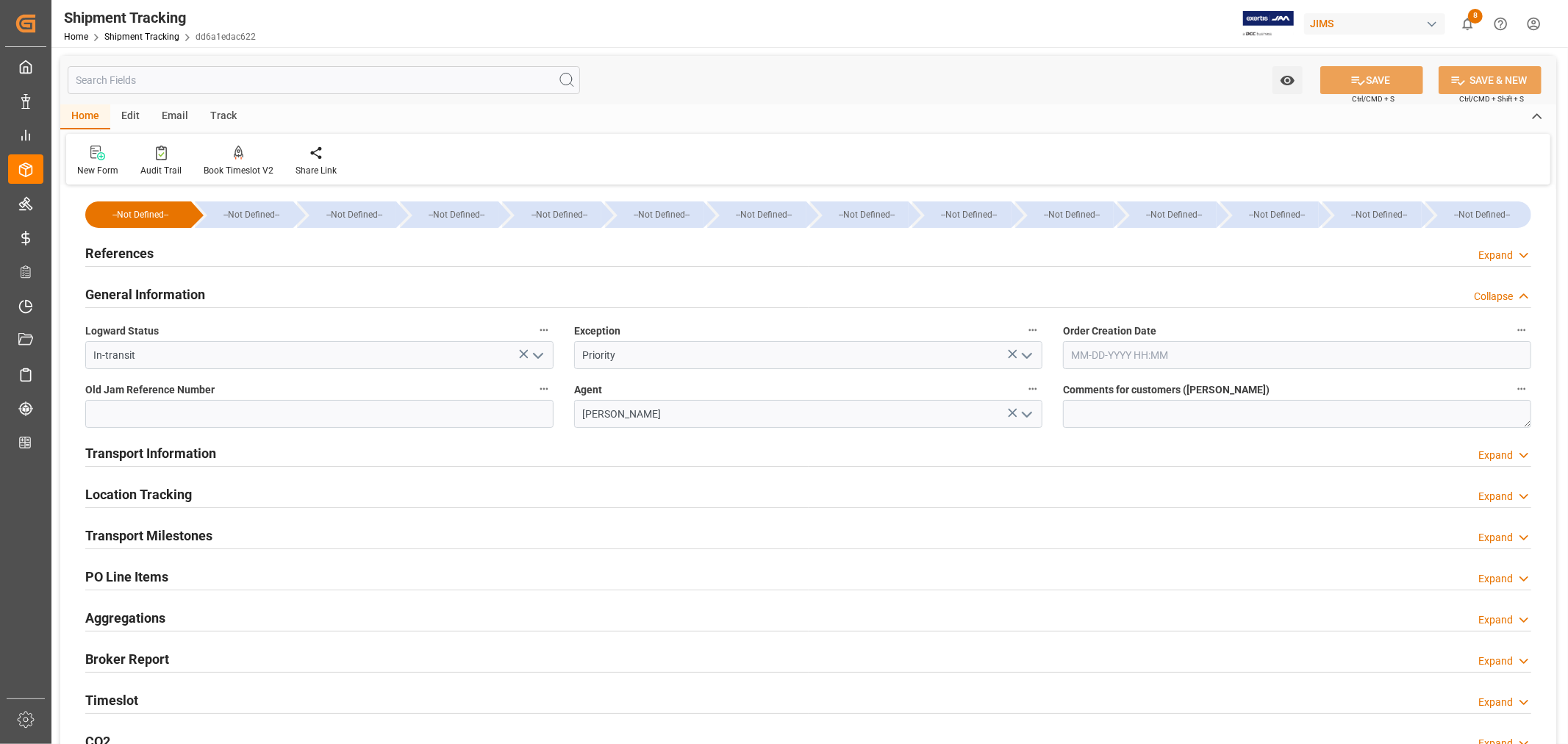
click at [141, 287] on h2 "General Information" at bounding box center [145, 295] width 120 height 20
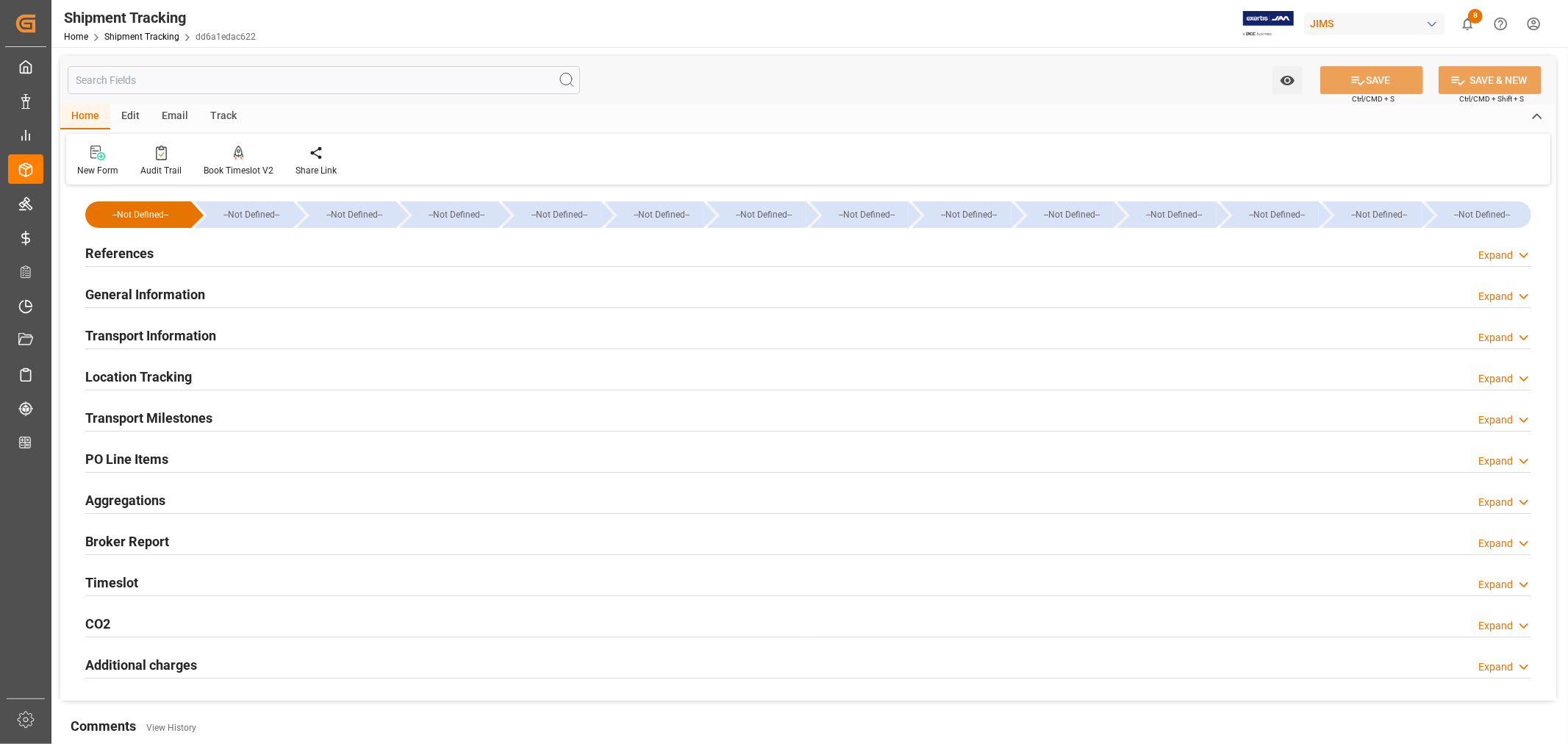
click at [152, 329] on h2 "Transport Information" at bounding box center [151, 336] width 131 height 20
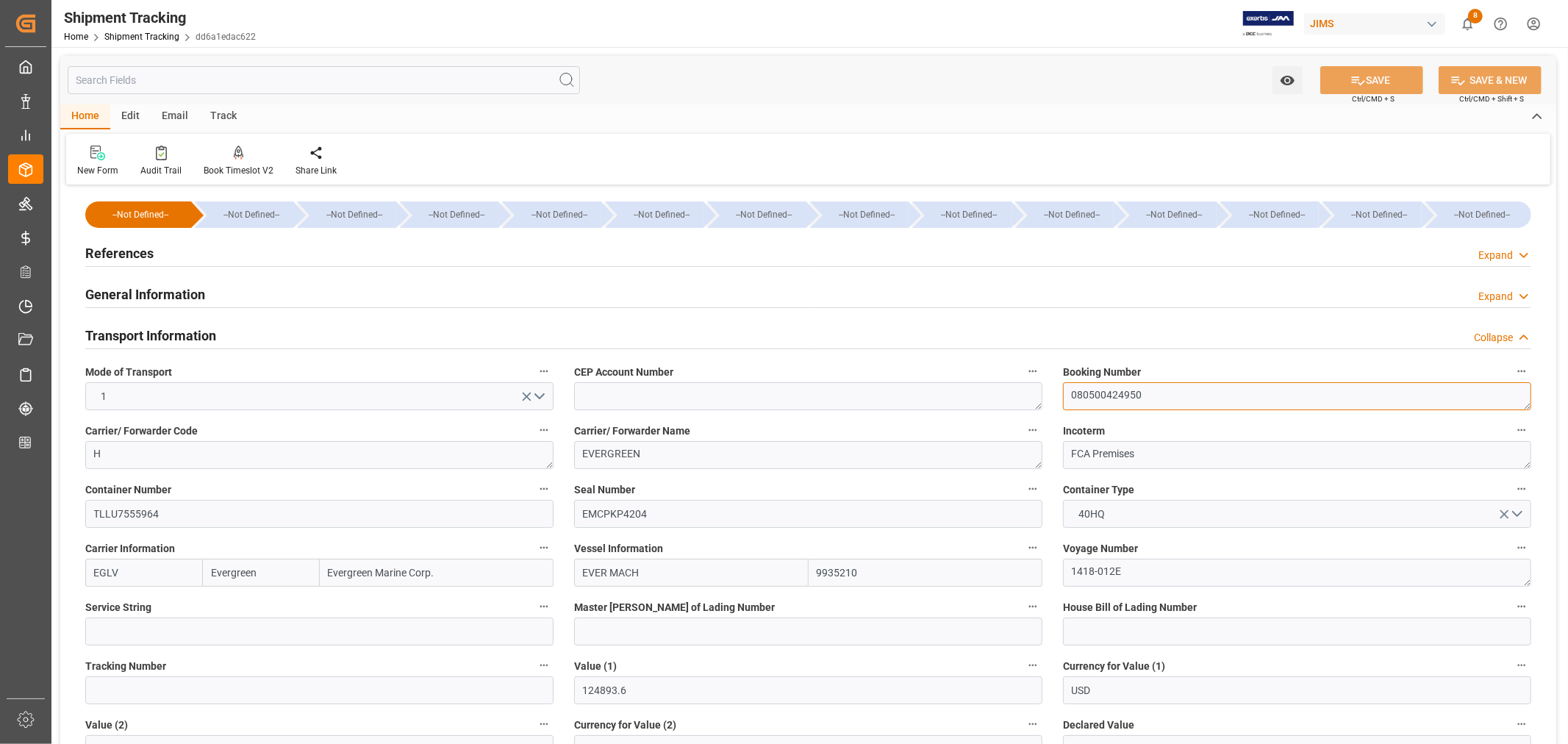
click at [1096, 394] on textarea "080500424950" at bounding box center [1297, 396] width 468 height 28
click at [192, 333] on h2 "Transport Information" at bounding box center [151, 336] width 131 height 20
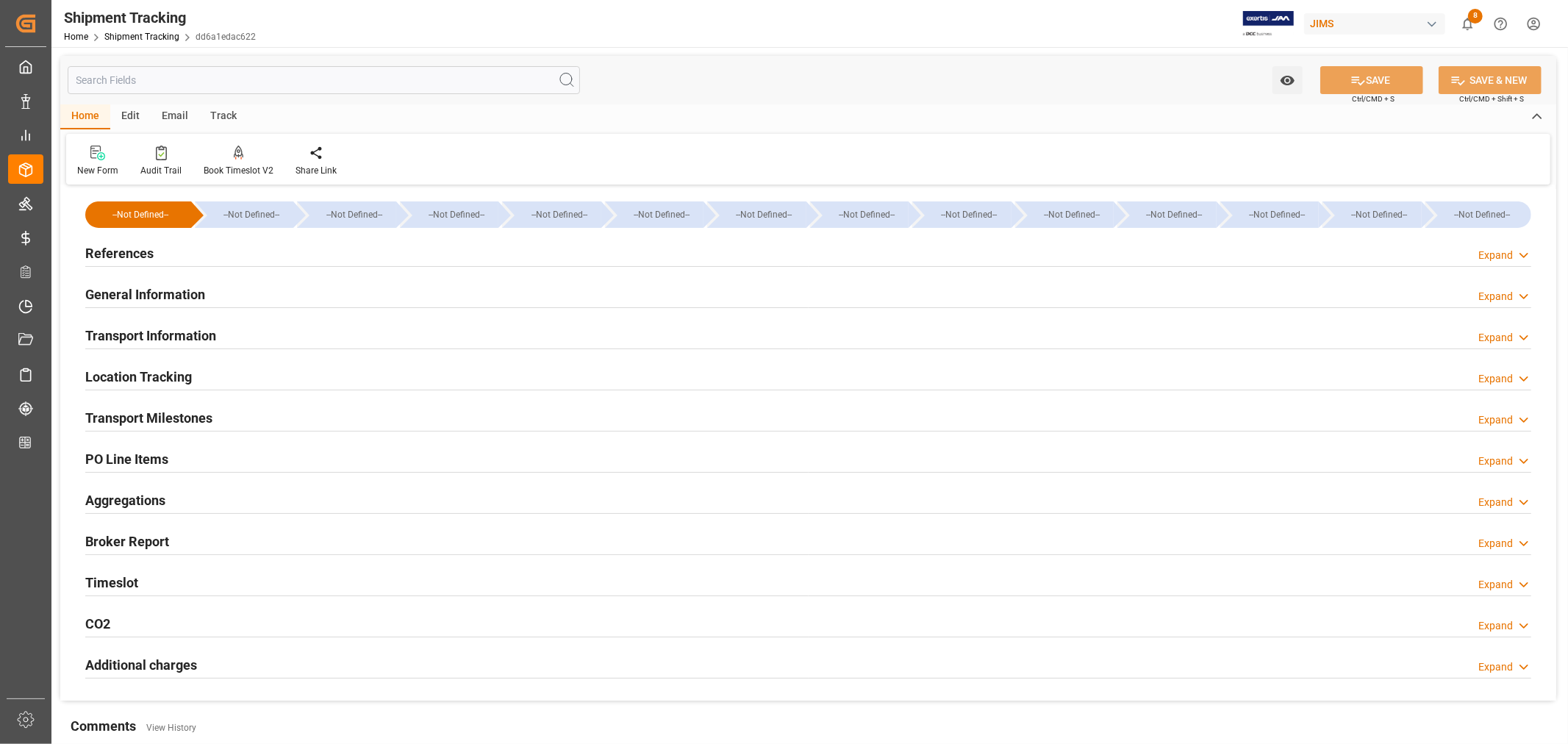
click at [190, 422] on h2 "Transport Milestones" at bounding box center [149, 418] width 127 height 20
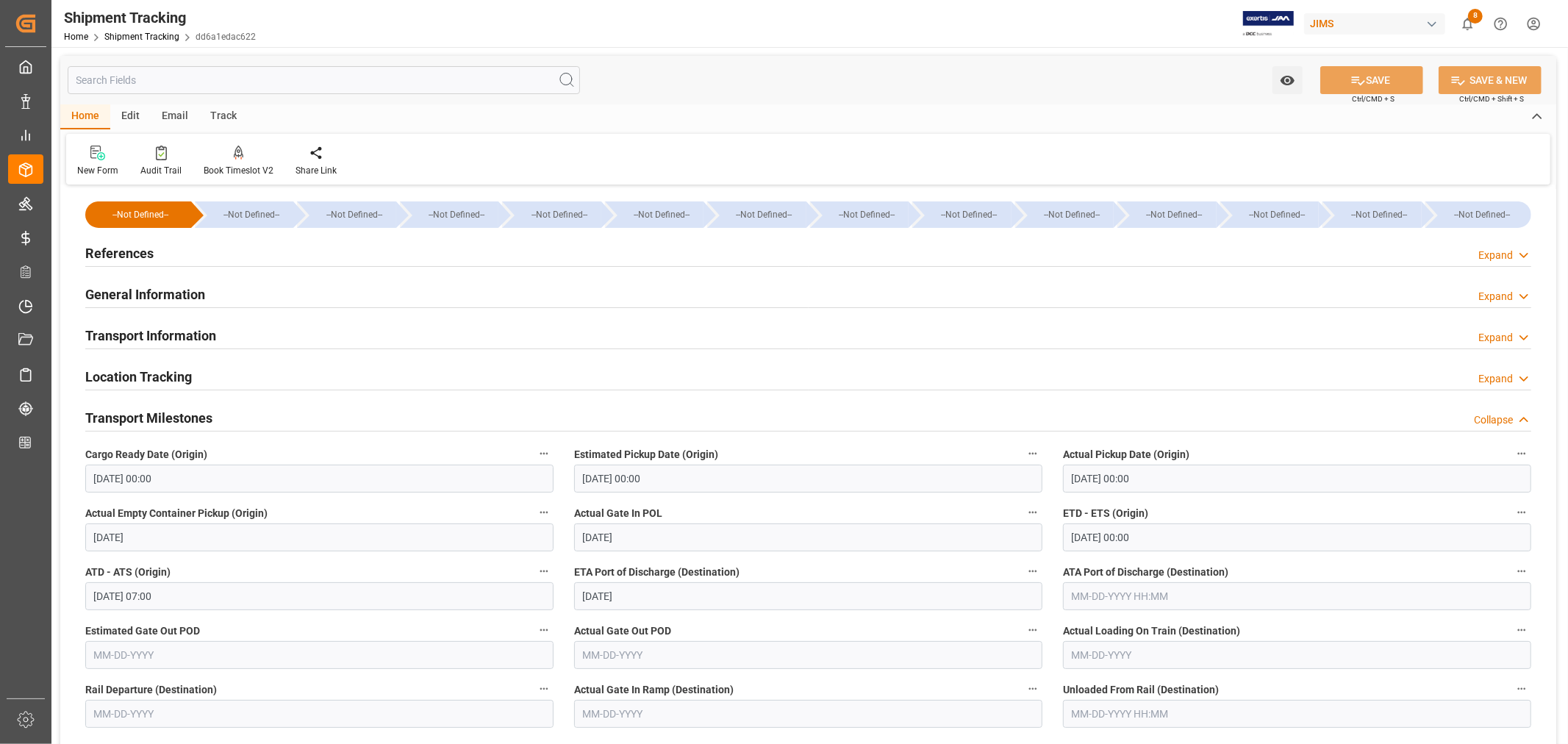
click at [197, 414] on h2 "Transport Milestones" at bounding box center [149, 418] width 127 height 20
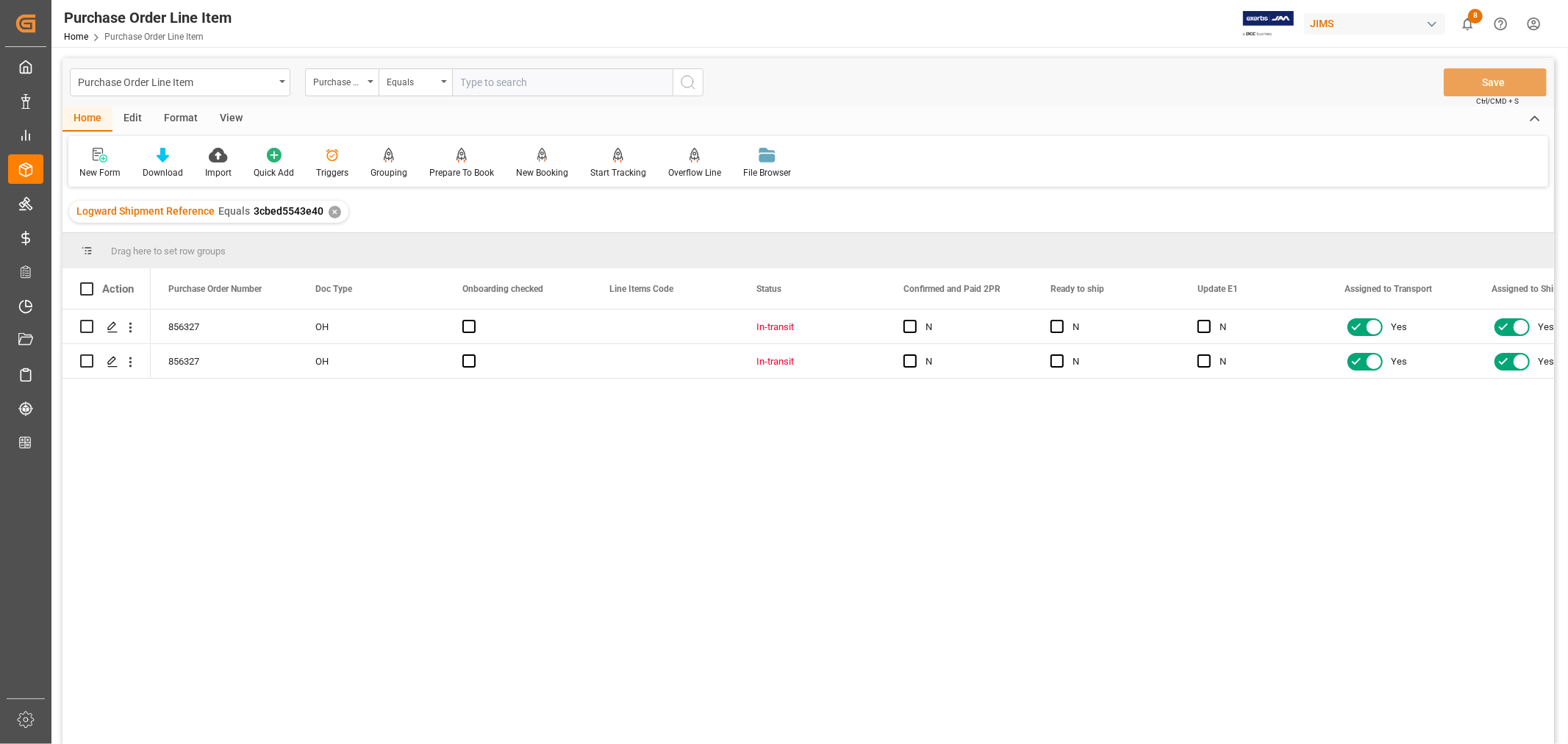
click at [236, 117] on div "View" at bounding box center [231, 119] width 45 height 25
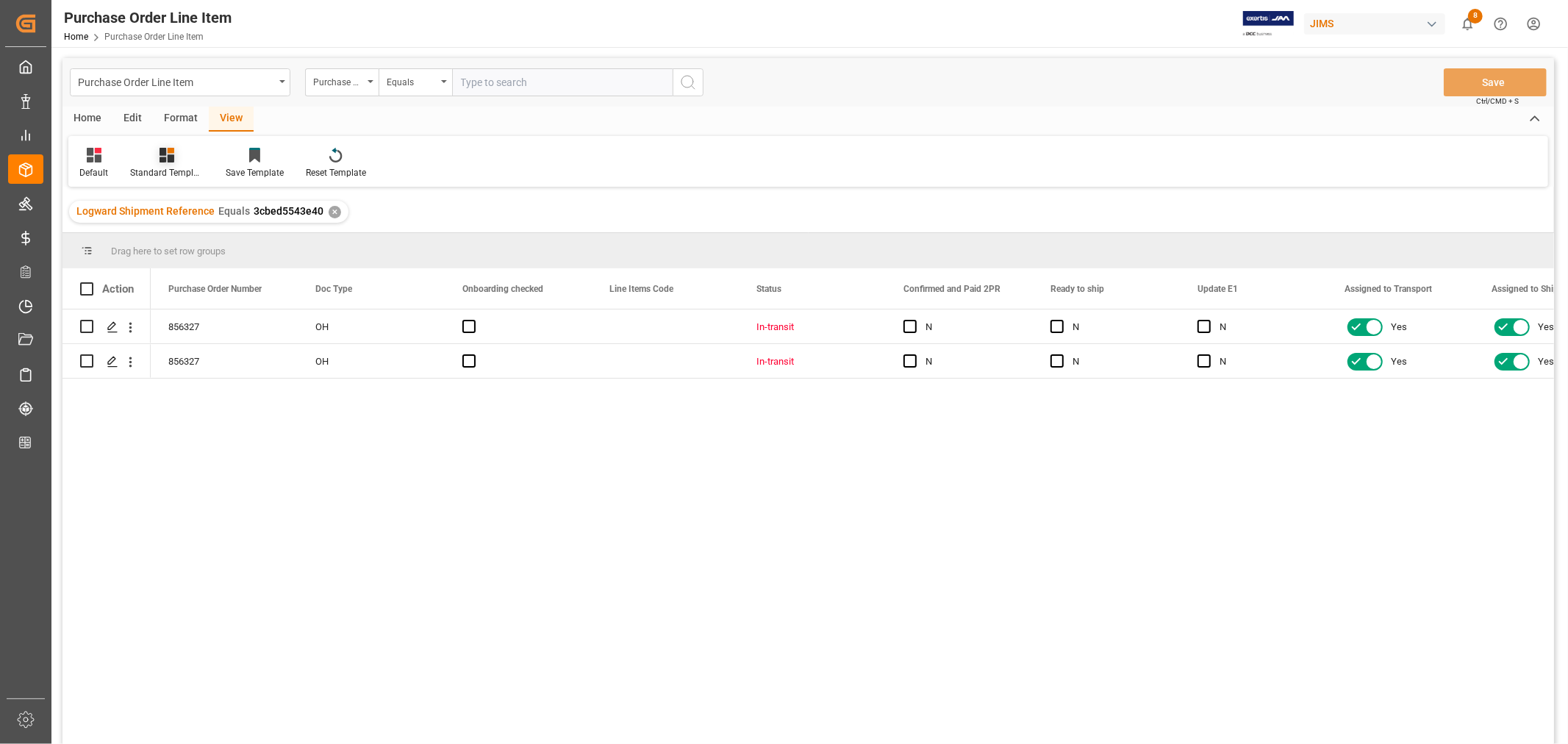
click at [181, 167] on div "Standard Templates" at bounding box center [167, 172] width 73 height 13
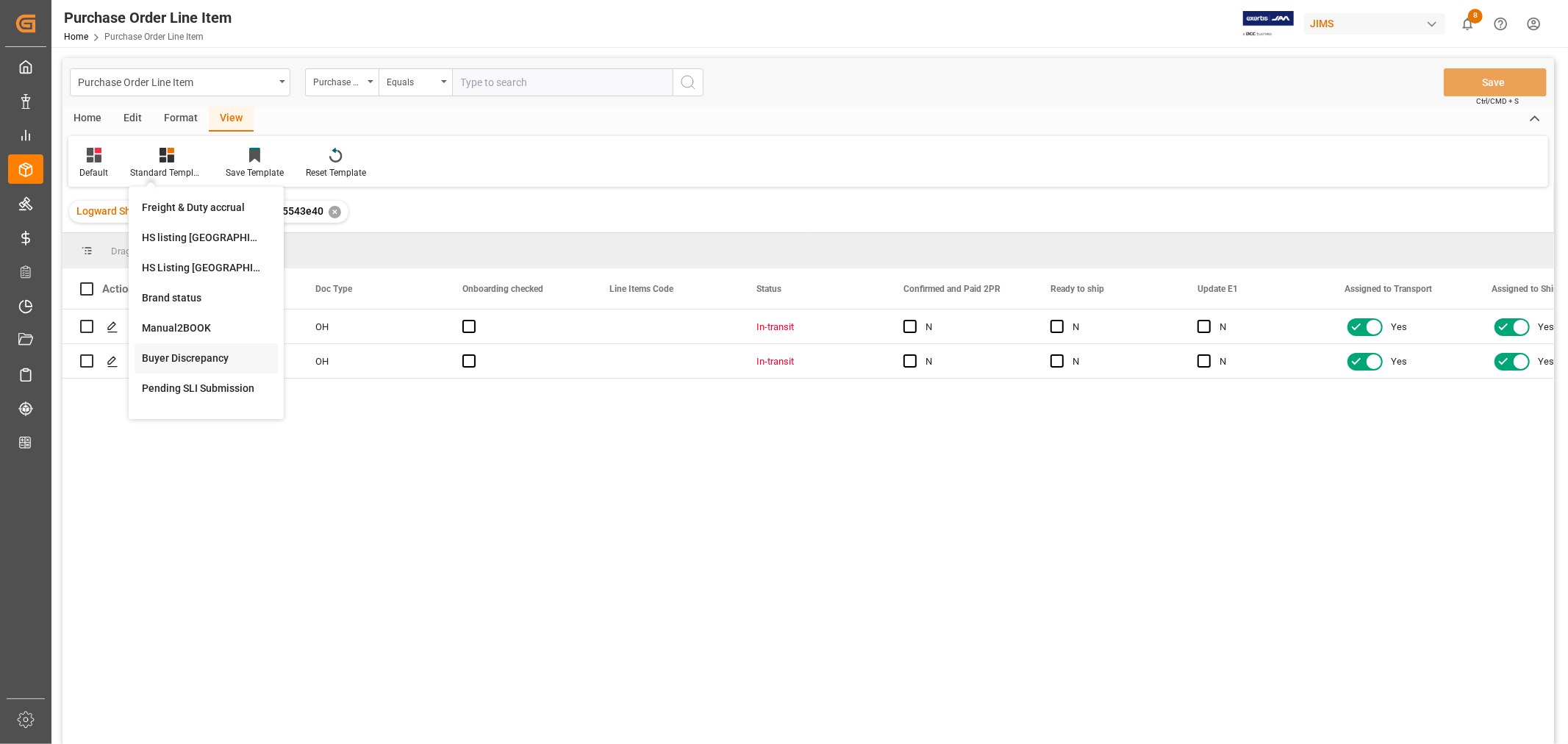
click at [184, 353] on div "Buyer Discrepancy" at bounding box center [206, 358] width 129 height 15
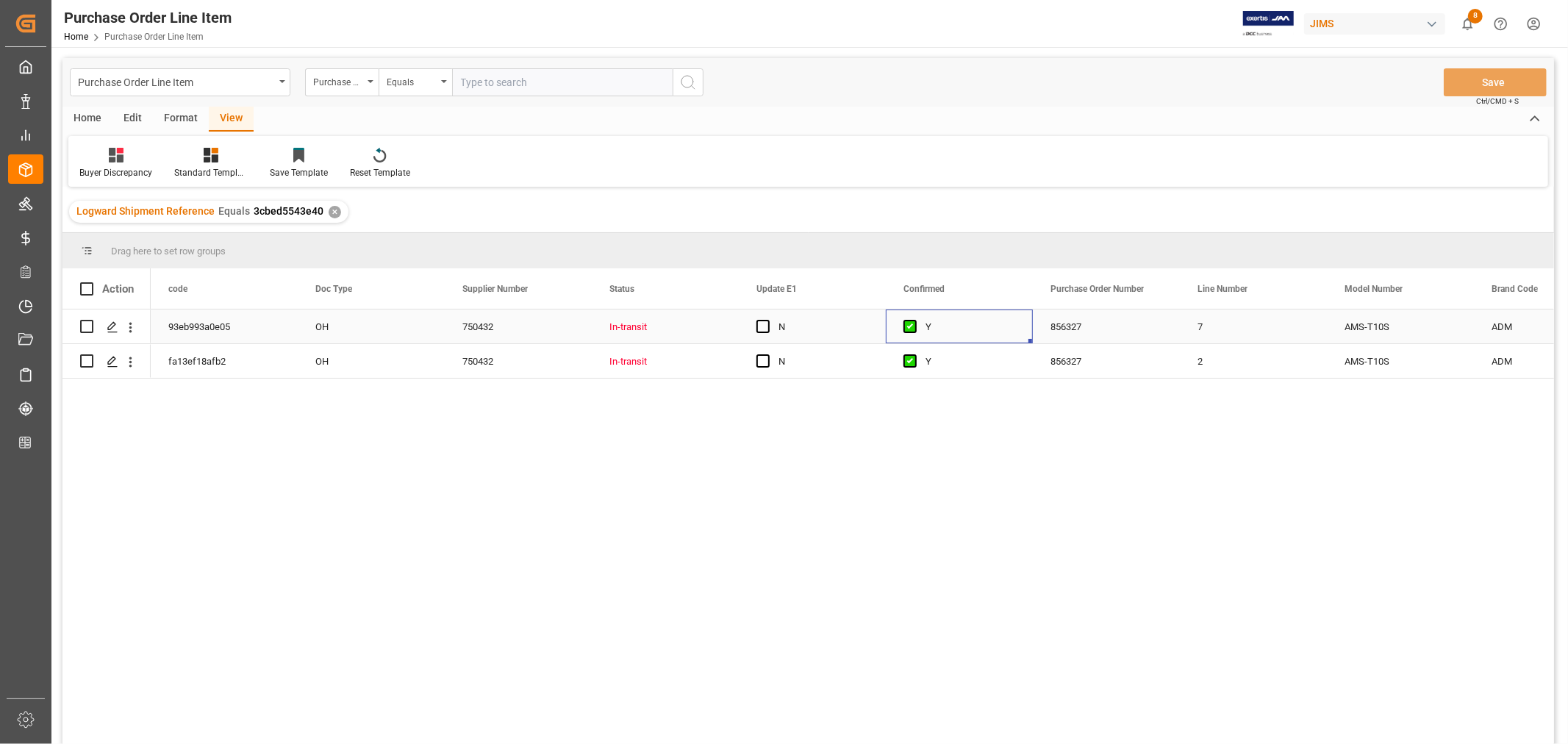
click at [985, 327] on div "Y" at bounding box center [971, 327] width 90 height 34
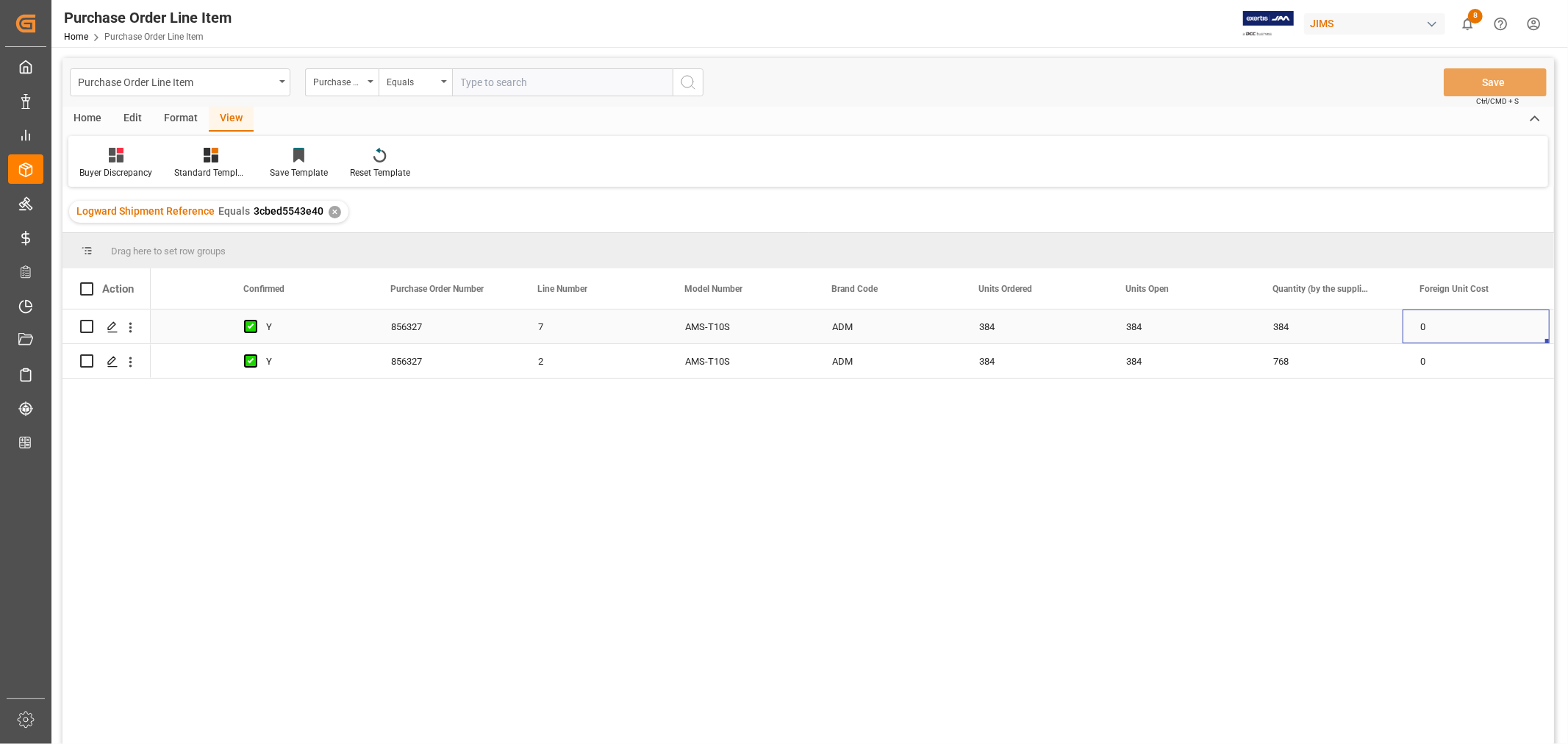
scroll to position [0, 806]
click at [988, 361] on div "384" at bounding box center [1035, 361] width 147 height 34
drag, startPoint x: 1104, startPoint y: 373, endPoint x: 1150, endPoint y: 364, distance: 46.9
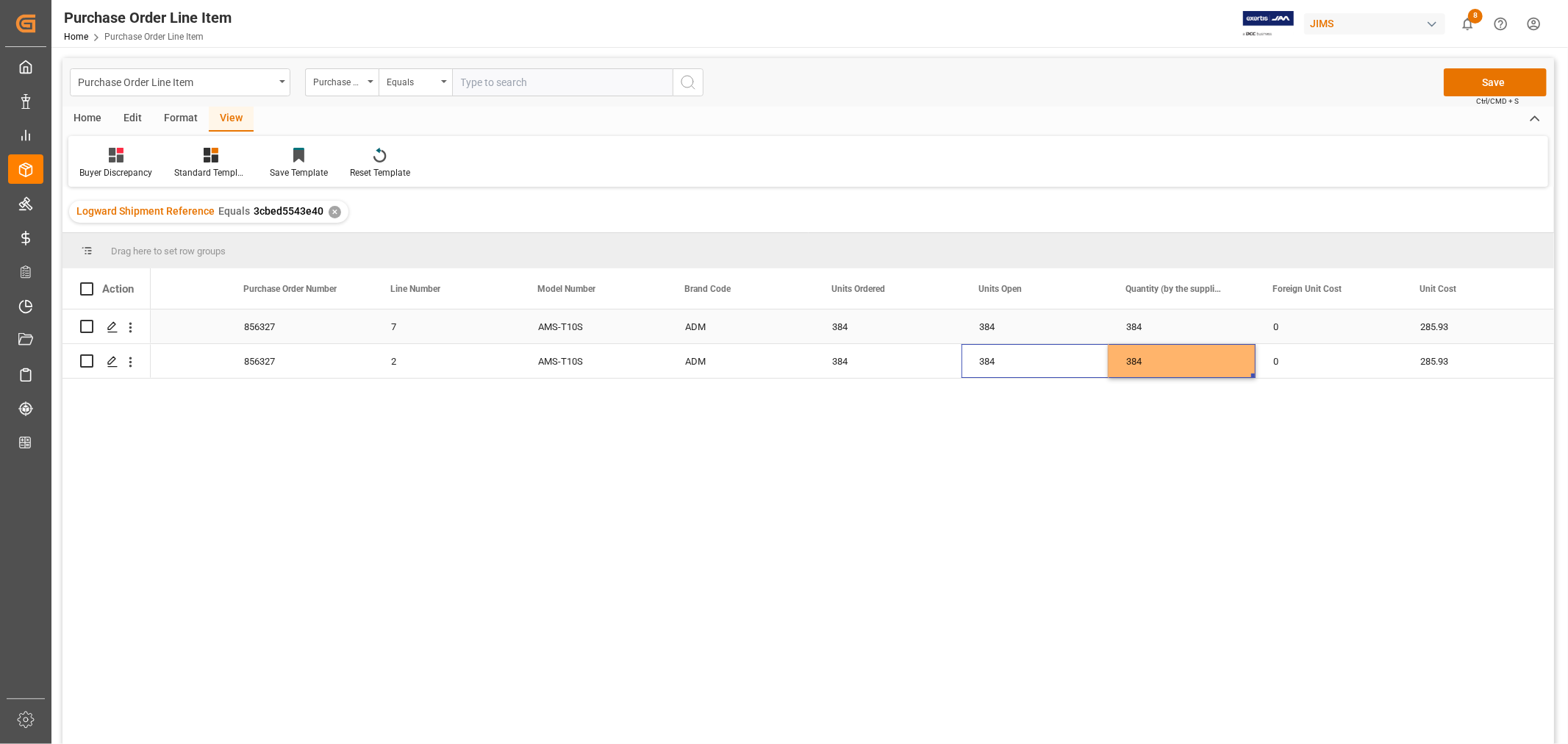
click at [1192, 324] on div "384" at bounding box center [1182, 326] width 147 height 34
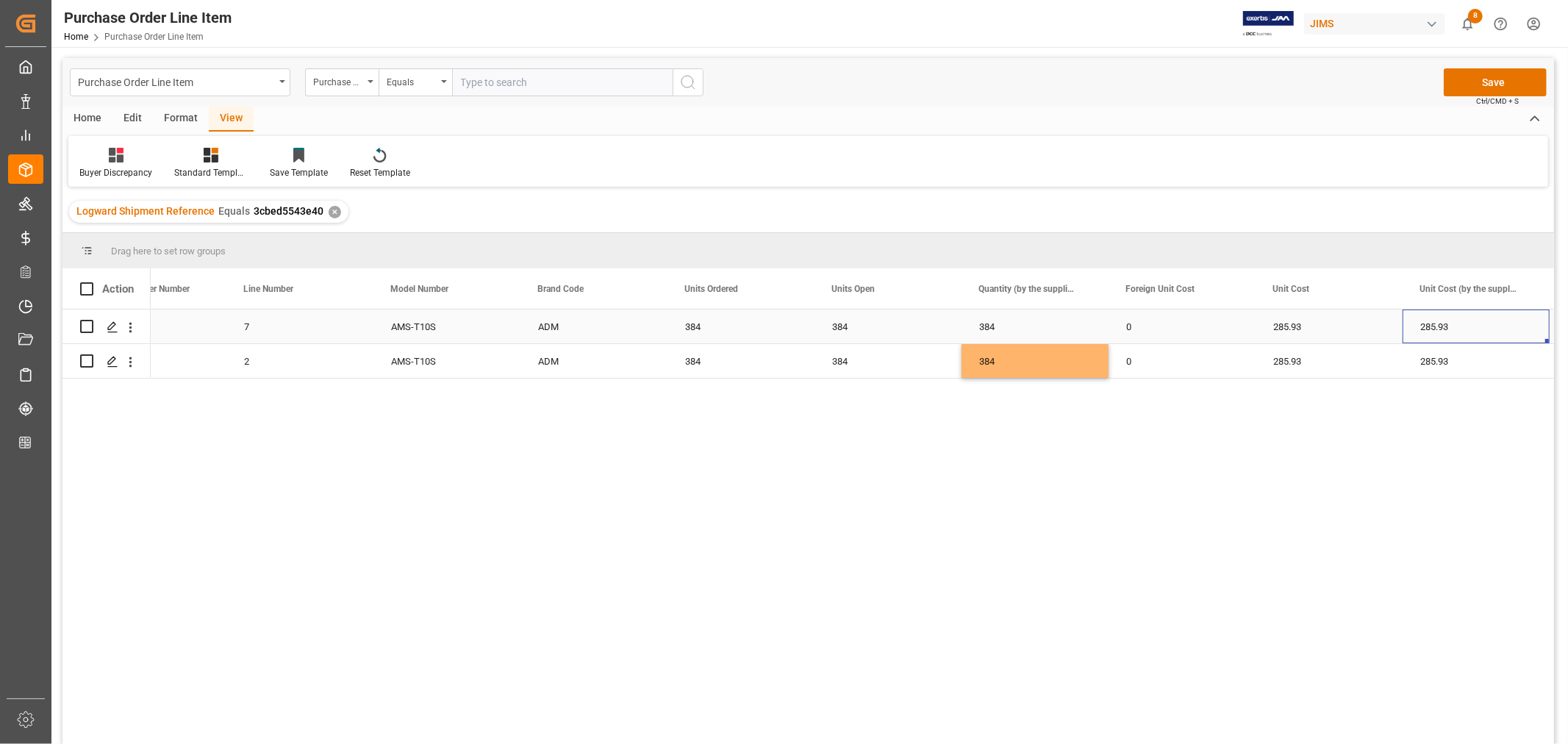
scroll to position [0, 1100]
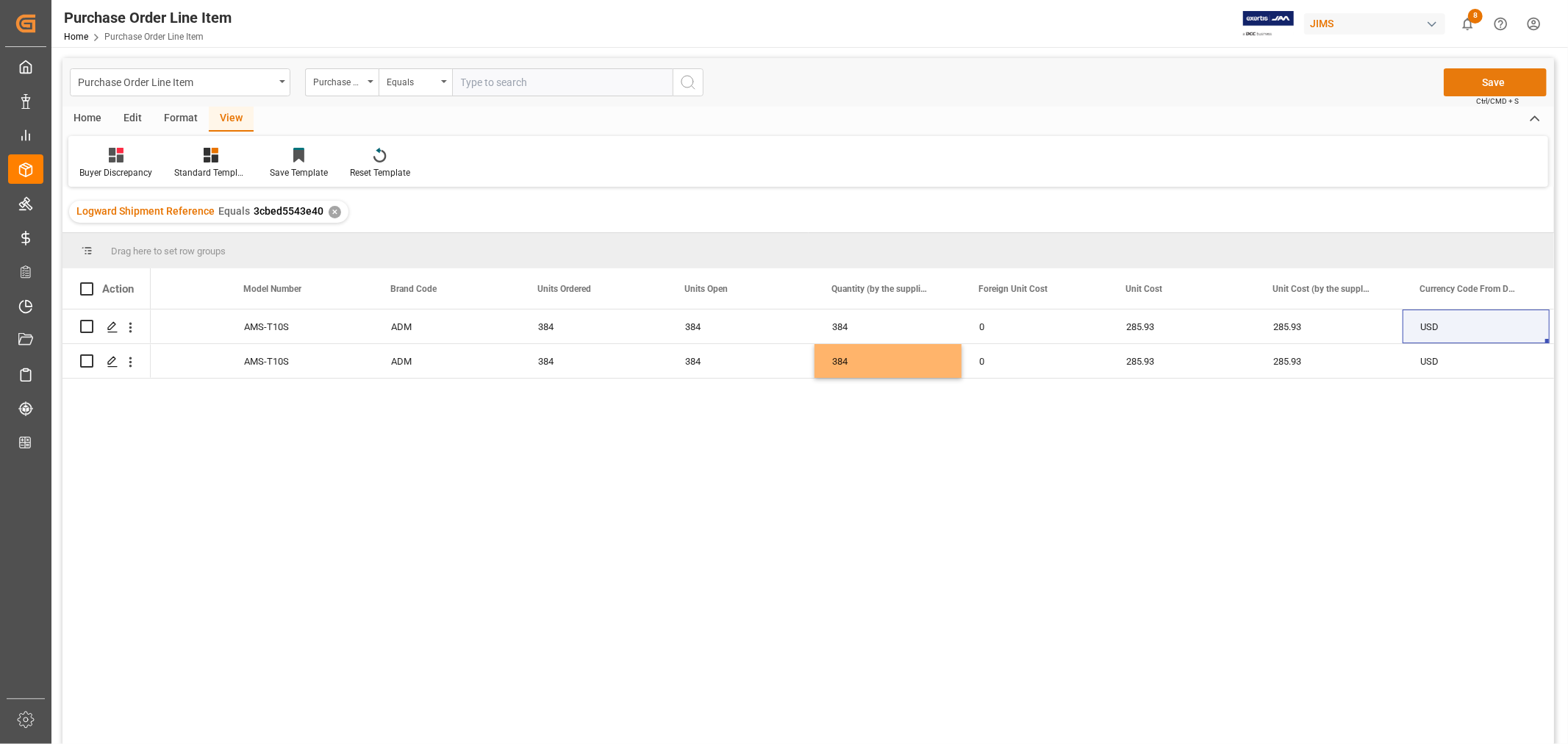
click at [1481, 79] on button "Save" at bounding box center [1495, 83] width 103 height 28
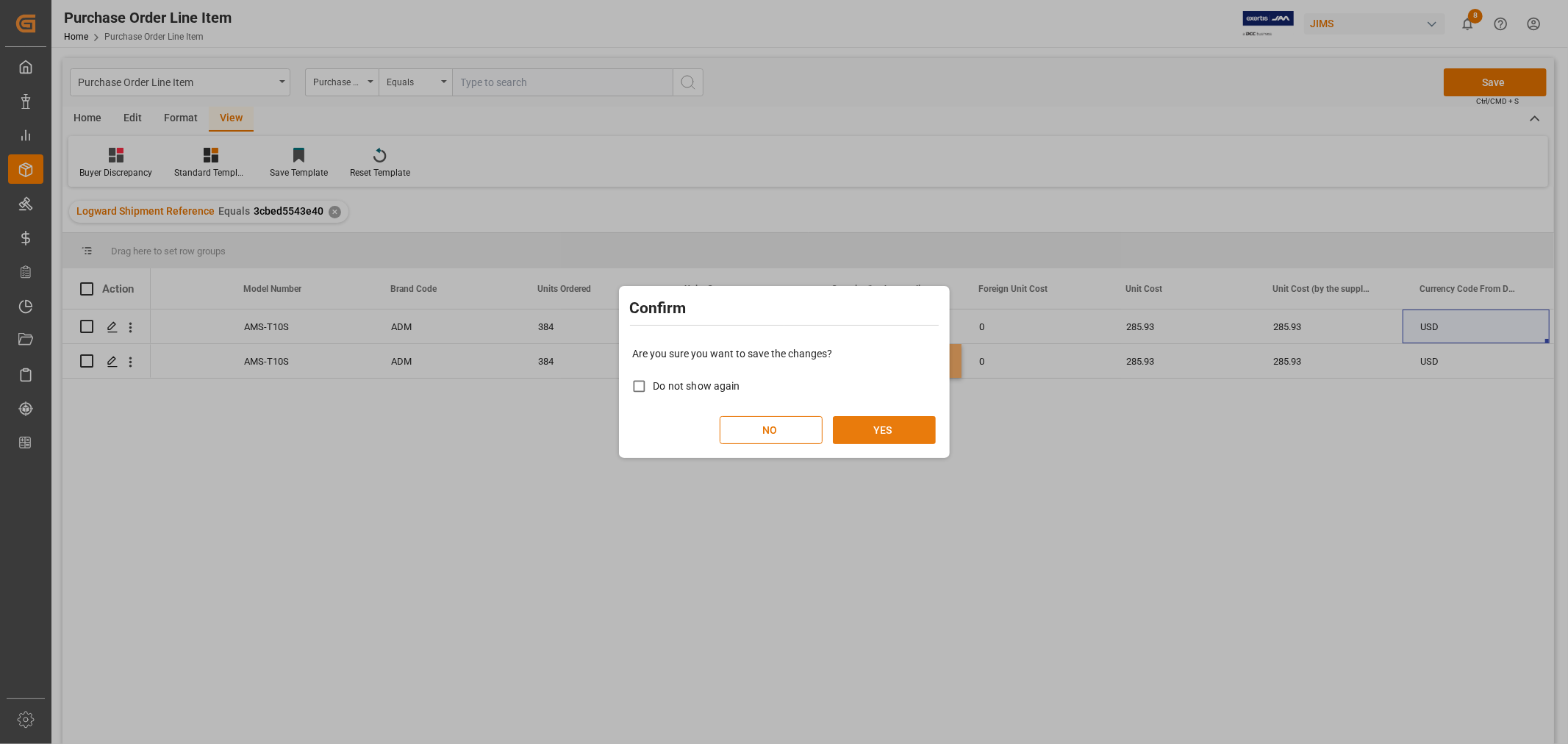
click at [879, 431] on button "YES" at bounding box center [884, 430] width 103 height 28
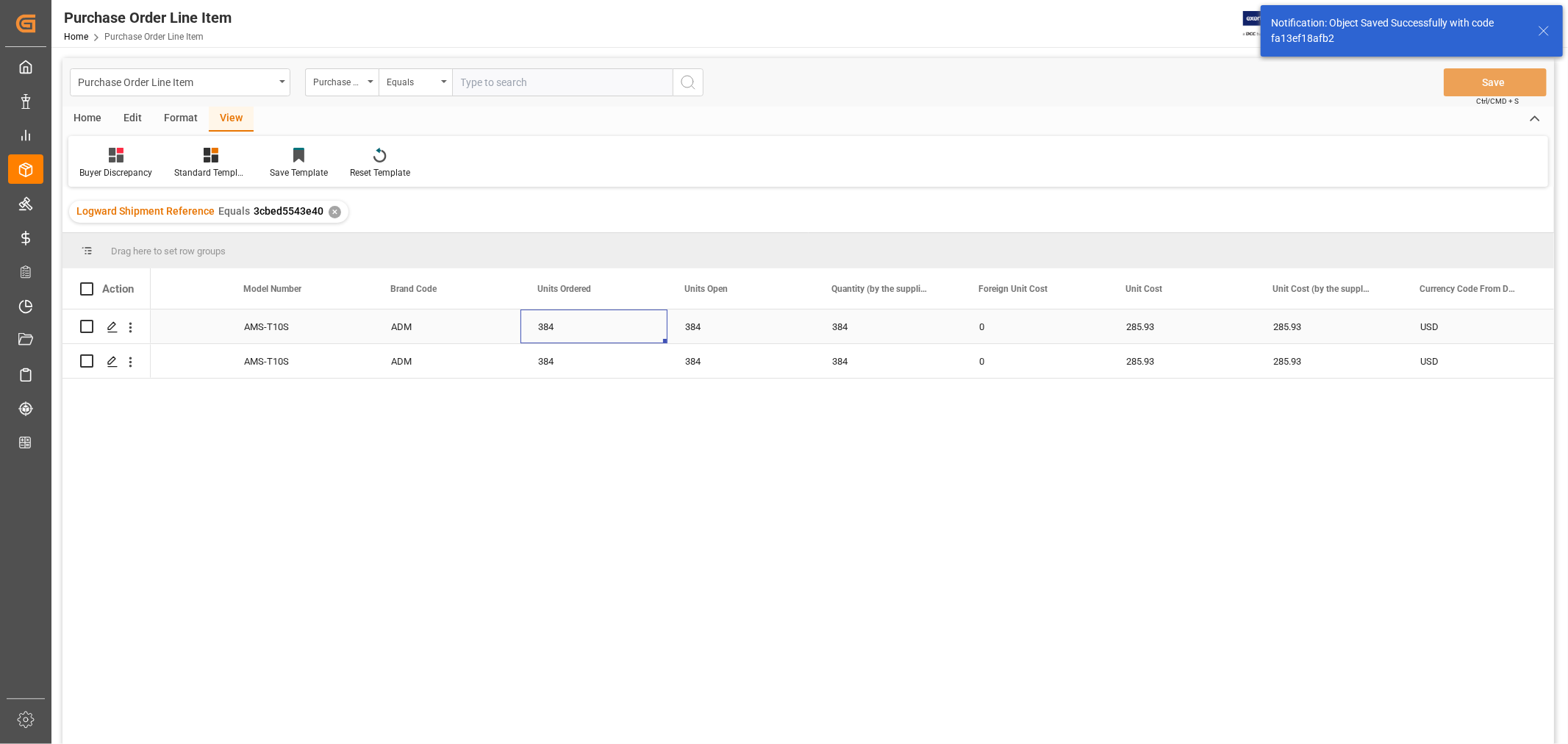
click at [603, 326] on div "384" at bounding box center [594, 326] width 147 height 34
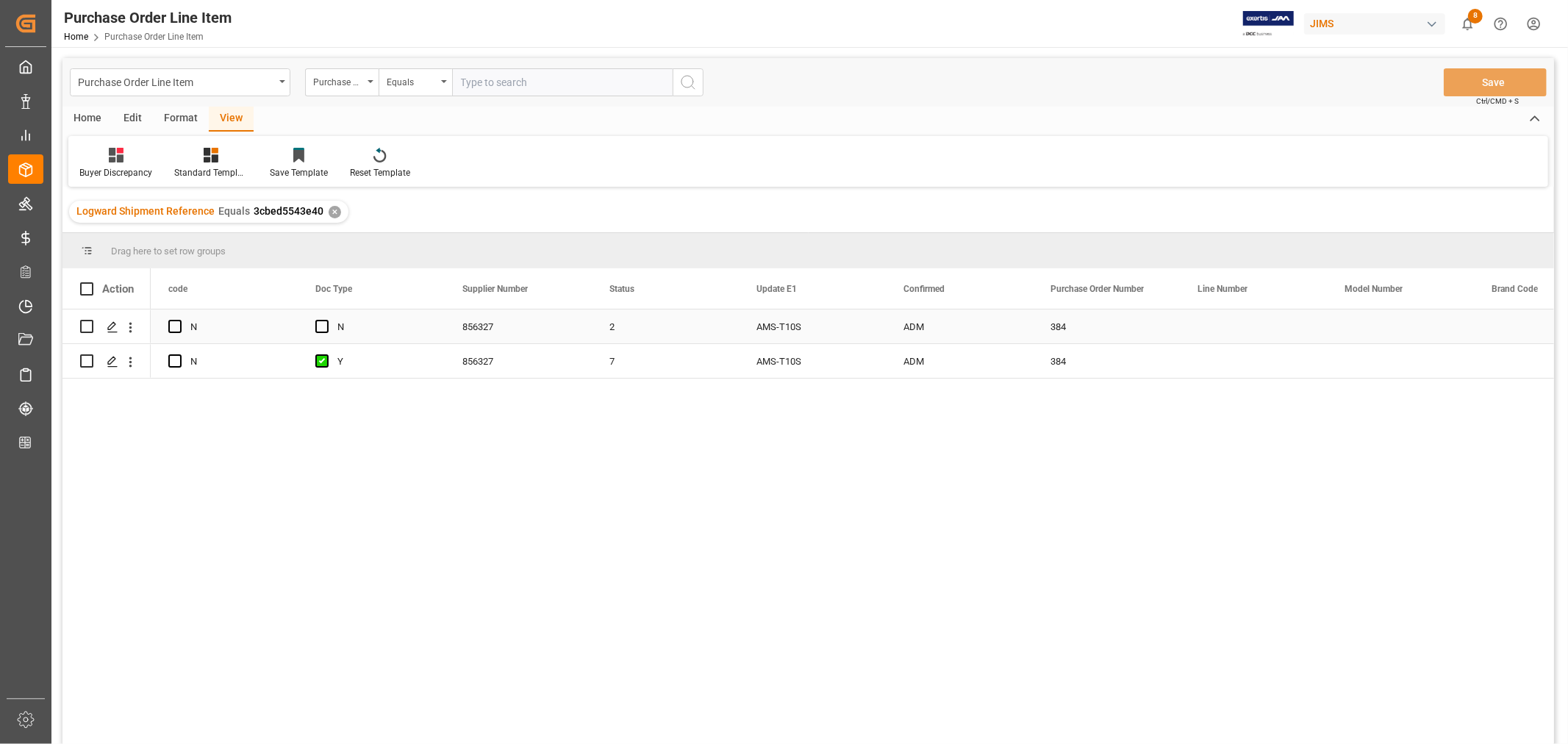
scroll to position [0, 0]
click at [213, 156] on icon at bounding box center [211, 155] width 15 height 15
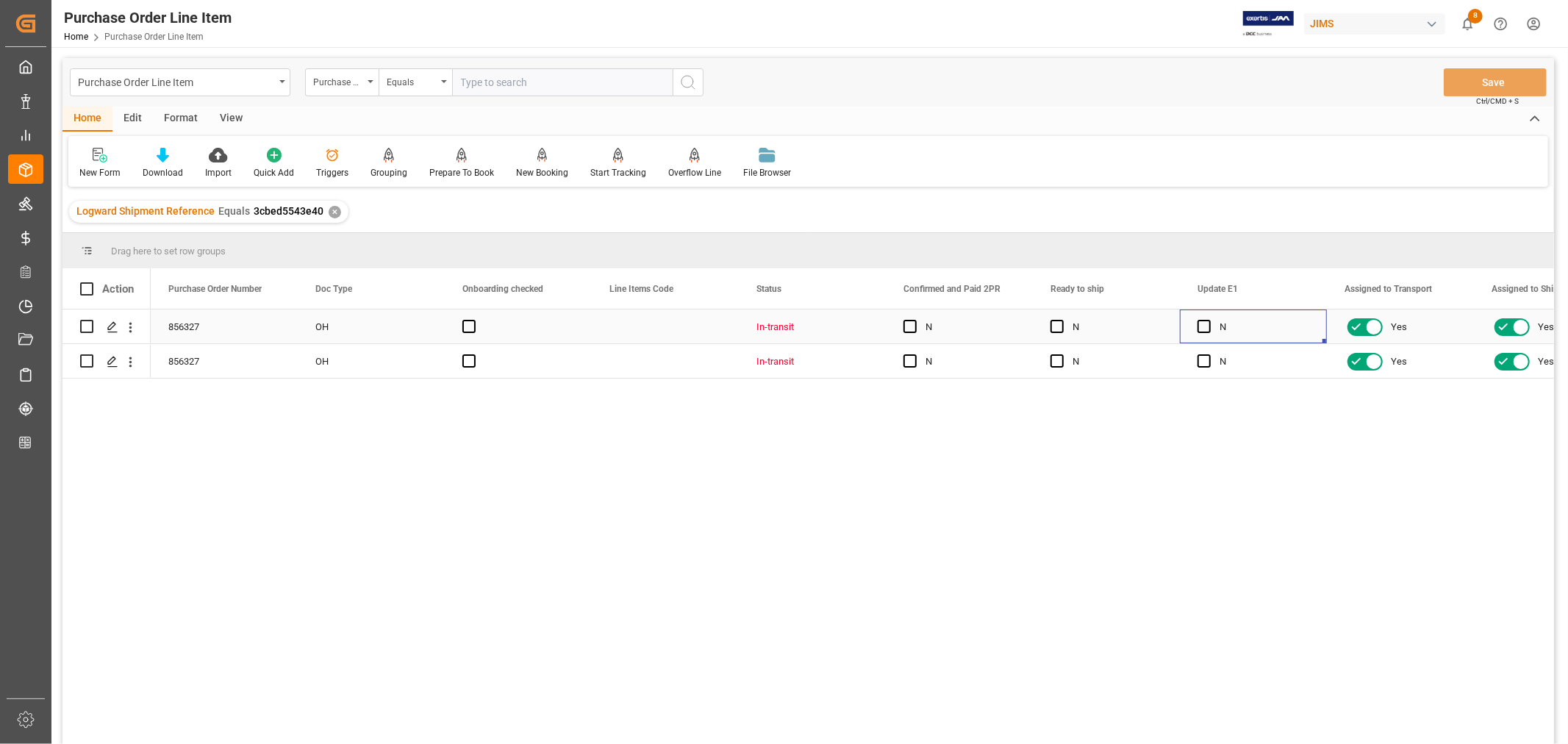
drag, startPoint x: 1206, startPoint y: 324, endPoint x: 1204, endPoint y: 347, distance: 23.1
click at [1204, 325] on span "Press SPACE to select this row." at bounding box center [1204, 326] width 13 height 13
click at [1208, 320] on input "Press SPACE to select this row." at bounding box center [1208, 320] width 0 height 0
drag, startPoint x: 1204, startPoint y: 361, endPoint x: 1143, endPoint y: 365, distance: 61.1
click at [1204, 362] on span "Press SPACE to select this row." at bounding box center [1204, 360] width 13 height 13
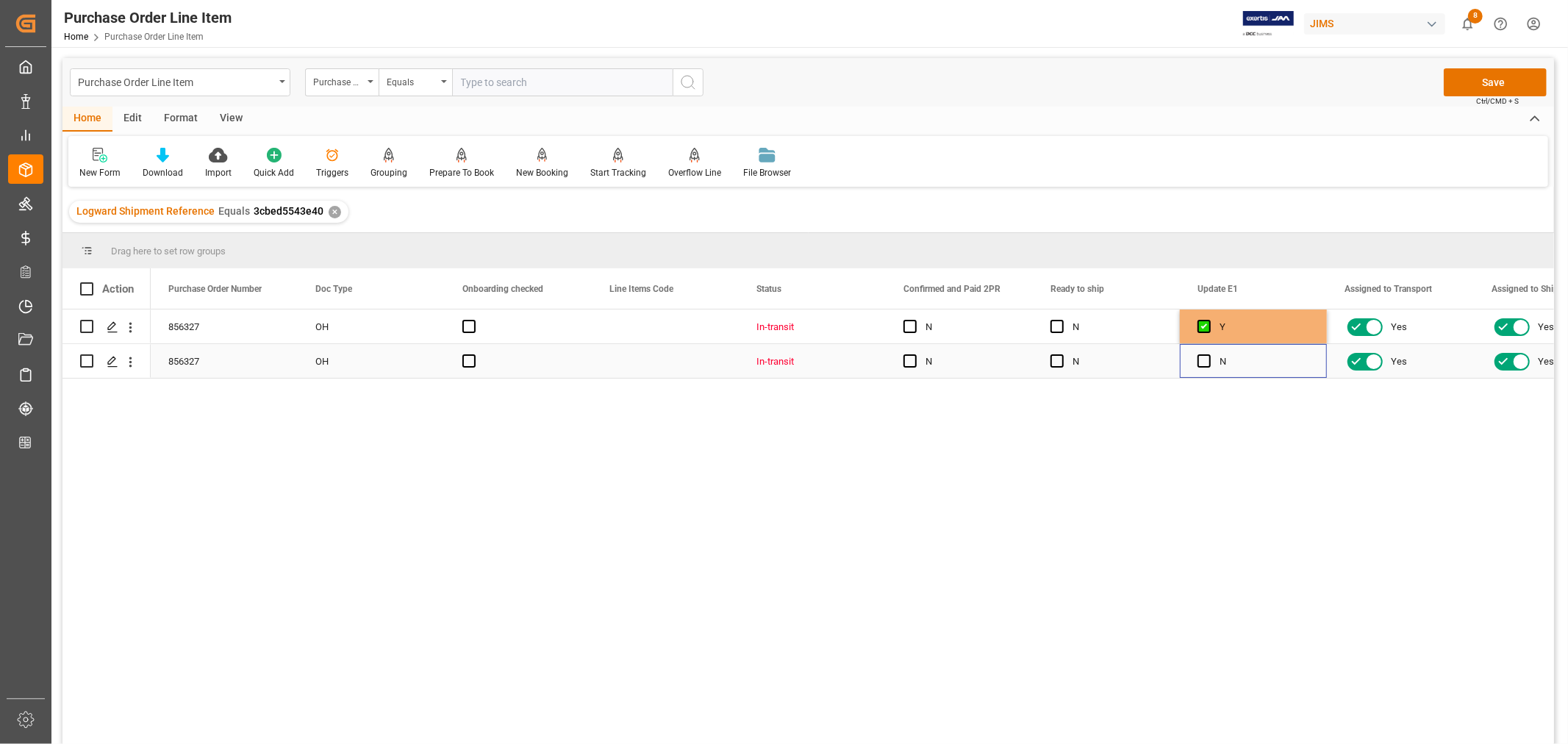
click at [1208, 354] on input "Press SPACE to select this row." at bounding box center [1208, 354] width 0 height 0
click at [1054, 360] on span "Press SPACE to select this row." at bounding box center [1057, 360] width 13 height 13
click at [1062, 354] on input "Press SPACE to select this row." at bounding box center [1062, 354] width 0 height 0
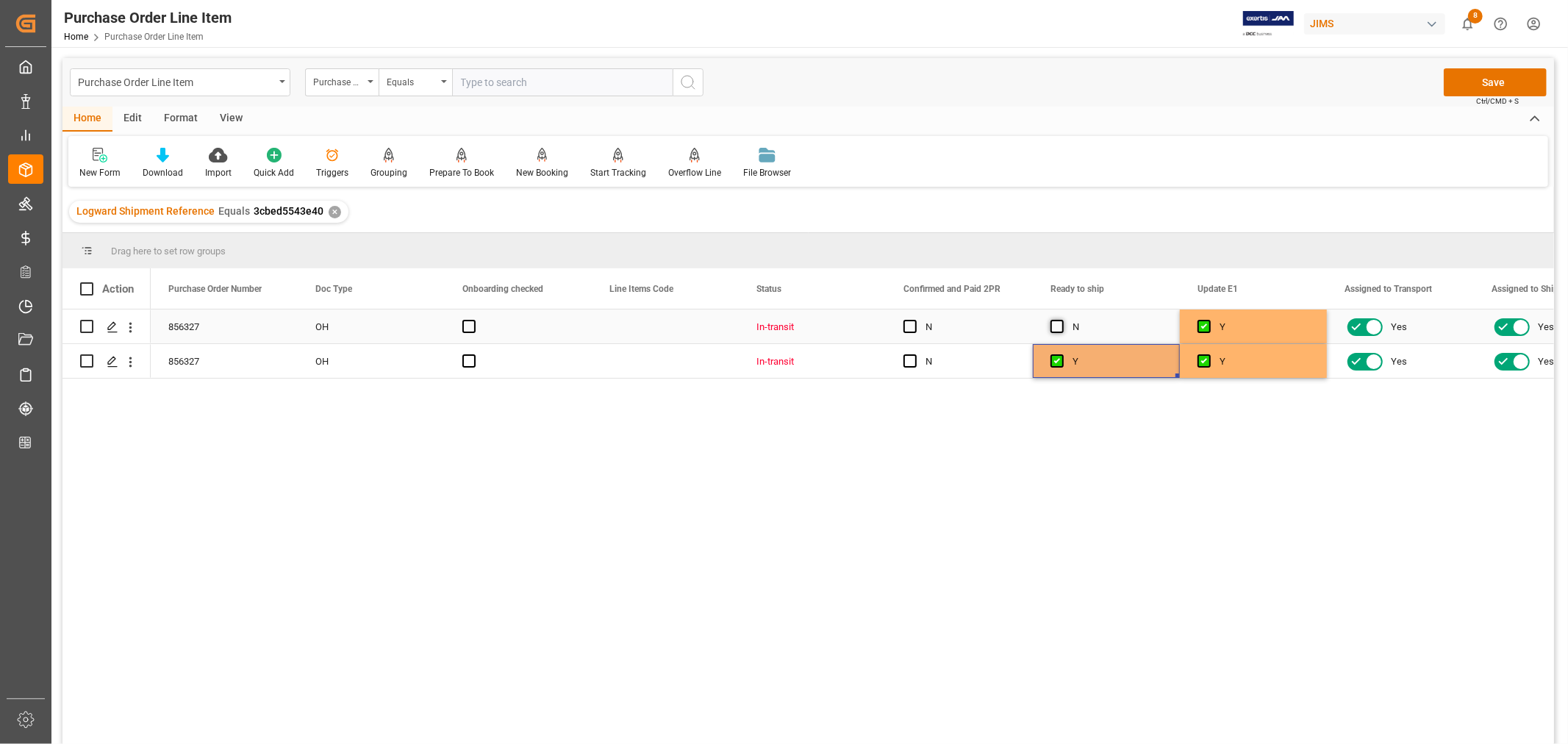
click at [1055, 325] on span "Press SPACE to select this row." at bounding box center [1057, 326] width 13 height 13
click at [1062, 320] on input "Press SPACE to select this row." at bounding box center [1062, 320] width 0 height 0
click at [1496, 79] on button "Save" at bounding box center [1495, 83] width 103 height 28
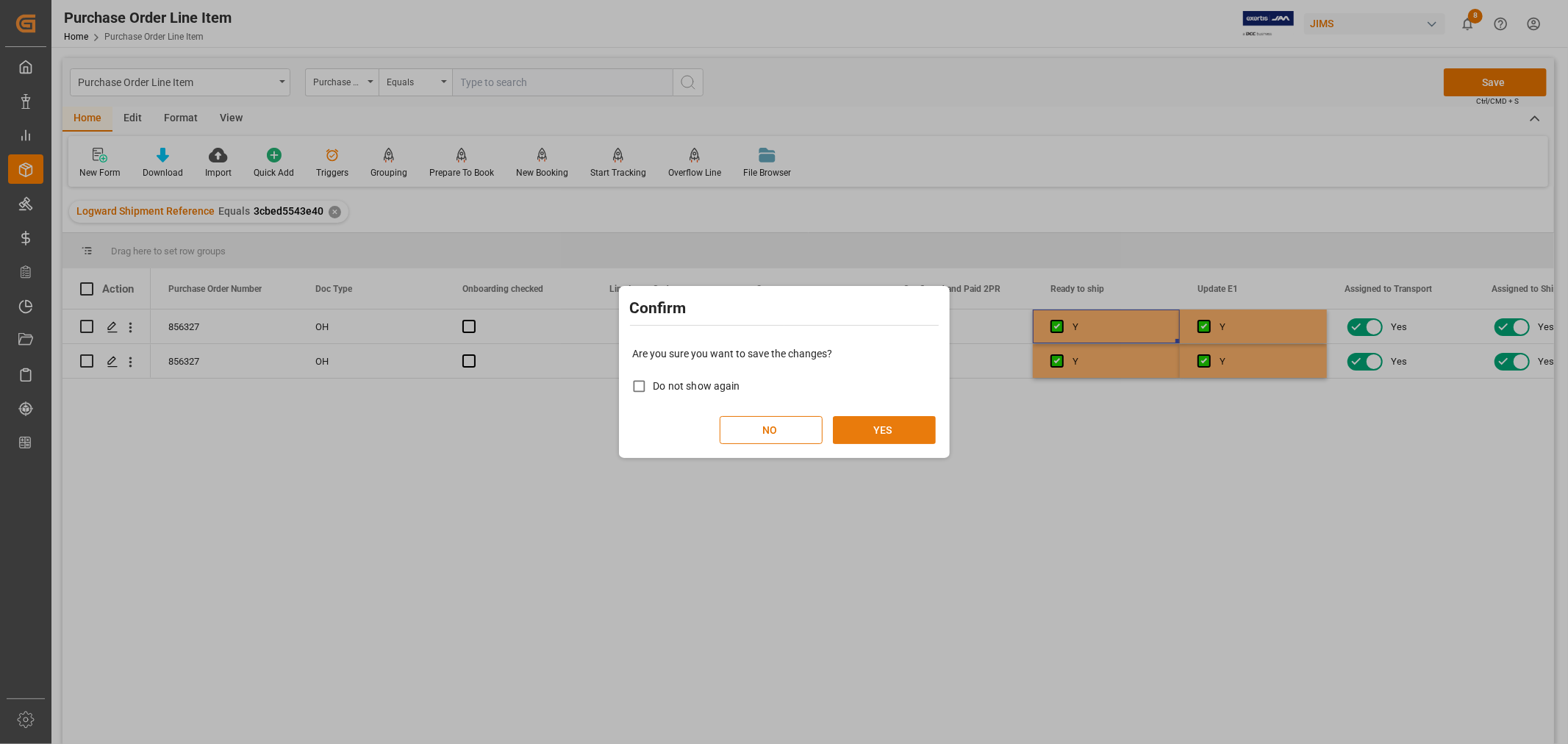
click at [883, 436] on button "YES" at bounding box center [884, 430] width 103 height 28
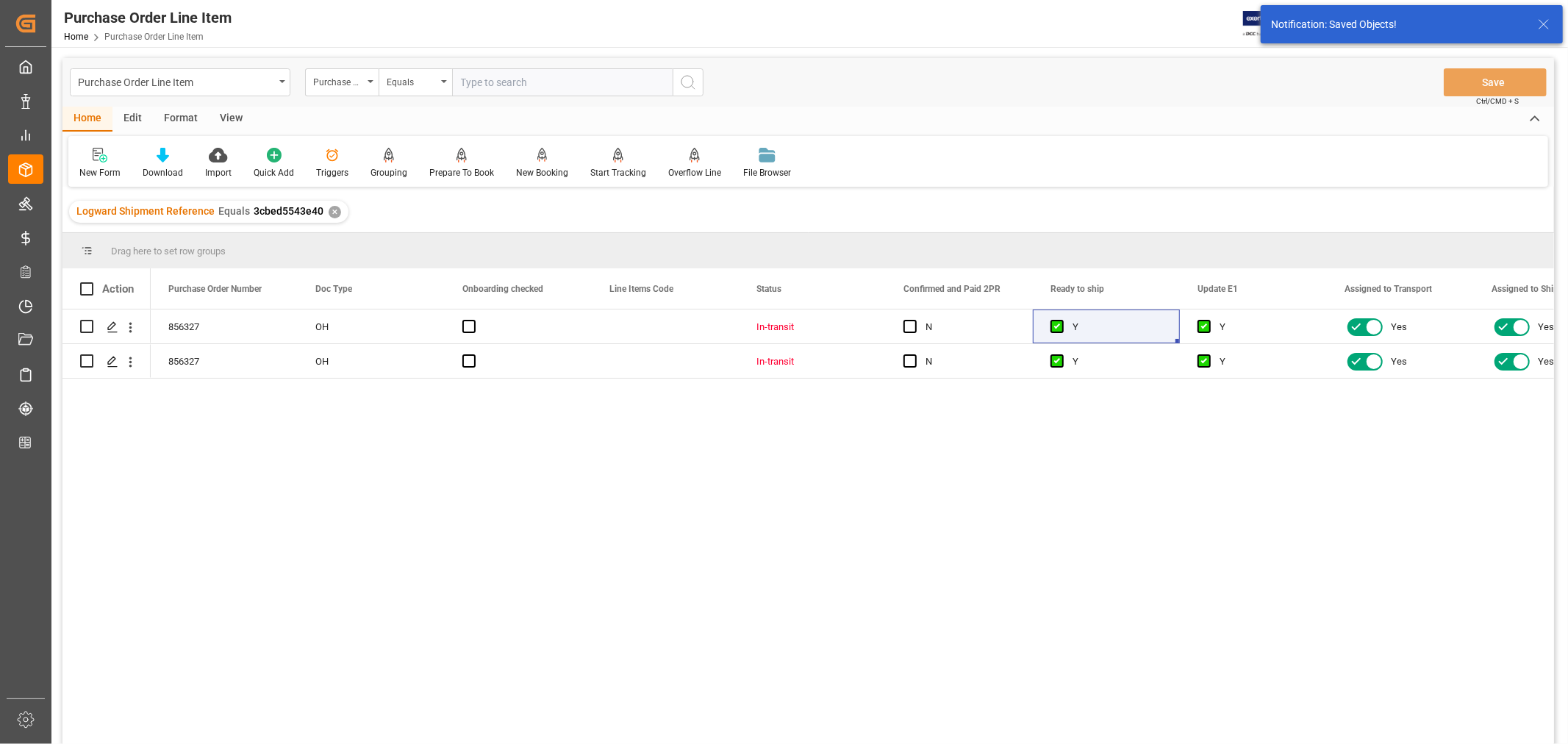
click at [231, 117] on div "View" at bounding box center [231, 119] width 45 height 25
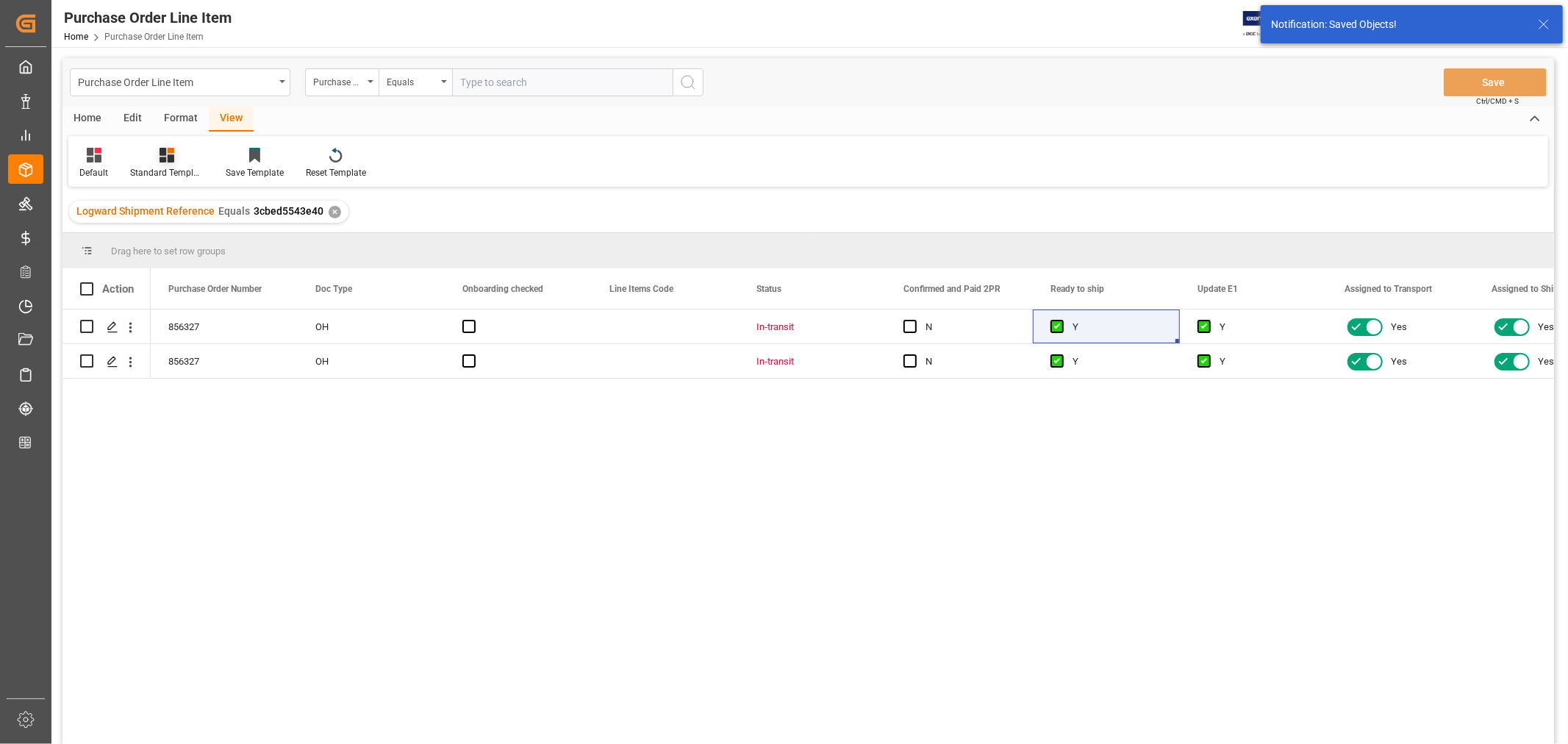
click at [167, 157] on icon at bounding box center [167, 155] width 15 height 15
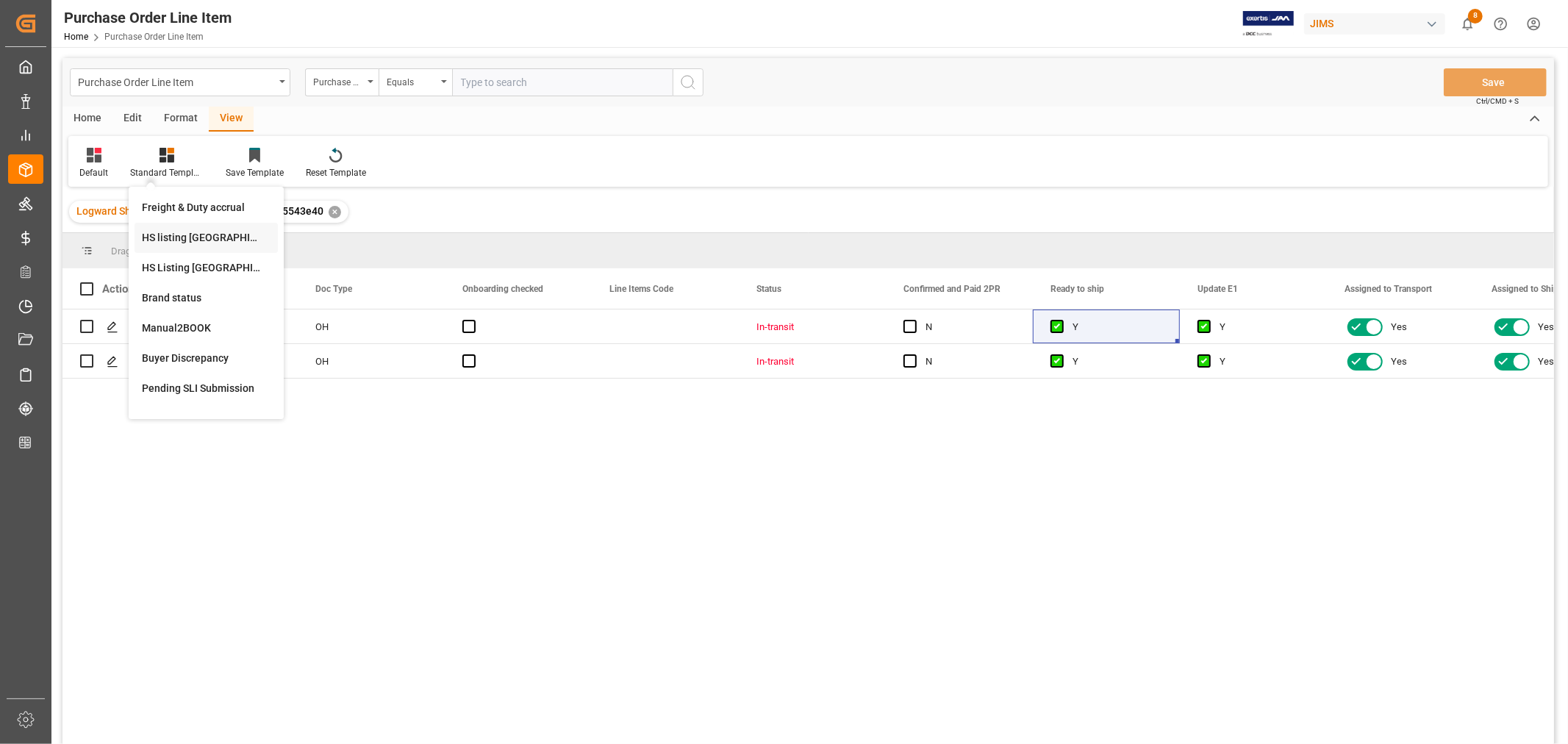
click at [187, 238] on div "HS listing [GEOGRAPHIC_DATA]" at bounding box center [206, 238] width 129 height 15
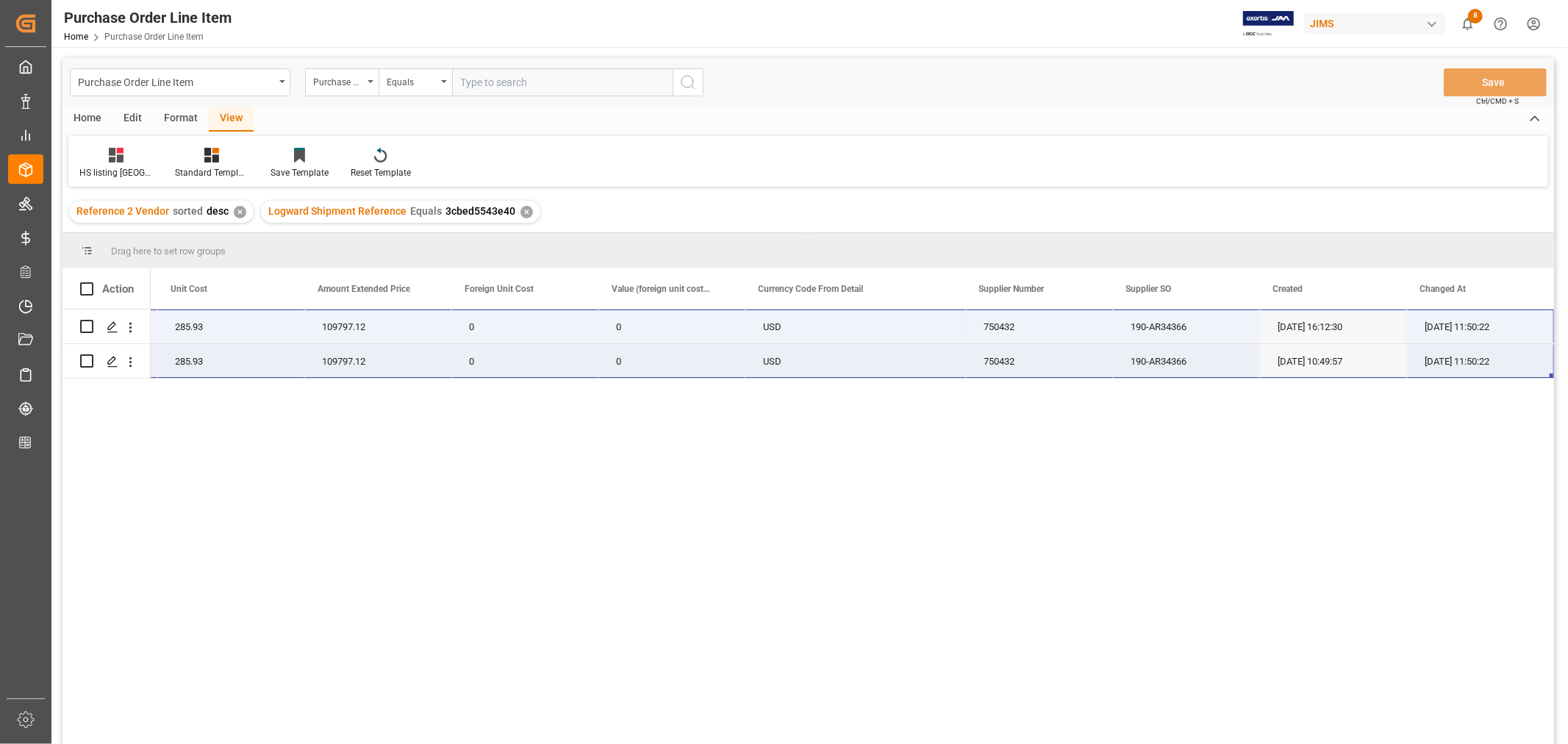
drag, startPoint x: 201, startPoint y: 321, endPoint x: 1458, endPoint y: 362, distance: 1257.7
click at [1458, 362] on div "22-10622-VN (EA)T10S 384 285.93 109797.12 0 0 USD 750432 190-AR34366 [DATE] 16:…" at bounding box center [341, 344] width 2426 height 69
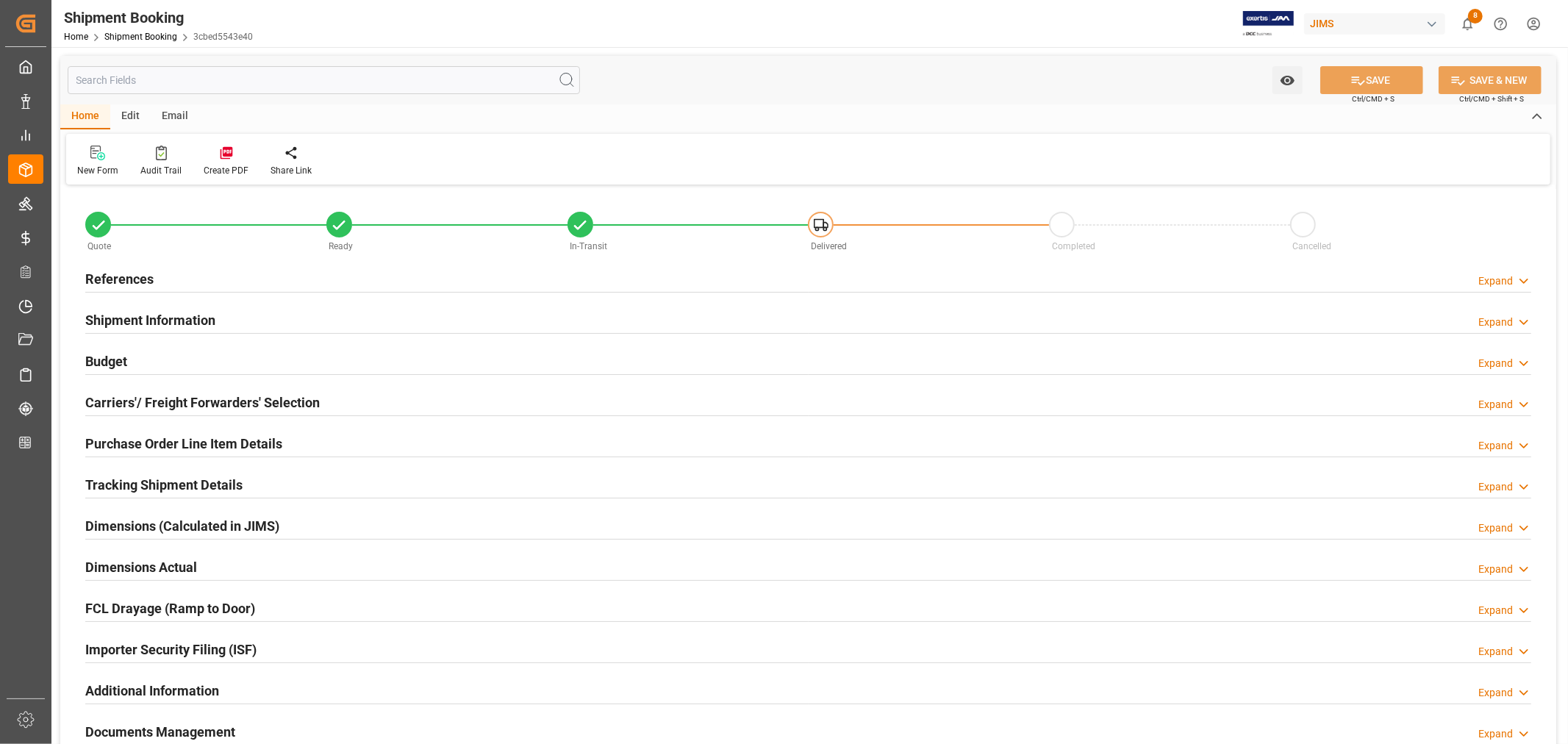
type input "2"
click at [218, 437] on h2 "Purchase Order Line Item Details" at bounding box center [184, 444] width 197 height 20
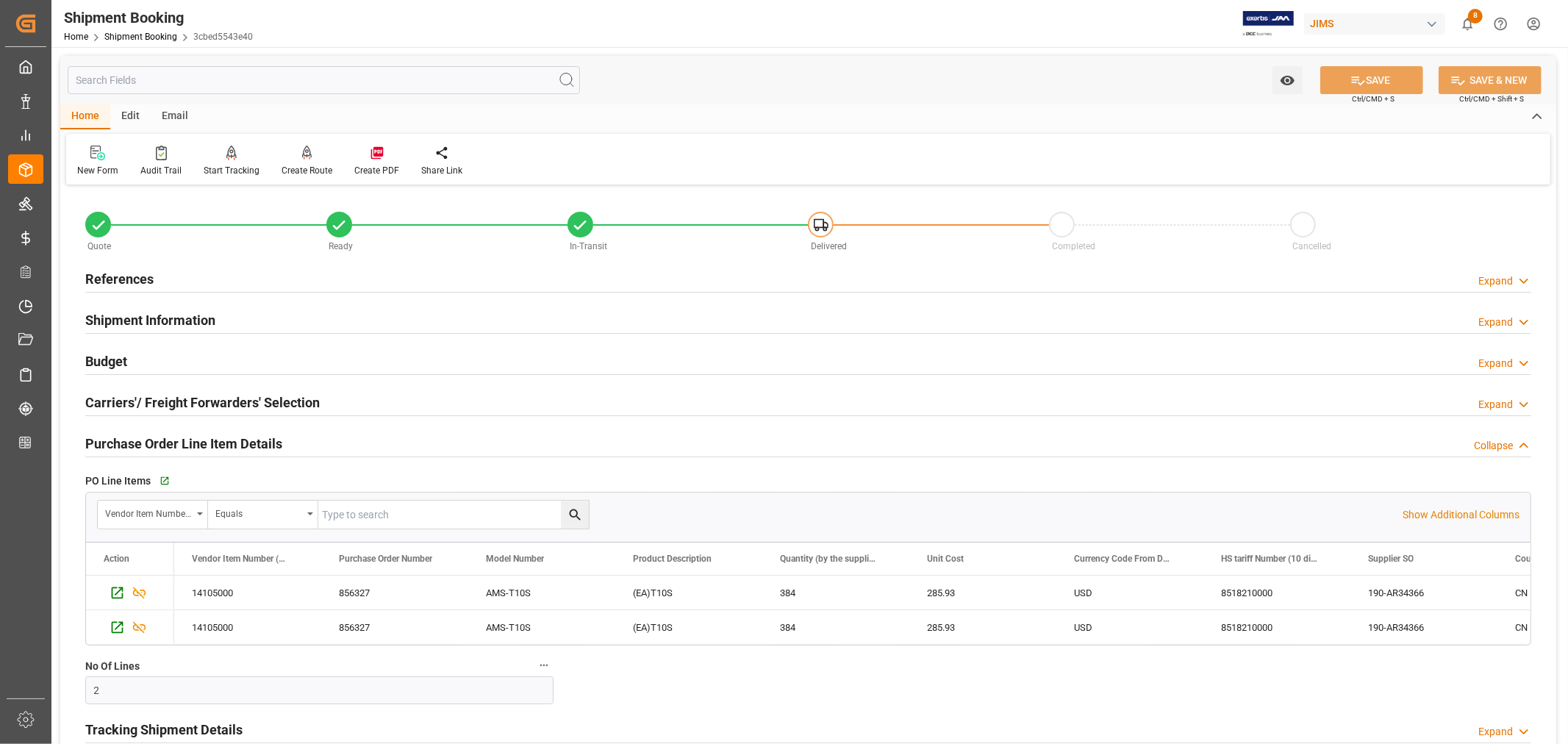
click at [218, 437] on h2 "Purchase Order Line Item Details" at bounding box center [184, 444] width 197 height 20
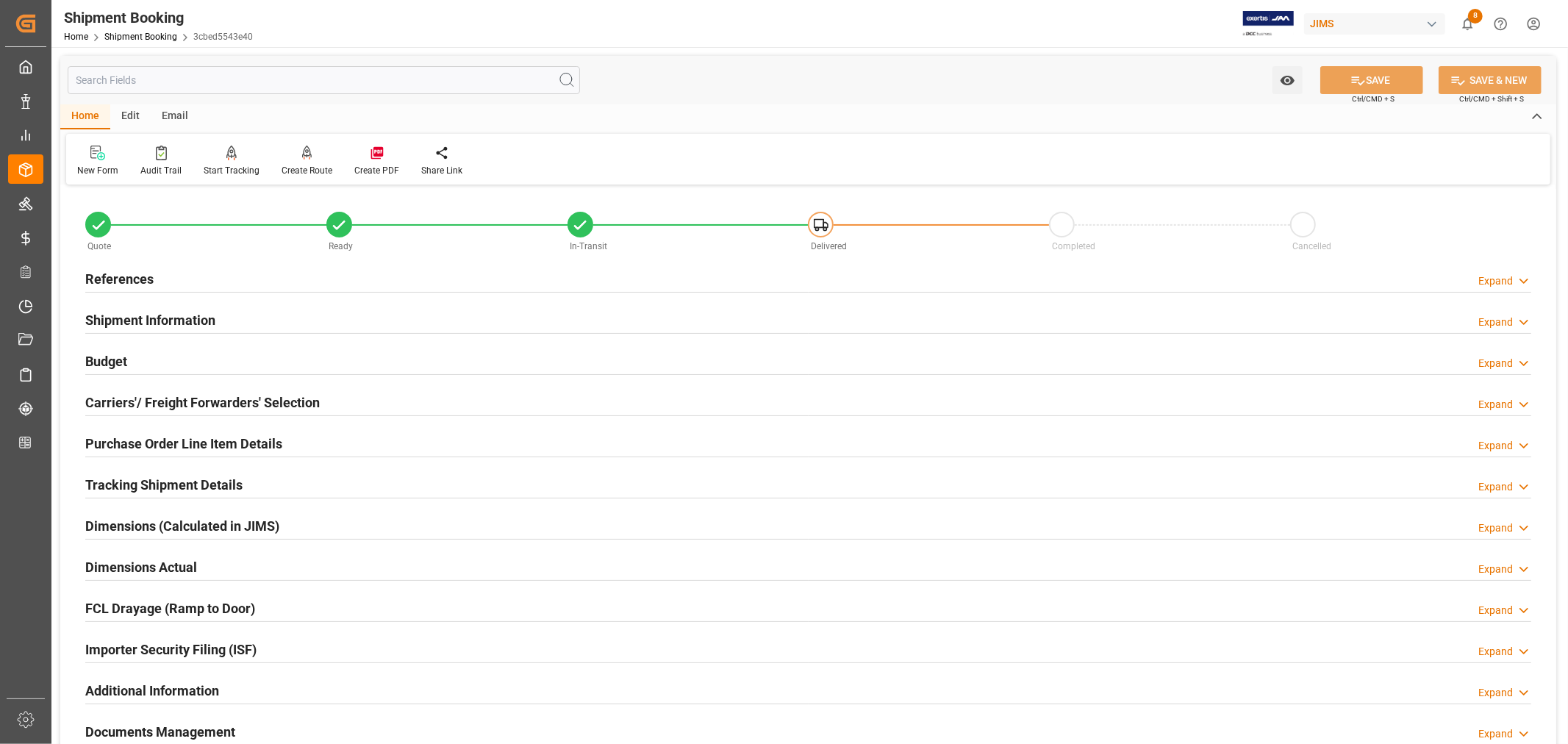
click at [181, 483] on h2 "Tracking Shipment Details" at bounding box center [164, 485] width 157 height 20
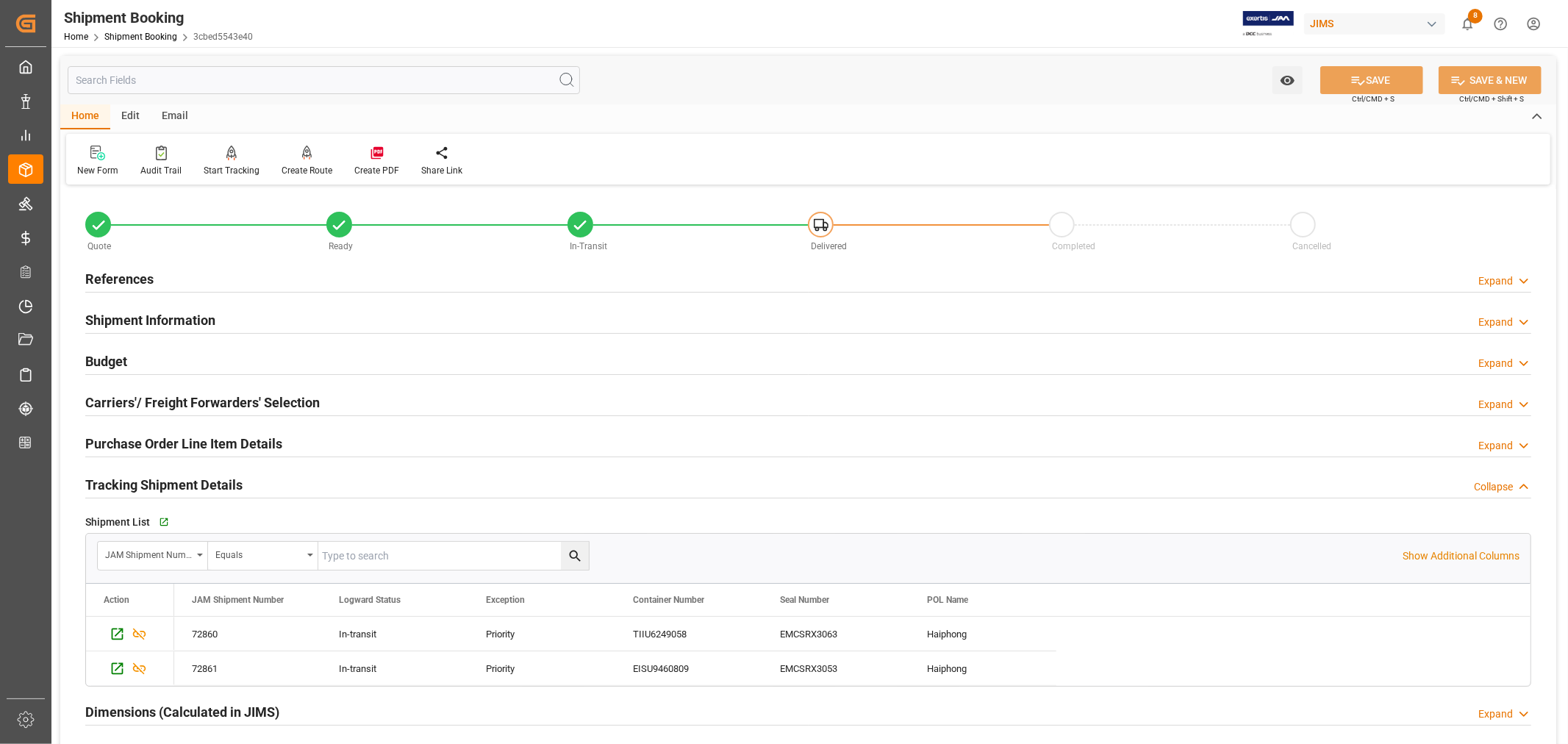
click at [181, 483] on h2 "Tracking Shipment Details" at bounding box center [164, 485] width 157 height 20
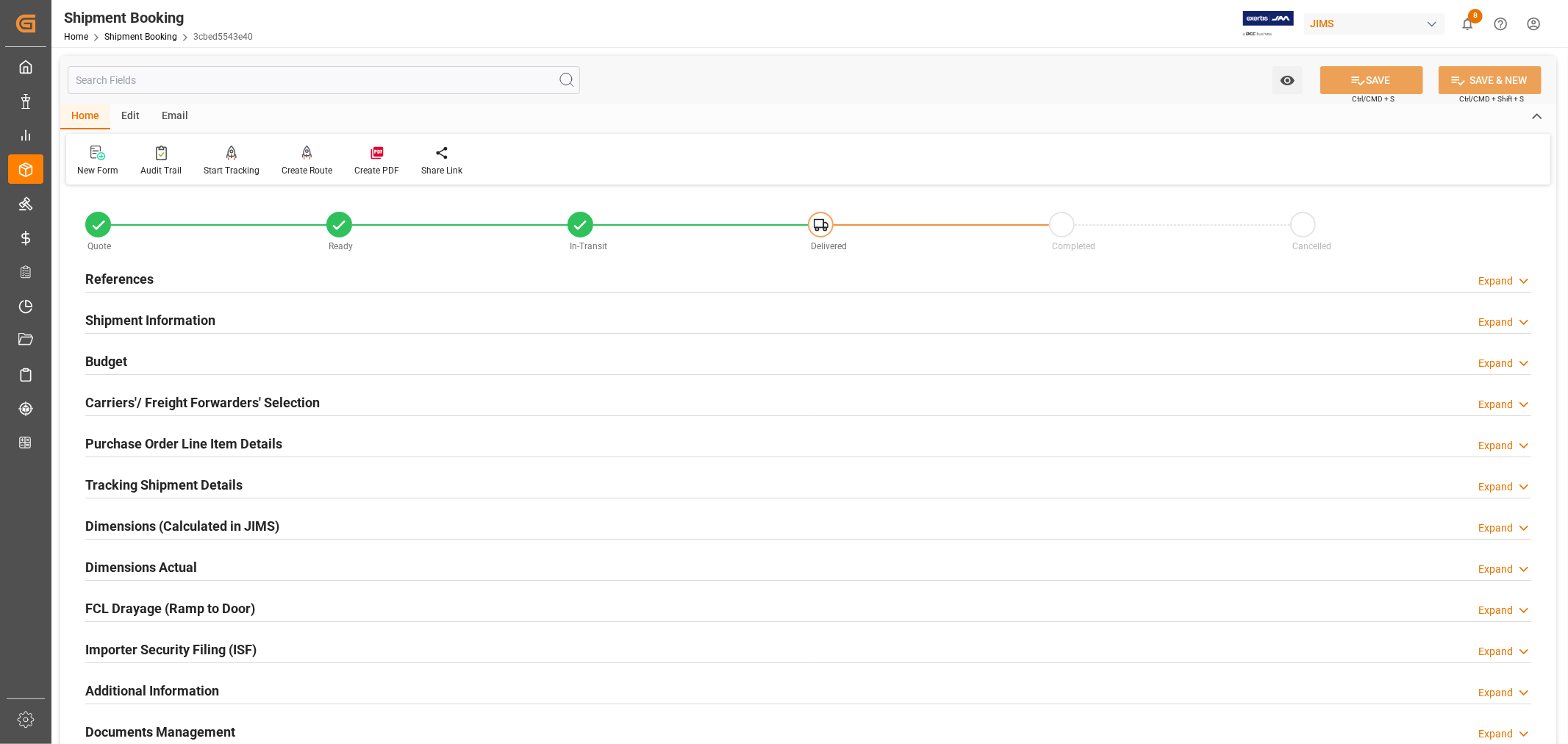
click at [141, 274] on h2 "References" at bounding box center [120, 279] width 69 height 20
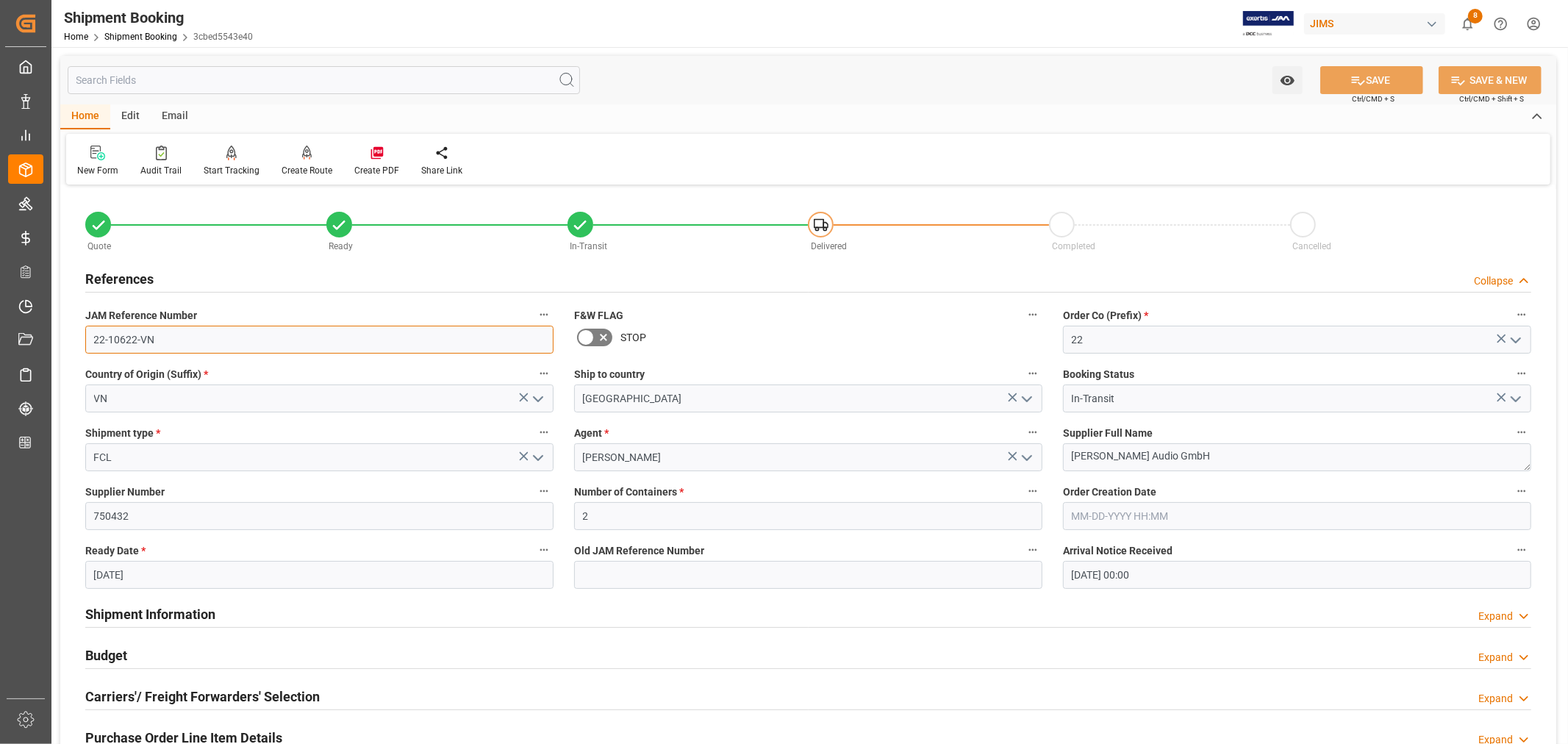
drag, startPoint x: 154, startPoint y: 341, endPoint x: 88, endPoint y: 336, distance: 66.2
click at [88, 336] on input "22-10622-VN" at bounding box center [319, 340] width 468 height 28
